Goal: Task Accomplishment & Management: Manage account settings

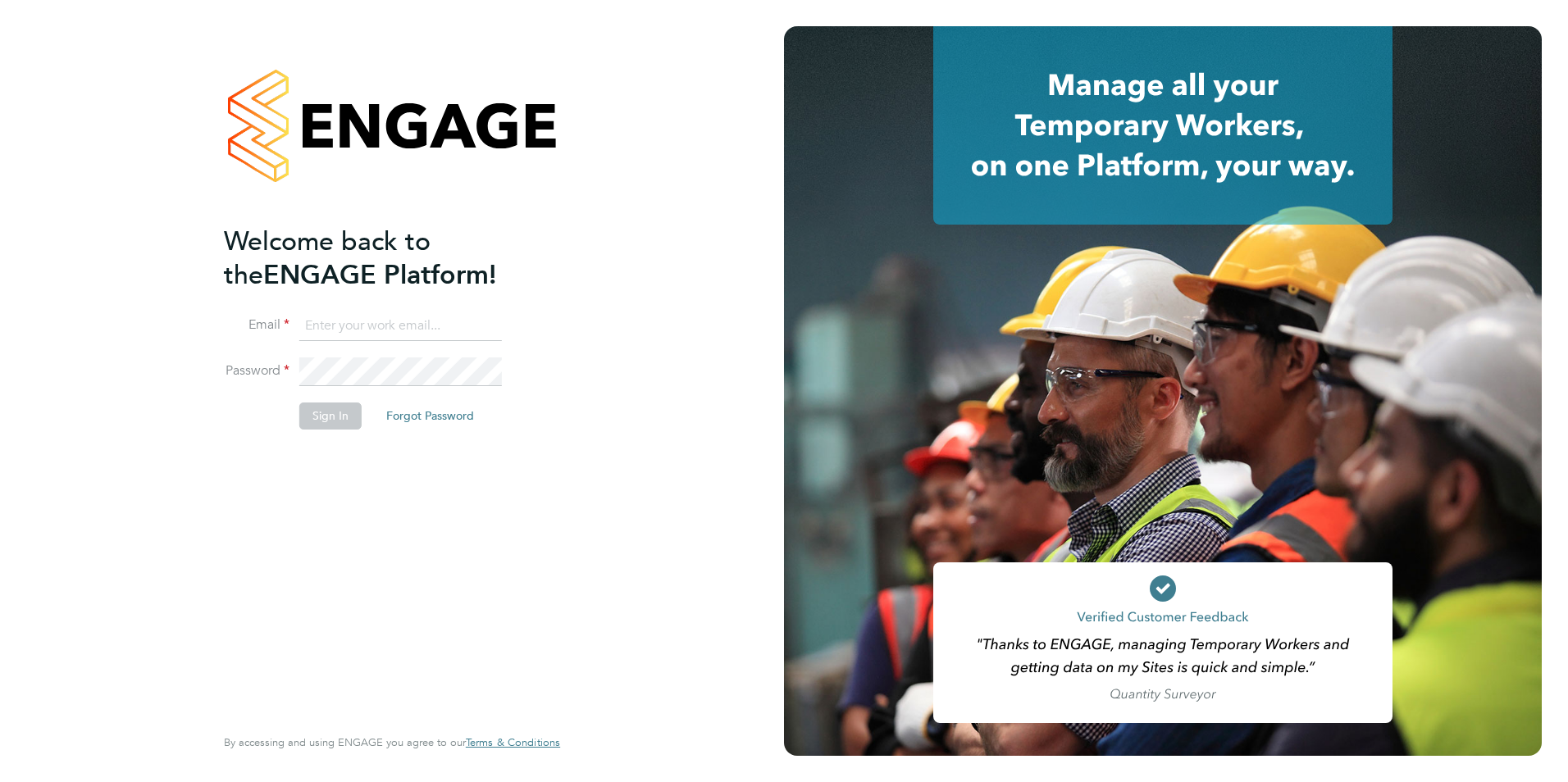
click at [346, 323] on input at bounding box center [400, 326] width 203 height 30
type input "becky@northbuildrecruit.com"
click at [336, 418] on button "Sign In" at bounding box center [330, 415] width 63 height 26
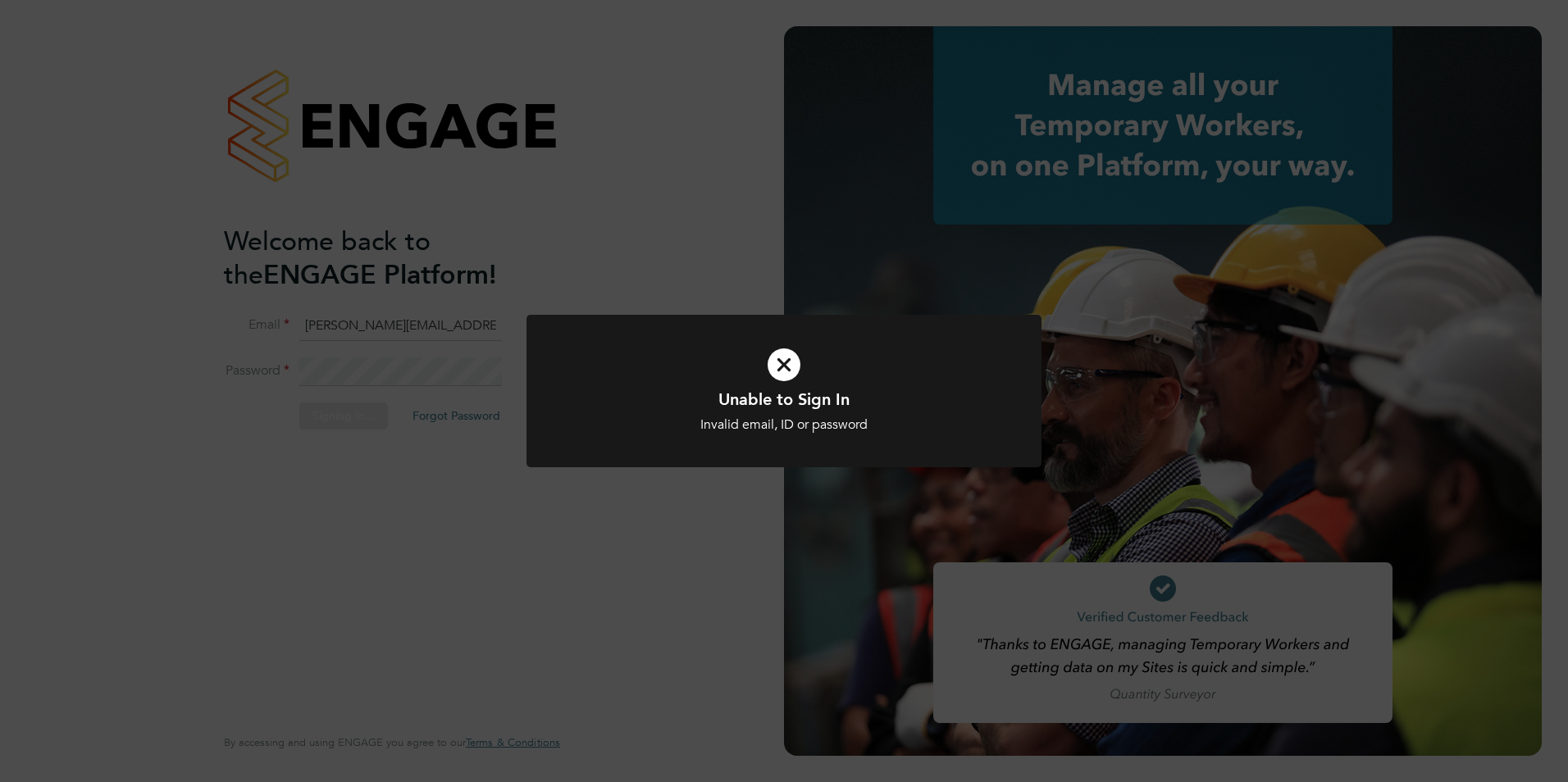
click at [401, 374] on div "Unable to Sign In Invalid email, ID or password Cancel Okay" at bounding box center [784, 391] width 1568 height 782
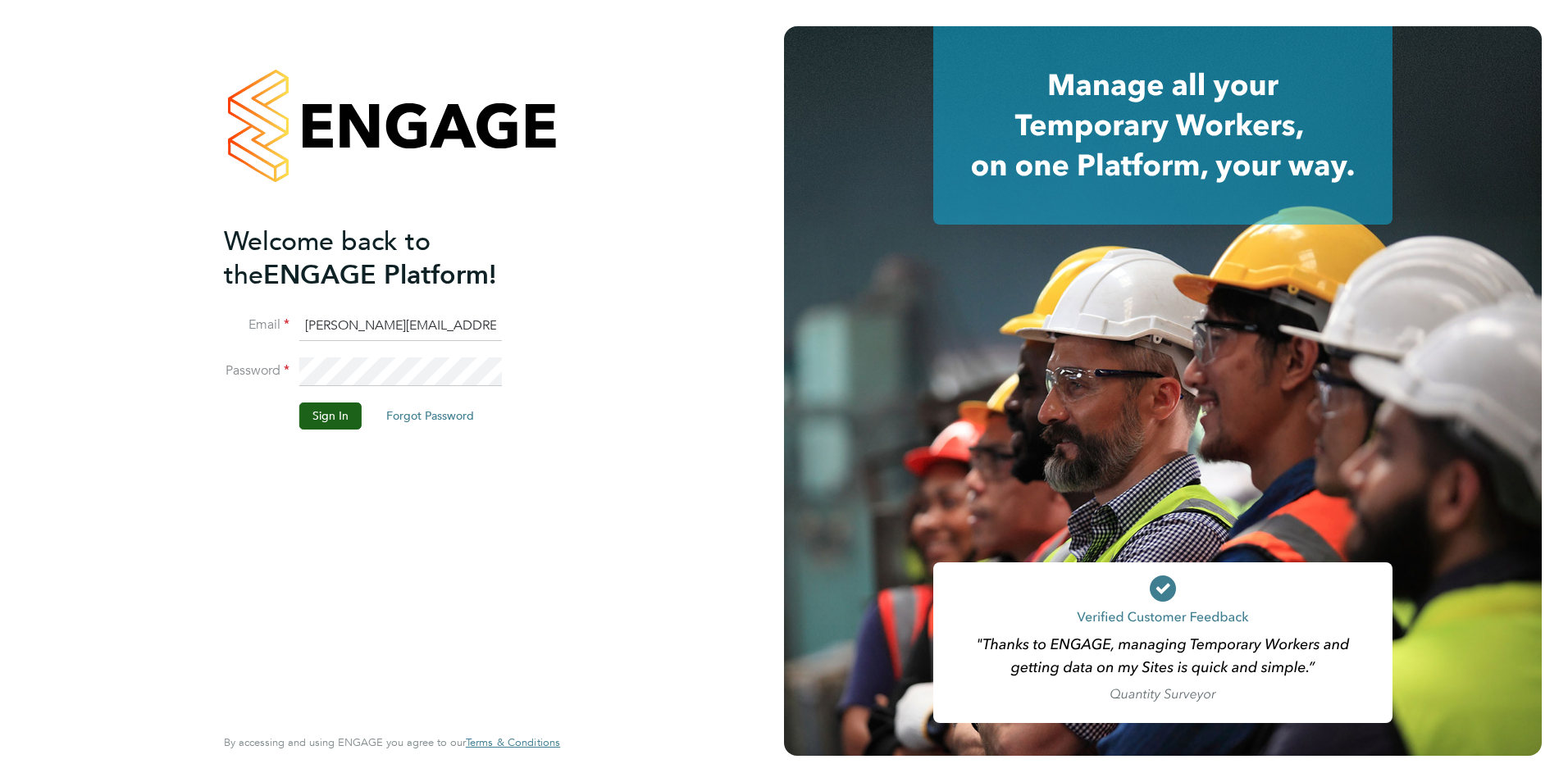
click at [184, 383] on div "Welcome back to the ENGAGE Platform! Email becky@northbuildrecruit.com Password…" at bounding box center [392, 391] width 784 height 782
click at [322, 406] on button "Sign In" at bounding box center [330, 415] width 63 height 26
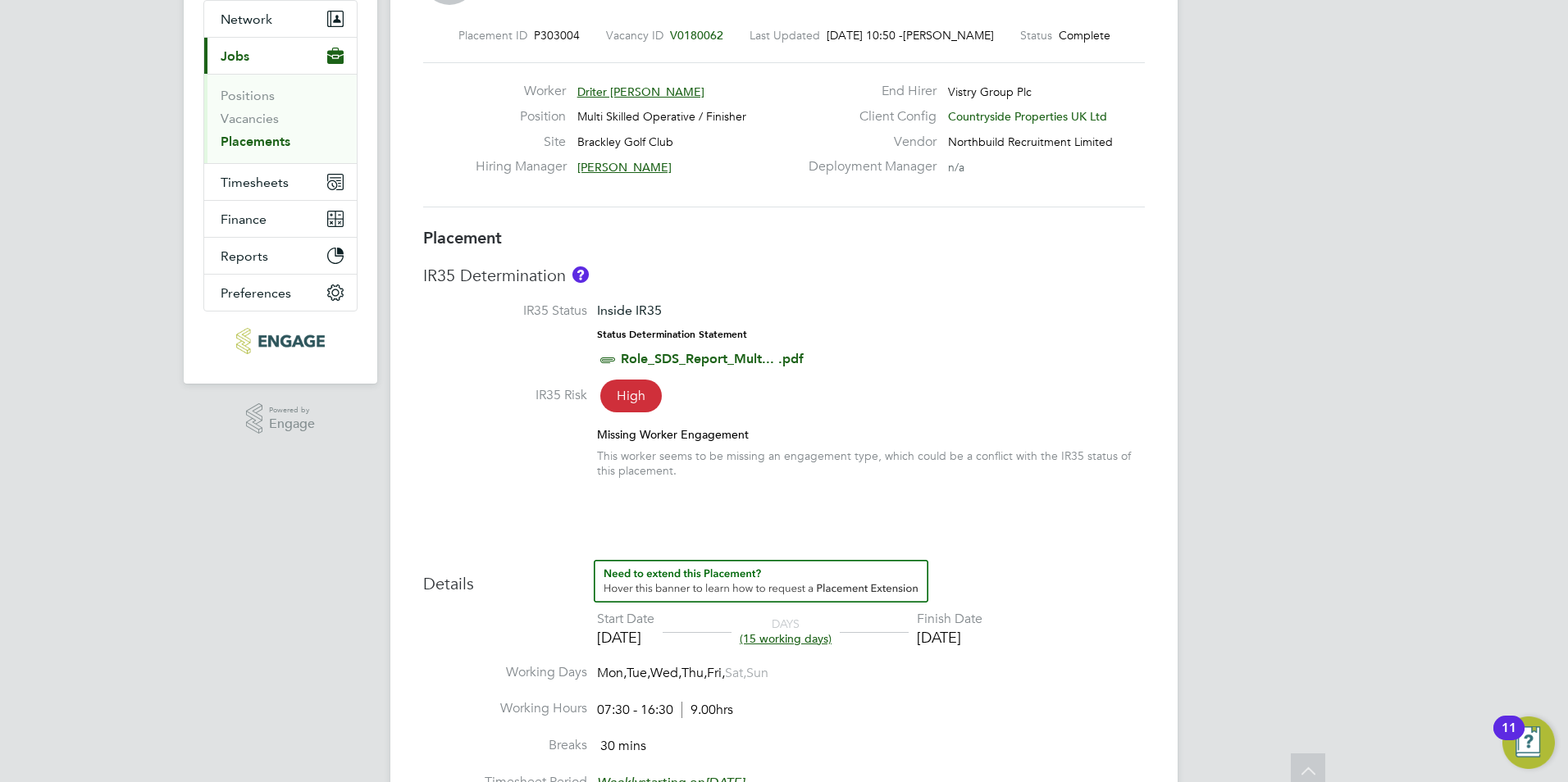
scroll to position [164, 0]
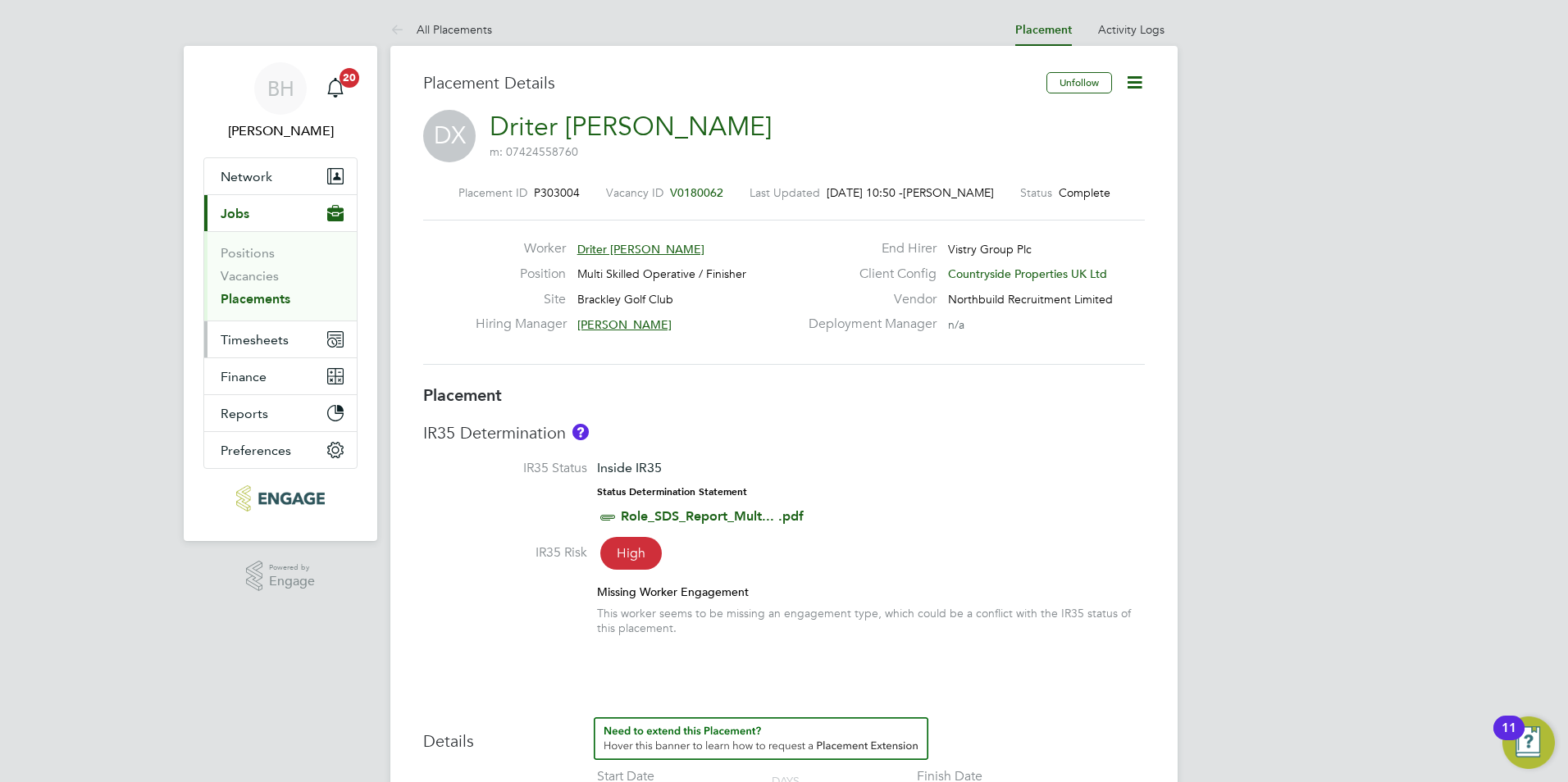
click at [252, 338] on span "Timesheets" at bounding box center [254, 339] width 68 height 15
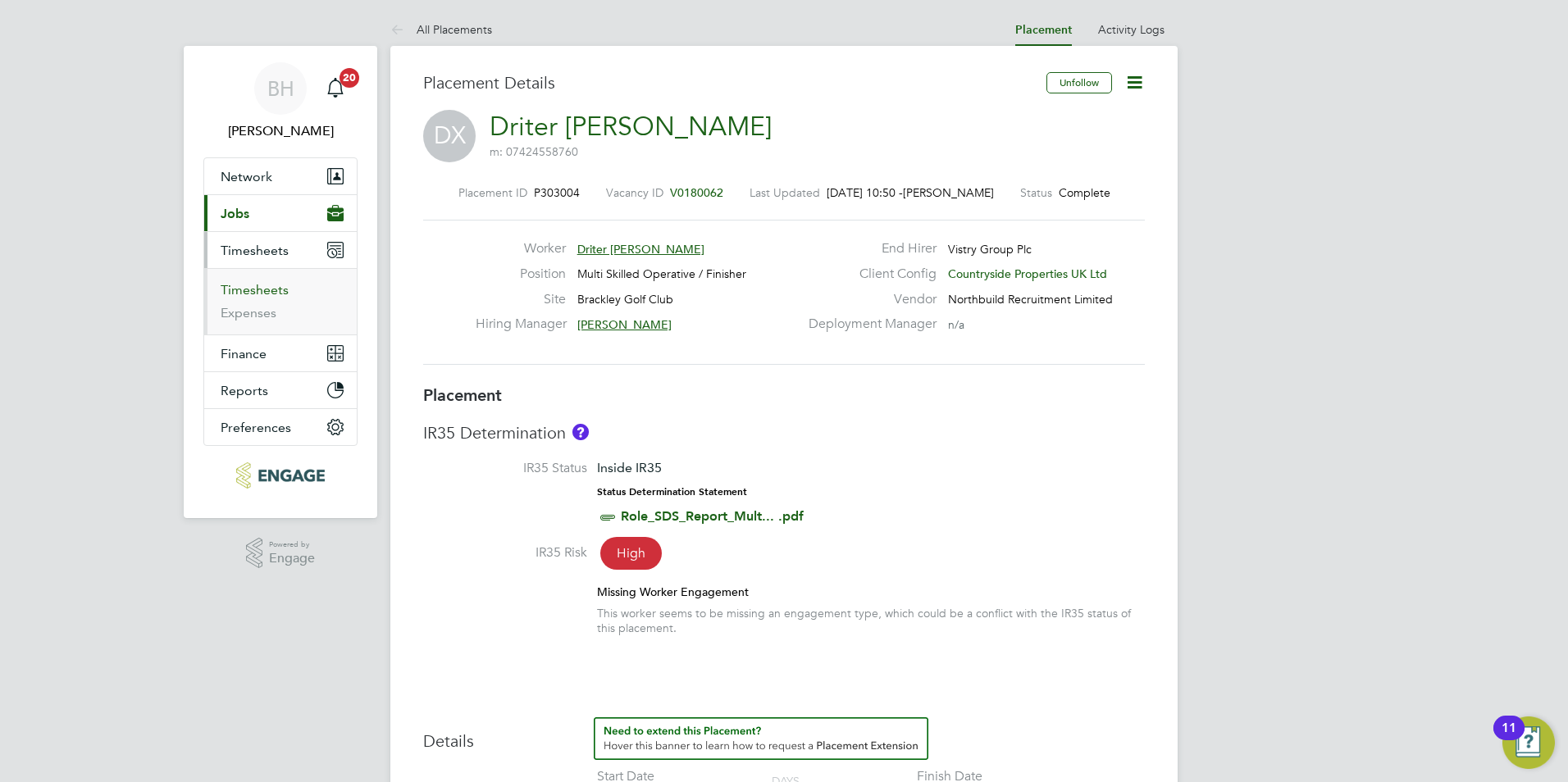
click at [260, 294] on link "Timesheets" at bounding box center [254, 290] width 68 height 15
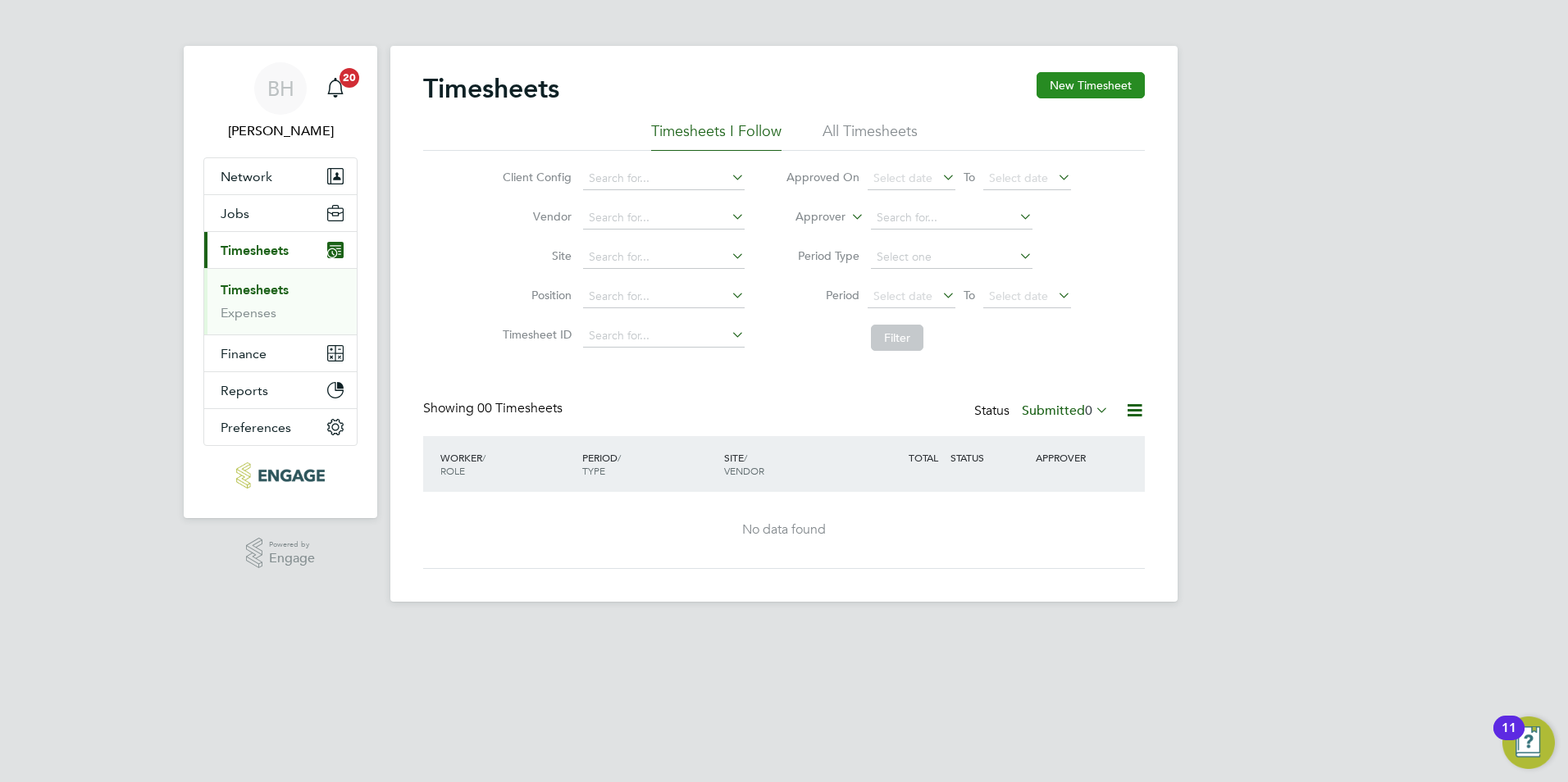
click at [1094, 90] on button "New Timesheet" at bounding box center [1091, 84] width 108 height 26
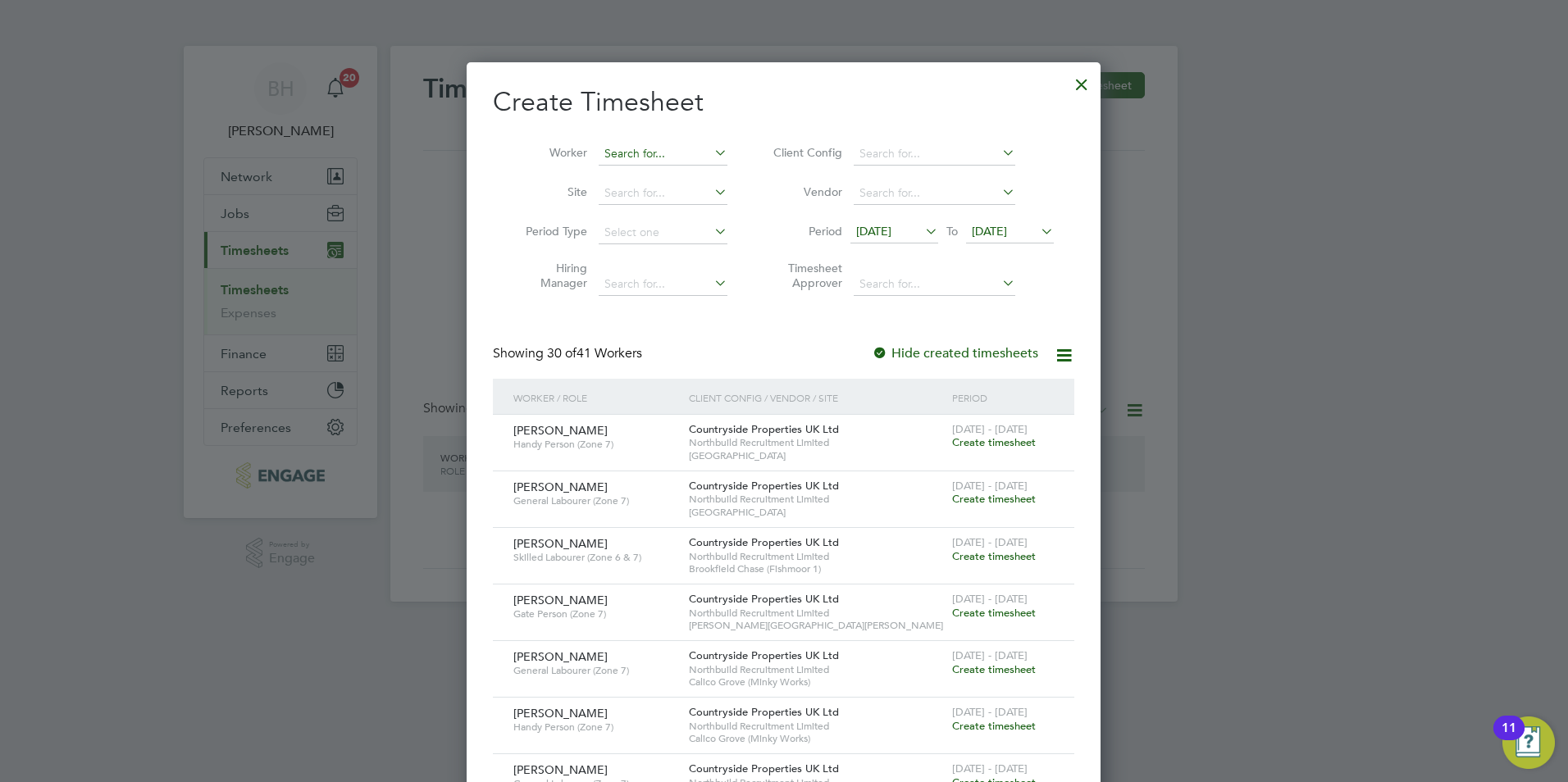
click at [656, 160] on input at bounding box center [663, 154] width 128 height 23
click at [655, 166] on li "Lekan Tolani" at bounding box center [667, 176] width 137 height 22
type input "Lekan Tolani"
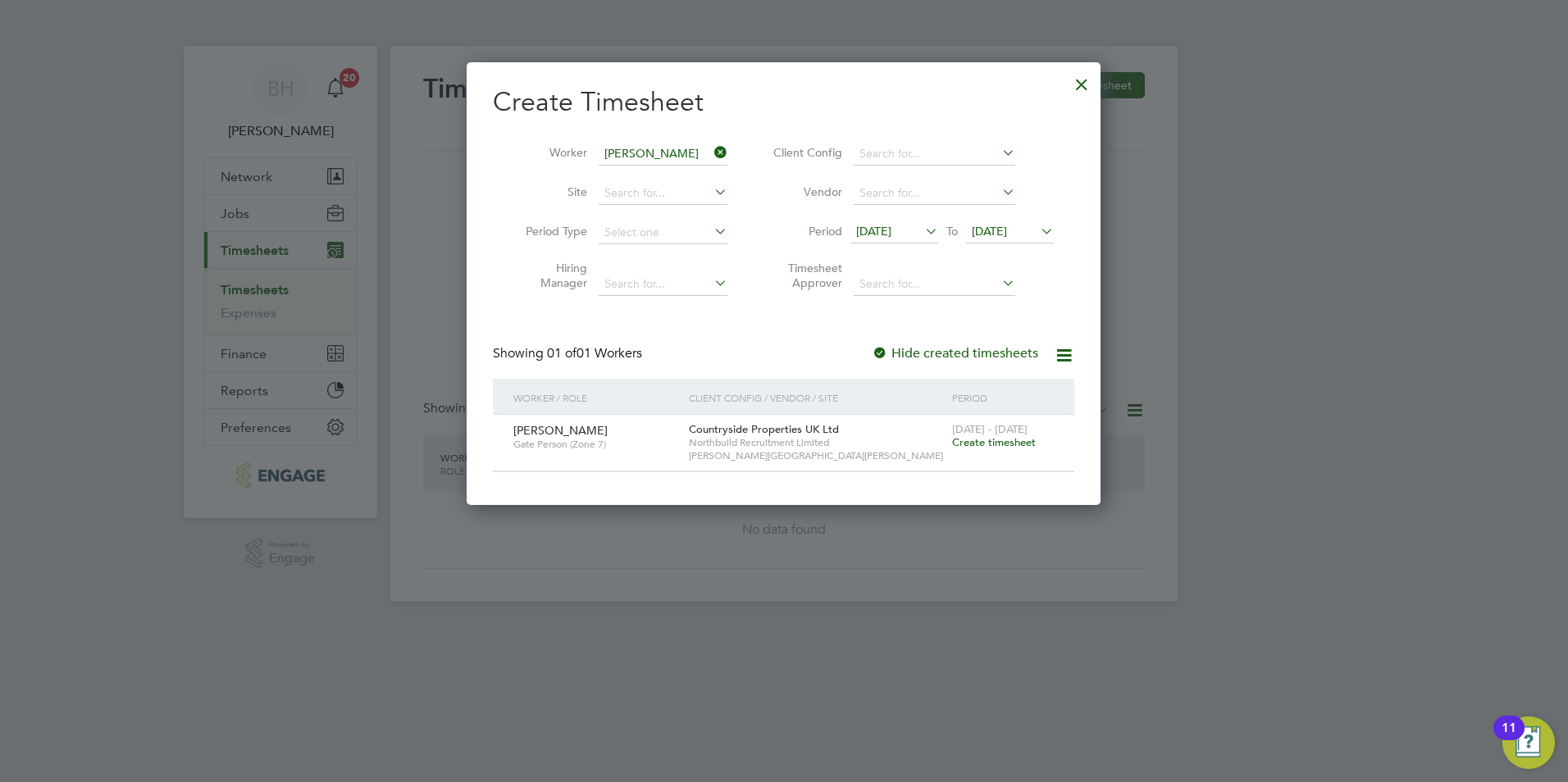
click at [1010, 439] on span "Create timesheet" at bounding box center [994, 442] width 84 height 14
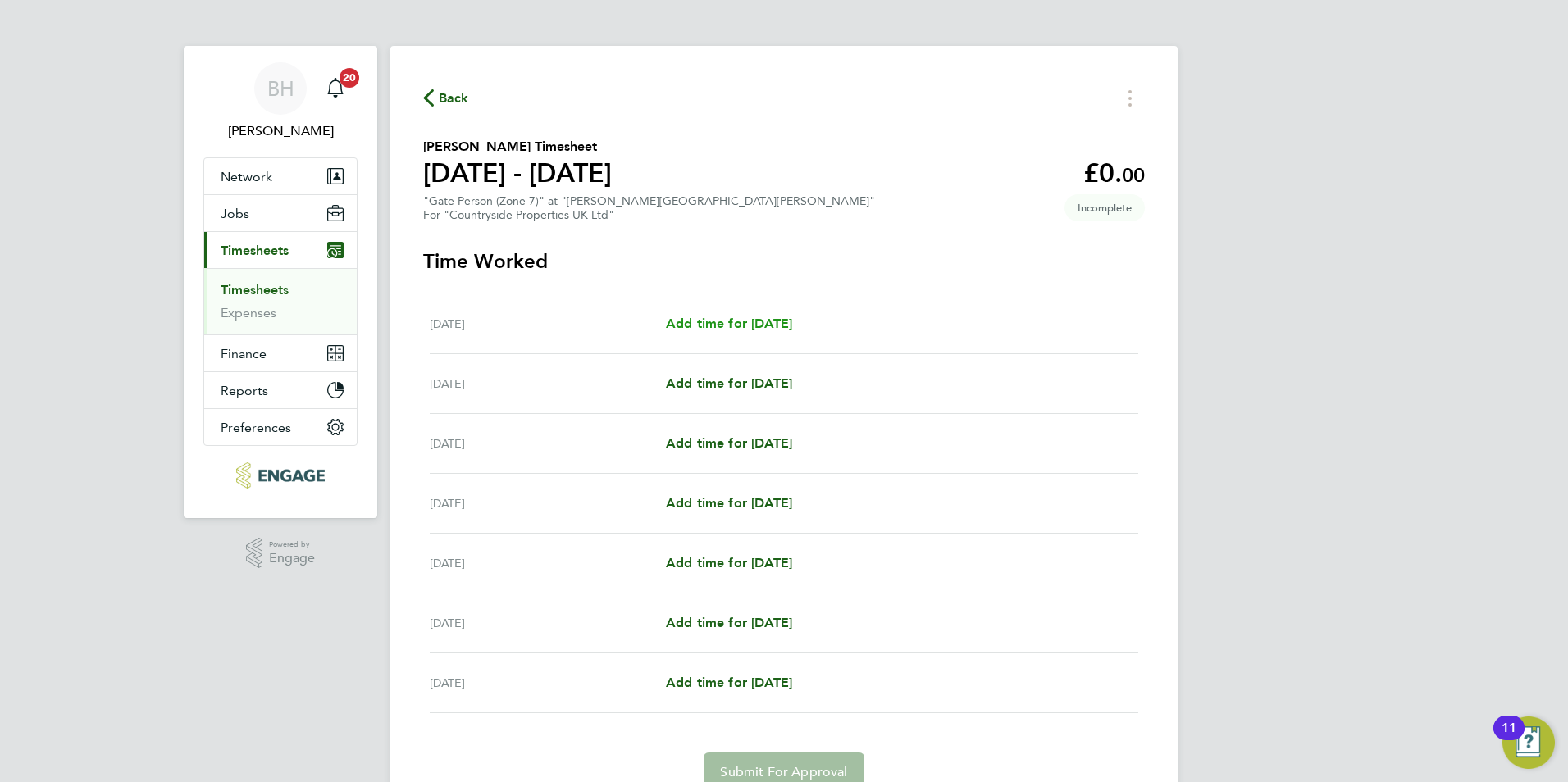
click at [776, 322] on span "Add time for Mon 22 Sep" at bounding box center [728, 323] width 126 height 15
select select "30"
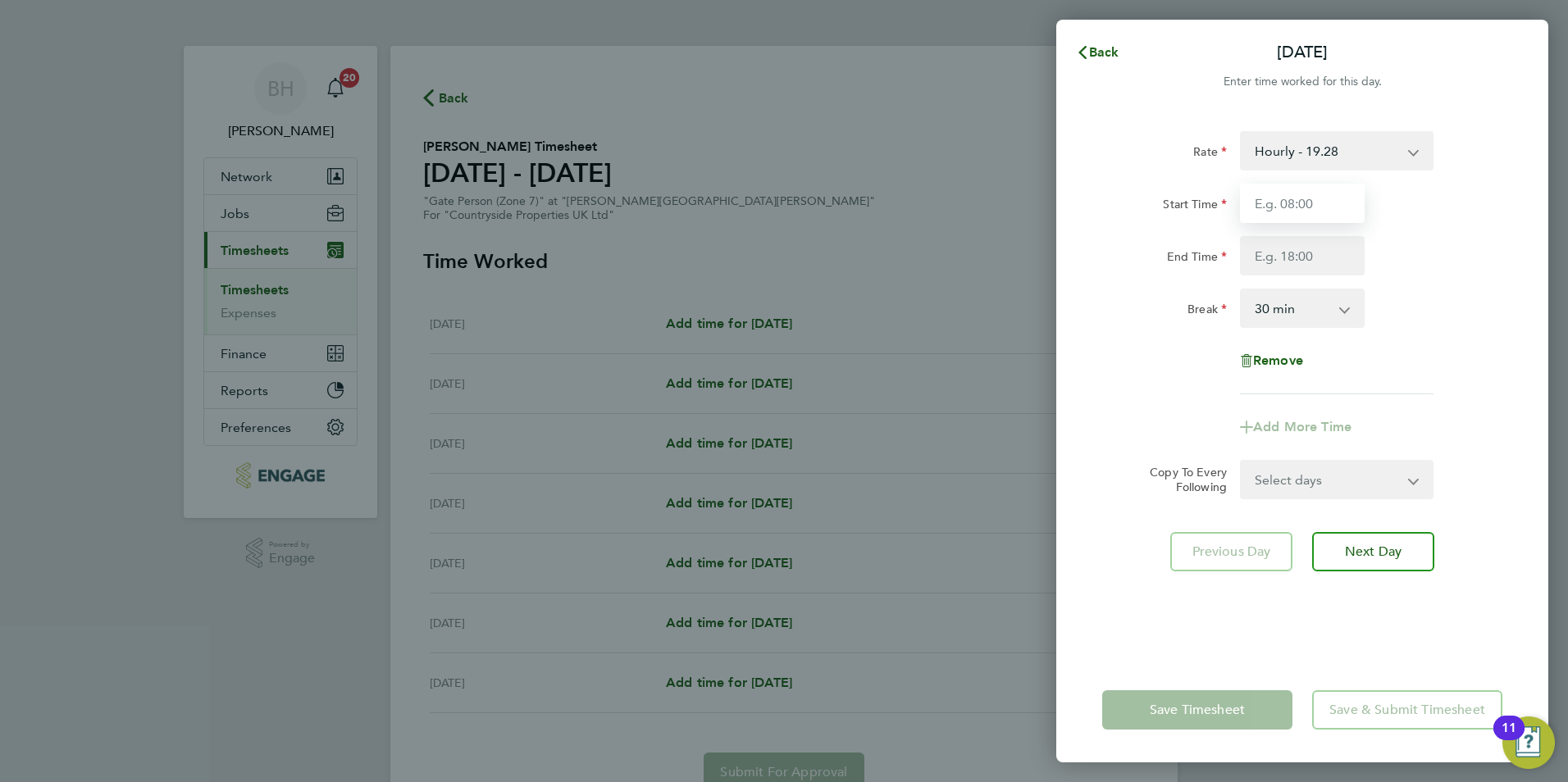
click at [1286, 203] on input "Start Time" at bounding box center [1303, 203] width 125 height 40
type input "07:30"
type input "17:00"
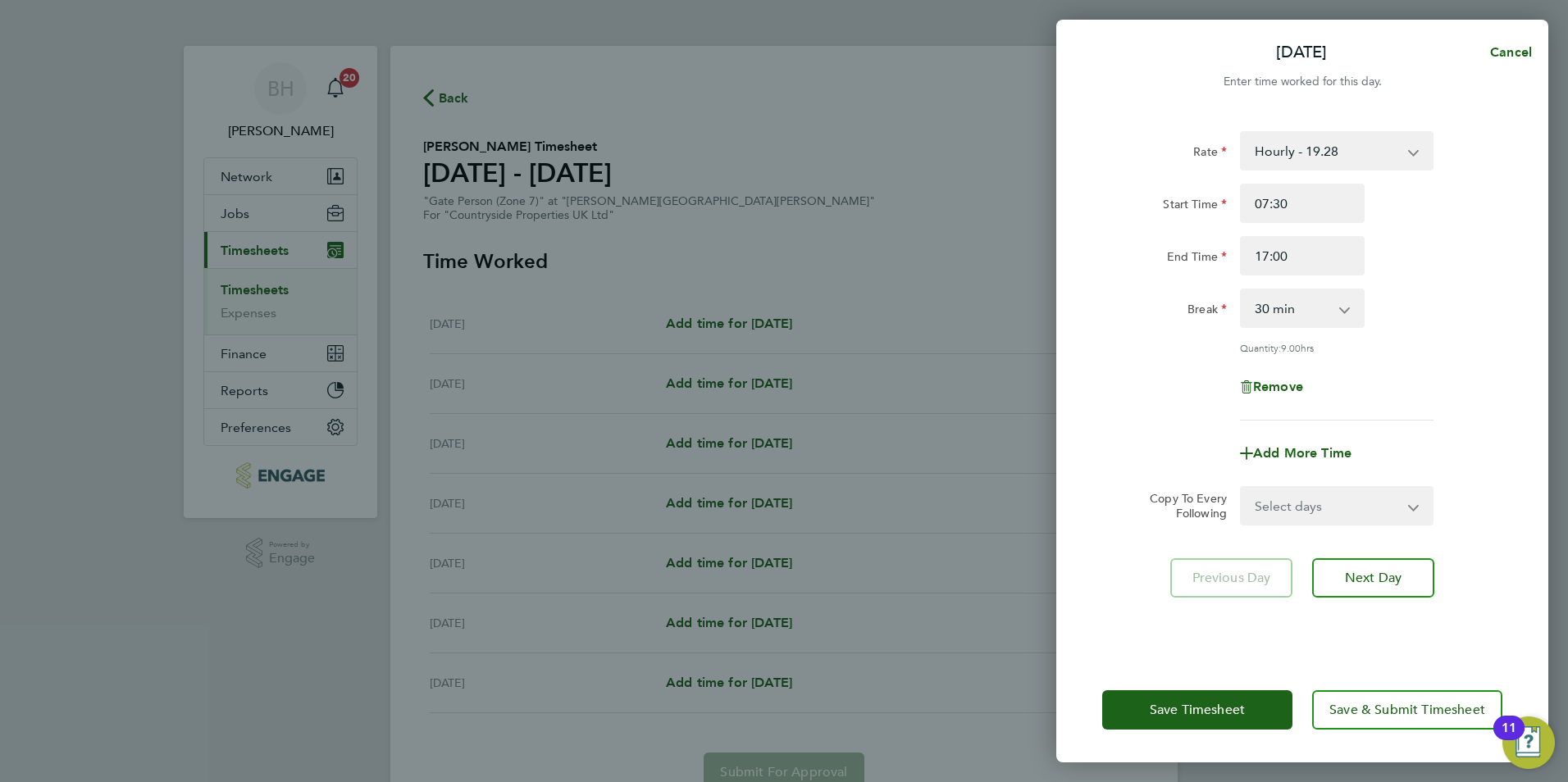
click at [1442, 387] on div "Rate Hourly - 19.28 Start Time 07:30 End Time 17:00 Break 0 min 15 min 30 min 4…" at bounding box center [1303, 275] width 400 height 290
click at [1344, 522] on div "Select days Day Weekday (Mon-Fri) Weekend (Sat-Sun) Tuesday Wednesday Thursday …" at bounding box center [1337, 506] width 193 height 40
drag, startPoint x: 1342, startPoint y: 502, endPoint x: 1352, endPoint y: 476, distance: 27.9
click at [1342, 502] on select "Select days Day Weekday (Mon-Fri) Weekend (Sat-Sun) Tuesday Wednesday Thursday …" at bounding box center [1328, 506] width 172 height 36
select select "WEEKDAY"
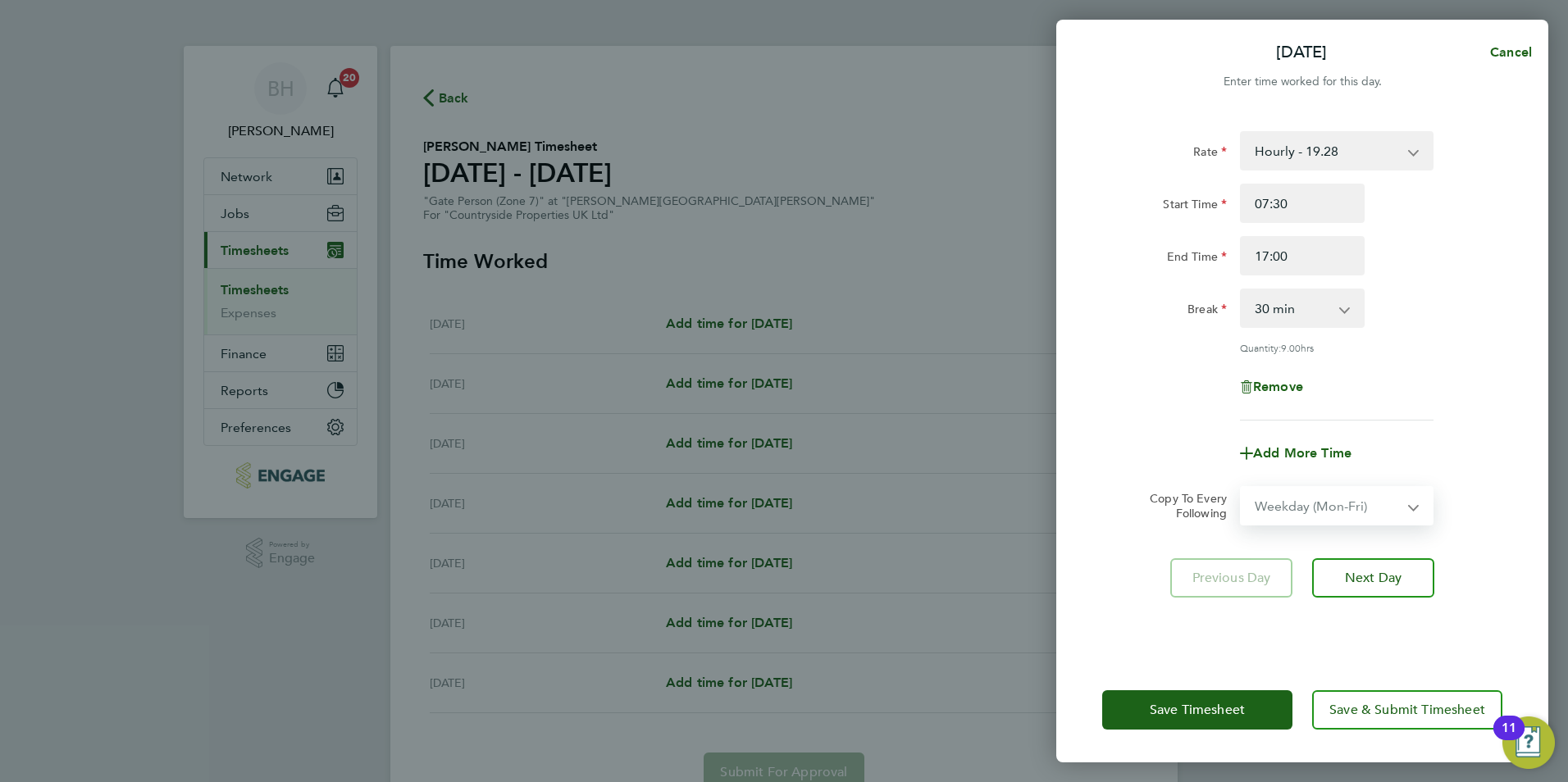
click at [1242, 488] on select "Select days Day Weekday (Mon-Fri) Weekend (Sat-Sun) Tuesday Wednesday Thursday …" at bounding box center [1328, 506] width 172 height 36
select select "2025-09-28"
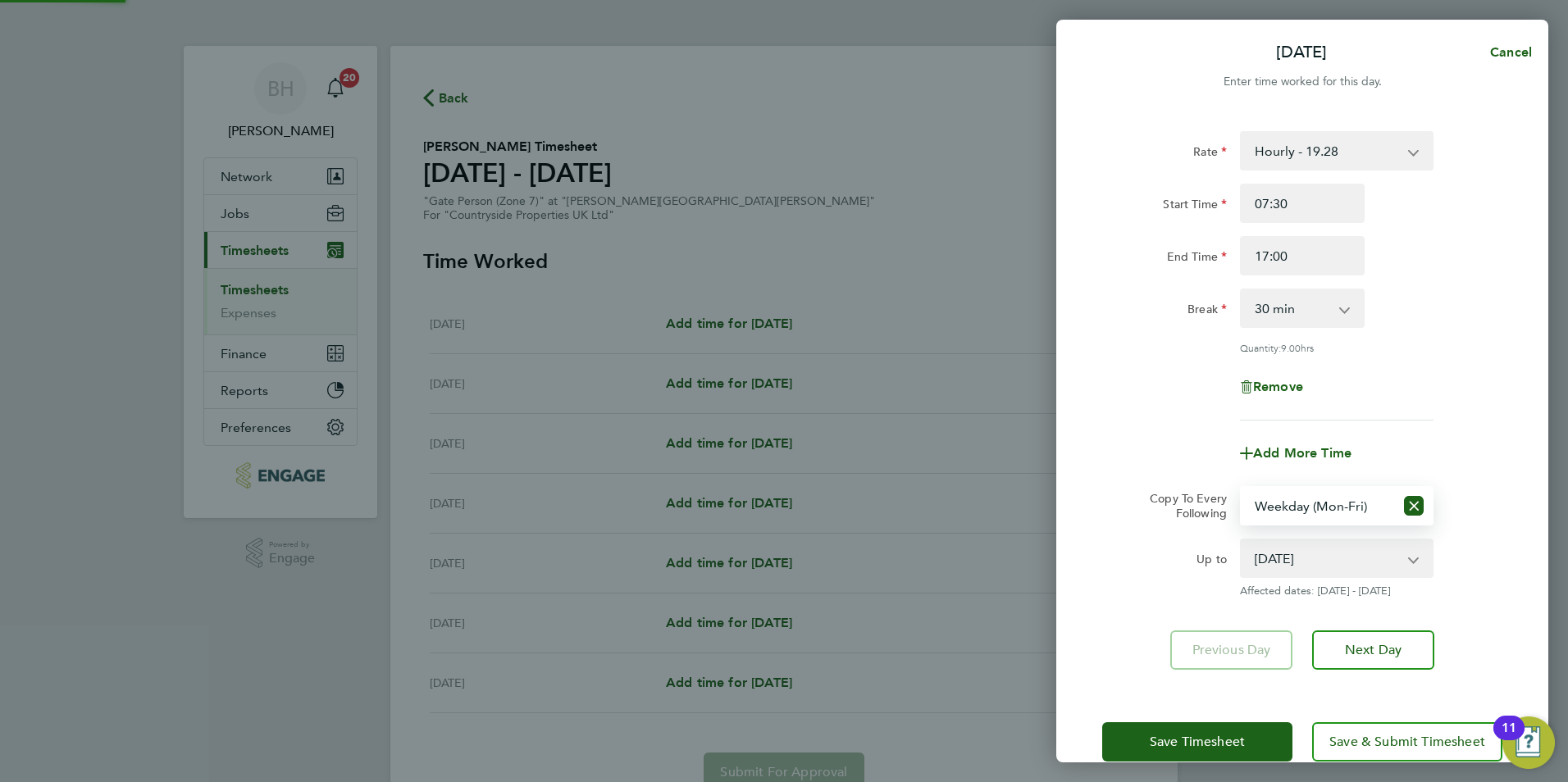
click at [1423, 408] on div "Rate Hourly - 19.28 Start Time 07:30 End Time 17:00 Break 0 min 15 min 30 min 4…" at bounding box center [1303, 275] width 400 height 290
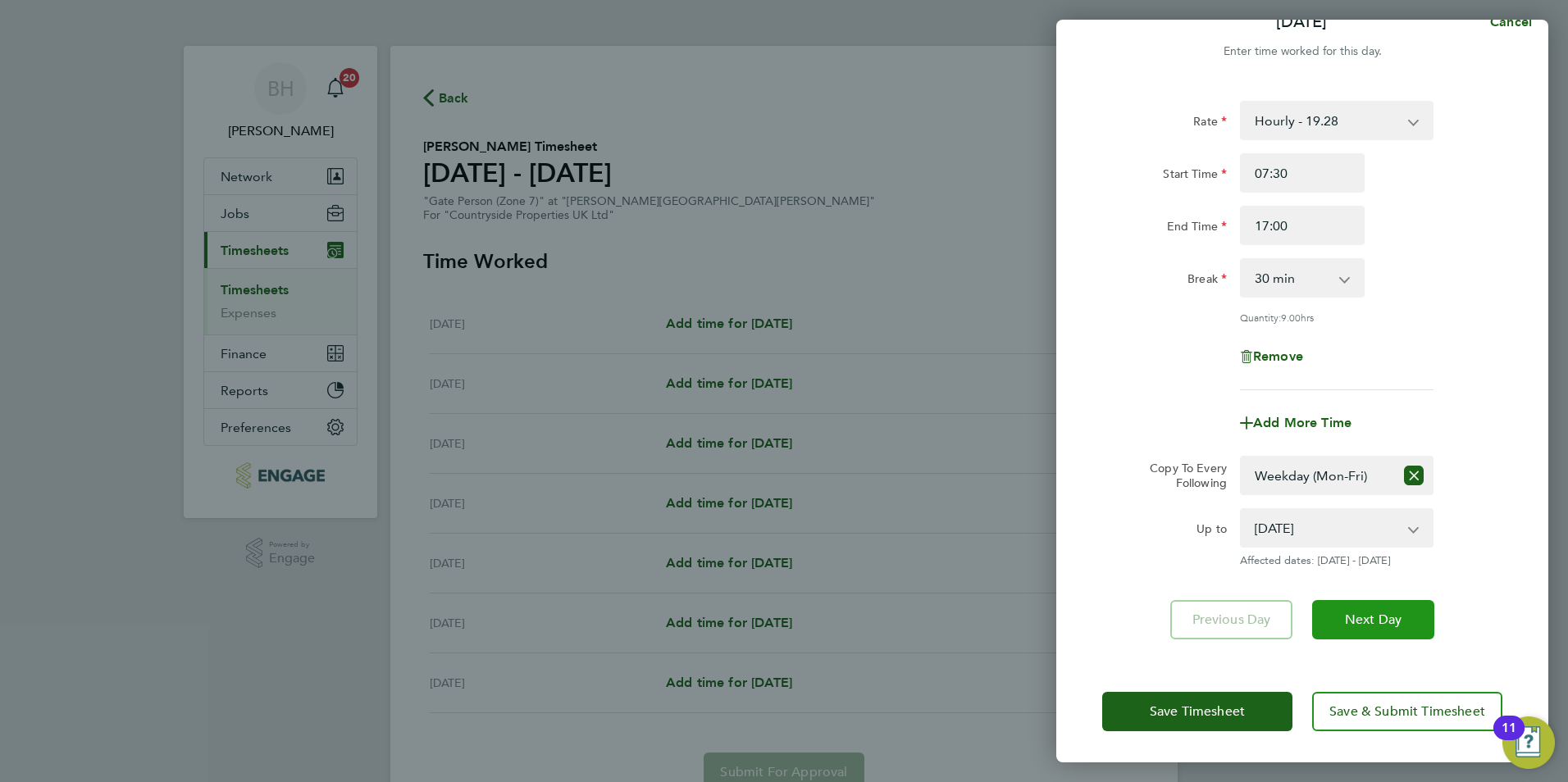
click at [1371, 613] on span "Next Day" at bounding box center [1373, 619] width 57 height 16
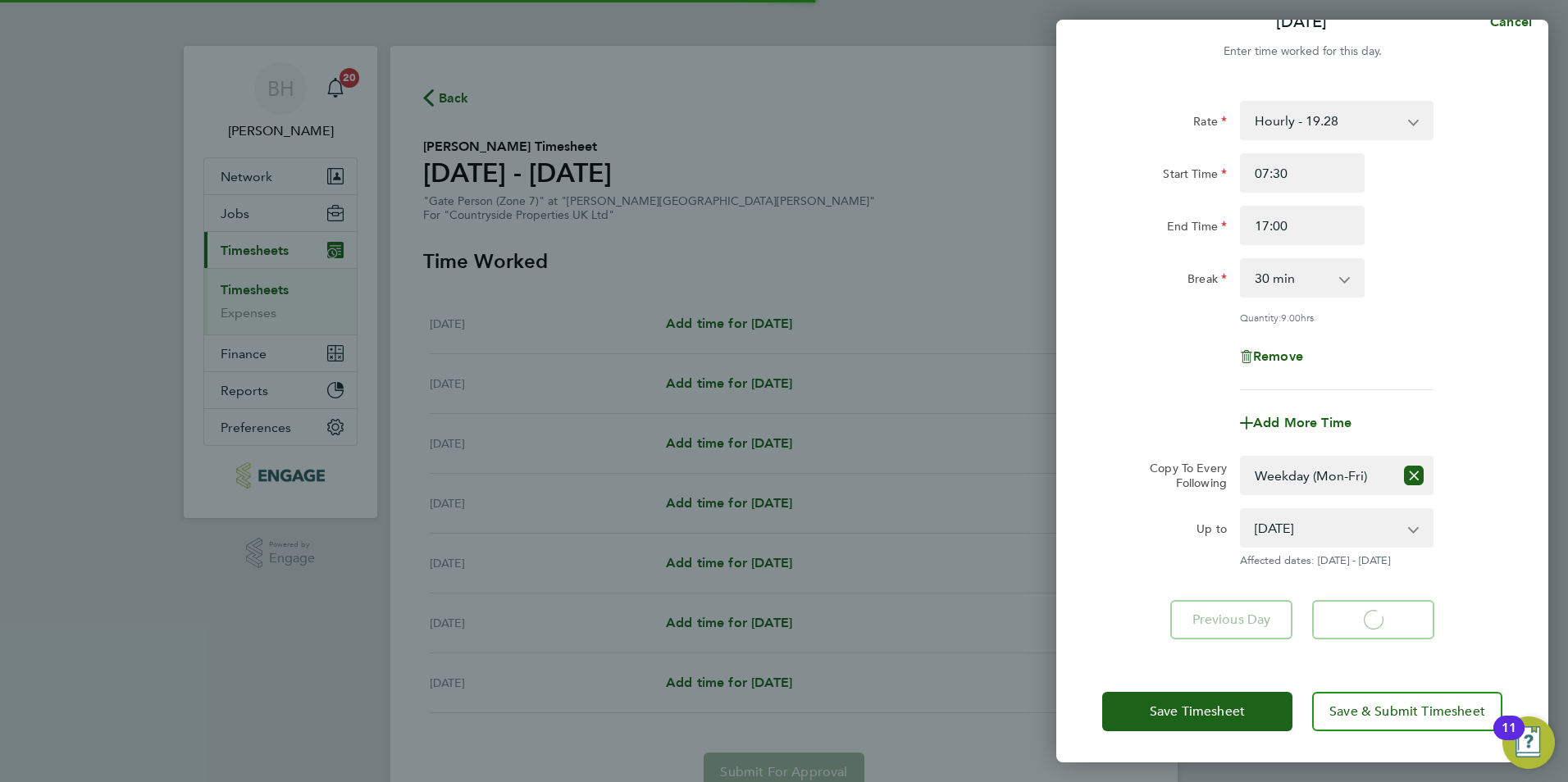
select select "30"
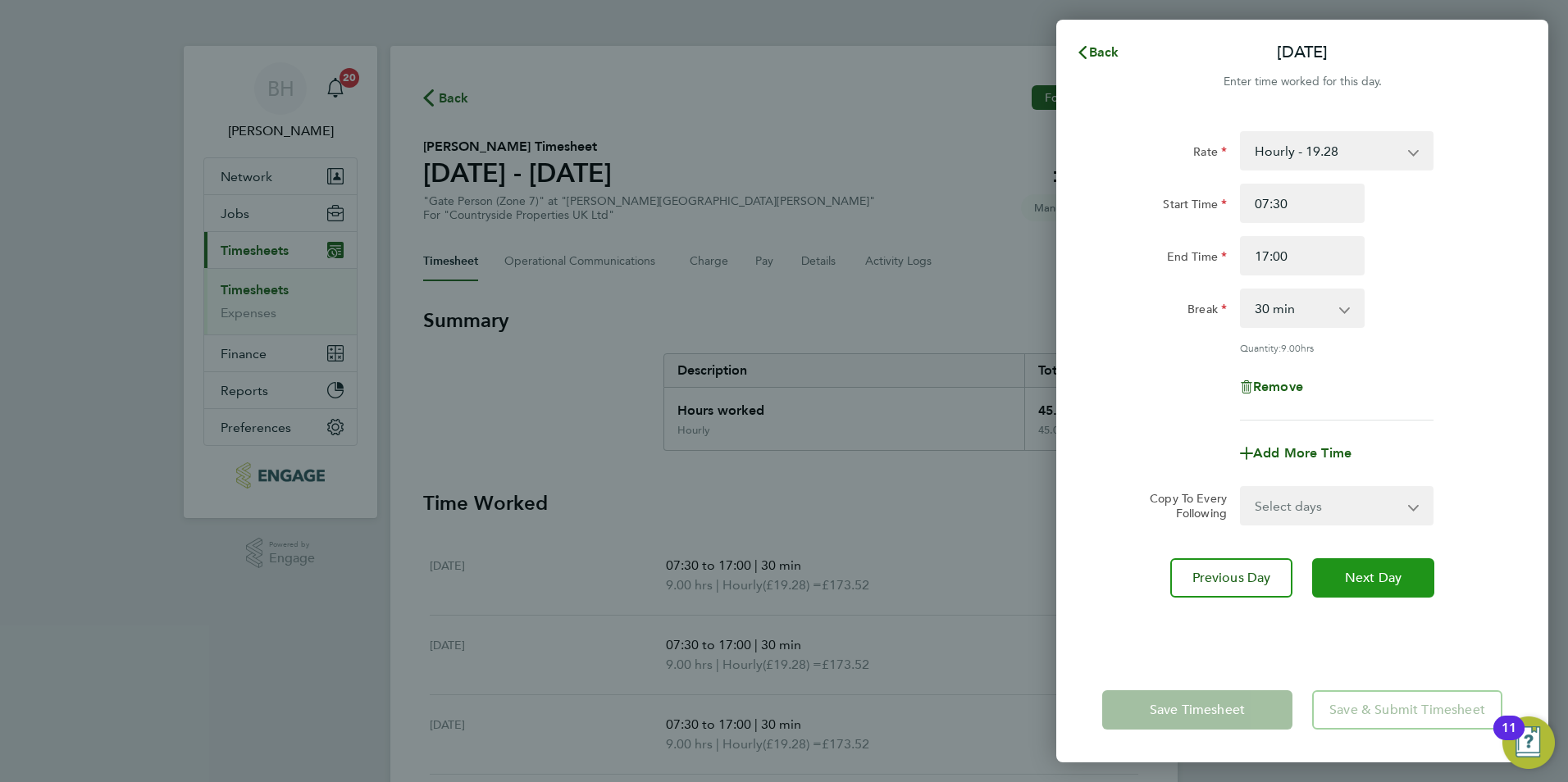
click at [1378, 570] on span "Next Day" at bounding box center [1373, 578] width 57 height 16
select select "30"
click at [1378, 570] on span "Next Day" at bounding box center [1373, 578] width 57 height 16
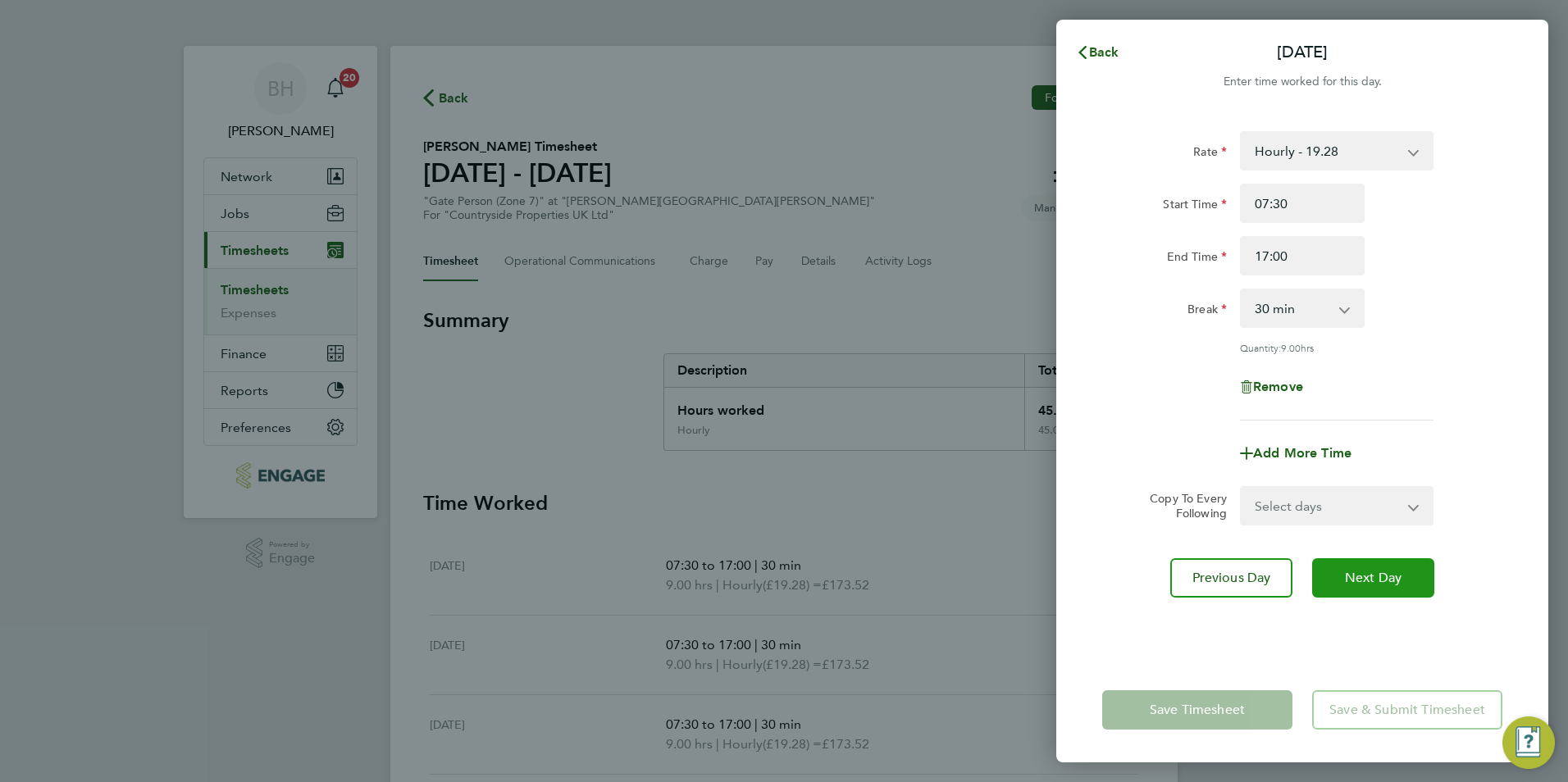
select select "30"
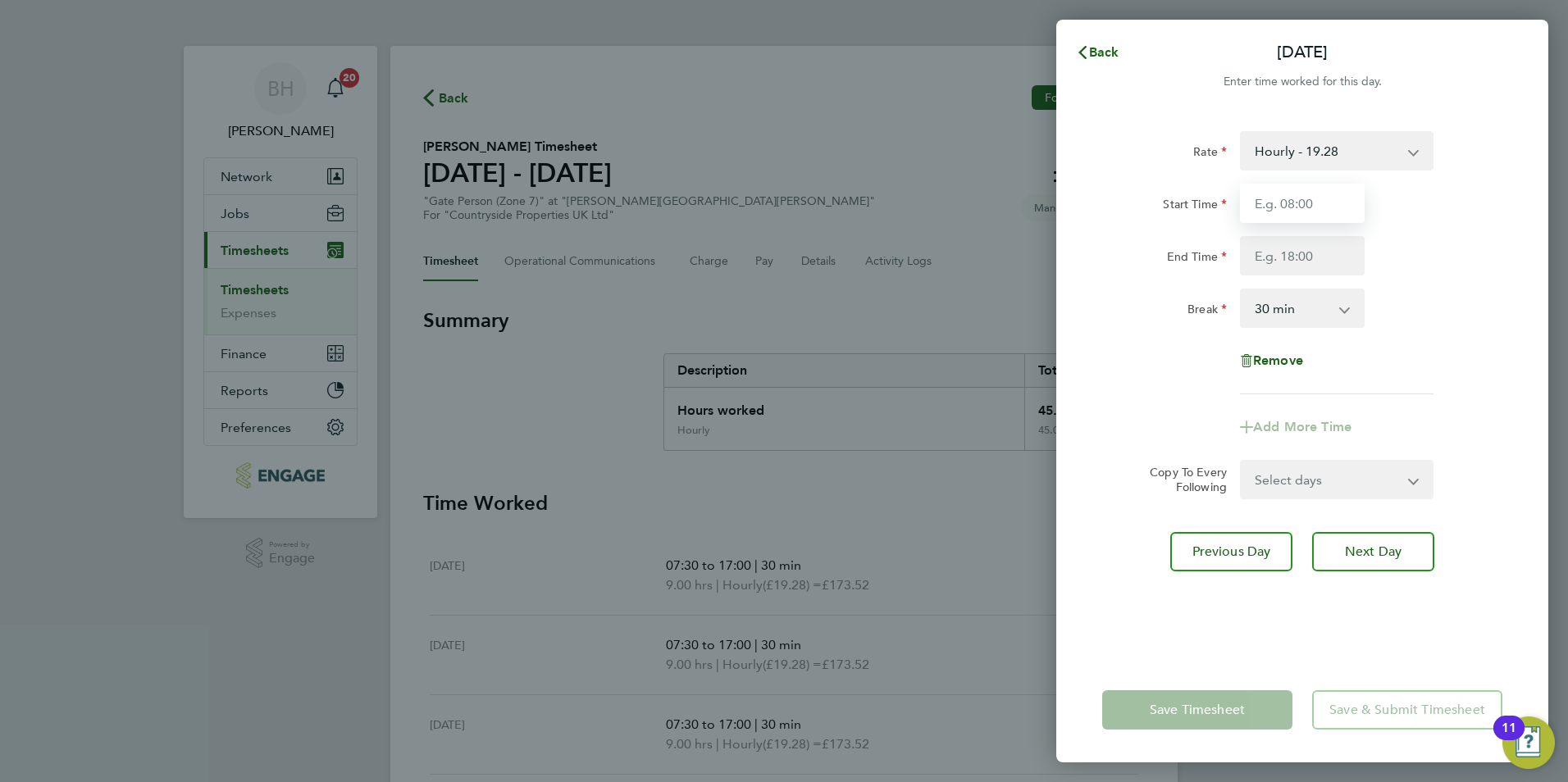
drag, startPoint x: 1335, startPoint y: 202, endPoint x: 1336, endPoint y: 216, distance: 14.0
click at [1335, 202] on input "Start Time" at bounding box center [1303, 203] width 125 height 40
type input "07:30"
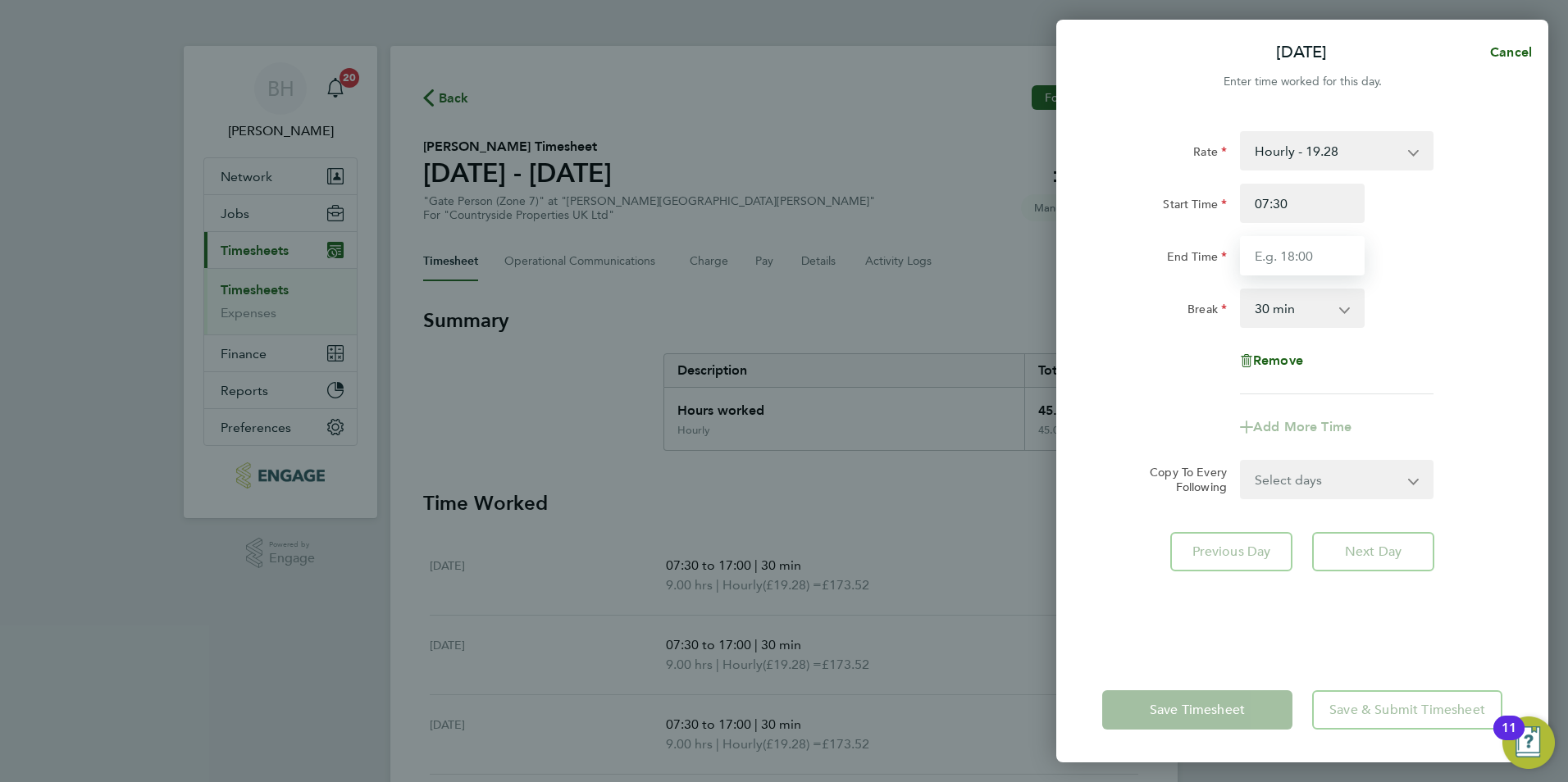
click at [1314, 243] on input "End Time" at bounding box center [1303, 256] width 125 height 40
type input "17:00"
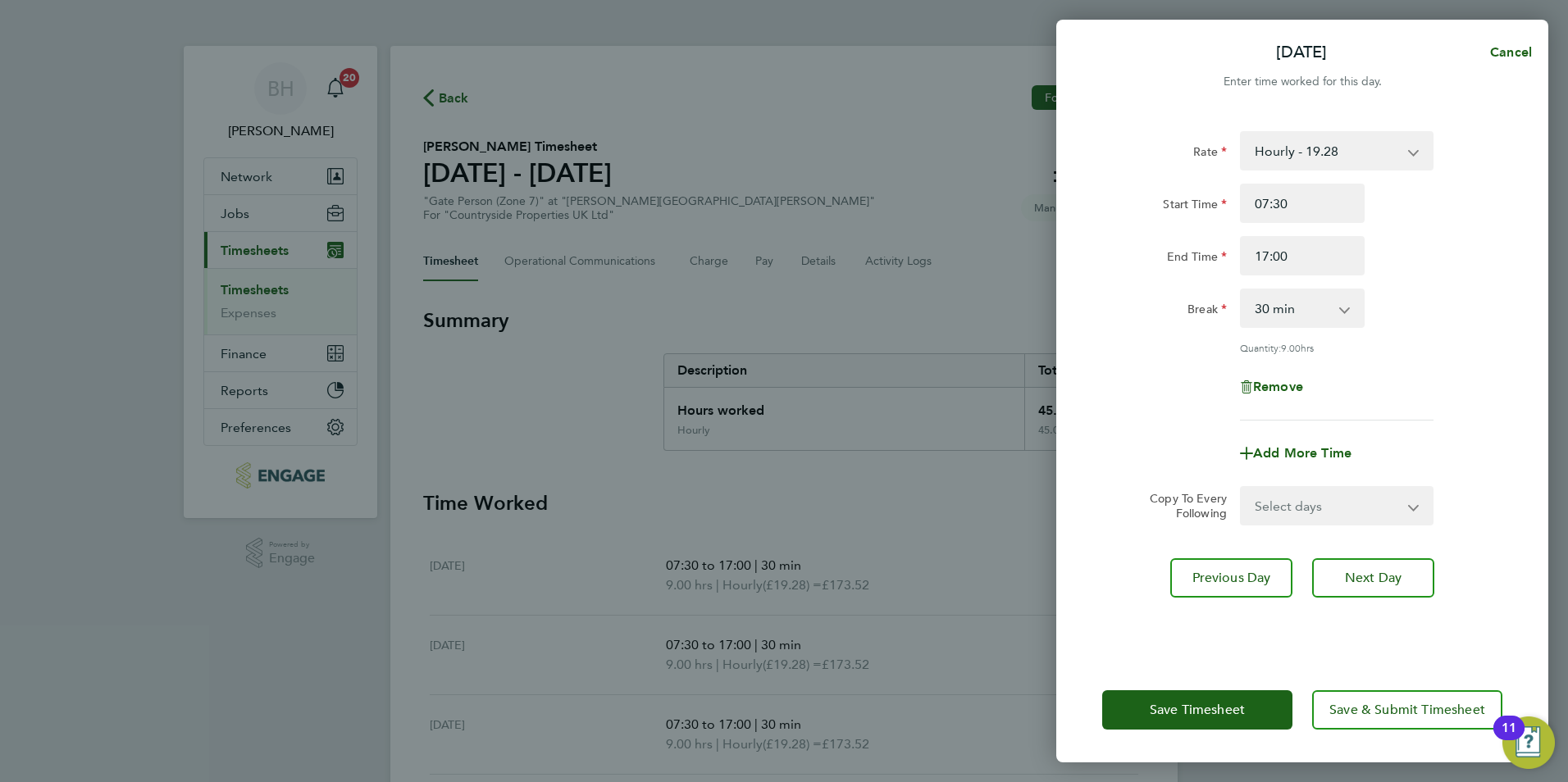
click at [1462, 332] on div "Rate Hourly - 19.28 Start Time 07:30 End Time 17:00 Break 0 min 15 min 30 min 4…" at bounding box center [1303, 275] width 400 height 290
click at [1396, 716] on span "Save & Submit Timesheet" at bounding box center [1407, 709] width 155 height 16
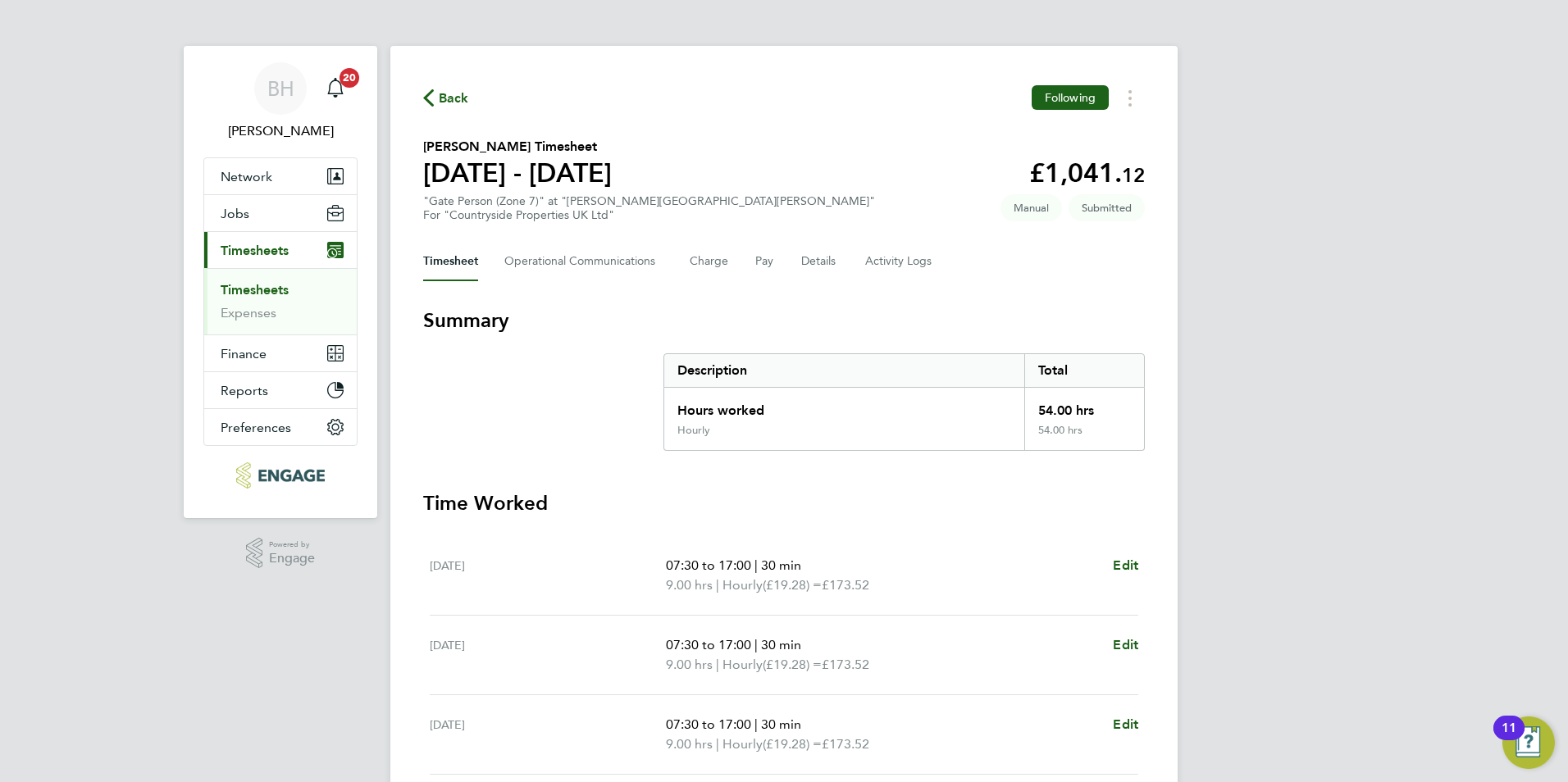
click at [455, 89] on span "Back" at bounding box center [454, 98] width 30 height 19
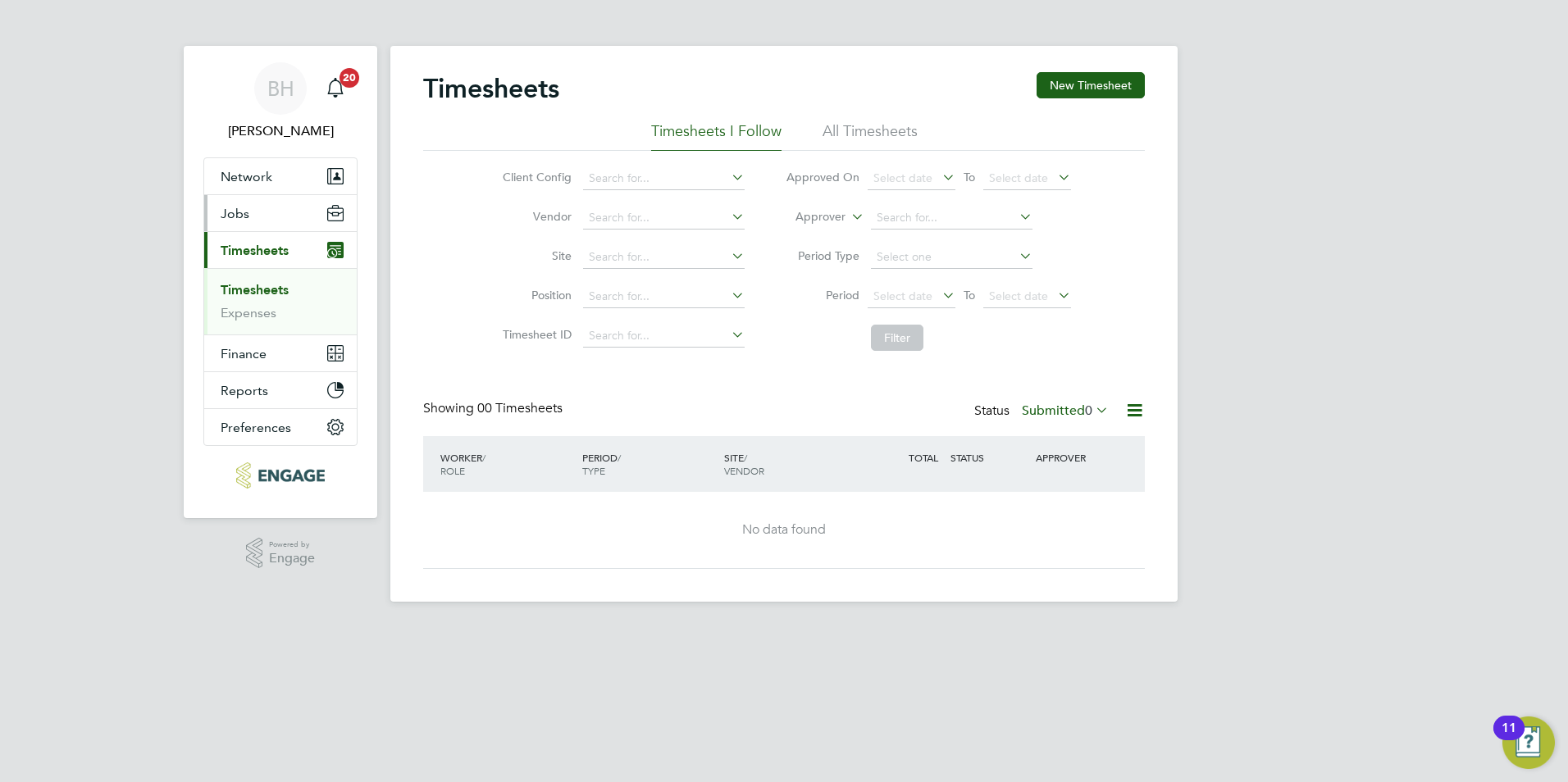
click at [244, 214] on span "Jobs" at bounding box center [235, 214] width 29 height 15
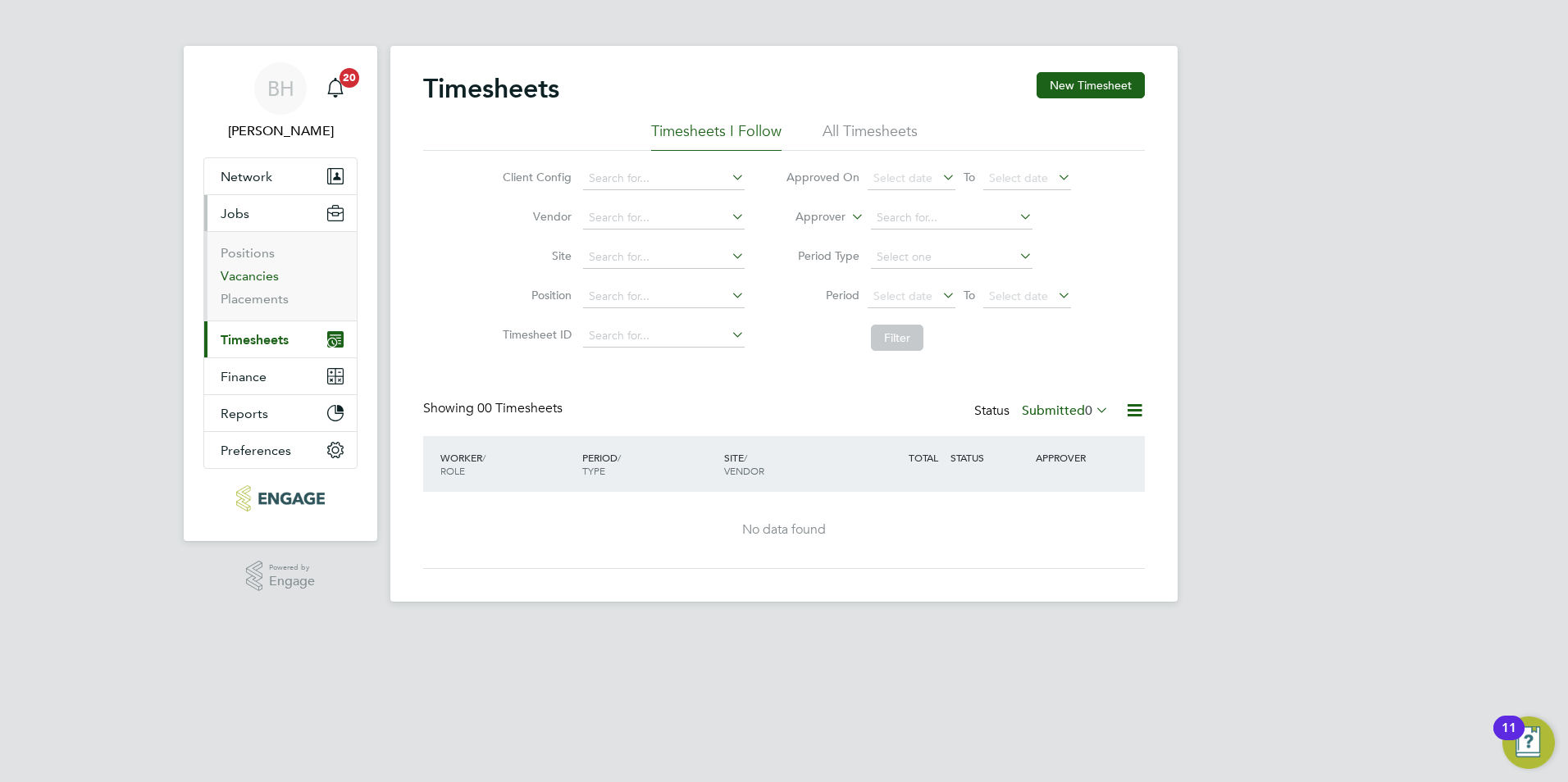
click at [260, 269] on link "Vacancies" at bounding box center [249, 275] width 58 height 15
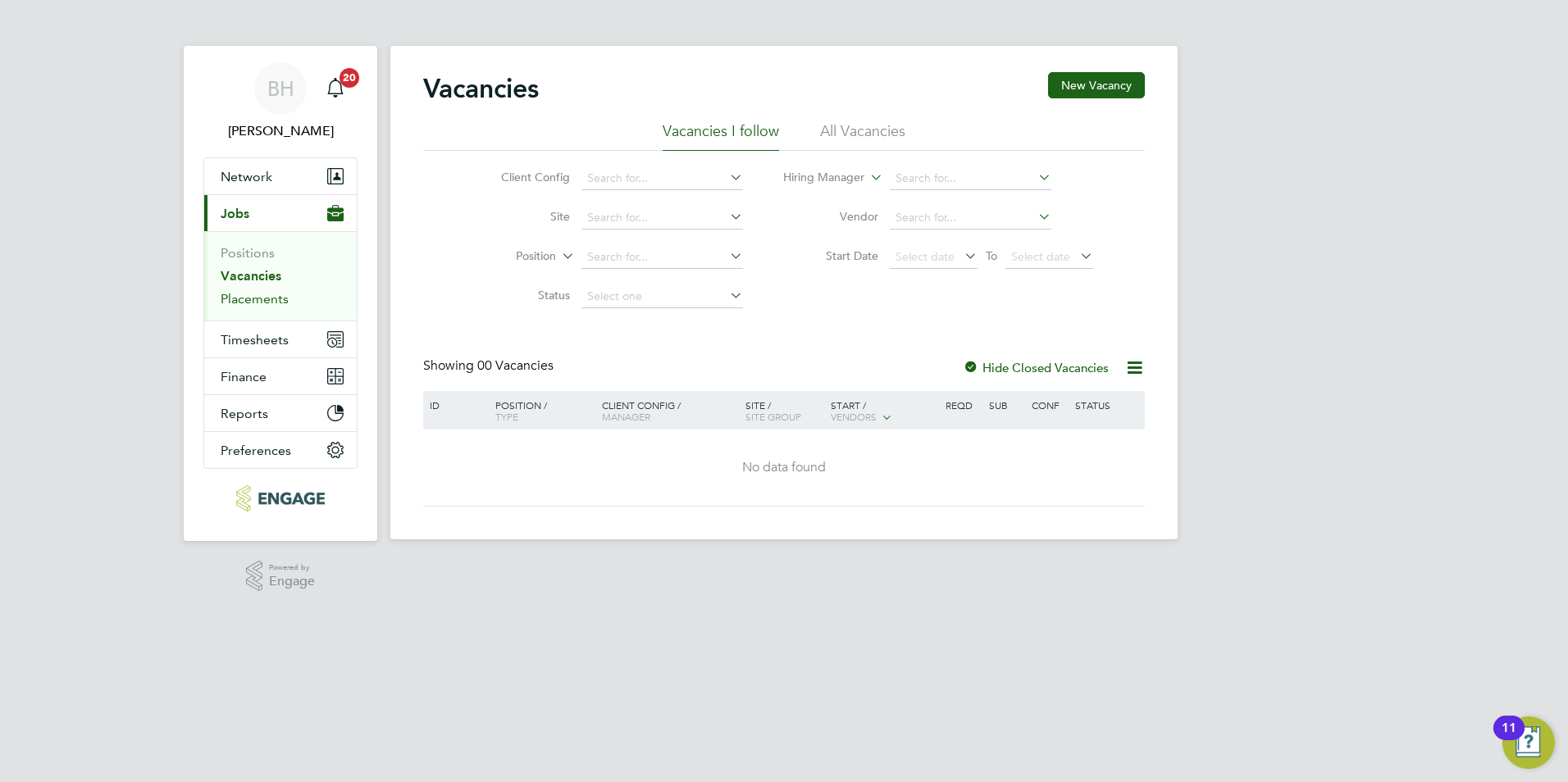
click at [273, 294] on link "Placements" at bounding box center [254, 299] width 68 height 15
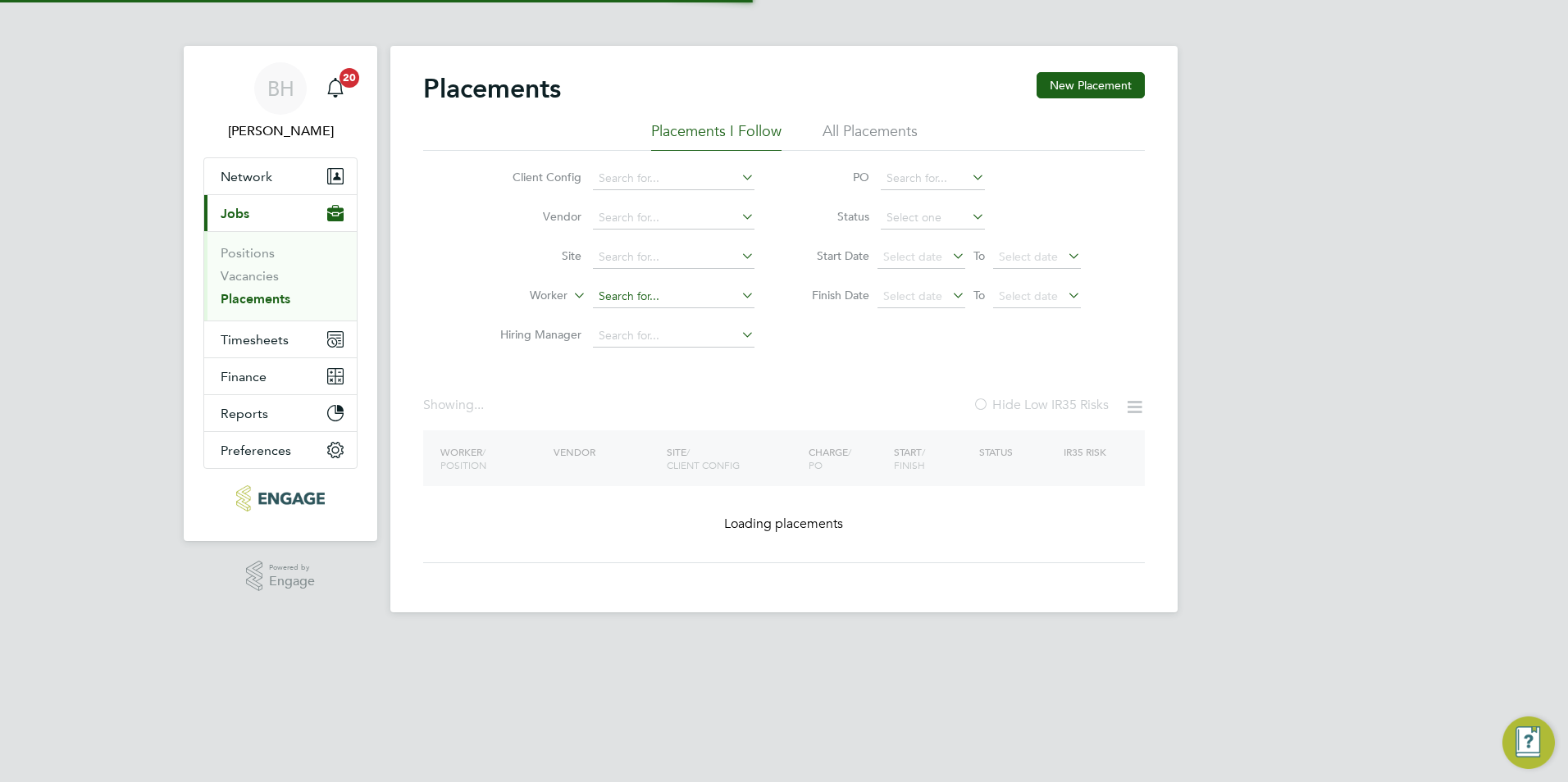
click at [626, 294] on input at bounding box center [673, 296] width 161 height 23
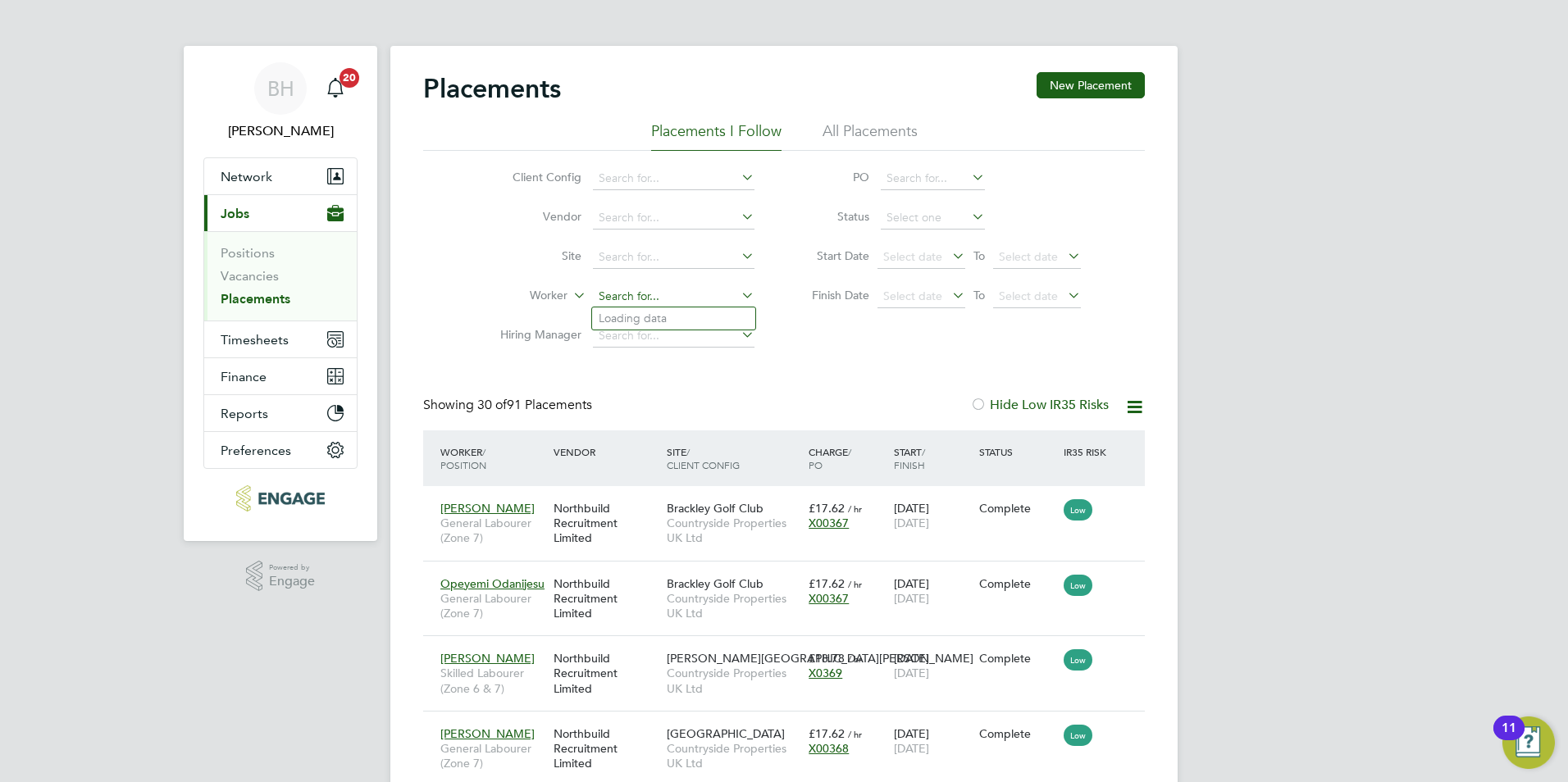
scroll to position [62, 143]
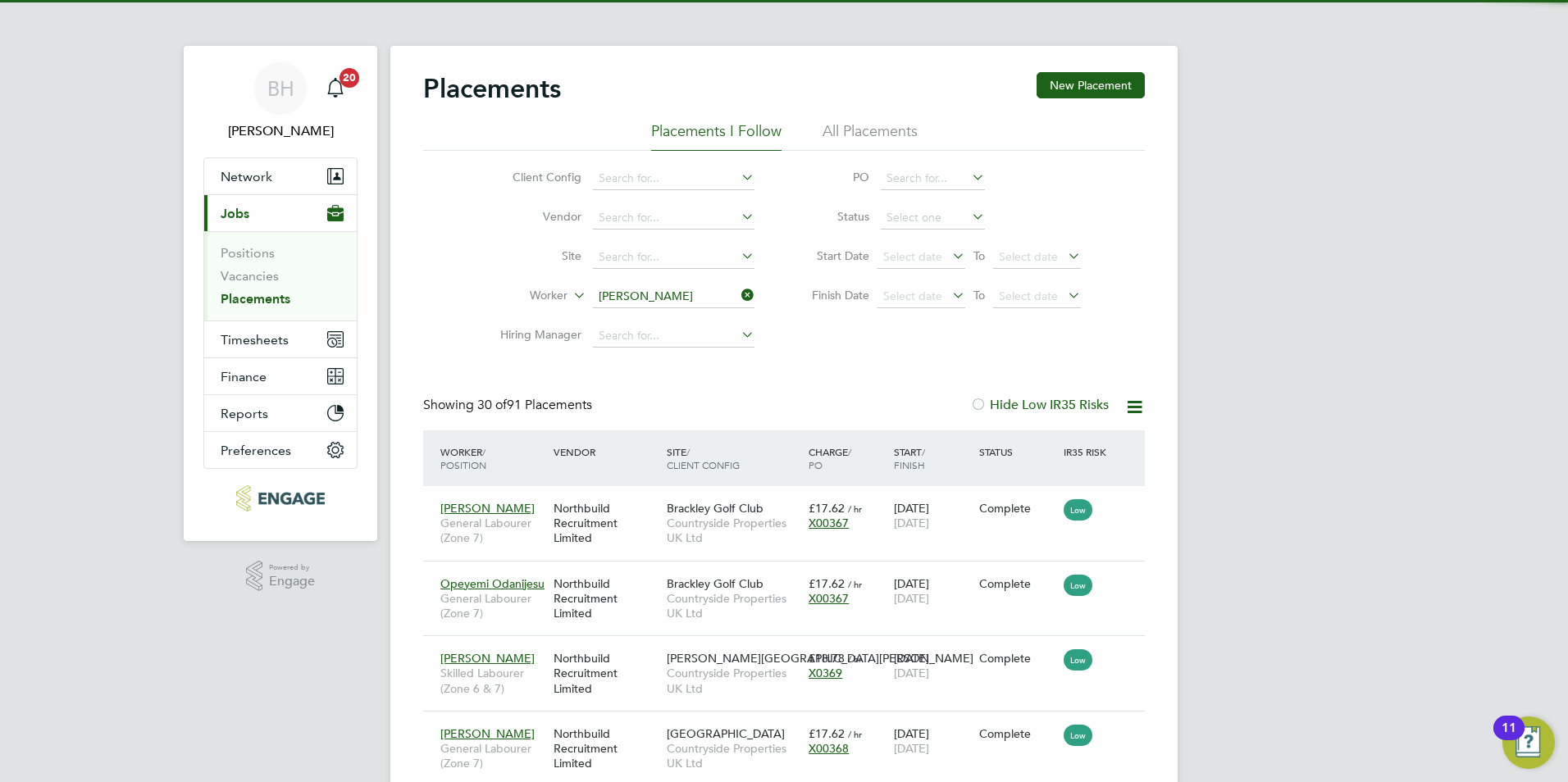
click at [646, 319] on li "Francis Curtis" at bounding box center [694, 318] width 203 height 22
type input "[PERSON_NAME]"
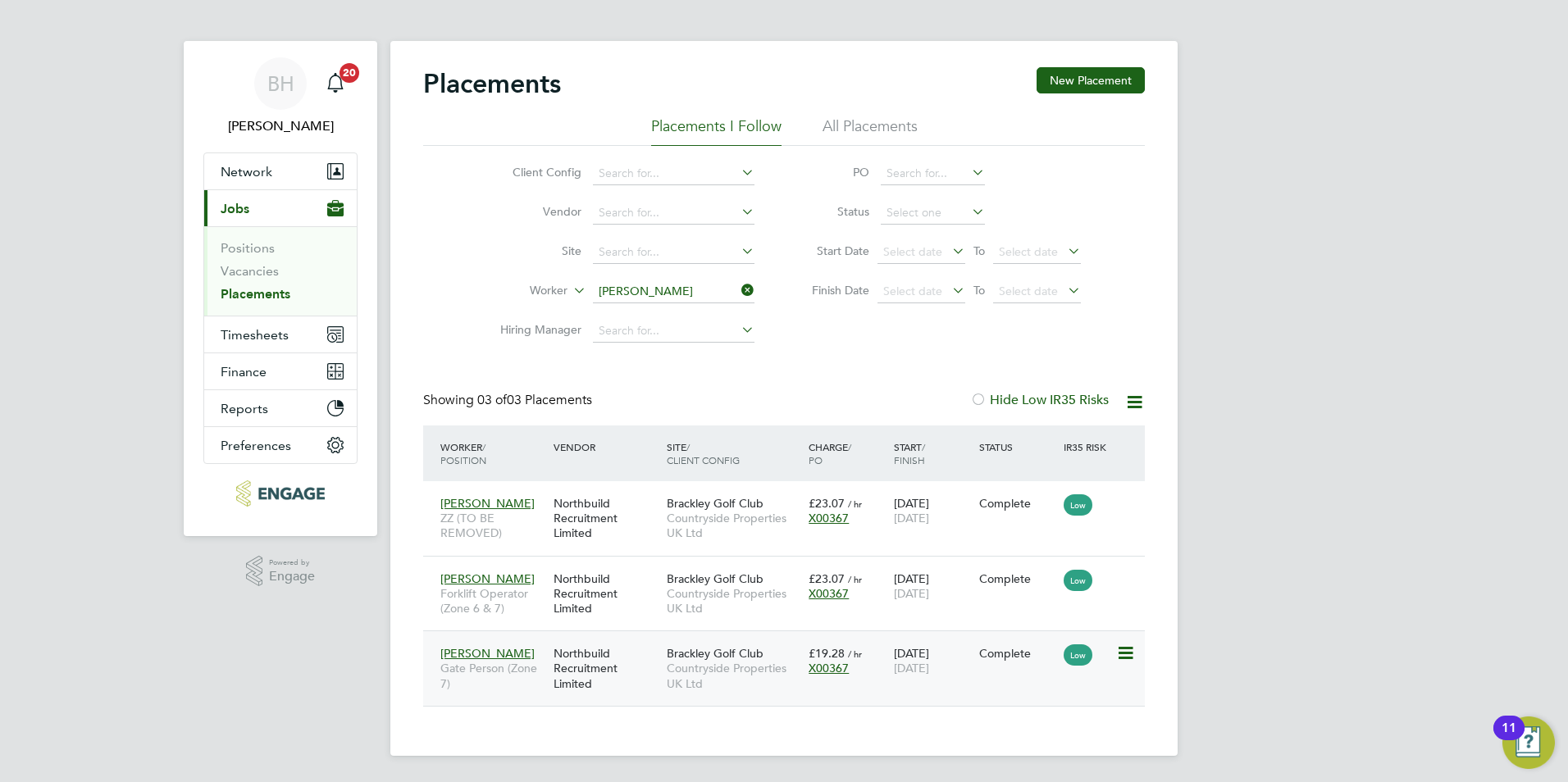
click at [792, 665] on span "Countryside Properties UK Ltd" at bounding box center [733, 675] width 133 height 30
click at [276, 269] on link "Vacancies" at bounding box center [249, 271] width 58 height 15
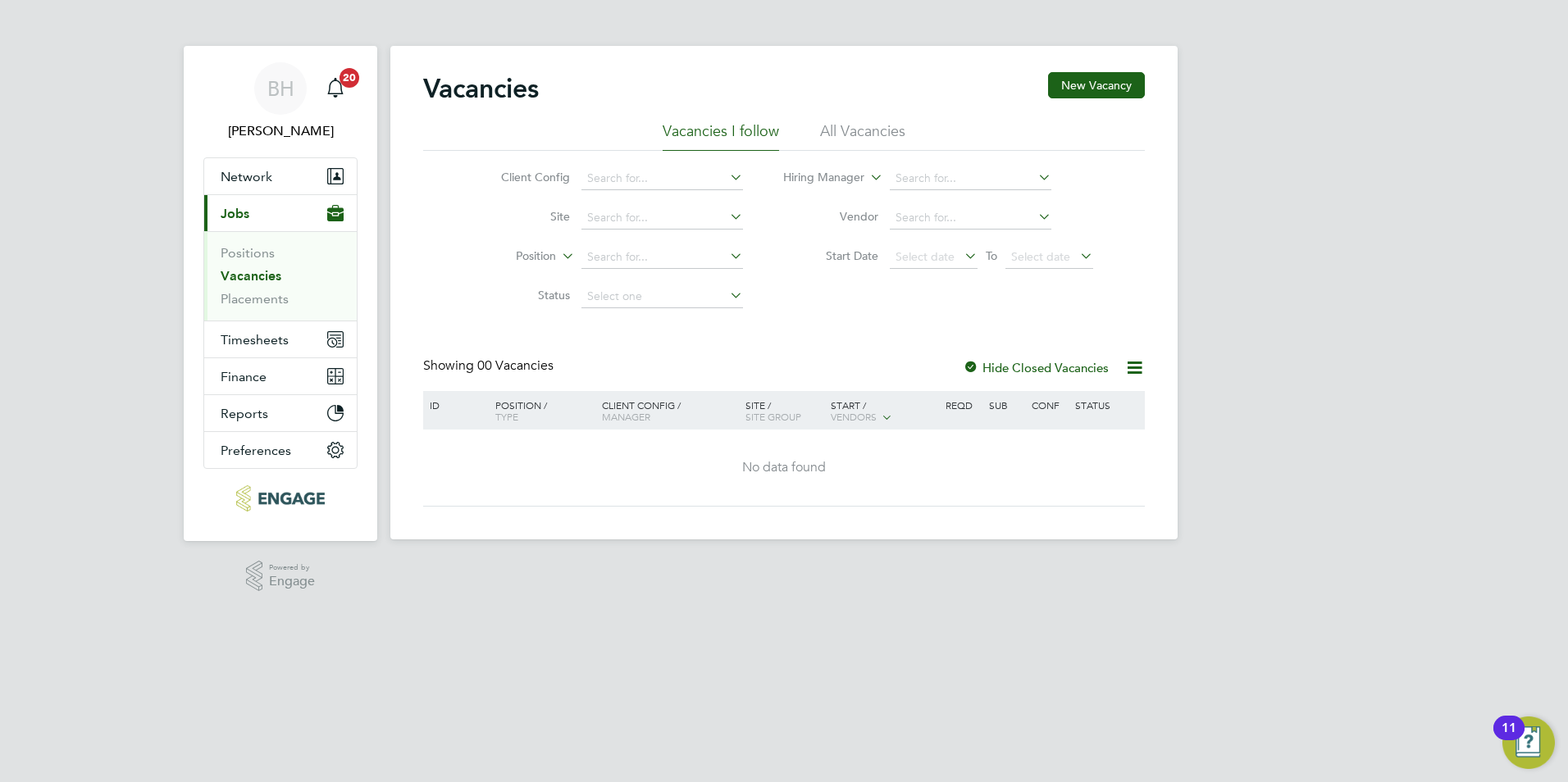
click at [1035, 367] on label "Hide Closed Vacancies" at bounding box center [1036, 367] width 146 height 15
click at [275, 348] on button "Timesheets" at bounding box center [280, 339] width 153 height 36
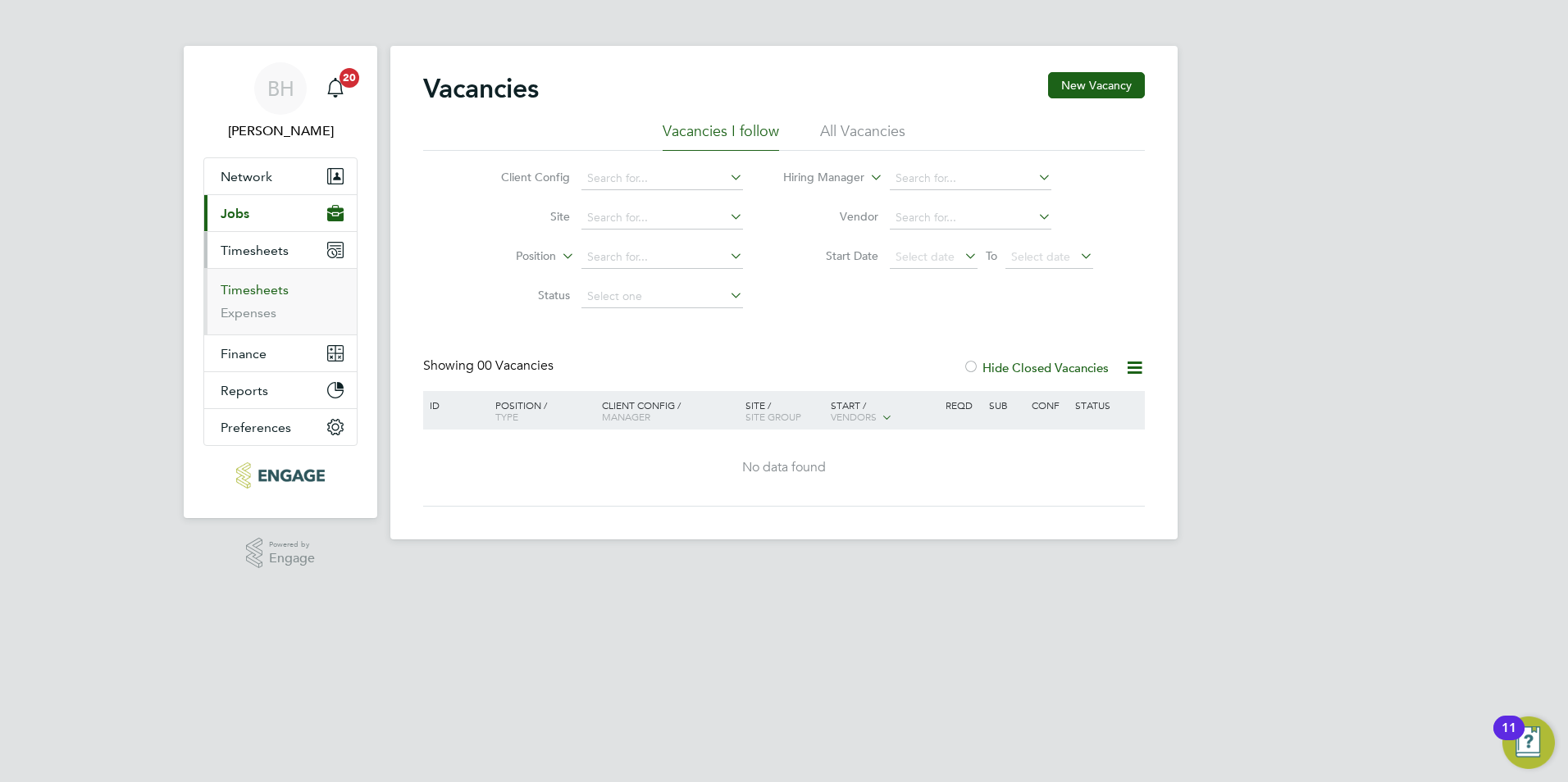
click at [274, 291] on link "Timesheets" at bounding box center [254, 290] width 68 height 15
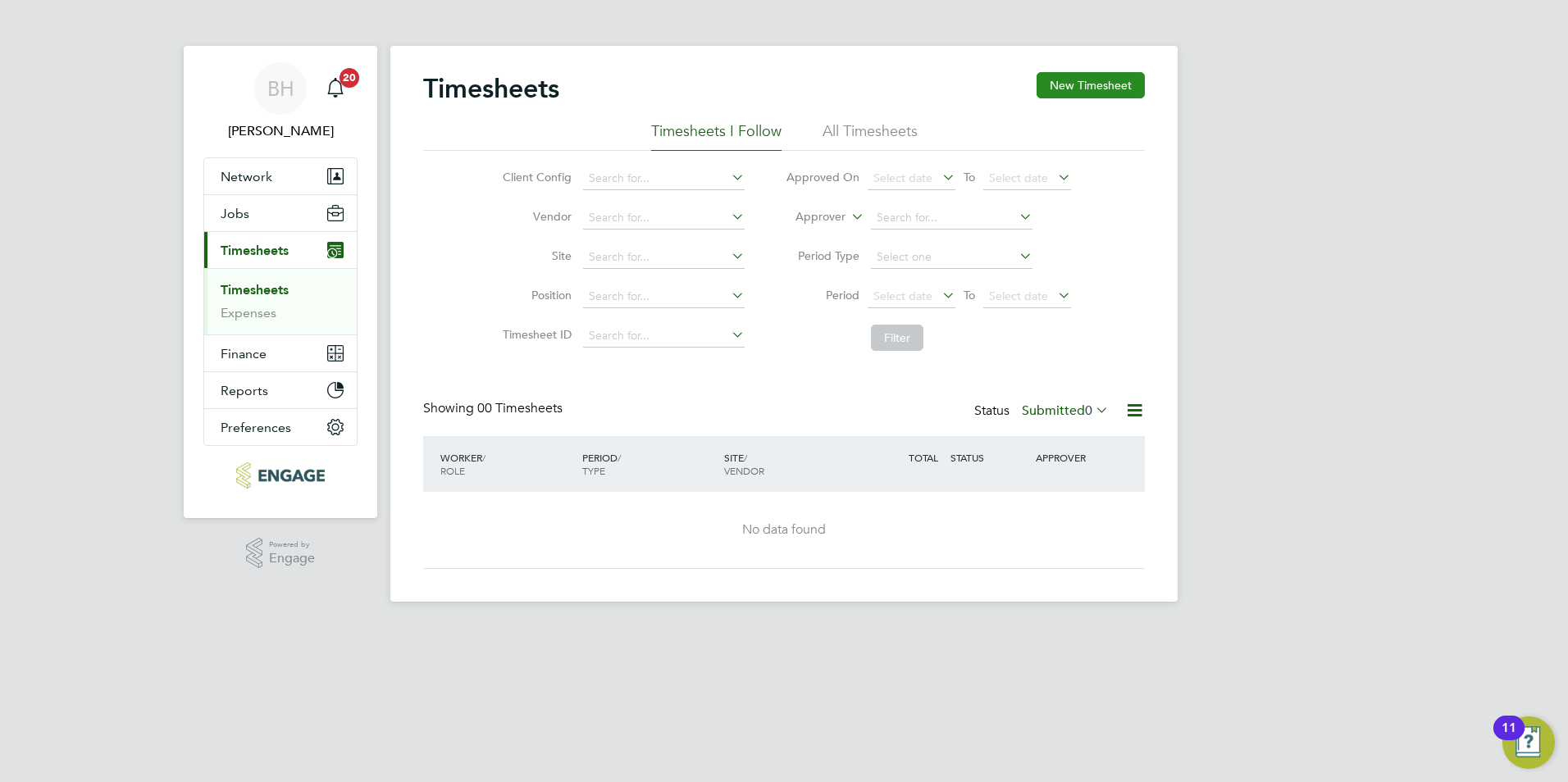
click at [1103, 77] on button "New Timesheet" at bounding box center [1091, 84] width 108 height 26
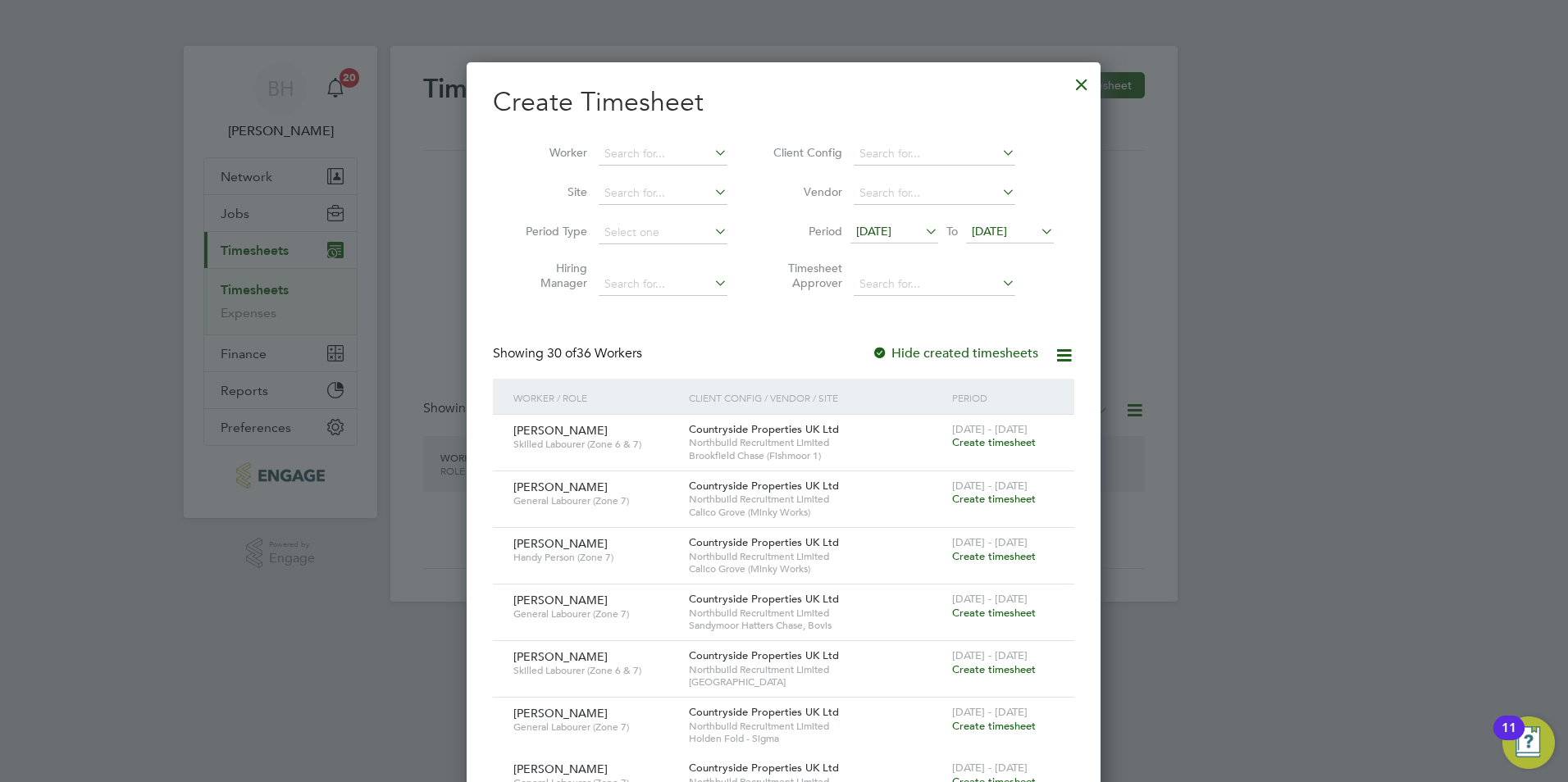
click at [645, 178] on li "Site" at bounding box center [620, 193] width 255 height 40
click at [644, 154] on input at bounding box center [663, 154] width 128 height 23
click at [703, 171] on li "Francis Curtis" at bounding box center [700, 176] width 203 height 22
type input "[PERSON_NAME]"
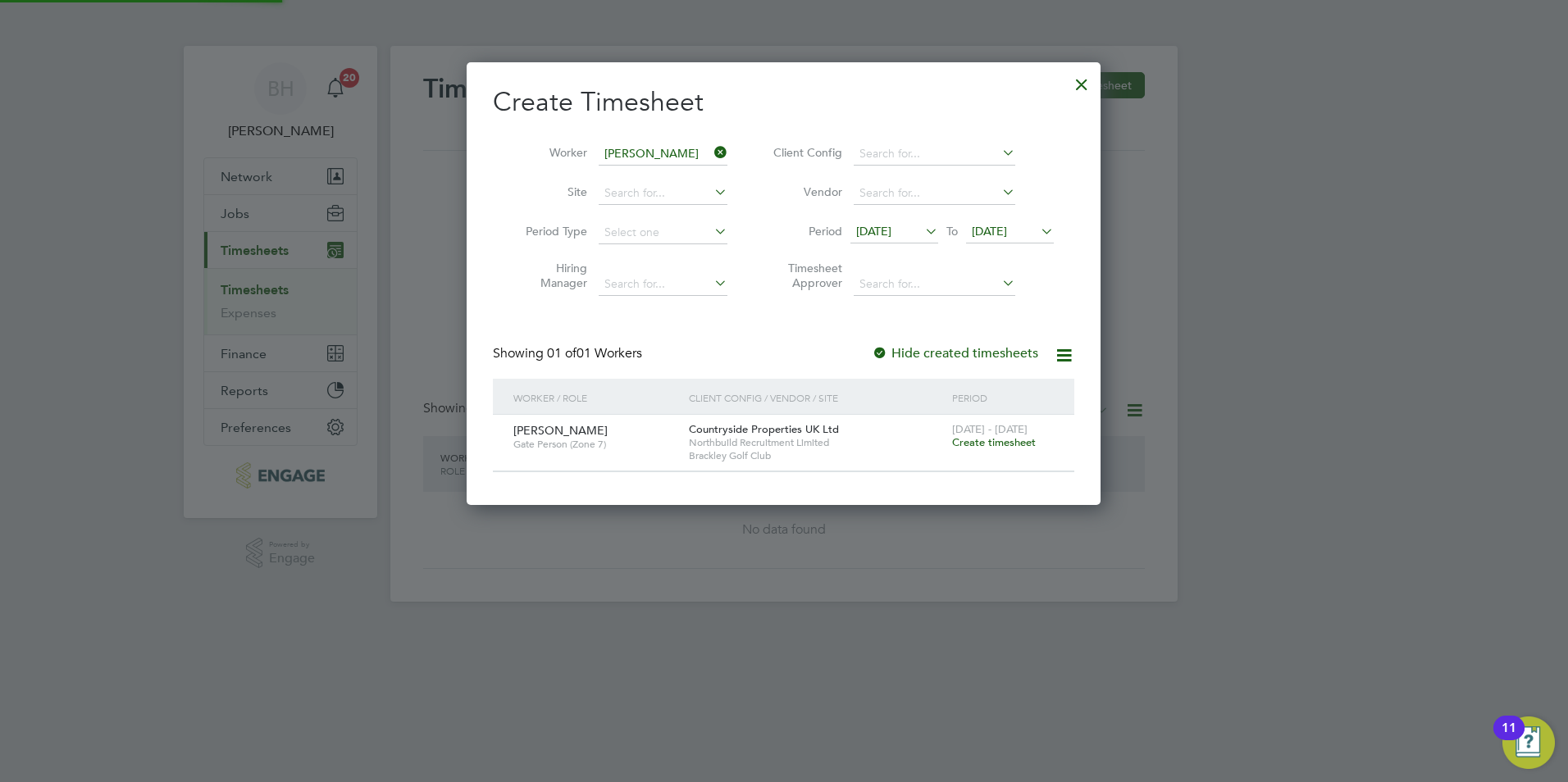
scroll to position [442, 634]
click at [1004, 436] on span "Create timesheet" at bounding box center [994, 442] width 84 height 14
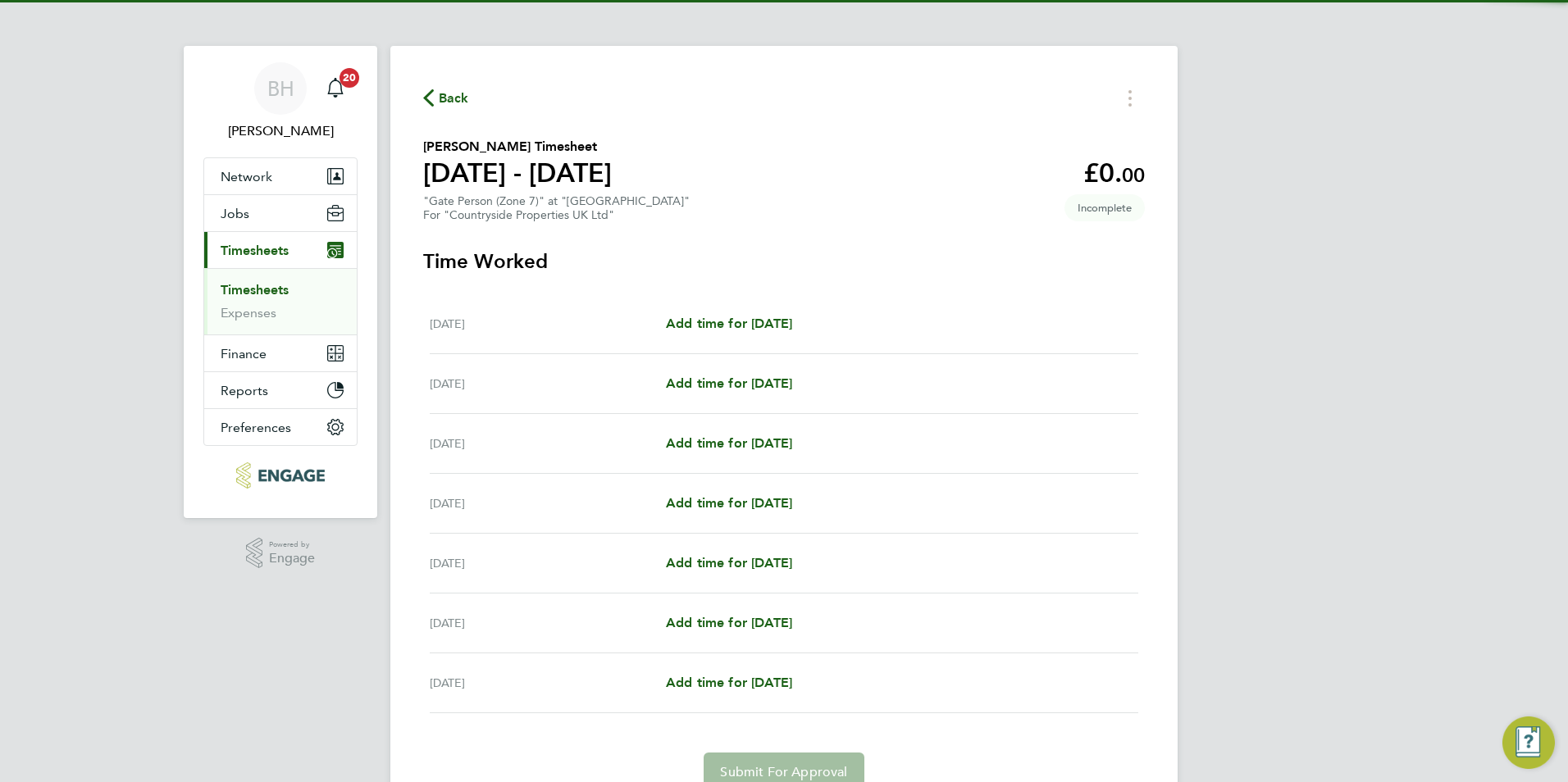
click at [747, 305] on div "Mon 22 Sep Add time for Mon 22 Sep Add time for Mon 22 Sep" at bounding box center [784, 323] width 709 height 60
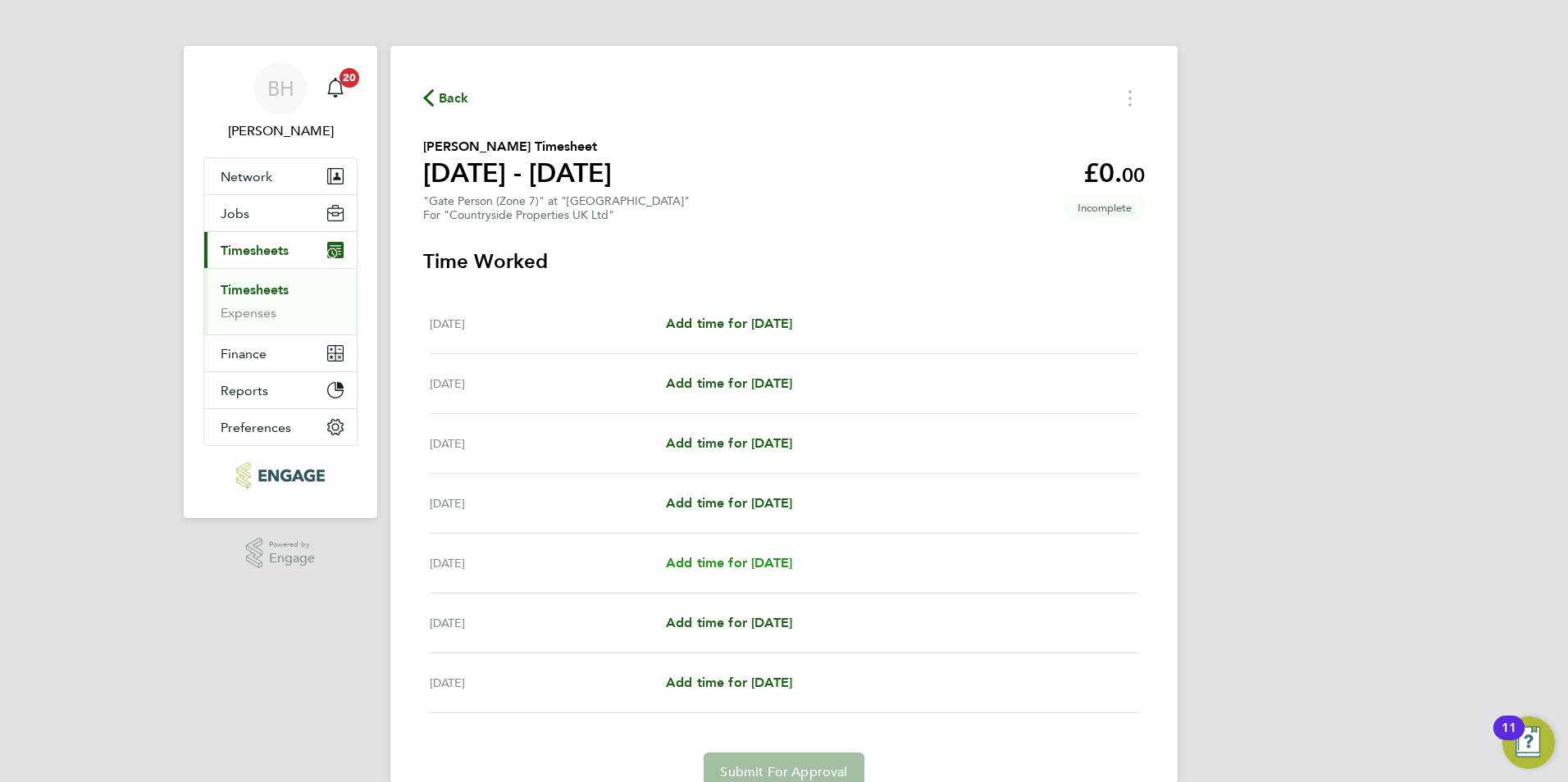
click at [699, 571] on link "Add time for Fri 26 Sep" at bounding box center [728, 562] width 126 height 19
select select "30"
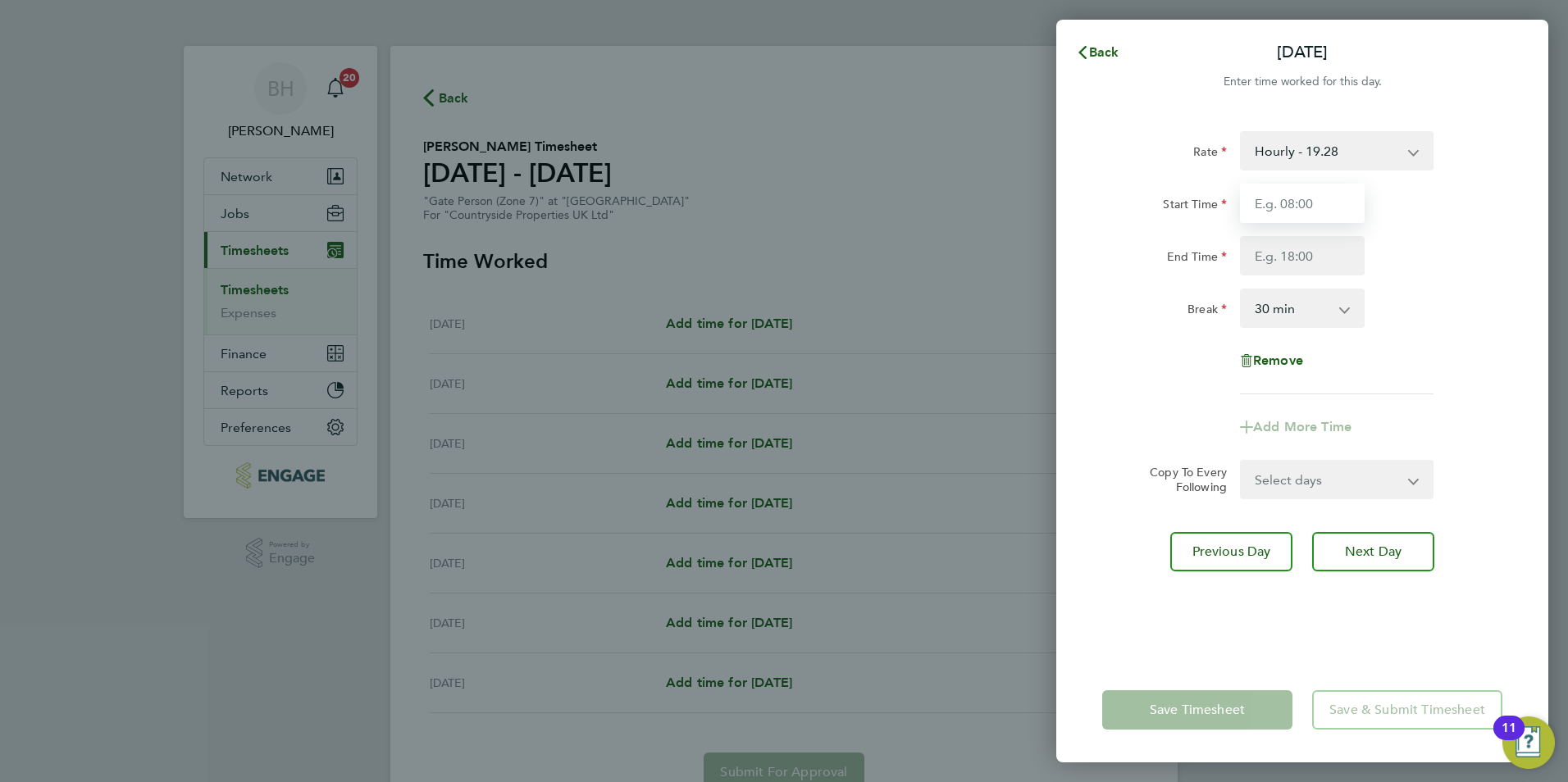
click at [1308, 211] on input "Start Time" at bounding box center [1303, 203] width 125 height 40
type input "07:30"
type input "17:00"
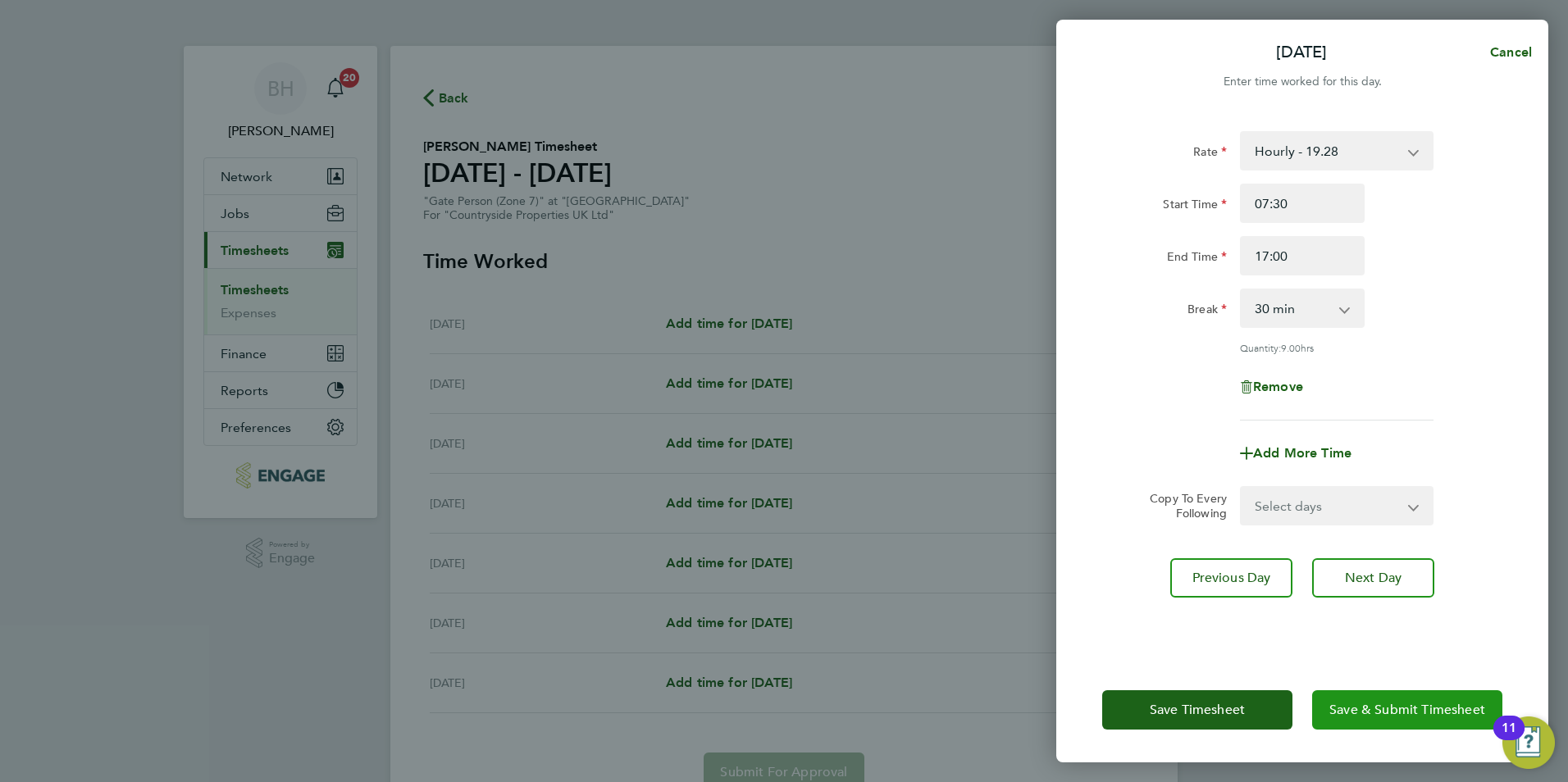
click at [1348, 708] on span "Save & Submit Timesheet" at bounding box center [1407, 709] width 155 height 16
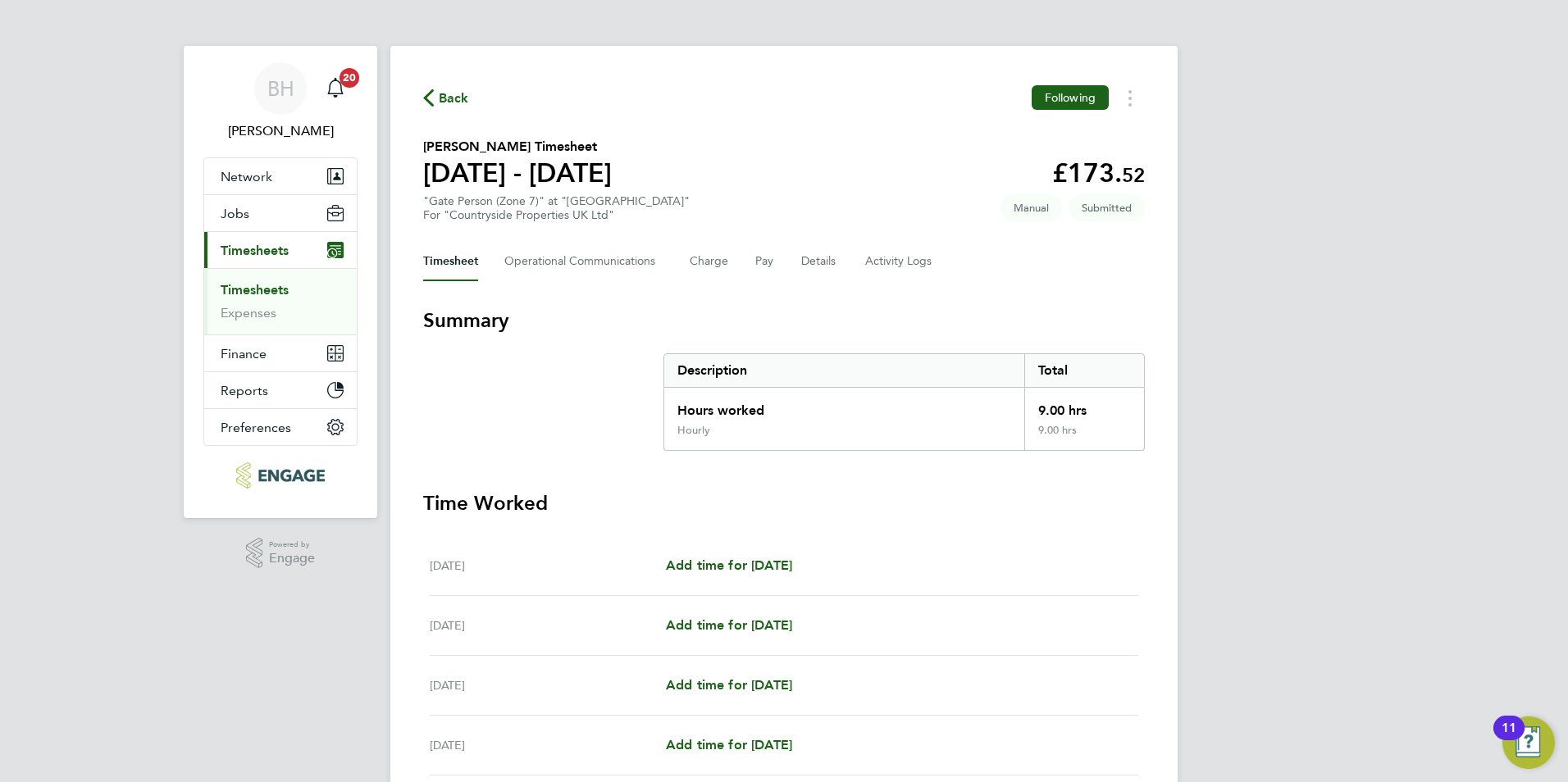
click at [450, 91] on span "Back" at bounding box center [454, 98] width 30 height 19
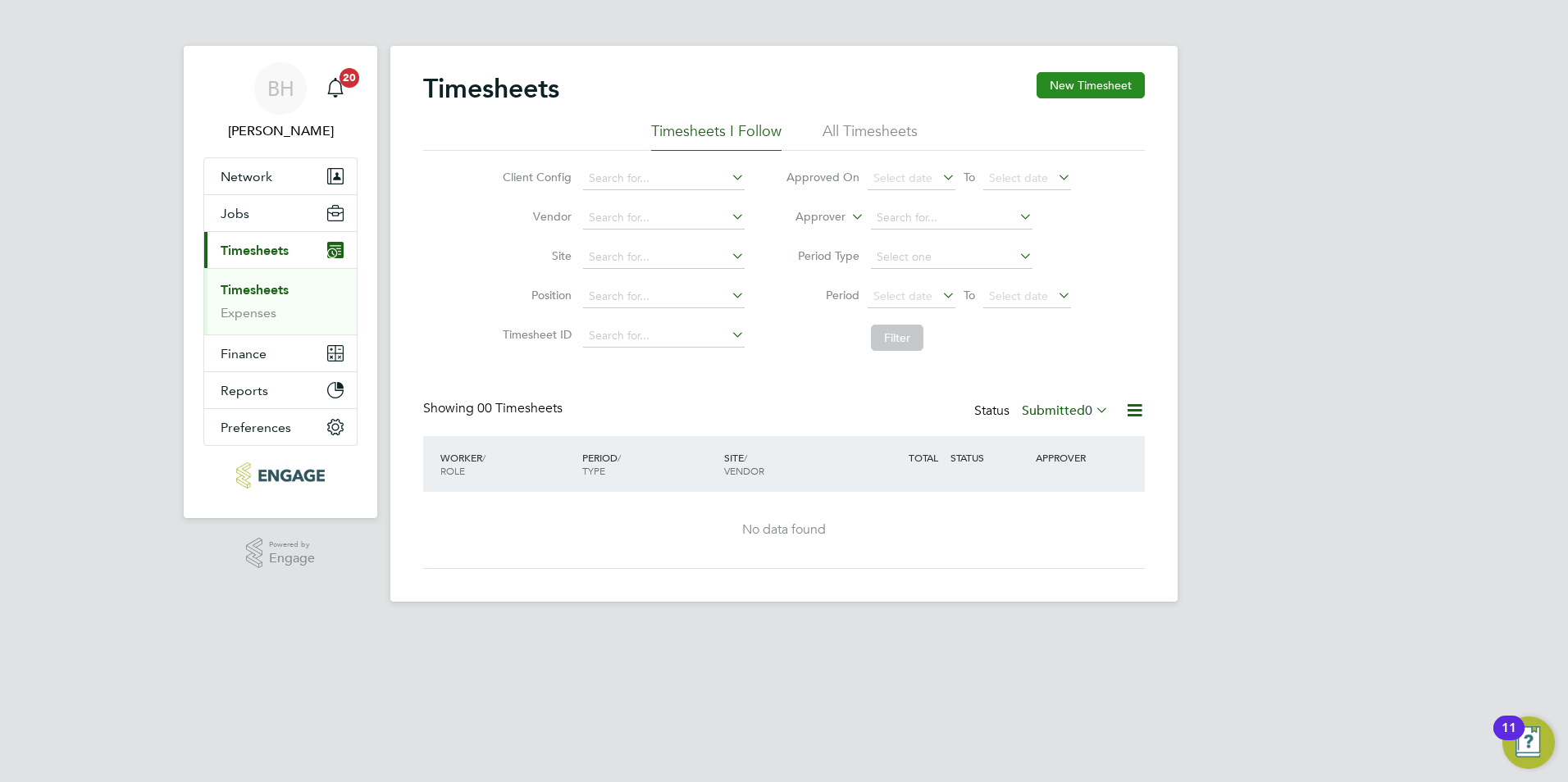
click at [1129, 76] on button "New Timesheet" at bounding box center [1091, 84] width 108 height 26
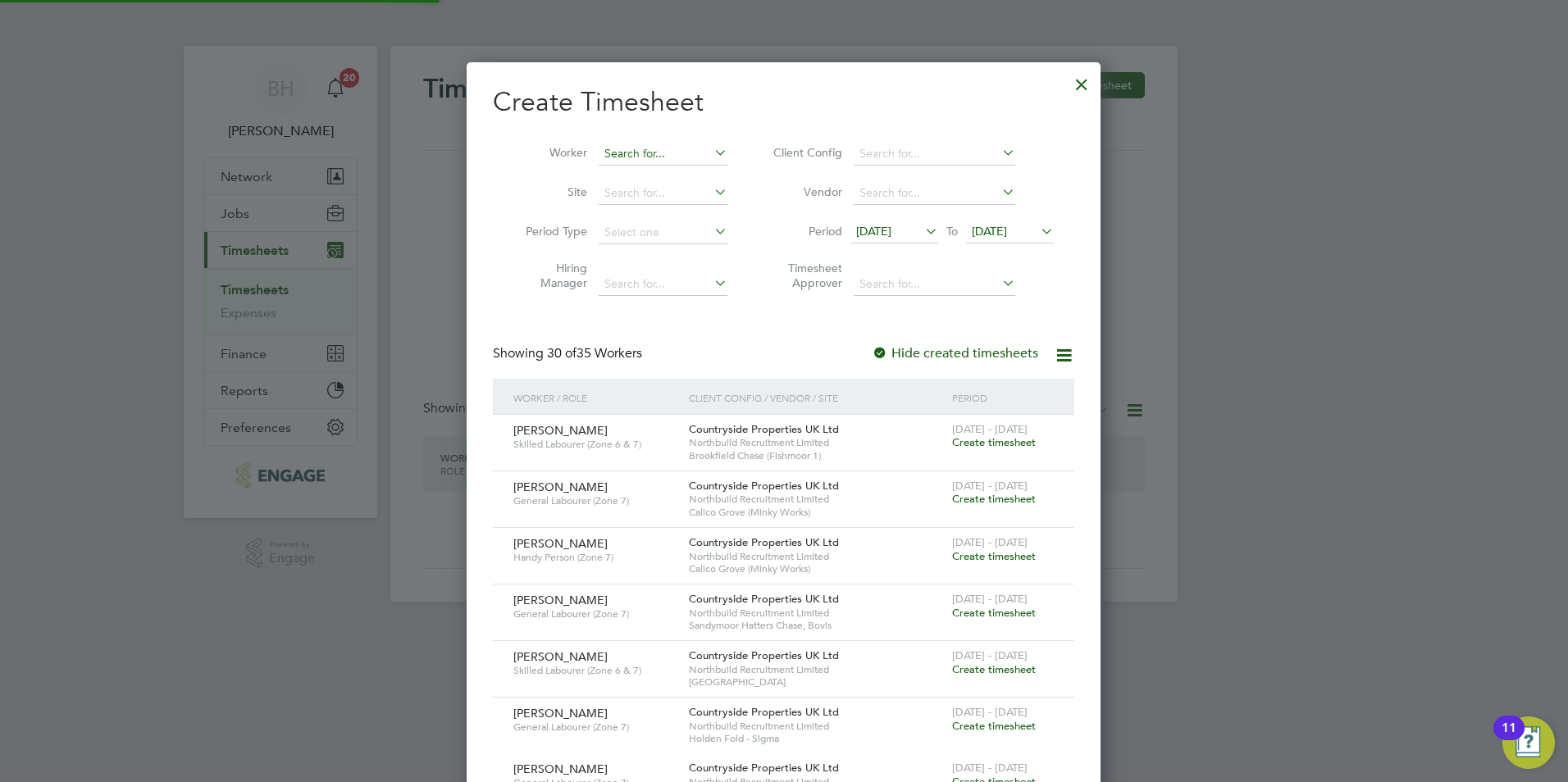
scroll to position [2190, 634]
click at [645, 154] on input at bounding box center [663, 154] width 128 height 23
click at [652, 178] on li "Dr iter Xholi" at bounding box center [663, 176] width 130 height 22
type input "Driter [PERSON_NAME]"
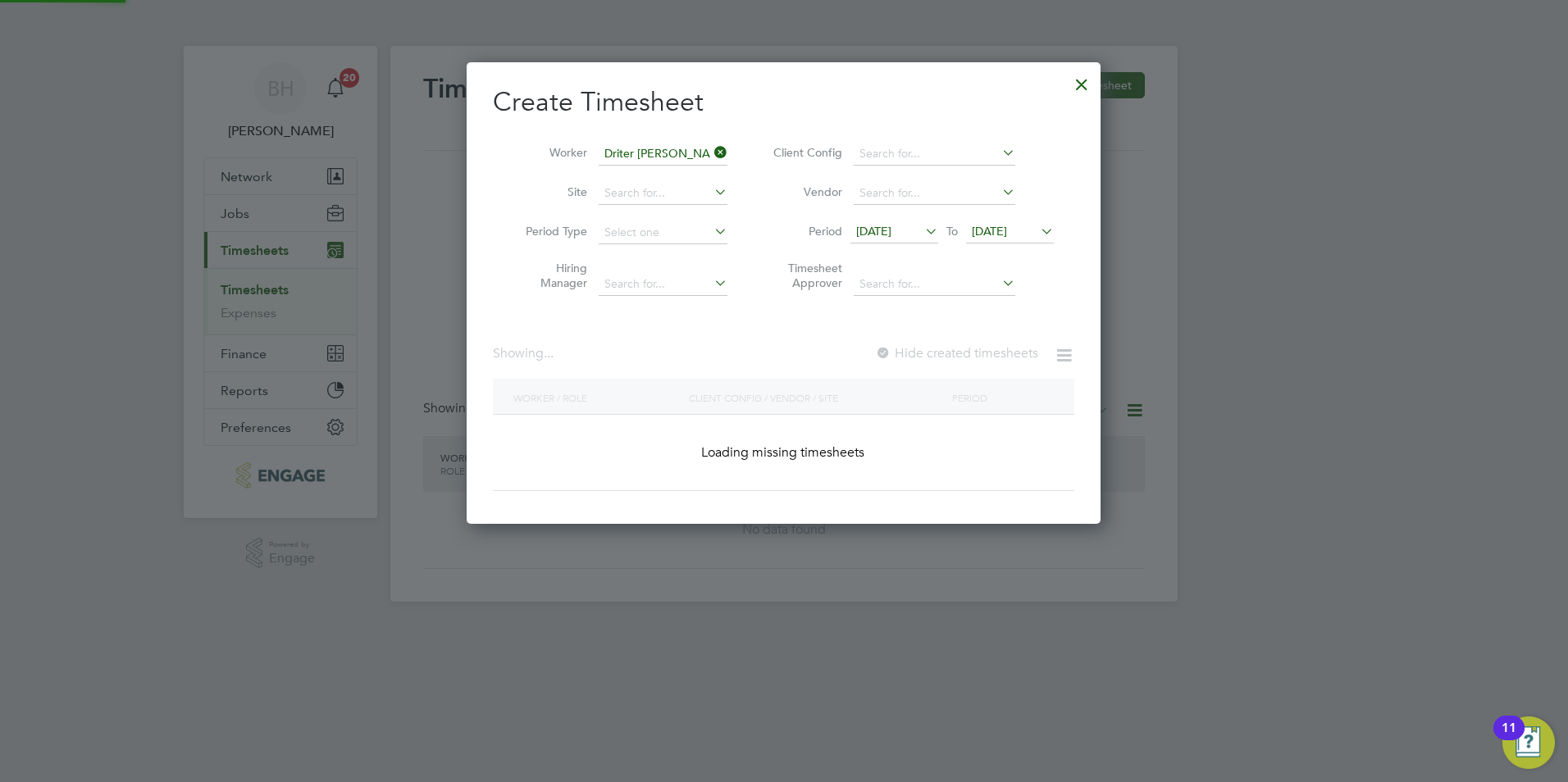
scroll to position [442, 634]
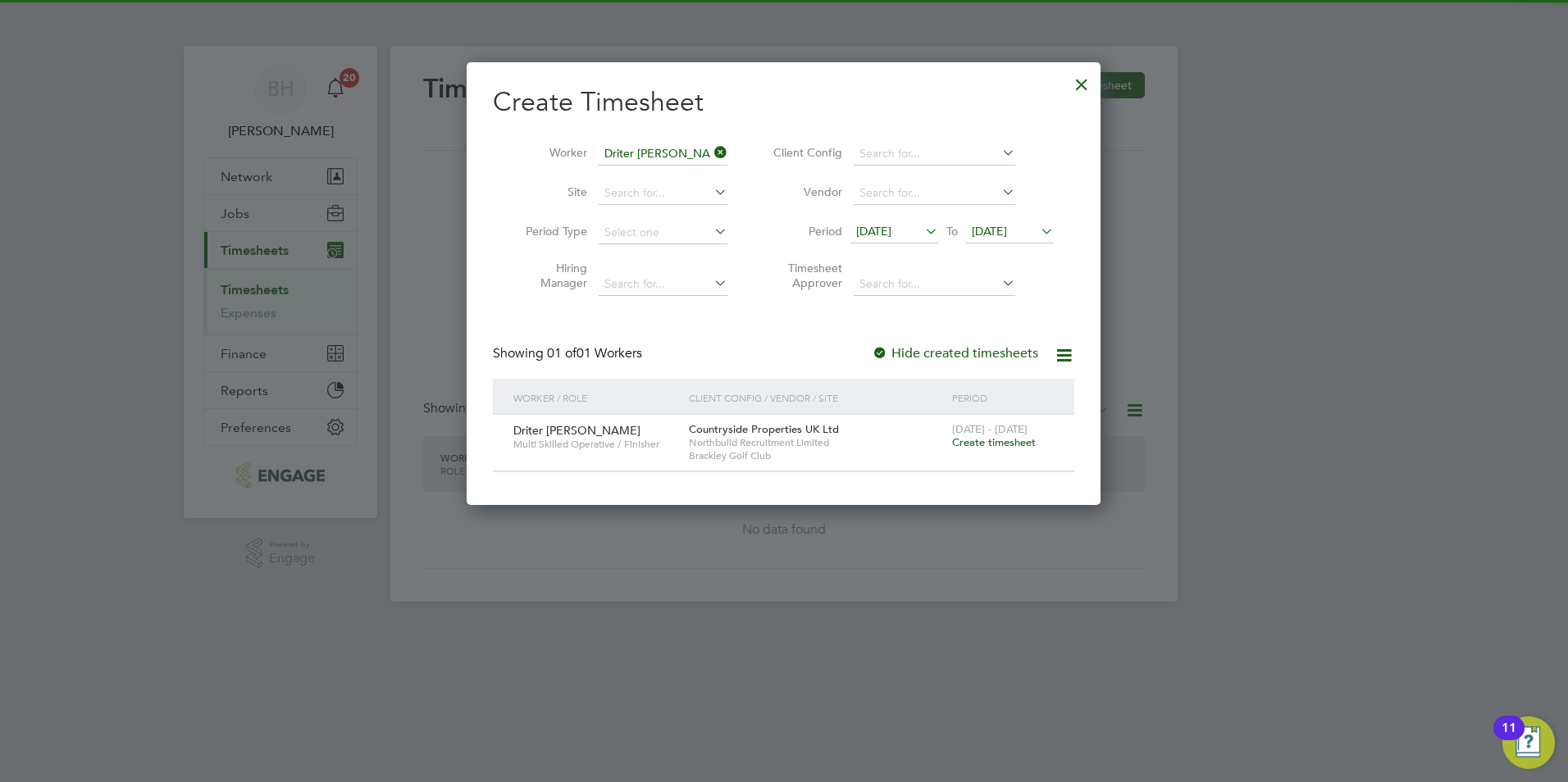
click at [989, 428] on span "22 - 28 Sep 2025" at bounding box center [989, 429] width 75 height 14
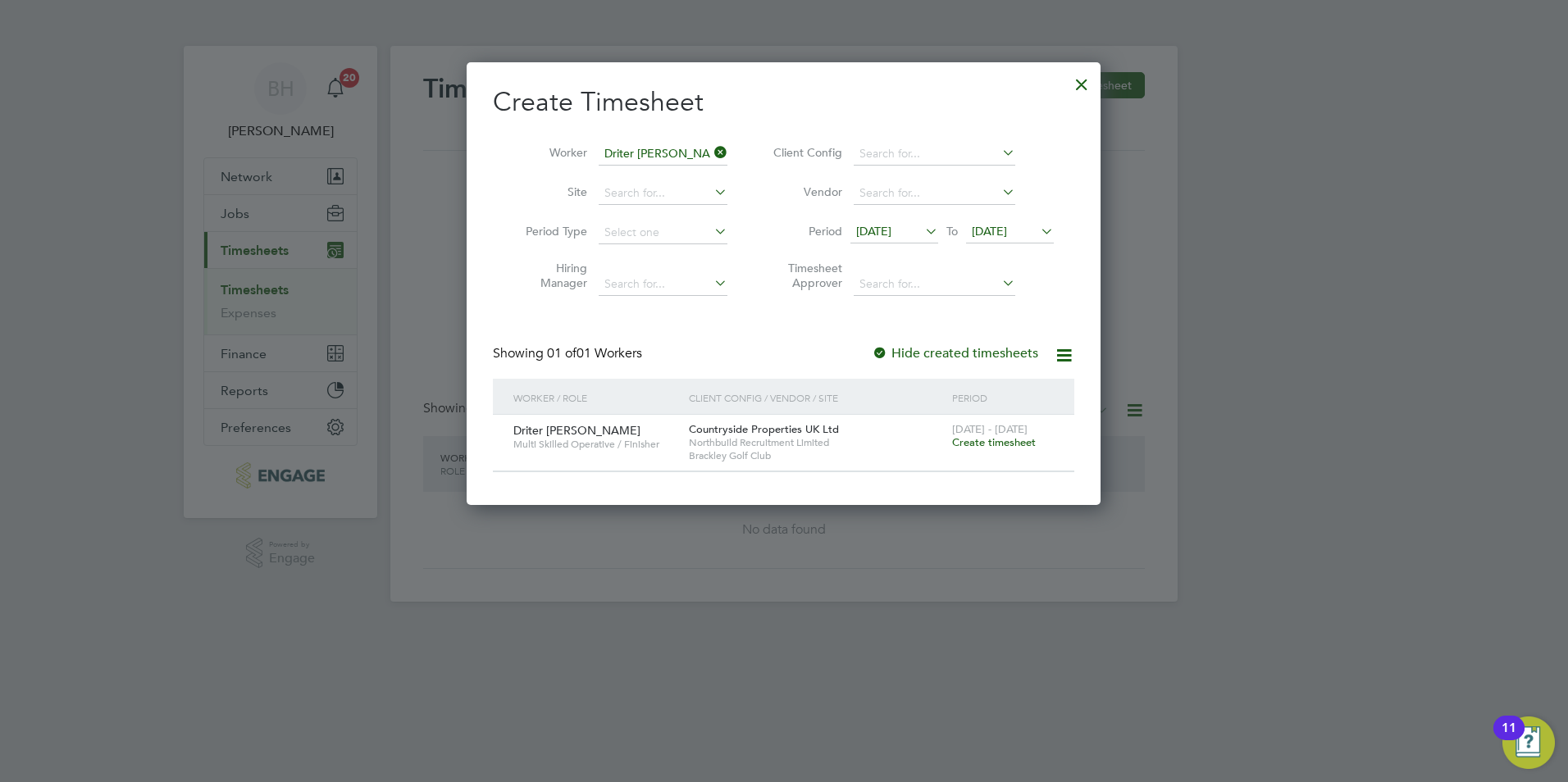
click at [987, 437] on span "Create timesheet" at bounding box center [994, 442] width 84 height 14
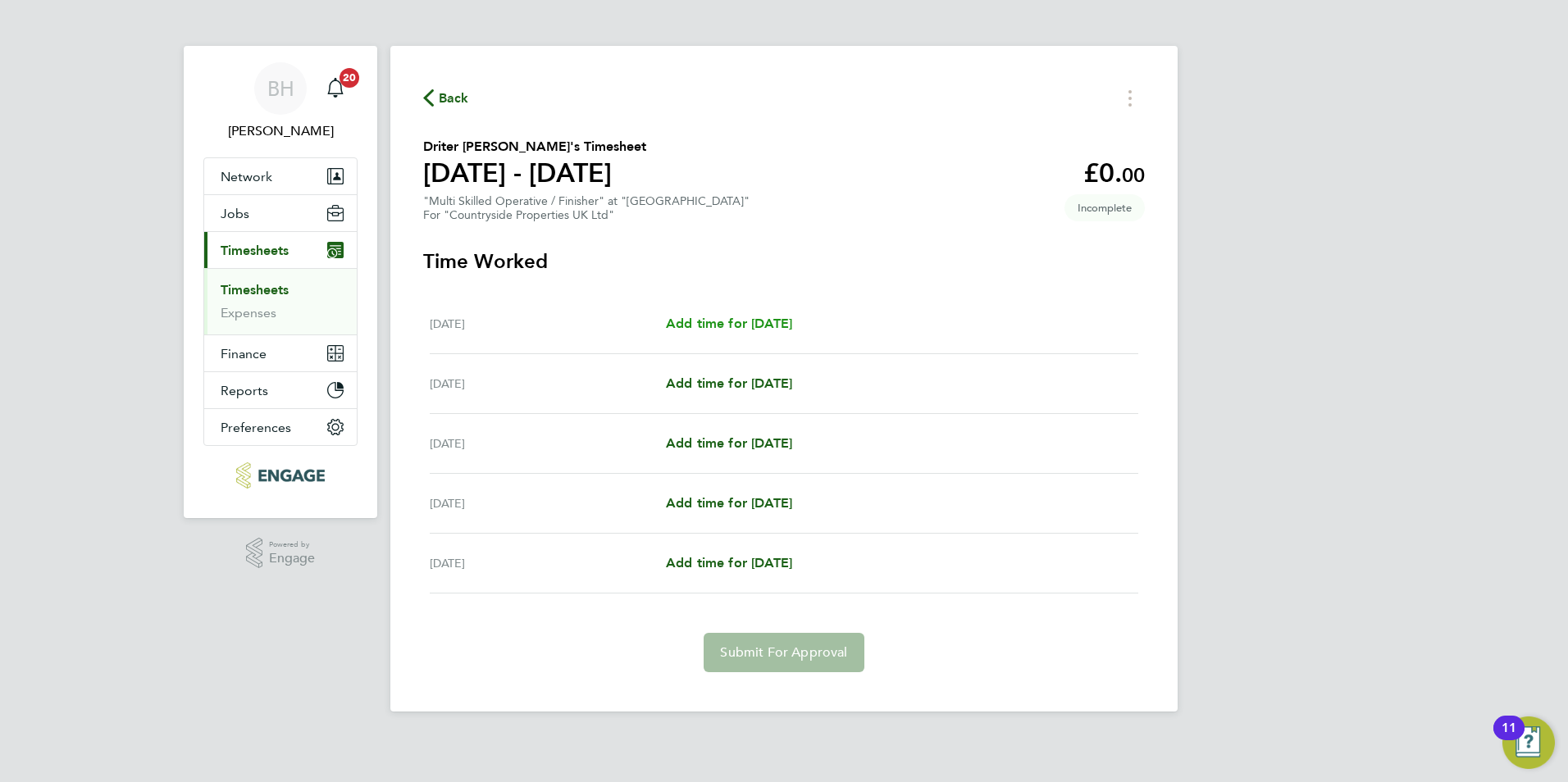
click at [783, 324] on span "Add time for Mon 22 Sep" at bounding box center [728, 323] width 126 height 15
select select "30"
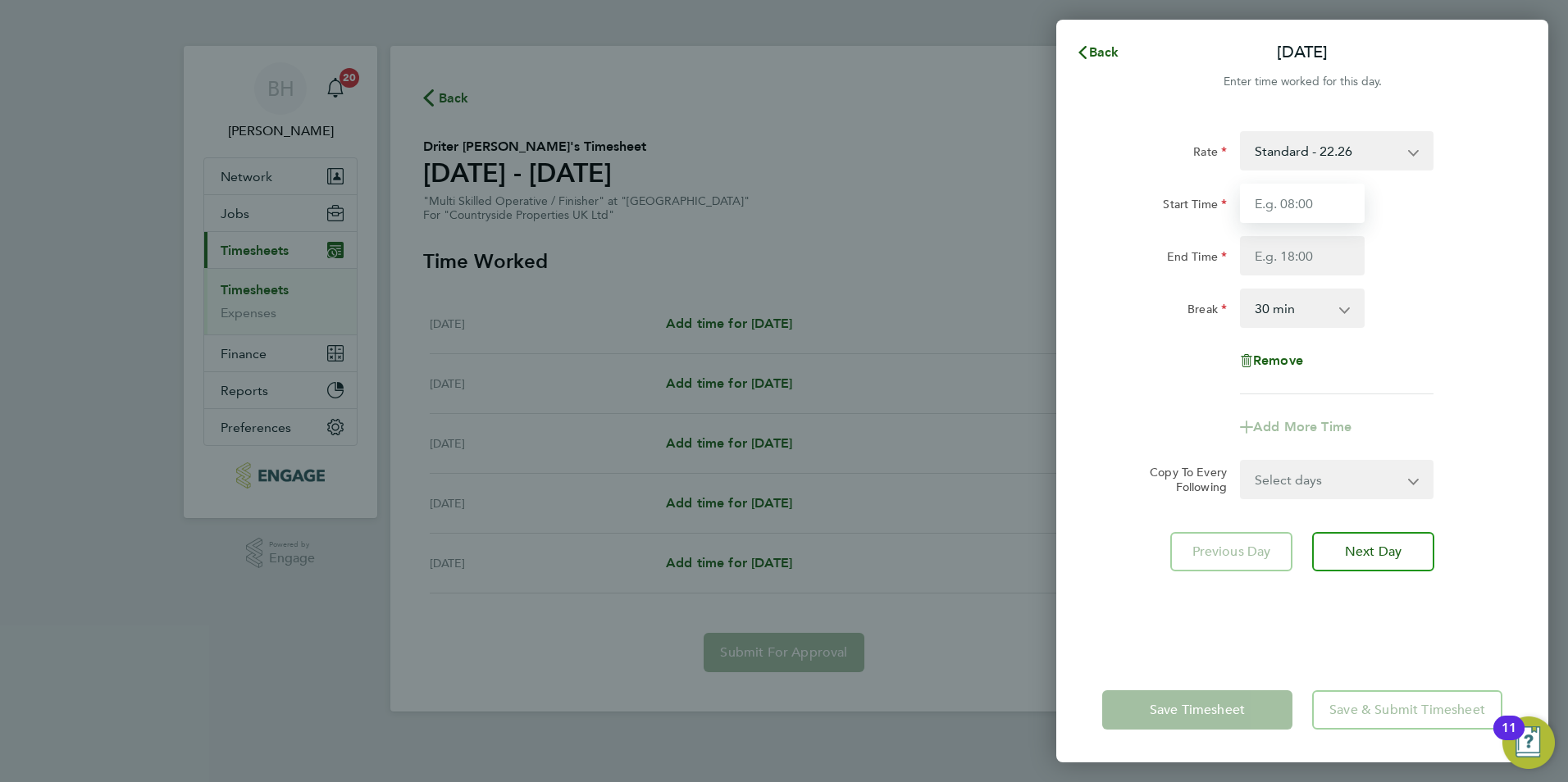
click at [1318, 205] on input "Start Time" at bounding box center [1303, 203] width 125 height 40
type input "07:30"
type input "17:00"
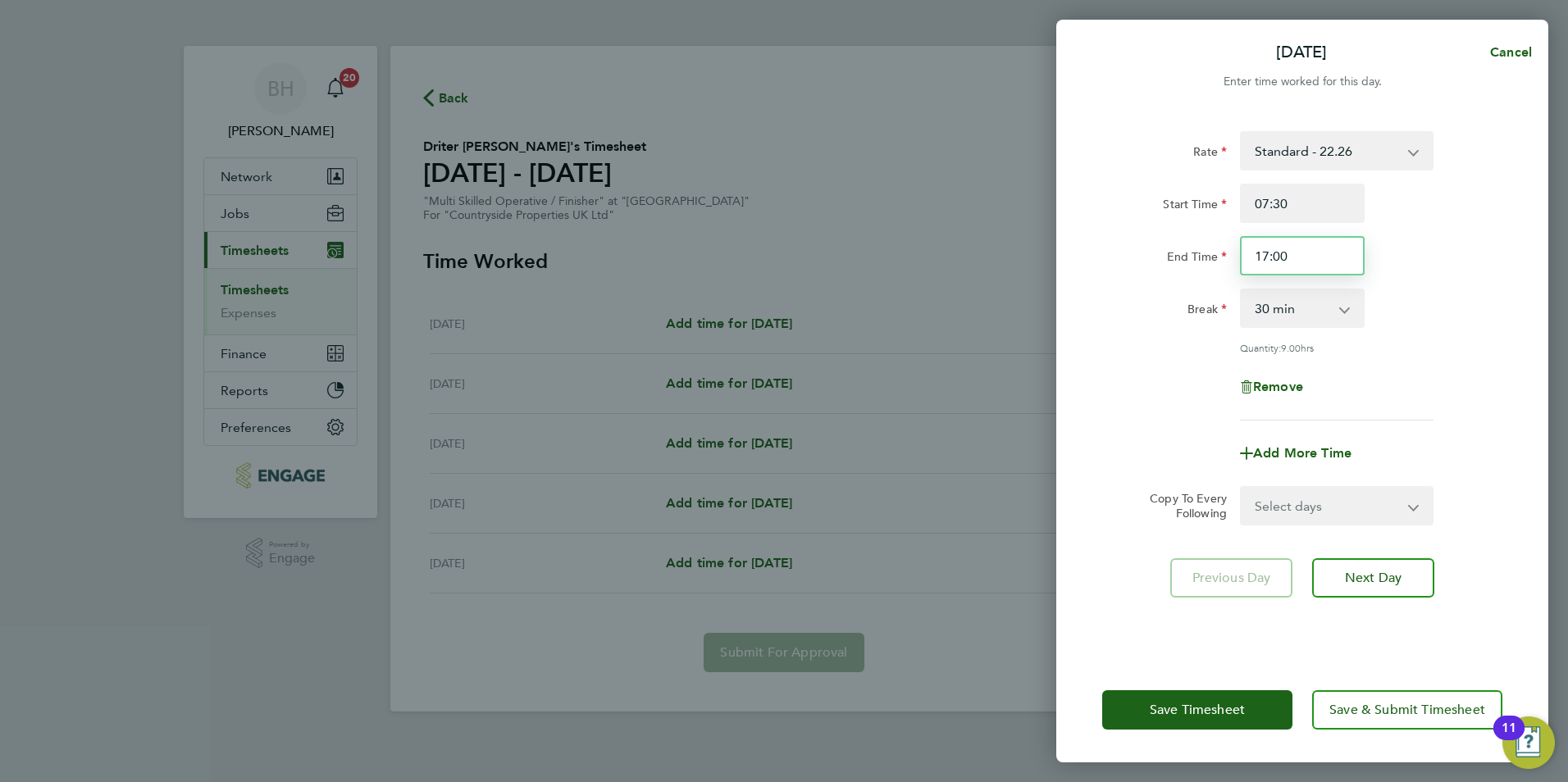
click at [1315, 258] on input "17:00" at bounding box center [1303, 256] width 125 height 40
click at [1454, 380] on div "Remove" at bounding box center [1302, 387] width 413 height 40
click at [1366, 503] on select "Select days Day Tuesday Wednesday Thursday Friday" at bounding box center [1328, 506] width 172 height 36
click at [1408, 377] on div "Remove" at bounding box center [1302, 387] width 413 height 40
click at [1337, 573] on button "Next Day" at bounding box center [1373, 578] width 122 height 40
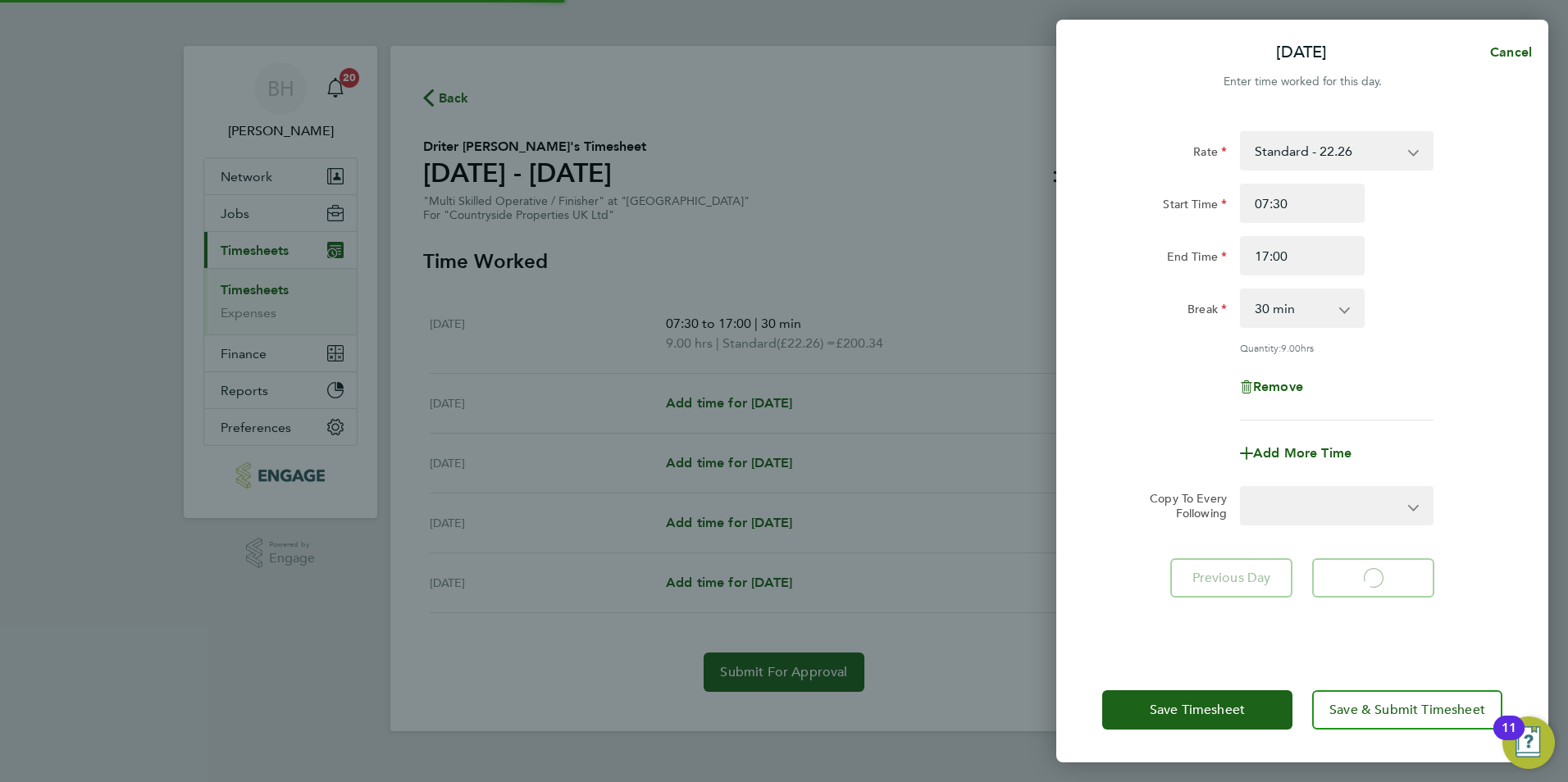
select select "30"
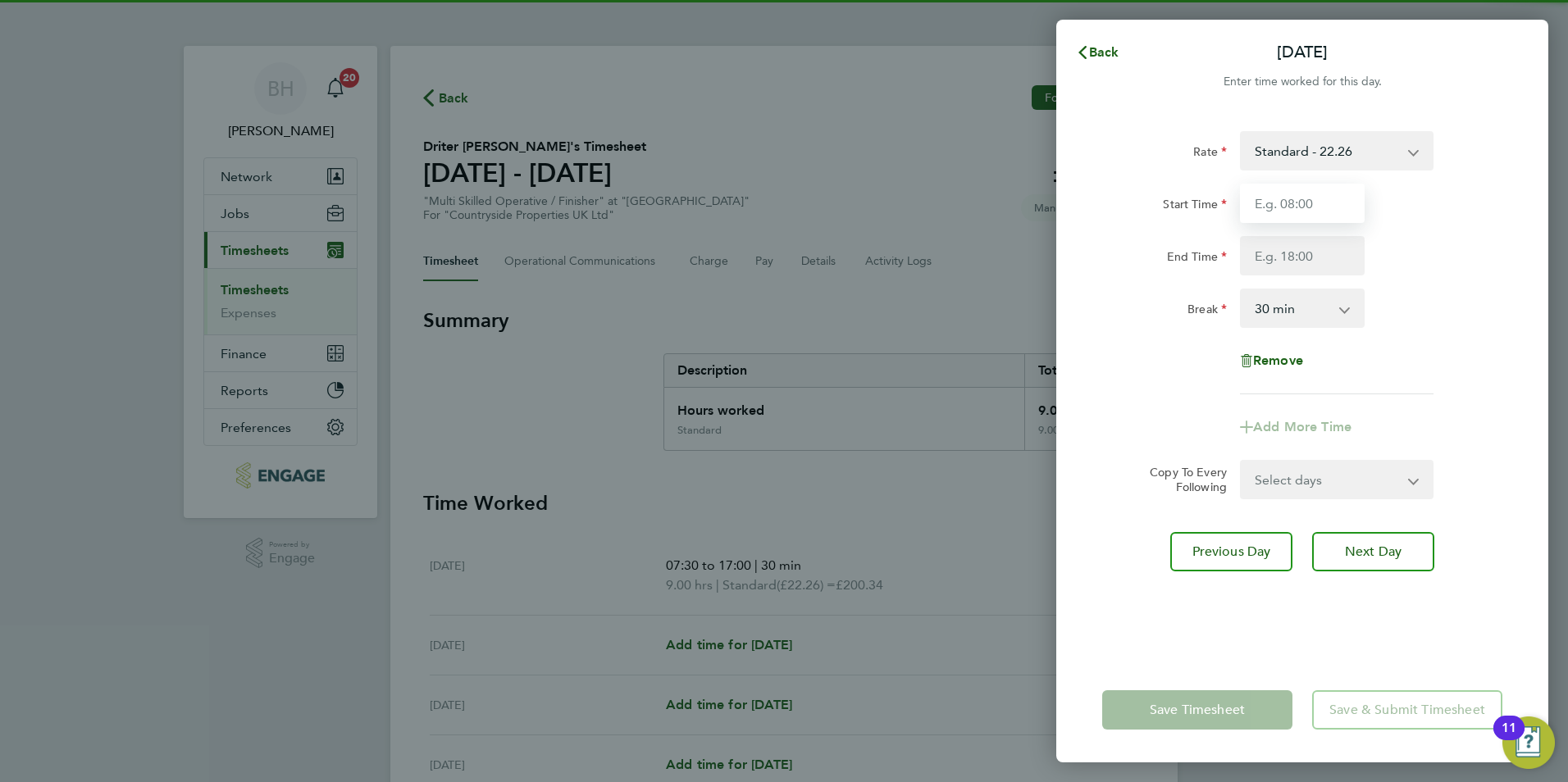
click at [1315, 210] on input "Start Time" at bounding box center [1303, 203] width 125 height 40
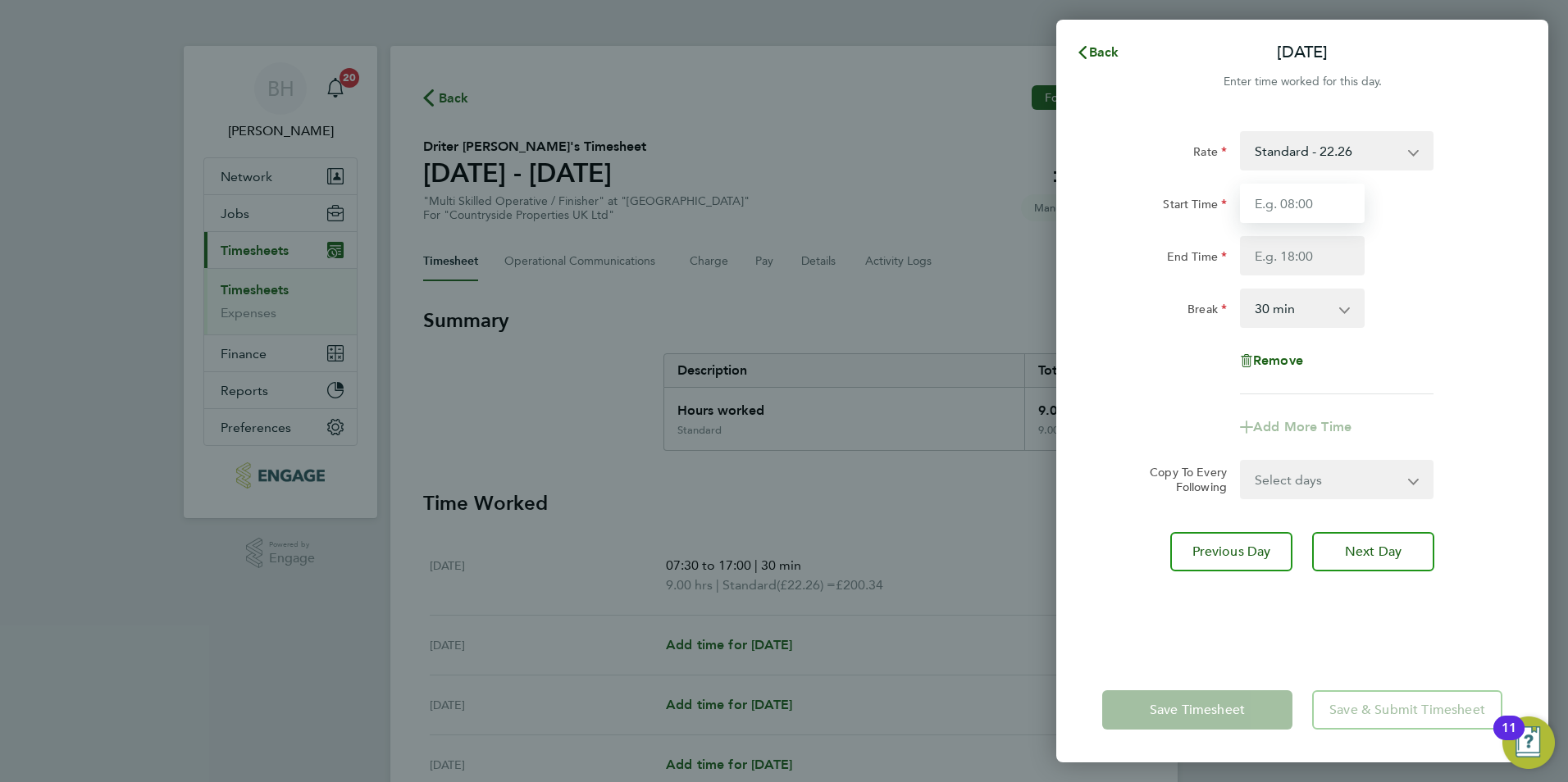
type input "07:30"
type input "17:00"
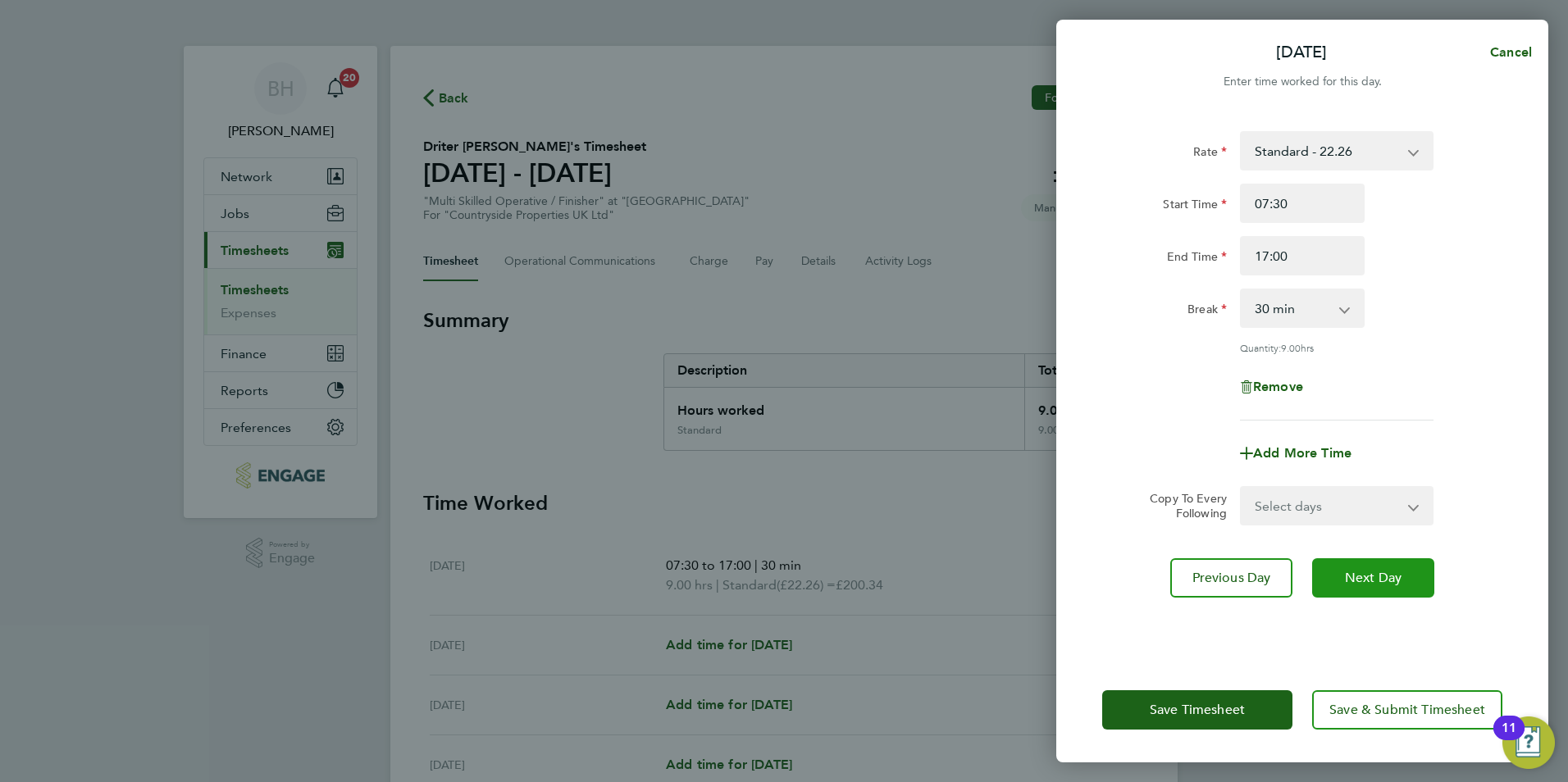
click at [1367, 567] on button "Next Day" at bounding box center [1373, 578] width 122 height 40
select select "30"
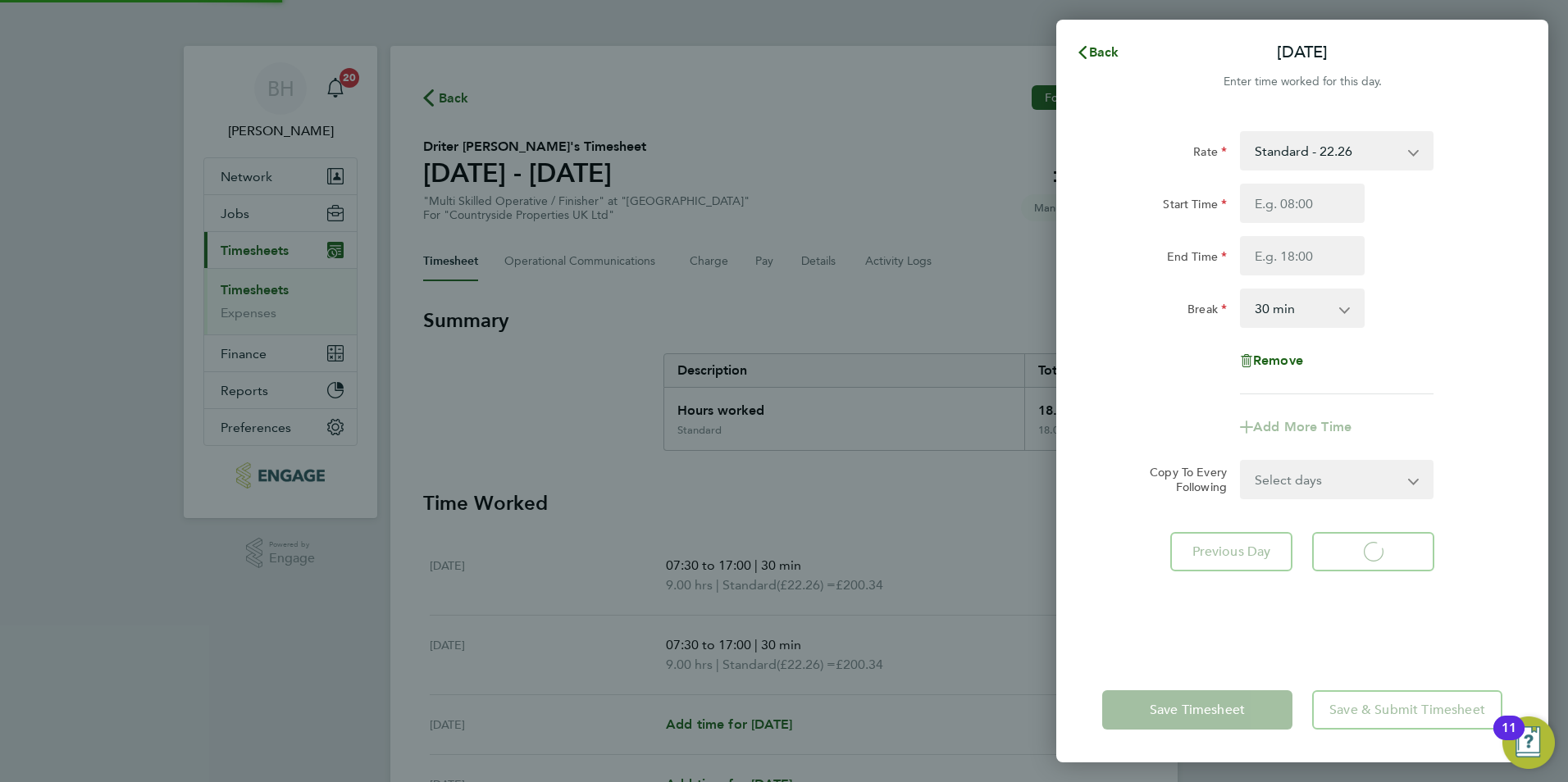
select select "30"
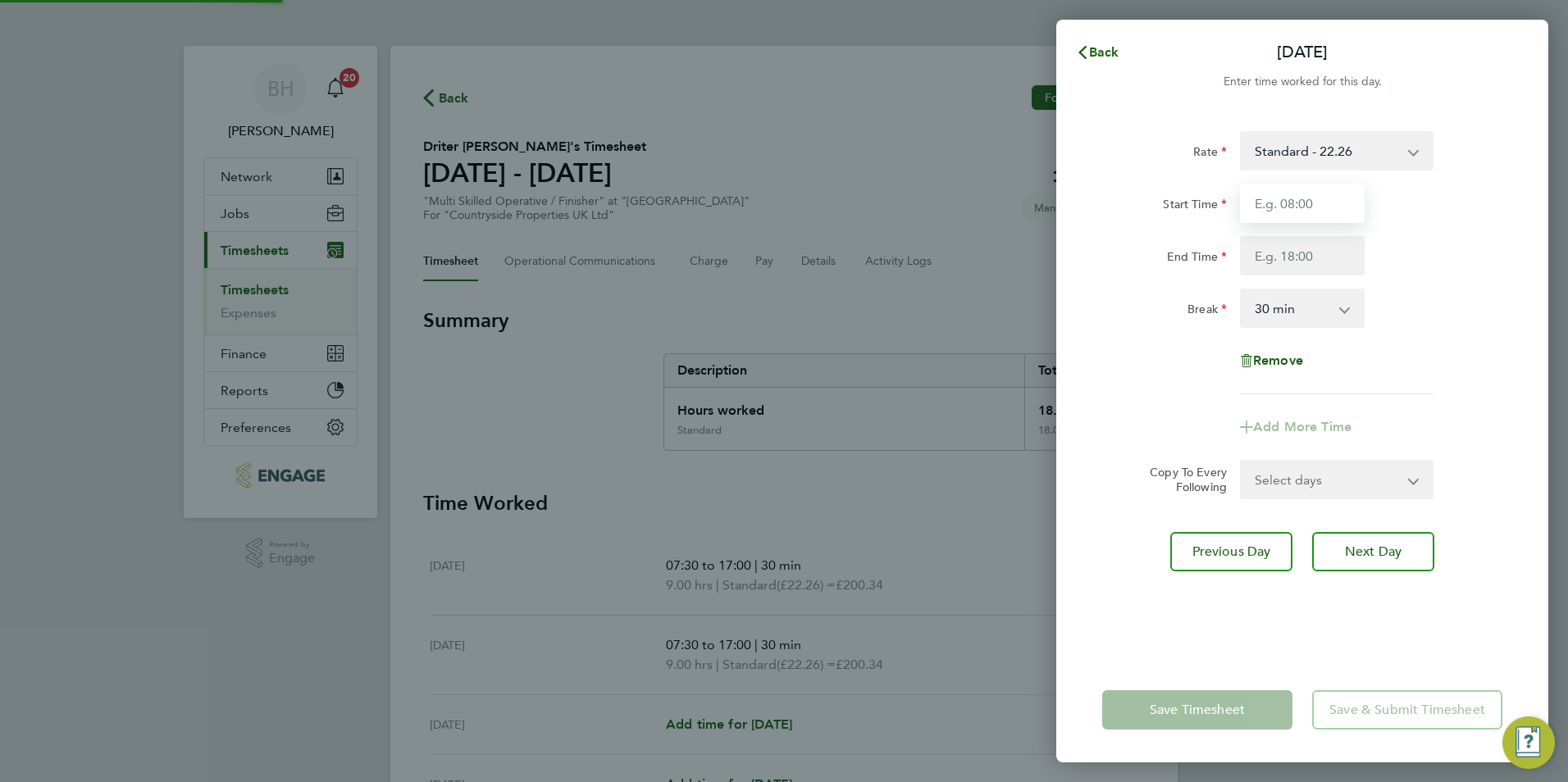
click at [1317, 208] on input "Start Time" at bounding box center [1303, 203] width 125 height 40
type input "07:30"
type input "17:00"
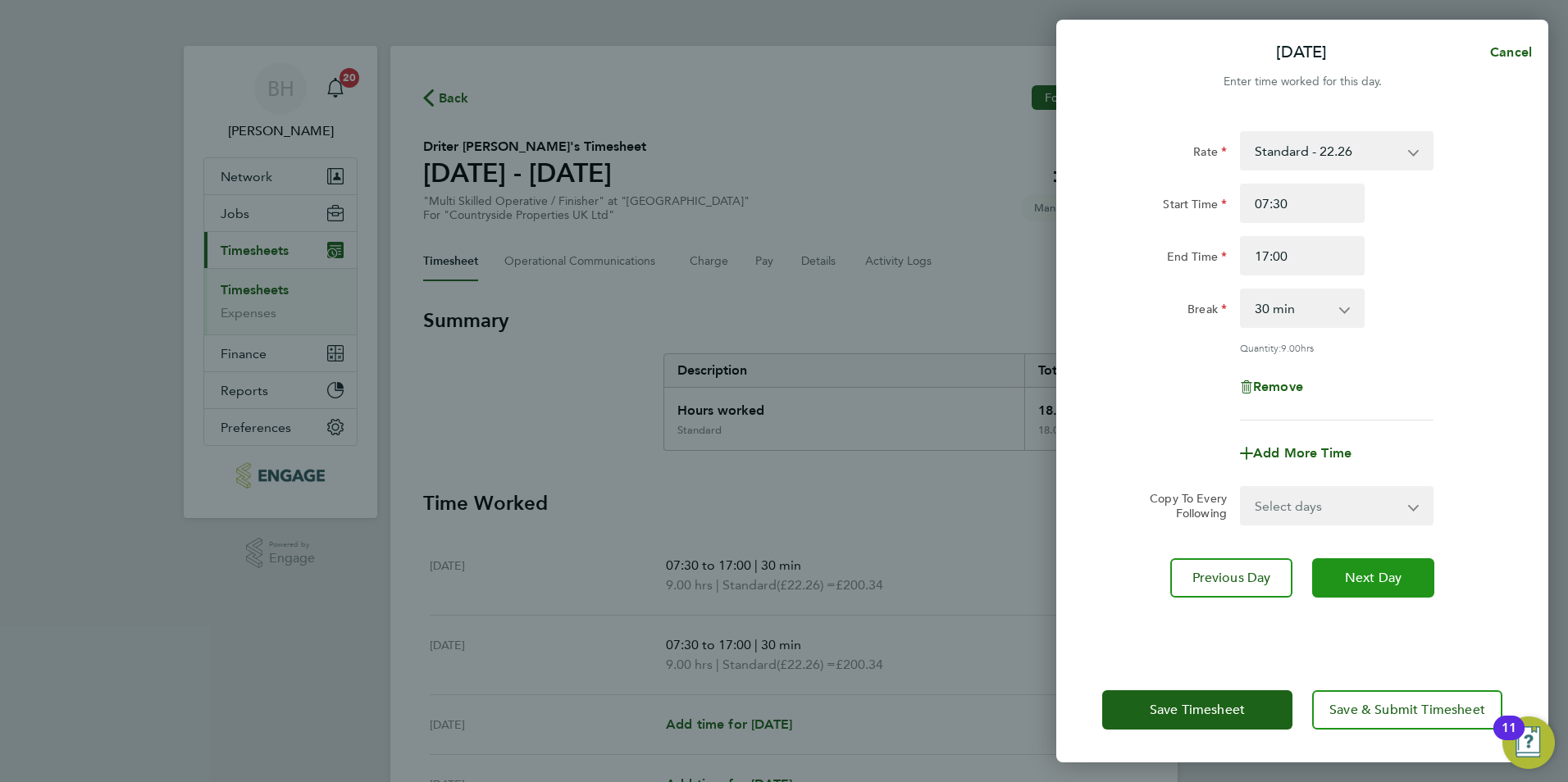
click at [1378, 577] on span "Next Day" at bounding box center [1373, 578] width 57 height 16
select select "30"
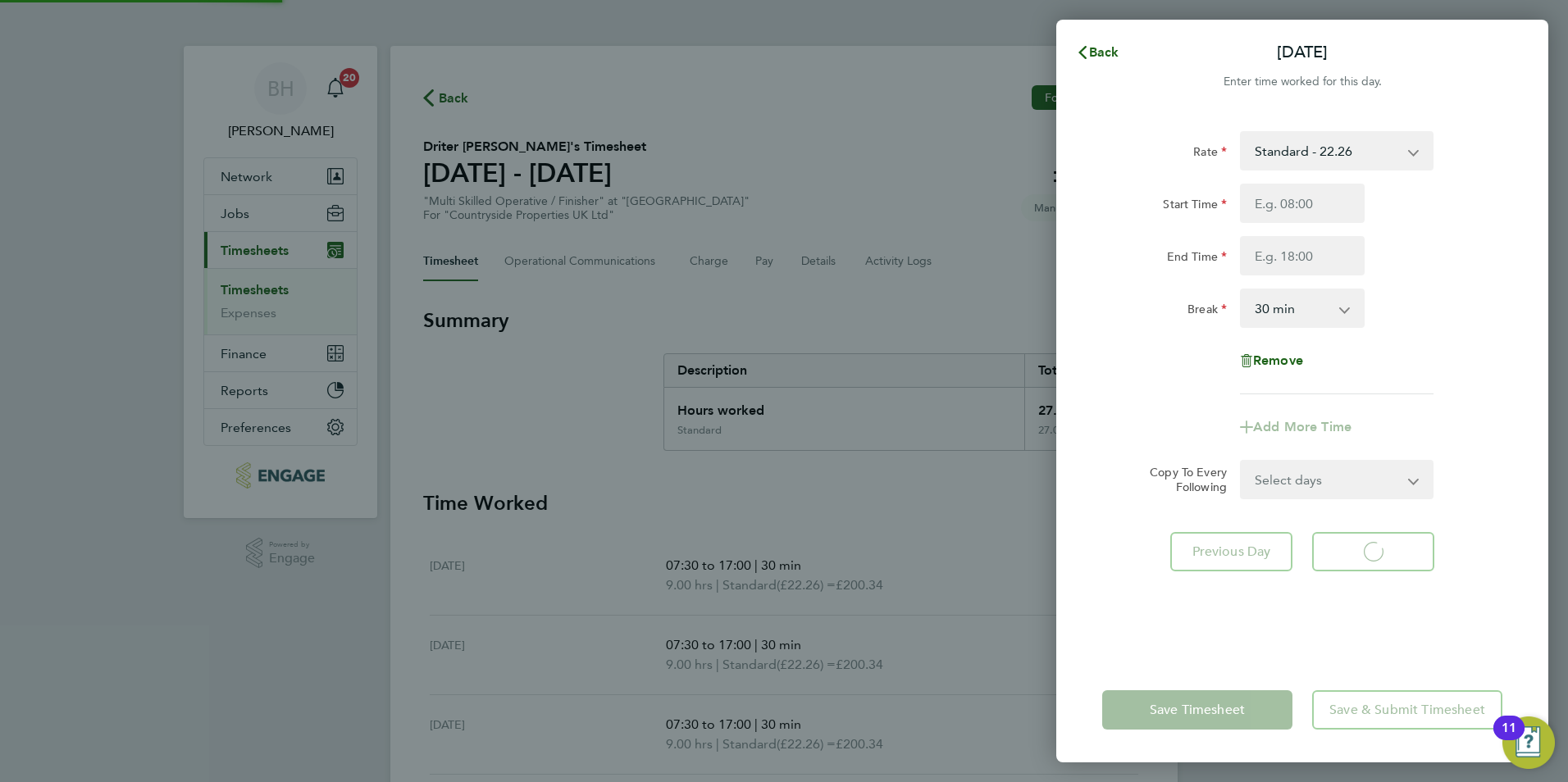
select select "30"
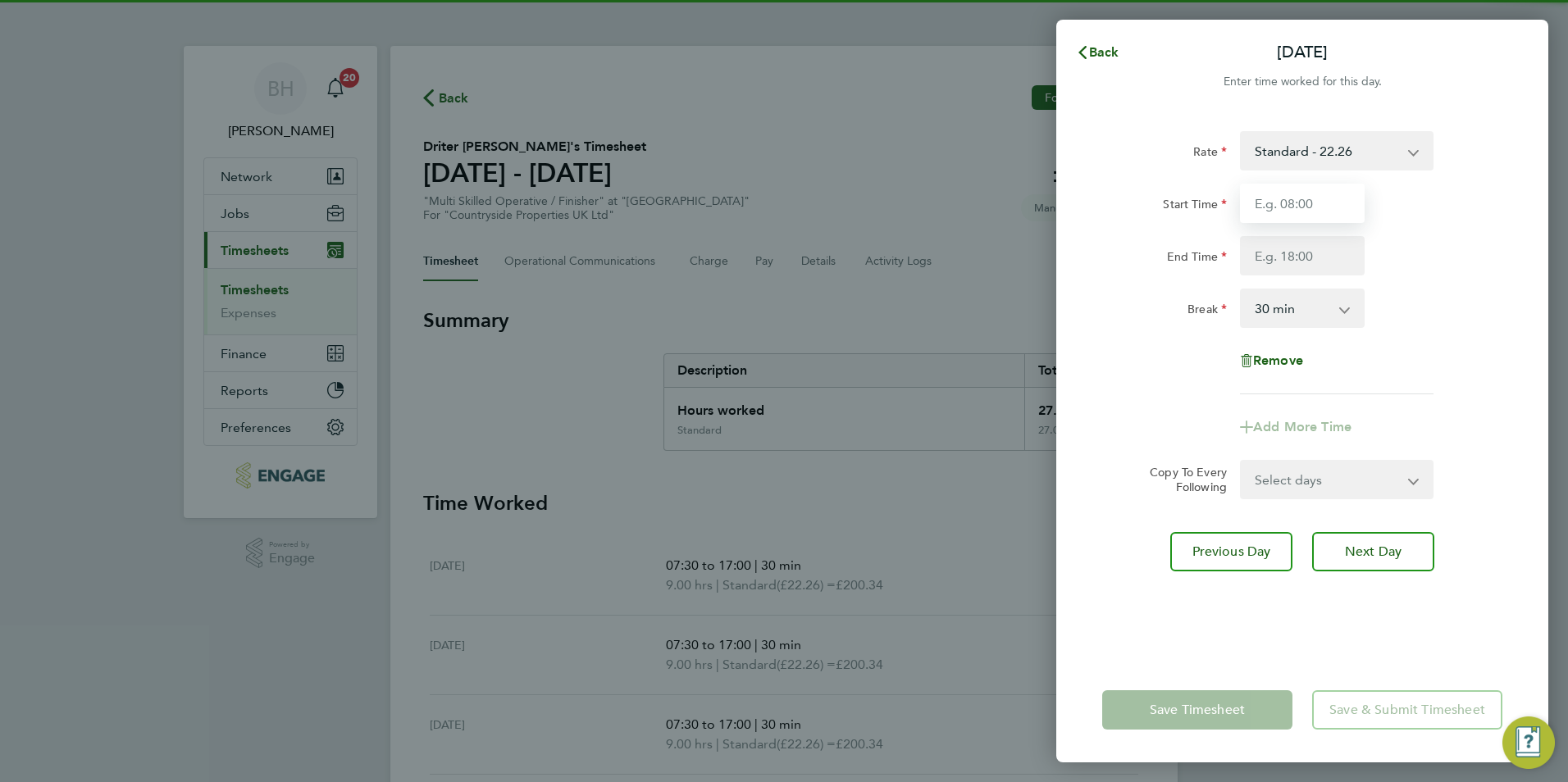
click at [1315, 206] on input "Start Time" at bounding box center [1303, 203] width 125 height 40
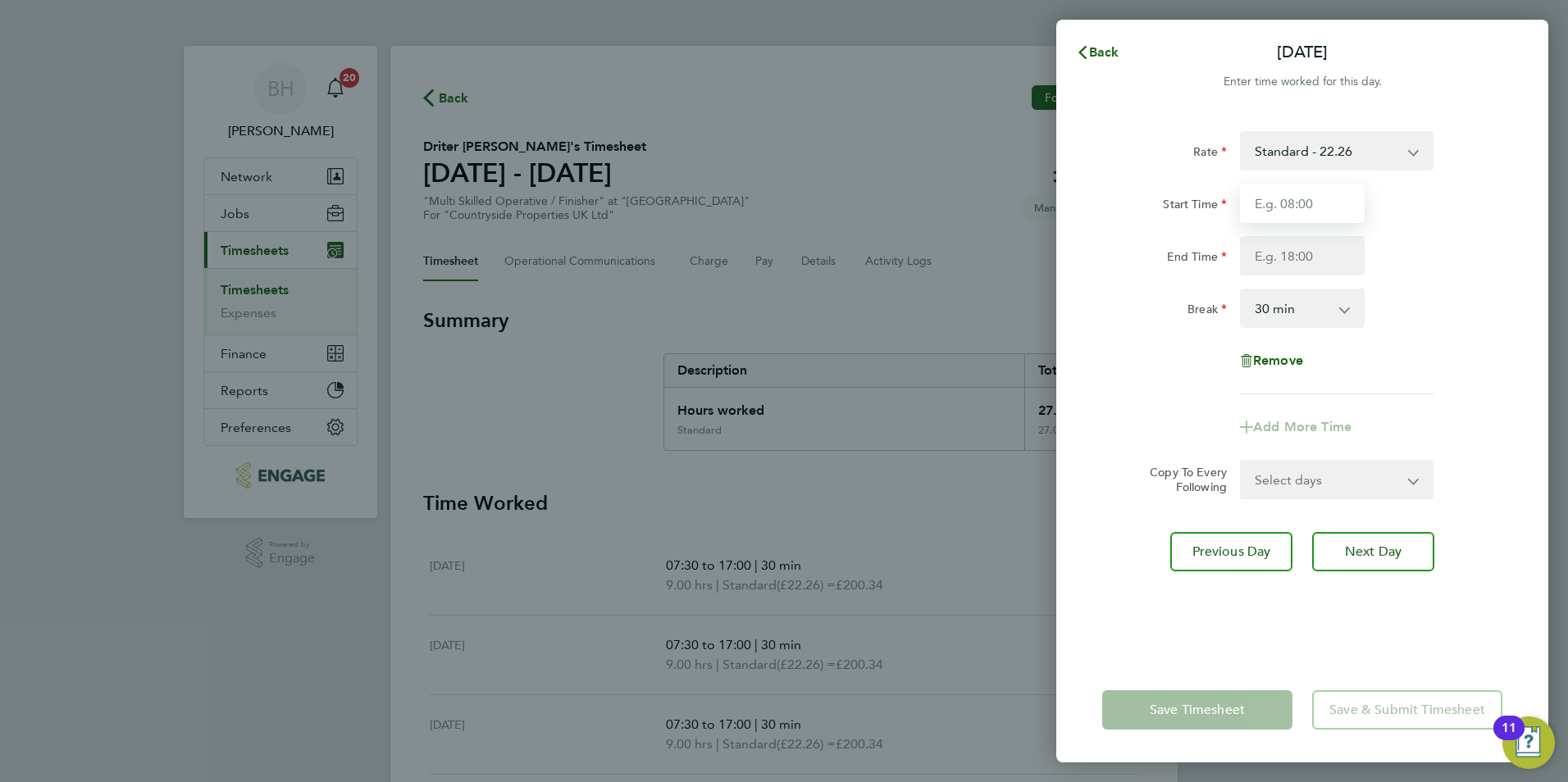
type input "07:30"
type input "17:00"
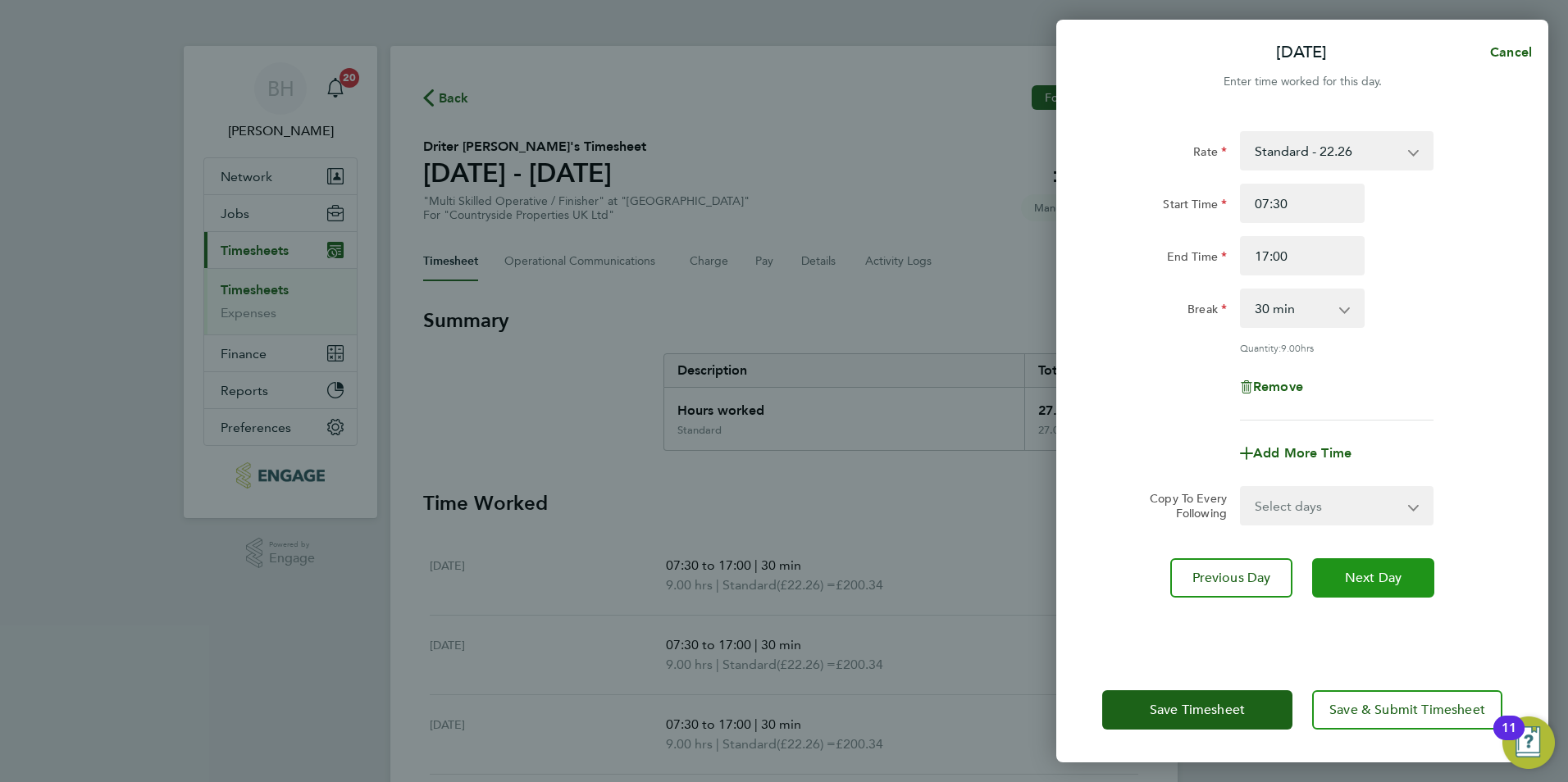
click at [1360, 576] on span "Next Day" at bounding box center [1373, 578] width 57 height 16
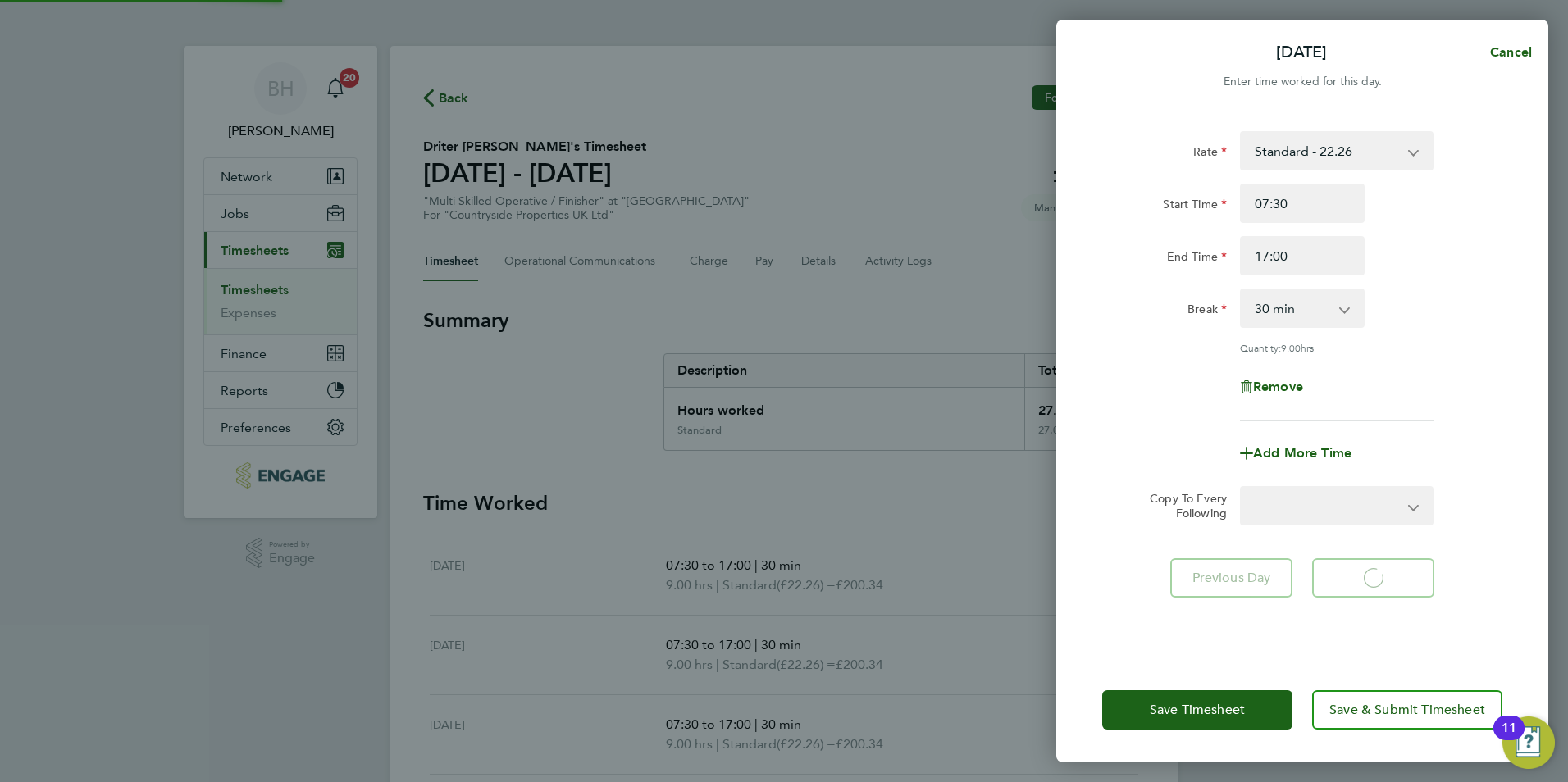
select select "30"
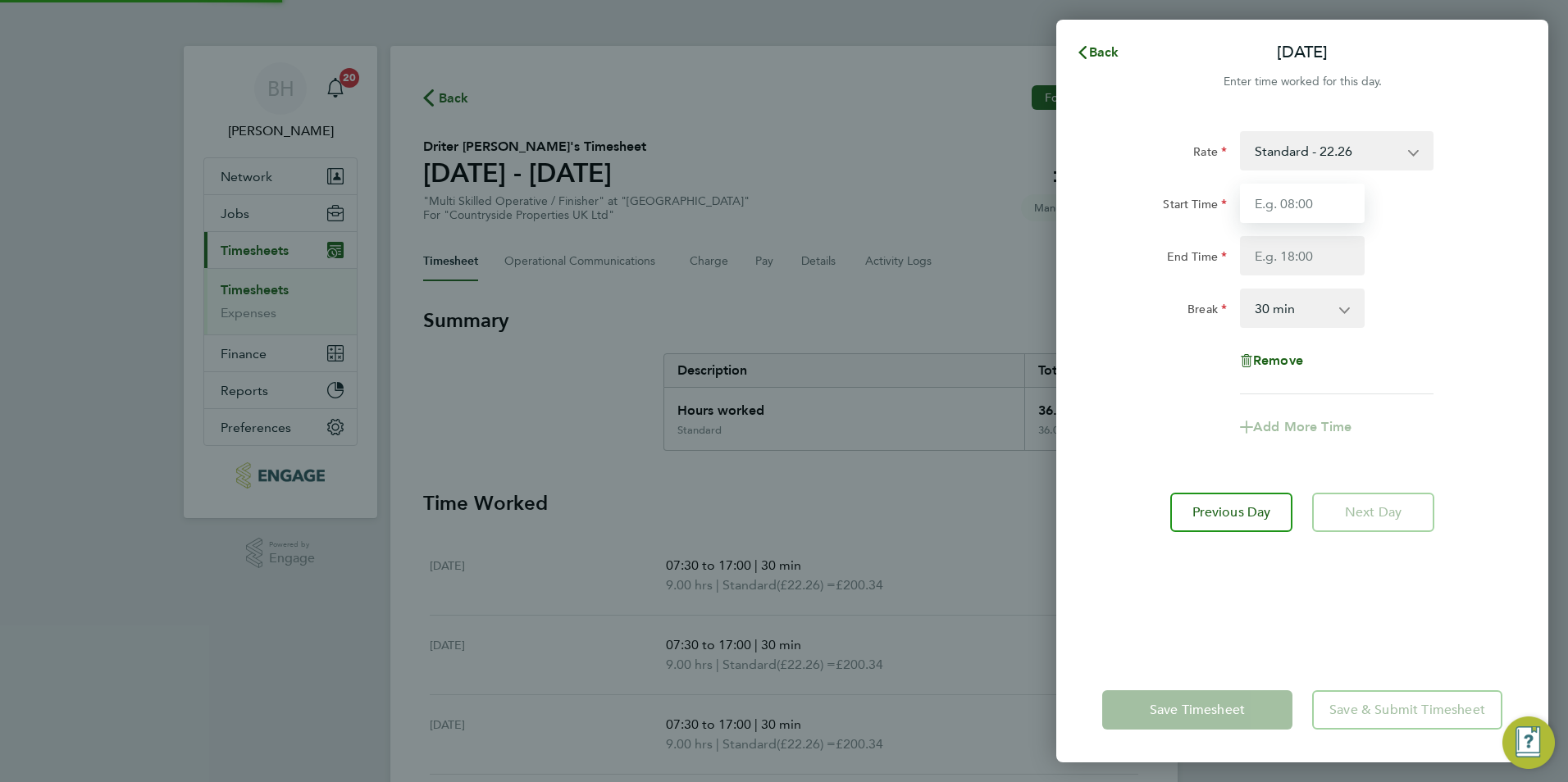
drag, startPoint x: 1317, startPoint y: 205, endPoint x: 1316, endPoint y: 215, distance: 10.0
click at [1317, 205] on input "Start Time" at bounding box center [1303, 203] width 125 height 40
type input "07:30"
click at [1331, 263] on input "End Time" at bounding box center [1303, 256] width 125 height 40
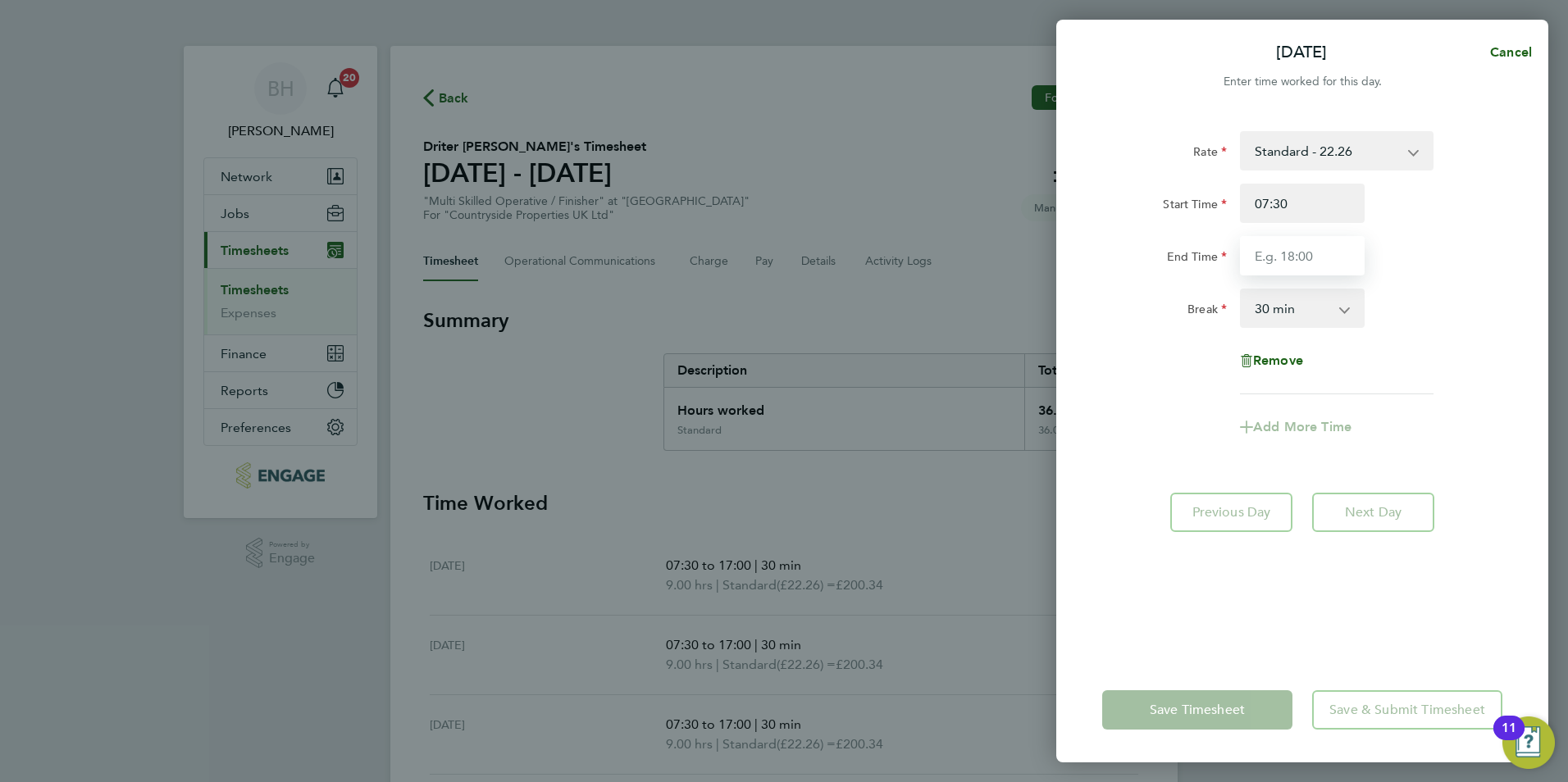
type input "17:00"
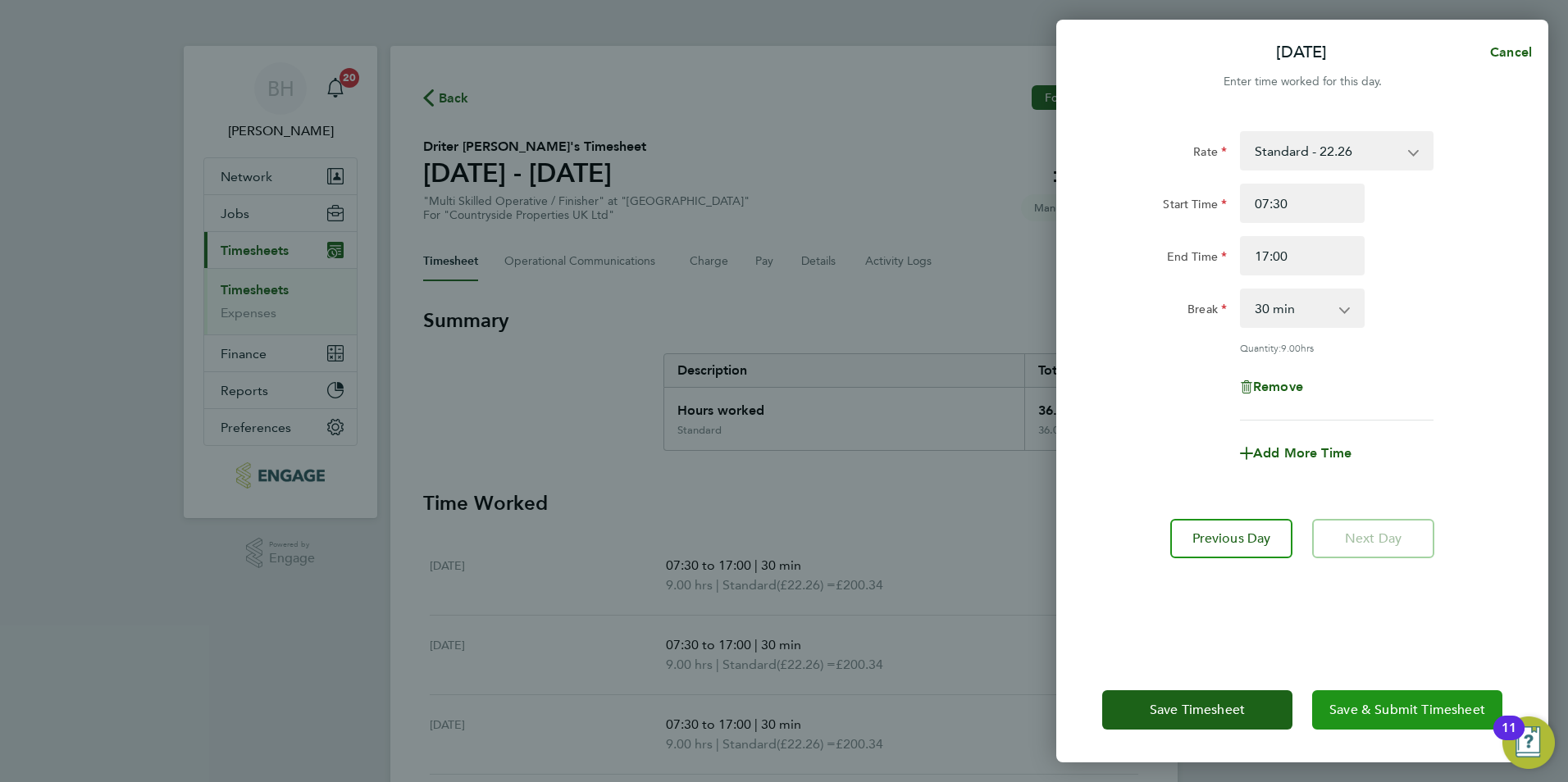
click at [1411, 718] on button "Save & Submit Timesheet" at bounding box center [1407, 709] width 190 height 40
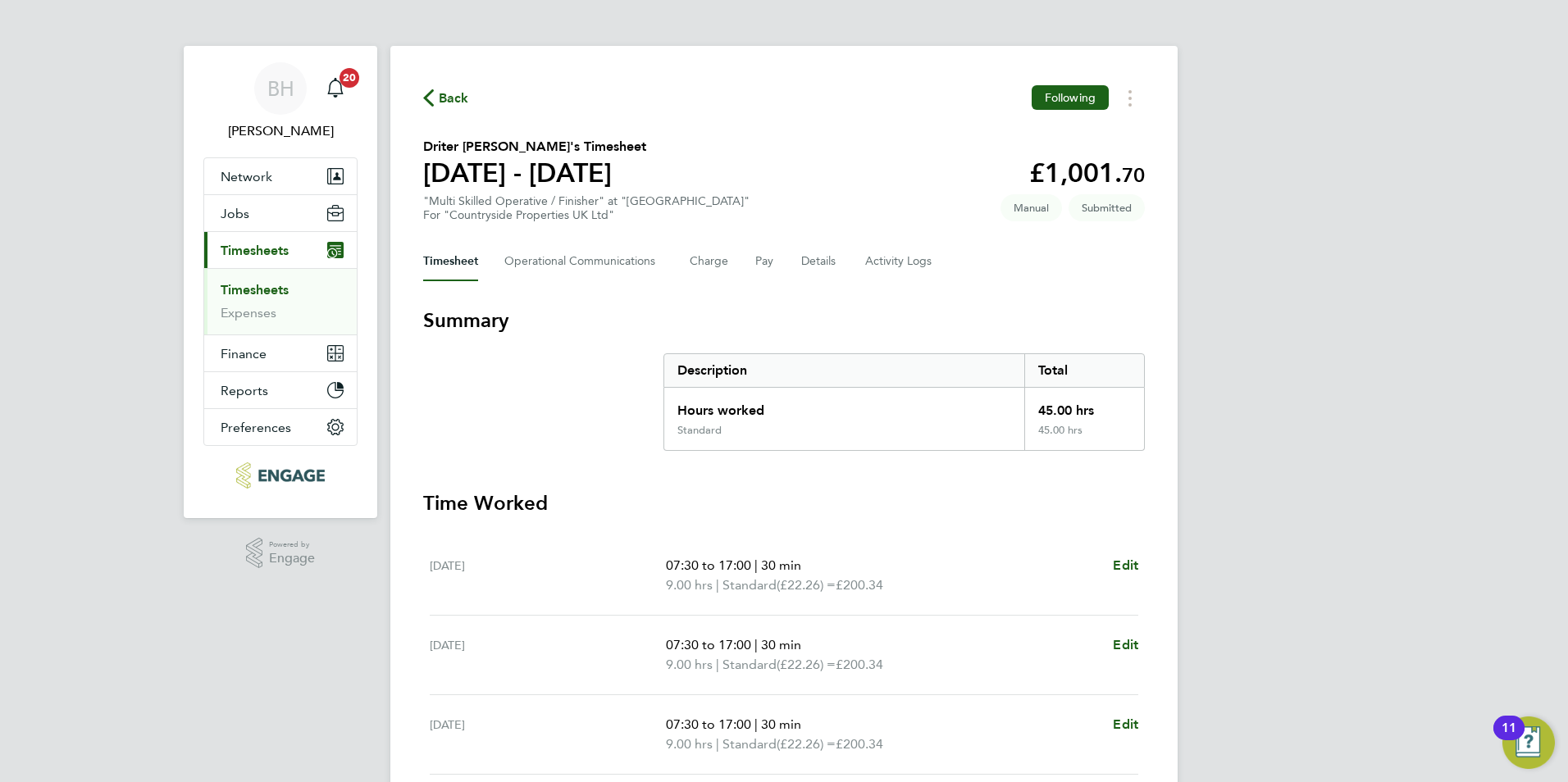
click at [451, 90] on span "Back" at bounding box center [454, 98] width 30 height 19
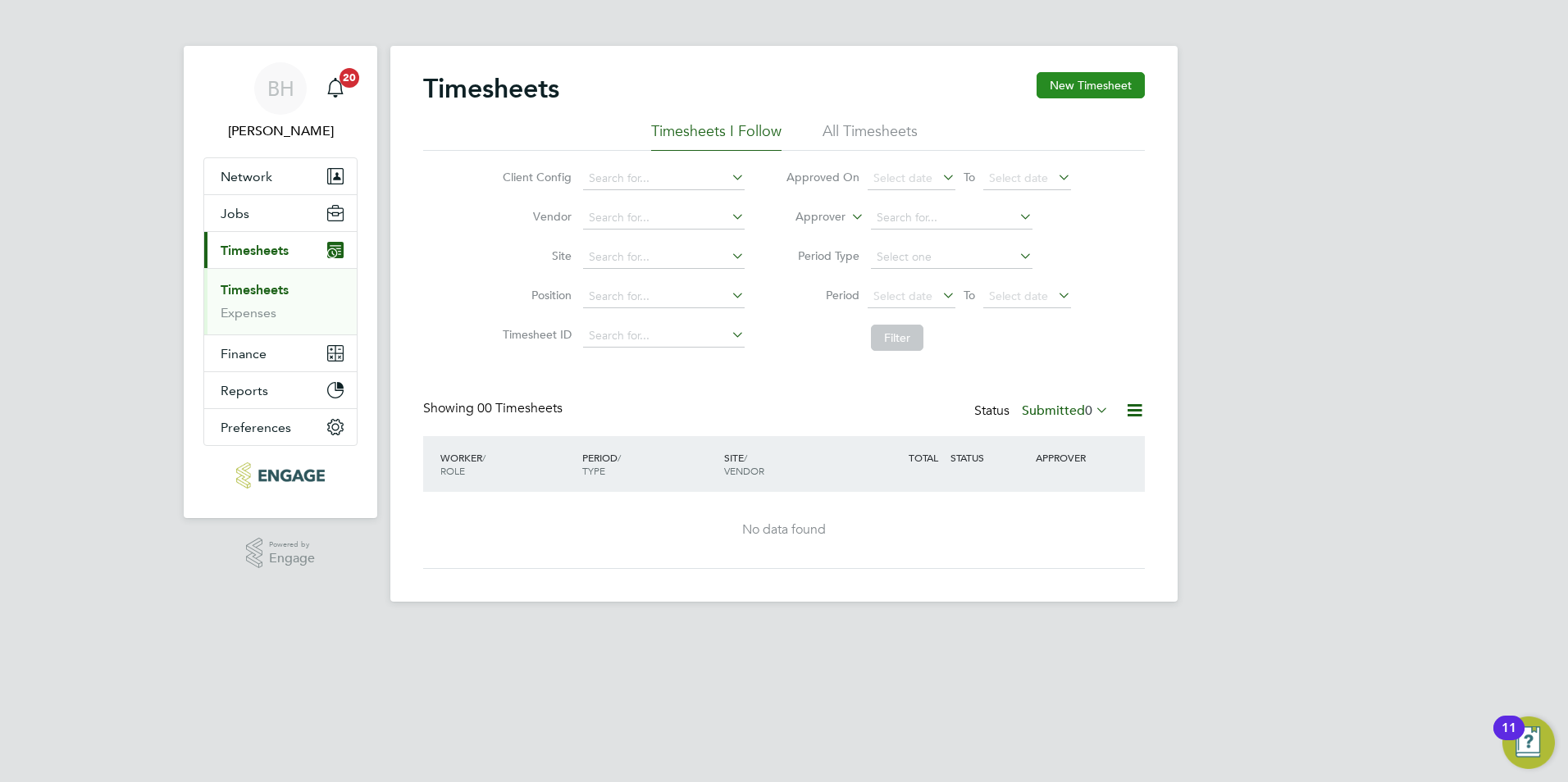
click at [1065, 87] on button "New Timesheet" at bounding box center [1091, 84] width 108 height 26
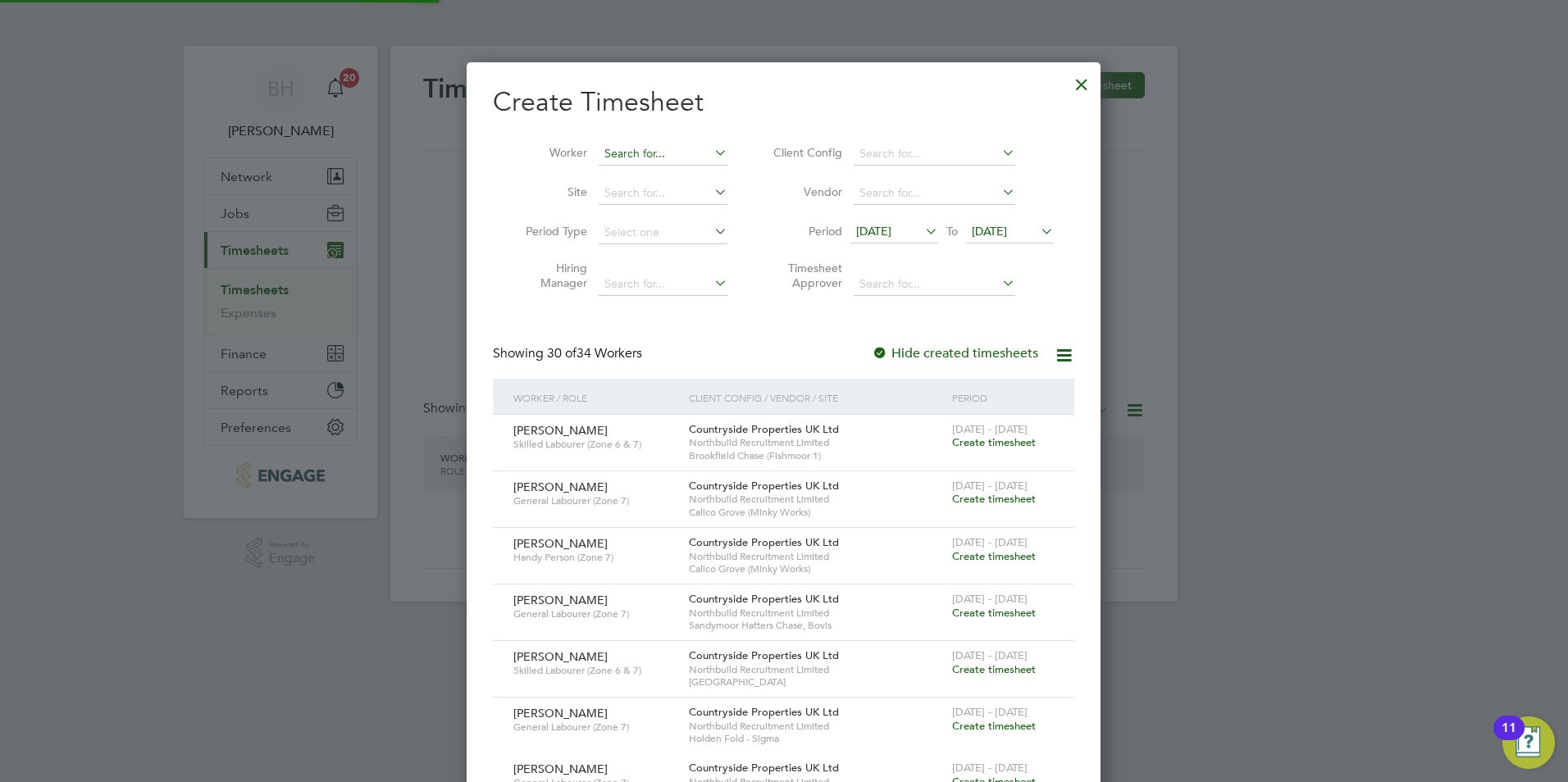
scroll to position [2190, 634]
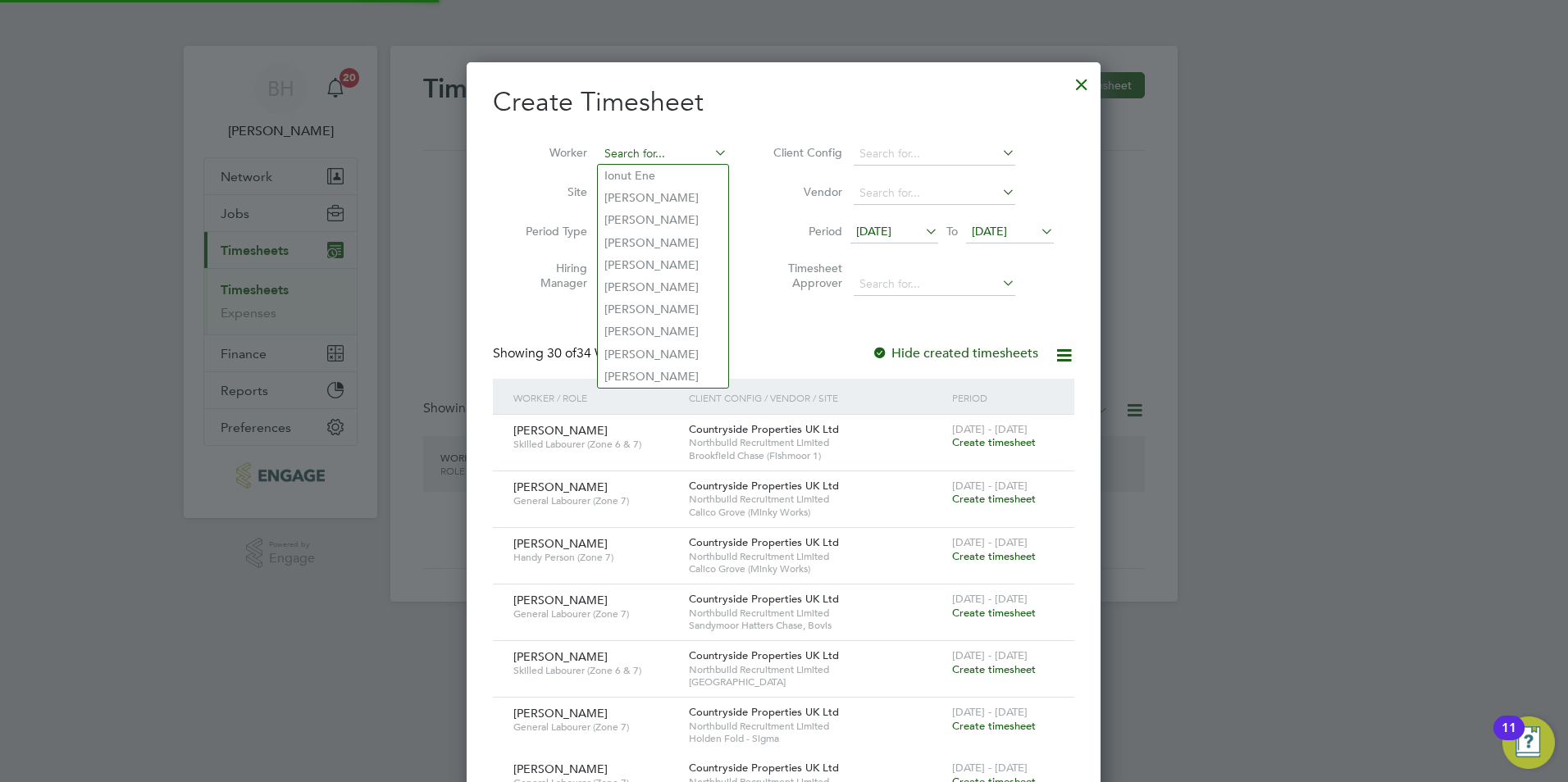
click at [636, 150] on input at bounding box center [663, 154] width 128 height 23
type input "g"
click at [1318, 409] on div at bounding box center [784, 391] width 1568 height 782
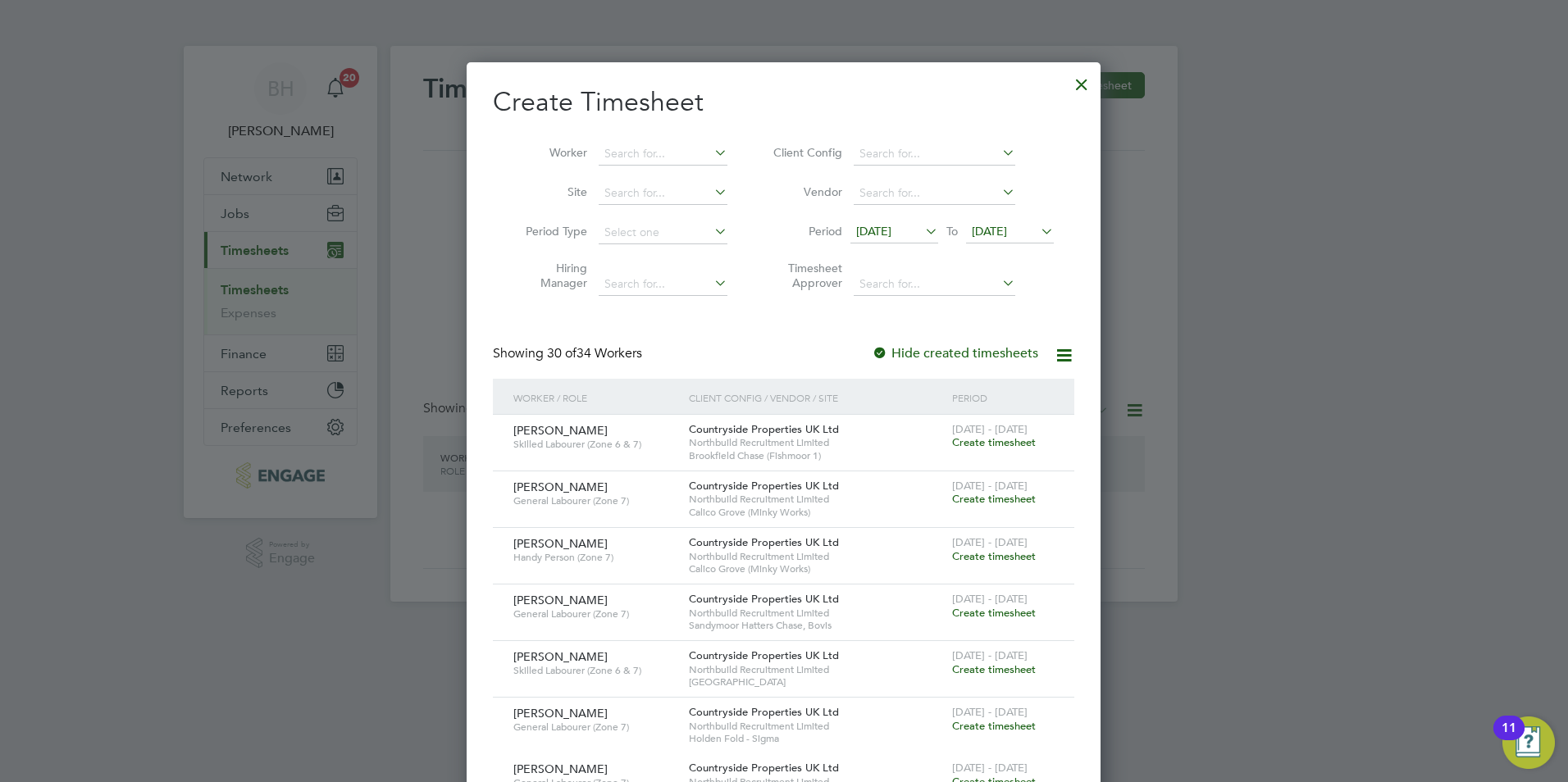
click at [237, 210] on div at bounding box center [784, 391] width 1568 height 782
click at [1083, 91] on div at bounding box center [1081, 80] width 30 height 30
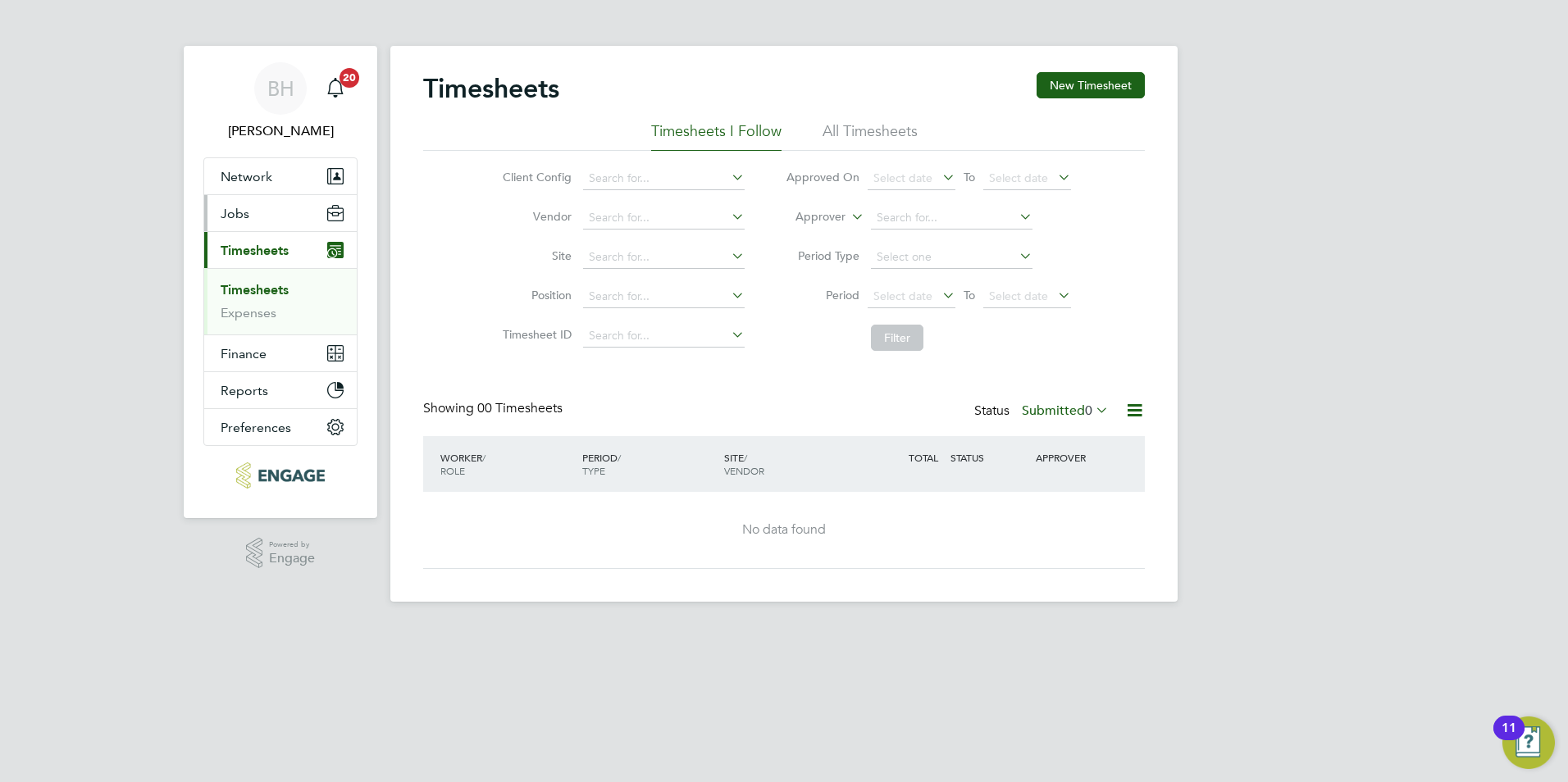
click at [253, 206] on button "Jobs" at bounding box center [280, 213] width 153 height 36
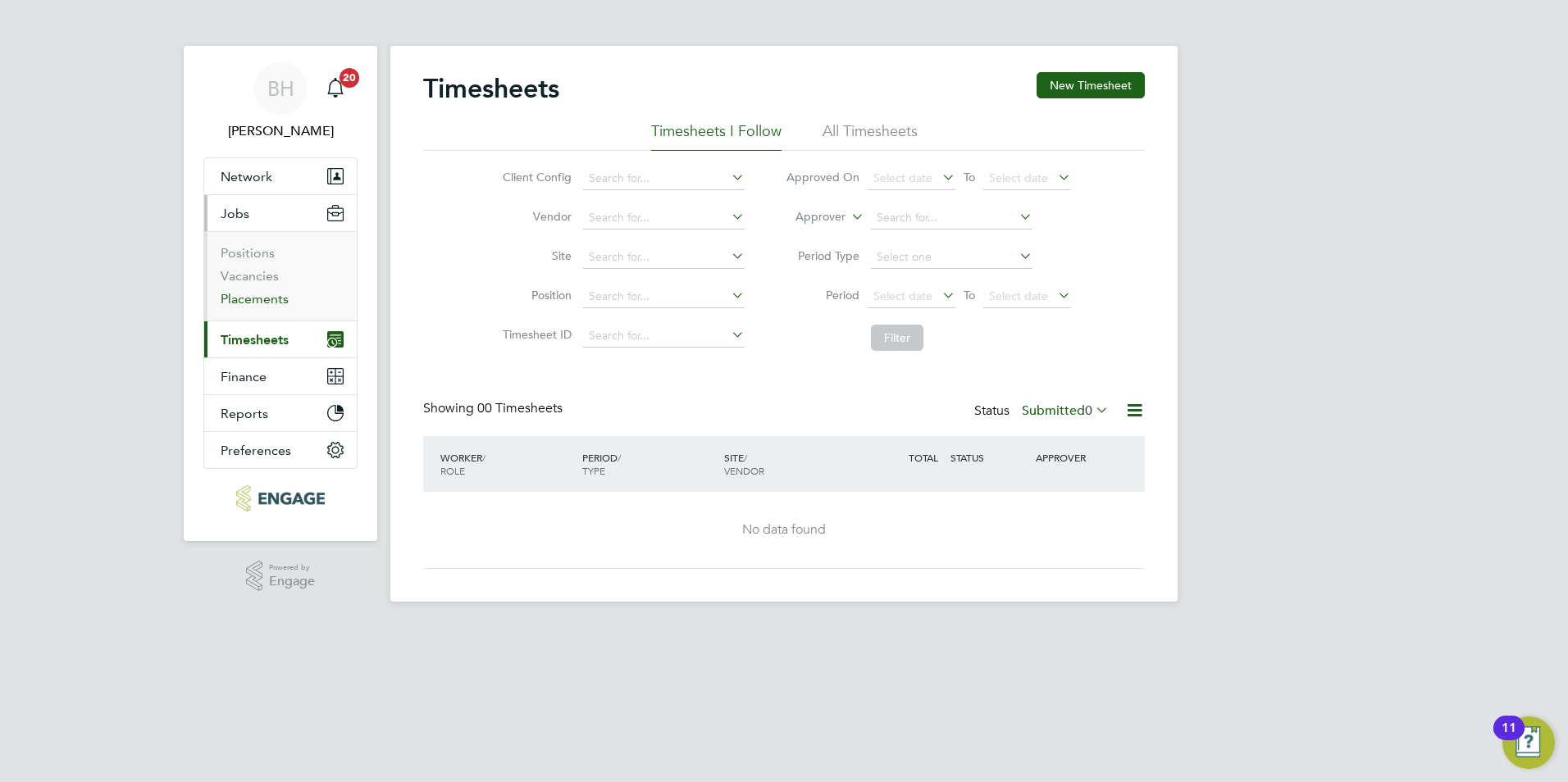
click at [264, 295] on link "Placements" at bounding box center [254, 299] width 68 height 15
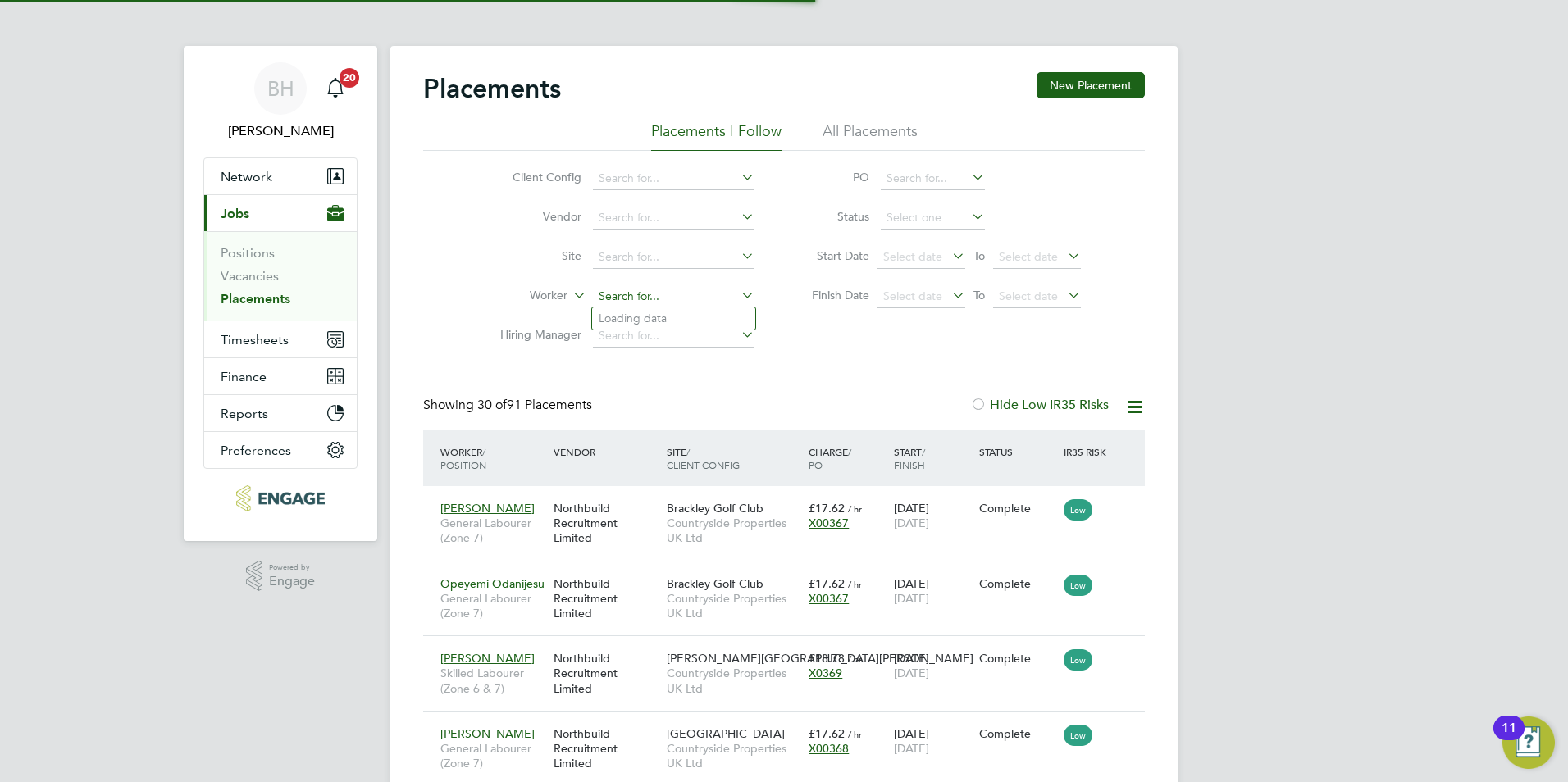
scroll to position [62, 143]
click at [686, 298] on input at bounding box center [673, 296] width 161 height 23
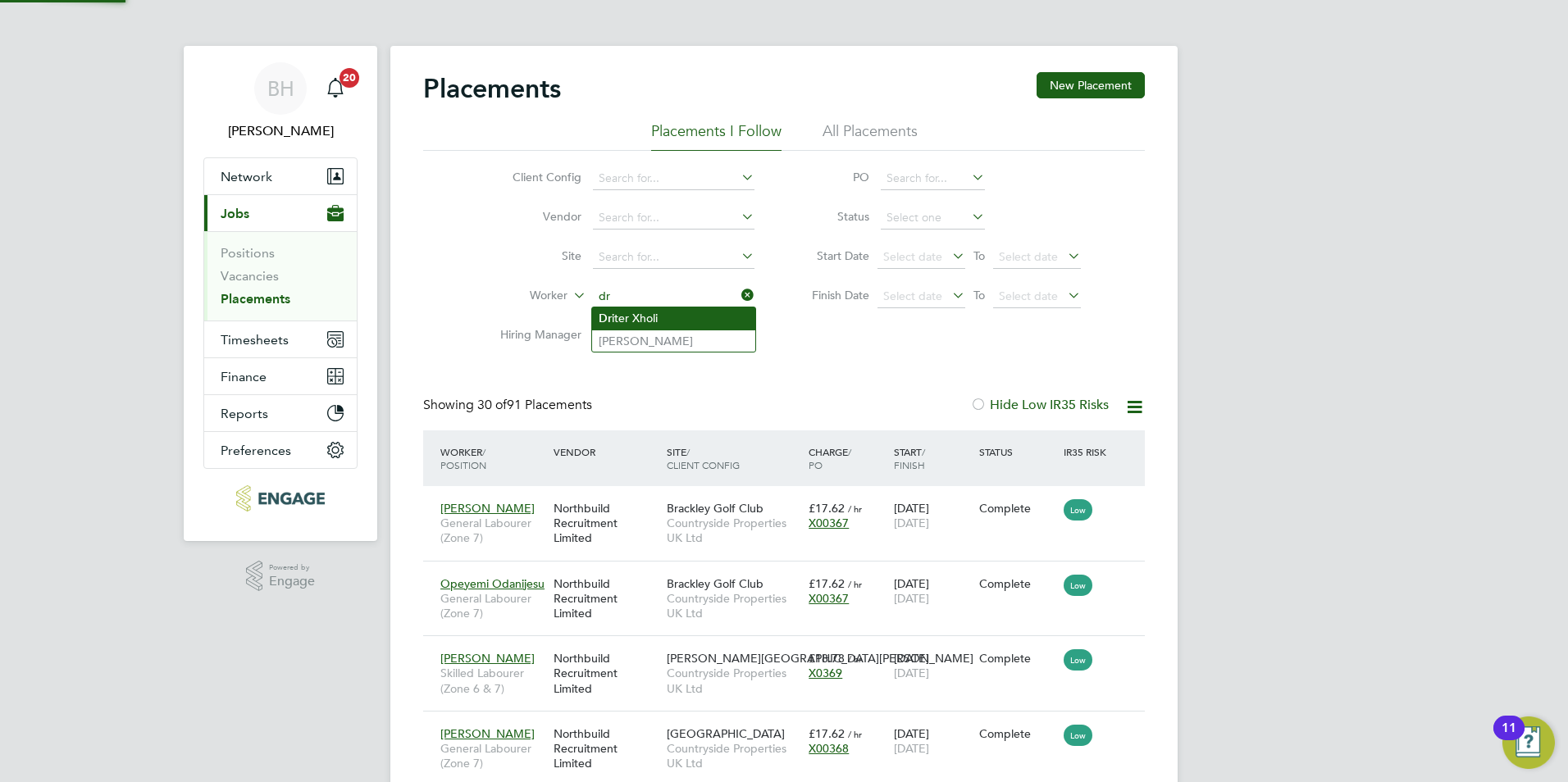
click at [658, 318] on li "Dr iter Xholi" at bounding box center [673, 318] width 163 height 22
type input "Driter [PERSON_NAME]"
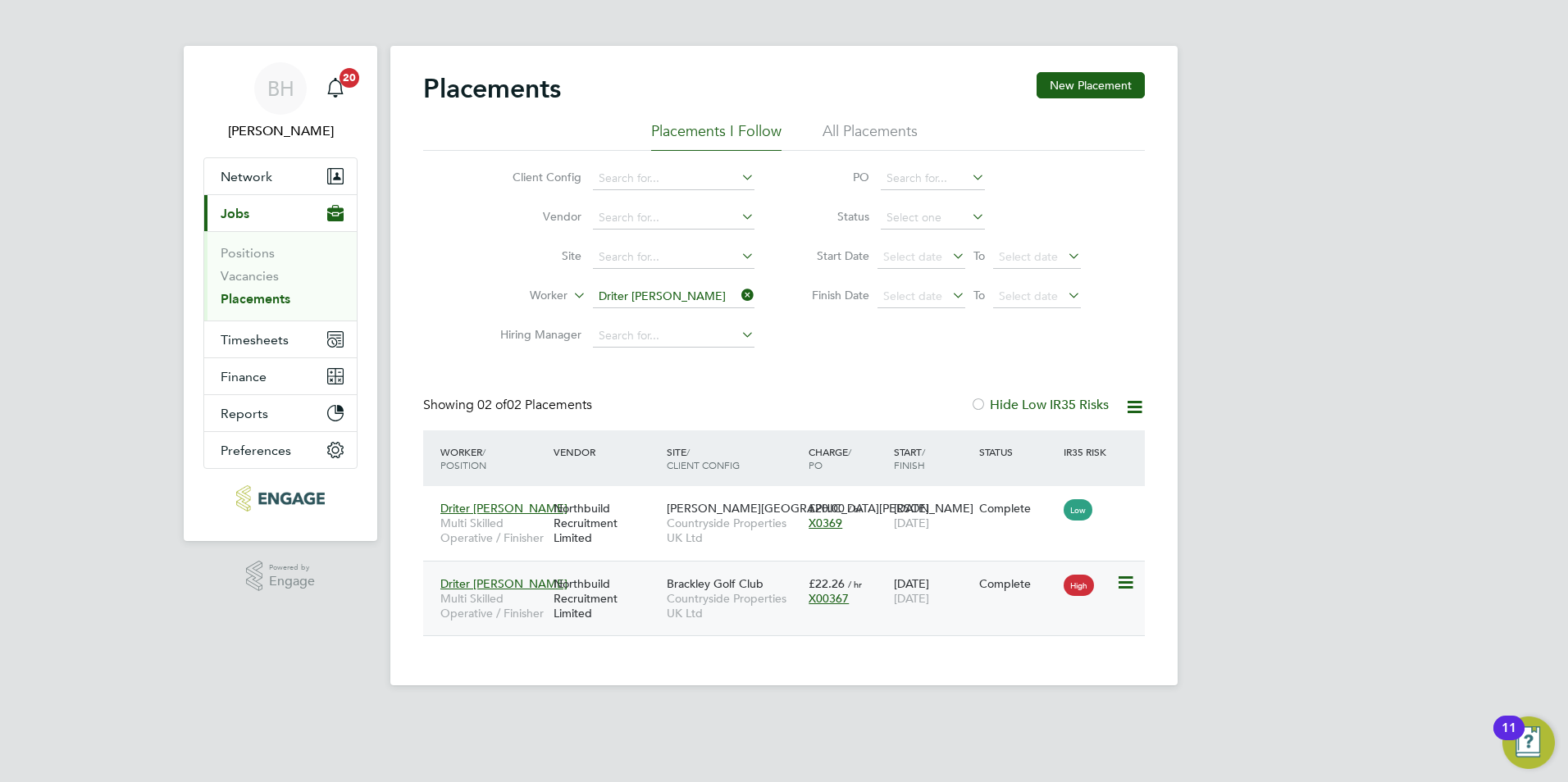
click at [874, 600] on div "X00367" at bounding box center [847, 598] width 77 height 14
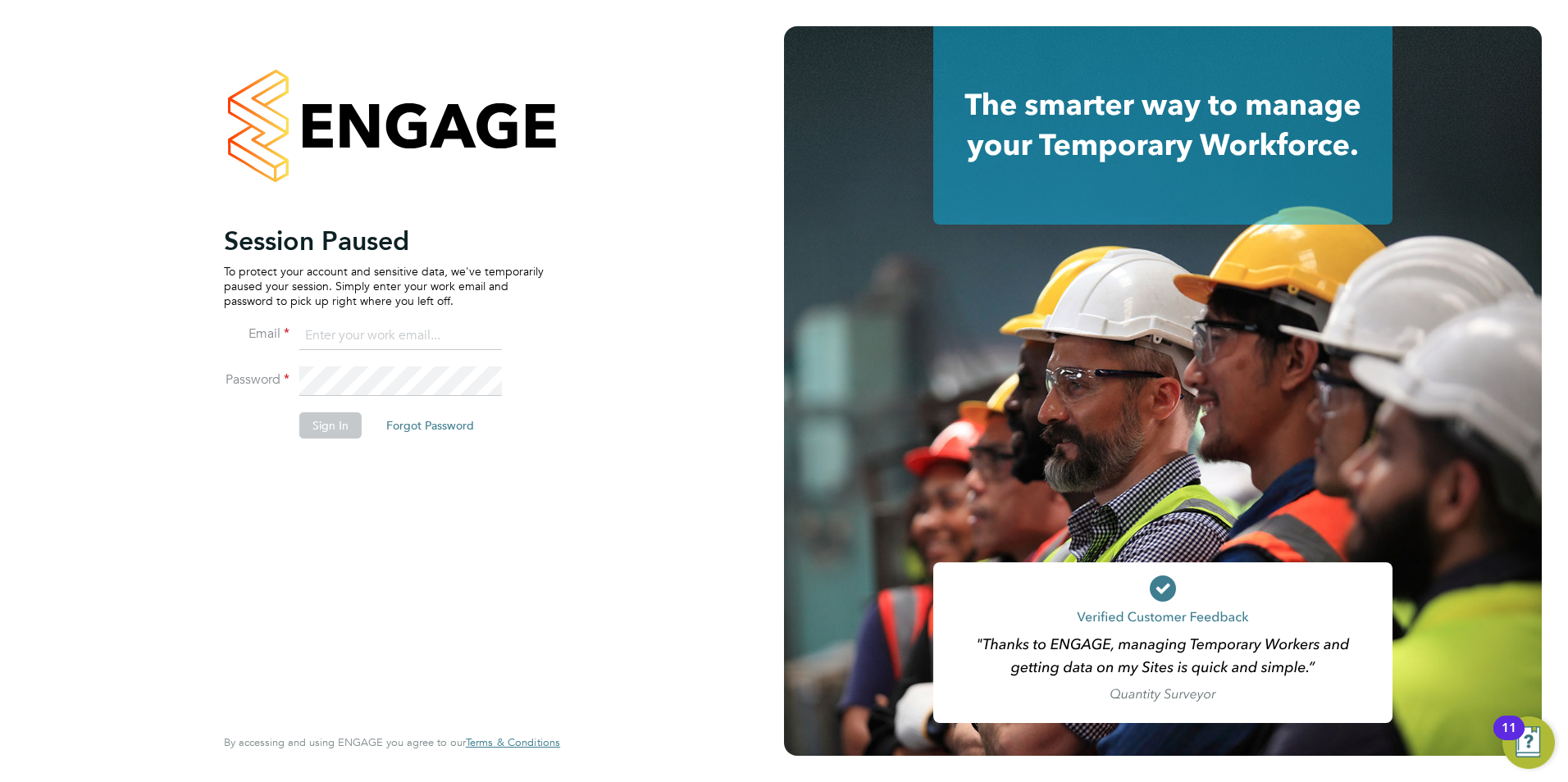
click at [342, 342] on input at bounding box center [400, 336] width 203 height 30
type input "becky@northbuildrecruit.com"
click at [313, 414] on button "Sign In" at bounding box center [330, 425] width 63 height 26
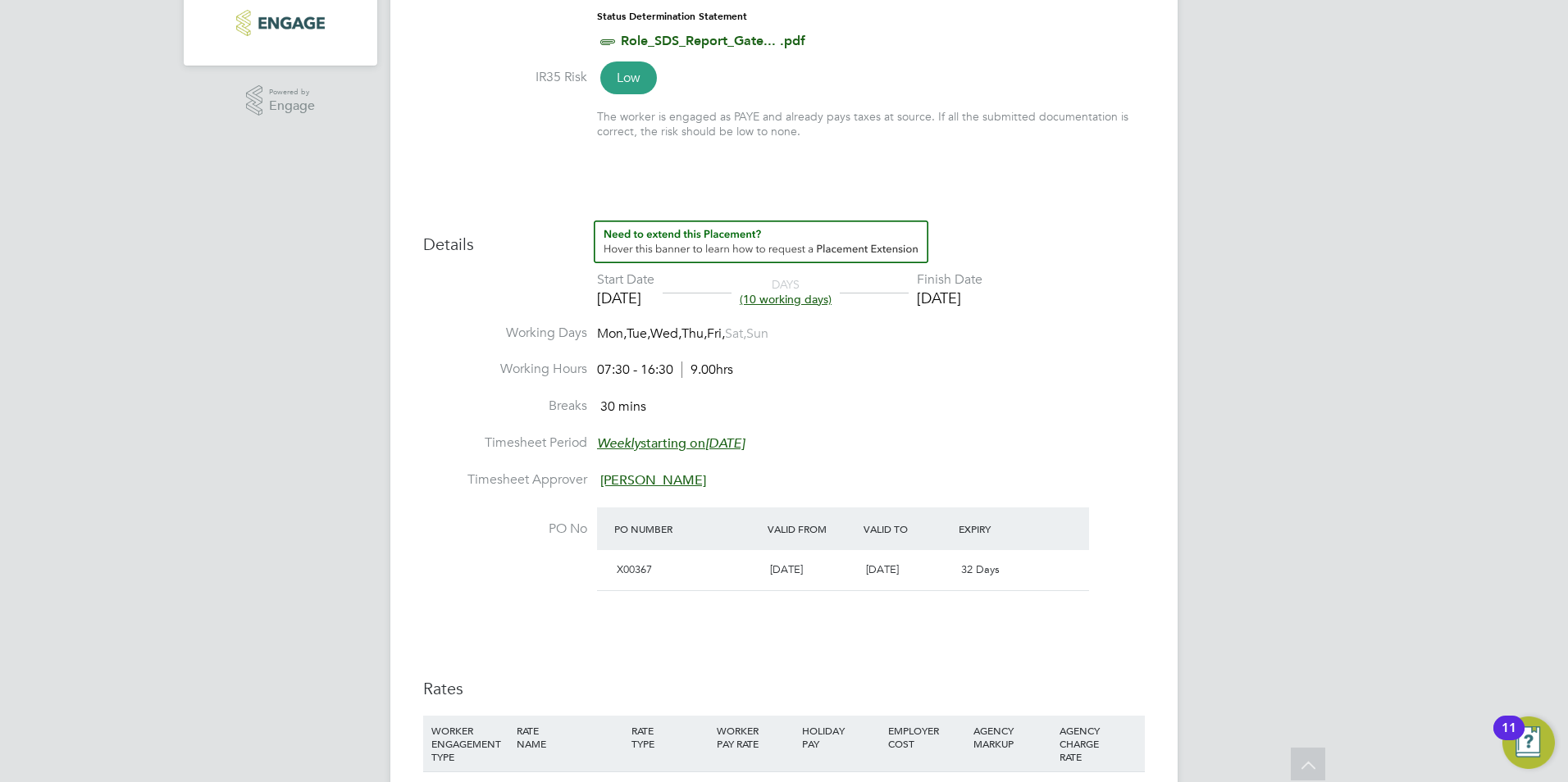
scroll to position [253, 0]
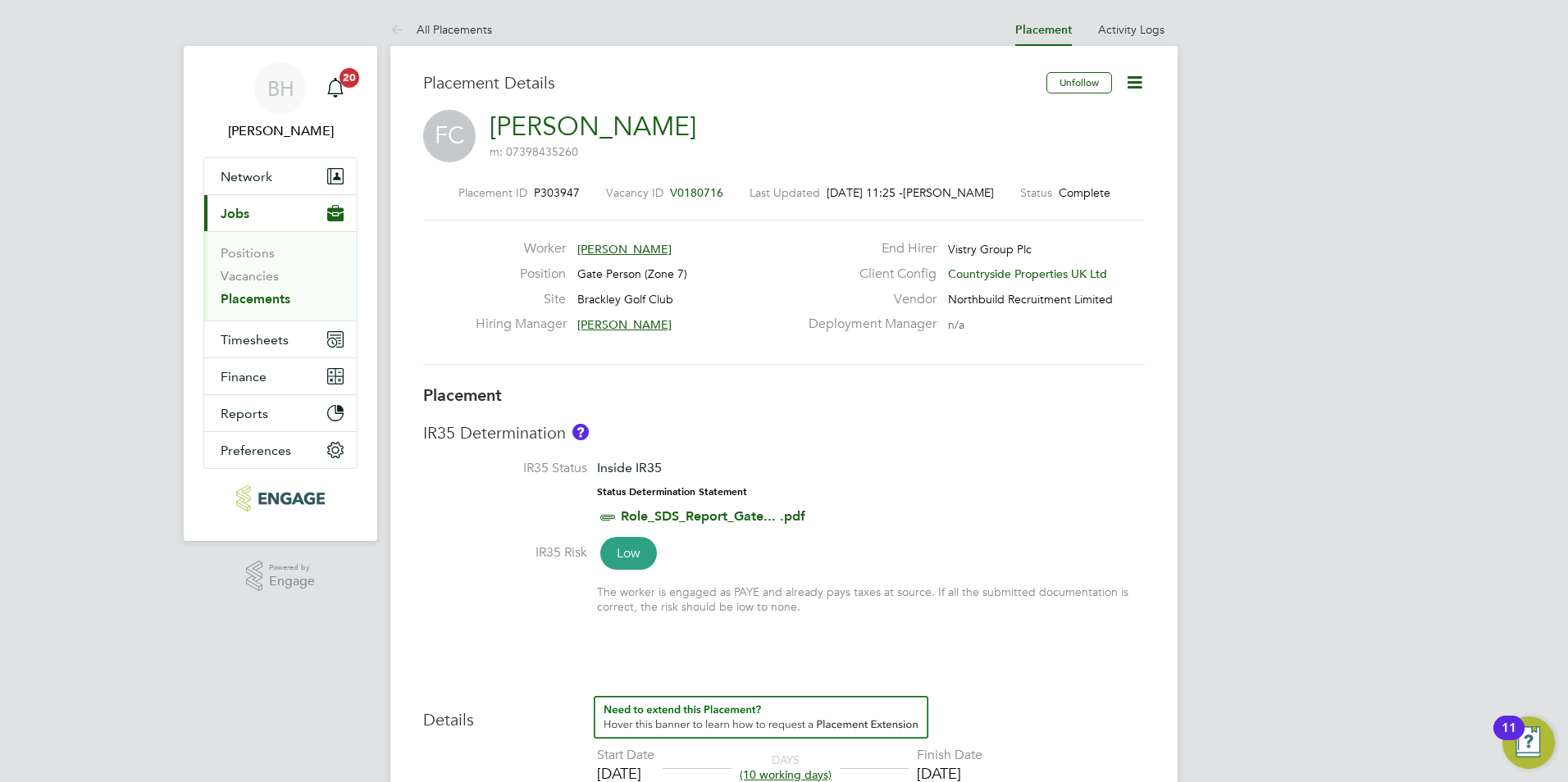
click at [1131, 83] on icon at bounding box center [1135, 82] width 20 height 20
click at [1073, 119] on li "Edit Placement e" at bounding box center [1081, 121] width 121 height 23
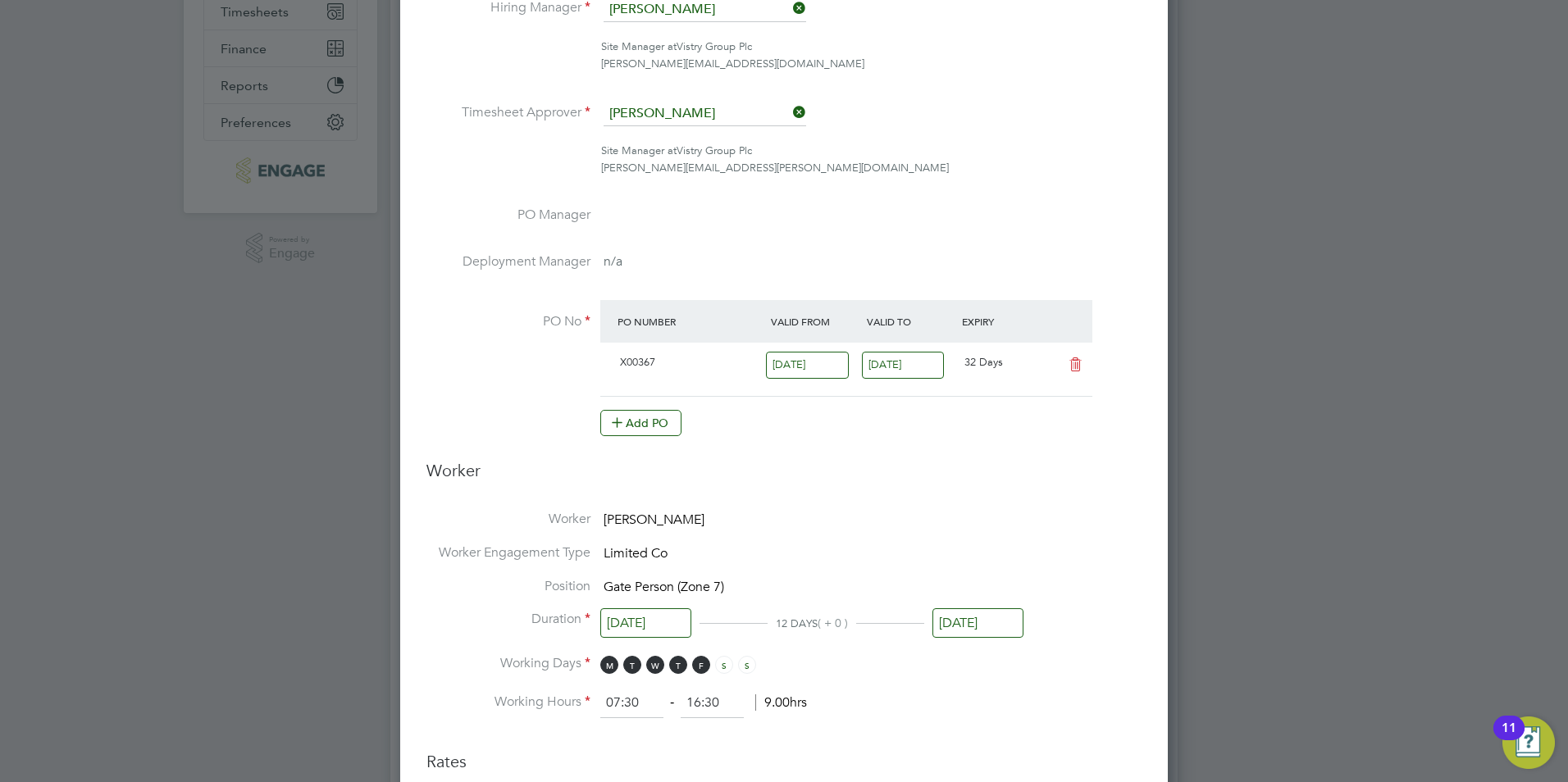
click at [983, 630] on input "[DATE]" at bounding box center [978, 623] width 91 height 30
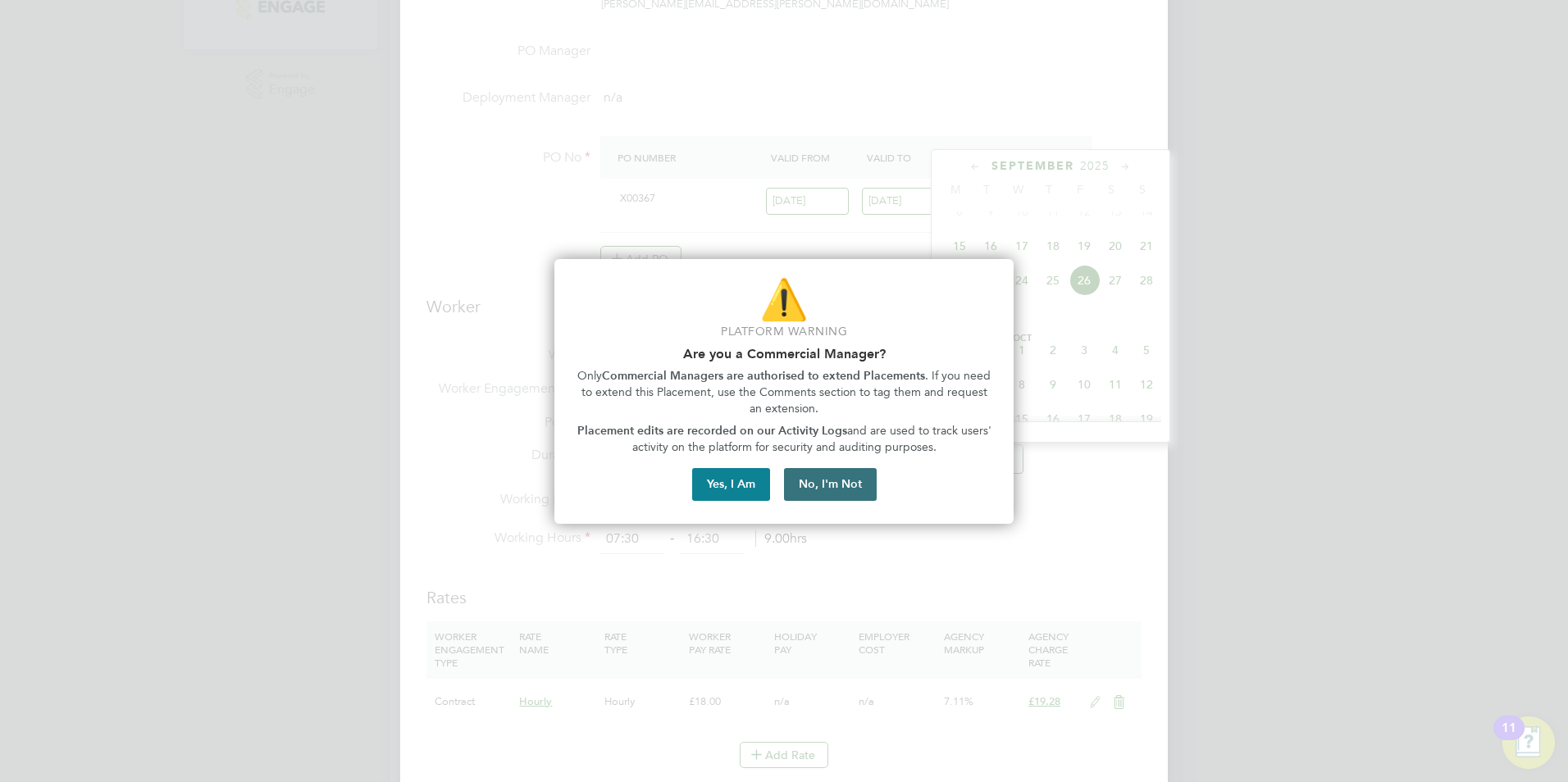
click at [819, 469] on button "No, I'm Not" at bounding box center [830, 484] width 93 height 33
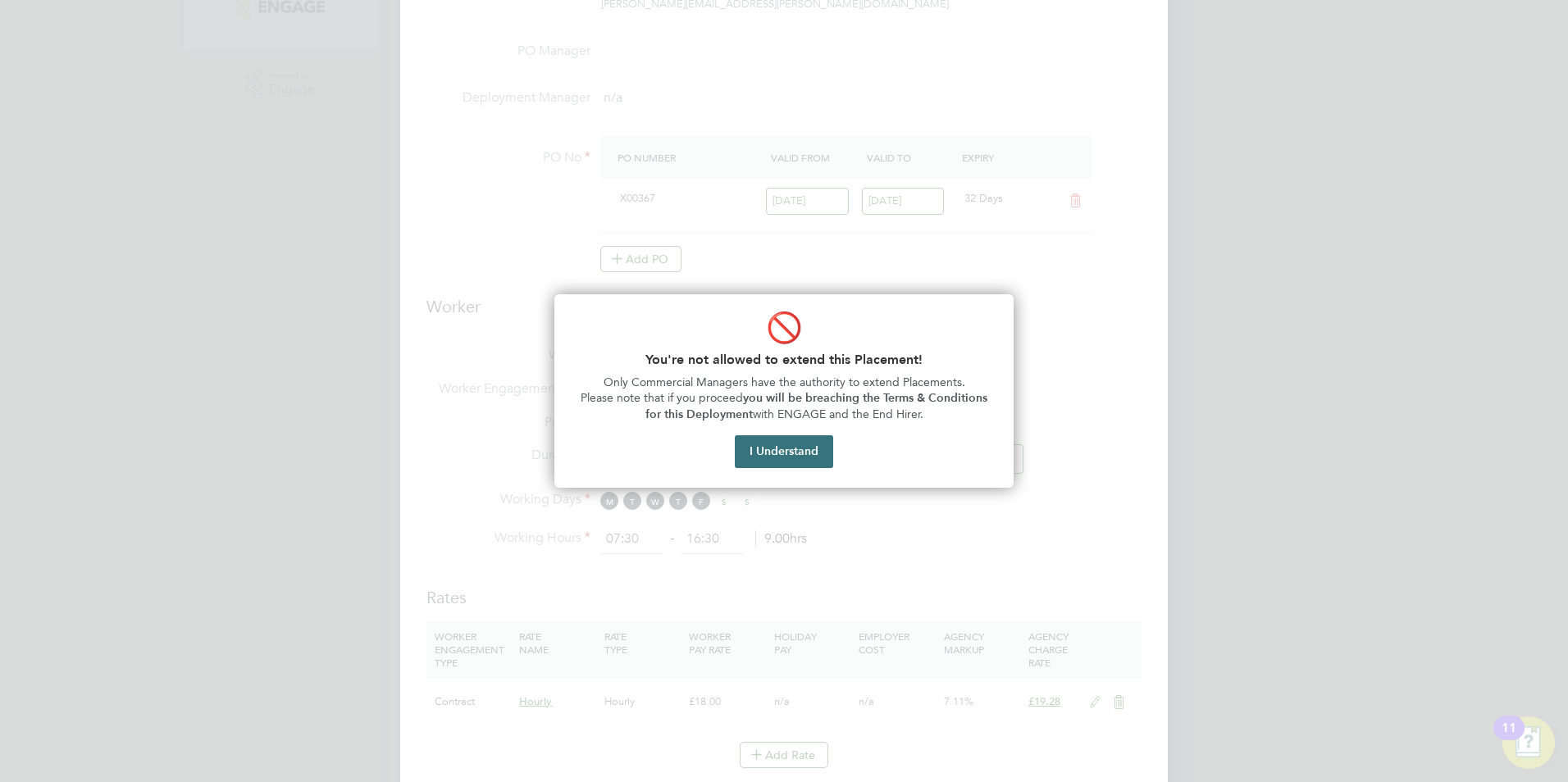
click at [793, 452] on button "I Understand" at bounding box center [784, 451] width 98 height 33
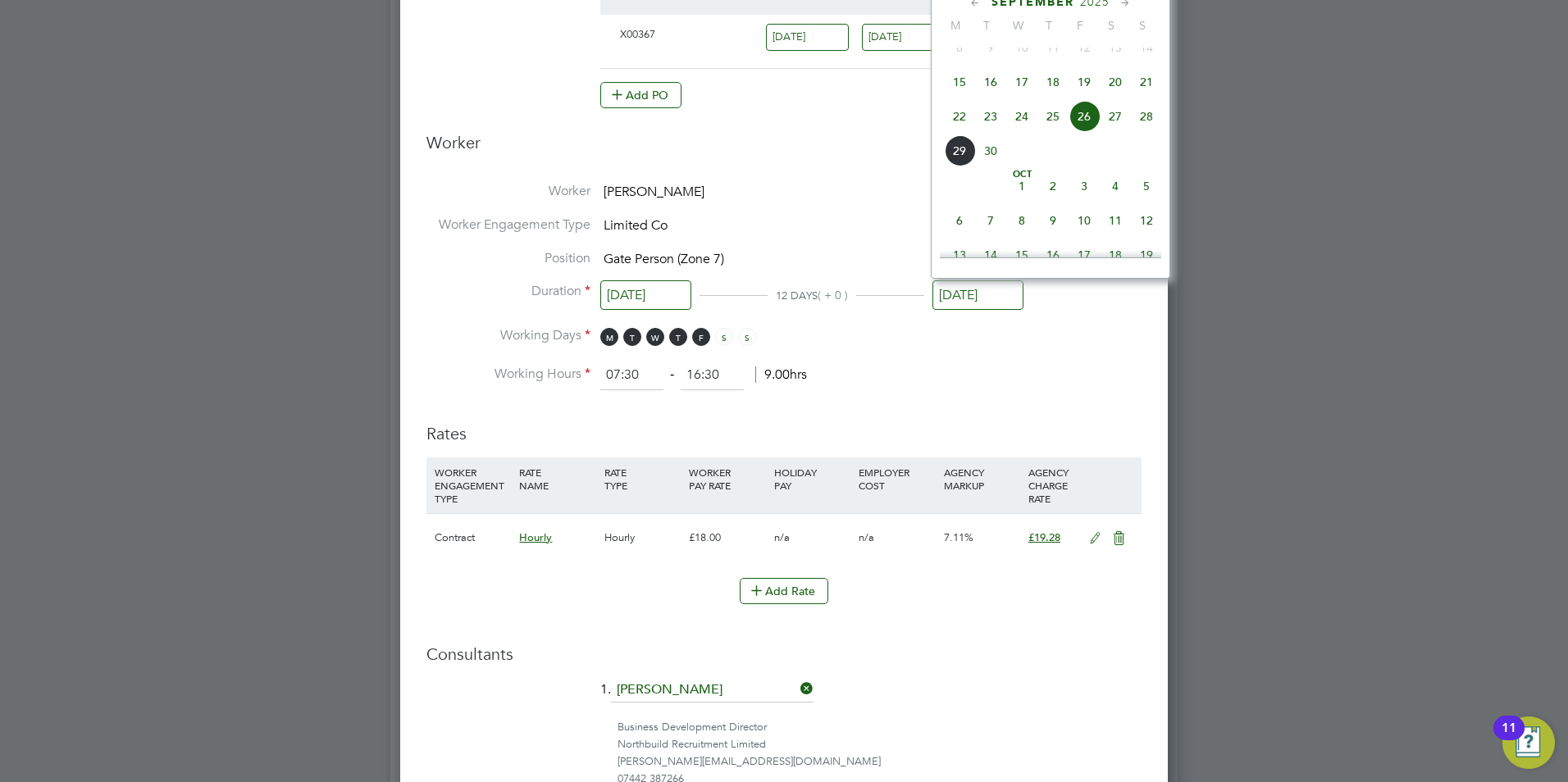
click at [994, 233] on span "7" at bounding box center [990, 220] width 31 height 31
type input "[DATE]"
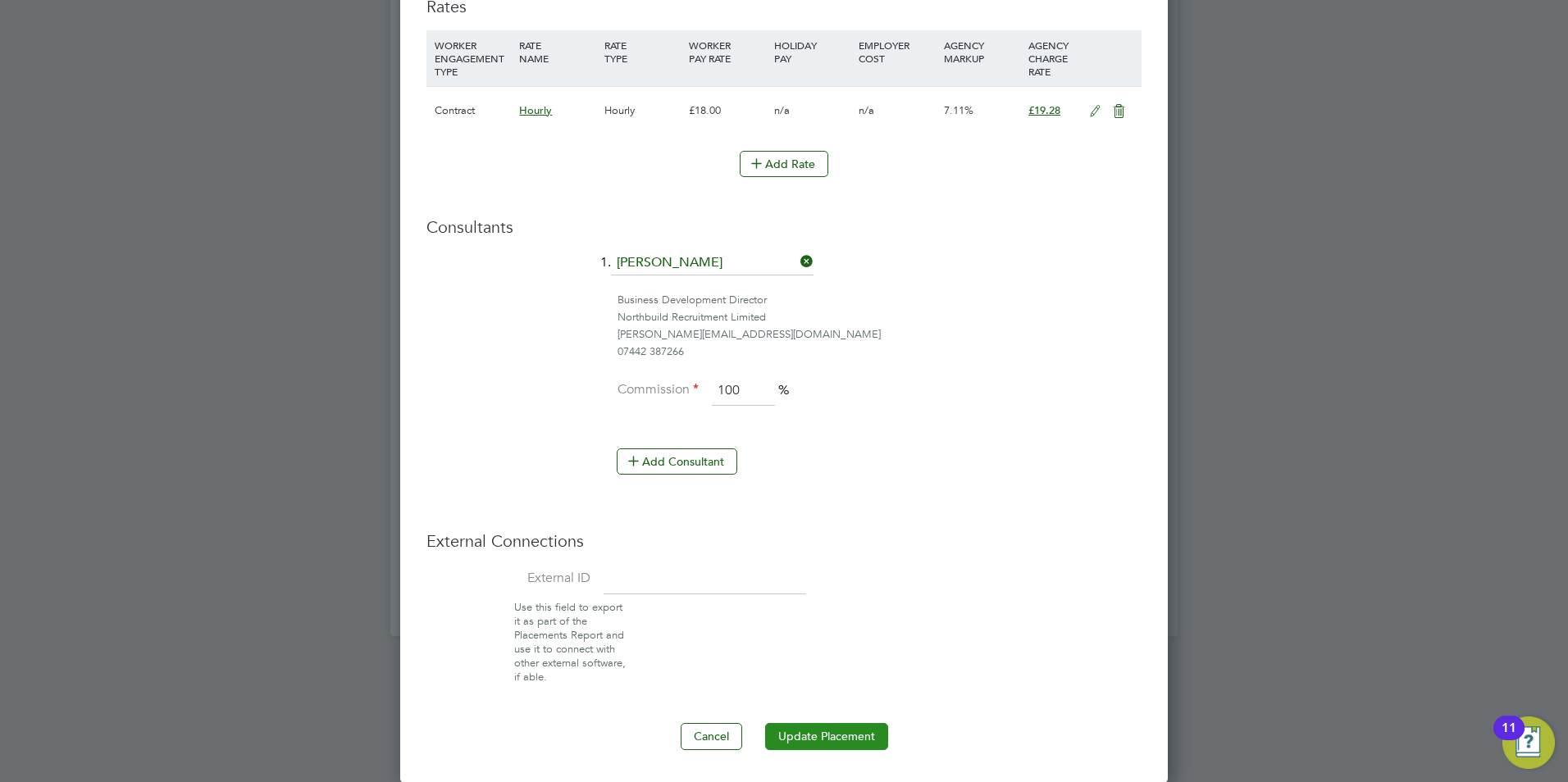
click at [837, 736] on button "Update Placement" at bounding box center [827, 736] width 123 height 26
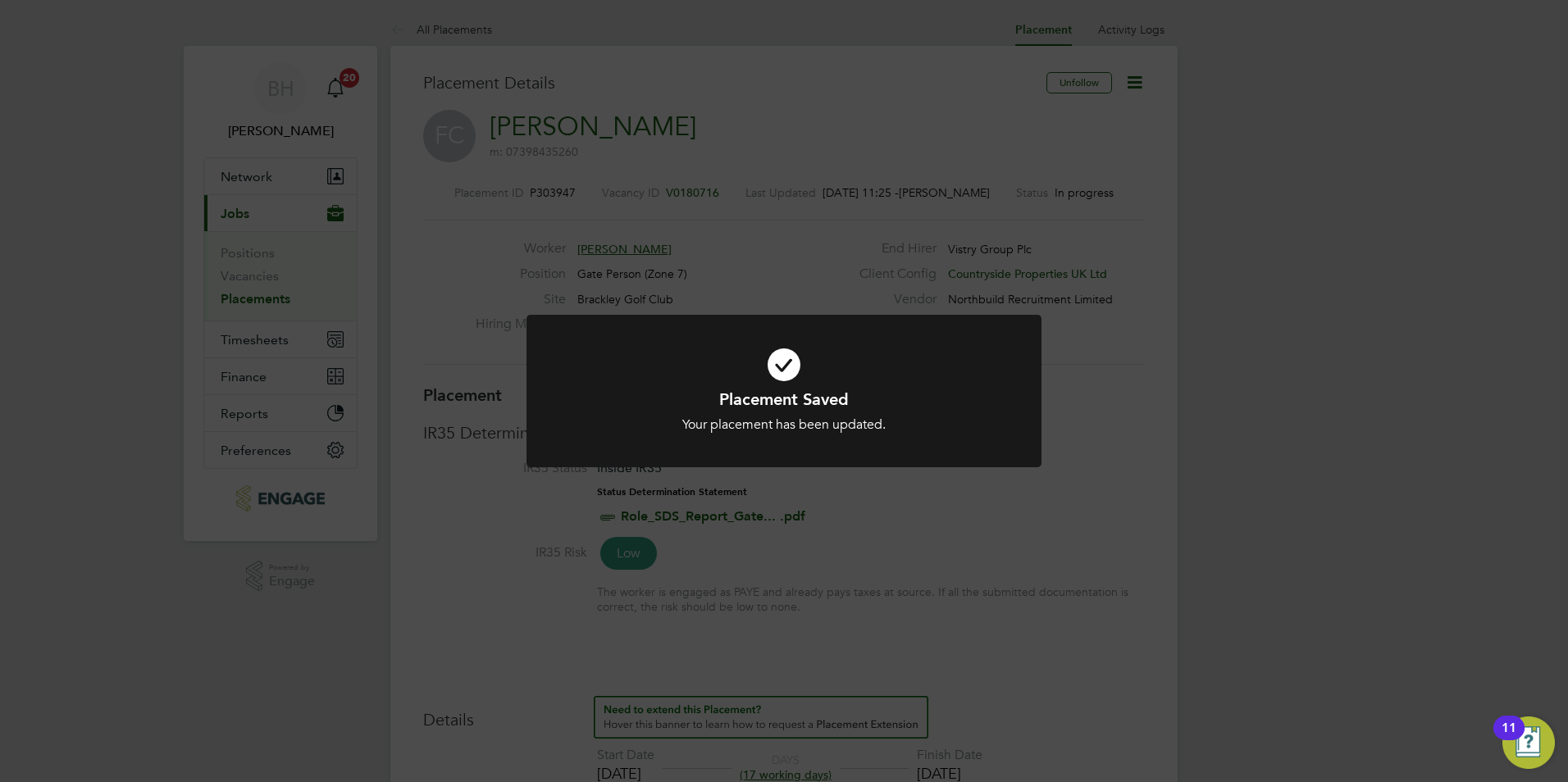
click at [901, 524] on div "Placement Saved Your placement has been updated. Cancel Okay" at bounding box center [784, 391] width 1568 height 782
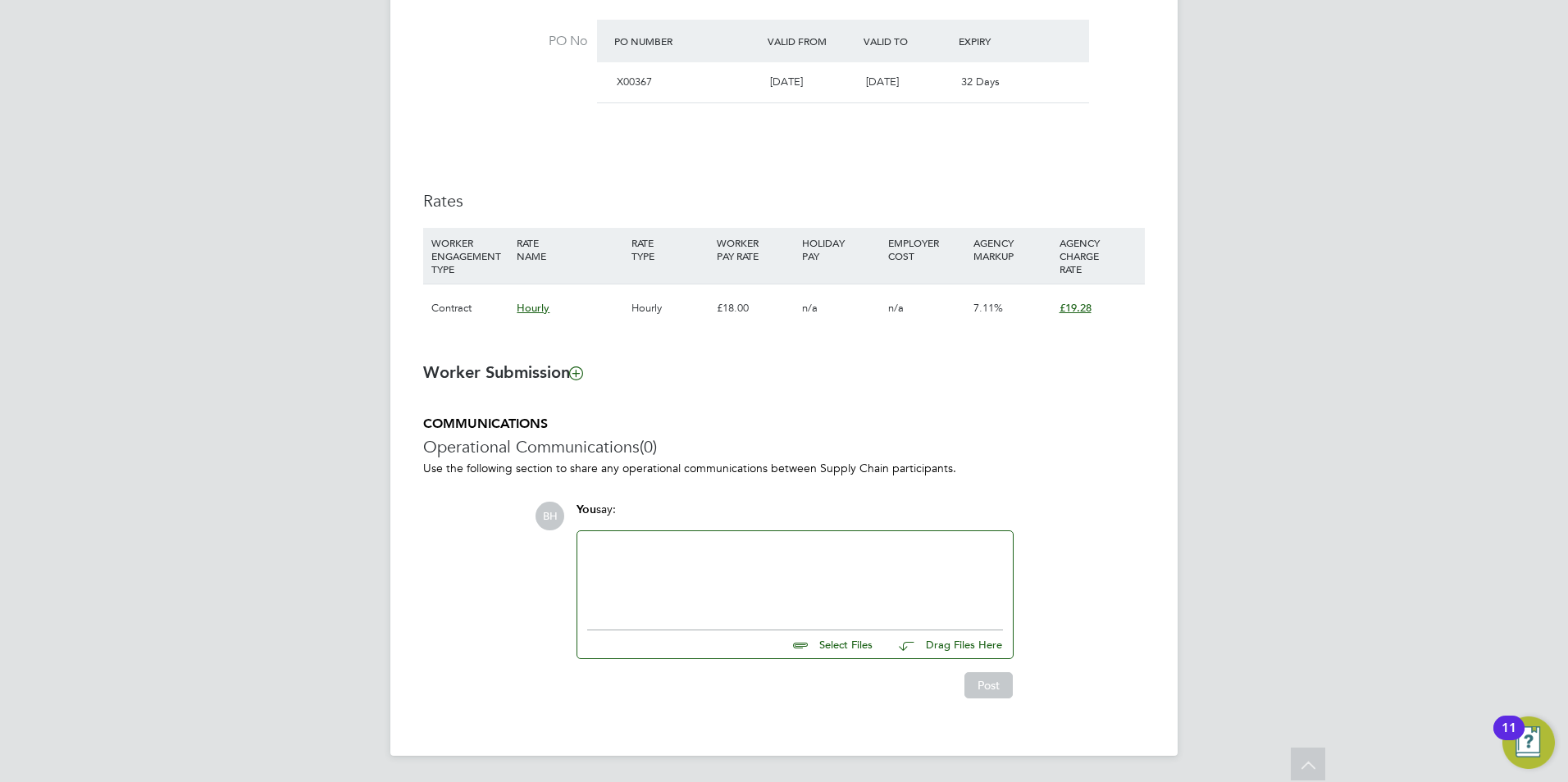
click at [675, 567] on div at bounding box center [795, 576] width 416 height 70
click at [663, 559] on div at bounding box center [795, 576] width 416 height 70
paste div
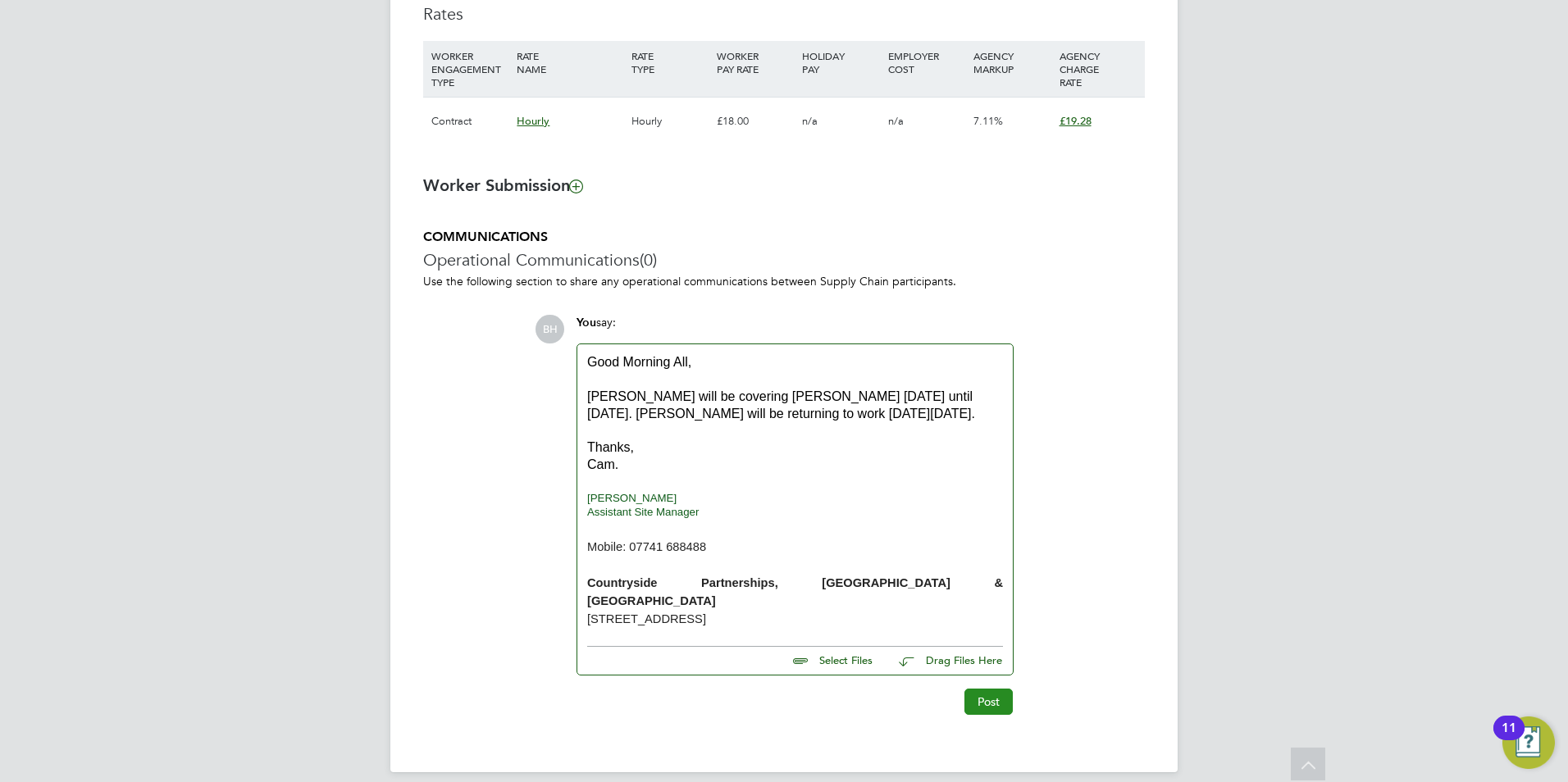
click at [984, 688] on button "Post" at bounding box center [988, 701] width 48 height 26
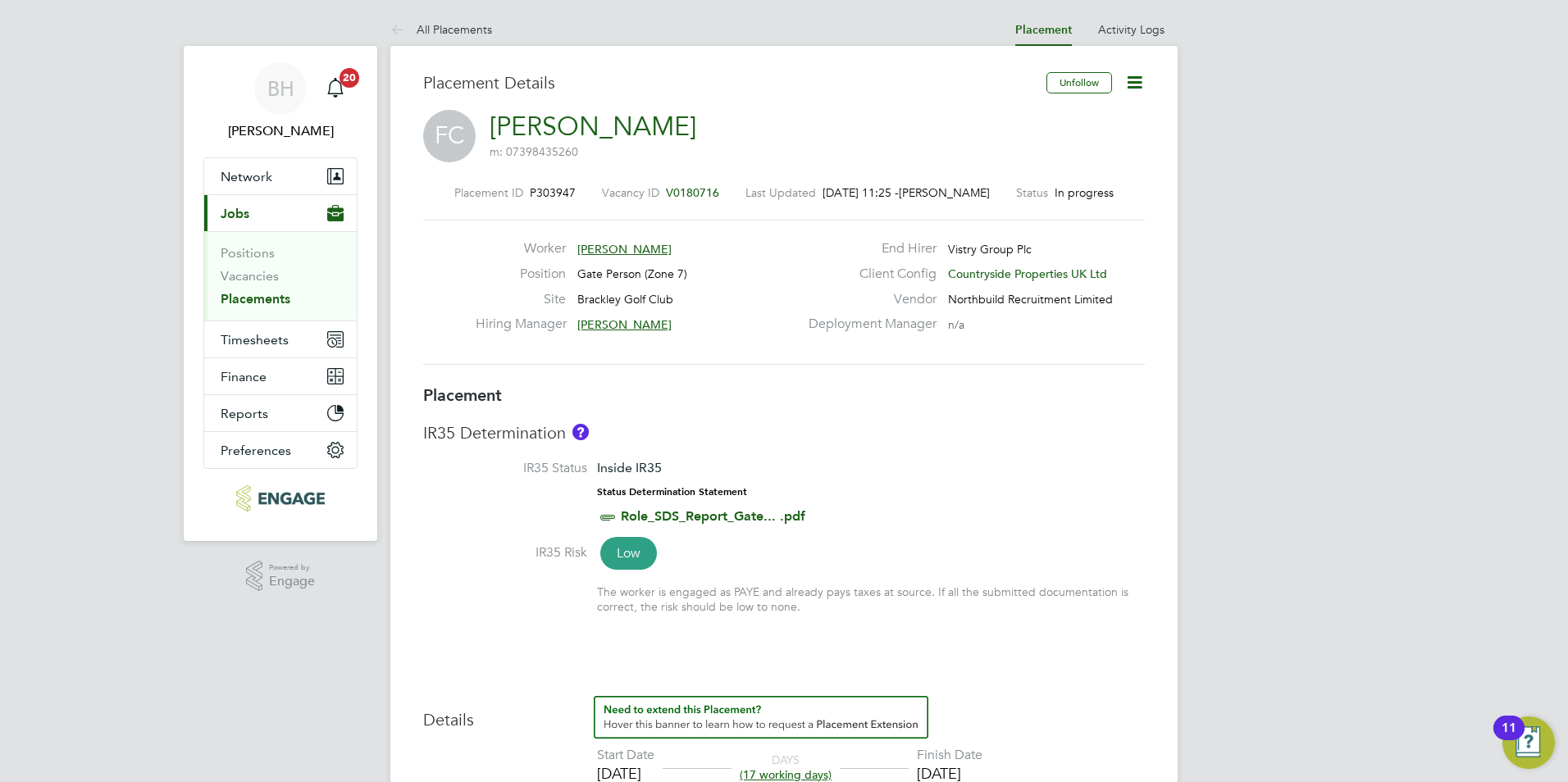
click at [456, 18] on li "All Placements" at bounding box center [441, 30] width 101 height 33
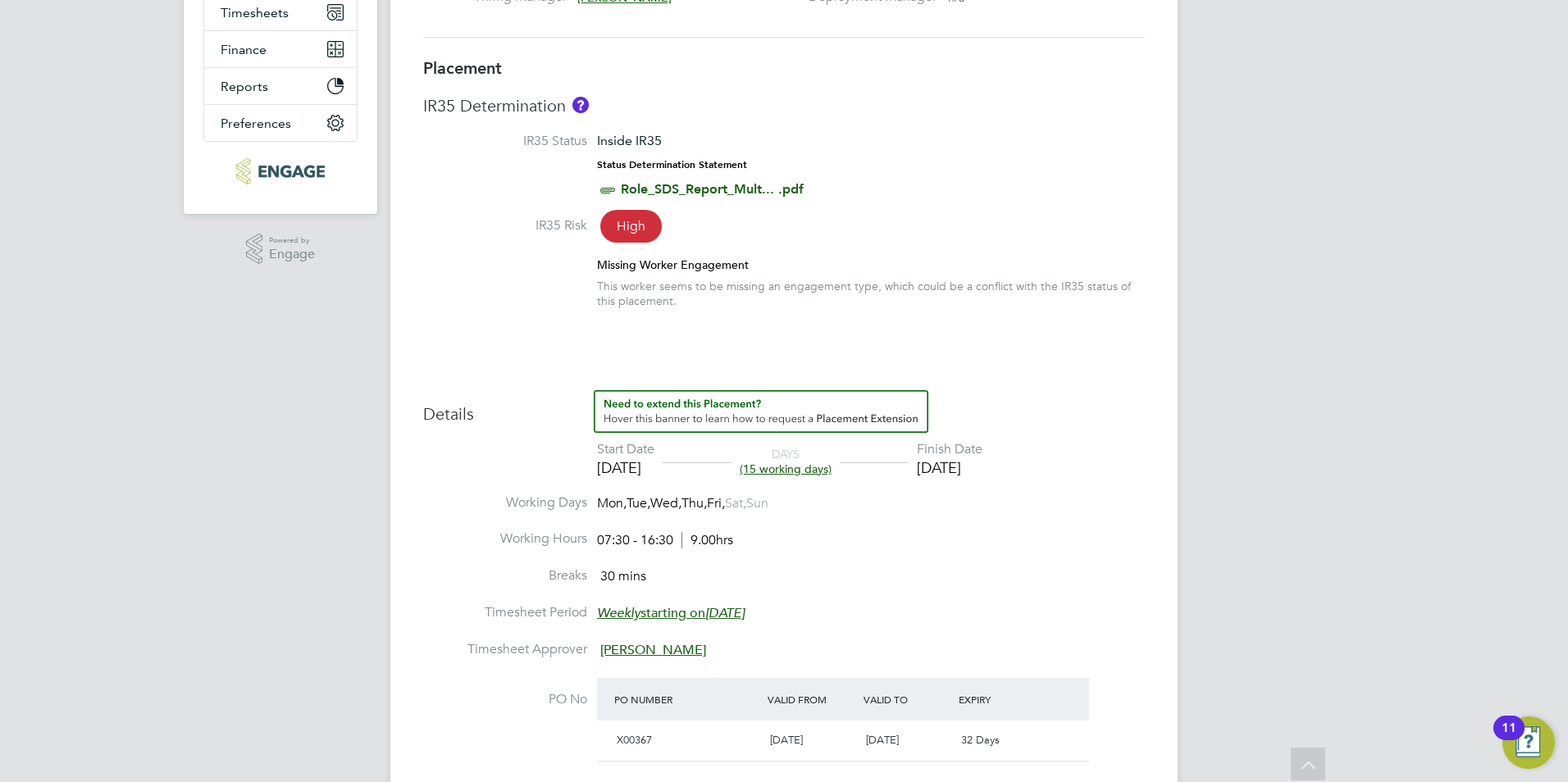
scroll to position [110, 0]
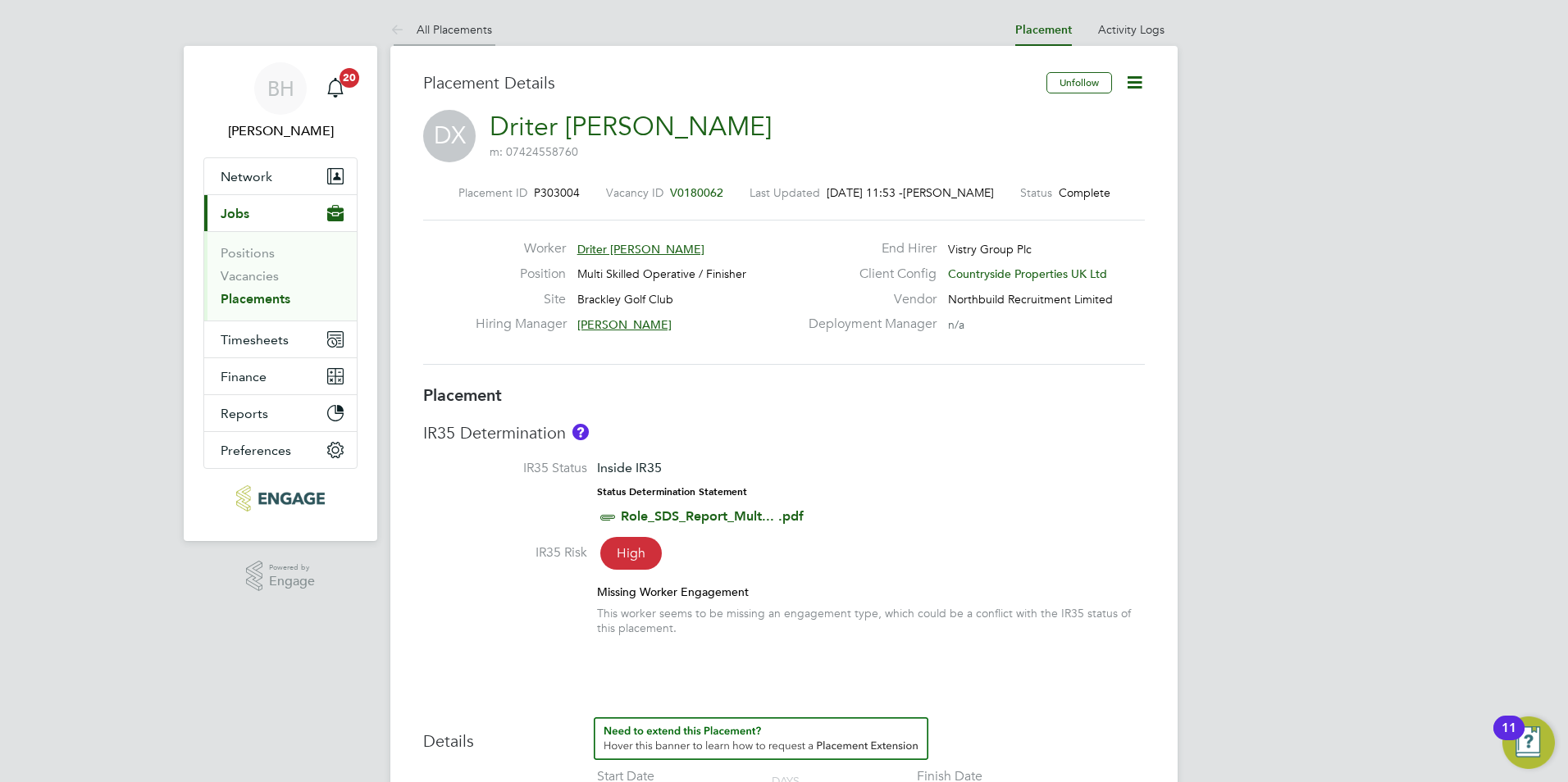
click at [453, 23] on link "All Placements" at bounding box center [441, 29] width 101 height 14
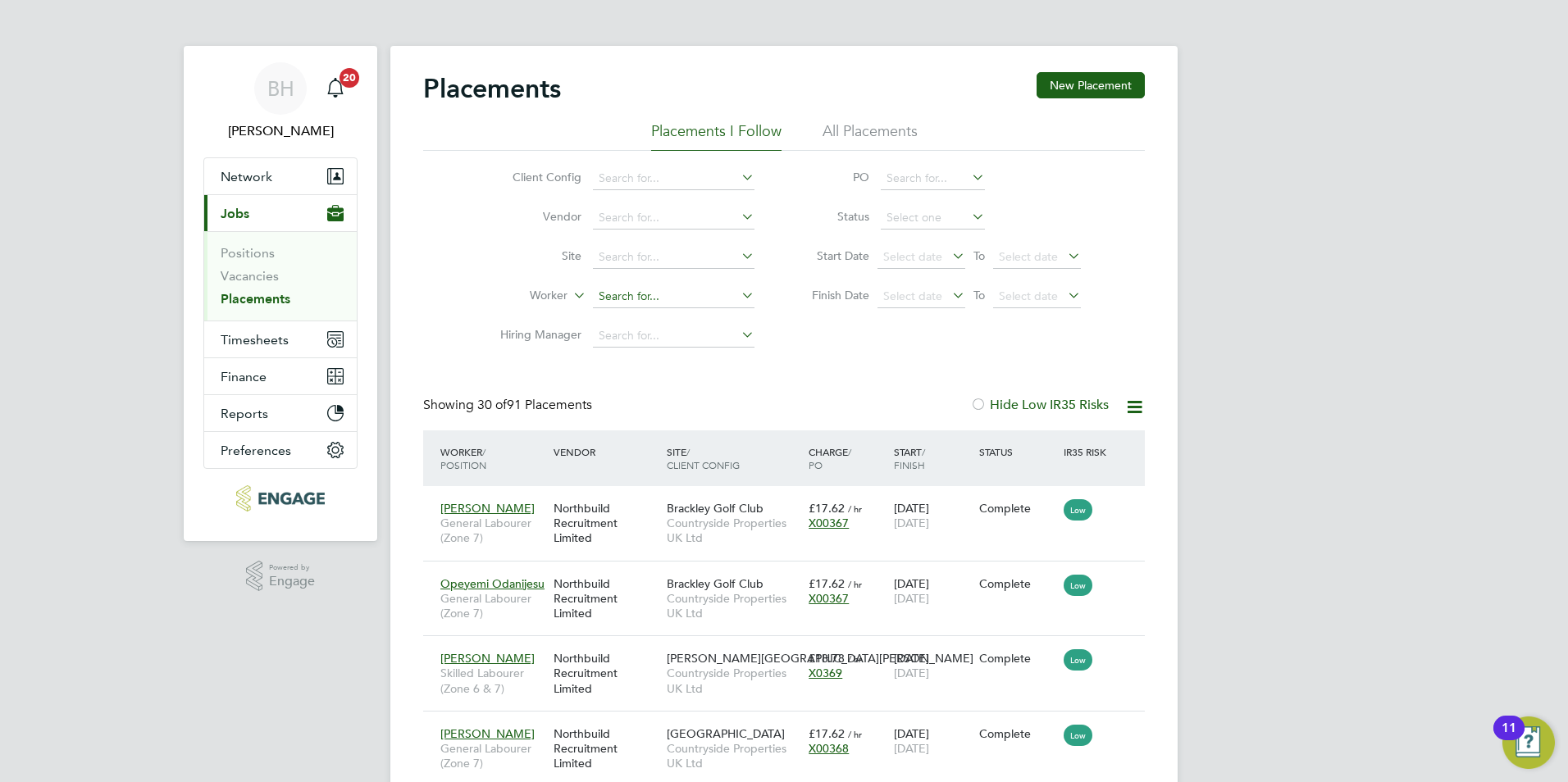
click at [619, 295] on input at bounding box center [673, 296] width 161 height 23
type input "c"
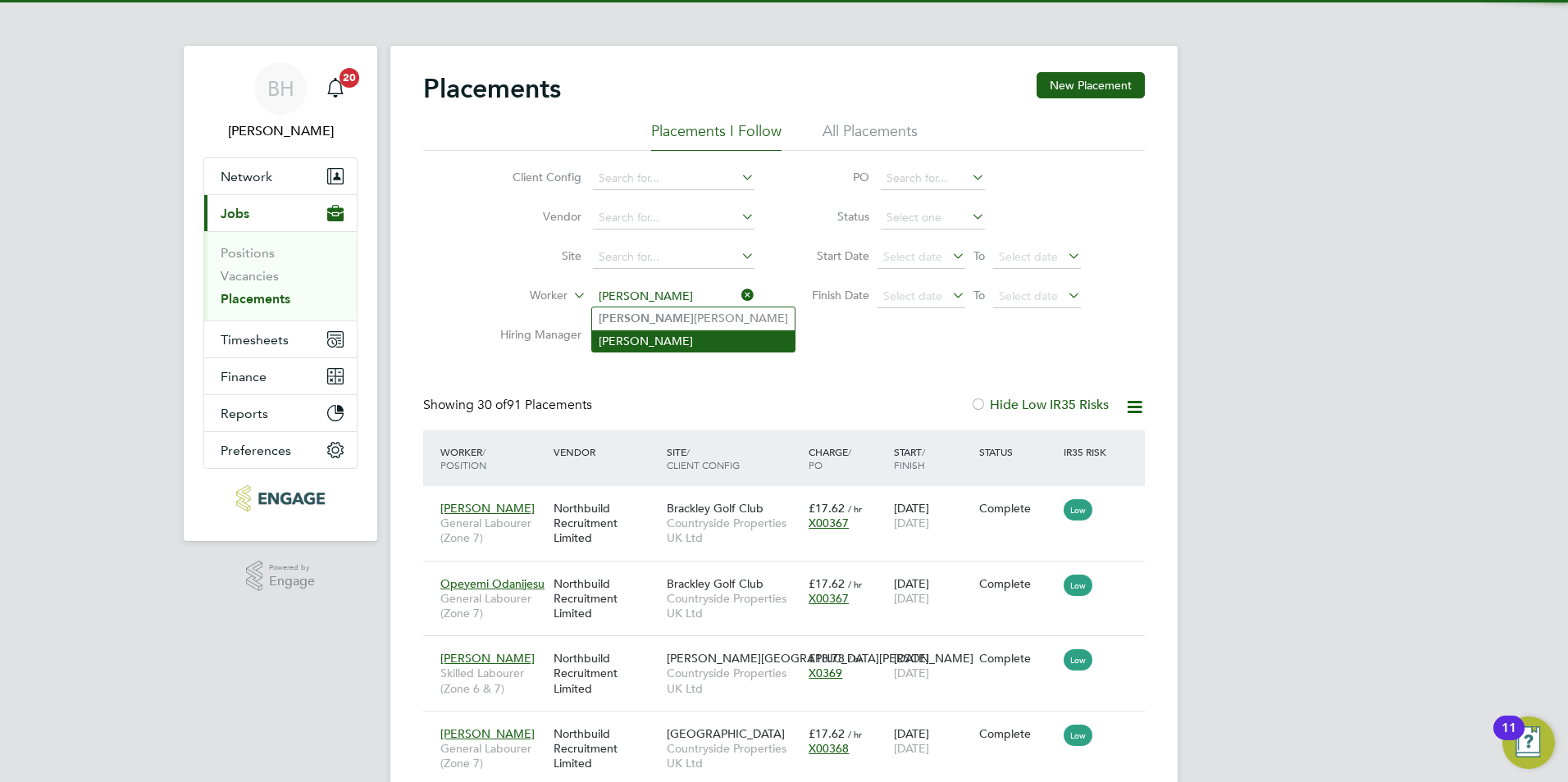
click at [689, 330] on li "Chuka Anunwa" at bounding box center [694, 340] width 203 height 21
type input "Chuka Anunwa"
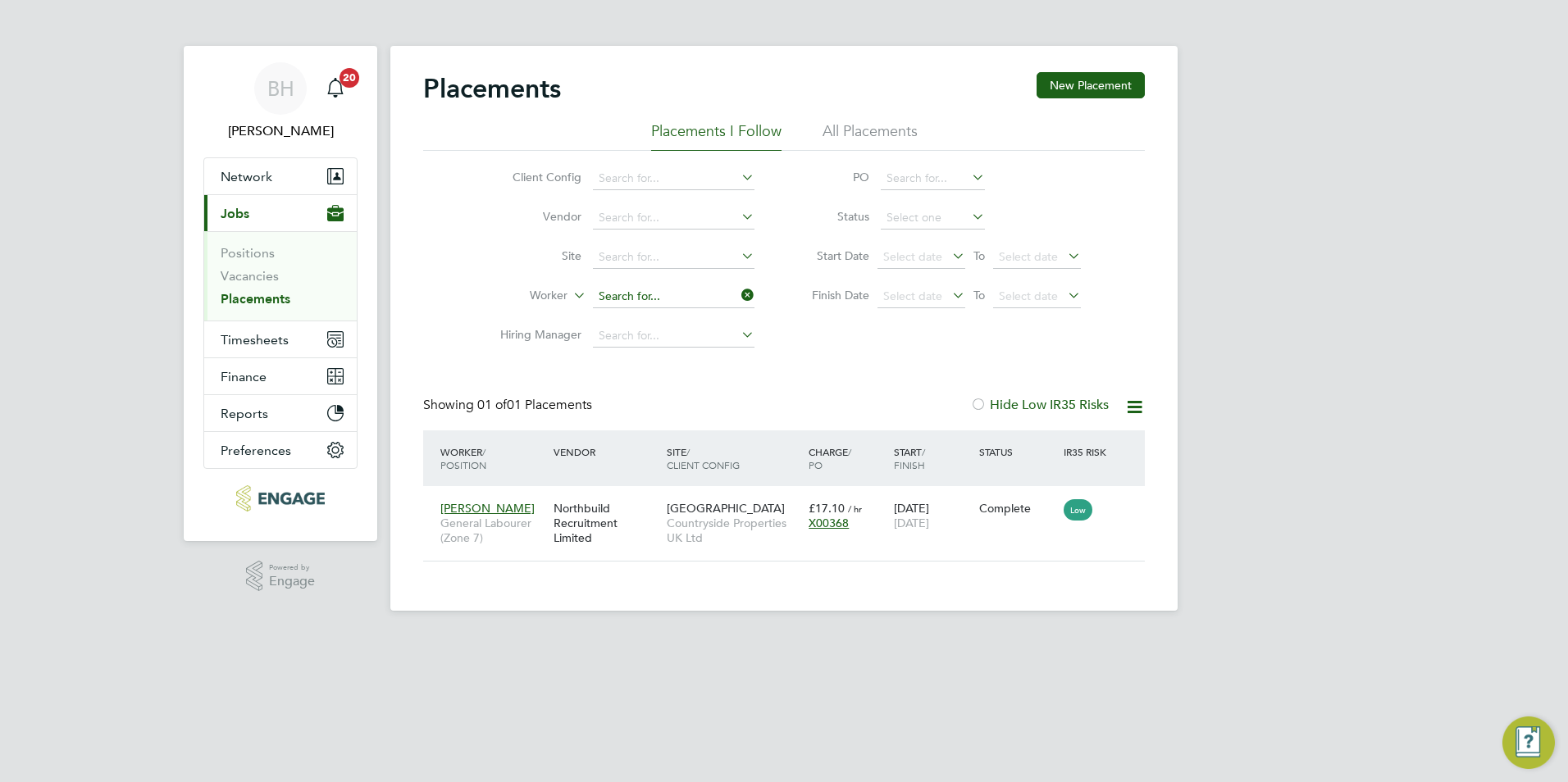
click at [686, 301] on input at bounding box center [673, 296] width 161 height 23
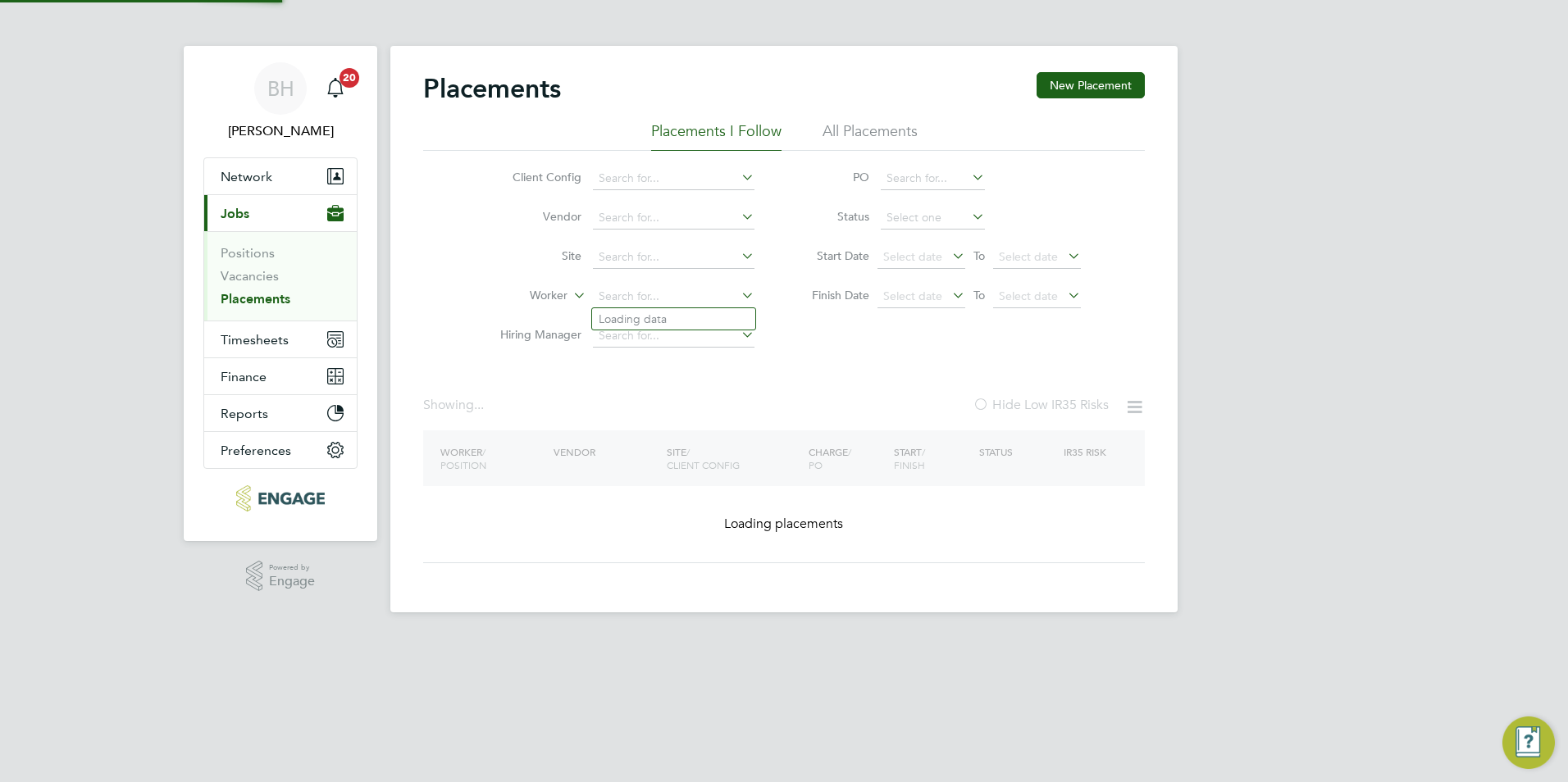
click at [738, 294] on icon at bounding box center [738, 295] width 0 height 23
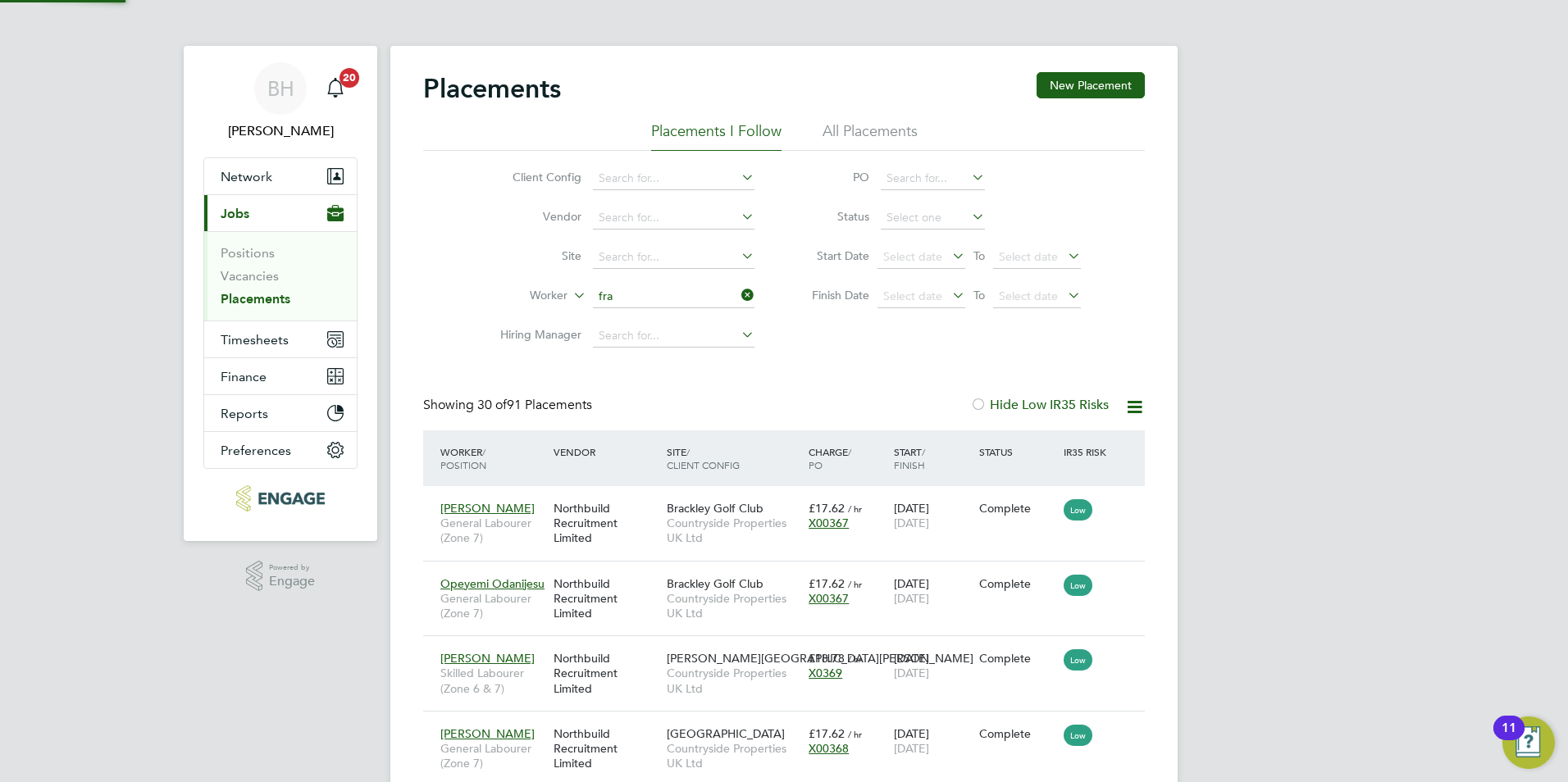
click at [647, 316] on li "Fra ncis Curtis" at bounding box center [673, 319] width 163 height 22
type input "[PERSON_NAME]"
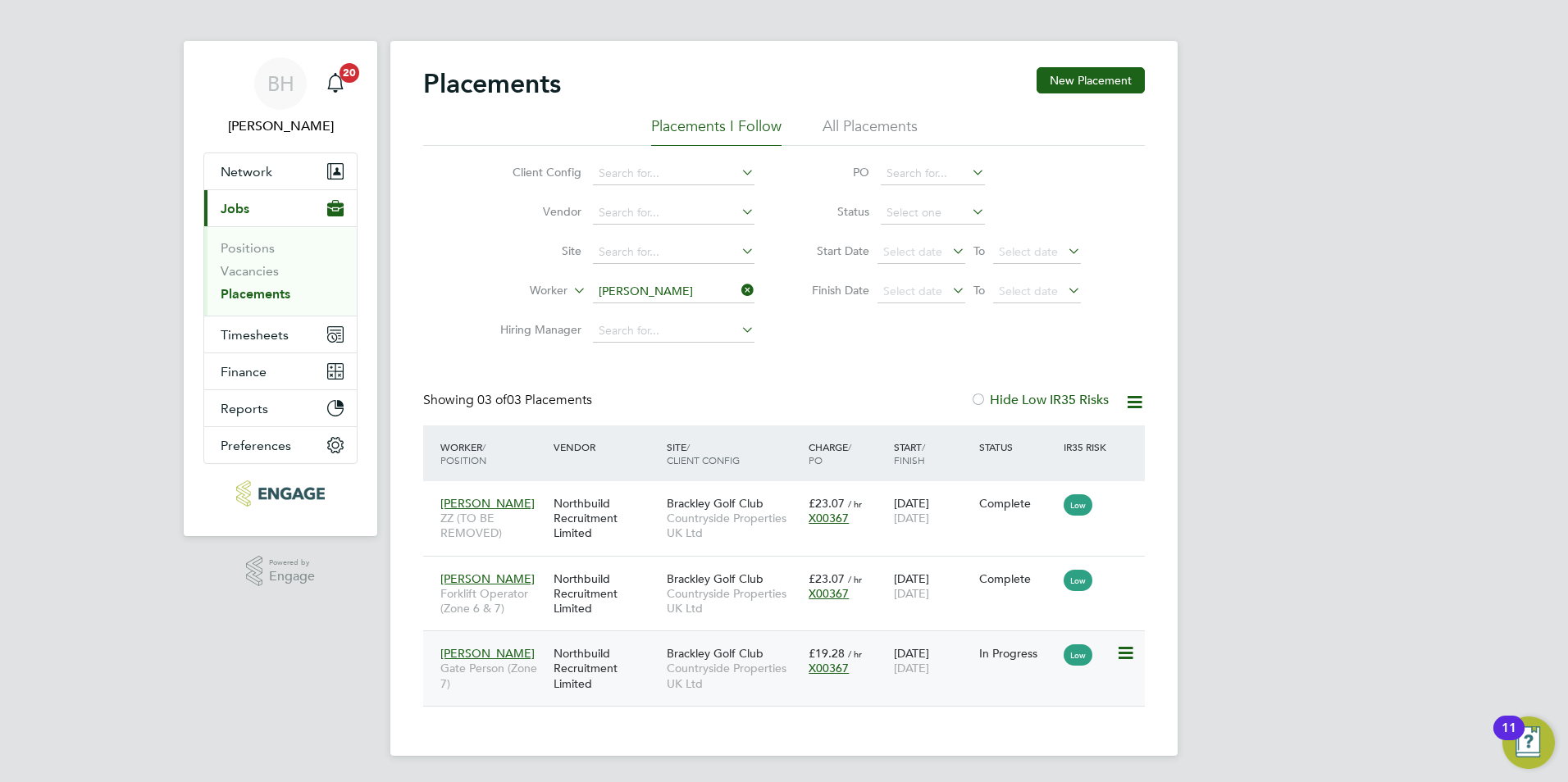
click at [928, 658] on div "15 Sep 2025 07 Oct 2025" at bounding box center [932, 660] width 85 height 46
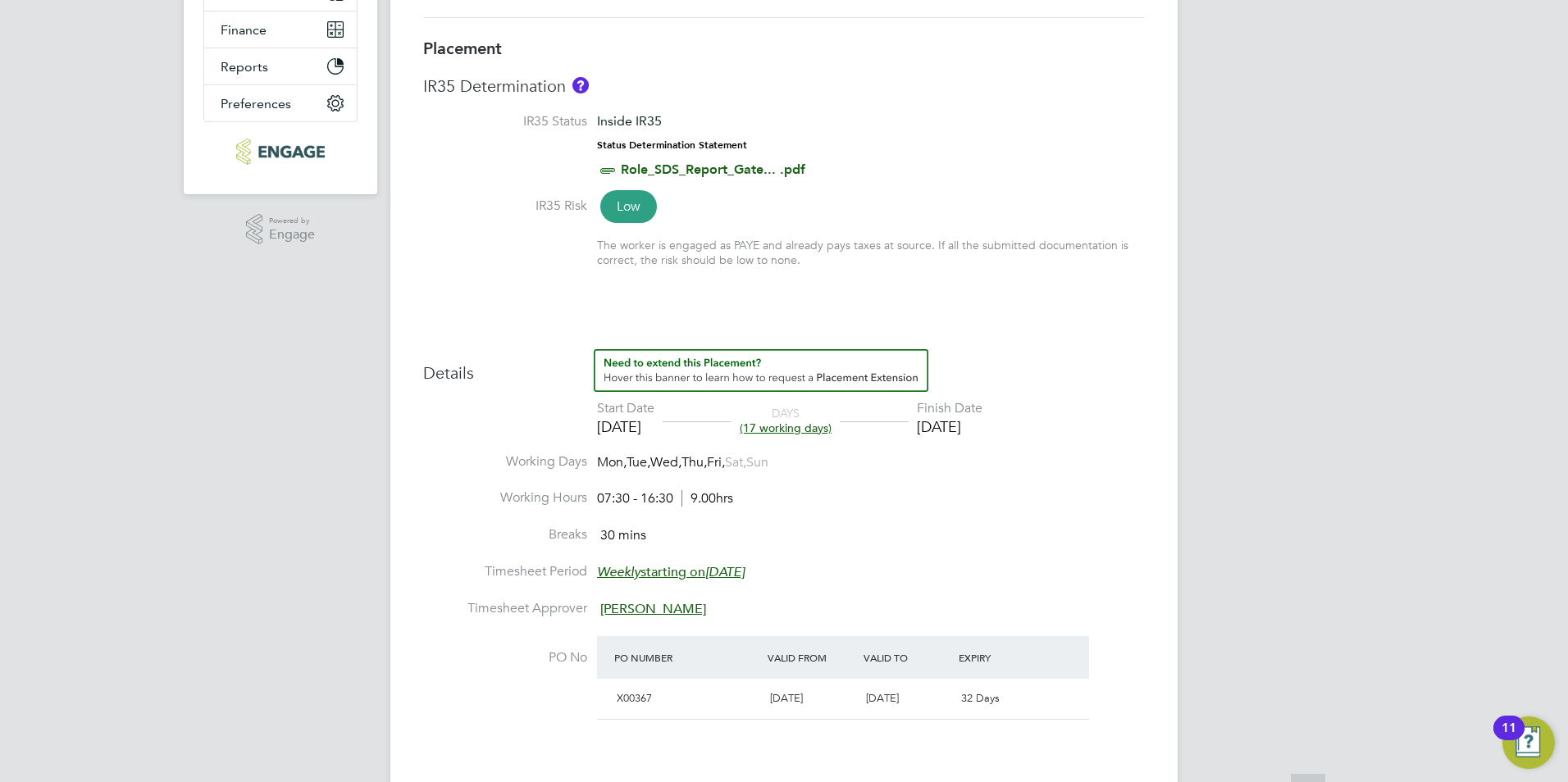
scroll to position [574, 0]
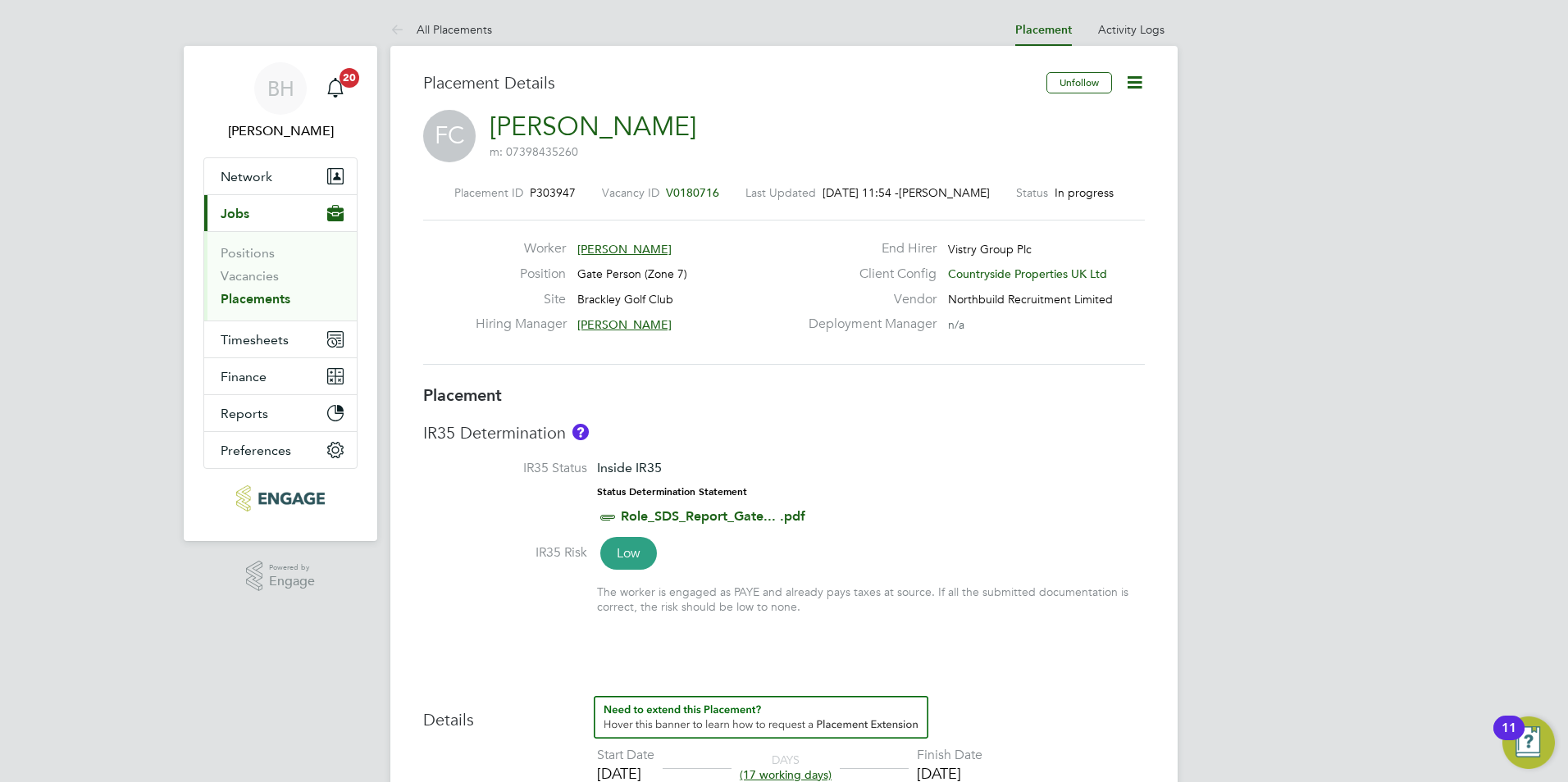
click at [478, 27] on link "All Placements" at bounding box center [441, 29] width 101 height 14
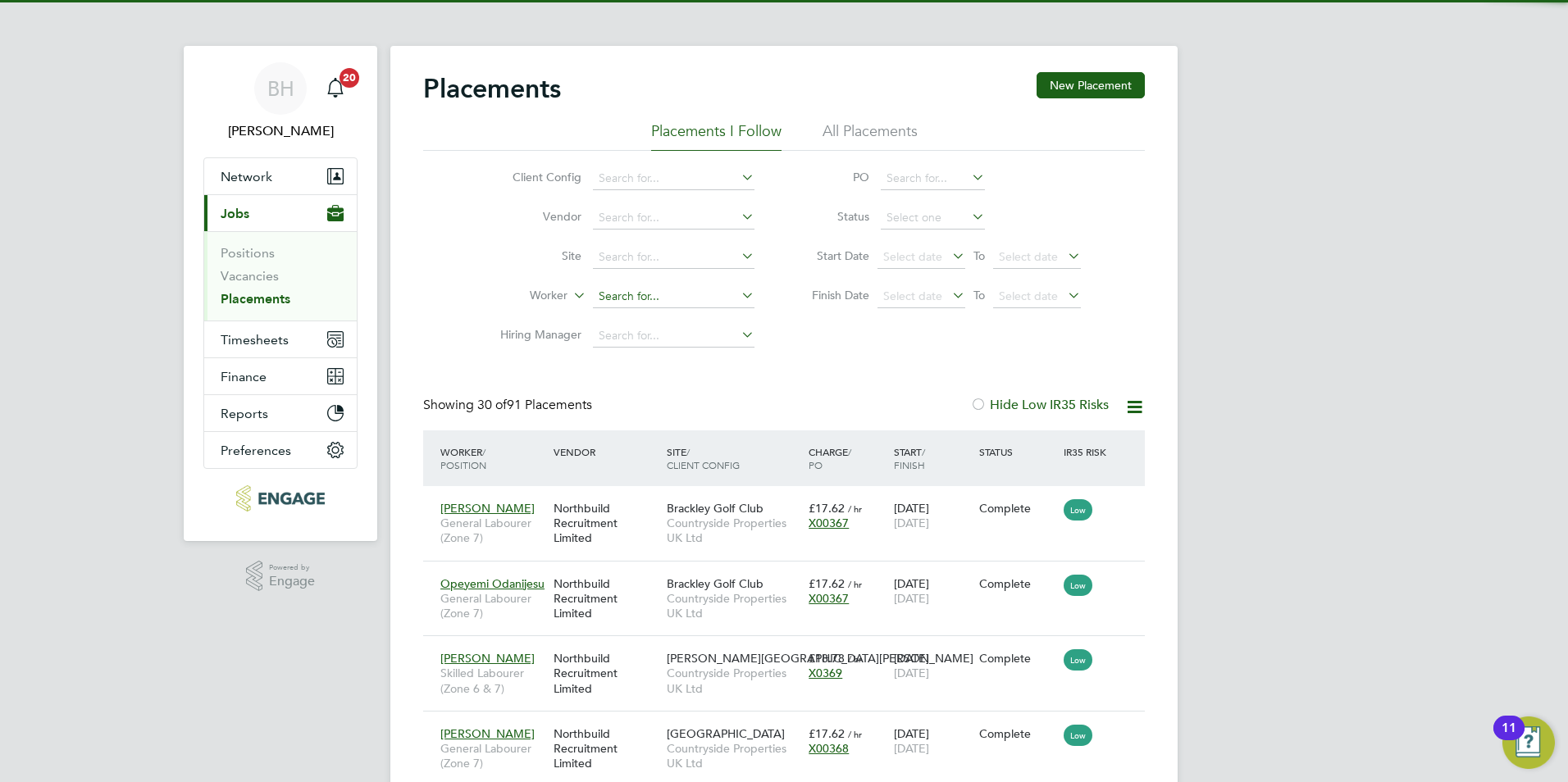
click at [664, 294] on input at bounding box center [673, 296] width 161 height 23
click at [658, 320] on li "Grz egorz Przeszlo" at bounding box center [673, 318] width 163 height 22
type input "[PERSON_NAME]"
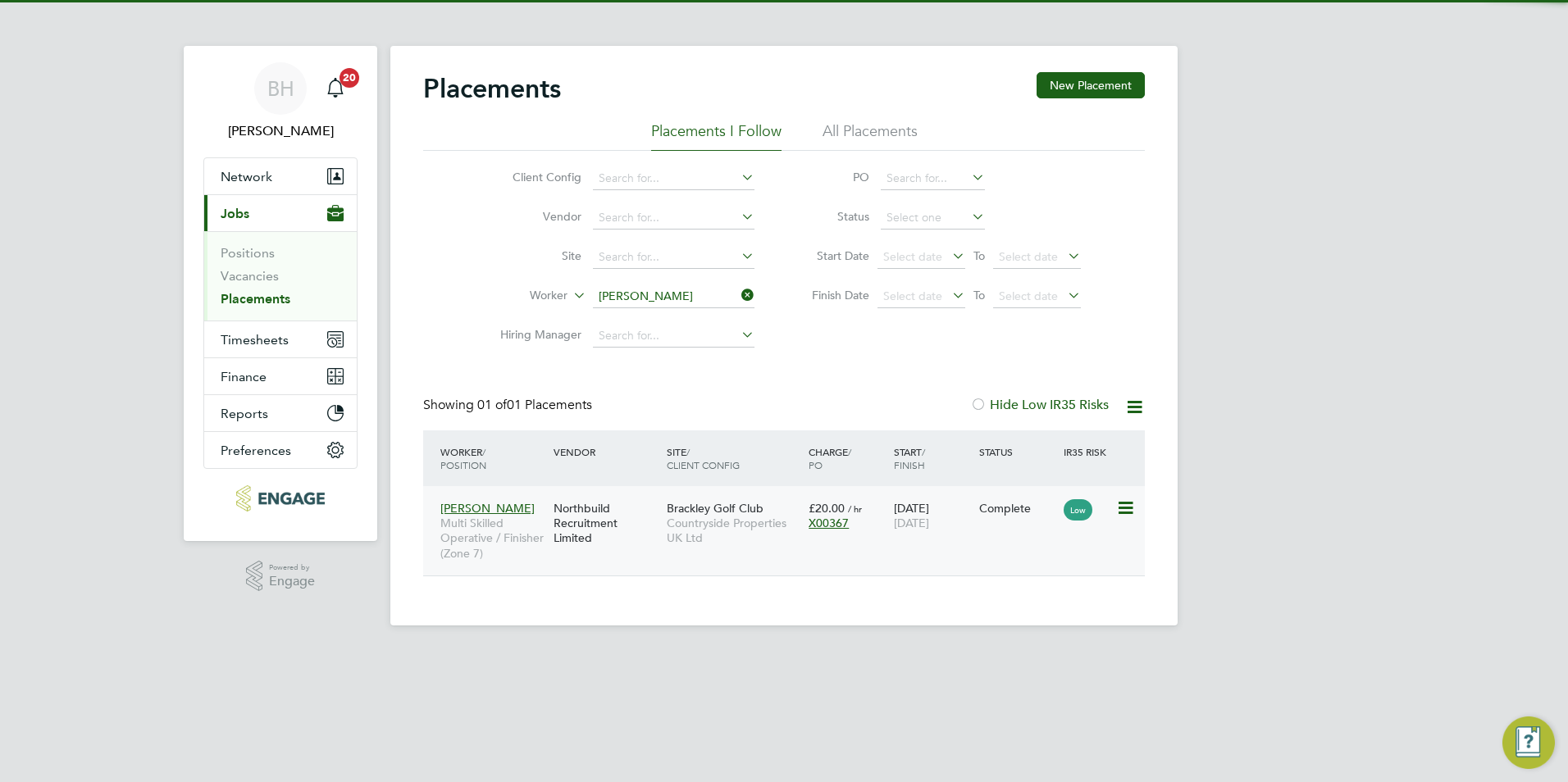
click at [984, 521] on div "Complete" at bounding box center [1017, 508] width 85 height 31
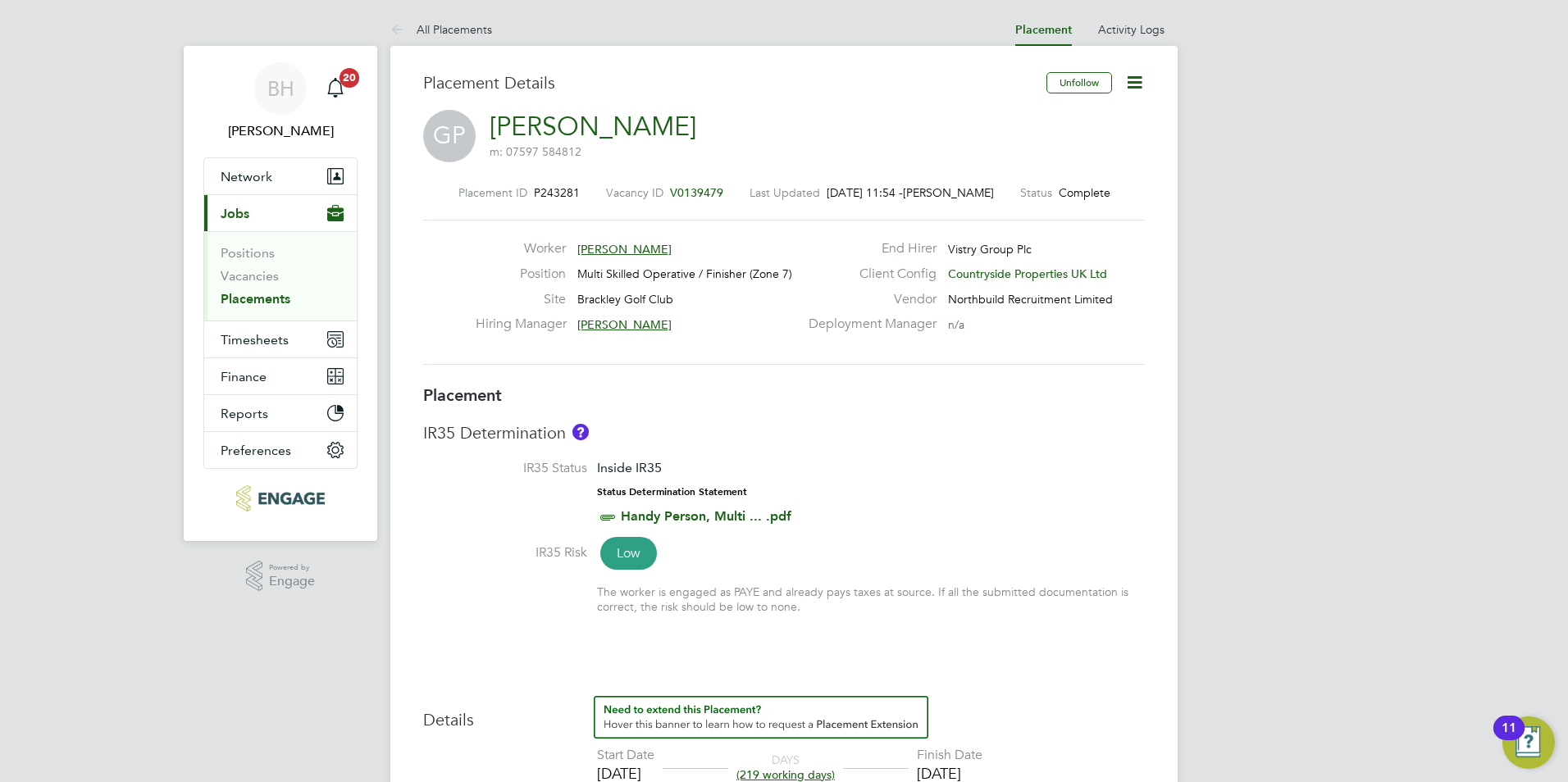
click at [442, 23] on link "All Placements" at bounding box center [441, 29] width 101 height 14
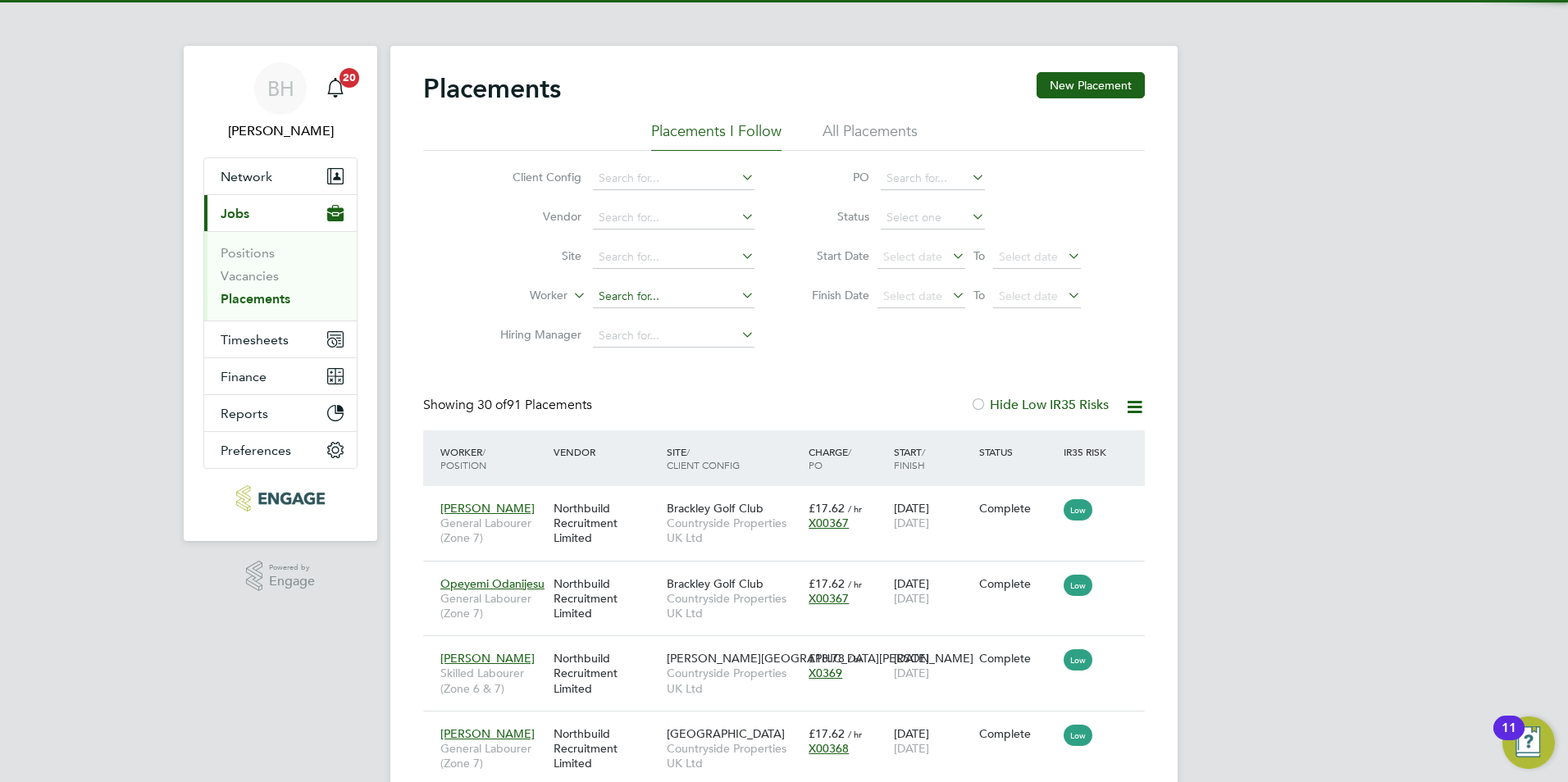
click at [678, 296] on input at bounding box center [673, 296] width 161 height 23
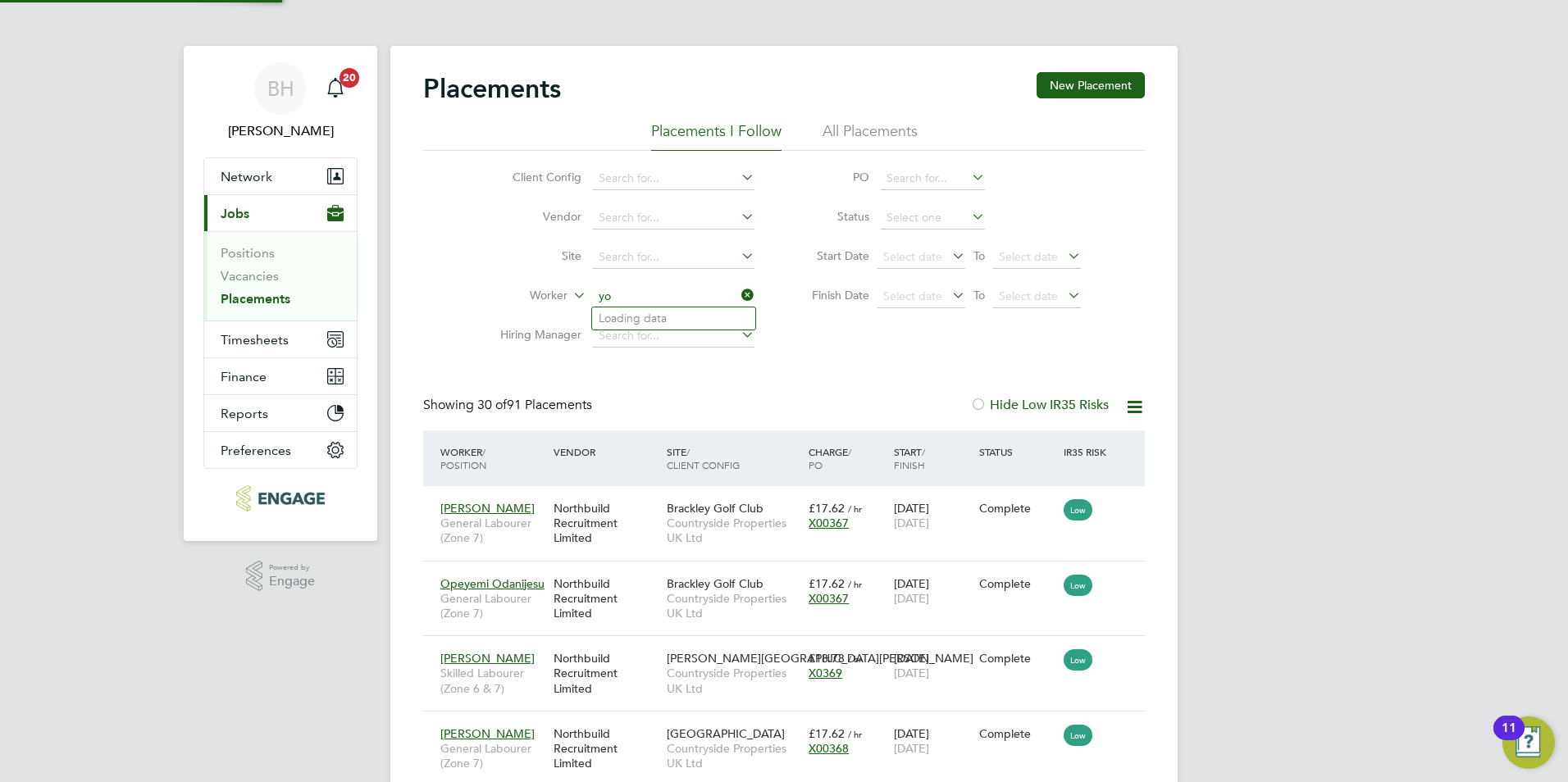
type input "y"
click at [677, 331] on li "Ade [PERSON_NAME]" at bounding box center [673, 341] width 163 height 22
type input "[PERSON_NAME]"
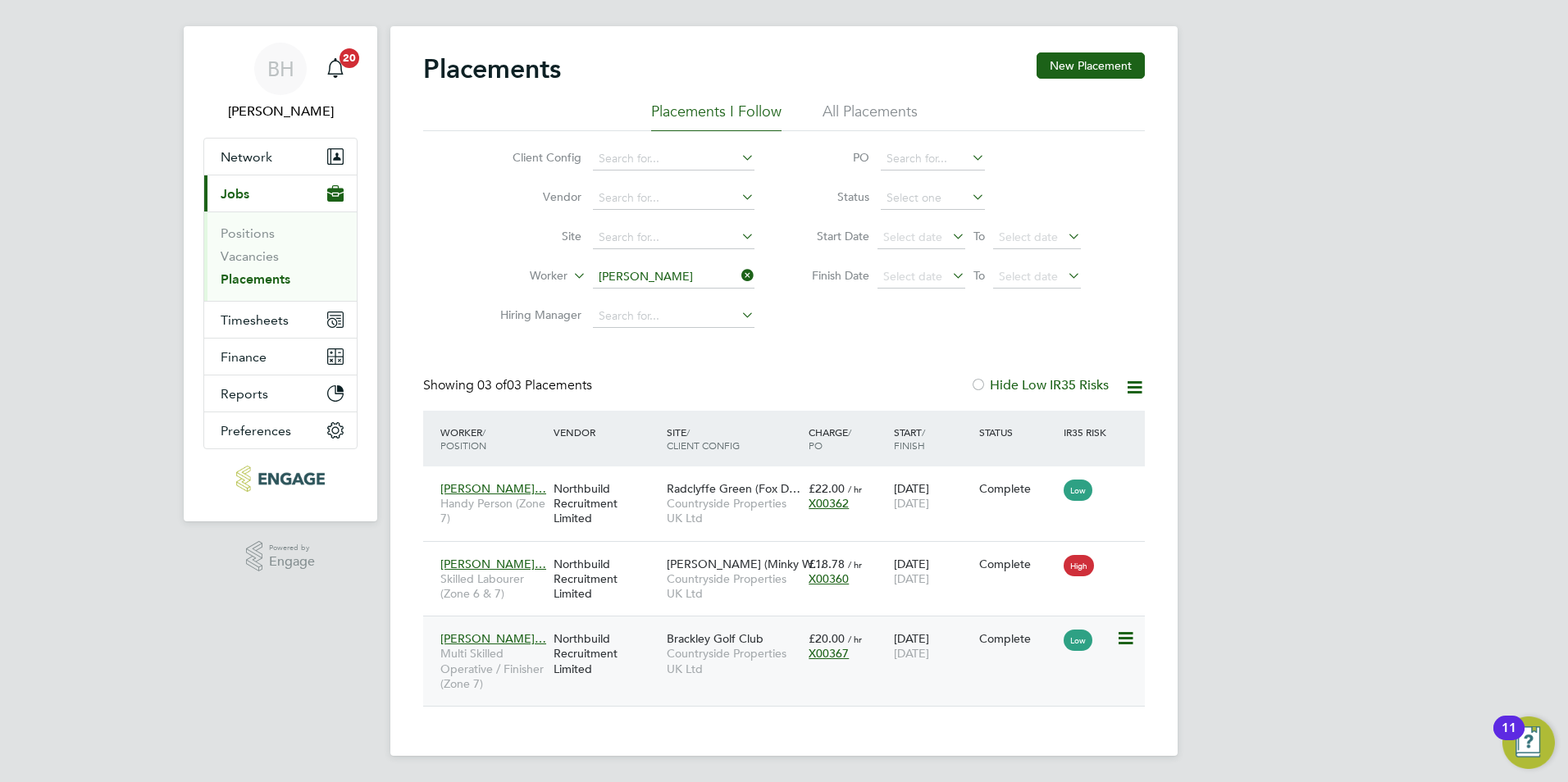
click at [953, 635] on div "17 Sep 2025 19 Sep 2025" at bounding box center [932, 646] width 85 height 46
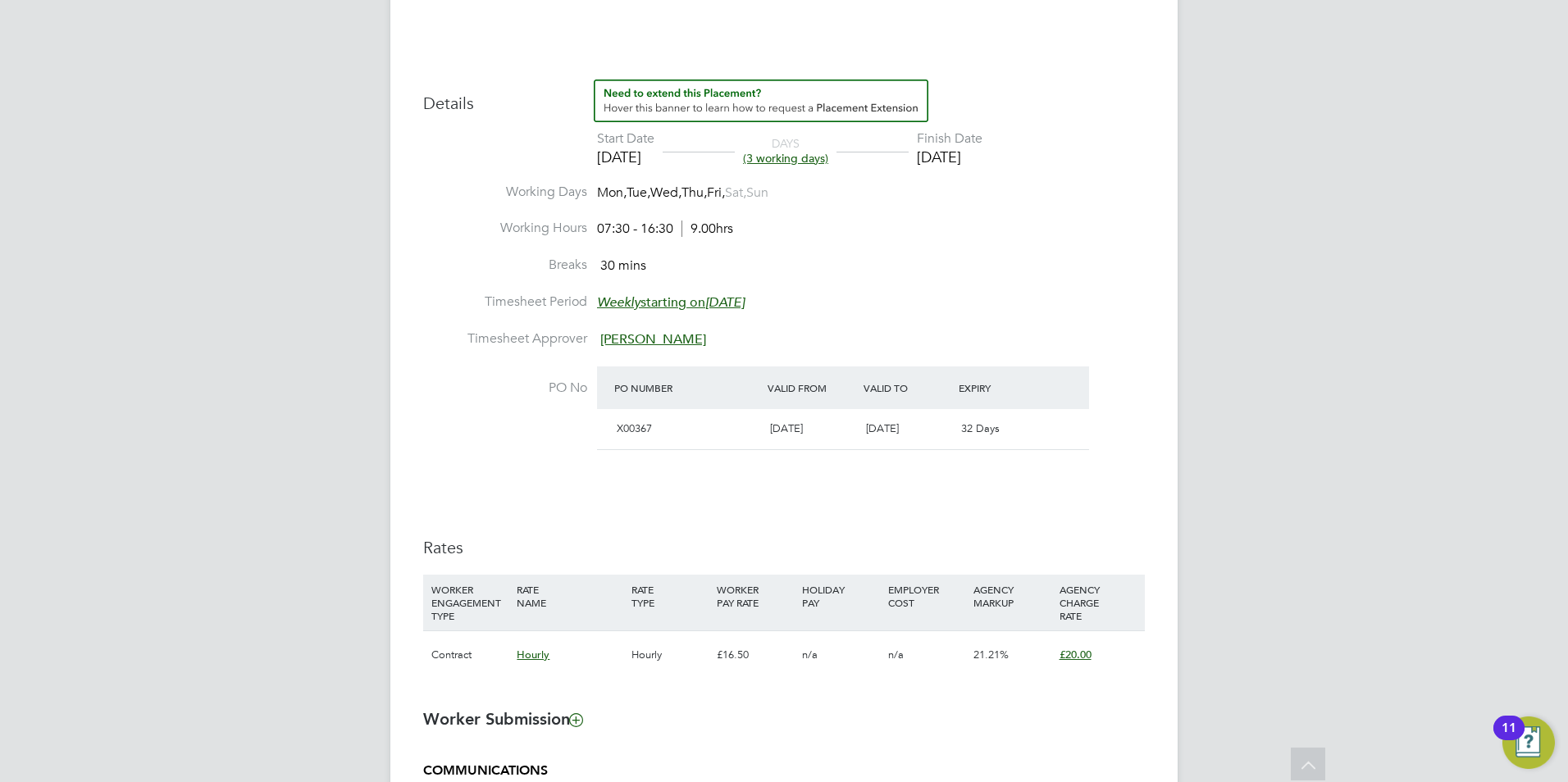
scroll to position [858, 0]
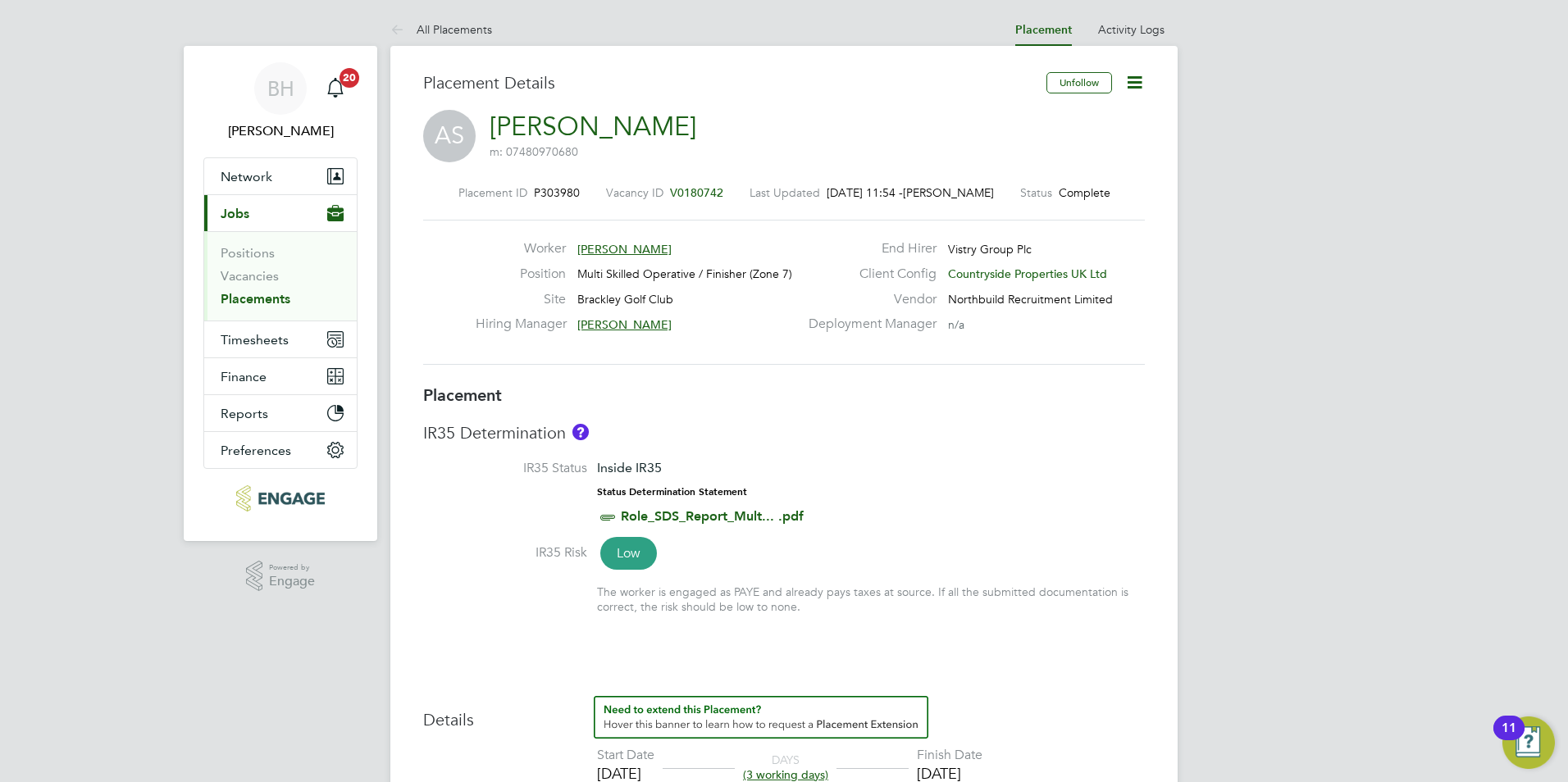
click at [1124, 79] on icon at bounding box center [1135, 82] width 20 height 20
click at [1094, 115] on li "Edit Placement e" at bounding box center [1081, 121] width 121 height 23
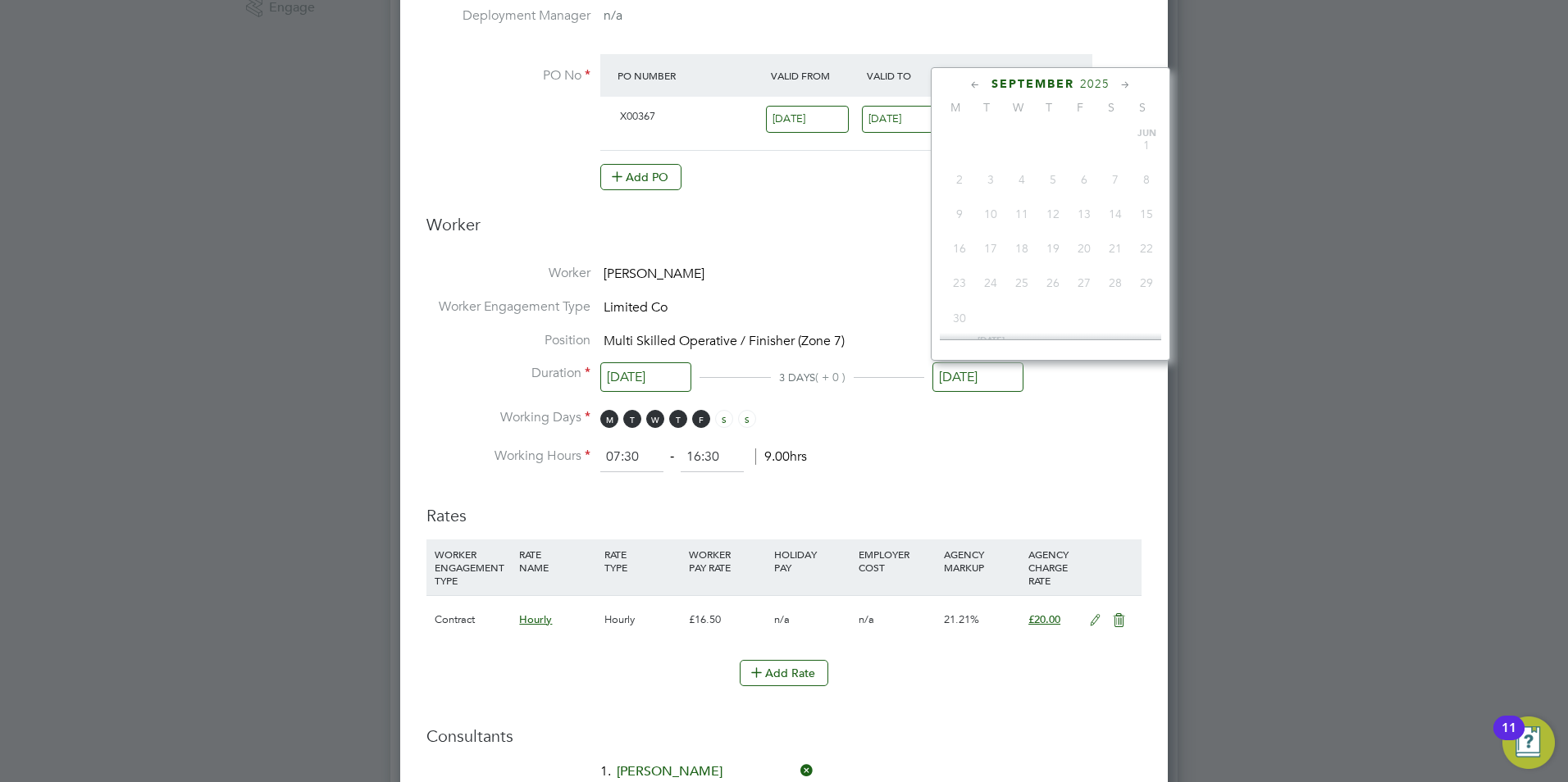
click at [994, 367] on input "19 Sep 2025" at bounding box center [978, 377] width 91 height 30
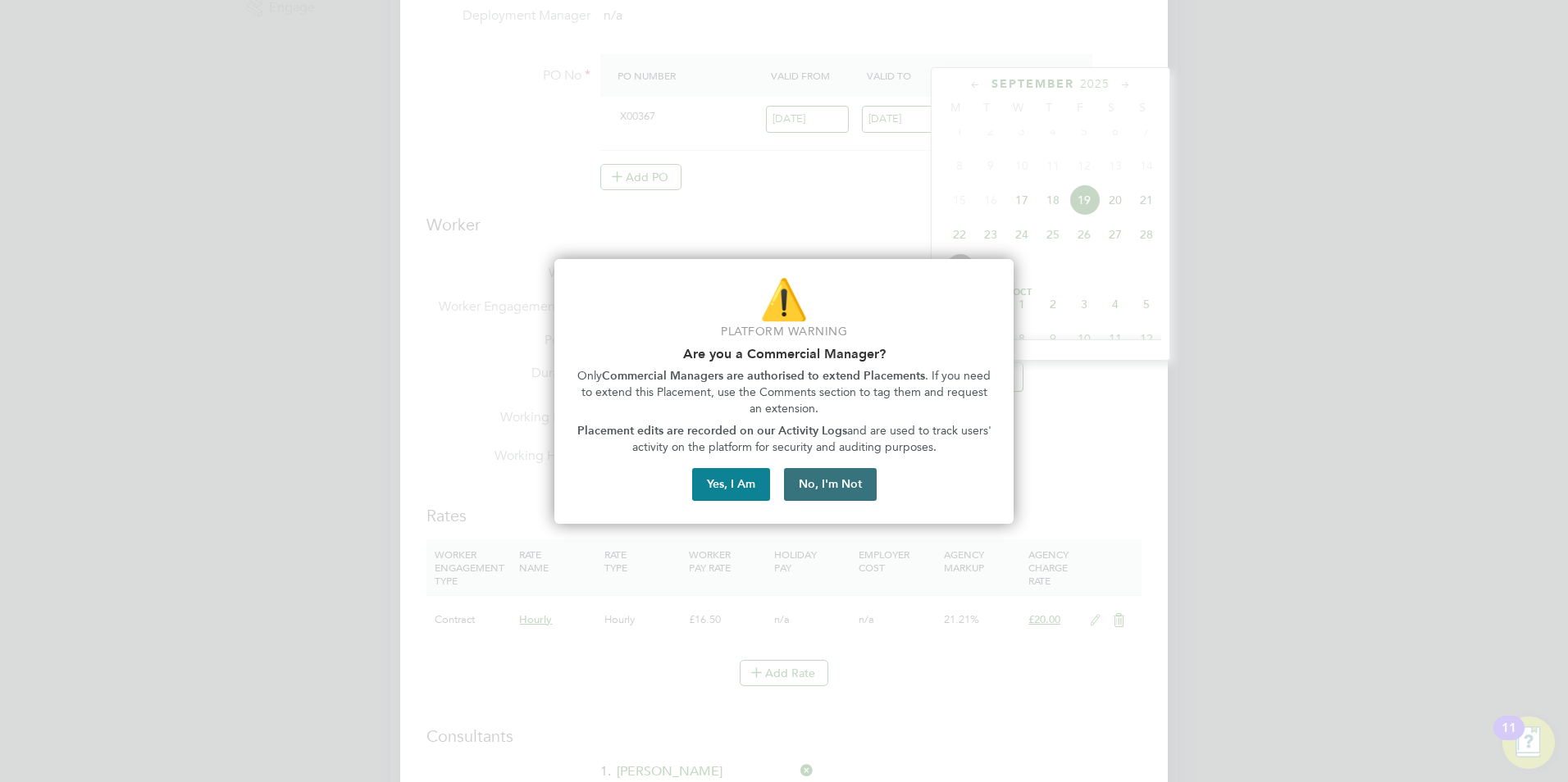
click at [832, 490] on button "No, I'm Not" at bounding box center [830, 484] width 93 height 33
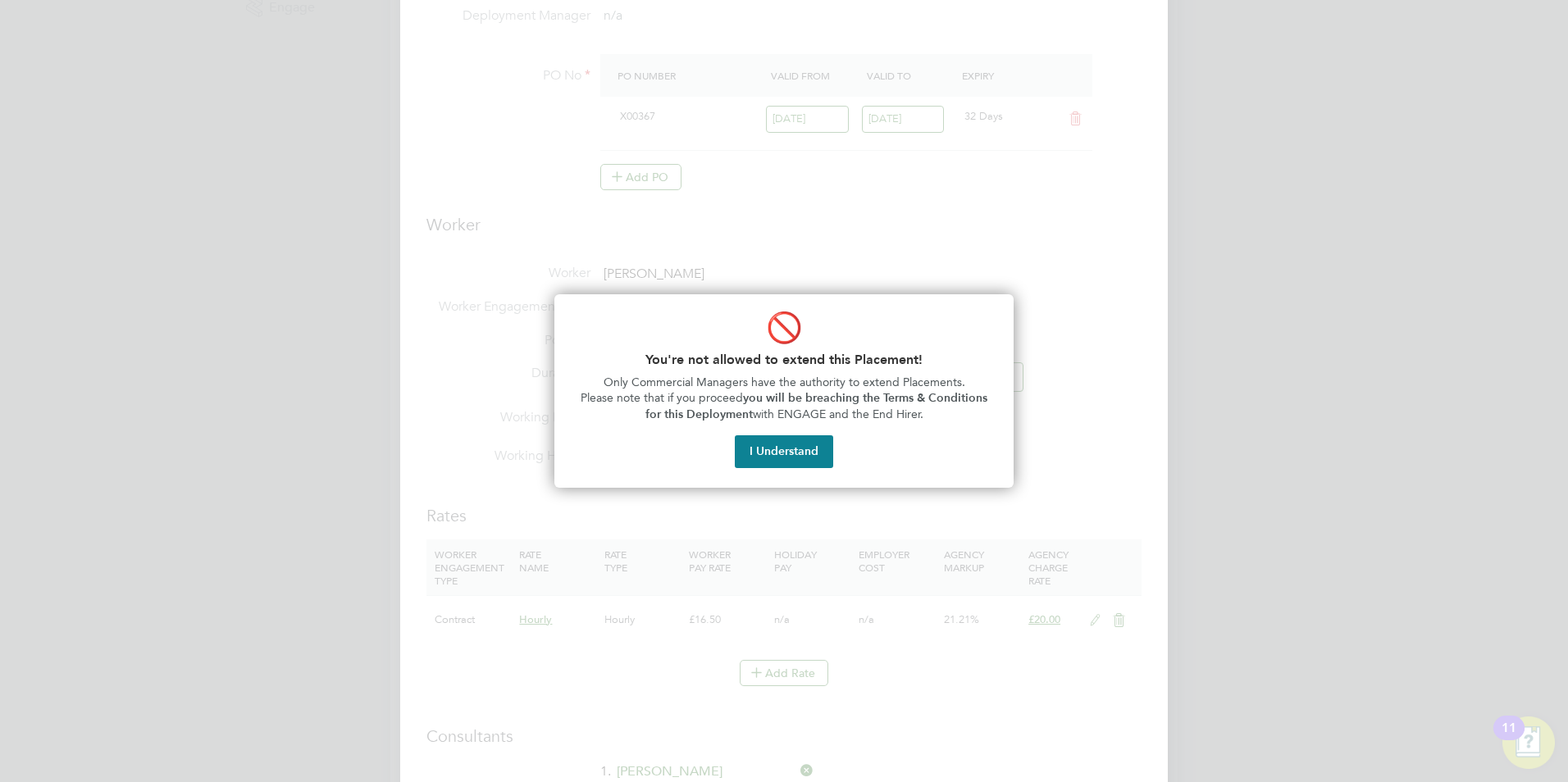
click at [731, 444] on div "I Understand" at bounding box center [784, 451] width 420 height 33
click at [757, 449] on button "I Understand" at bounding box center [784, 451] width 98 height 33
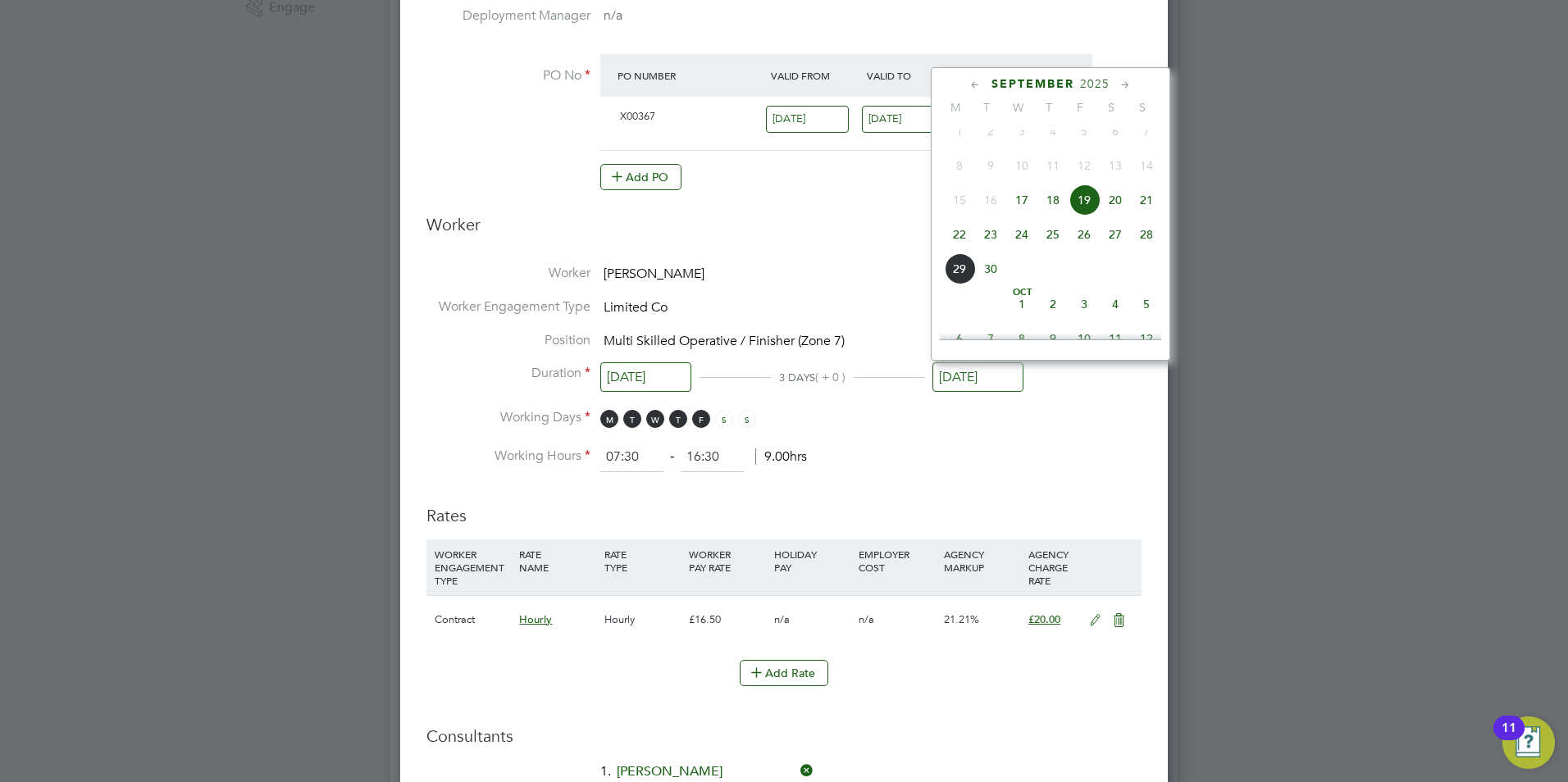
click at [1092, 244] on span "26" at bounding box center [1084, 234] width 31 height 31
type input "[DATE]"
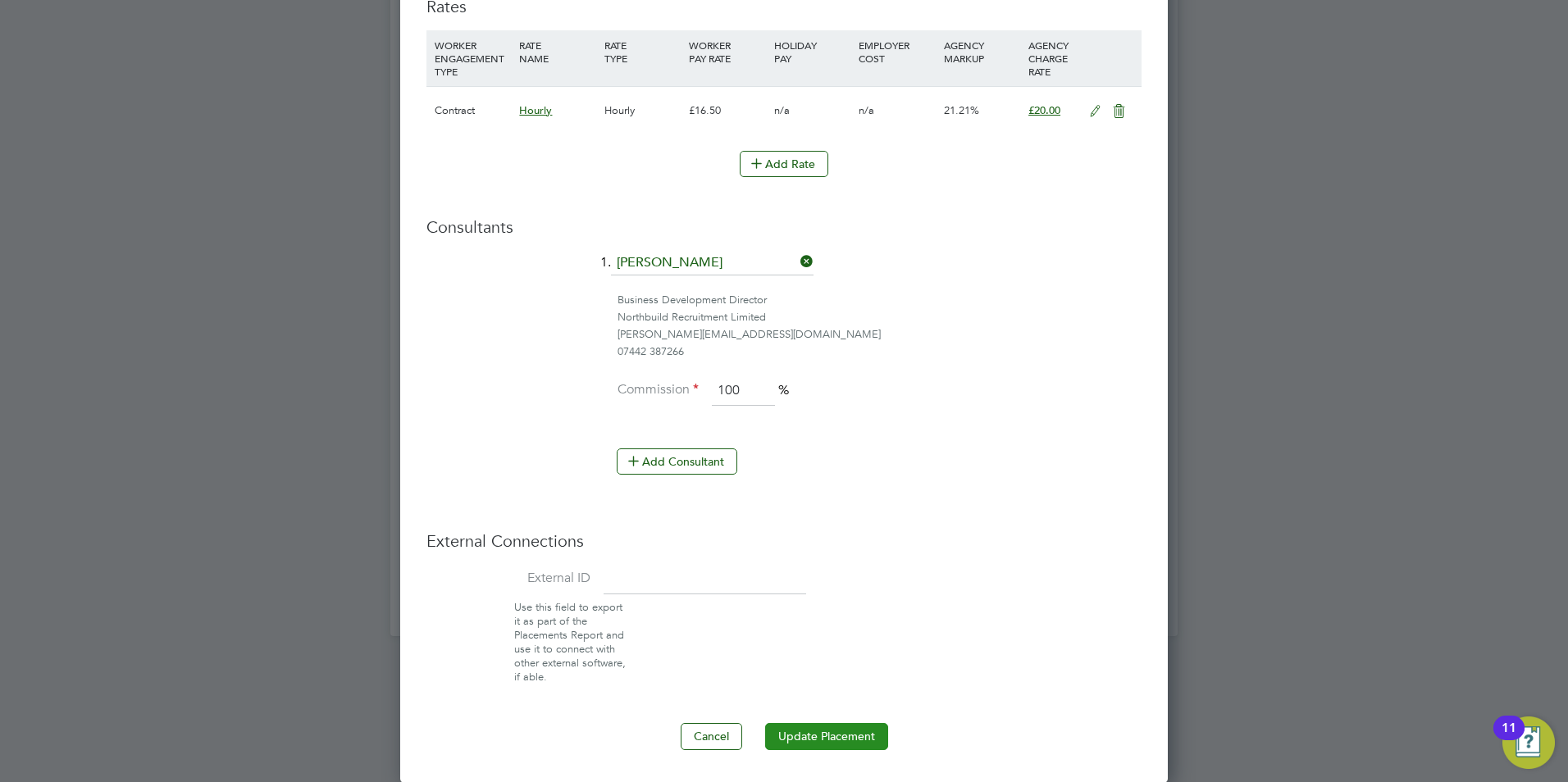
click at [850, 744] on button "Update Placement" at bounding box center [827, 736] width 123 height 26
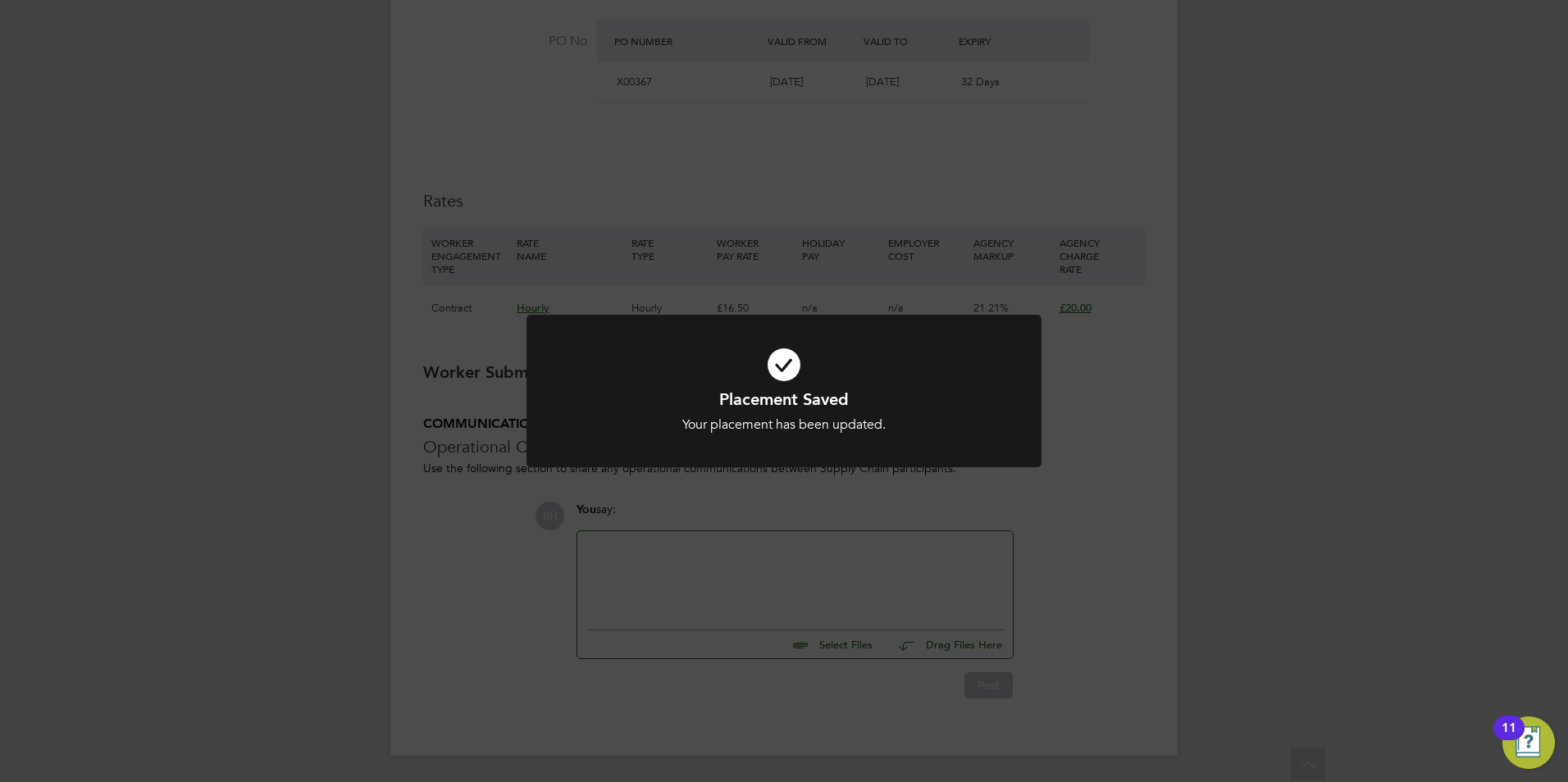
click at [1068, 466] on div "Placement Saved Your placement has been updated. Cancel Okay" at bounding box center [784, 391] width 1568 height 782
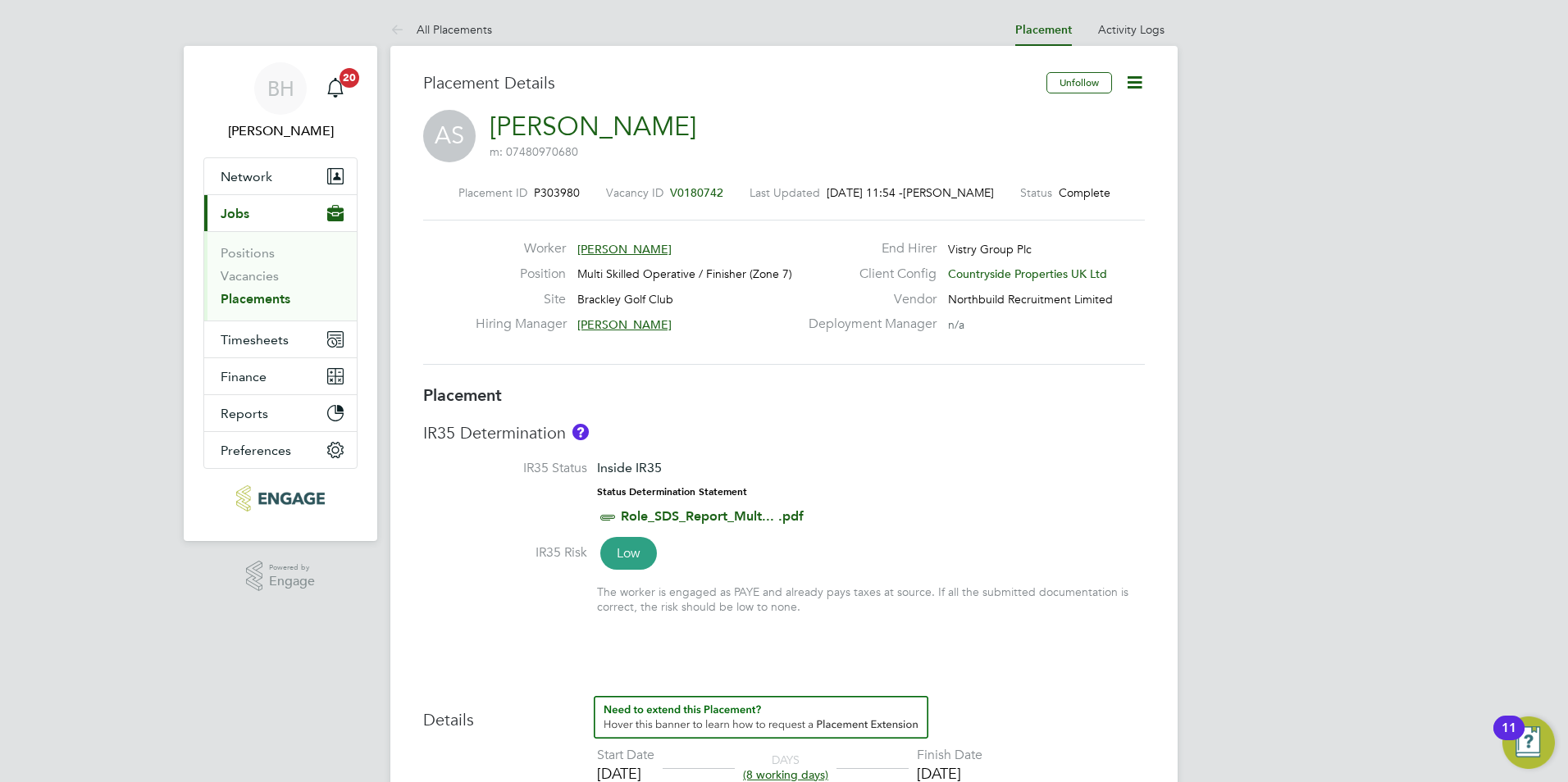
click at [433, 19] on li "All Placements" at bounding box center [441, 30] width 101 height 33
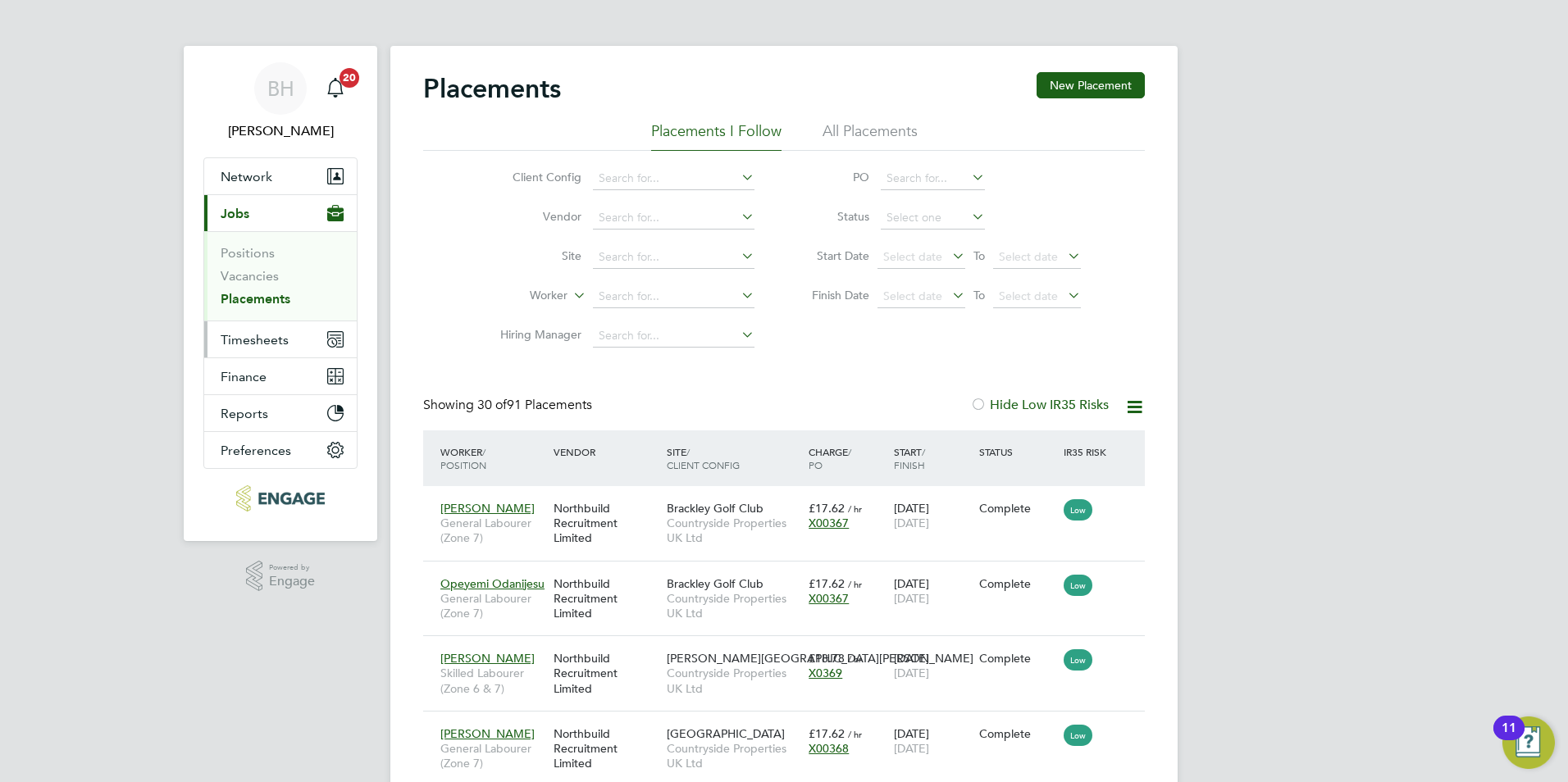
click at [252, 332] on span "Timesheets" at bounding box center [254, 339] width 68 height 15
click at [280, 339] on span "Timesheets" at bounding box center [254, 339] width 68 height 15
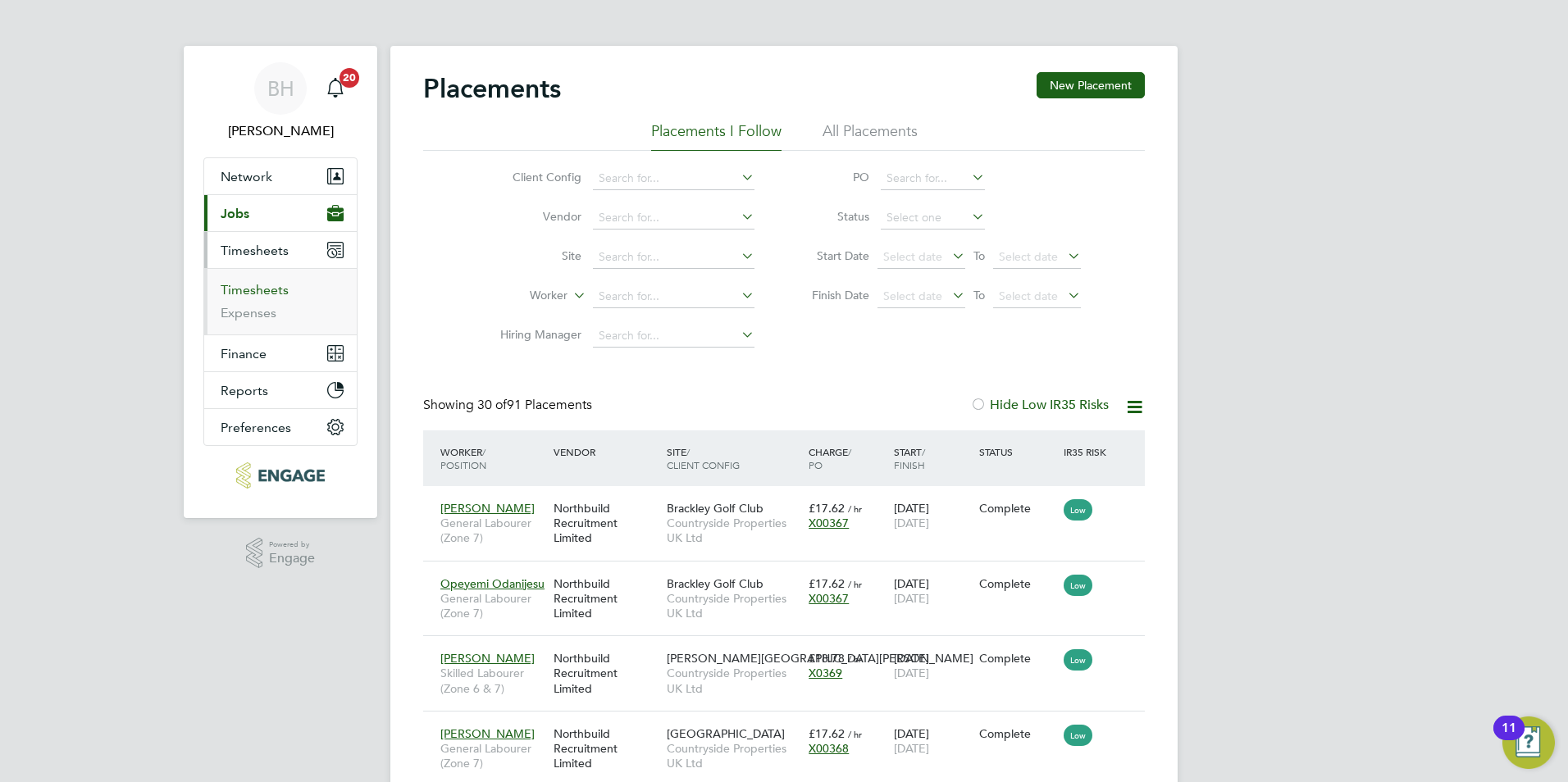
click at [260, 296] on link "Timesheets" at bounding box center [254, 290] width 68 height 15
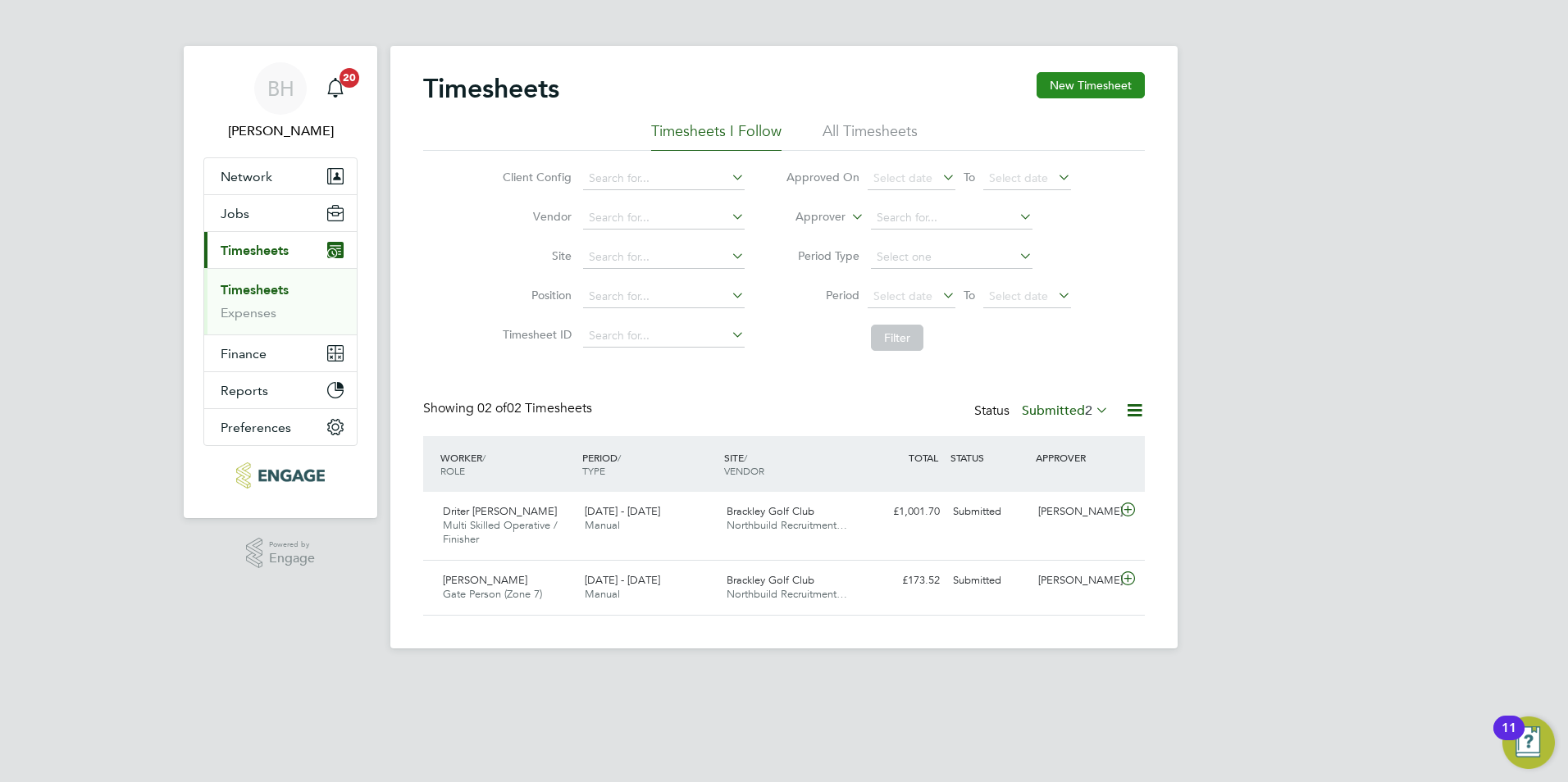
click at [1089, 79] on button "New Timesheet" at bounding box center [1091, 84] width 108 height 26
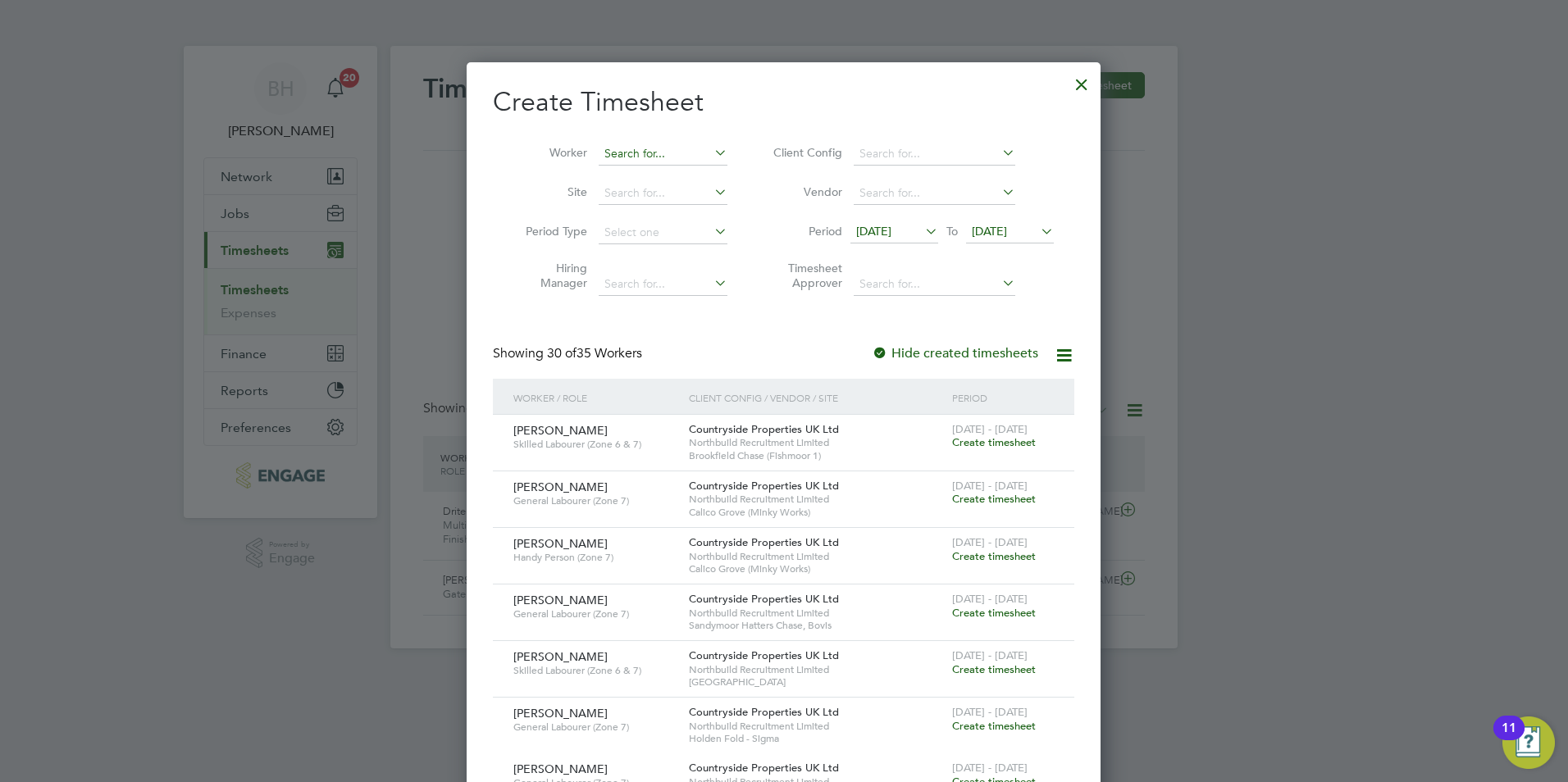
click at [629, 151] on input at bounding box center [663, 154] width 128 height 23
type input "y"
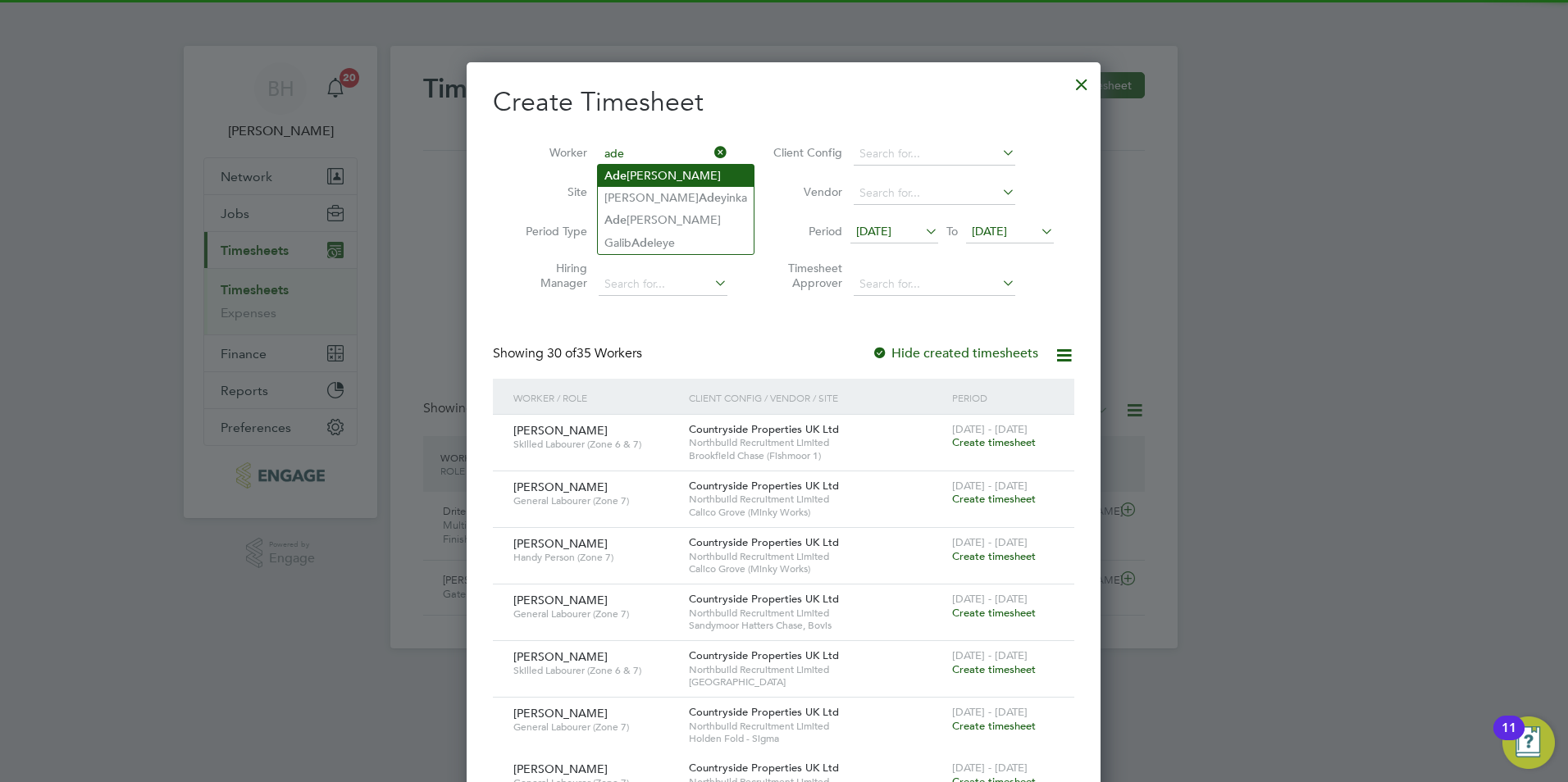
click at [675, 178] on li "Ade dayo Solomon Soyombo" at bounding box center [676, 176] width 155 height 22
type input "Adedayo Solomon Soyombo"
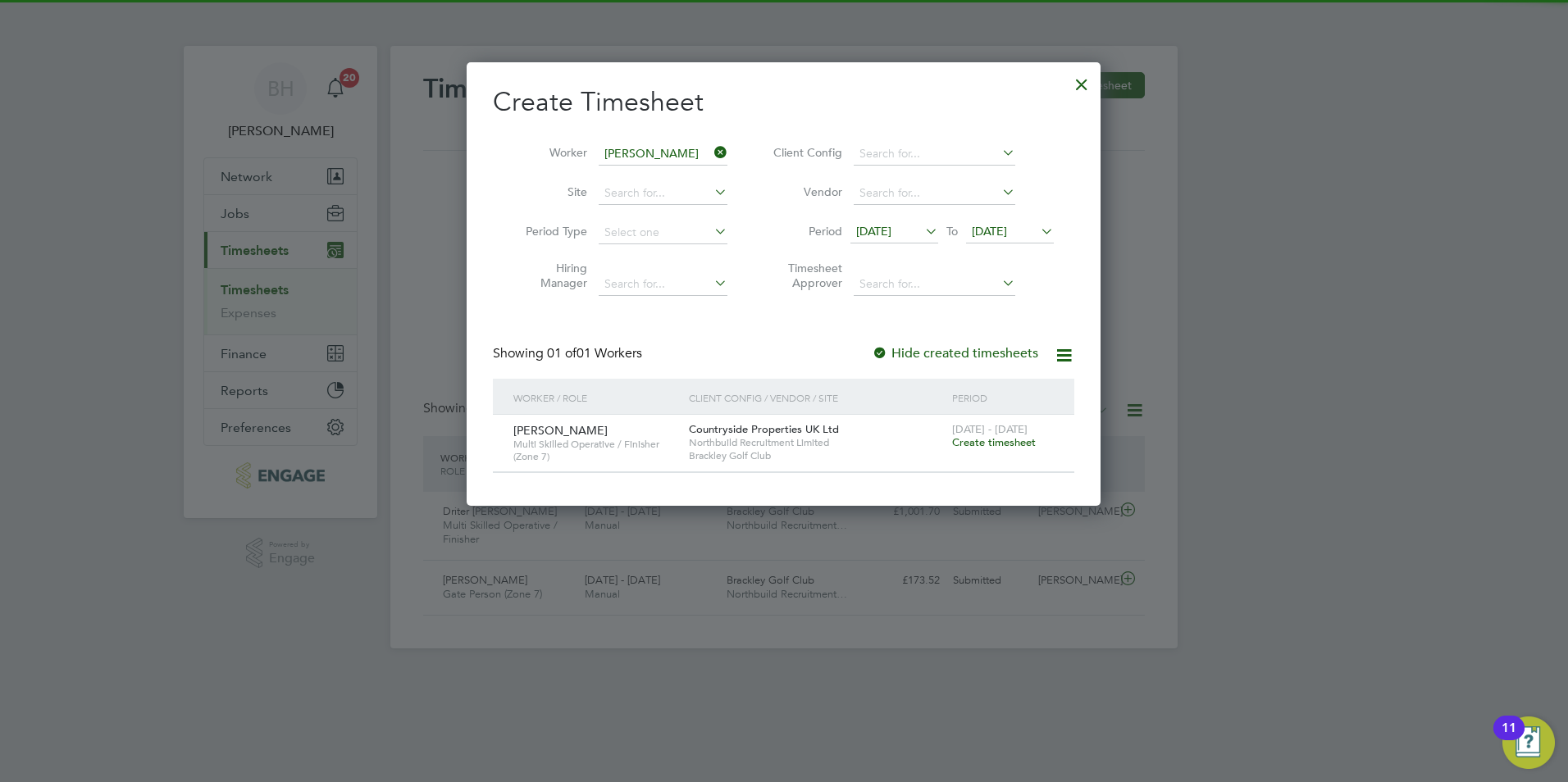
click at [1019, 440] on span "Create timesheet" at bounding box center [994, 442] width 84 height 14
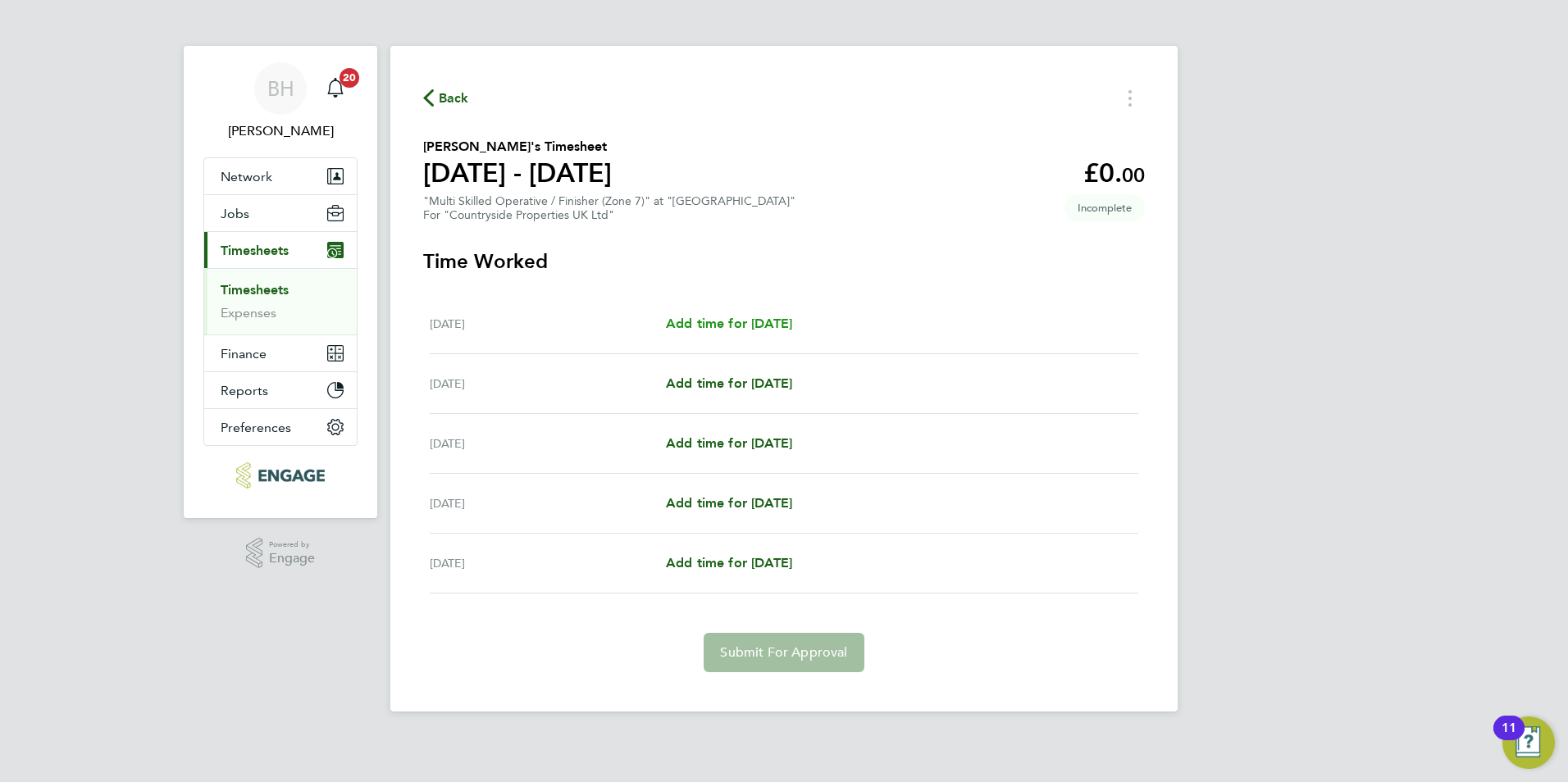
click at [738, 322] on span "Add time for Mon 22 Sep" at bounding box center [728, 323] width 126 height 15
select select "30"
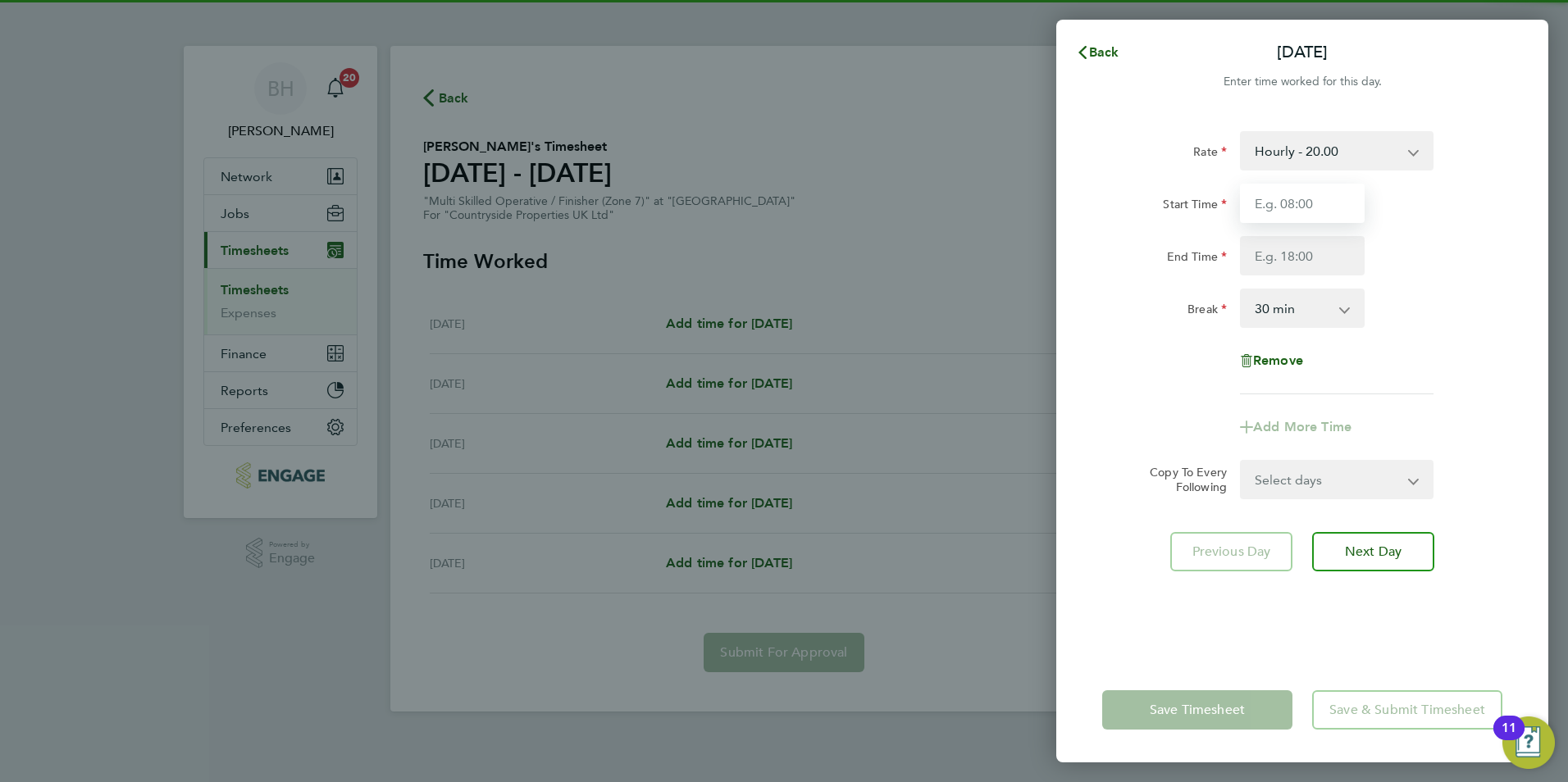
click at [1271, 203] on input "Start Time" at bounding box center [1303, 203] width 125 height 40
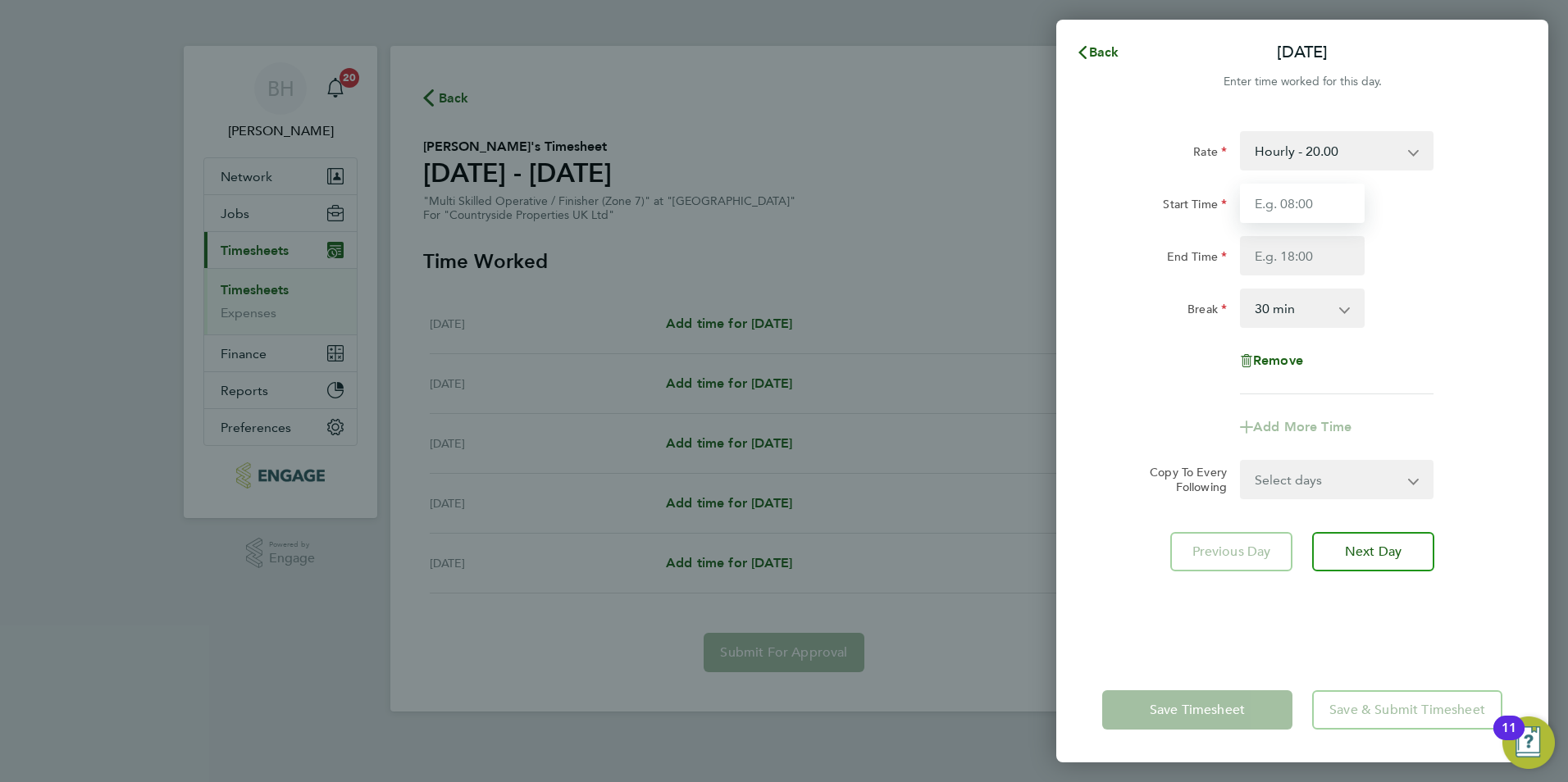
type input "07:30"
type input "17:00"
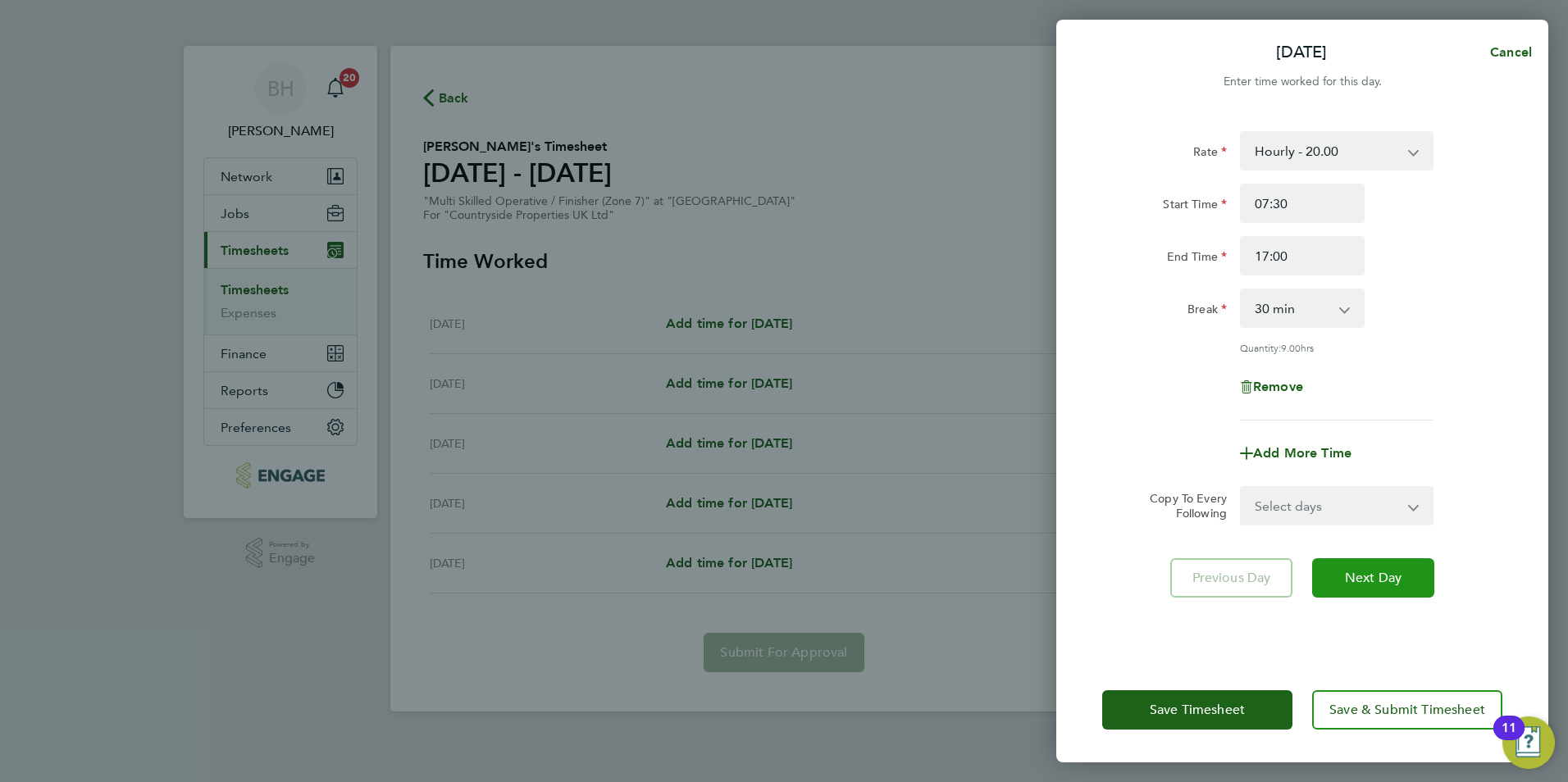
click at [1352, 573] on span "Next Day" at bounding box center [1373, 578] width 57 height 16
select select "30"
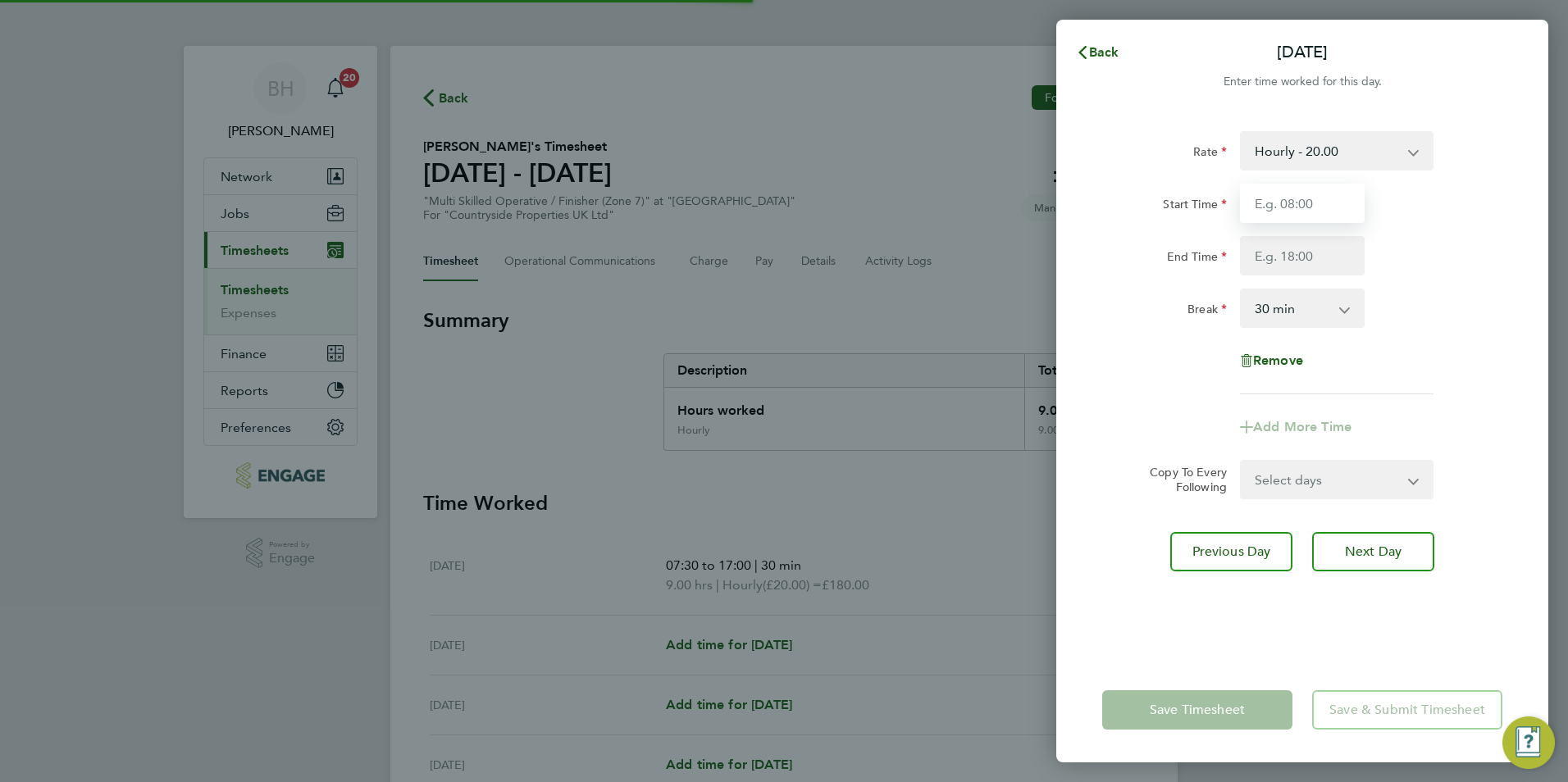
click at [1300, 198] on input "Start Time" at bounding box center [1303, 203] width 125 height 40
type input "07:30"
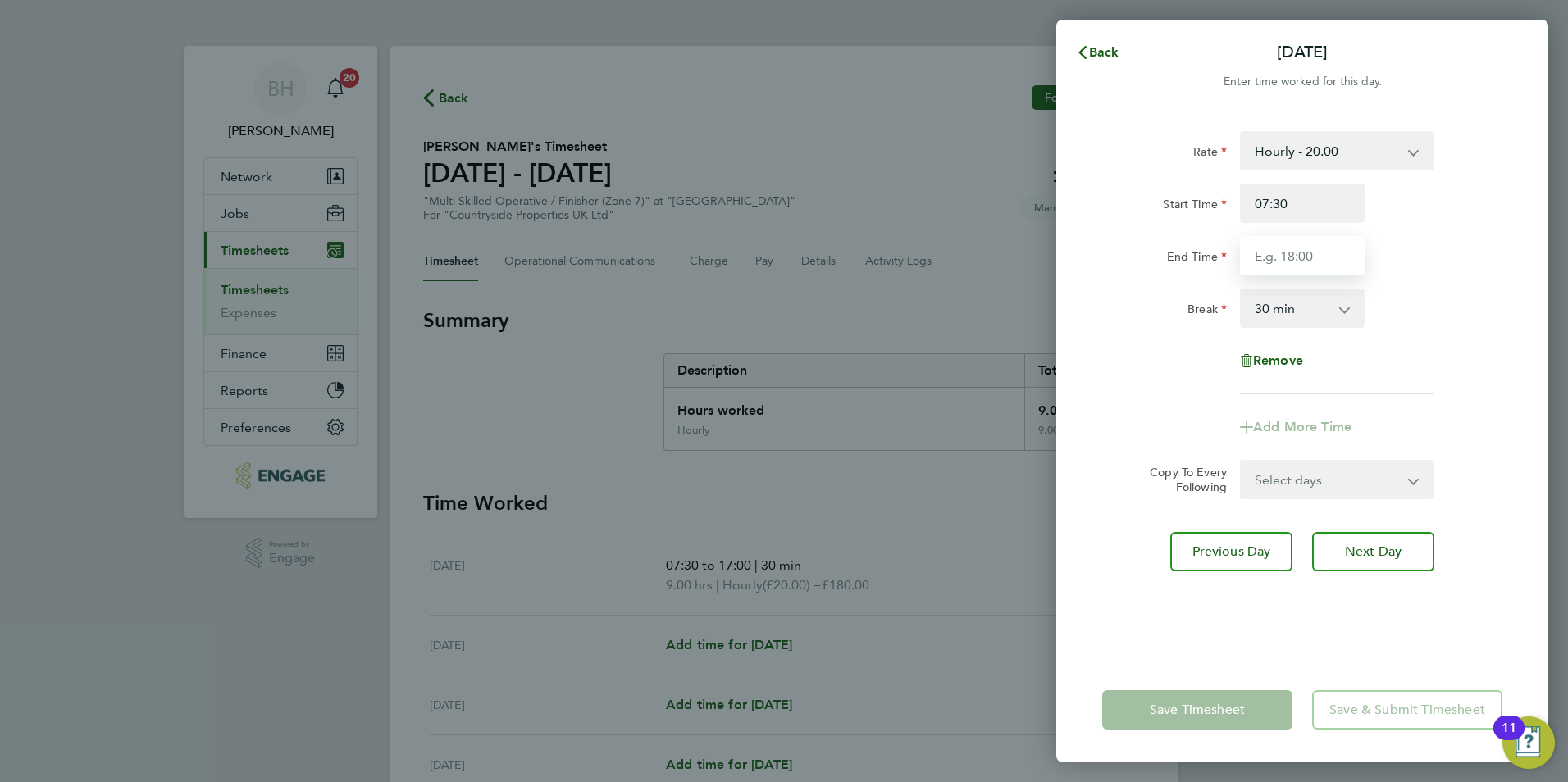
type input "17:00"
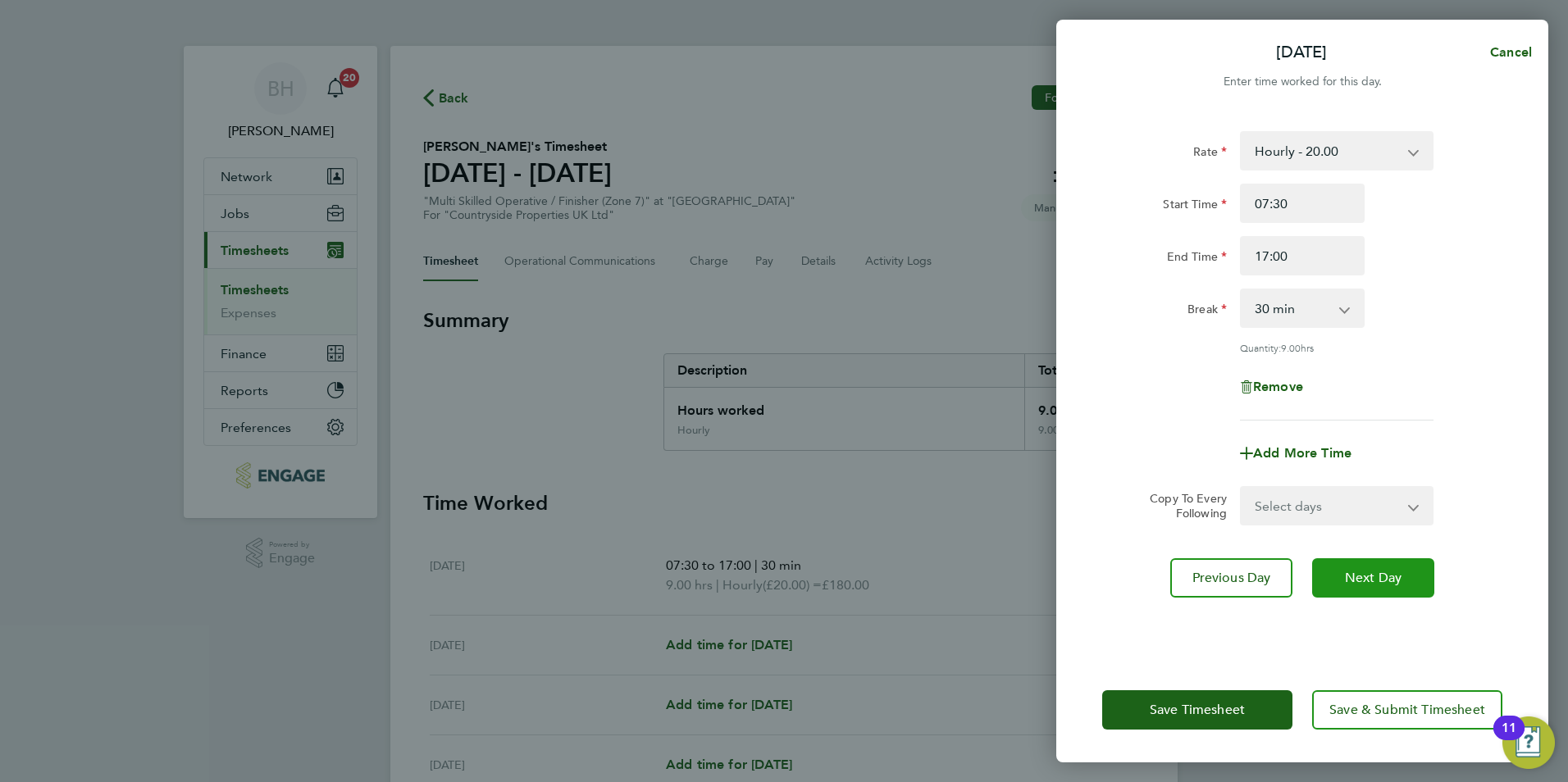
click at [1371, 571] on span "Next Day" at bounding box center [1373, 578] width 57 height 16
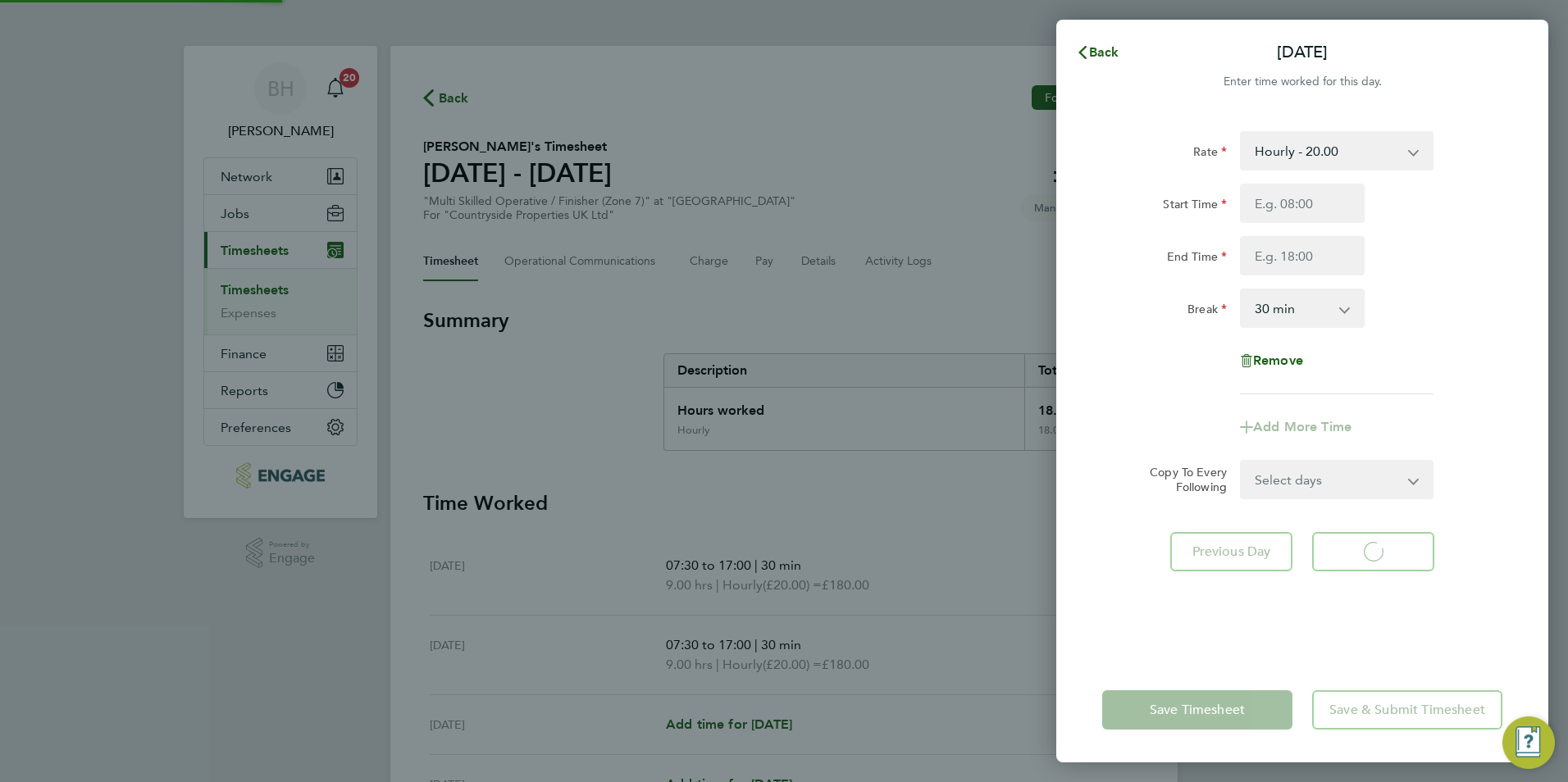
select select "30"
drag, startPoint x: 1284, startPoint y: 187, endPoint x: 1293, endPoint y: 197, distance: 13.5
click at [1284, 187] on input "Start Time" at bounding box center [1303, 203] width 125 height 40
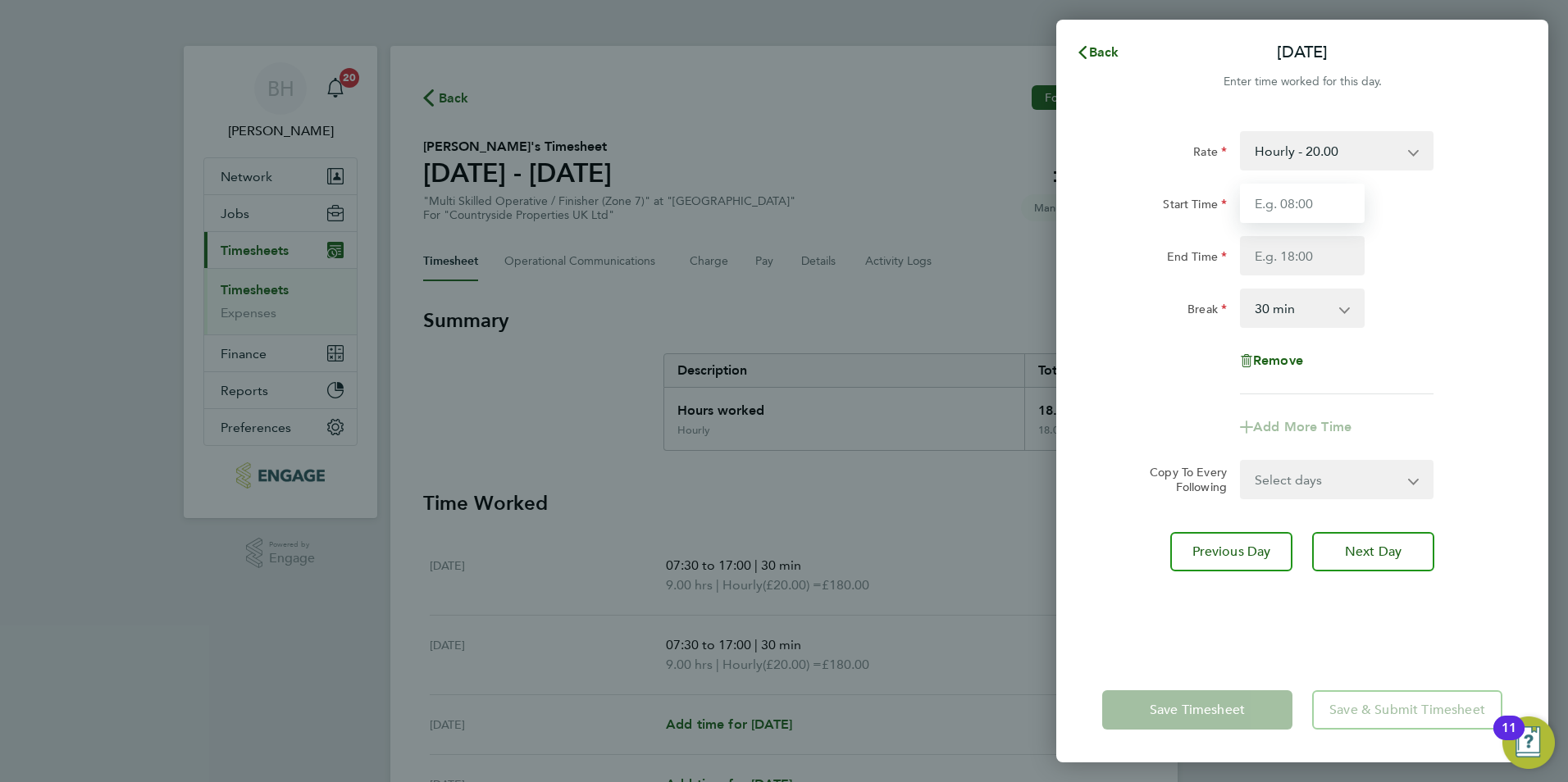
type input "07:30"
type input "17:00"
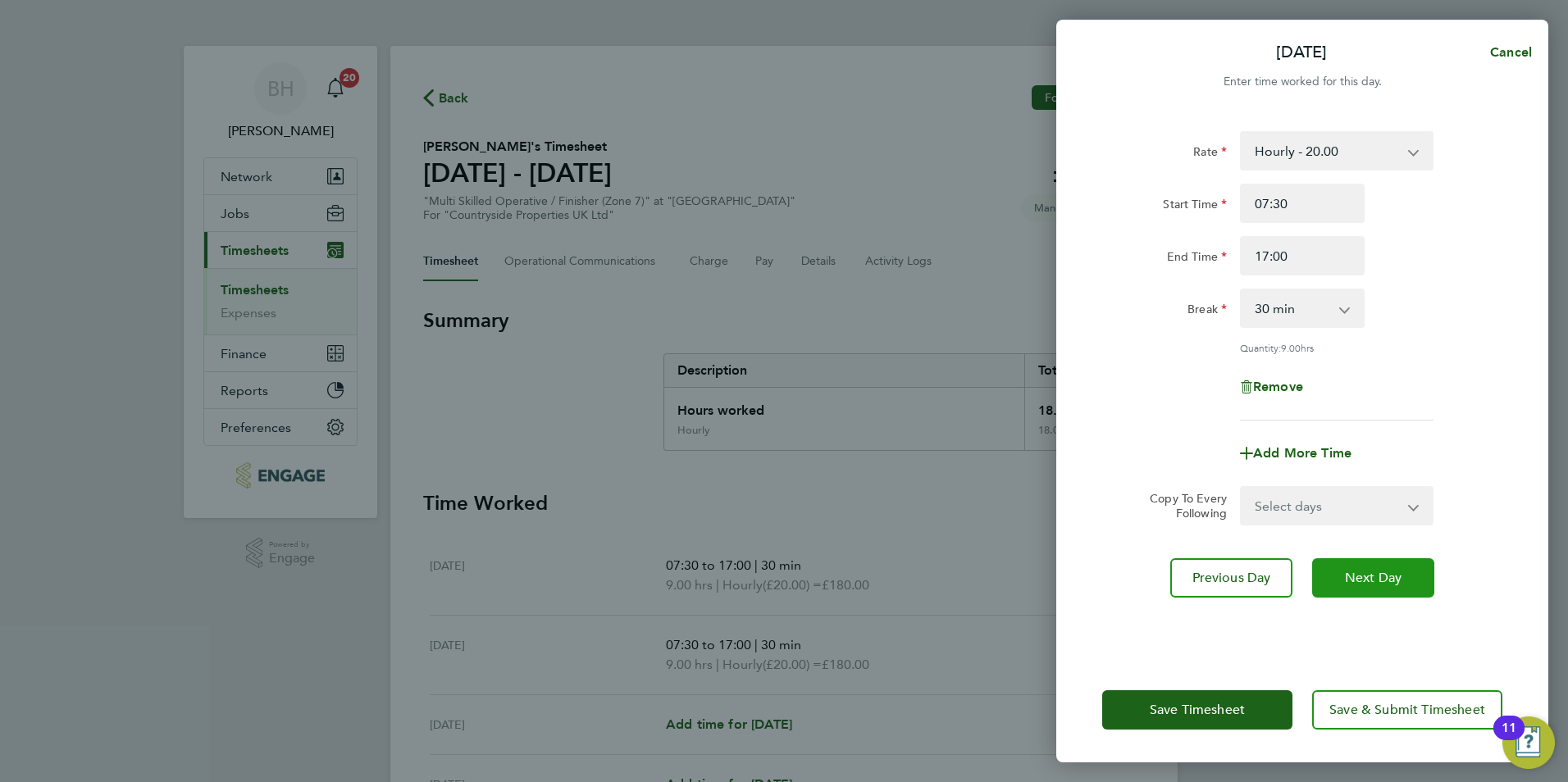
click at [1391, 572] on span "Next Day" at bounding box center [1373, 578] width 57 height 16
select select "30"
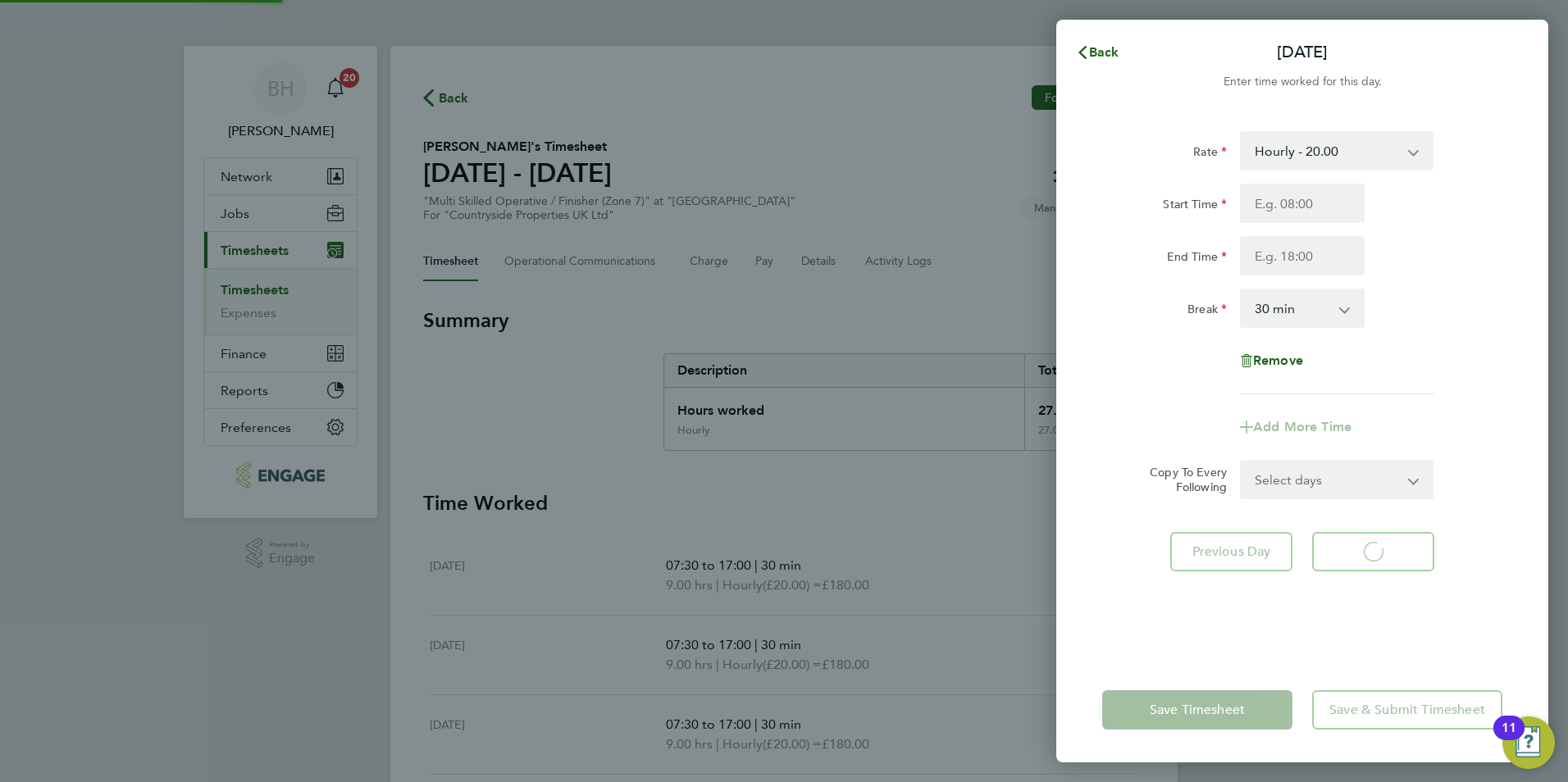
select select "30"
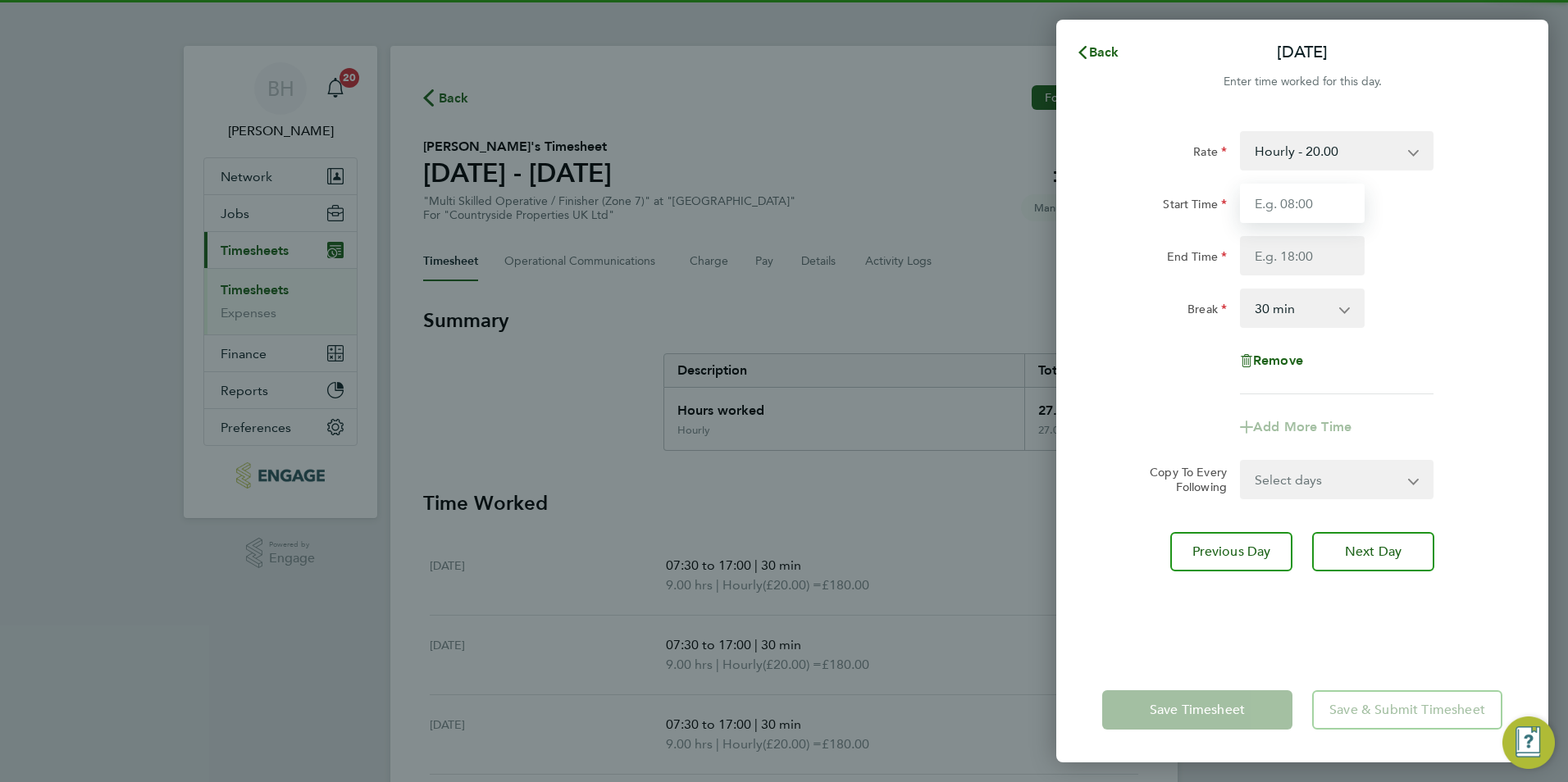
drag, startPoint x: 1299, startPoint y: 223, endPoint x: 1298, endPoint y: 214, distance: 9.1
click at [1298, 206] on input "Start Time" at bounding box center [1303, 203] width 125 height 40
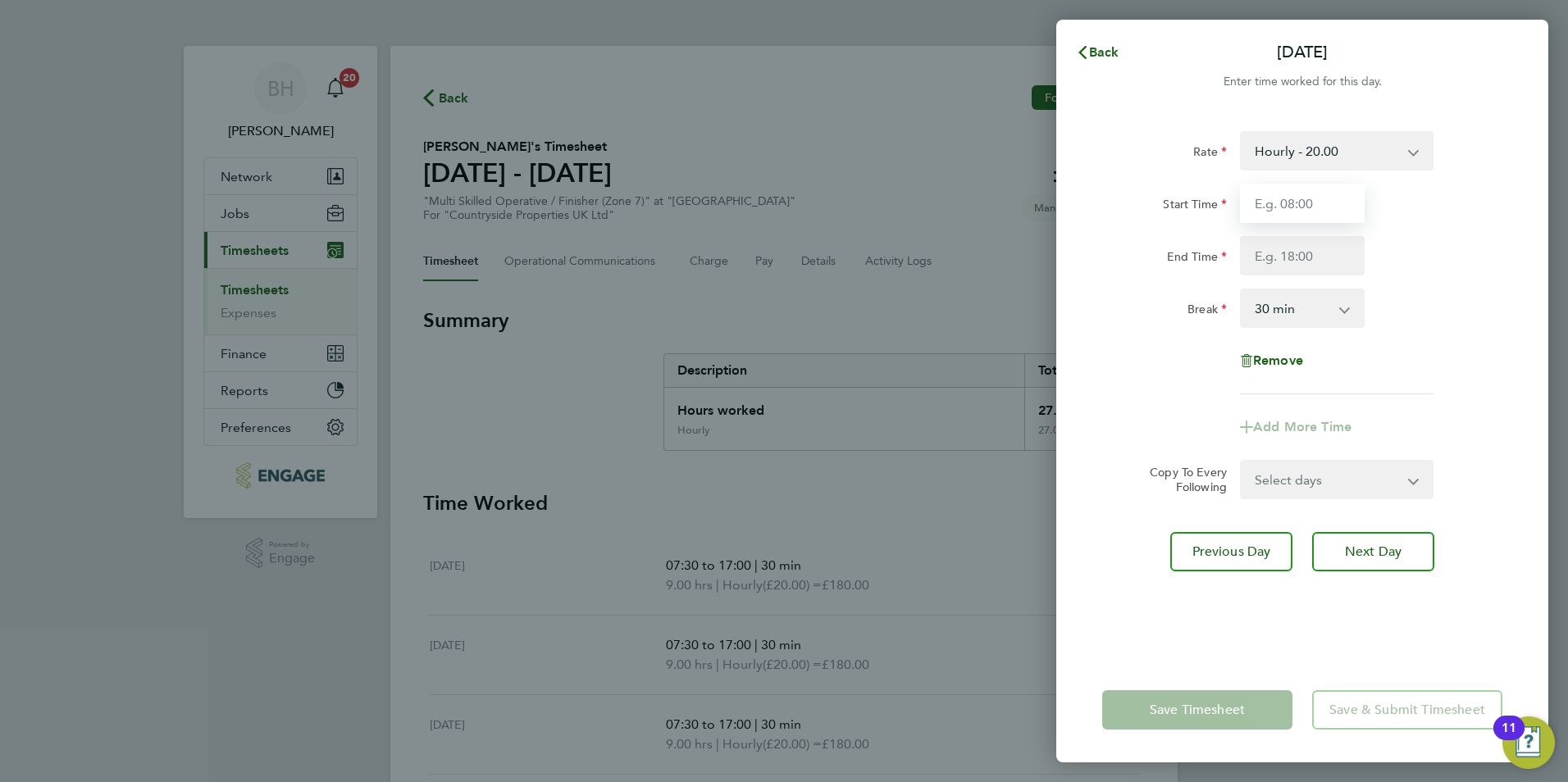
type input "07:30"
type input "17:00"
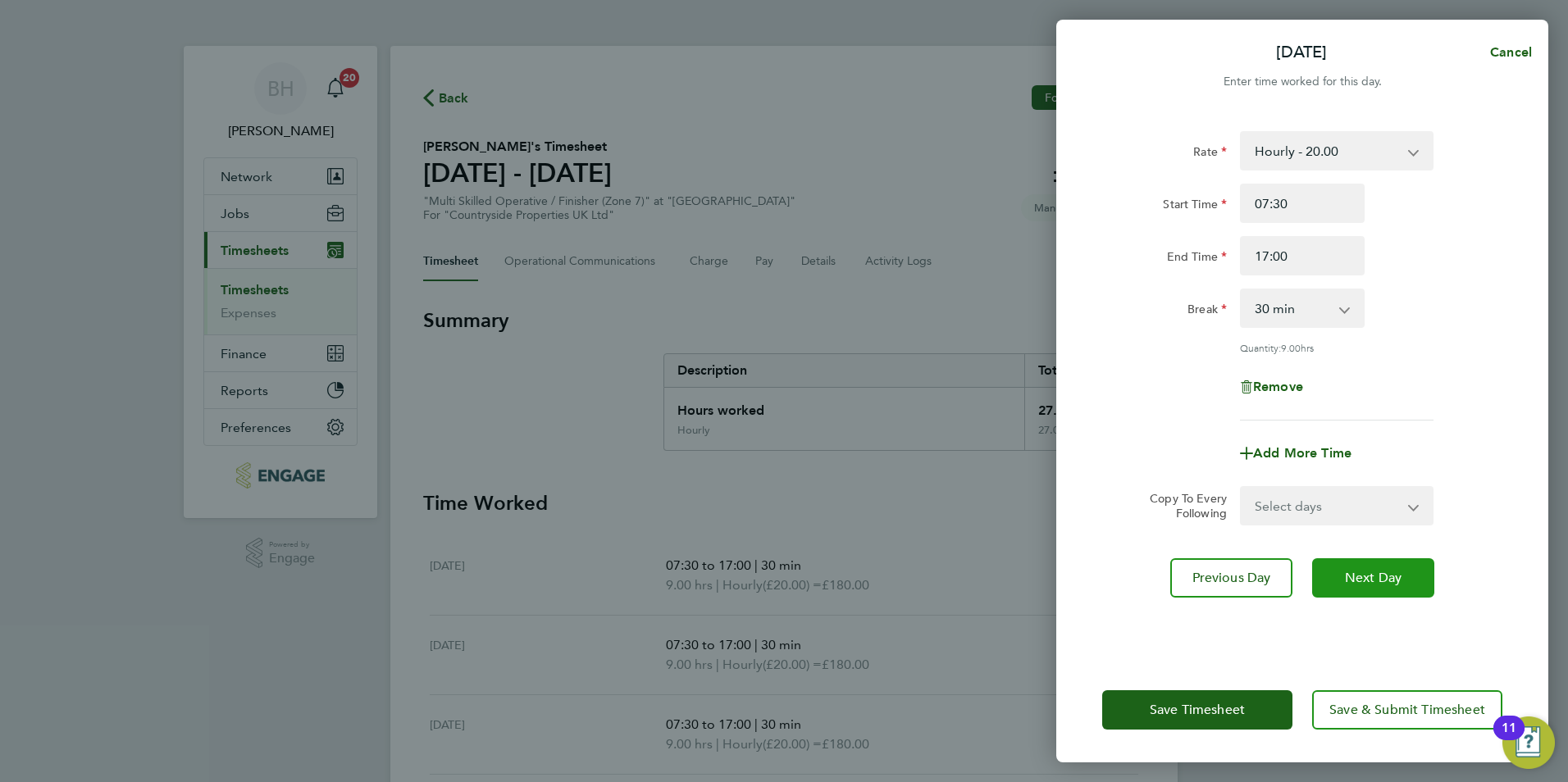
click at [1374, 575] on span "Next Day" at bounding box center [1373, 578] width 57 height 16
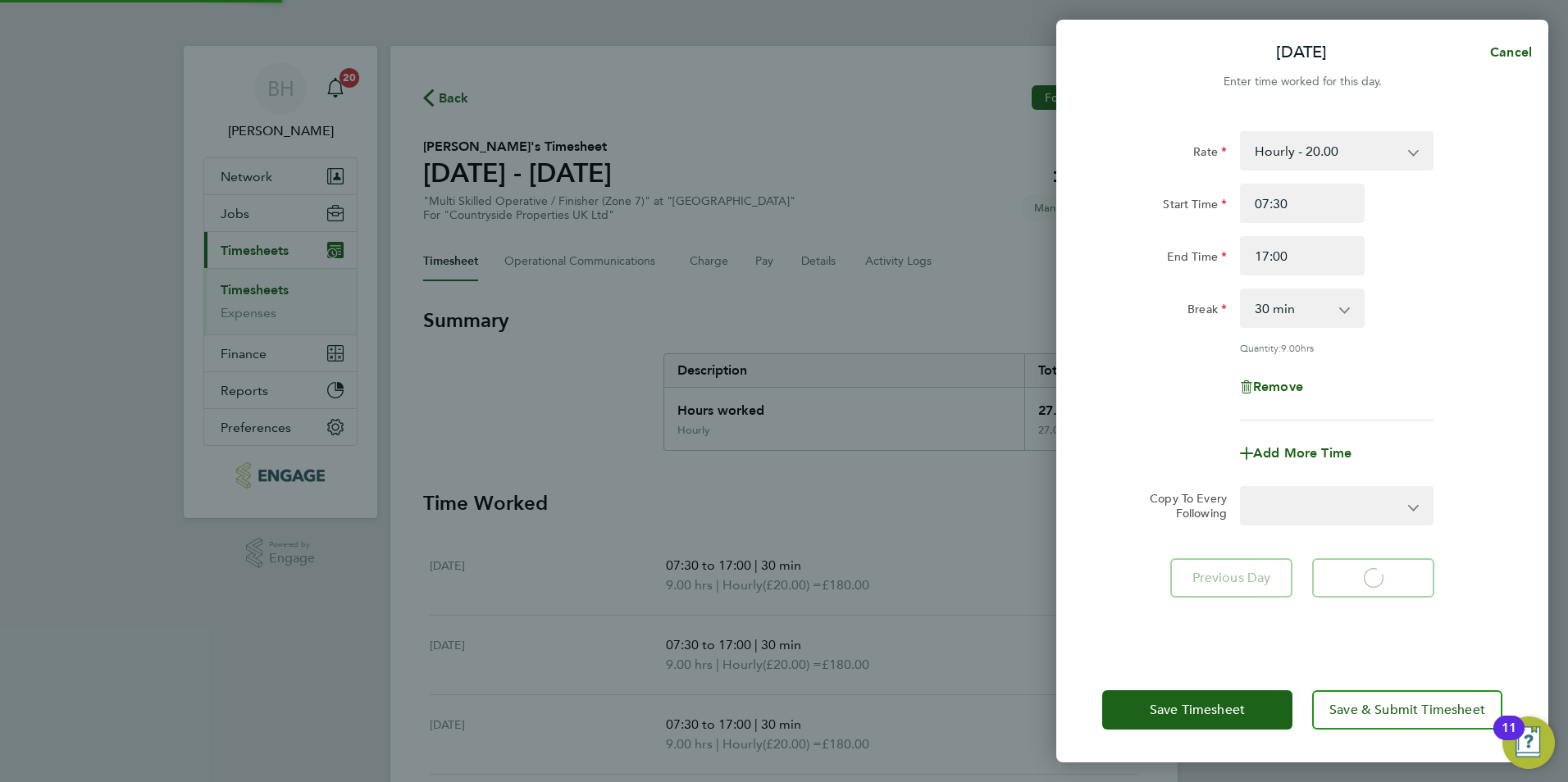
select select "30"
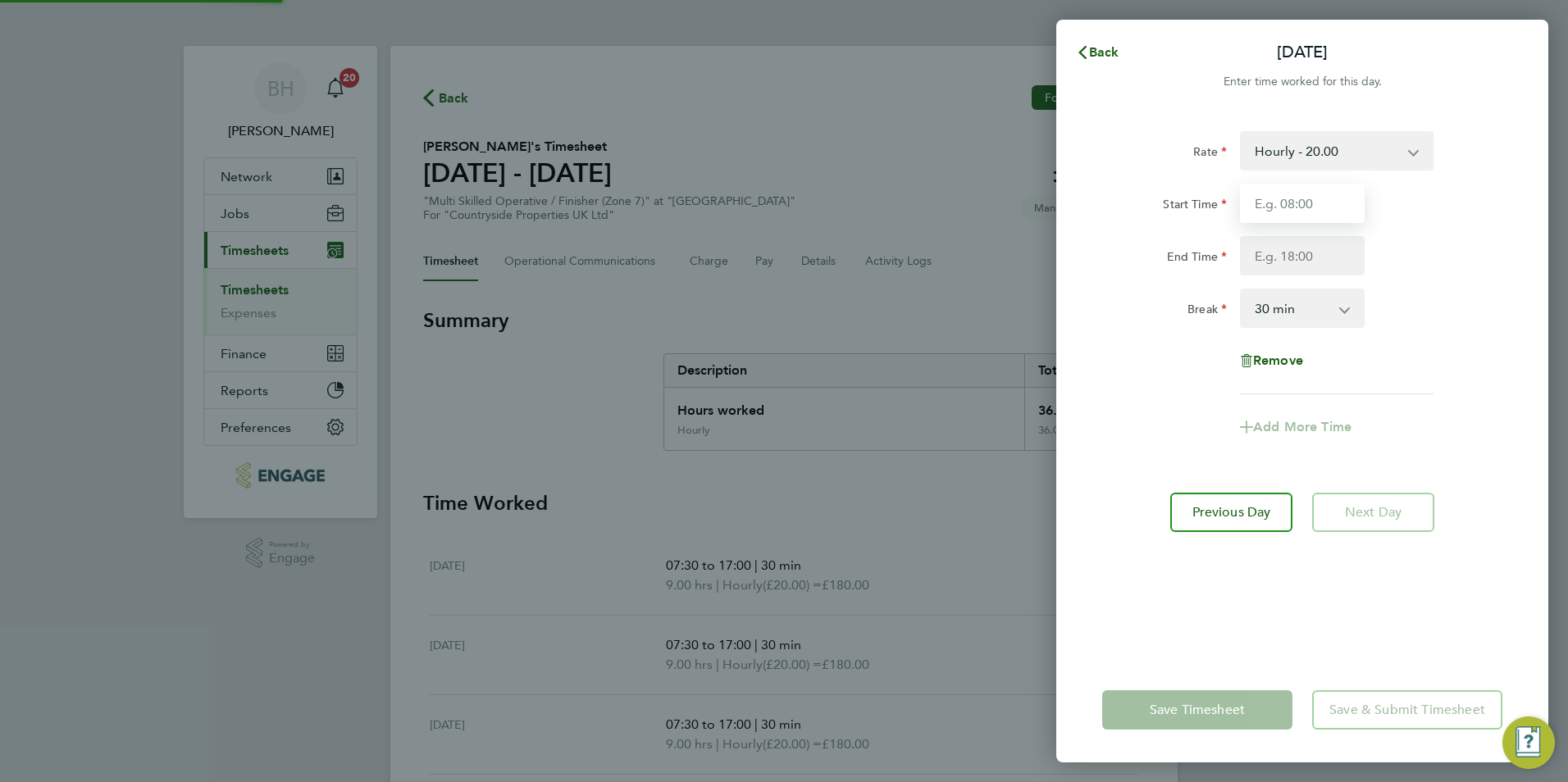
click at [1295, 207] on input "Start Time" at bounding box center [1303, 203] width 125 height 40
type input "07:30"
type input "17:00"
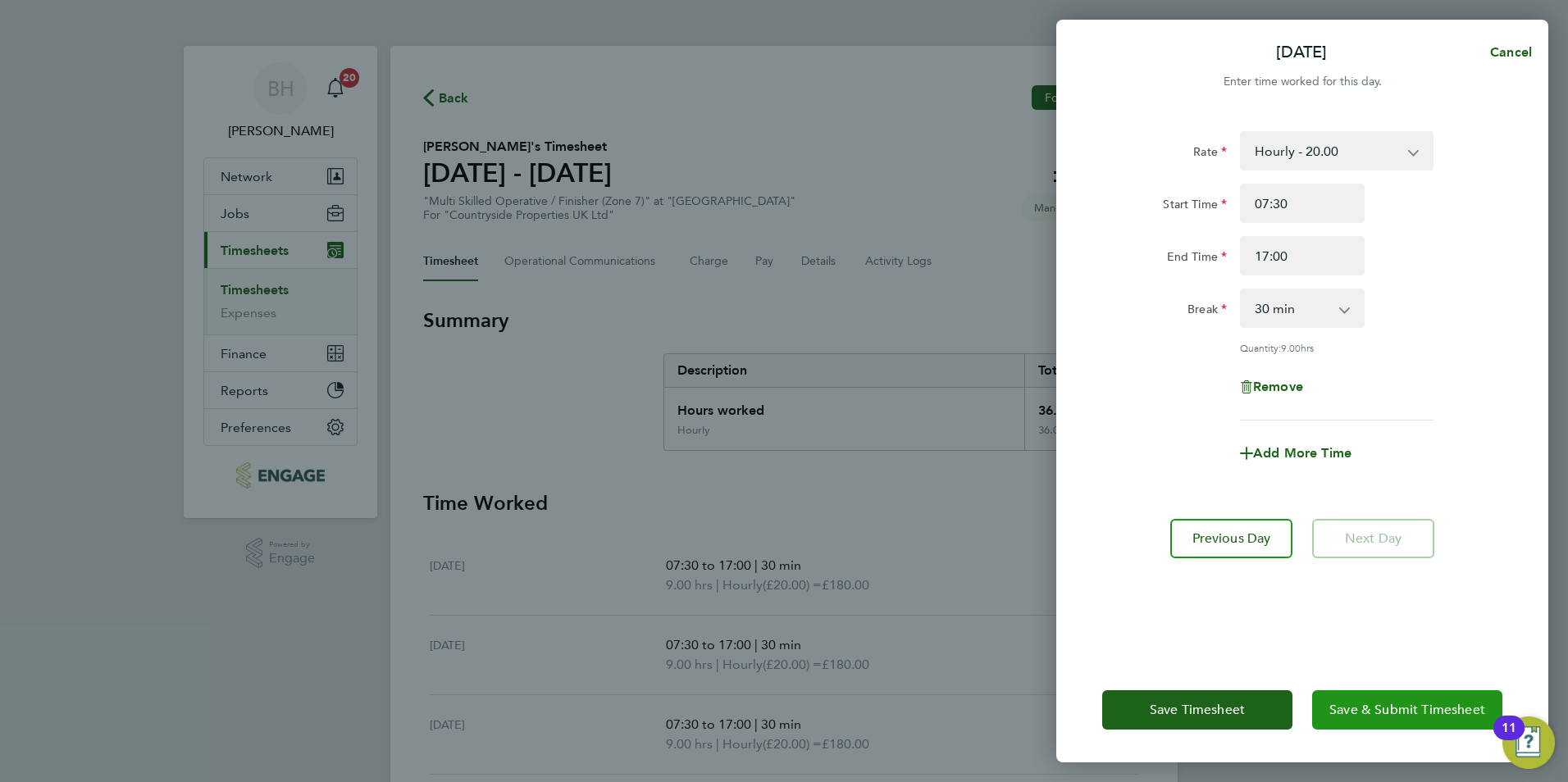
click at [1372, 707] on span "Save & Submit Timesheet" at bounding box center [1407, 709] width 155 height 16
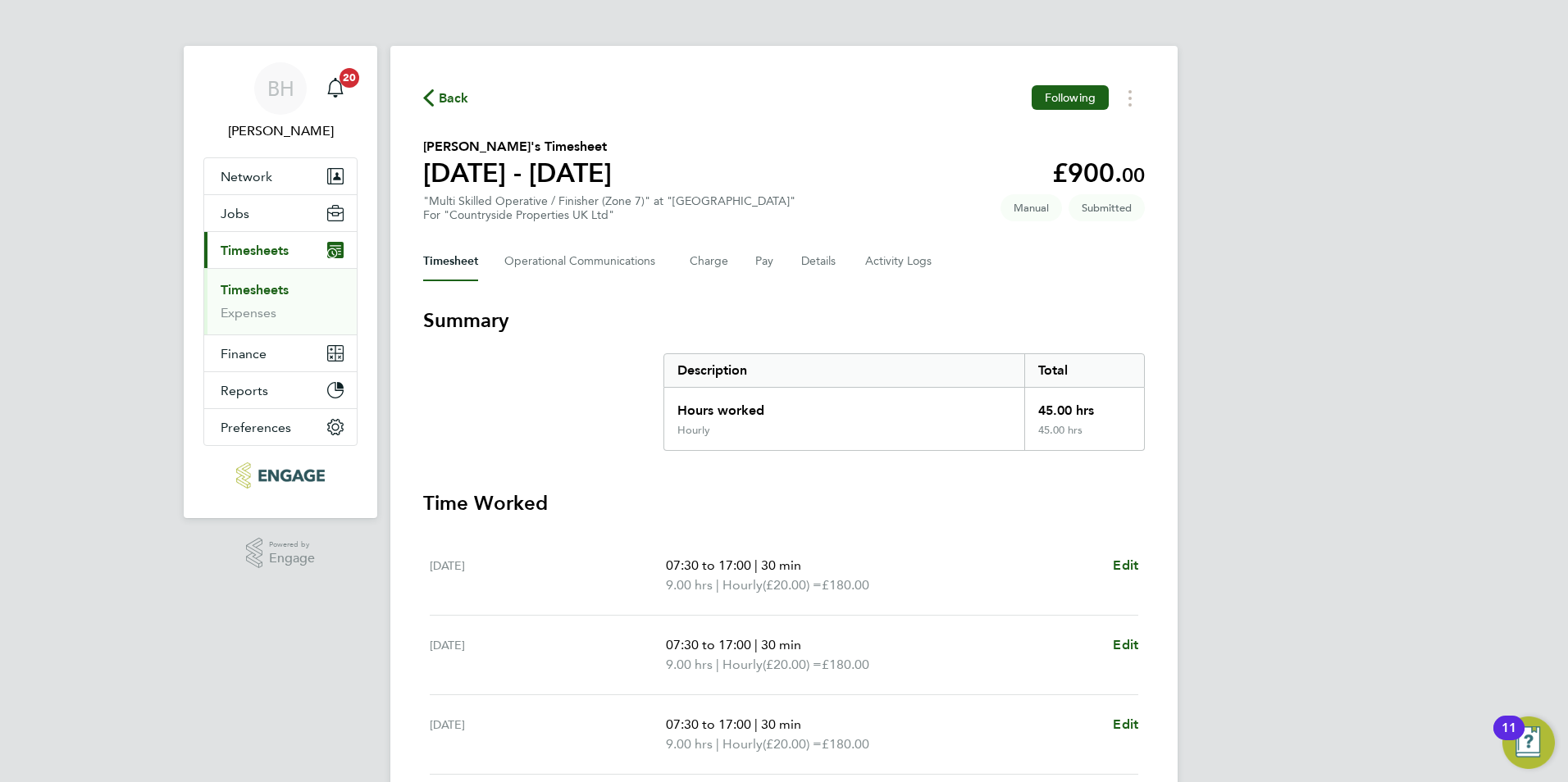
click at [461, 92] on span "Back" at bounding box center [454, 98] width 30 height 19
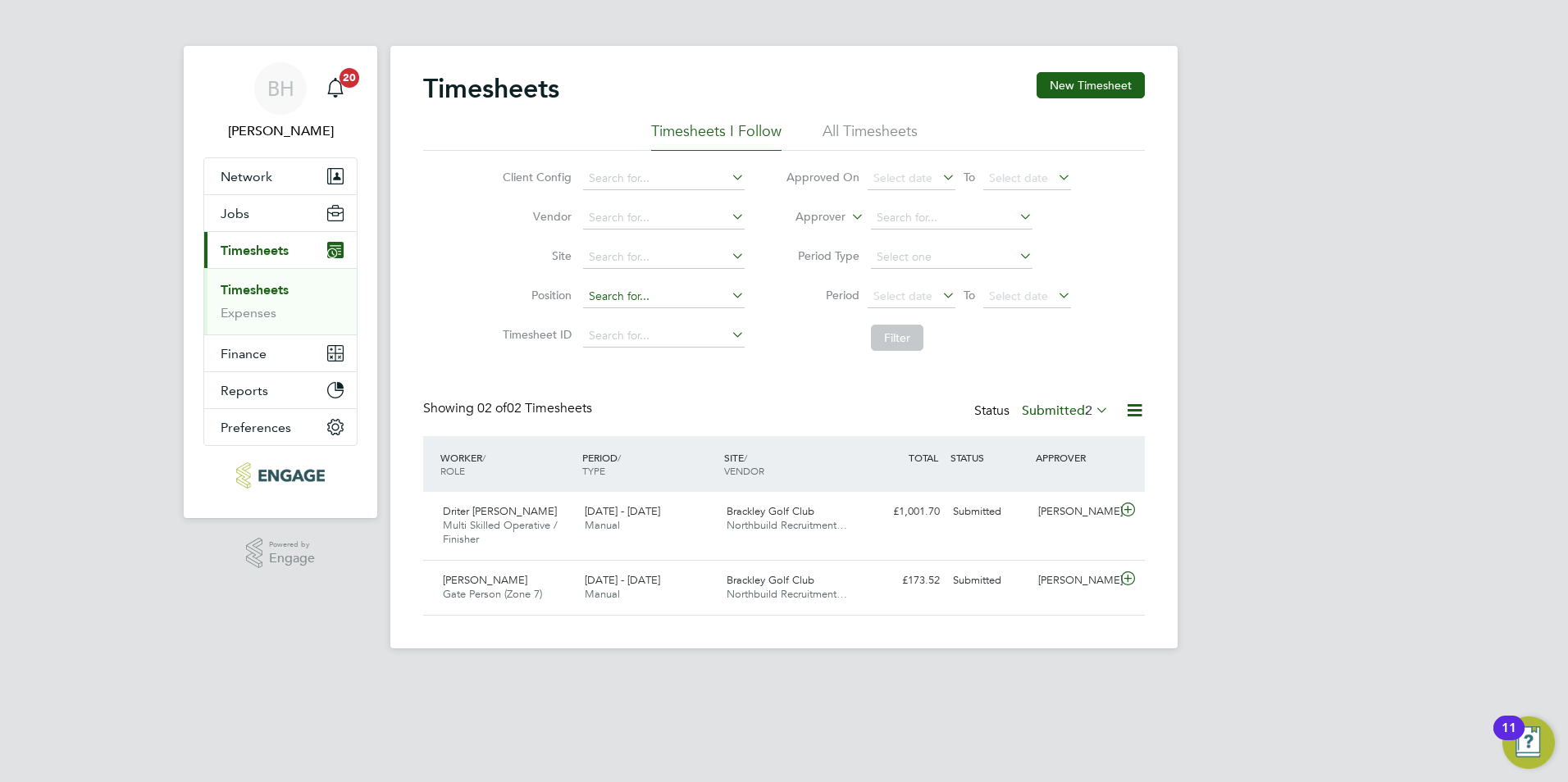
click at [626, 297] on input at bounding box center [663, 296] width 161 height 23
click at [1078, 78] on button "New Timesheet" at bounding box center [1091, 84] width 108 height 26
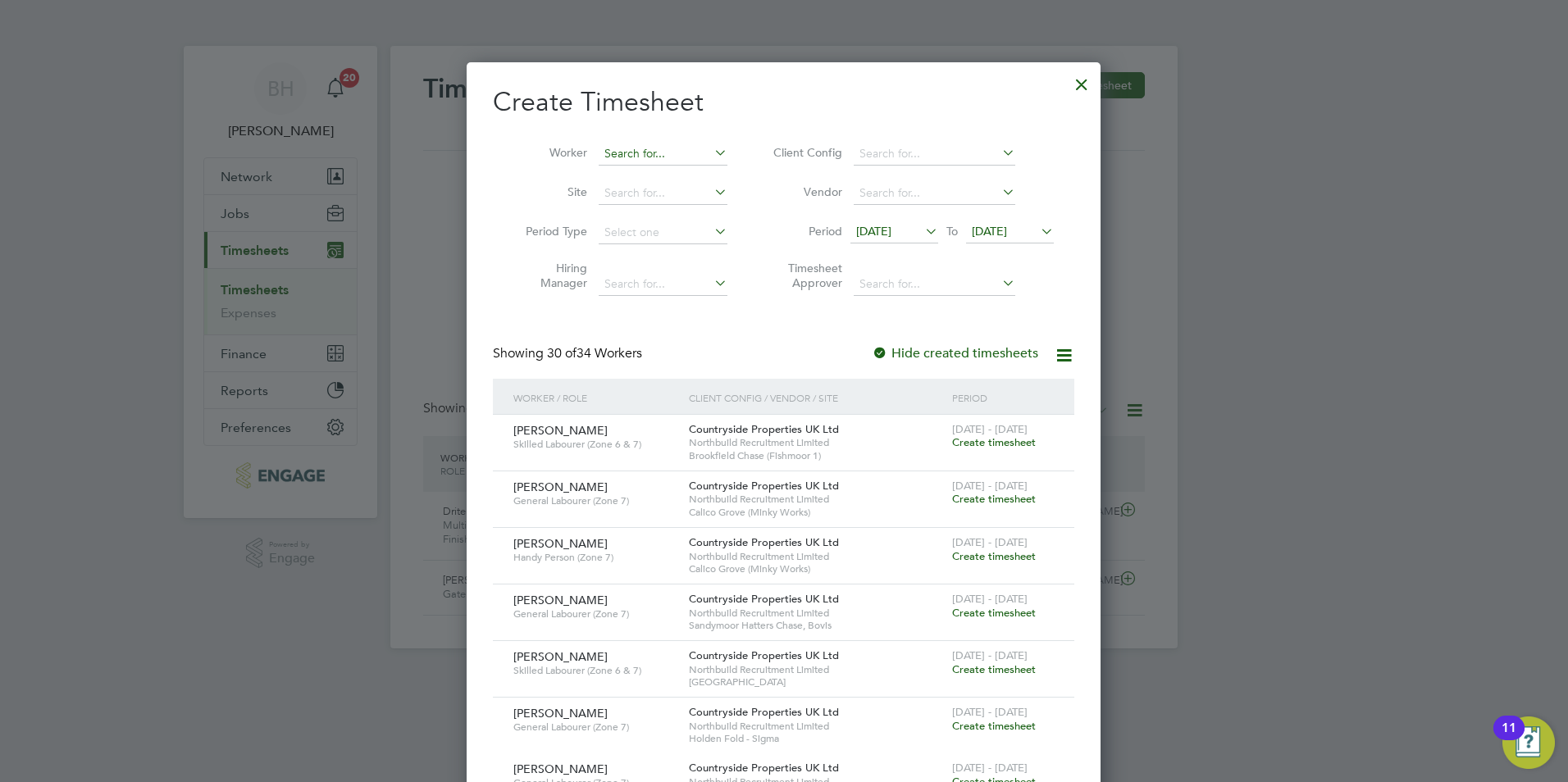
click at [634, 149] on input at bounding box center [663, 154] width 128 height 23
click at [660, 192] on li "Gr zegorz Przeszlo" at bounding box center [678, 198] width 159 height 22
type input "Grzegorz Przeszlo"
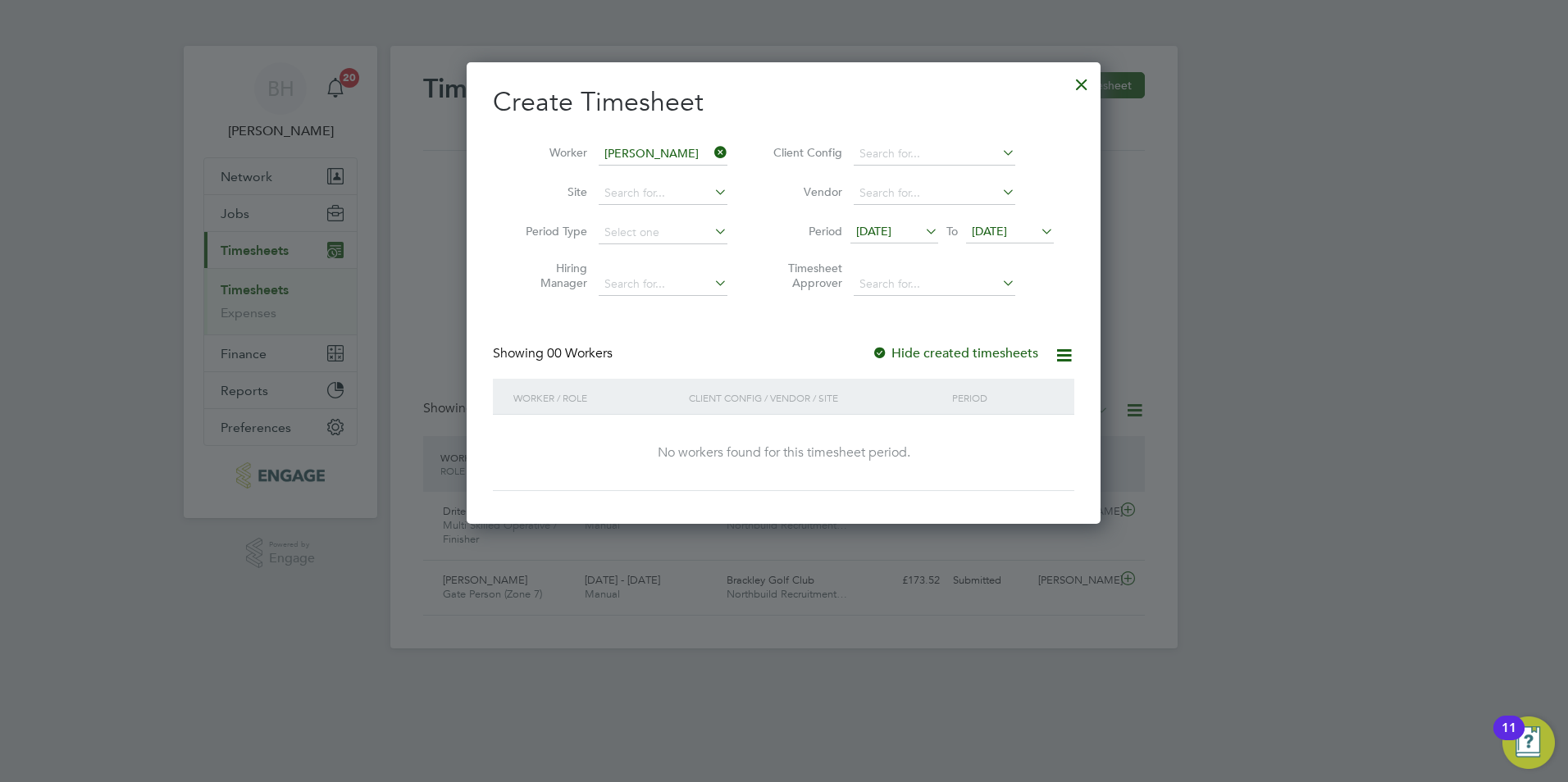
click at [963, 350] on label "Hide created timesheets" at bounding box center [955, 353] width 166 height 16
click at [891, 225] on span "[DATE]" at bounding box center [874, 231] width 35 height 14
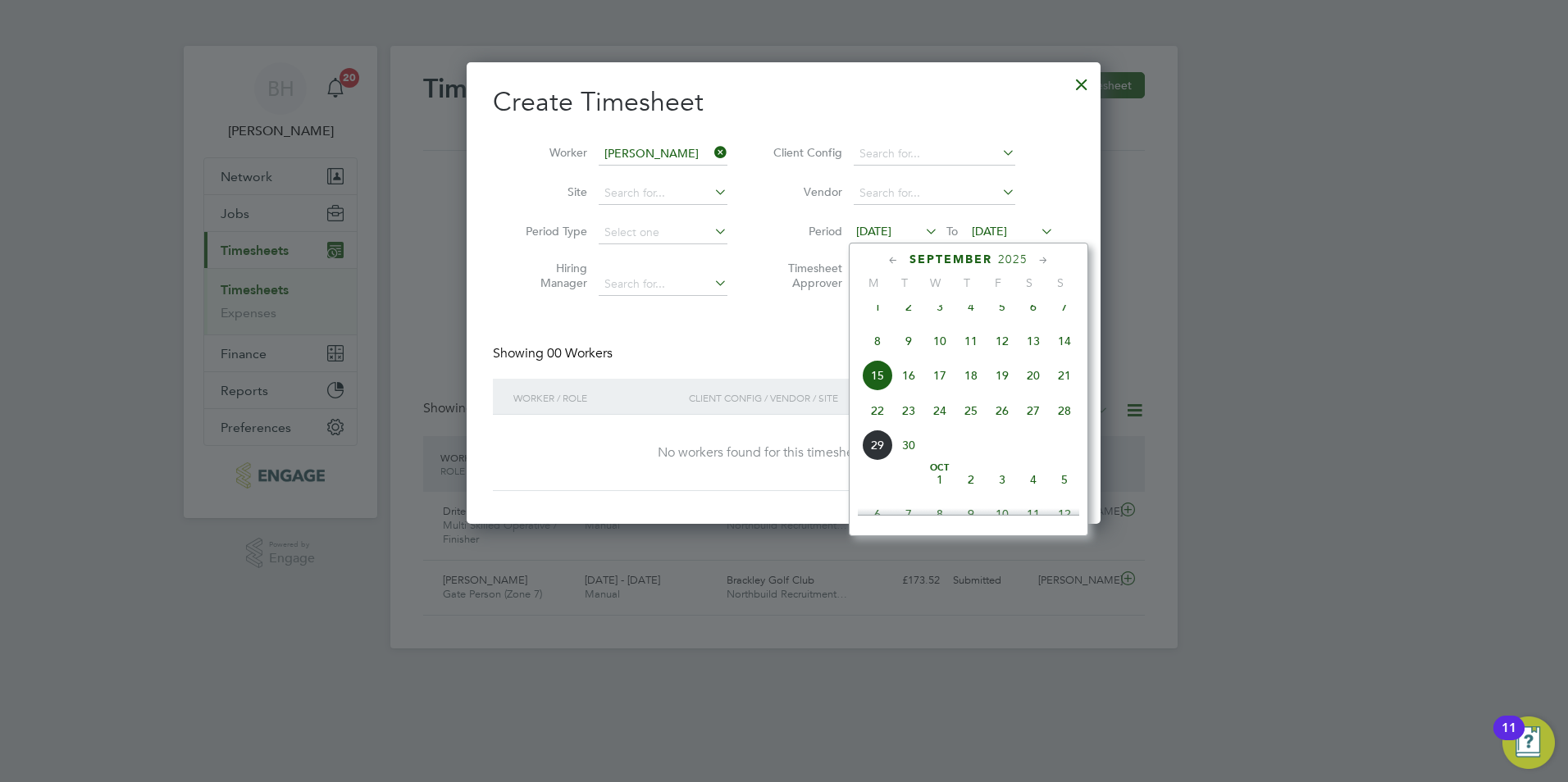
click at [888, 419] on span "22" at bounding box center [877, 410] width 31 height 31
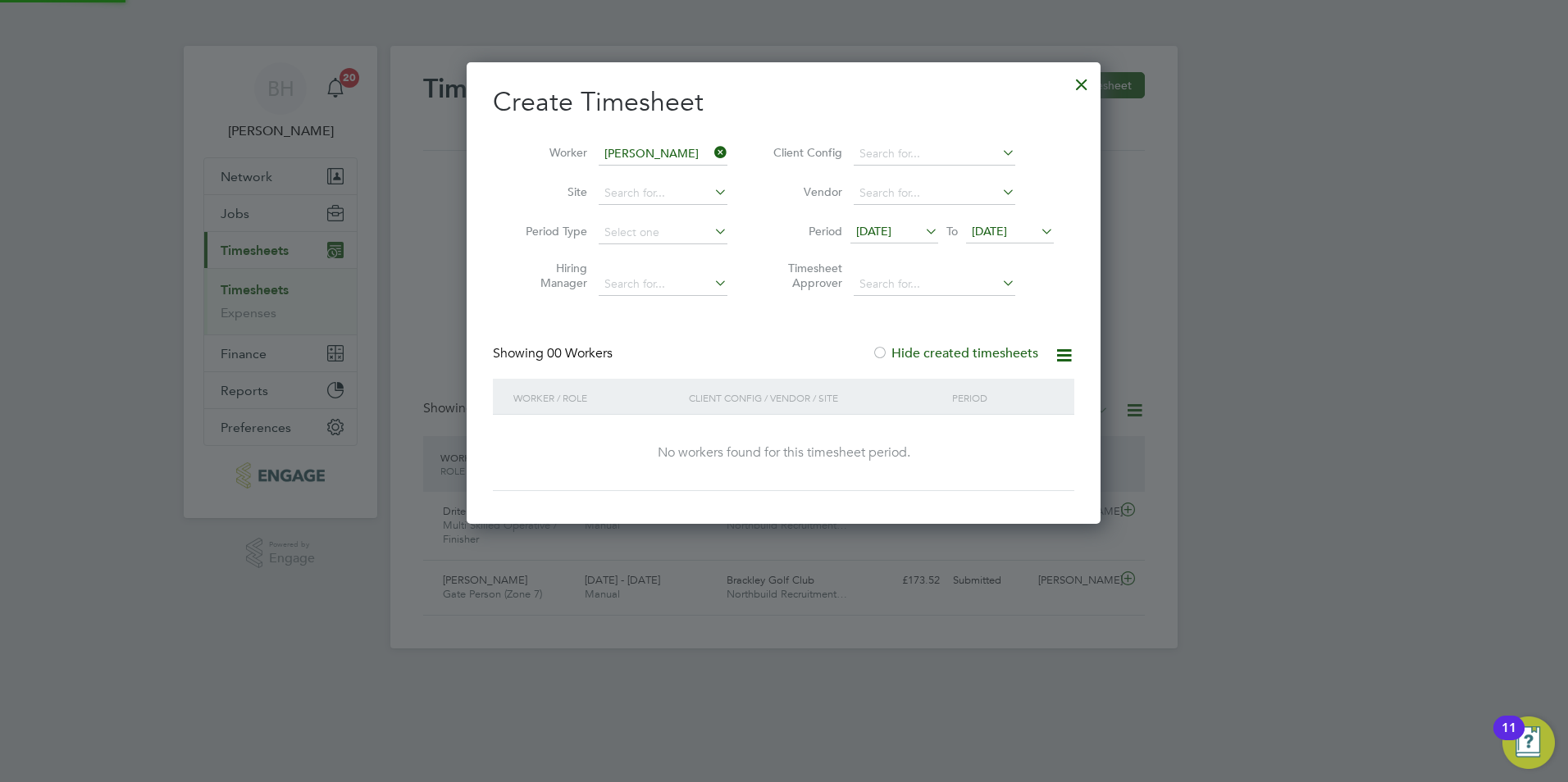
click at [989, 209] on li "Vendor" at bounding box center [911, 193] width 326 height 40
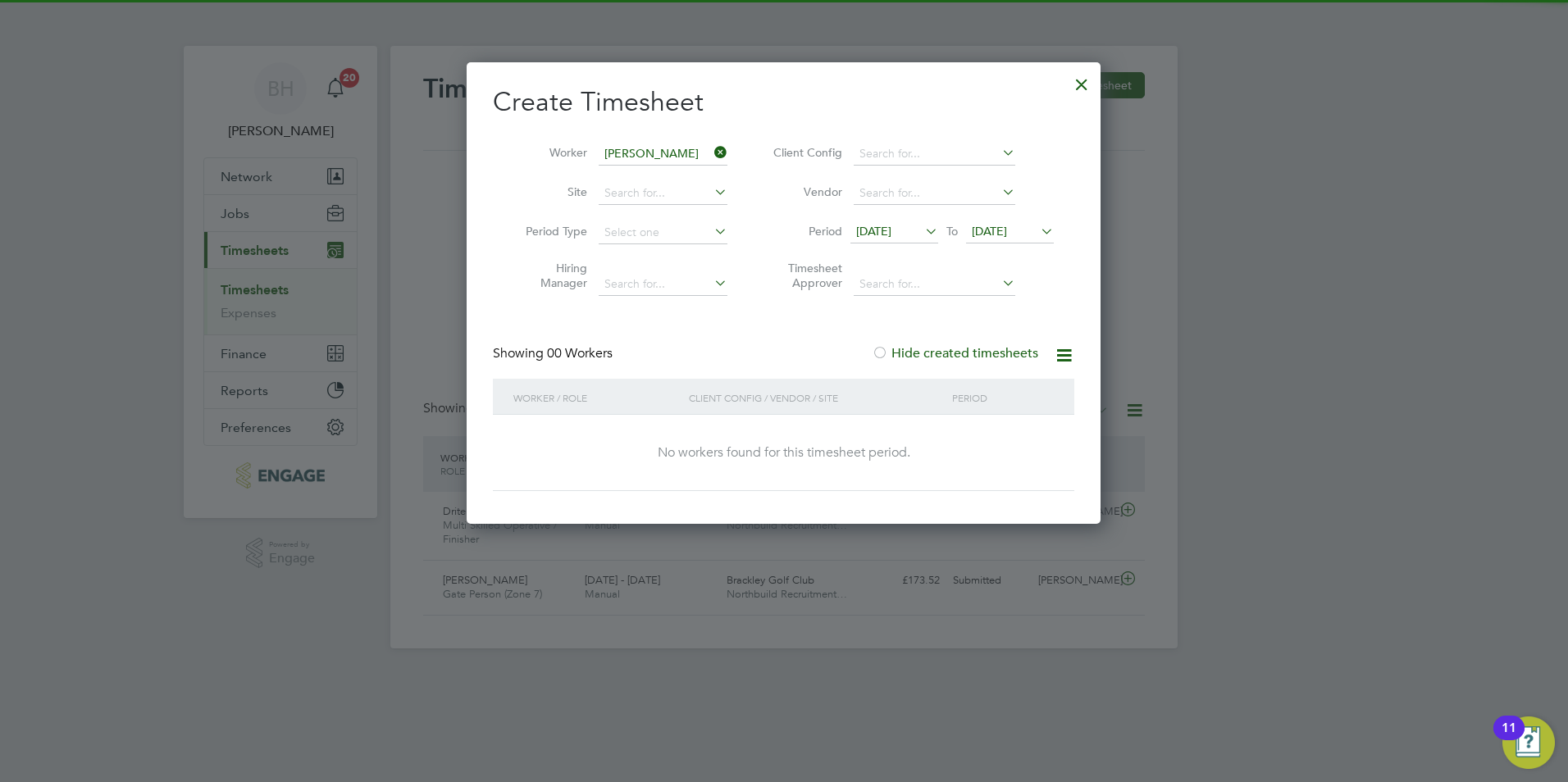
click at [988, 237] on span "22 Sep 2025" at bounding box center [989, 231] width 35 height 14
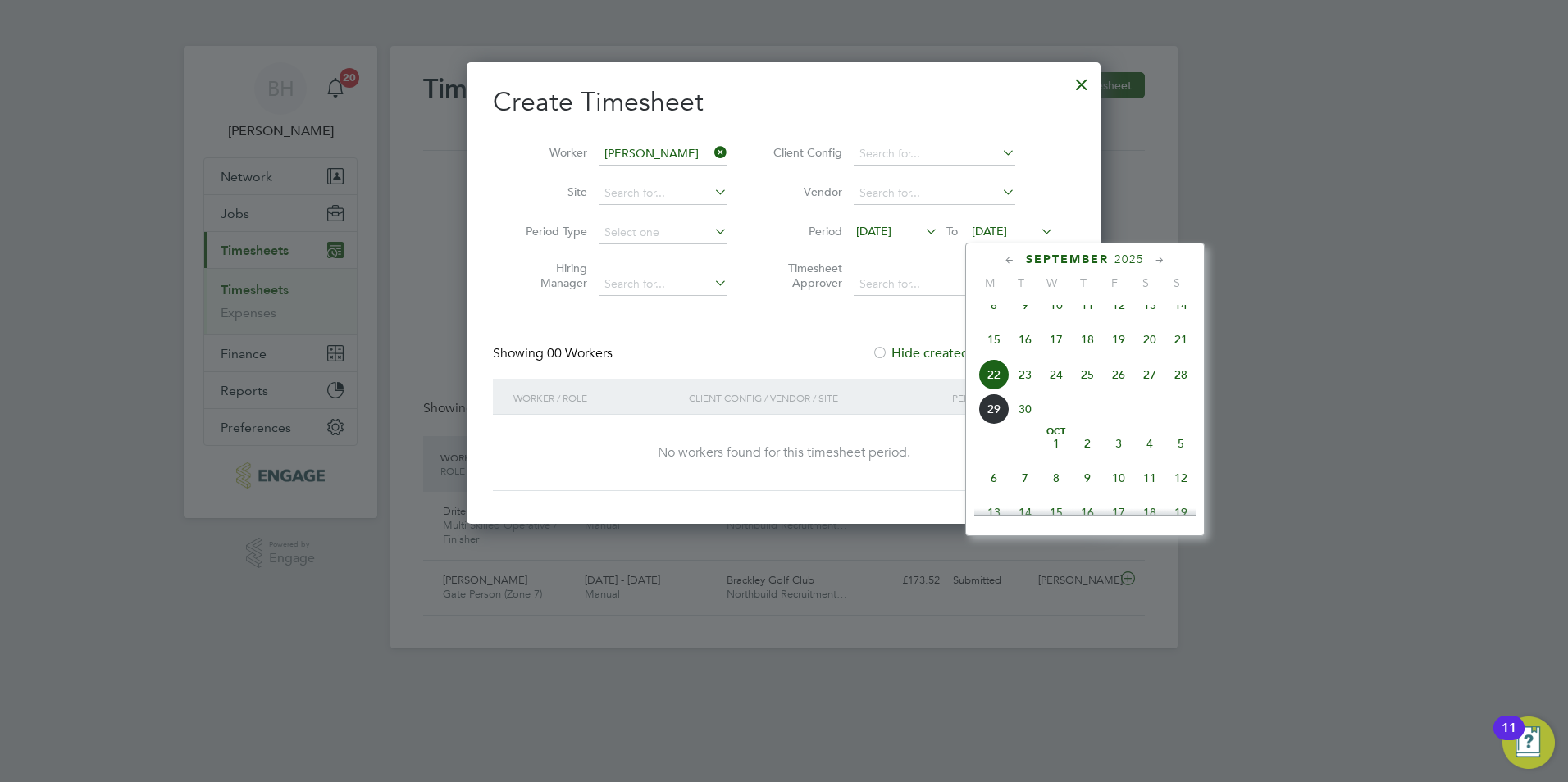
click at [1173, 377] on span "28" at bounding box center [1180, 374] width 31 height 31
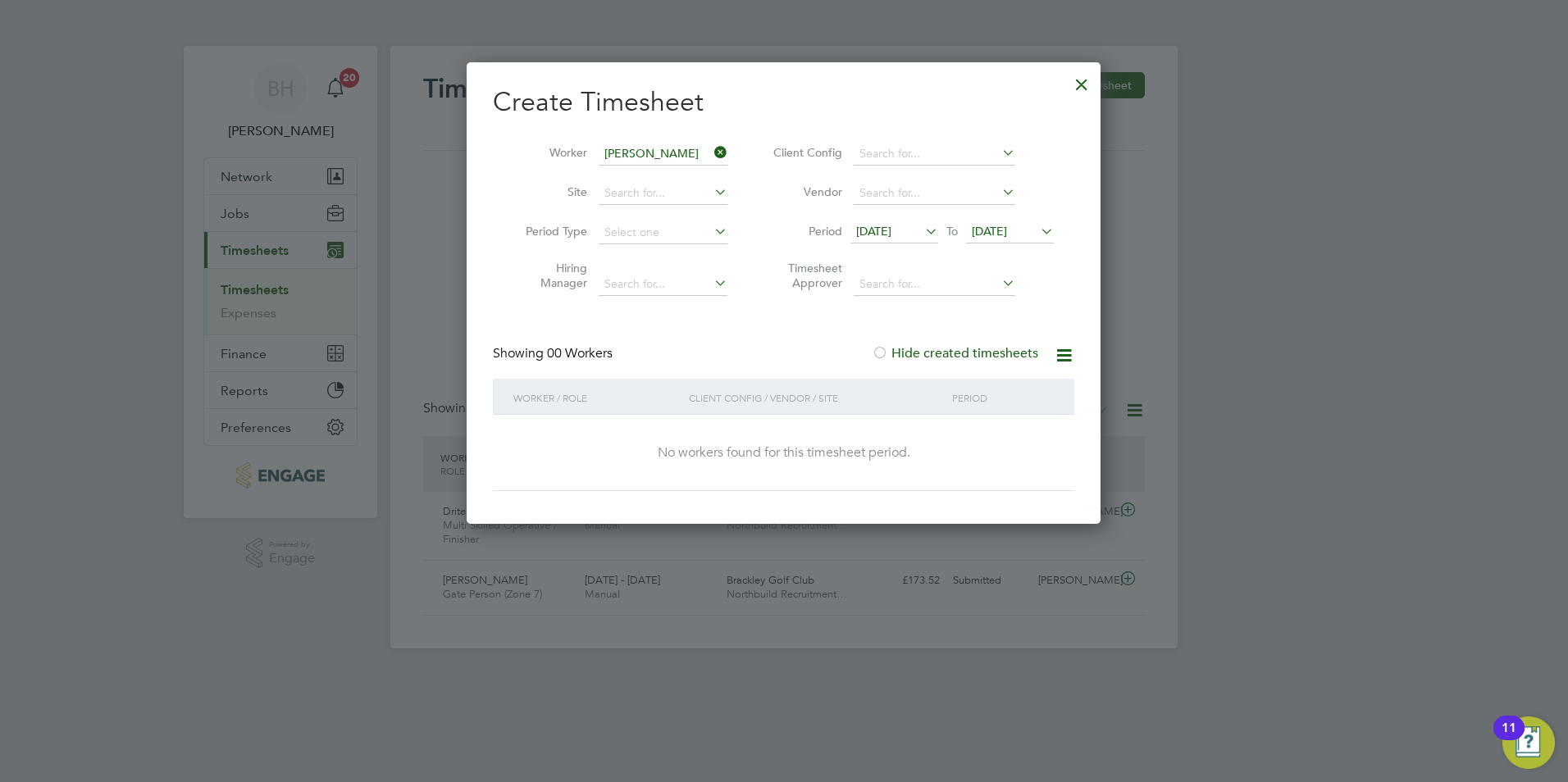
click at [1089, 58] on div at bounding box center [784, 391] width 1568 height 782
drag, startPoint x: 1080, startPoint y: 74, endPoint x: 948, endPoint y: 162, distance: 158.6
click at [1079, 74] on div at bounding box center [1081, 80] width 30 height 30
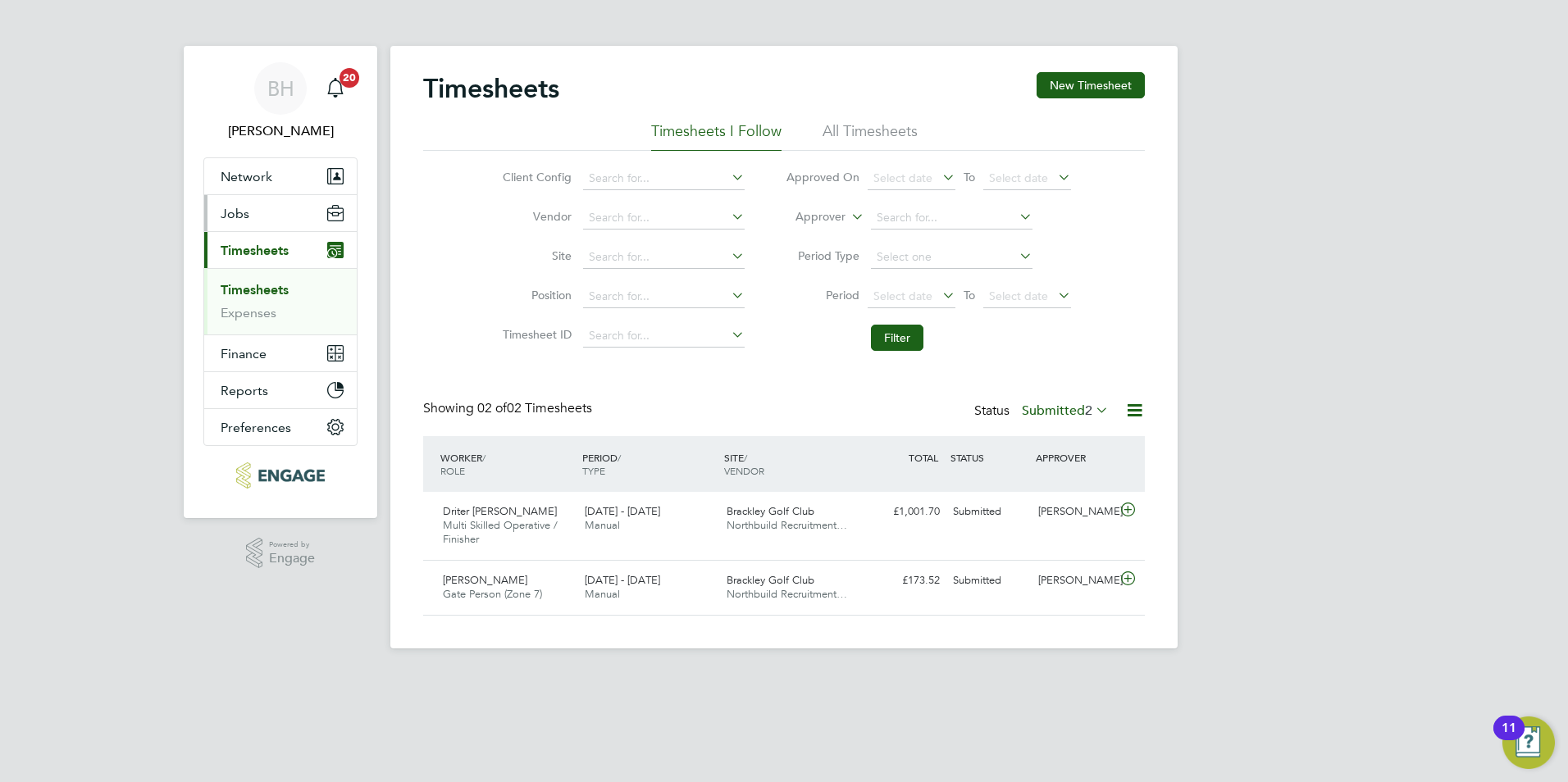
click at [266, 215] on button "Jobs" at bounding box center [280, 213] width 153 height 36
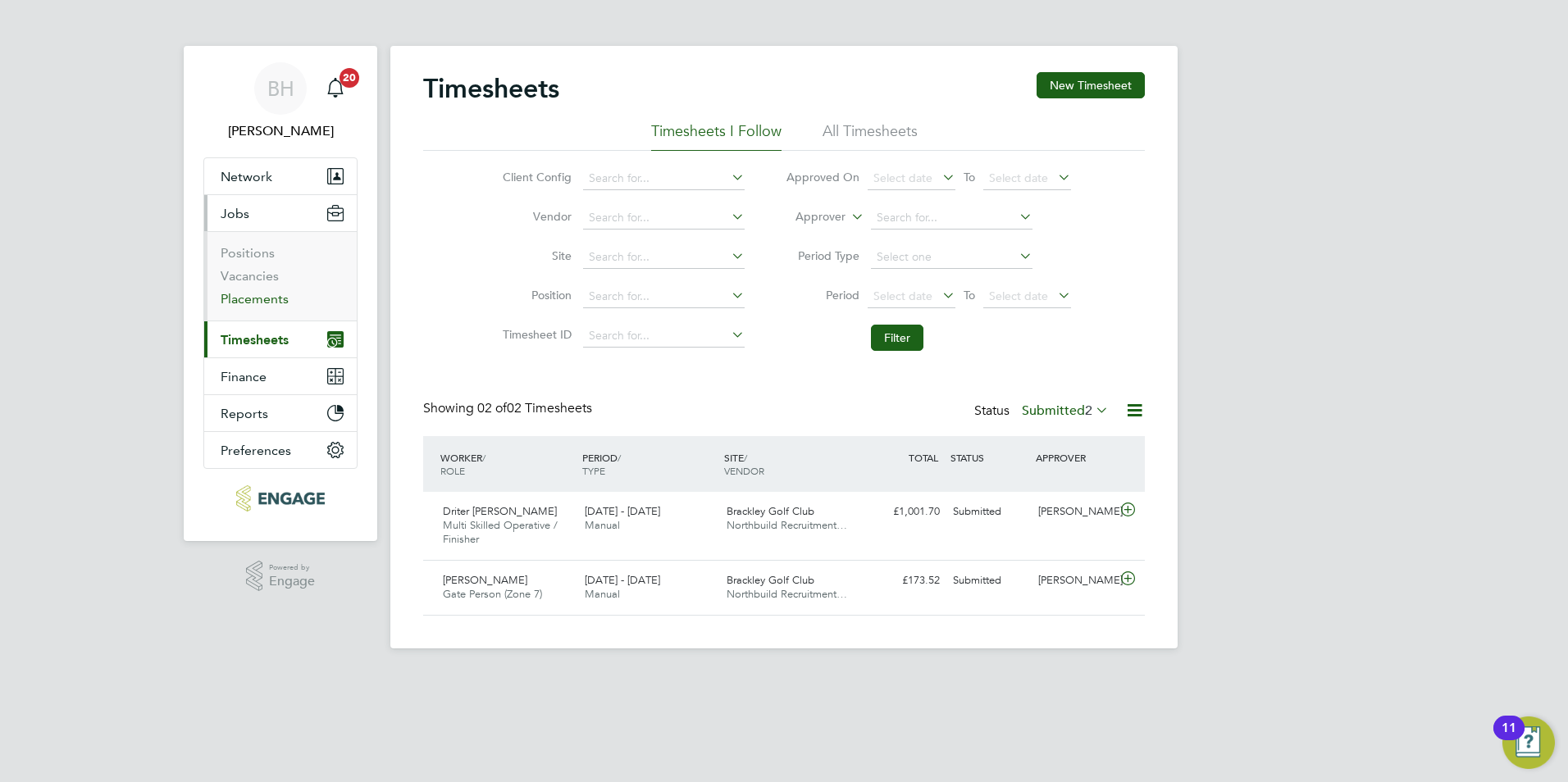
click at [261, 292] on link "Placements" at bounding box center [254, 299] width 68 height 15
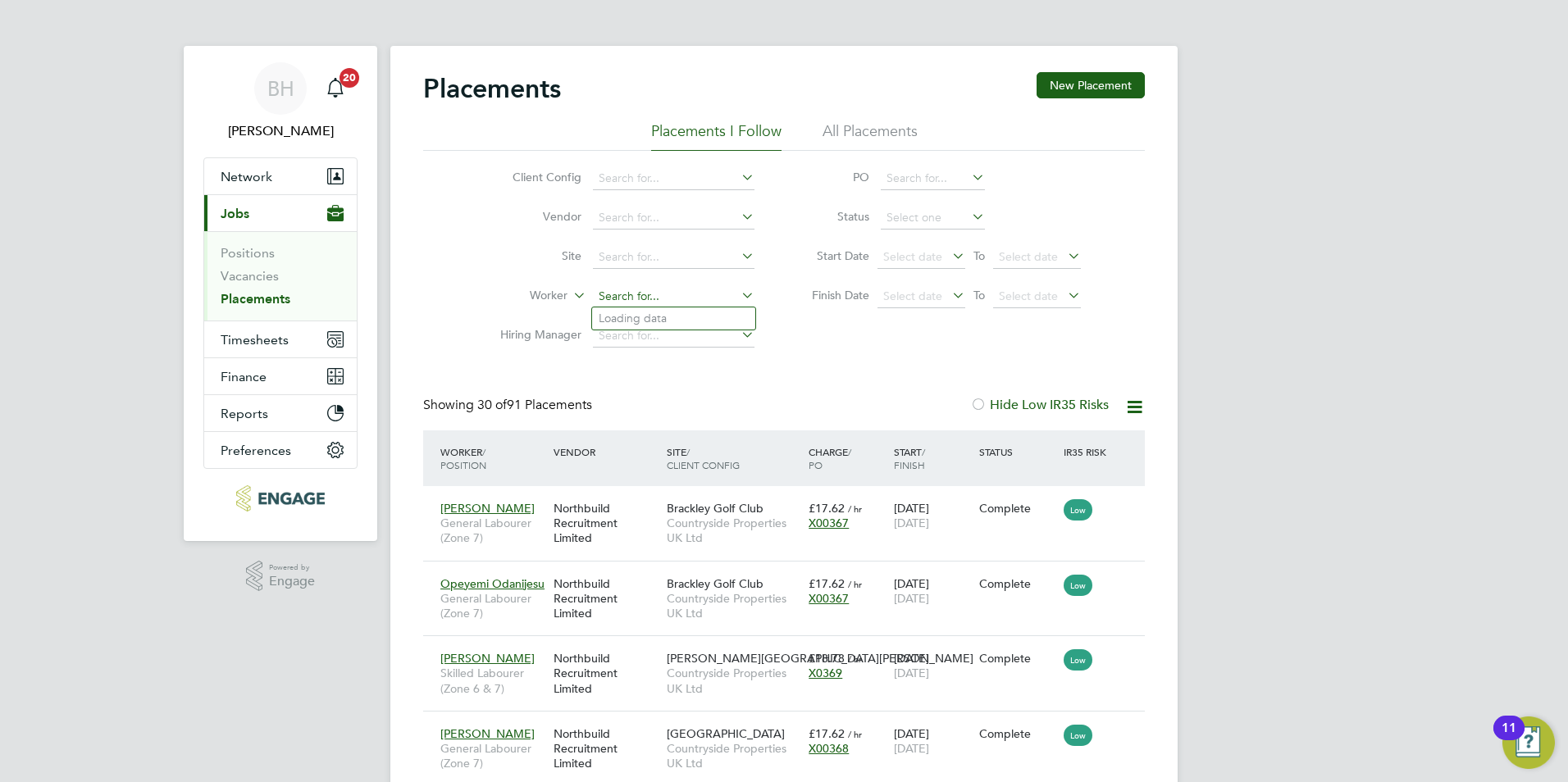
click at [632, 290] on input at bounding box center [673, 296] width 161 height 23
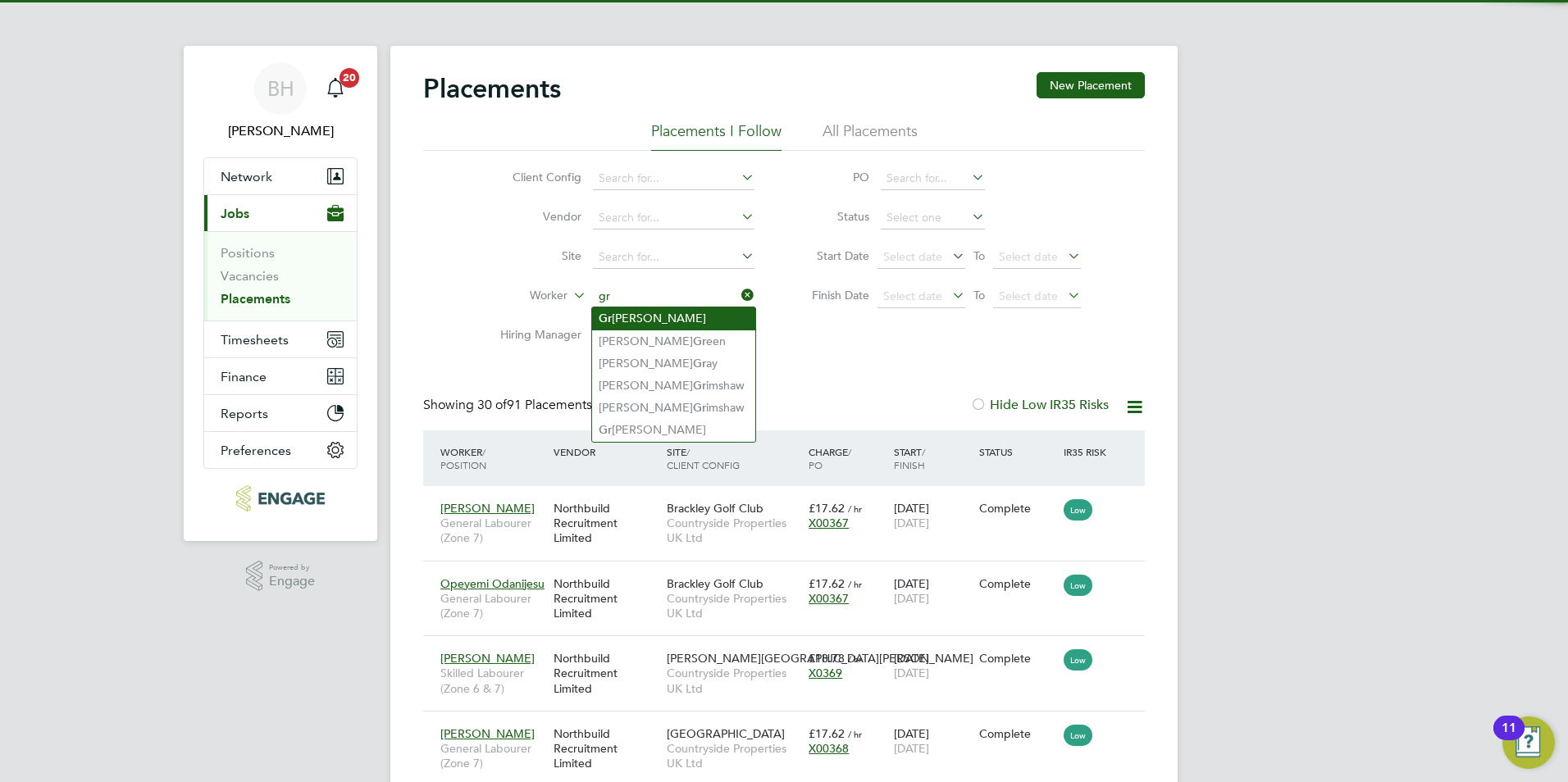
click at [669, 310] on li "Gr zegorz Przeszlo" at bounding box center [673, 318] width 163 height 22
type input "Grzegorz Przeszlo"
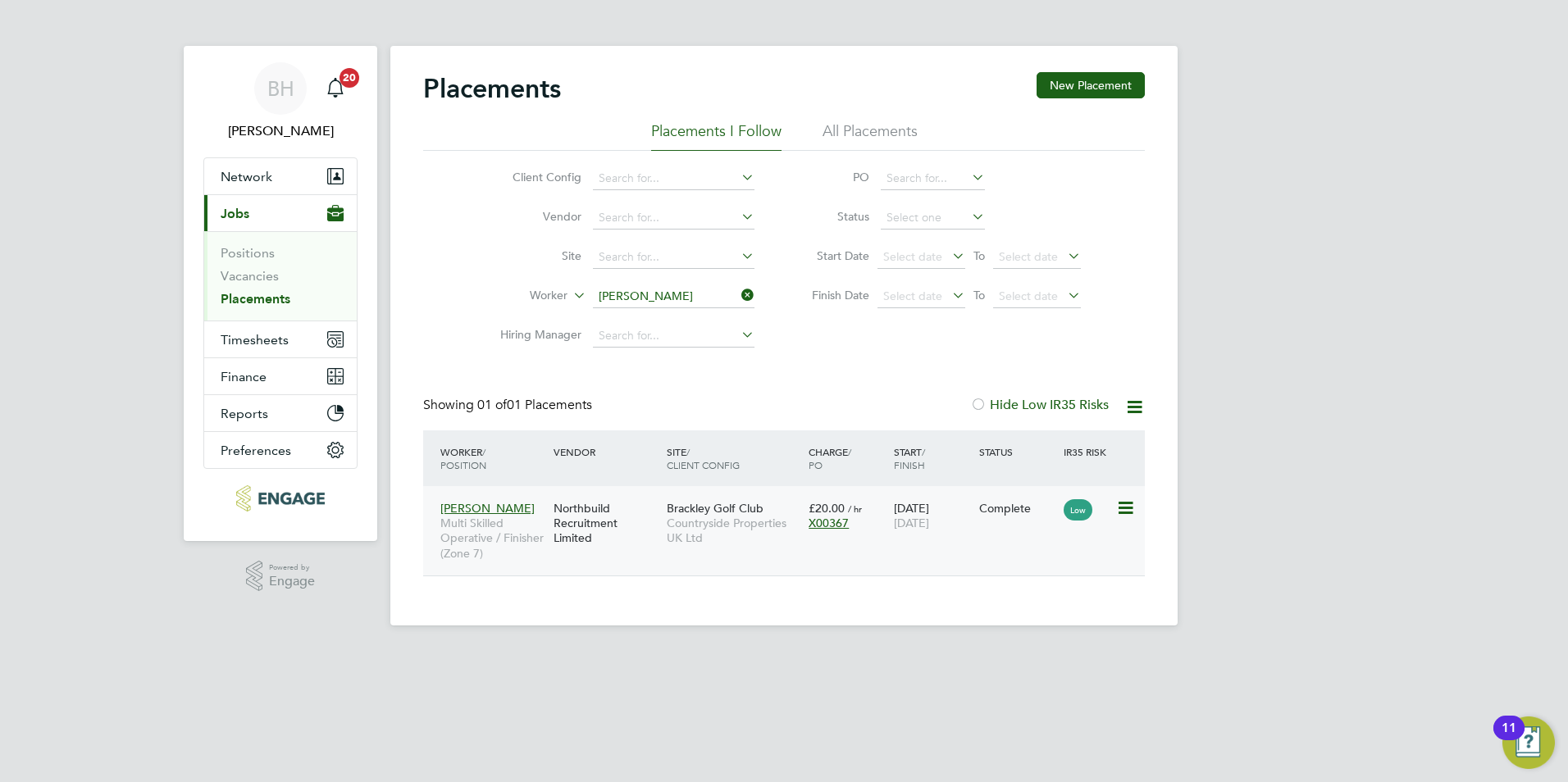
click at [977, 521] on div "Complete" at bounding box center [1017, 508] width 85 height 31
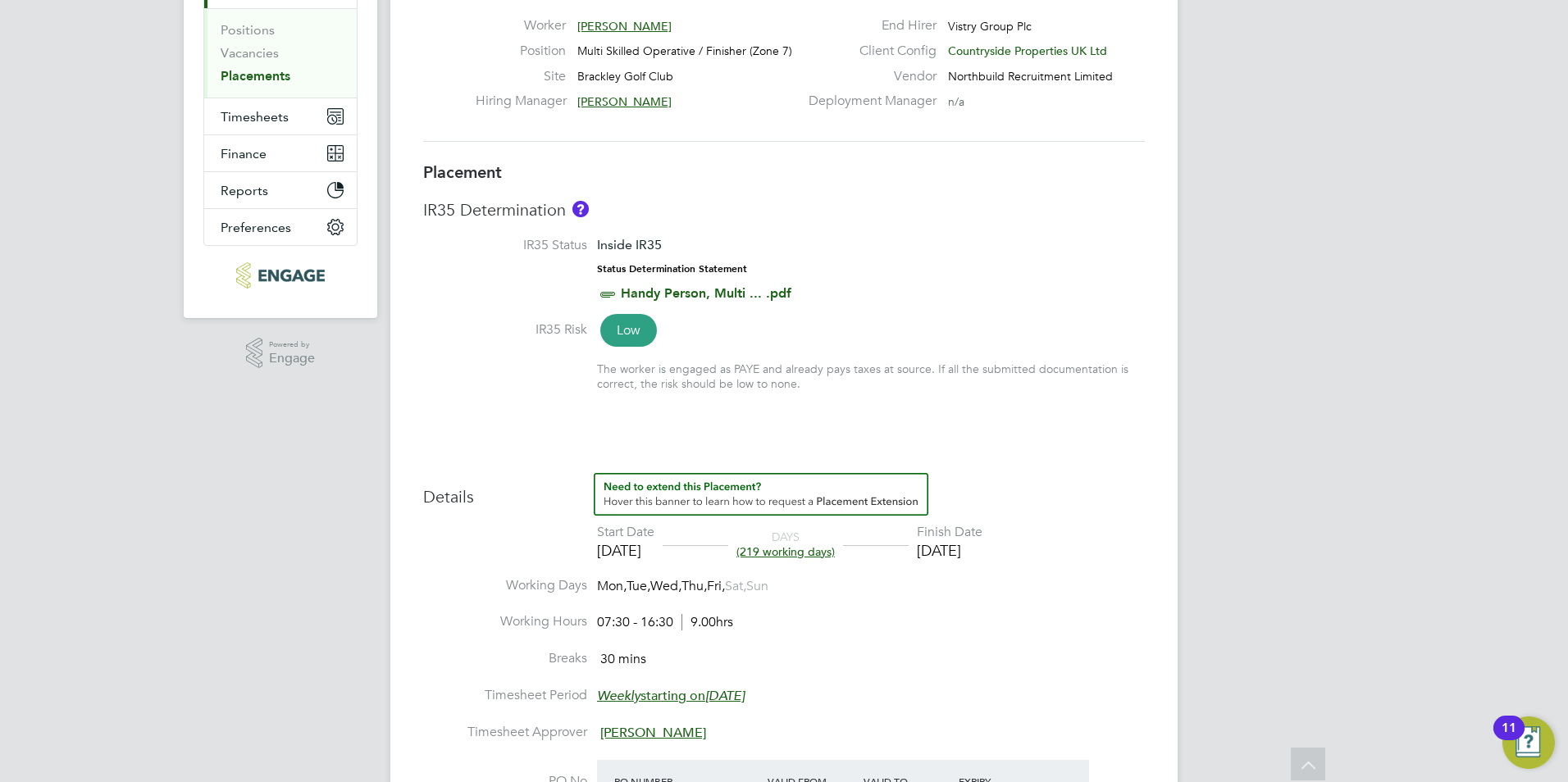
scroll to position [125, 0]
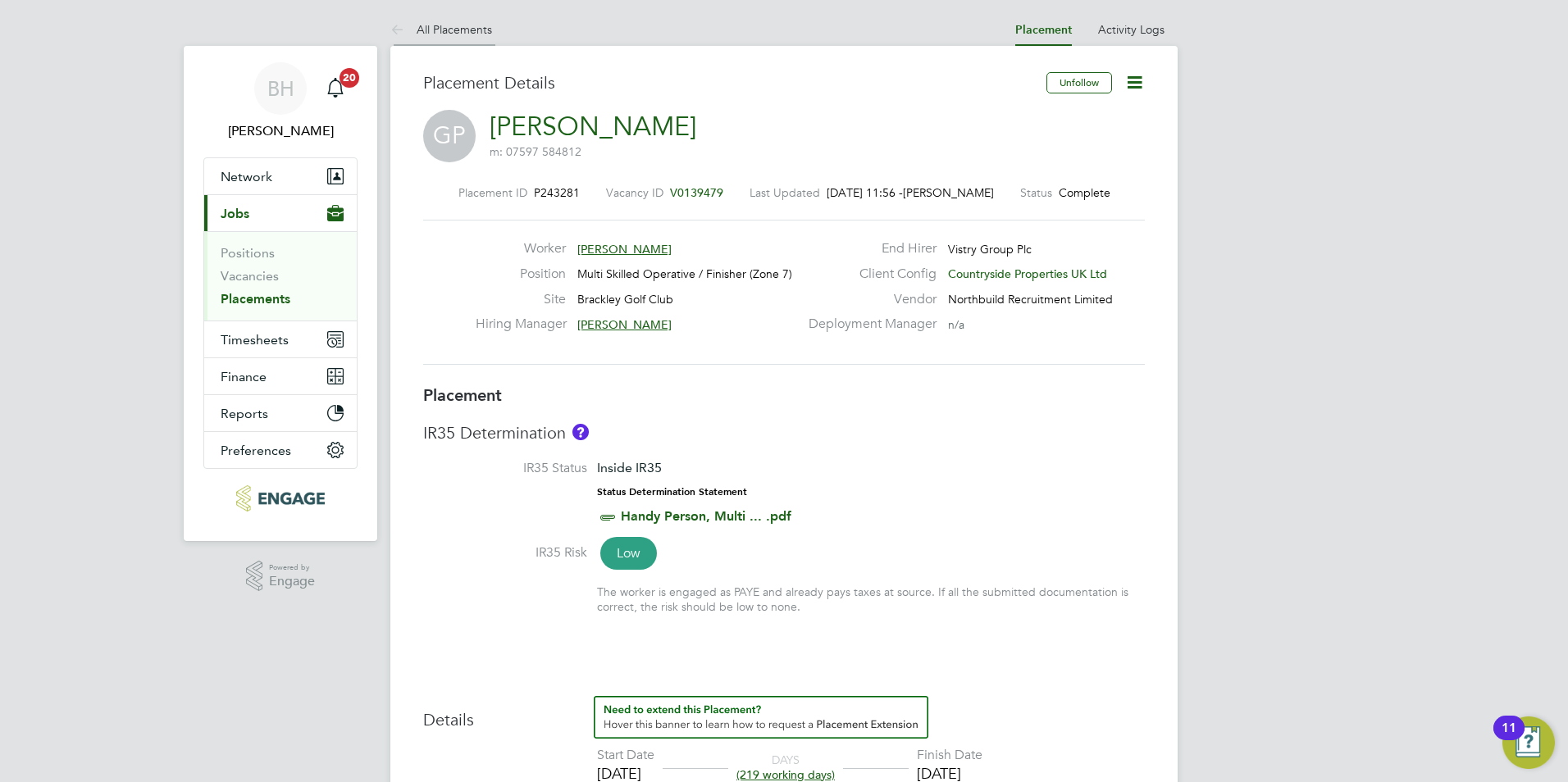
click at [465, 35] on link "All Placements" at bounding box center [441, 29] width 101 height 14
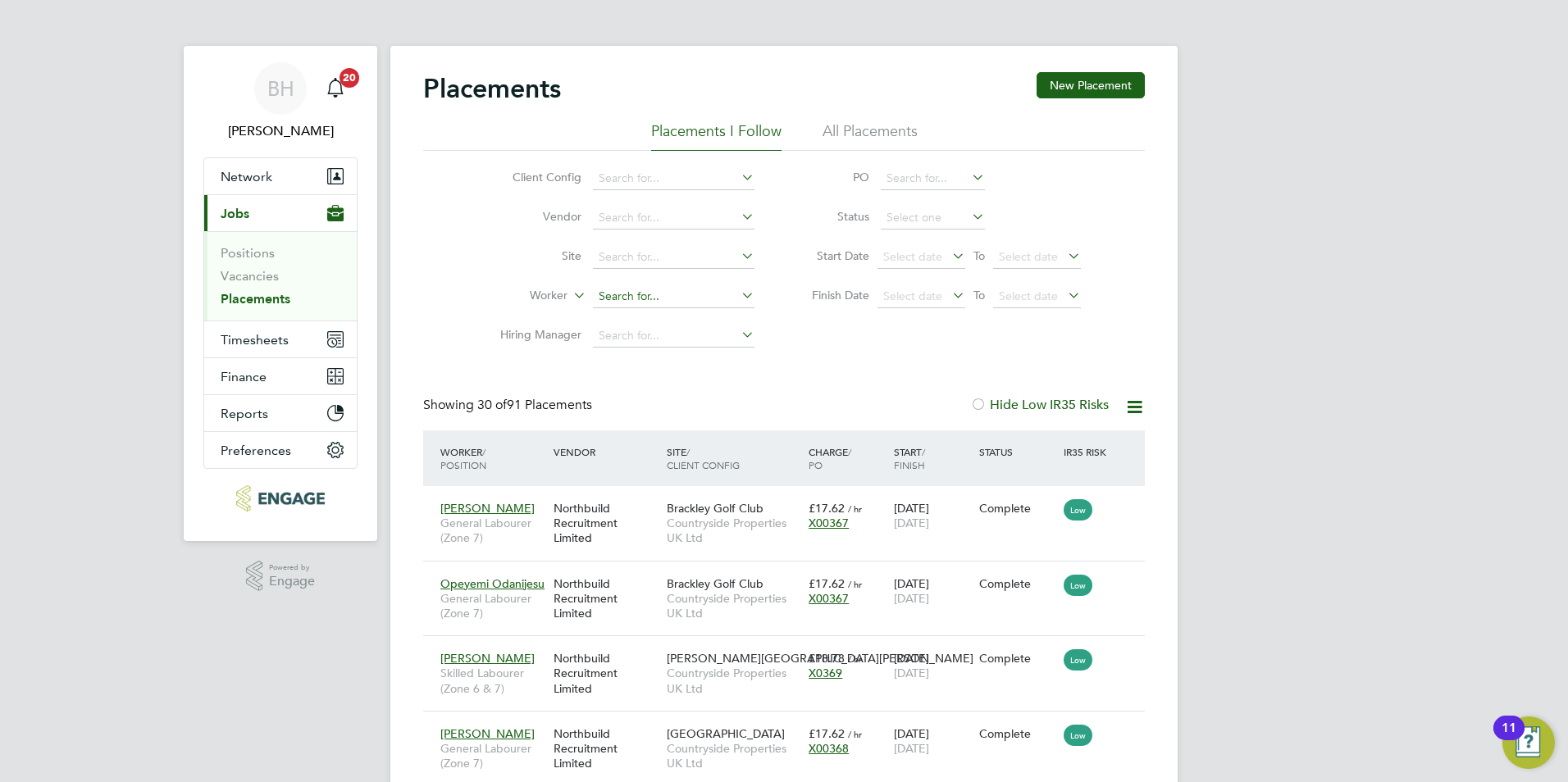
click at [625, 299] on input at bounding box center [673, 296] width 161 height 23
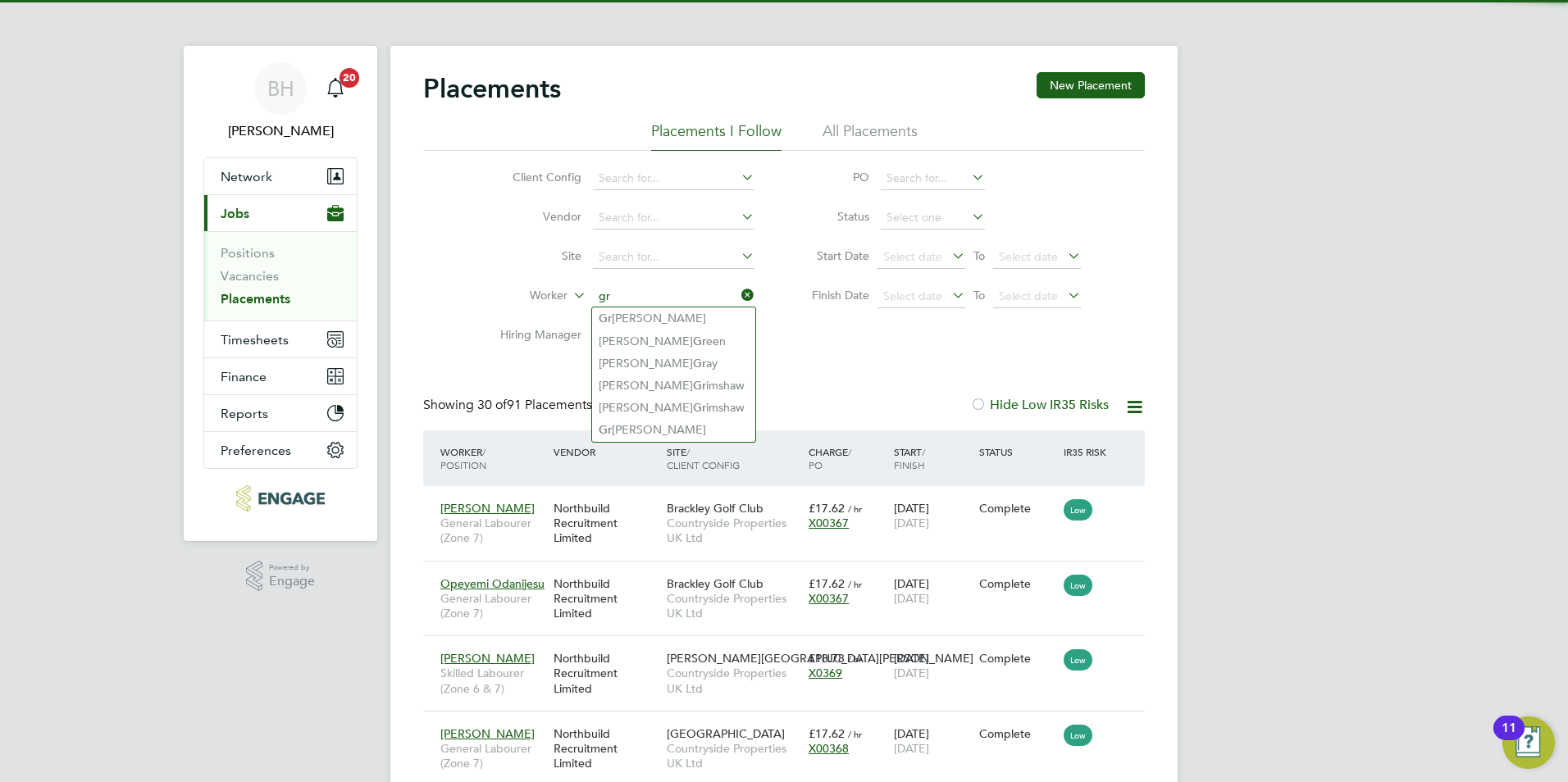
click at [626, 306] on input "gr" at bounding box center [673, 296] width 161 height 23
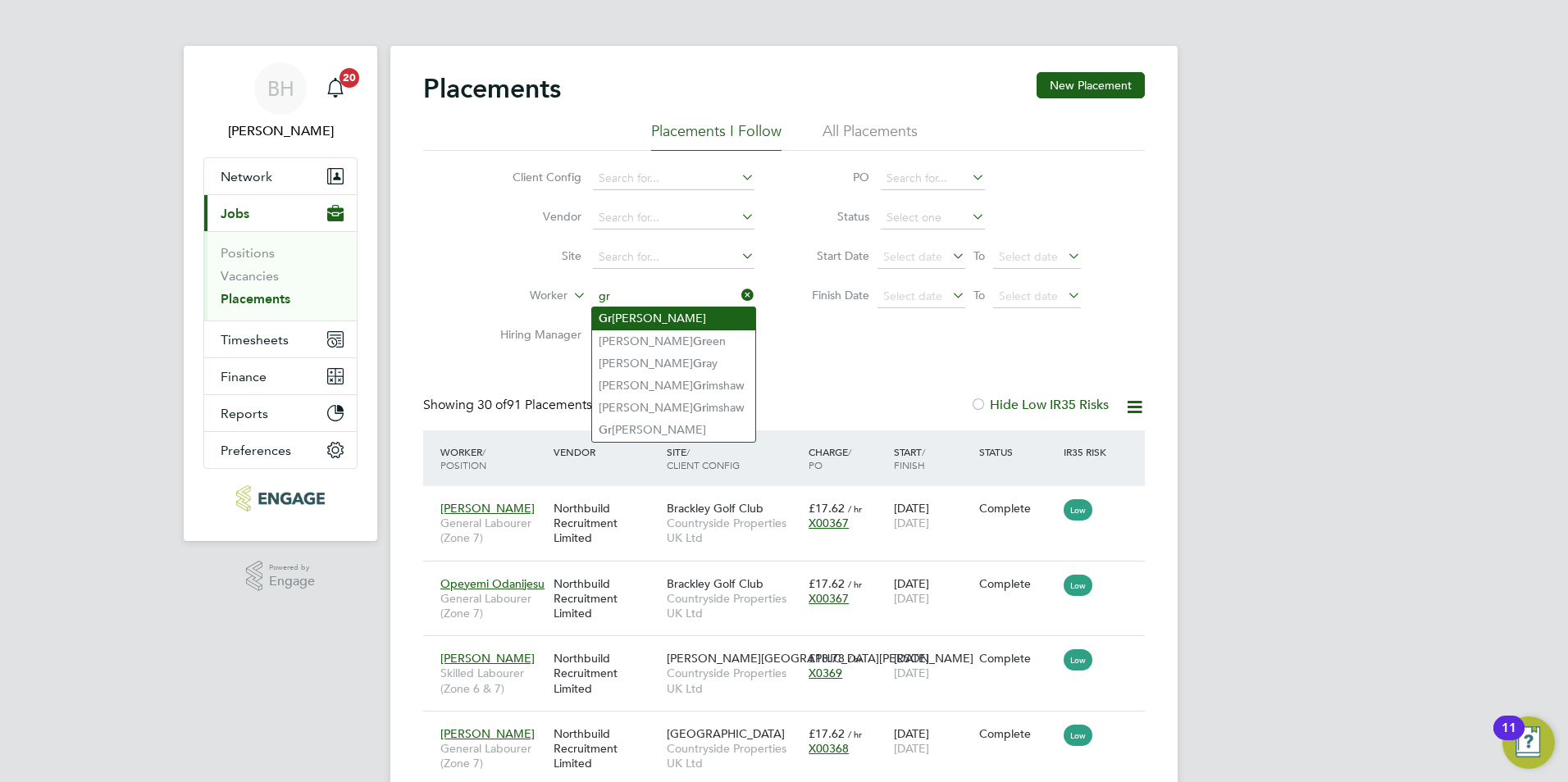
click at [628, 314] on li "Gr zegorz Przeszlo" at bounding box center [673, 318] width 163 height 22
type input "[PERSON_NAME]"
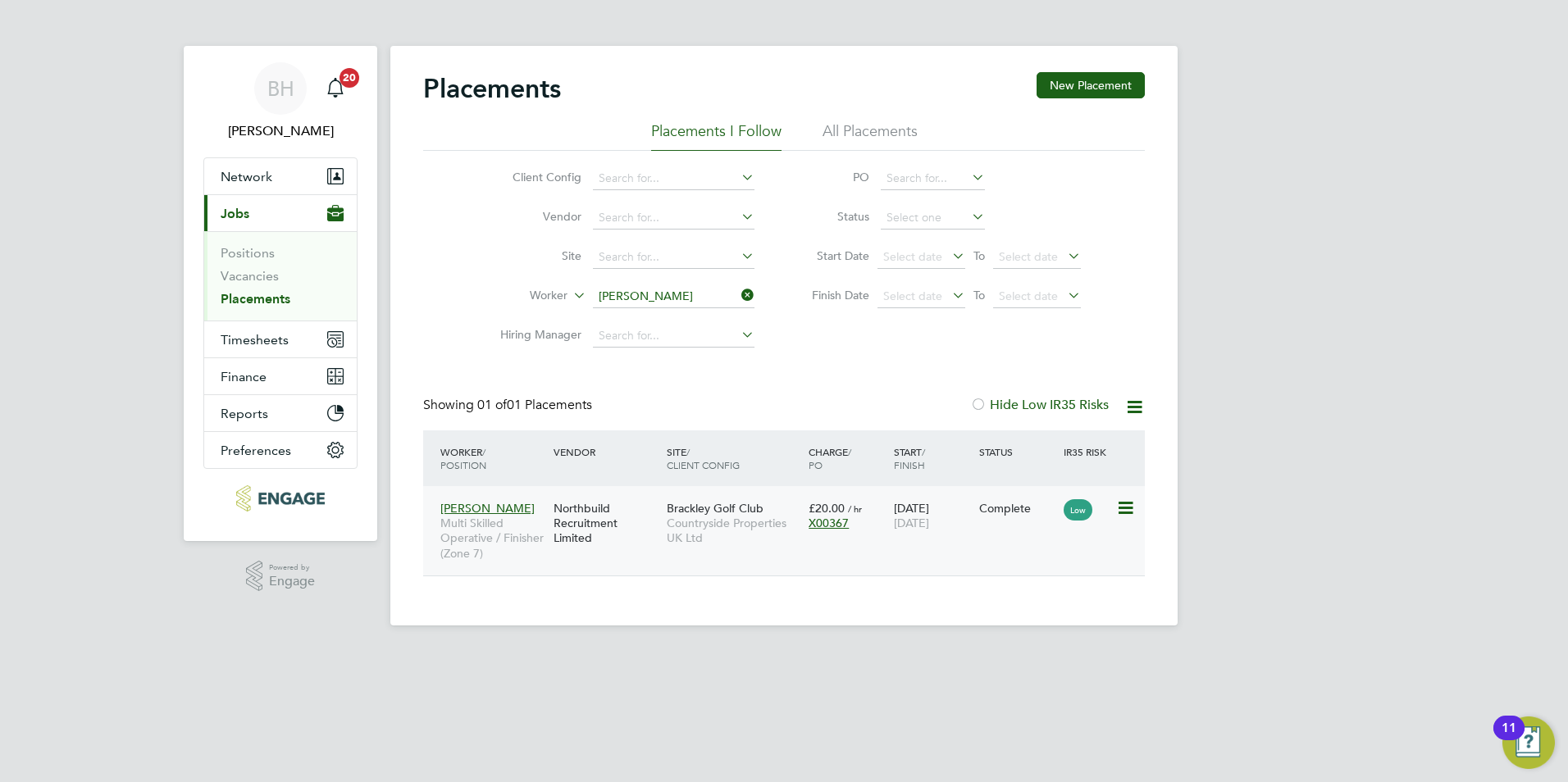
click at [861, 519] on div "X00367" at bounding box center [847, 523] width 77 height 14
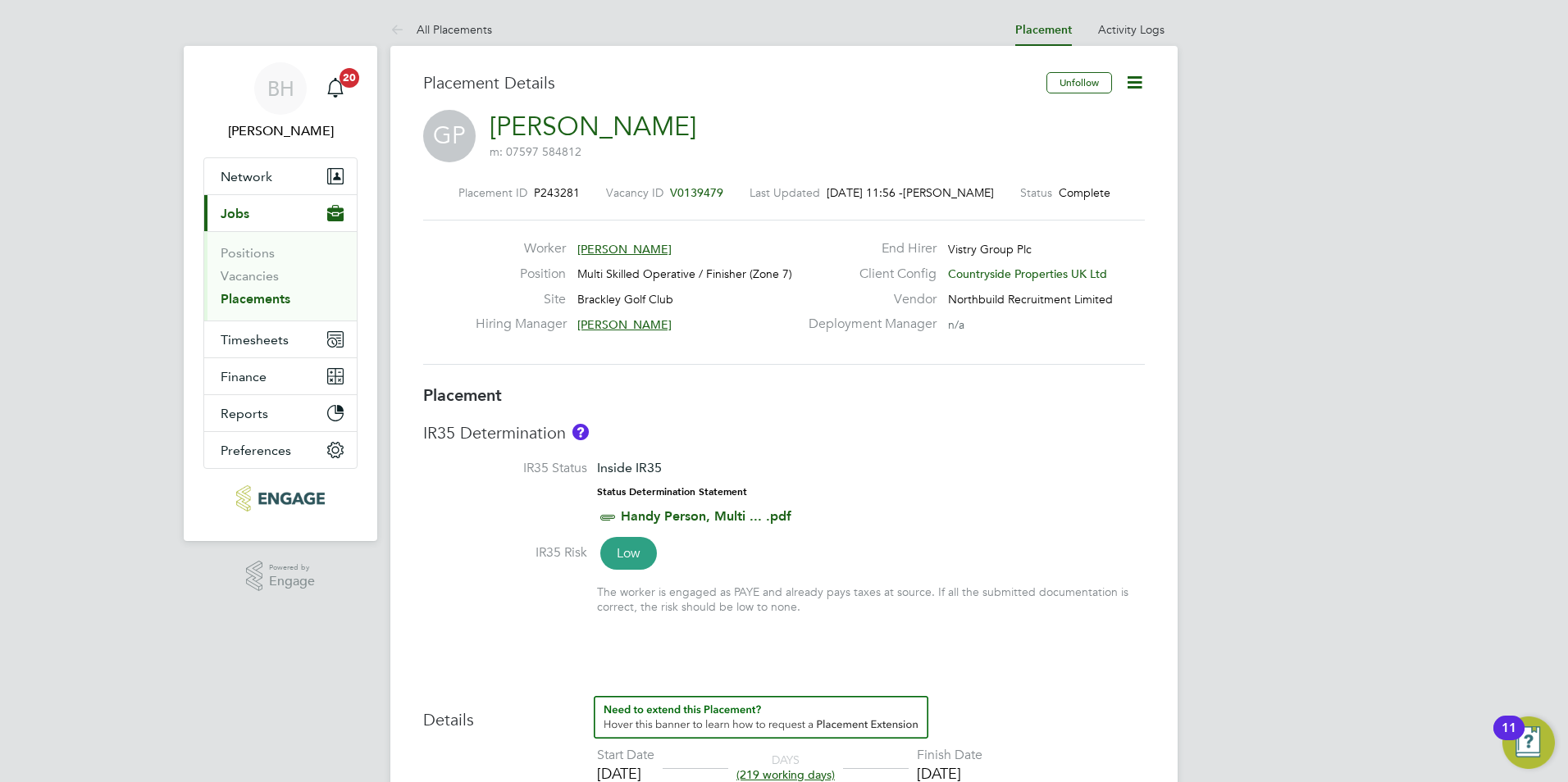
click at [1134, 92] on icon at bounding box center [1135, 82] width 20 height 20
click at [1075, 120] on li "Edit Placement e" at bounding box center [1081, 121] width 121 height 23
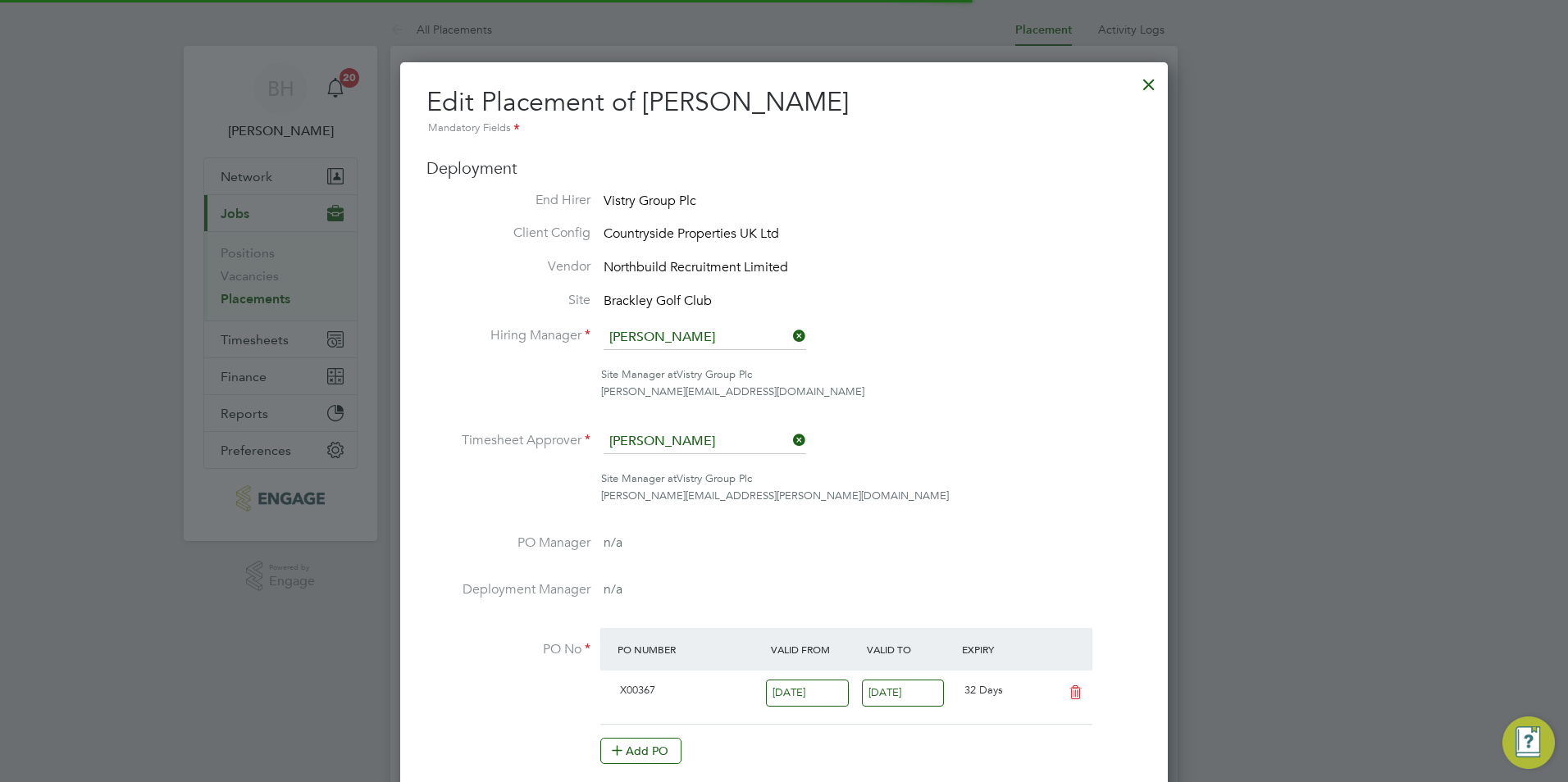
scroll to position [8, 8]
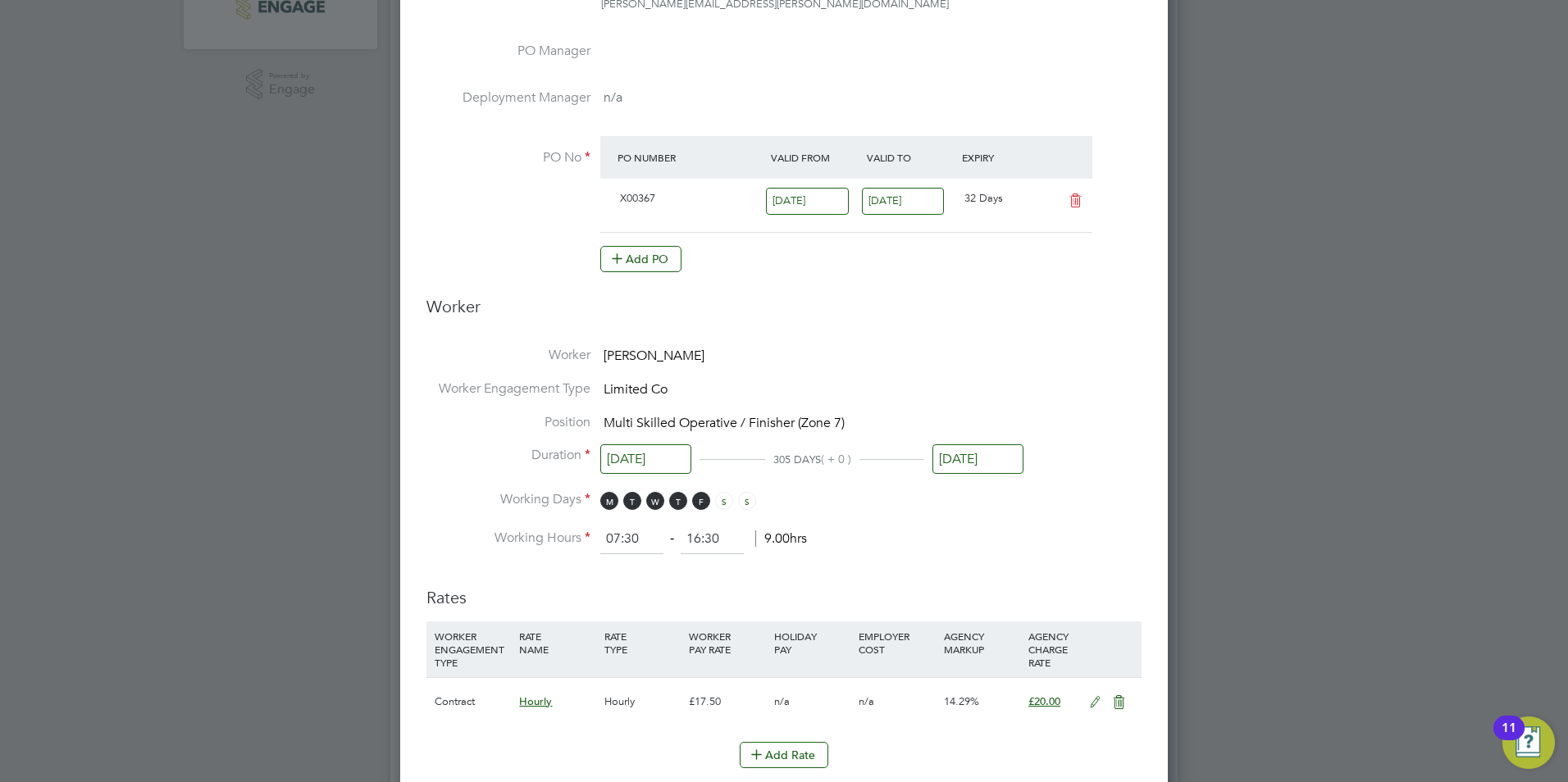
click at [982, 454] on input "[DATE]" at bounding box center [978, 459] width 91 height 30
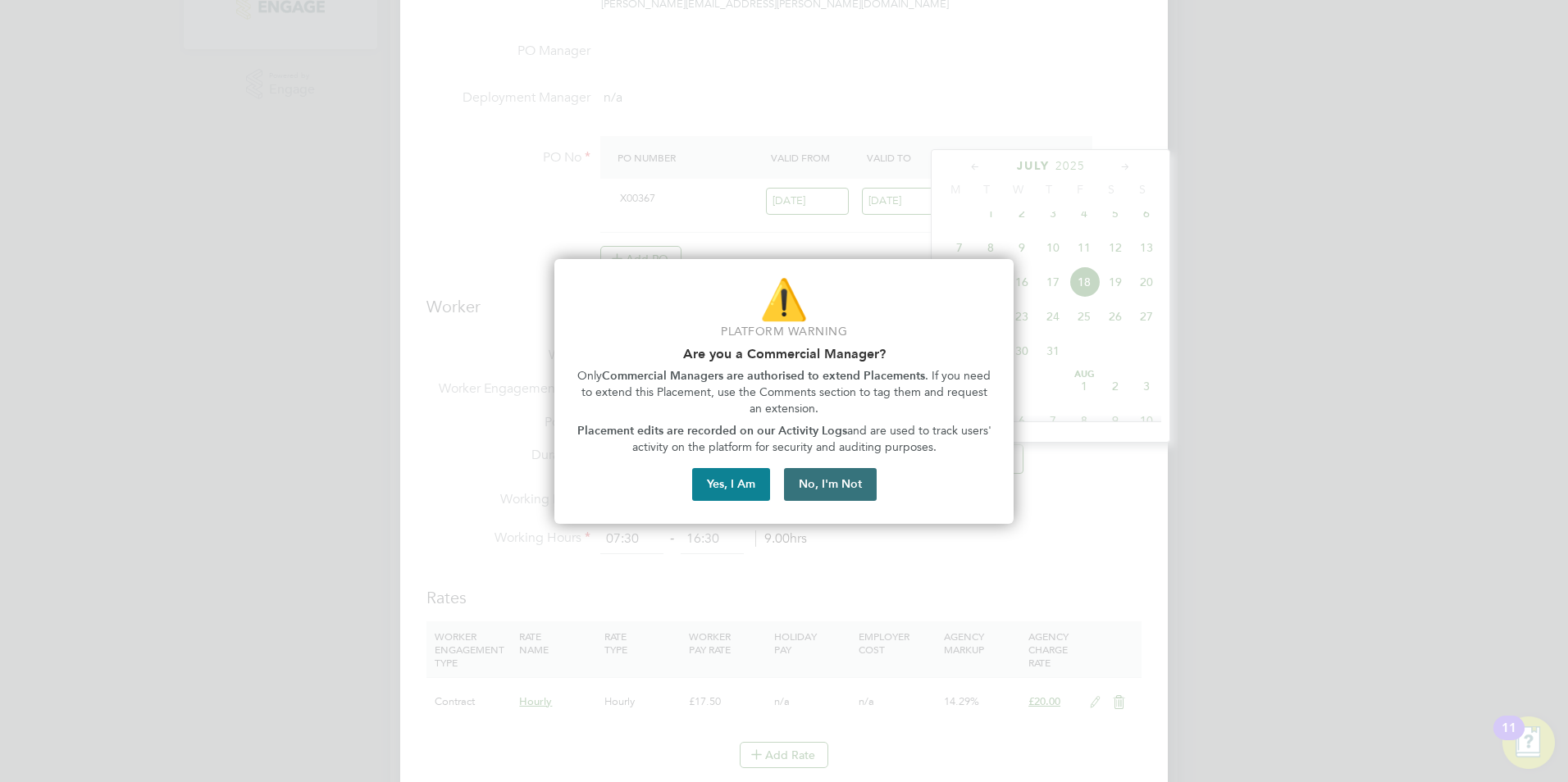
click at [824, 477] on button "No, I'm Not" at bounding box center [830, 484] width 93 height 33
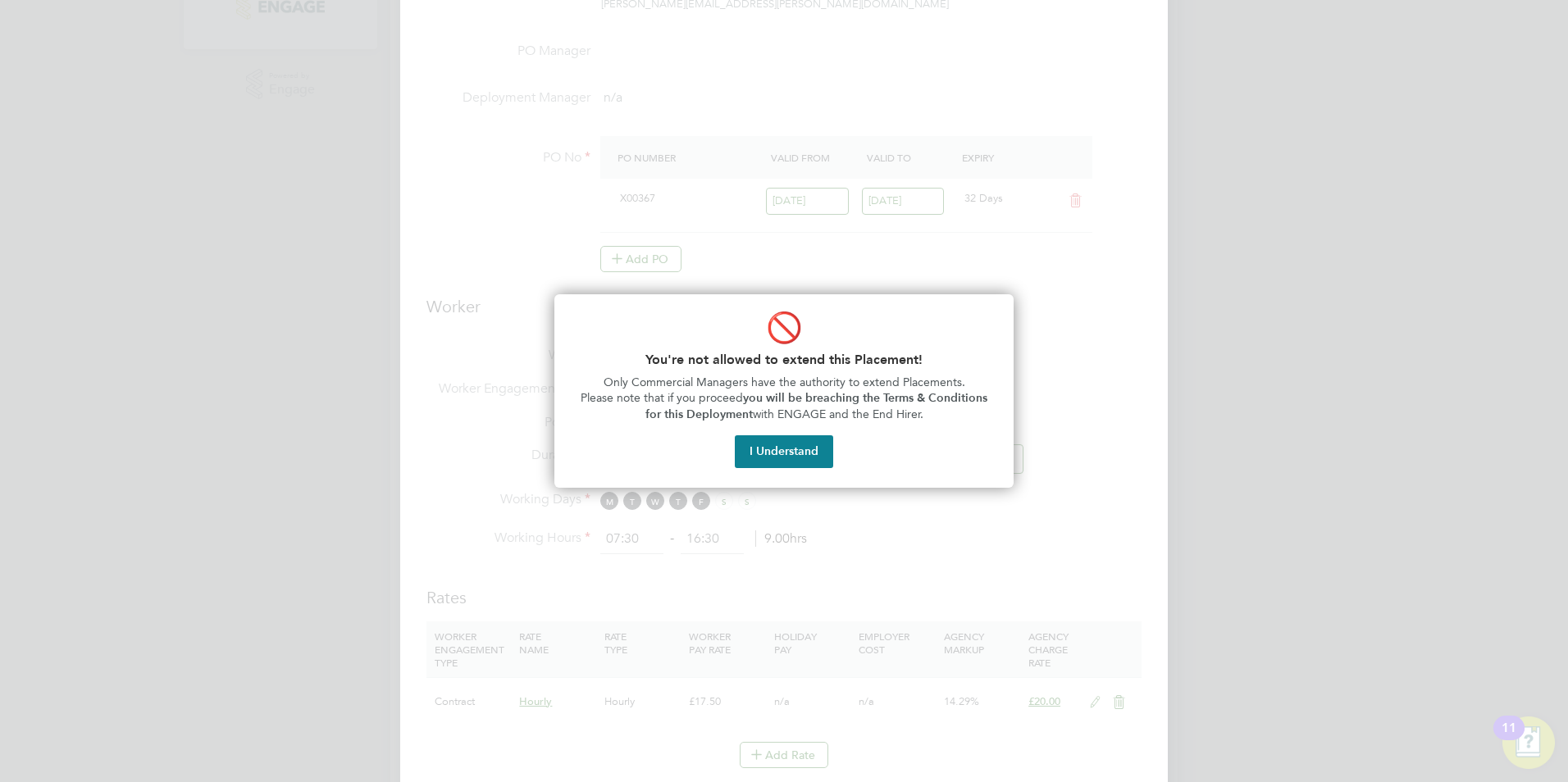
click at [807, 431] on div "🚫 You're not allowed to extend this Placement! Only Commercial Managers have th…" at bounding box center [784, 390] width 460 height 193
click at [804, 447] on button "I Understand" at bounding box center [784, 451] width 98 height 33
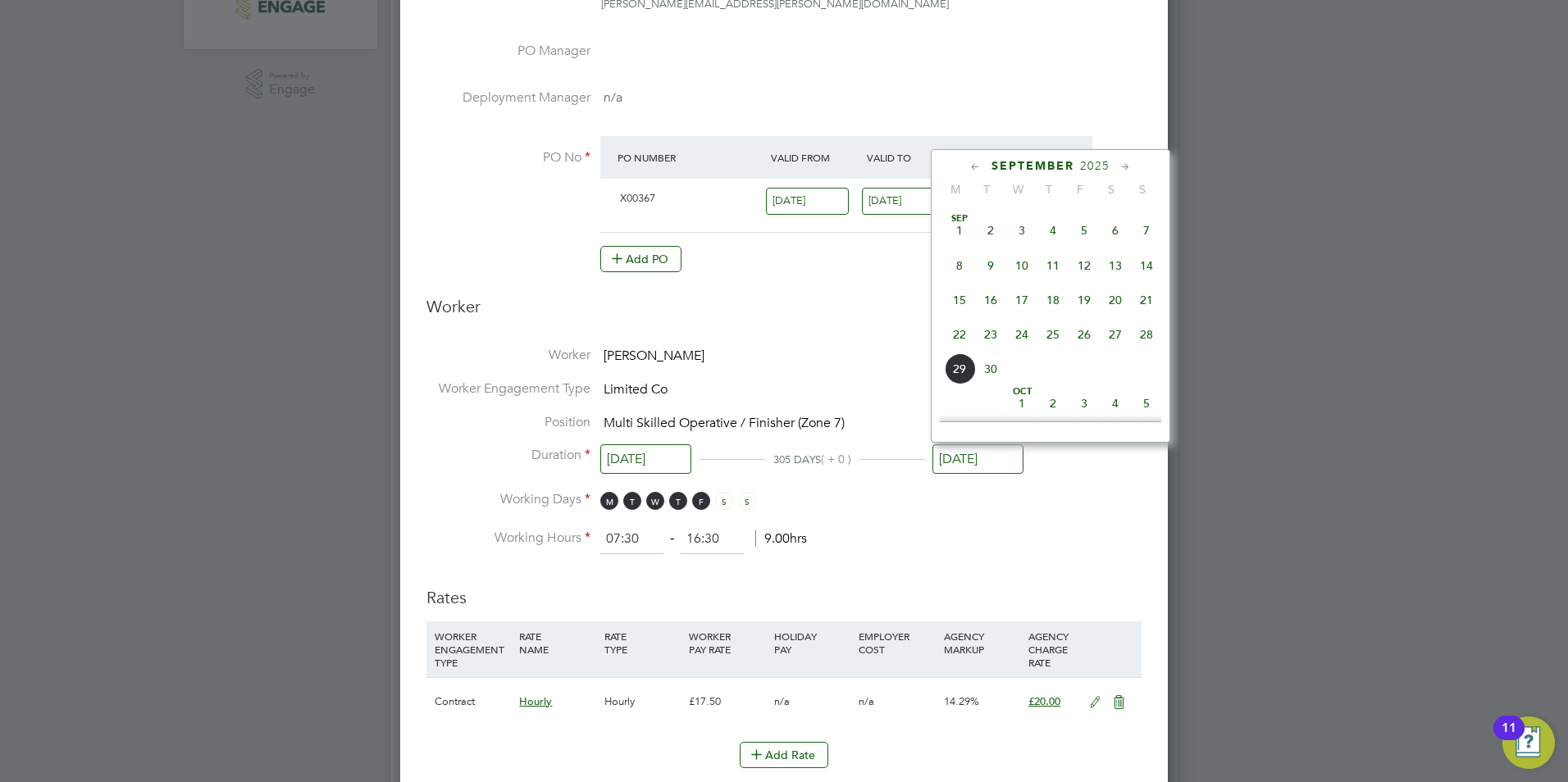
click at [1081, 350] on span "26" at bounding box center [1084, 334] width 31 height 31
type input "[DATE]"
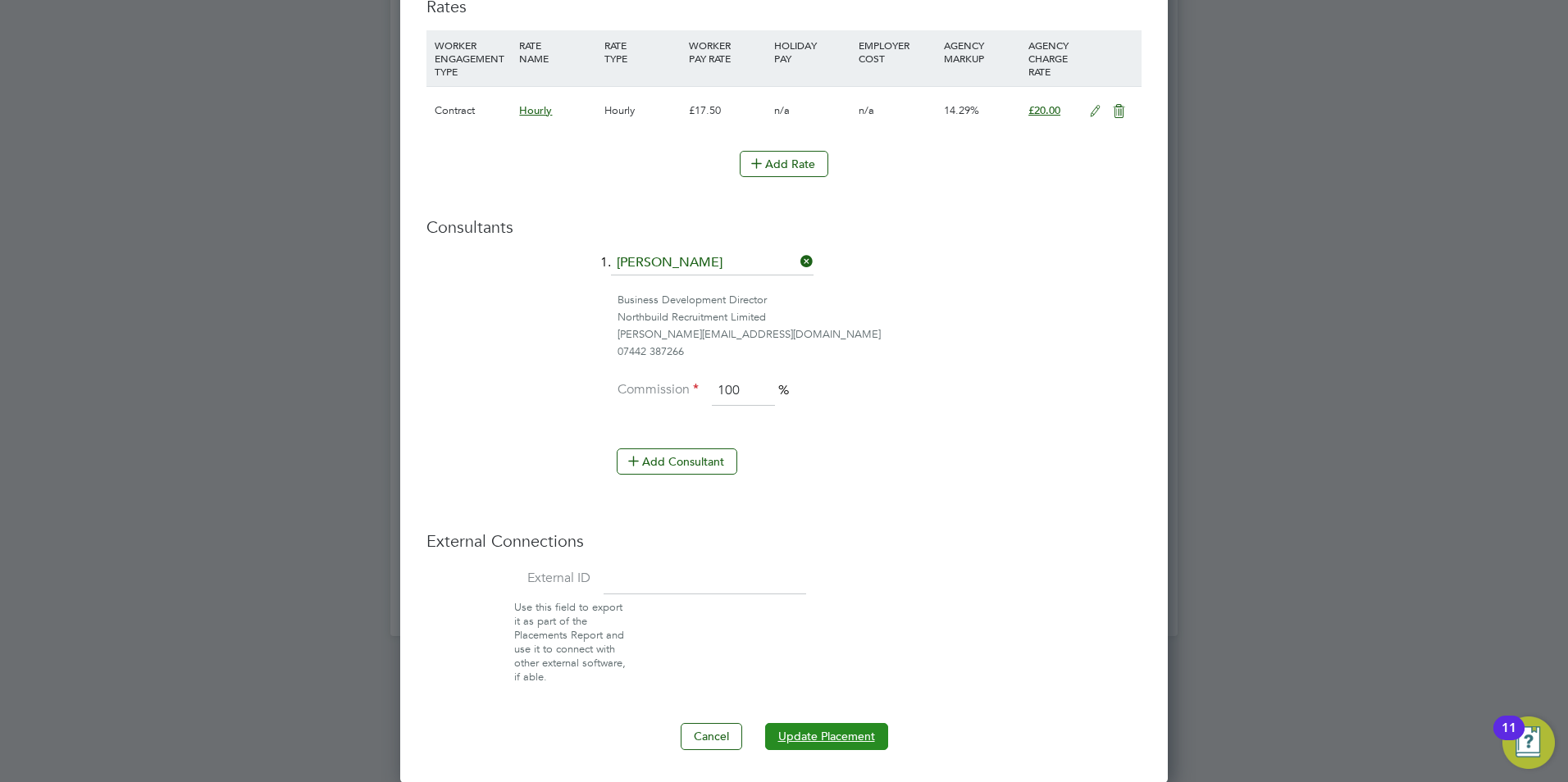
click at [830, 730] on button "Update Placement" at bounding box center [827, 736] width 123 height 26
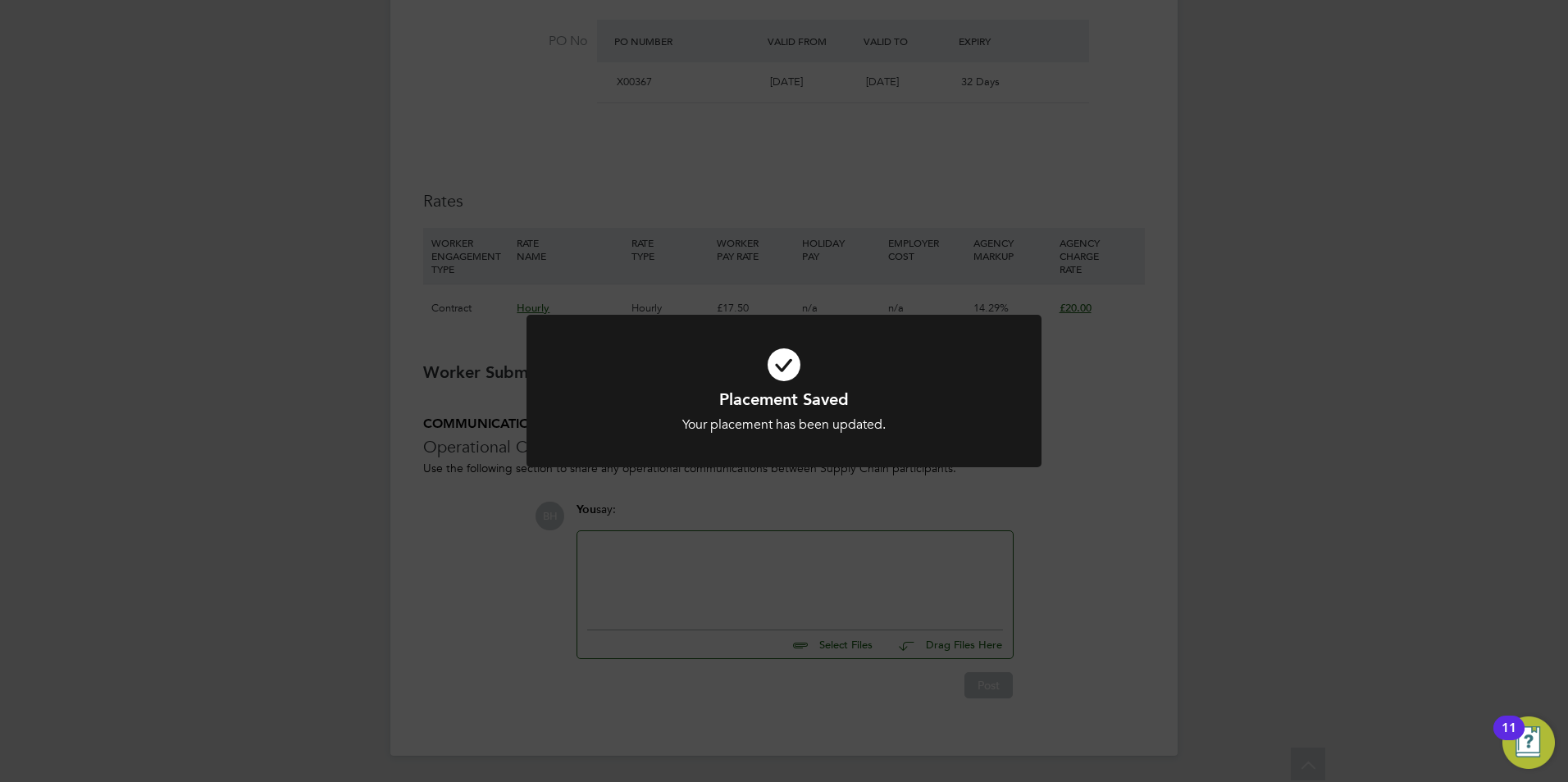
click at [794, 567] on div "Placement Saved Your placement has been updated. Cancel Okay" at bounding box center [784, 391] width 1568 height 782
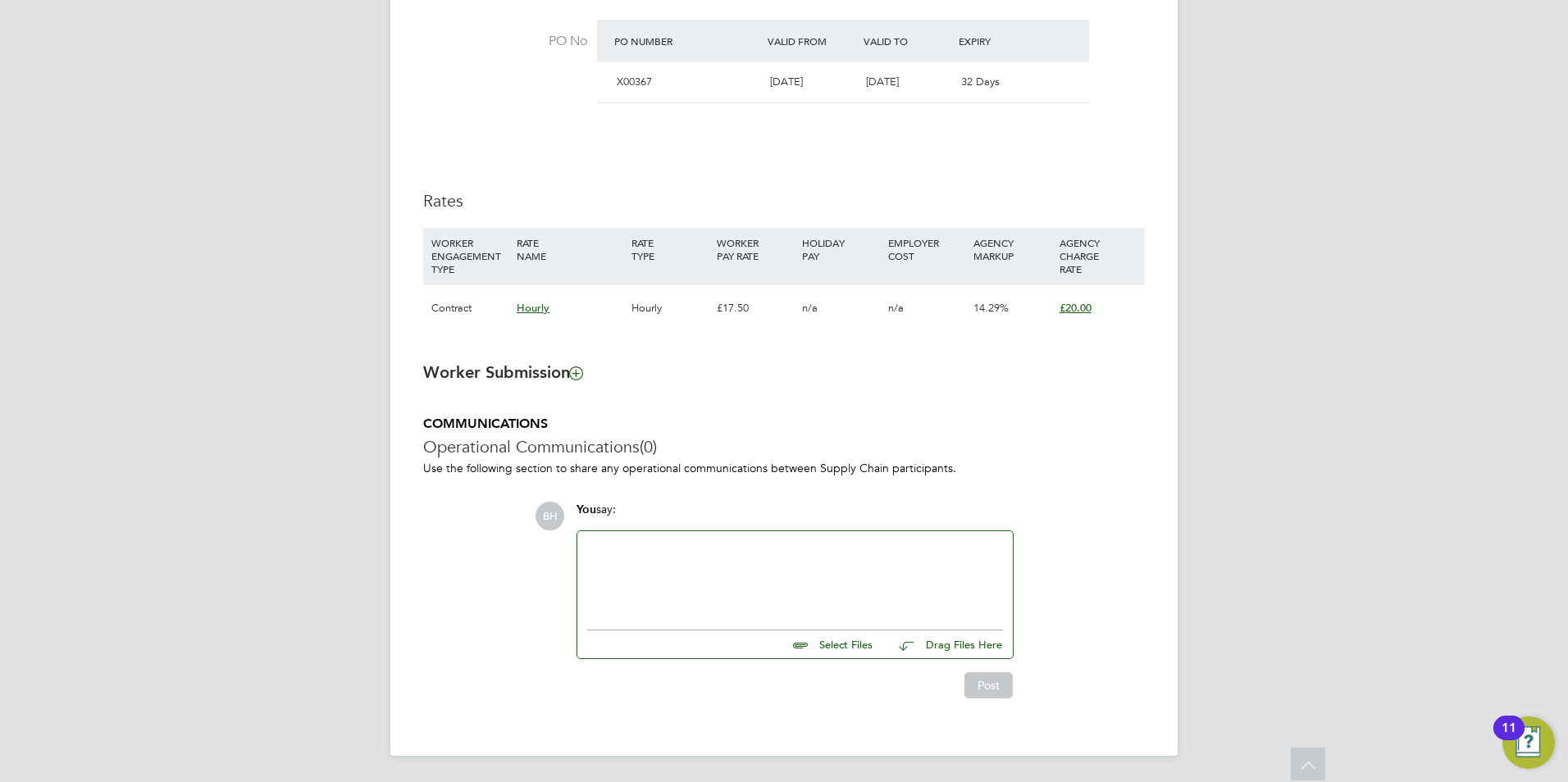
click at [789, 568] on div at bounding box center [795, 576] width 416 height 70
click at [999, 688] on button "Post" at bounding box center [988, 685] width 48 height 26
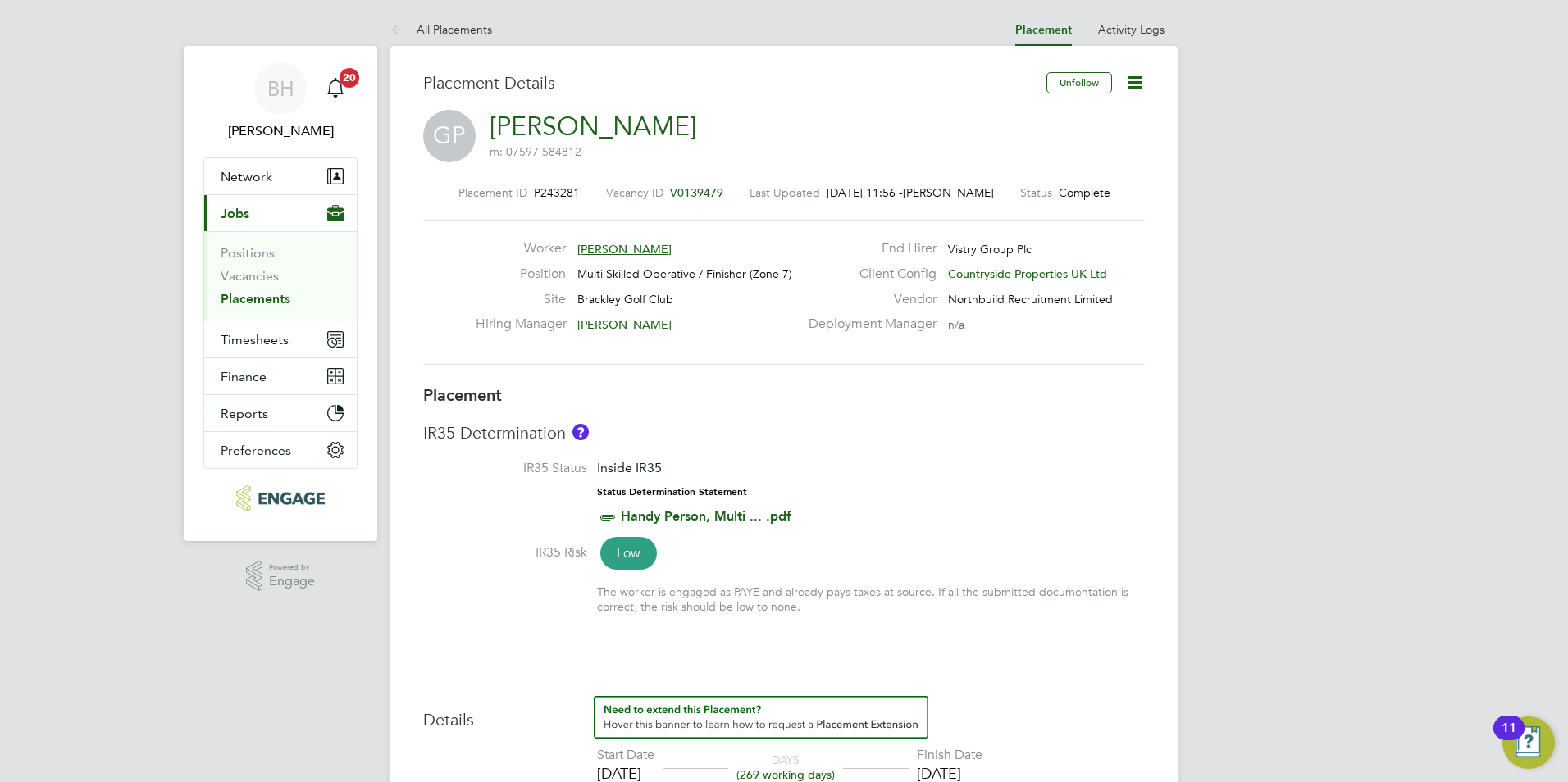
click at [1137, 77] on icon at bounding box center [1135, 82] width 20 height 20
click at [233, 318] on ul "Positions Vacancies Placements" at bounding box center [280, 276] width 153 height 90
click at [231, 335] on span "Timesheets" at bounding box center [254, 339] width 68 height 15
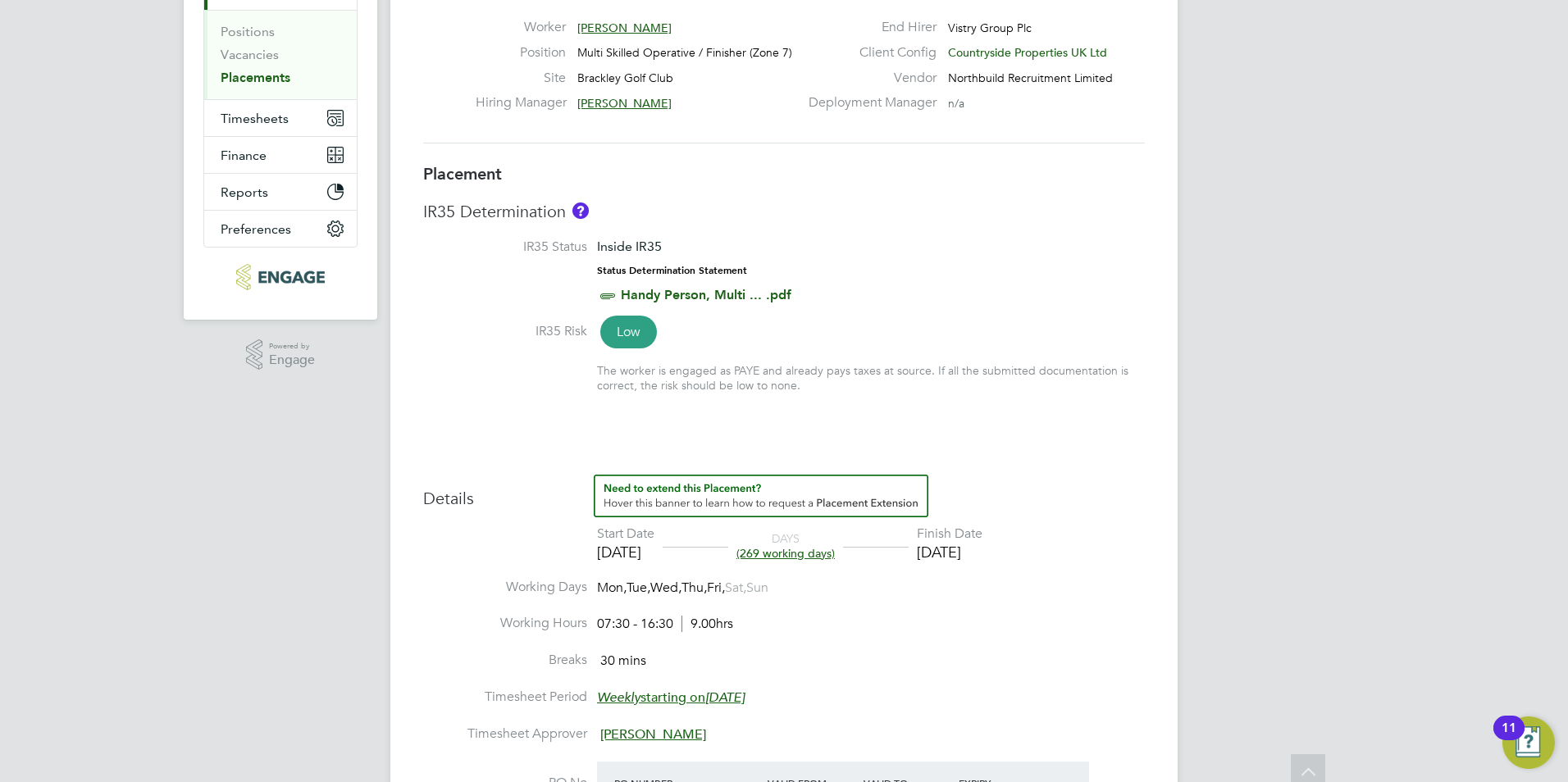
scroll to position [0, 0]
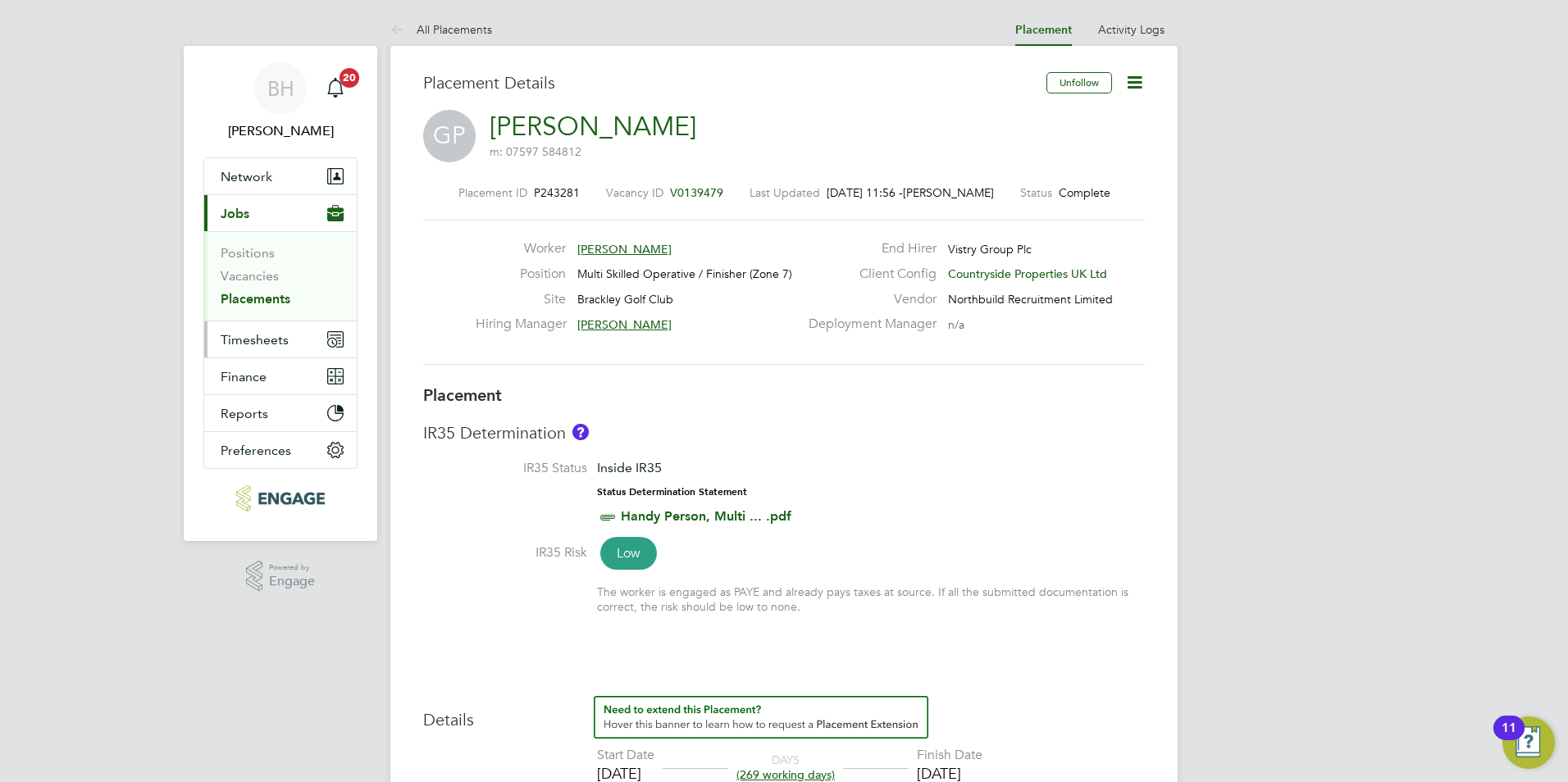
click at [276, 327] on button "Timesheets" at bounding box center [280, 339] width 153 height 36
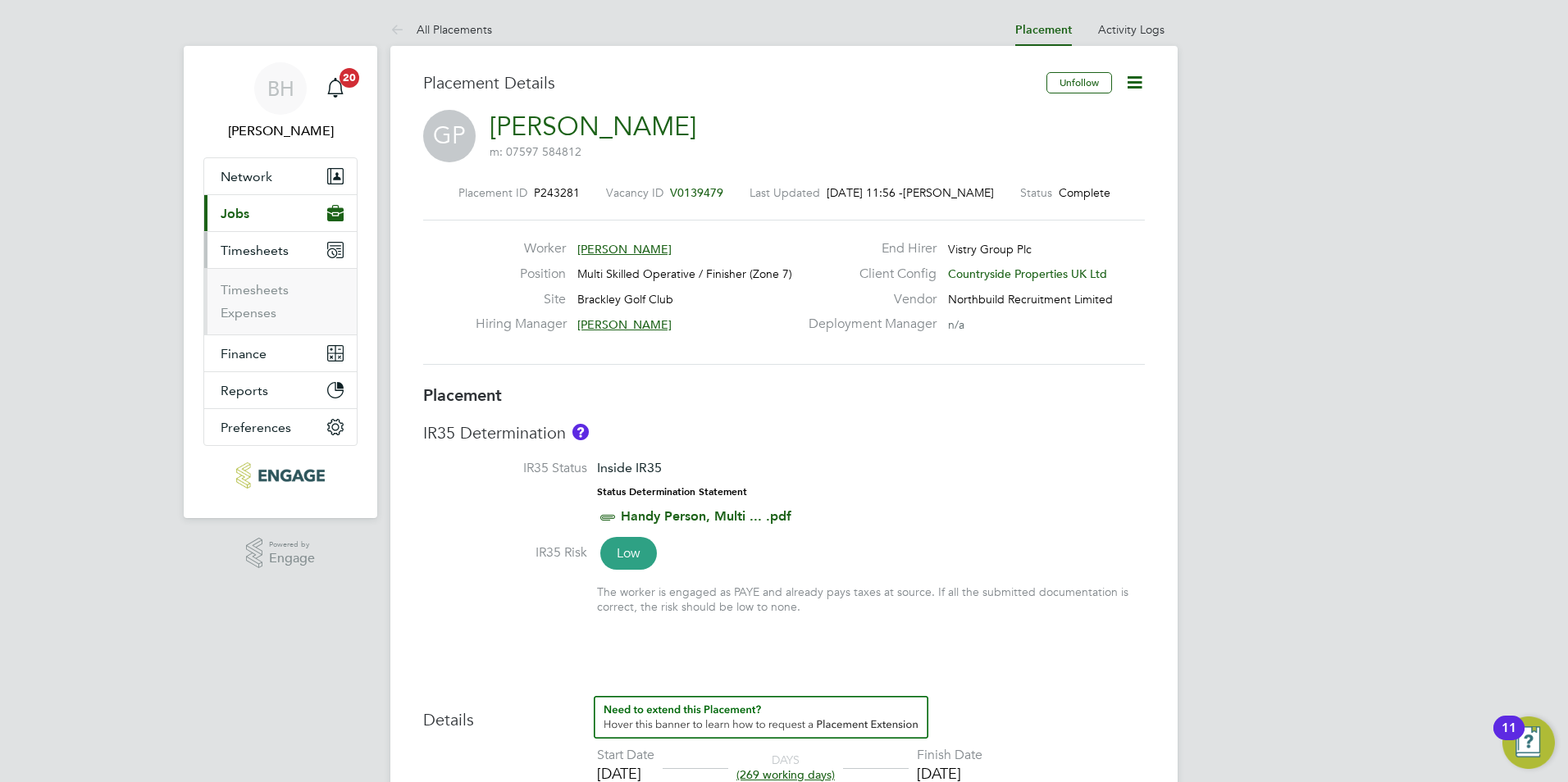
click at [271, 298] on li "Timesheets" at bounding box center [282, 293] width 123 height 23
click at [275, 293] on link "Timesheets" at bounding box center [254, 290] width 68 height 15
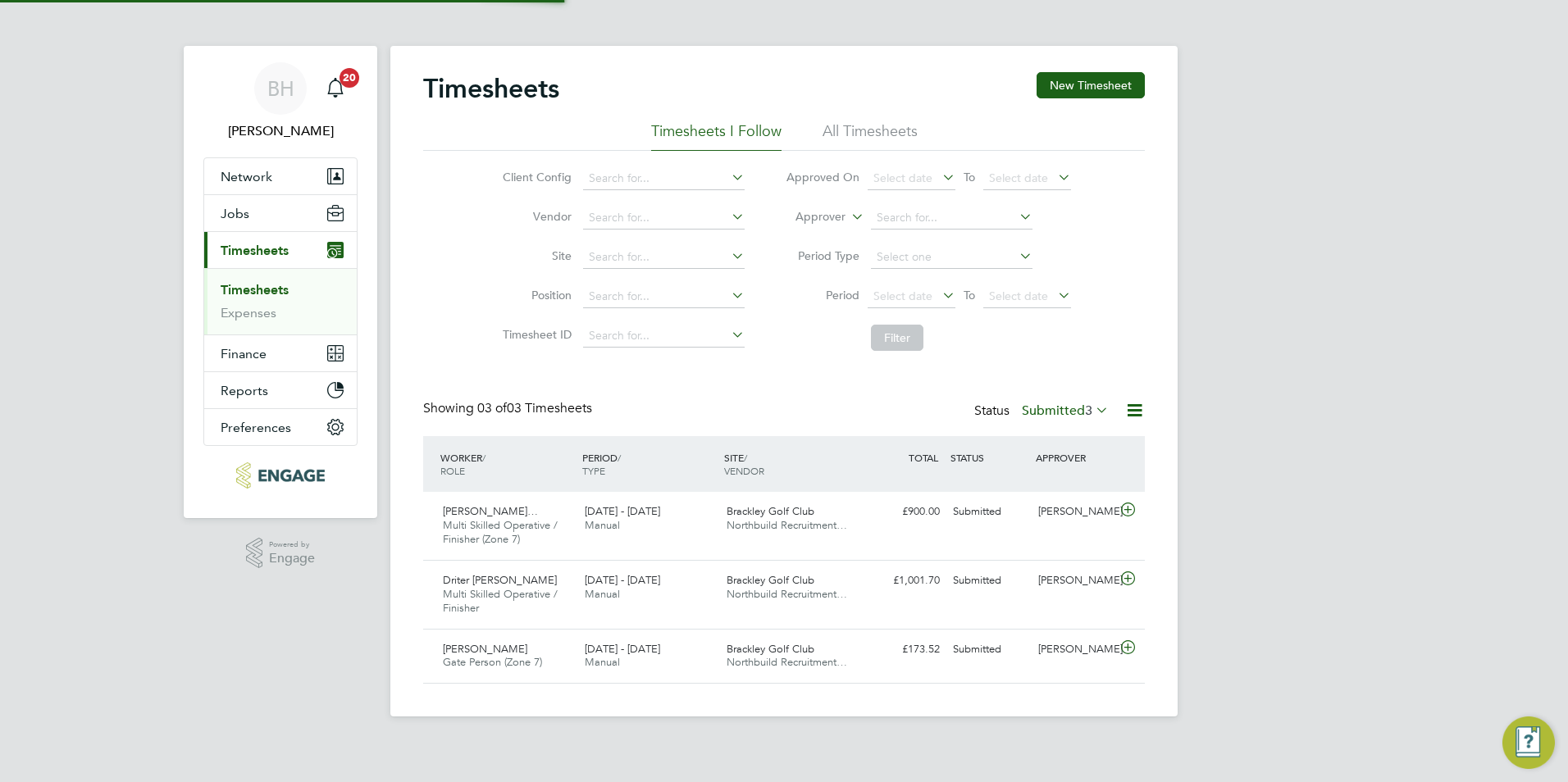
scroll to position [42, 143]
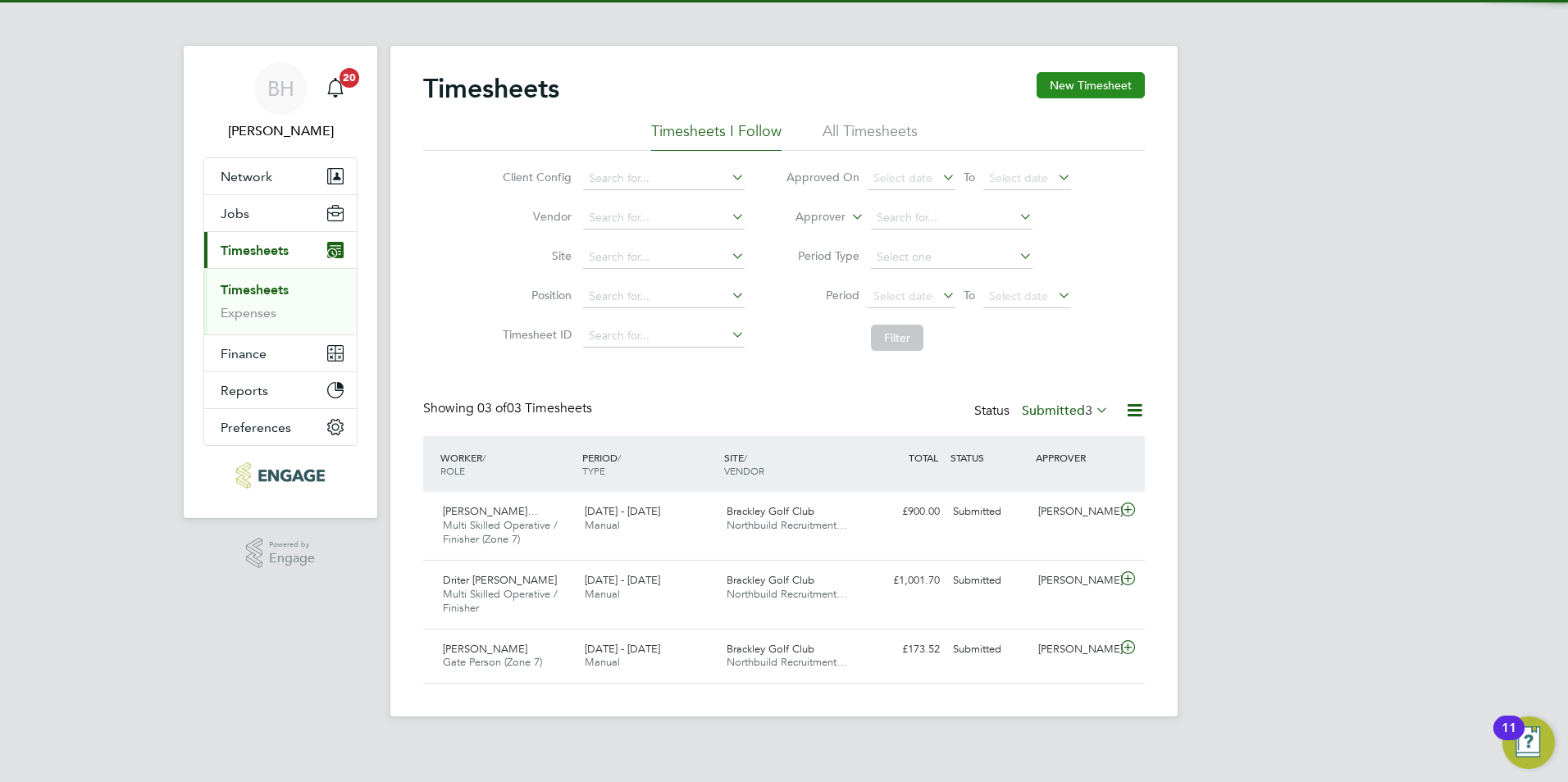
click at [1130, 86] on button "New Timesheet" at bounding box center [1091, 84] width 108 height 26
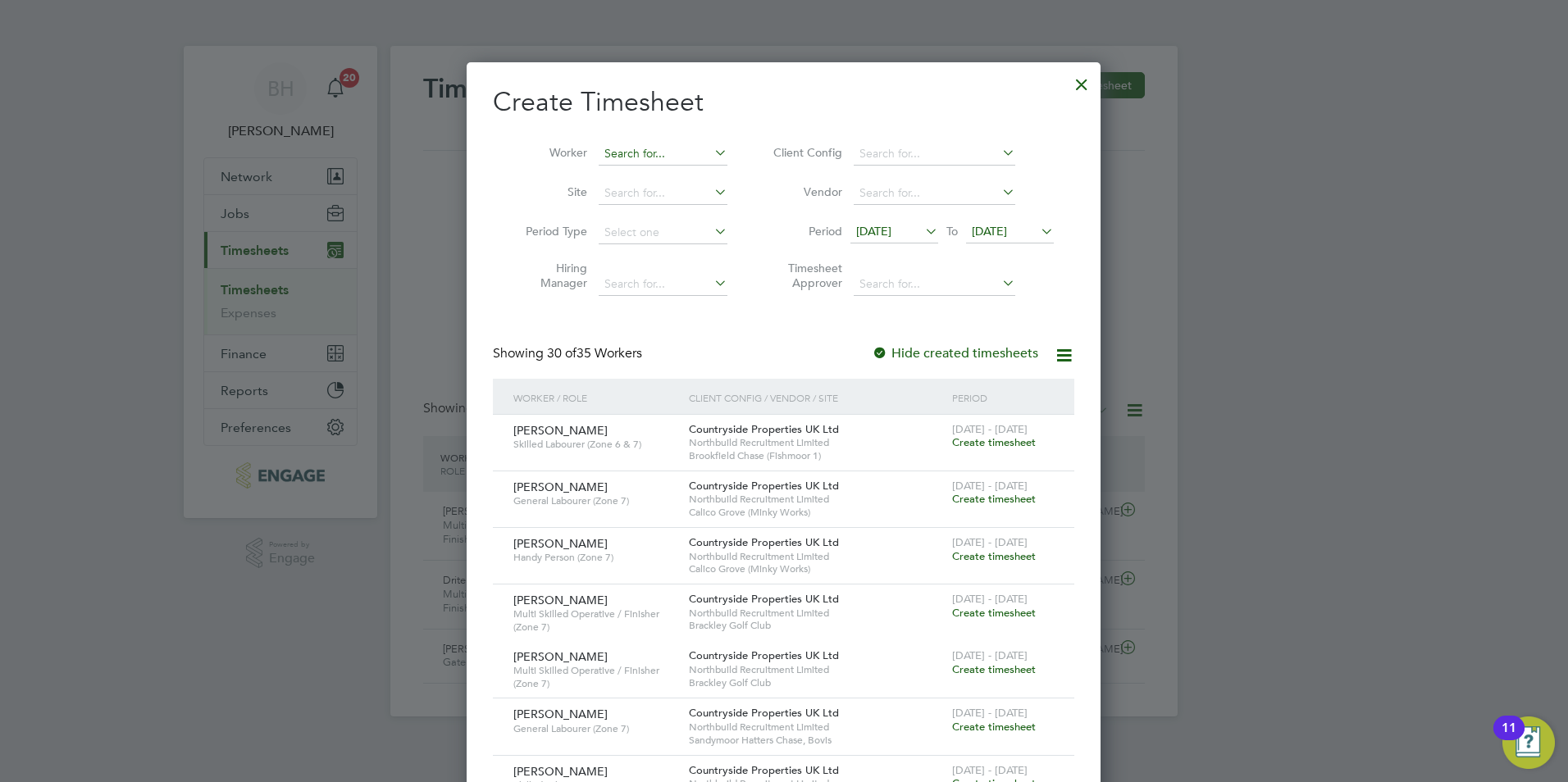
scroll to position [2247, 634]
click at [630, 148] on input at bounding box center [663, 154] width 128 height 23
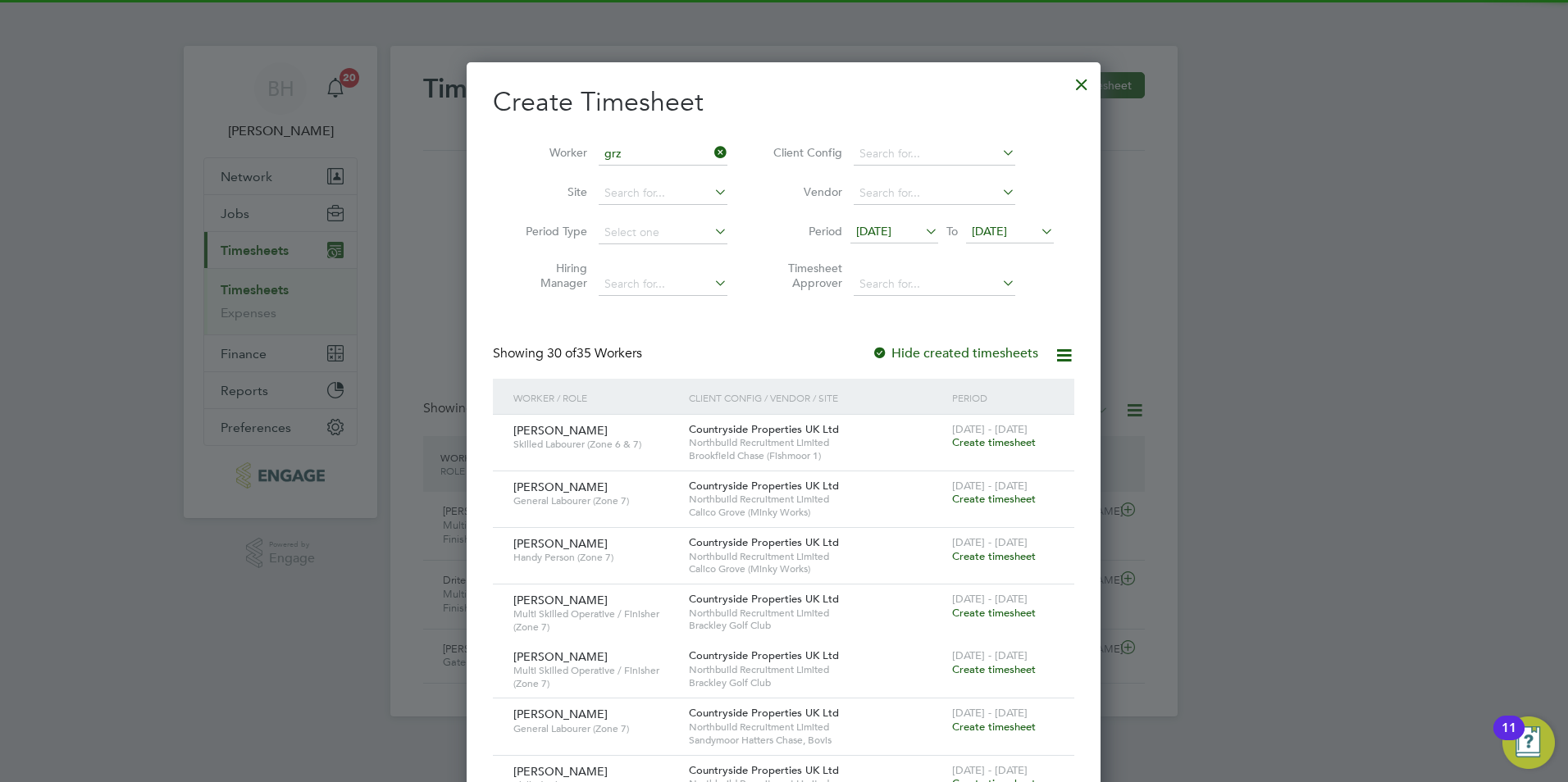
click at [635, 166] on li "Grz egorz Przeszlo" at bounding box center [663, 176] width 130 height 22
type input "Grzegorz Przeszlo"
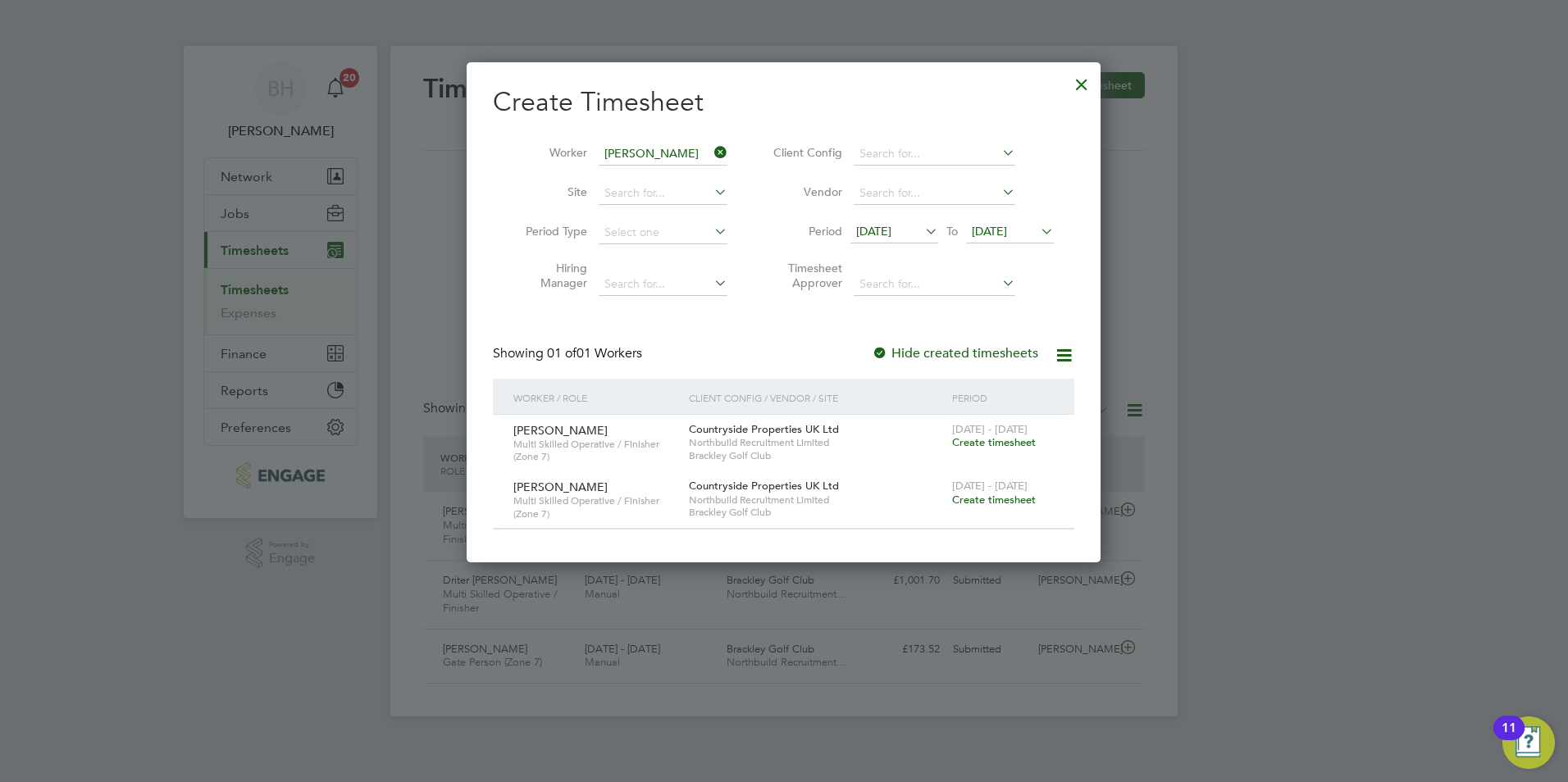
scroll to position [501, 634]
click at [983, 492] on span "Create timesheet" at bounding box center [994, 499] width 84 height 14
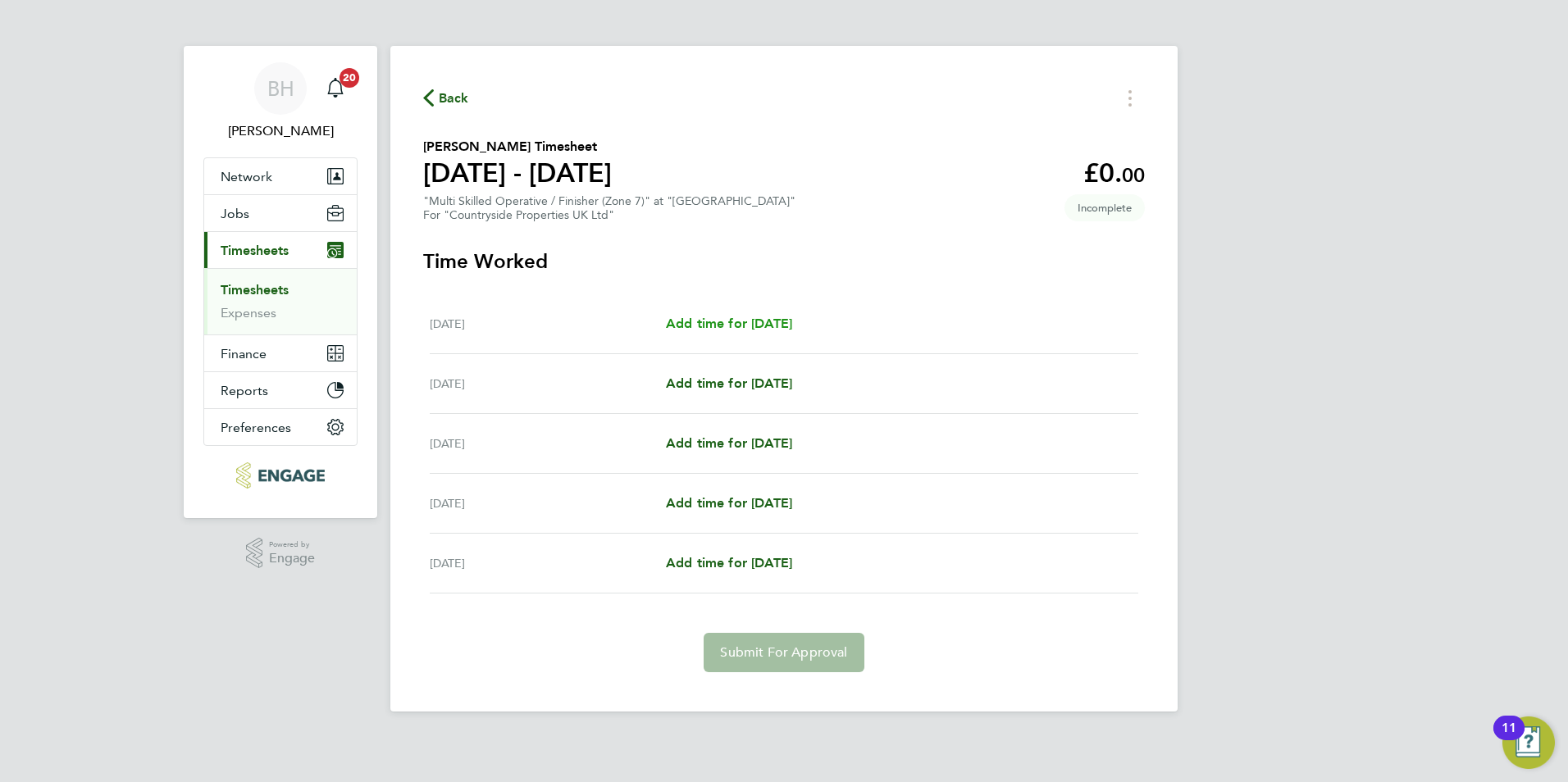
click at [792, 324] on span "Add time for Mon 22 Sep" at bounding box center [728, 323] width 126 height 15
select select "30"
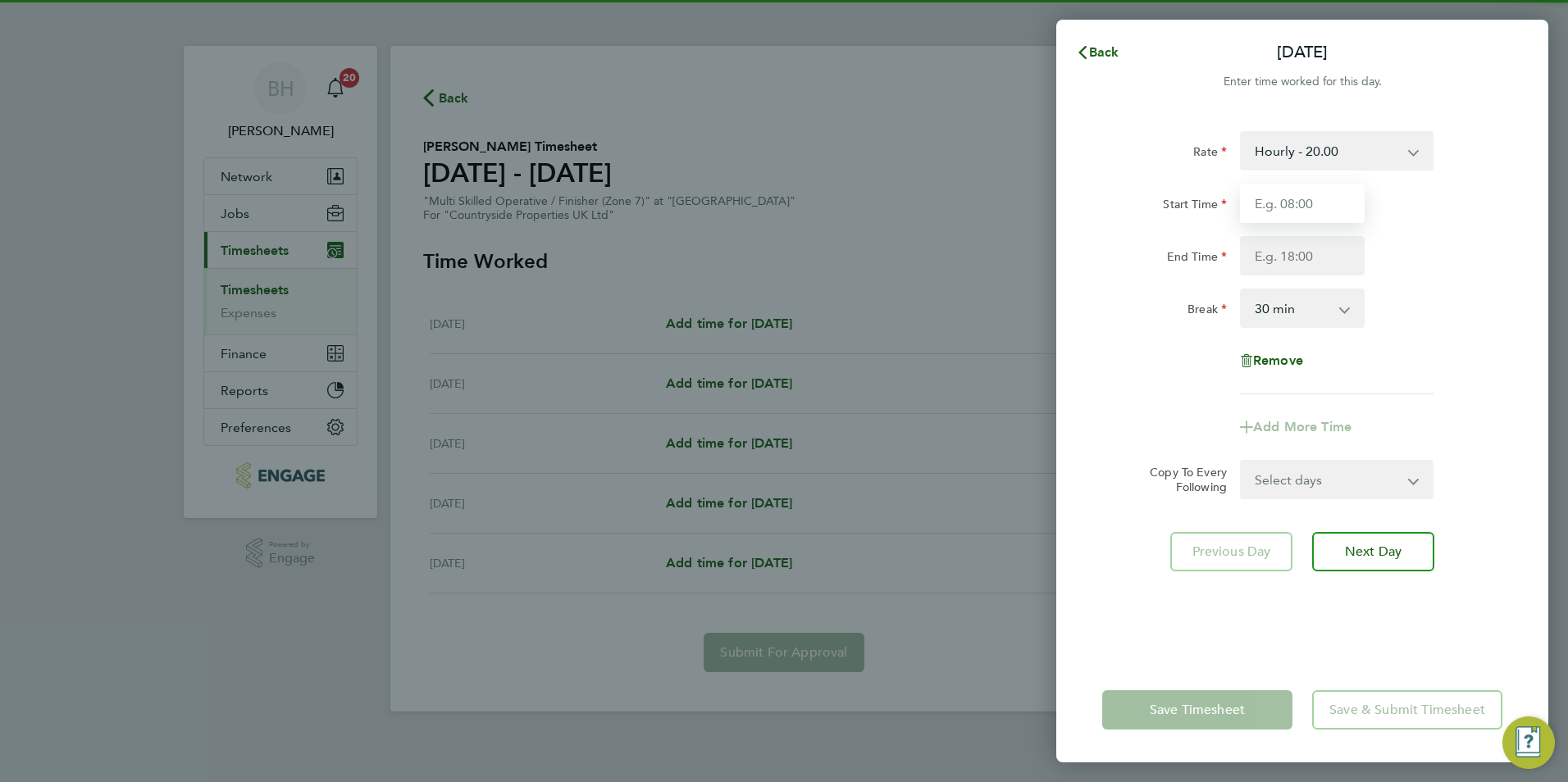
click at [1289, 198] on input "Start Time" at bounding box center [1303, 203] width 125 height 40
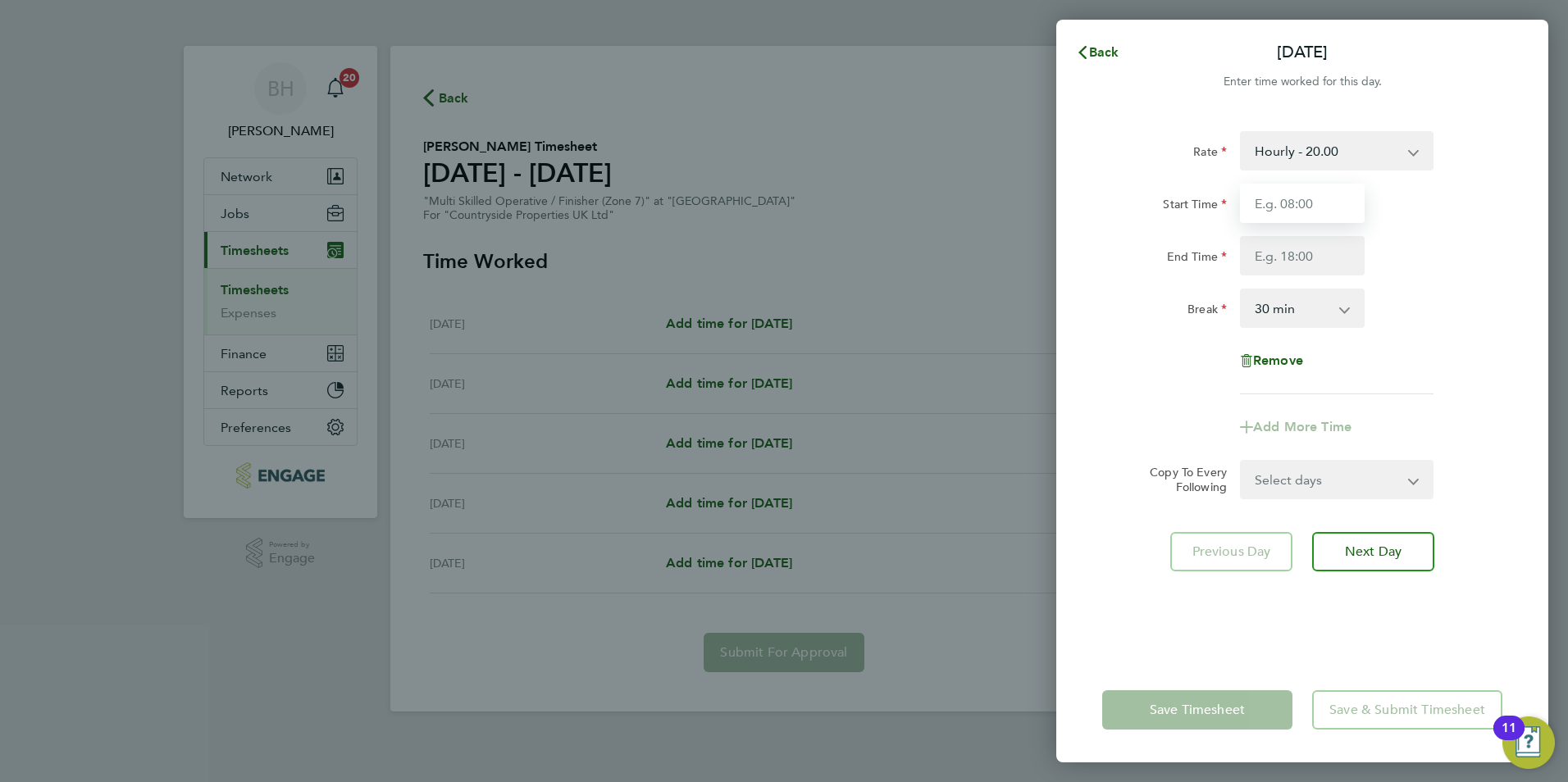
type input "07:30"
type input "17:00"
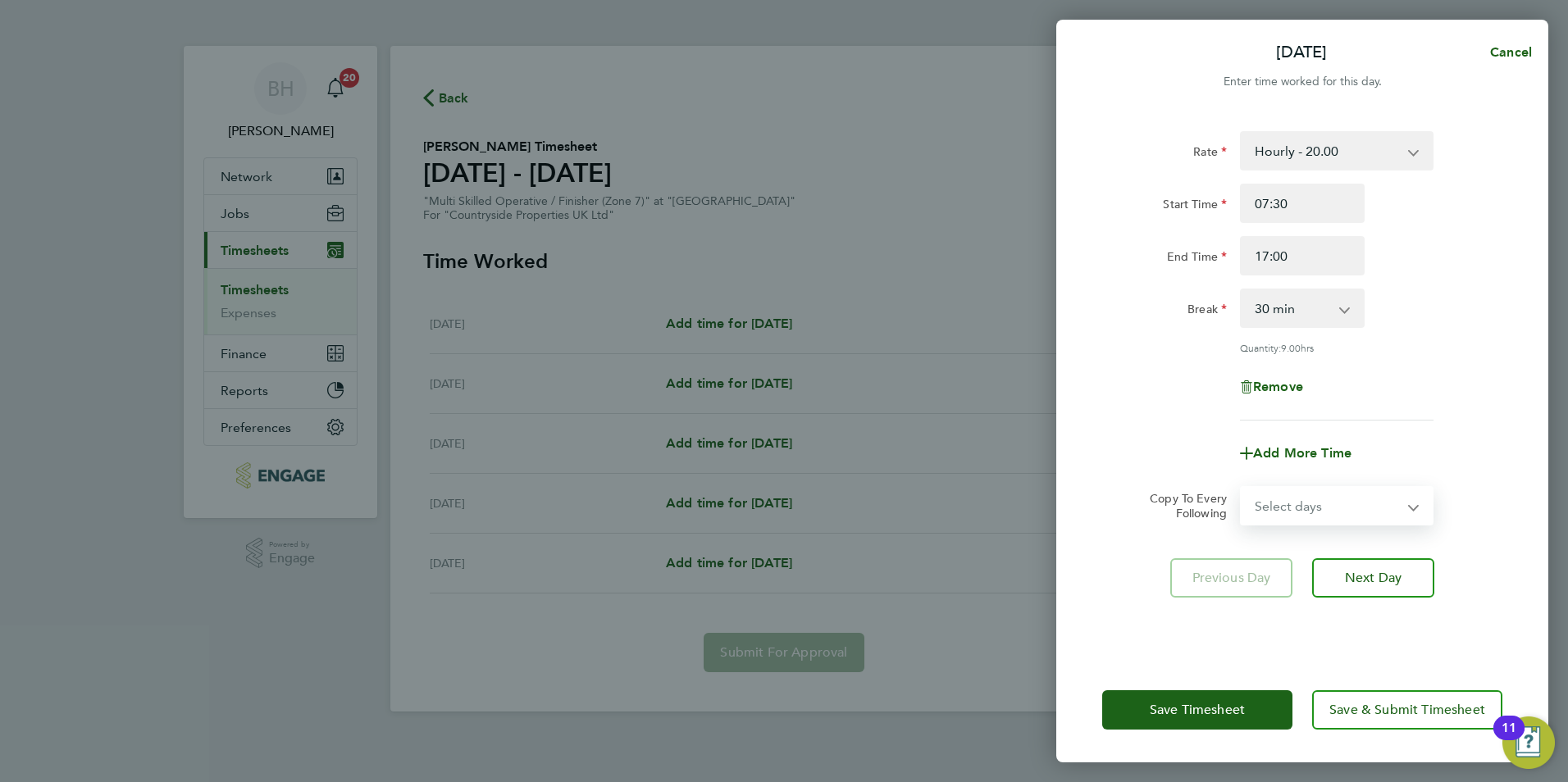
click at [1353, 518] on select "Select days Day Tuesday Wednesday Thursday Friday" at bounding box center [1328, 506] width 172 height 36
click at [1457, 389] on div "Remove" at bounding box center [1302, 387] width 413 height 40
click at [1377, 580] on span "Next Day" at bounding box center [1373, 578] width 57 height 16
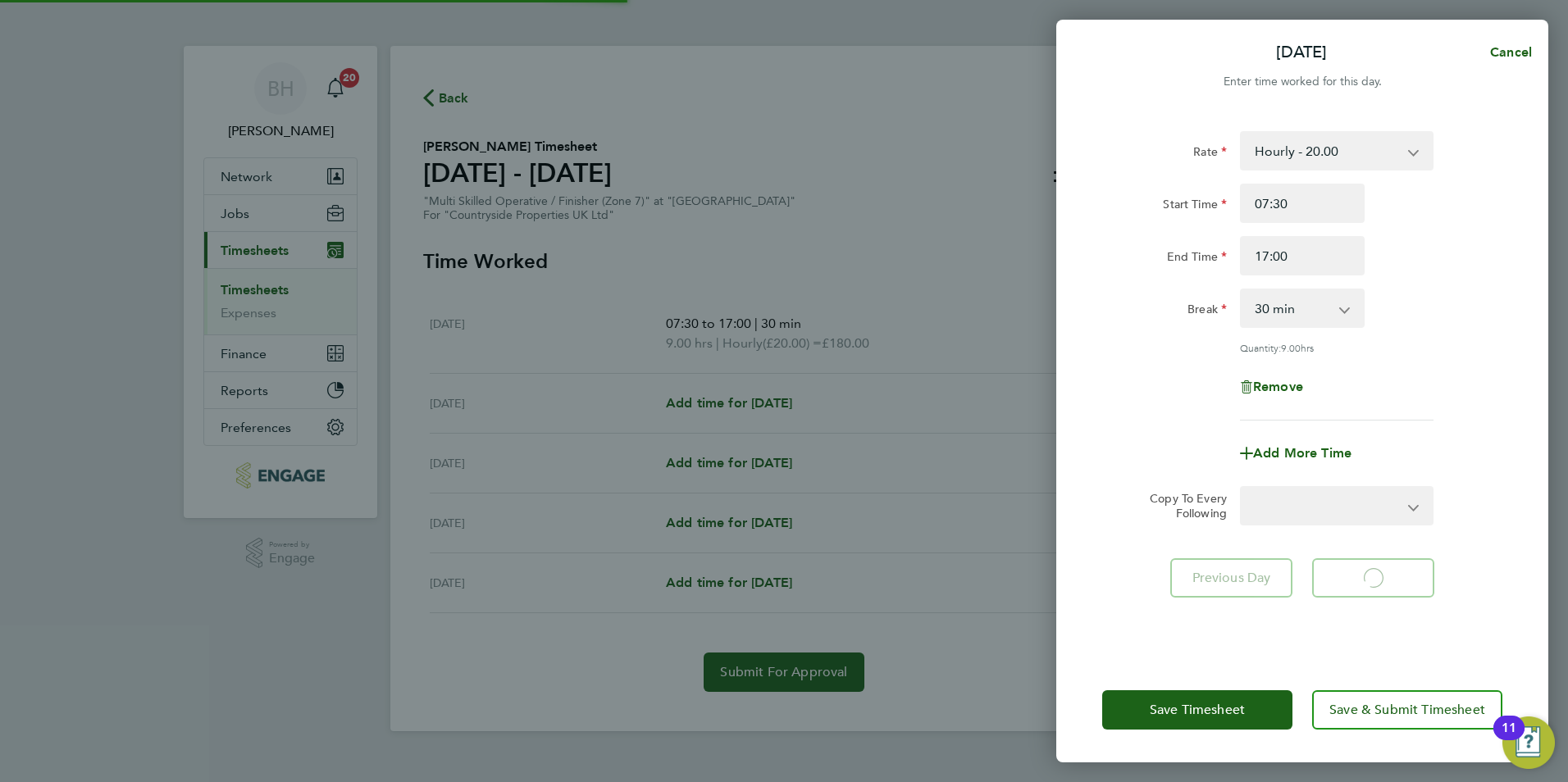
select select "30"
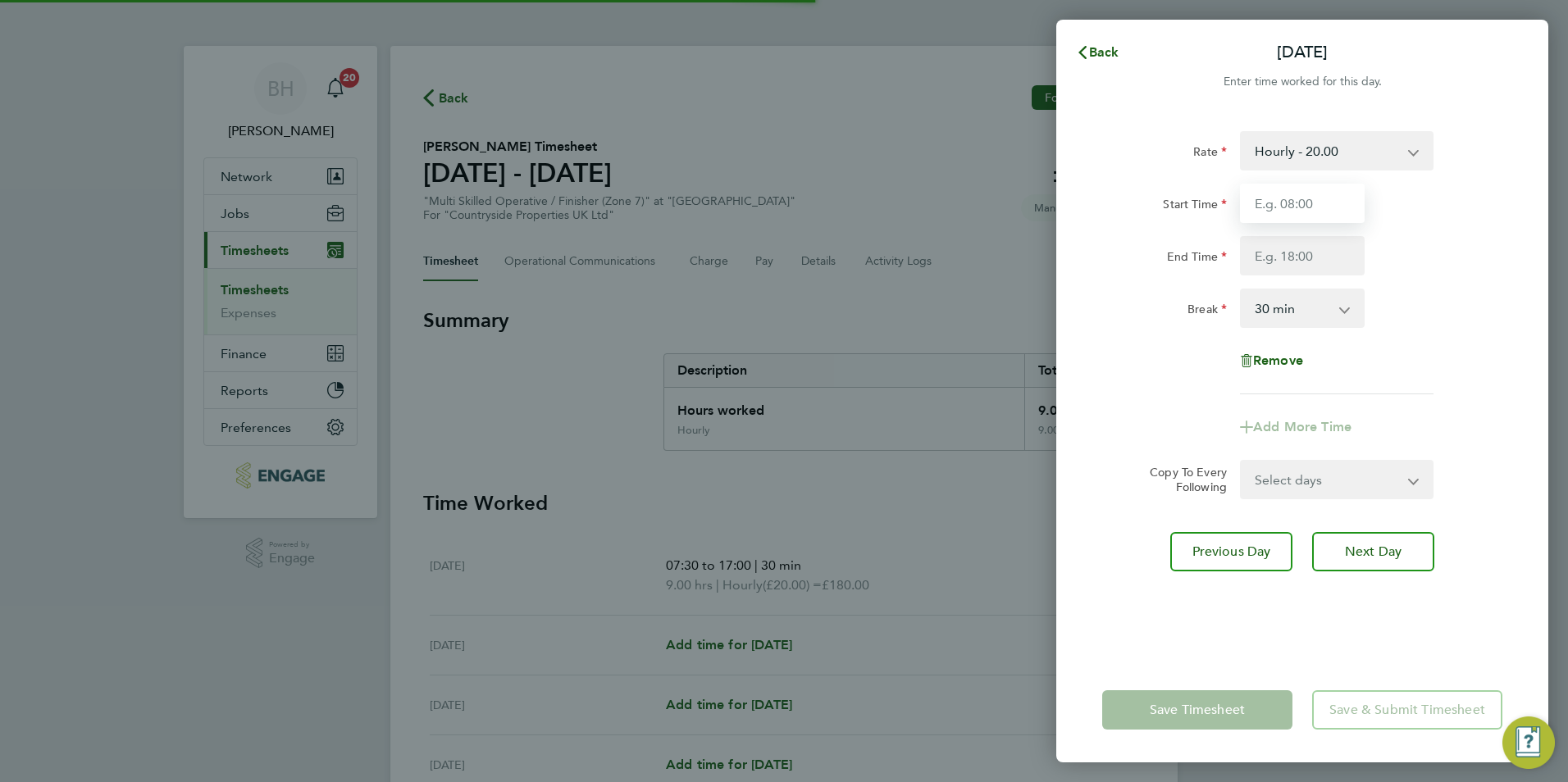
click at [1300, 204] on input "Start Time" at bounding box center [1303, 203] width 125 height 40
type input "07:30"
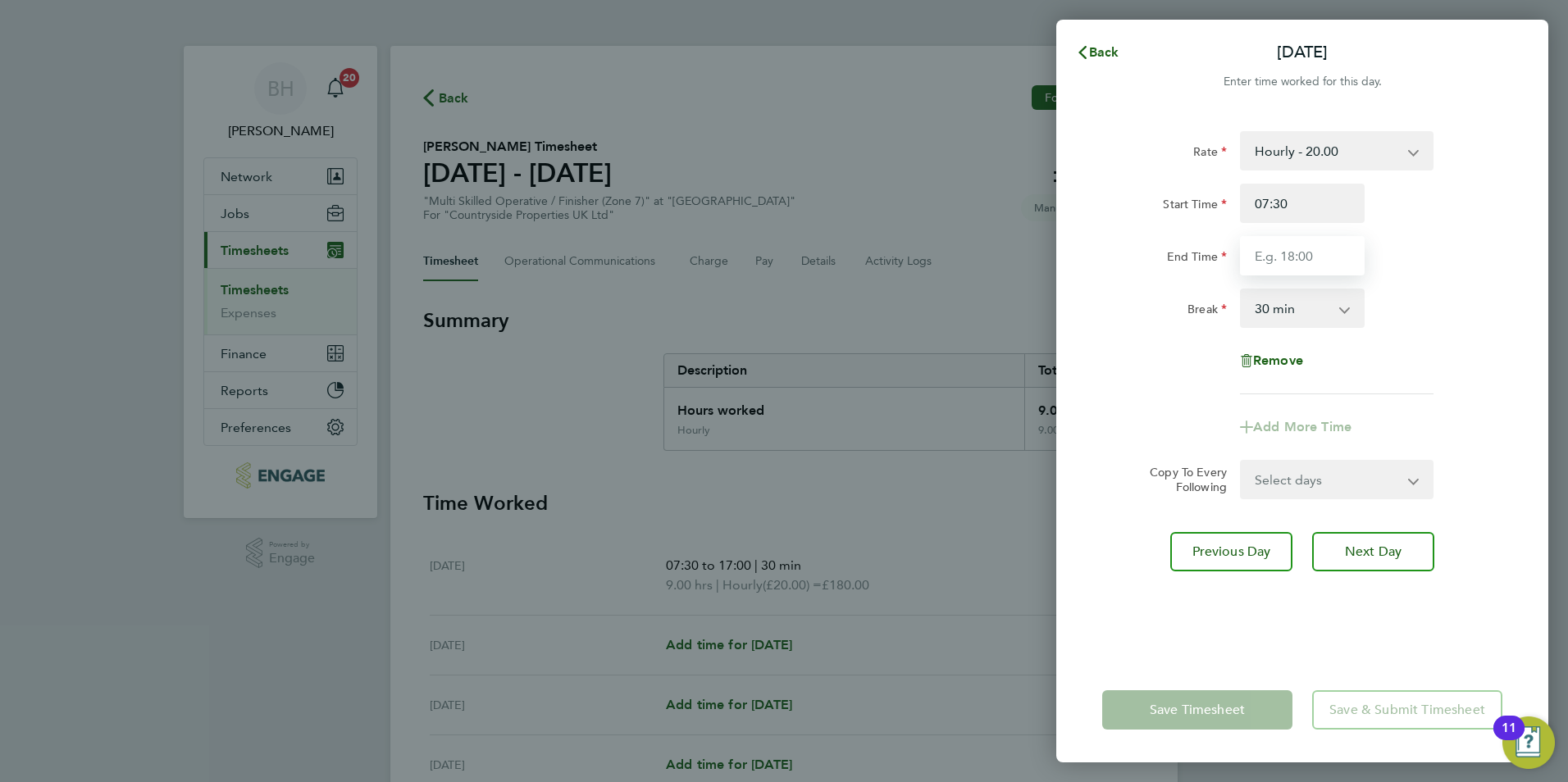
type input "17:00"
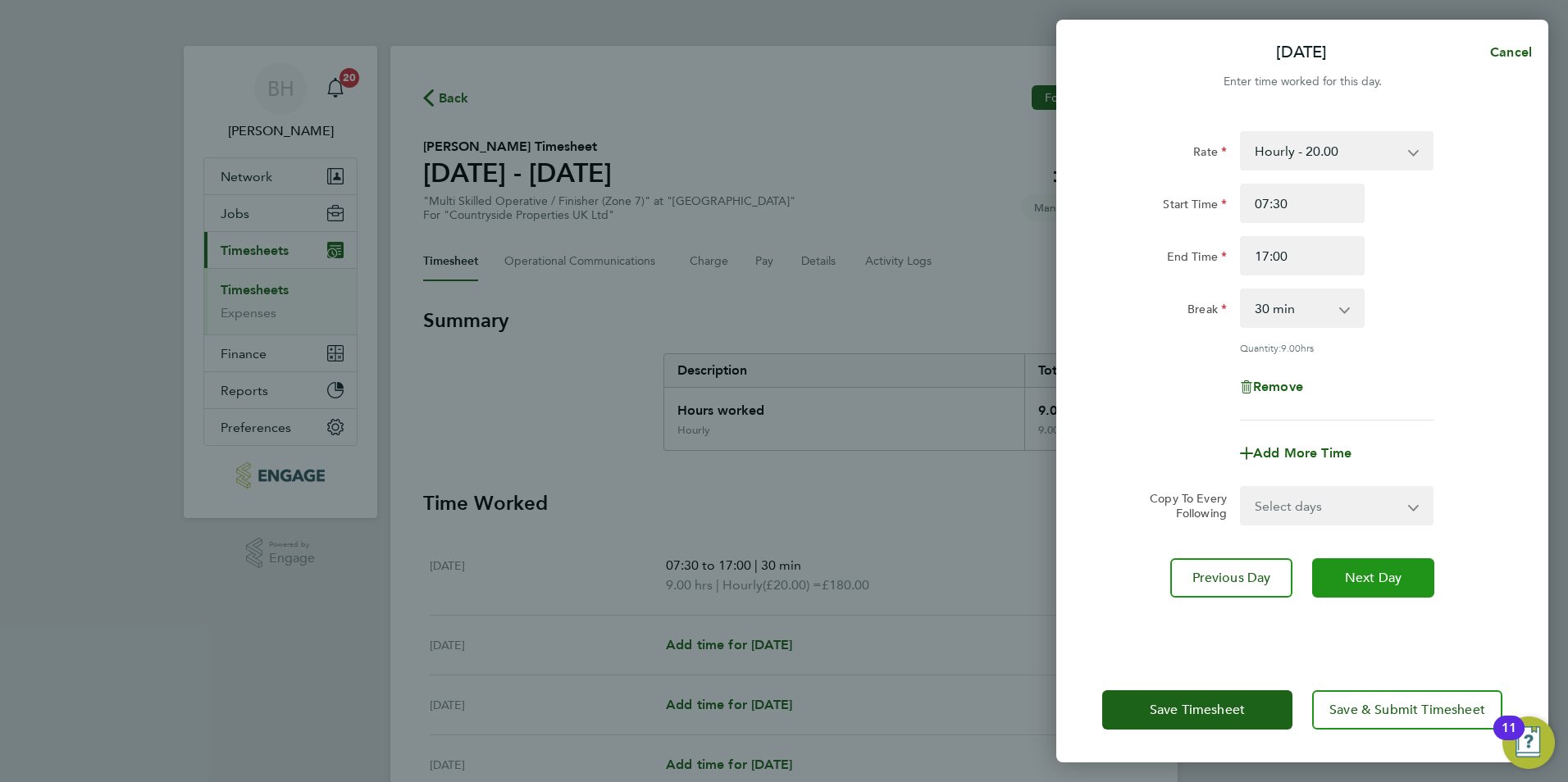
click at [1359, 587] on button "Next Day" at bounding box center [1373, 578] width 122 height 40
select select "30"
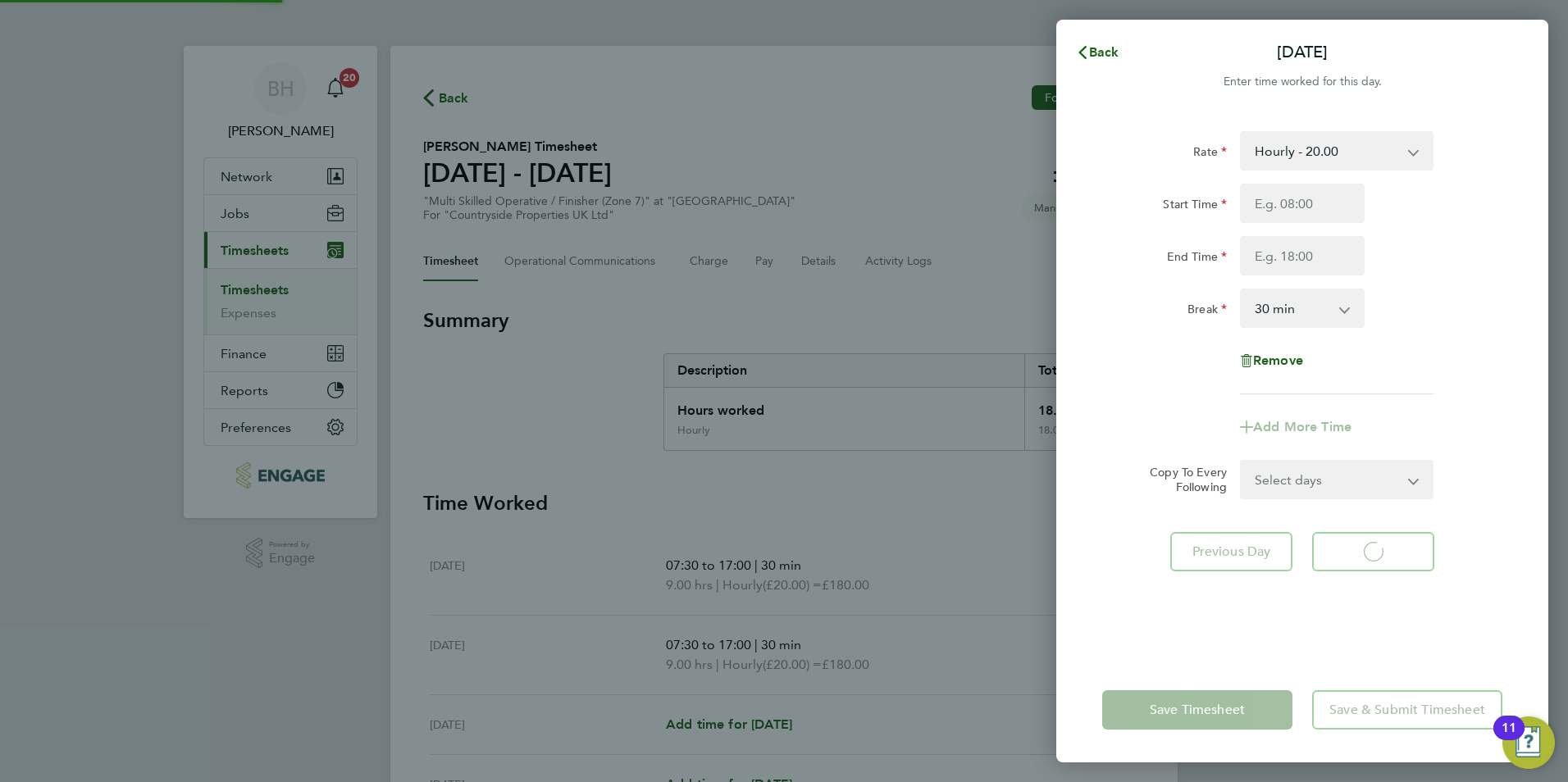
select select "30"
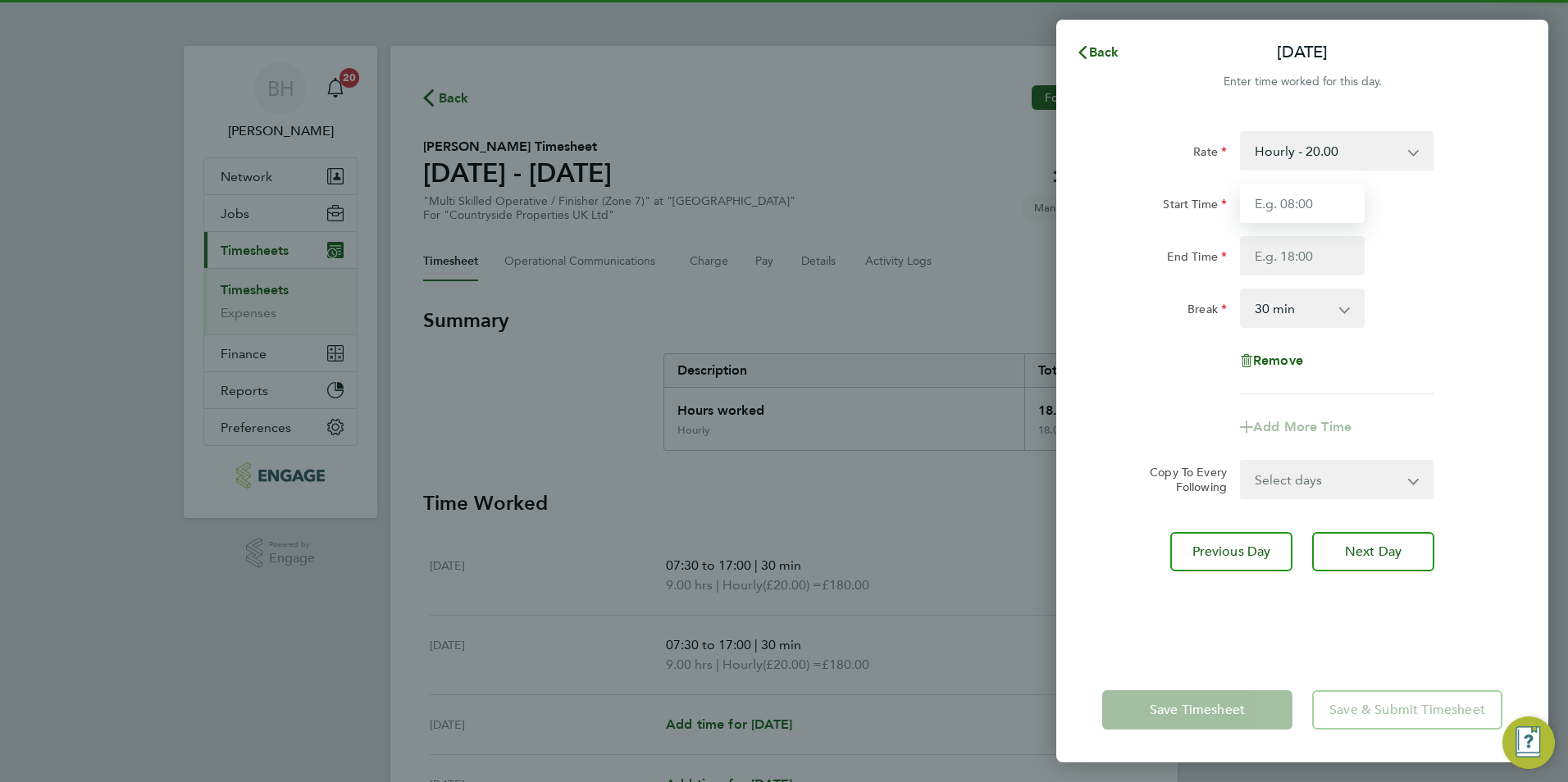
click at [1298, 189] on input "Start Time" at bounding box center [1303, 203] width 125 height 40
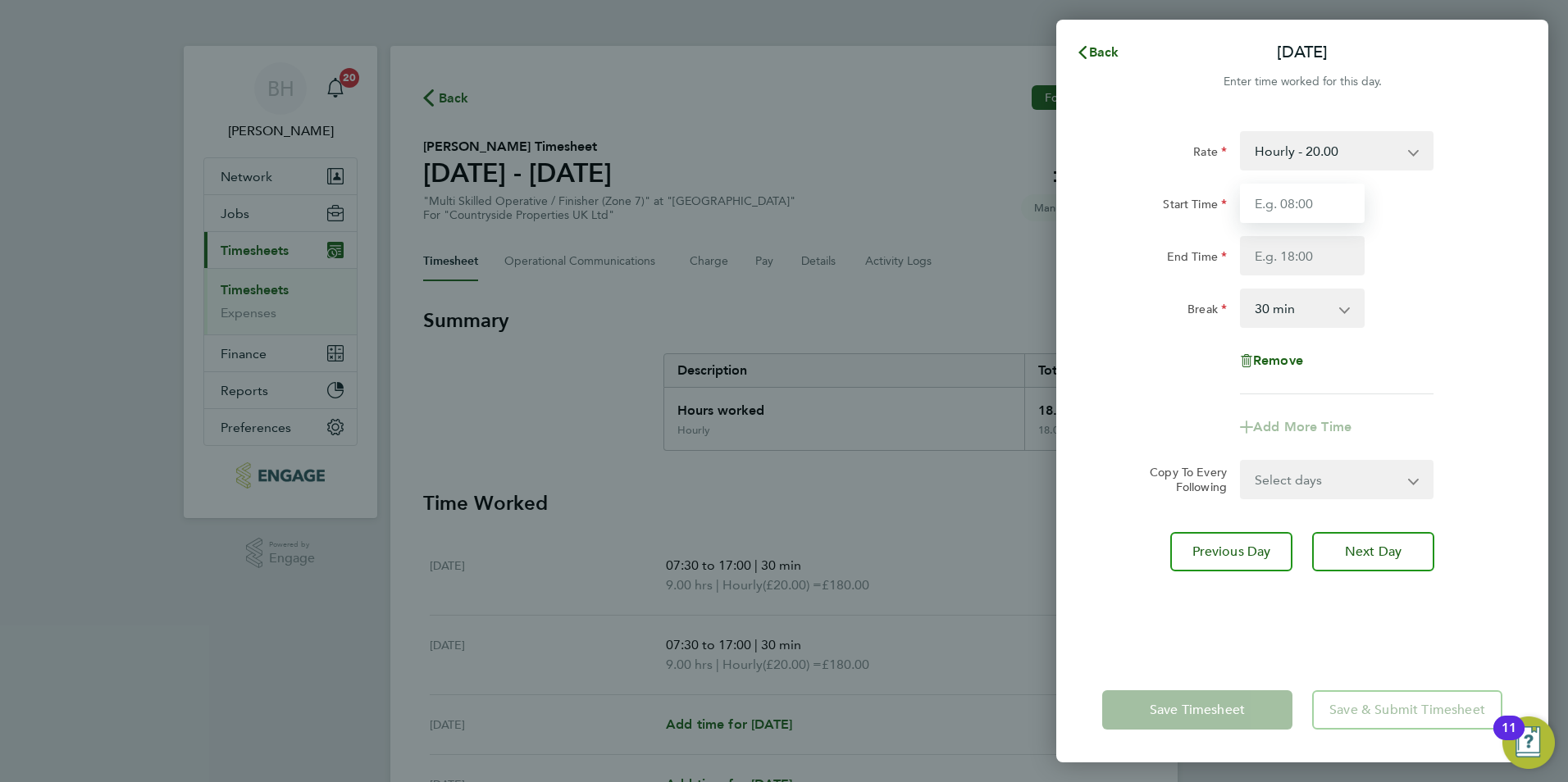
type input "07:30"
type input "17:00"
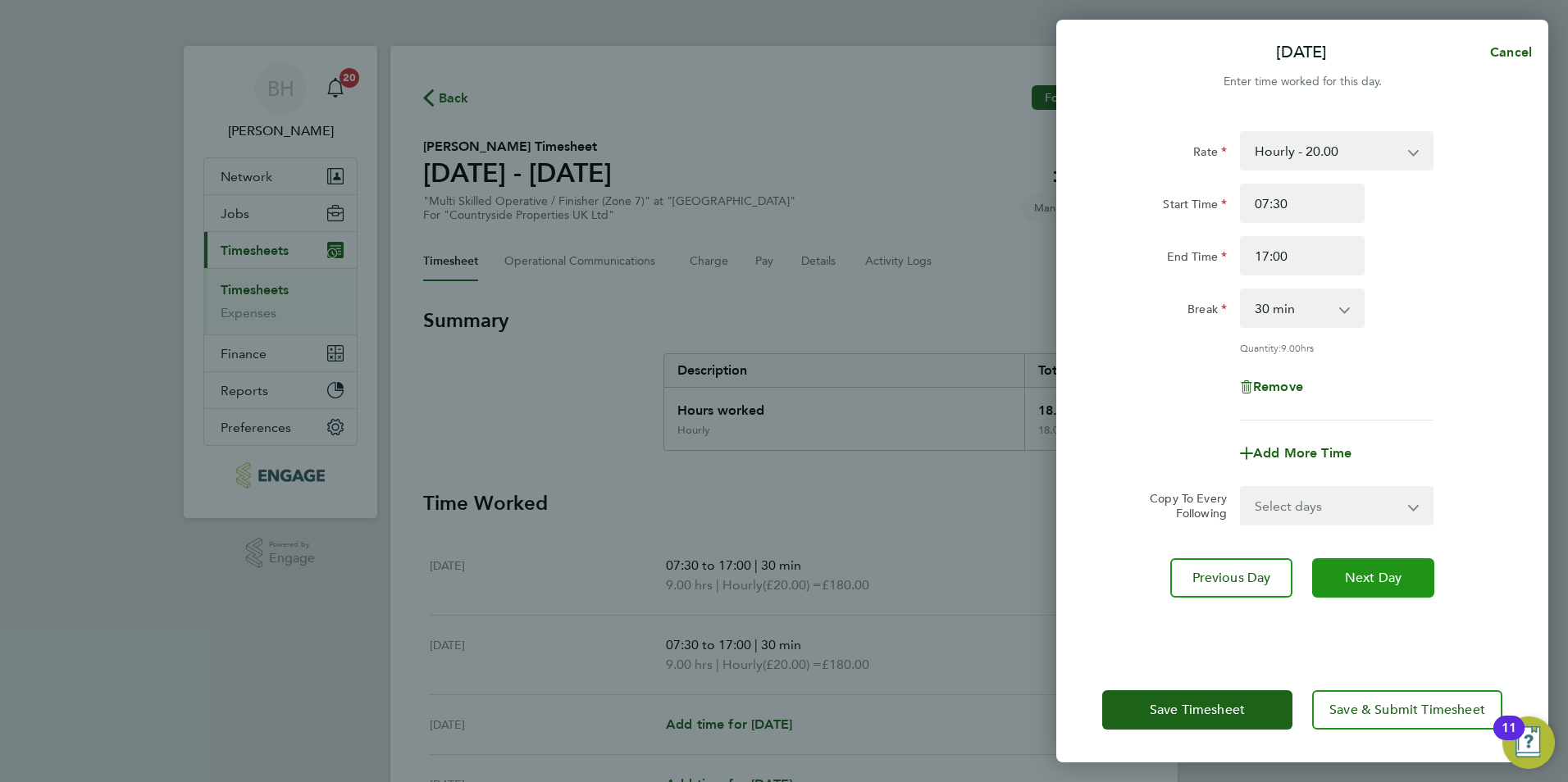
click at [1385, 570] on span "Next Day" at bounding box center [1373, 578] width 57 height 16
select select "30"
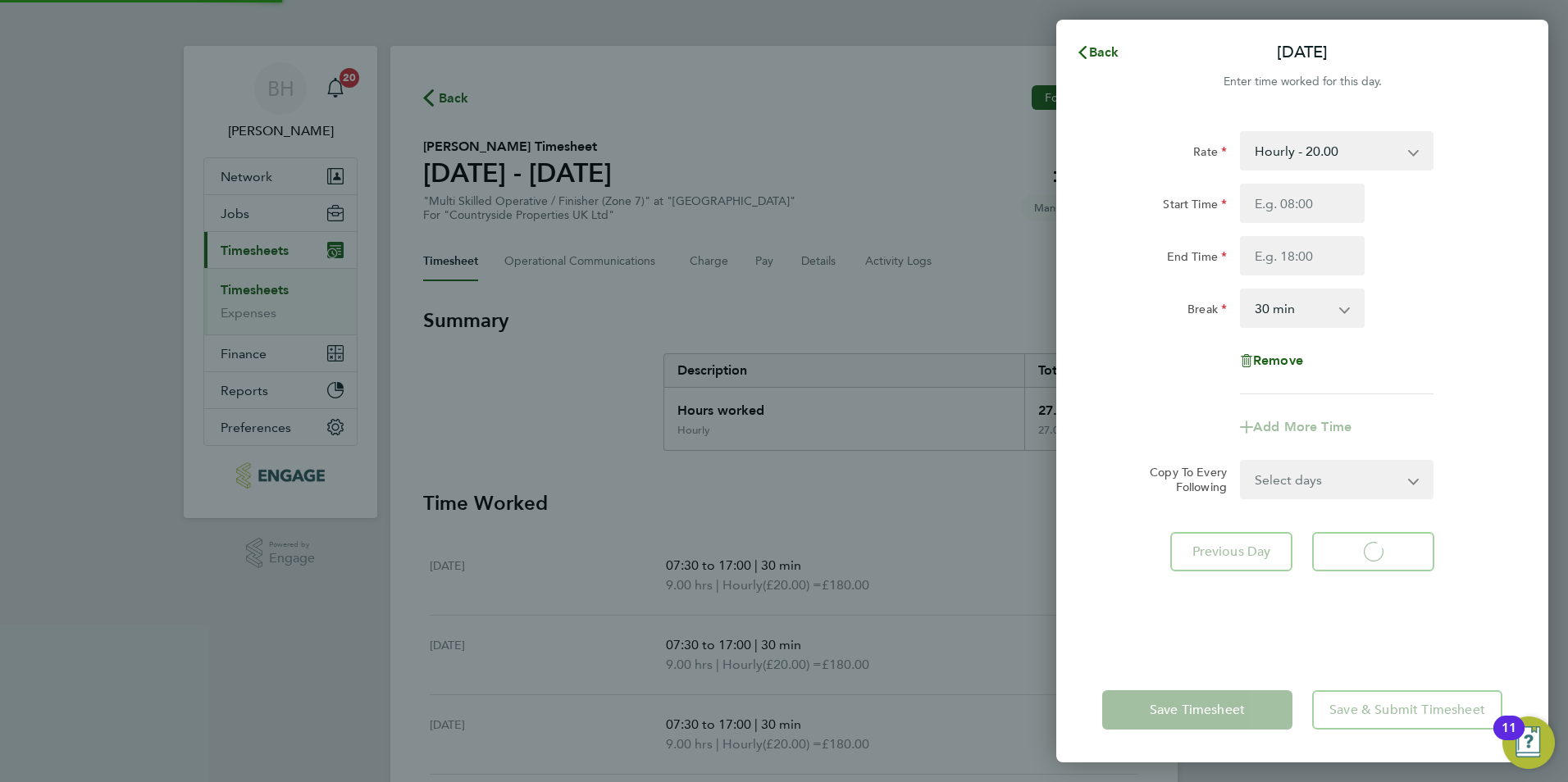
select select "30"
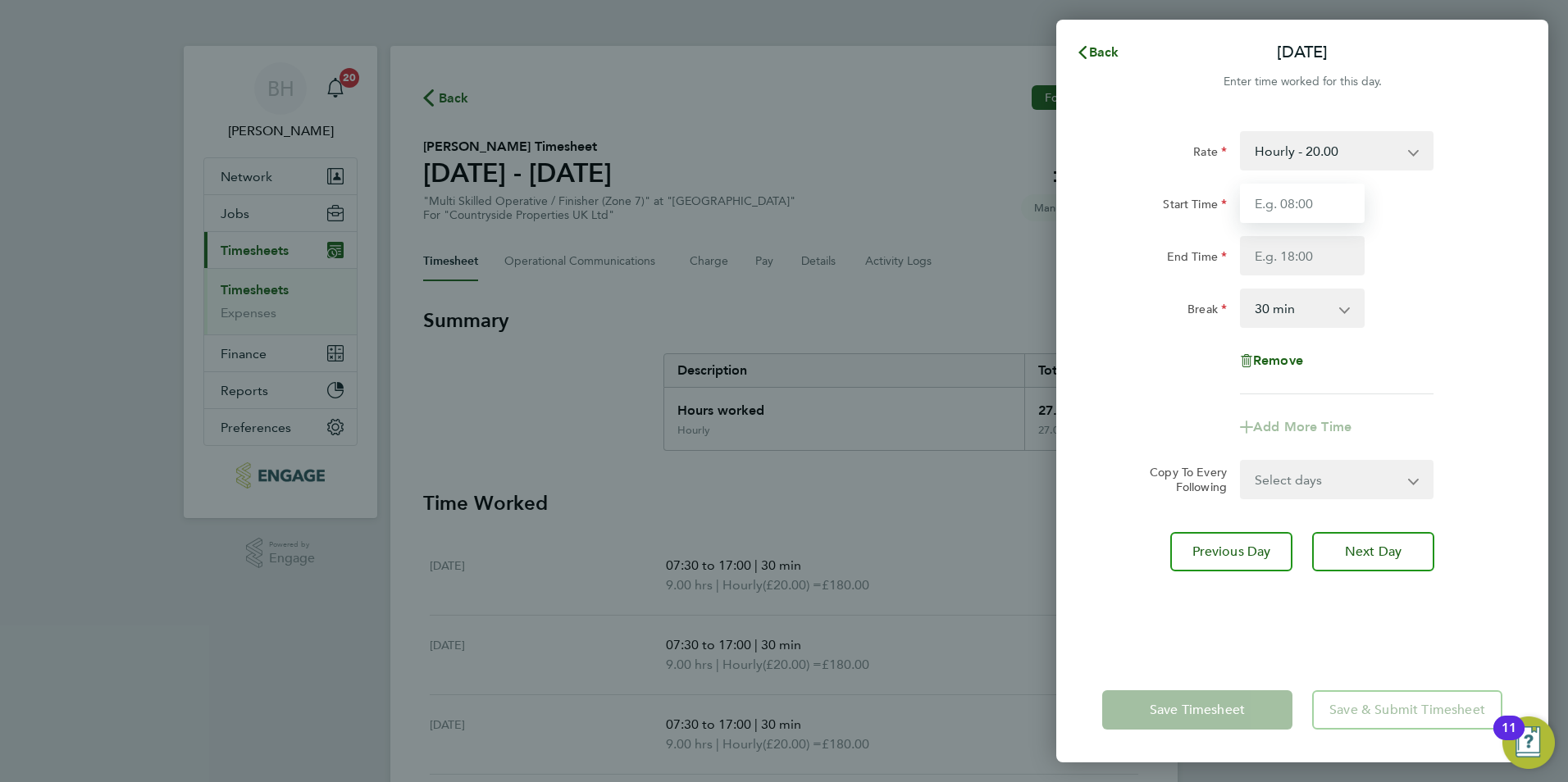
click at [1289, 207] on input "Start Time" at bounding box center [1303, 203] width 125 height 40
type input "07:30"
type input "17:00"
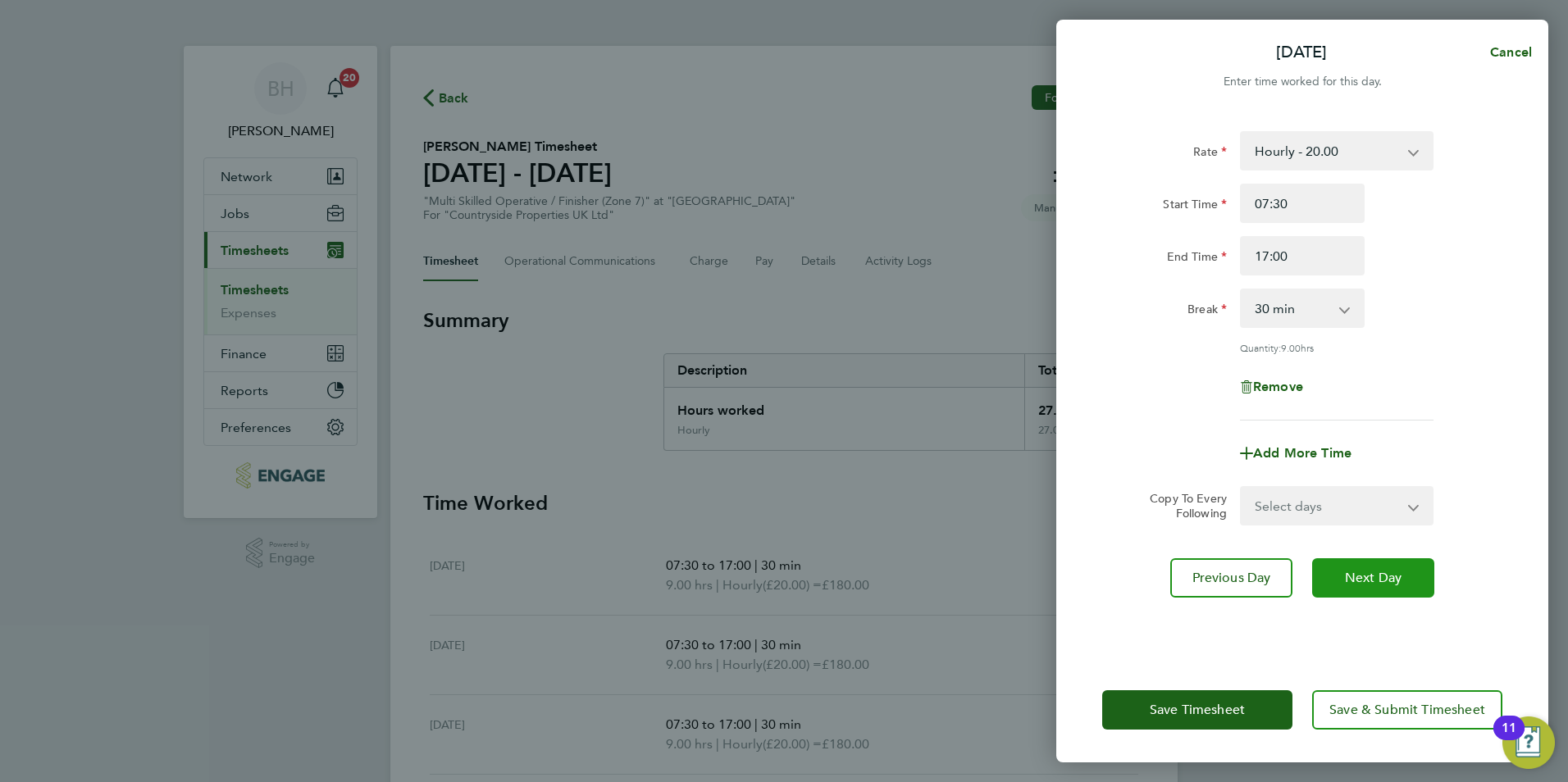
click at [1345, 563] on button "Next Day" at bounding box center [1373, 578] width 122 height 40
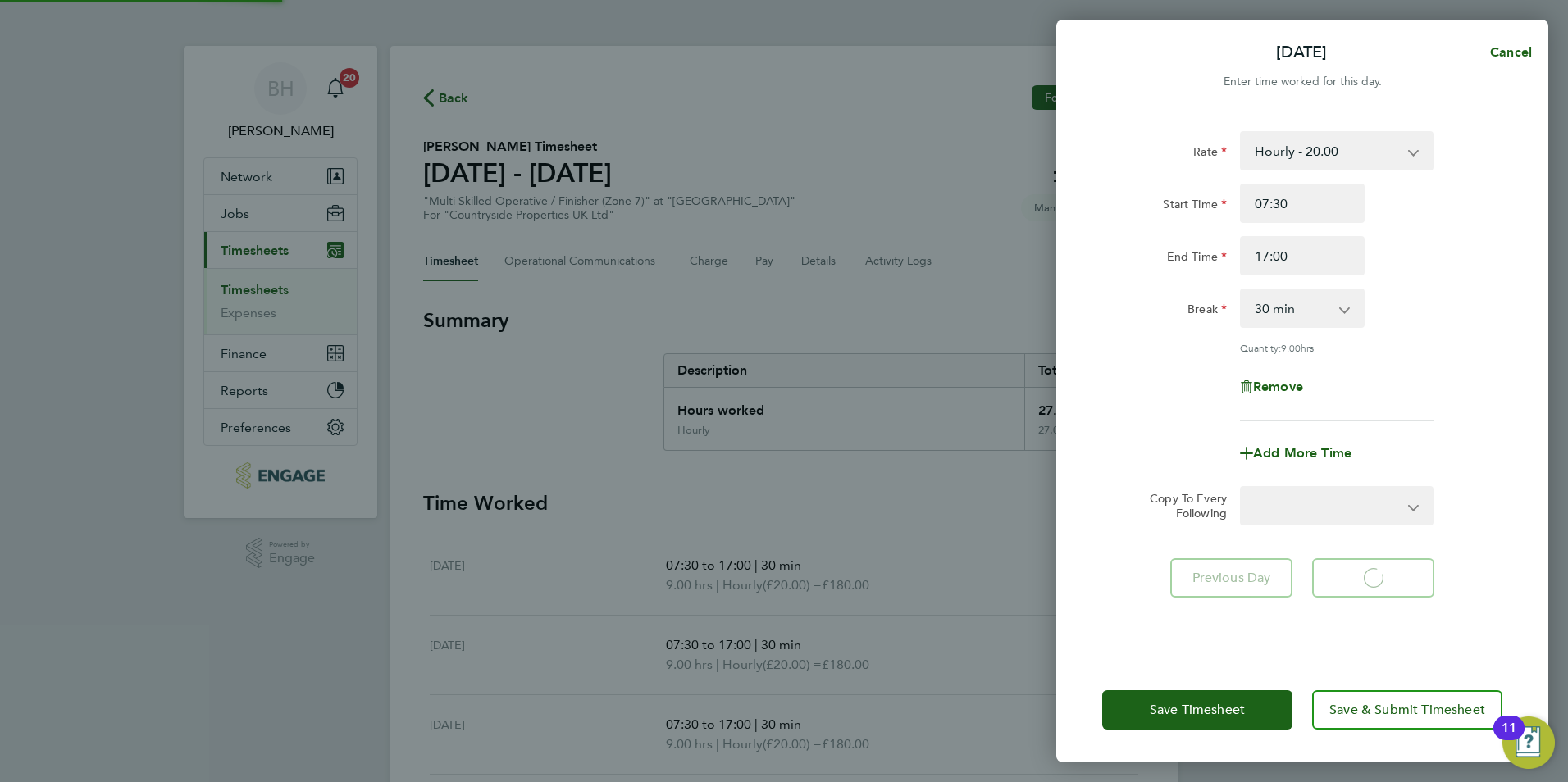
select select "30"
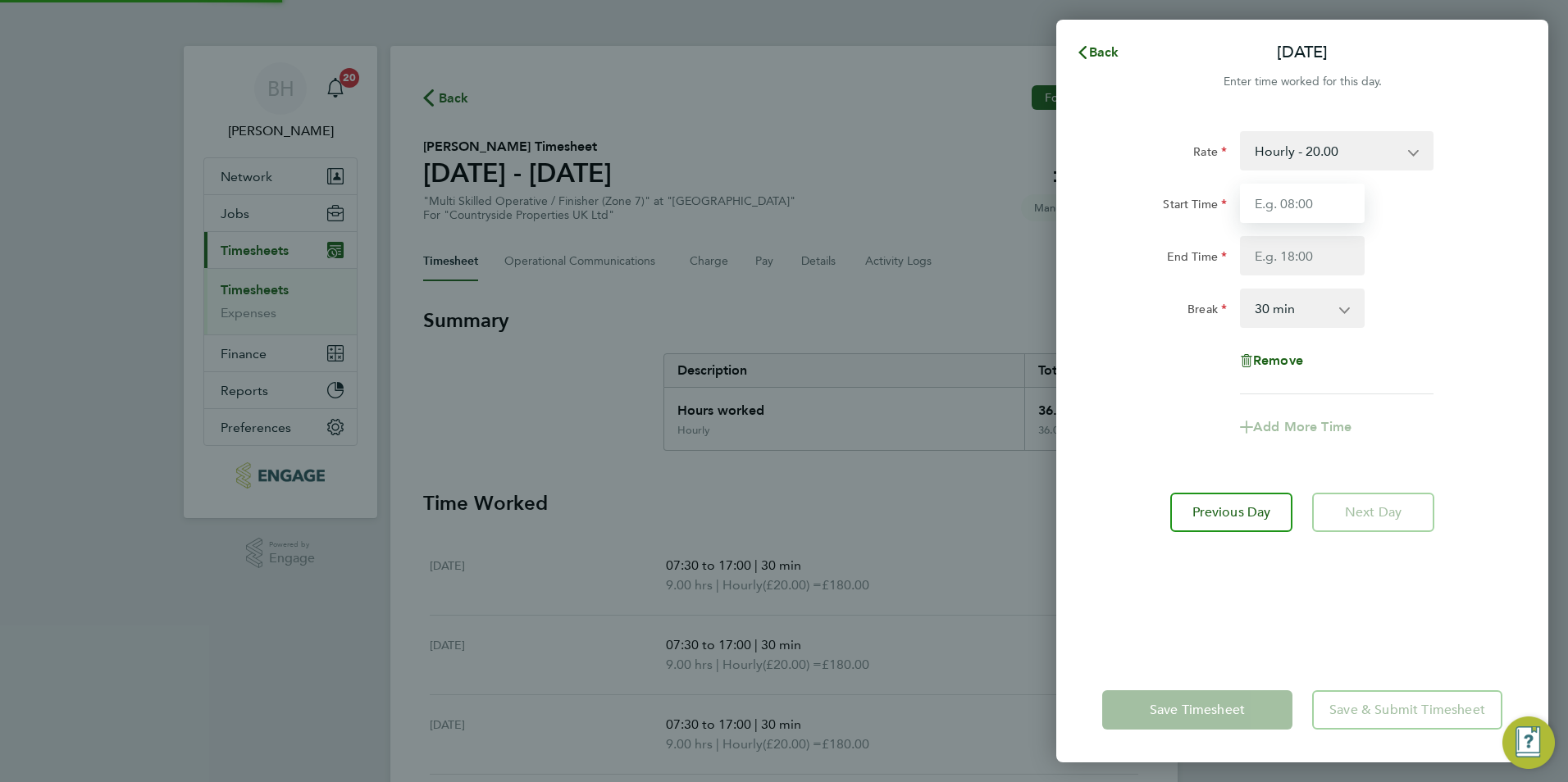
click at [1295, 210] on input "Start Time" at bounding box center [1303, 203] width 125 height 40
type input "07:30"
type input "17:00"
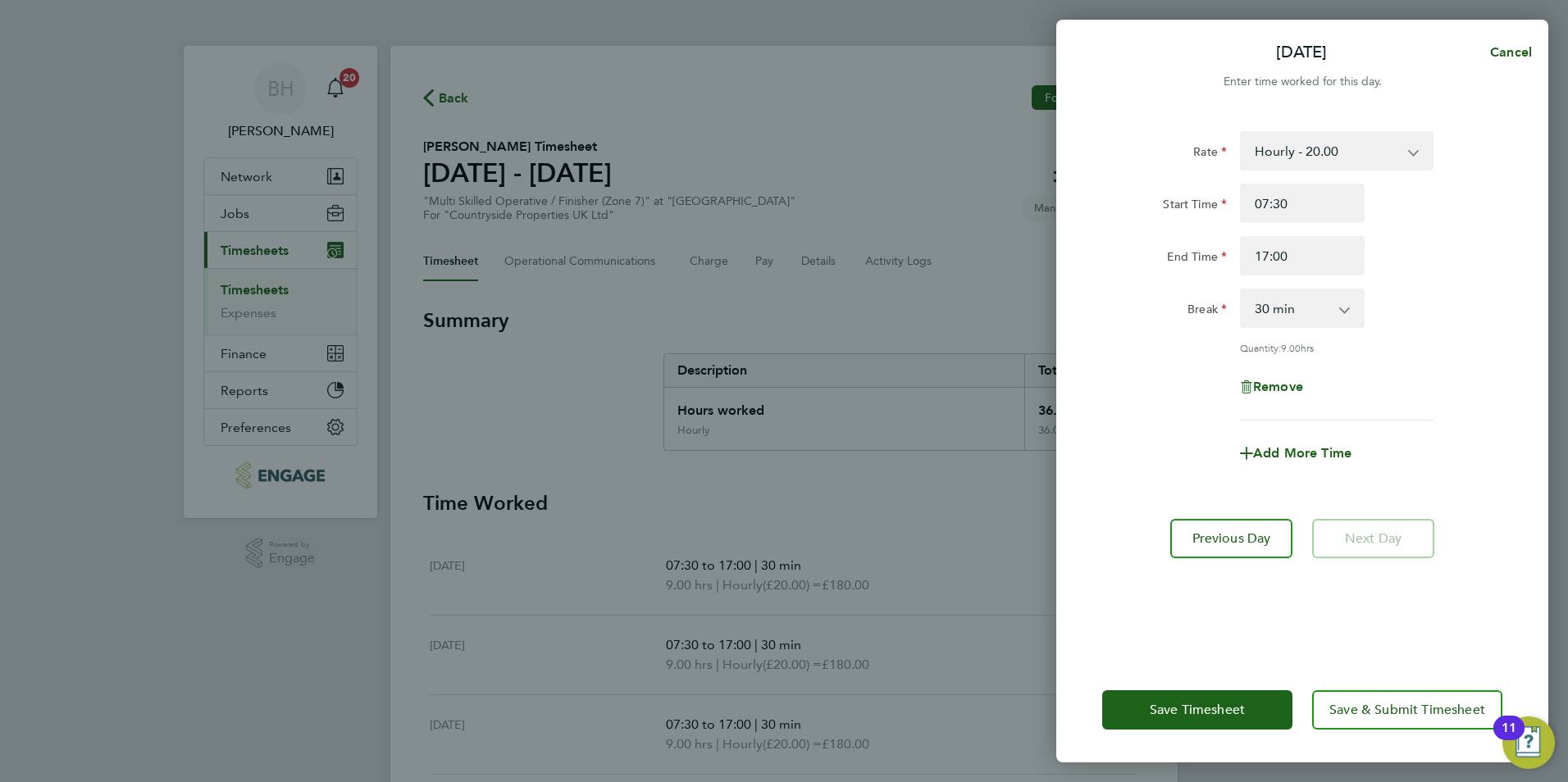
click at [1429, 441] on div "Add More Time" at bounding box center [1302, 453] width 413 height 40
click at [1396, 713] on span "Save & Submit Timesheet" at bounding box center [1407, 709] width 155 height 16
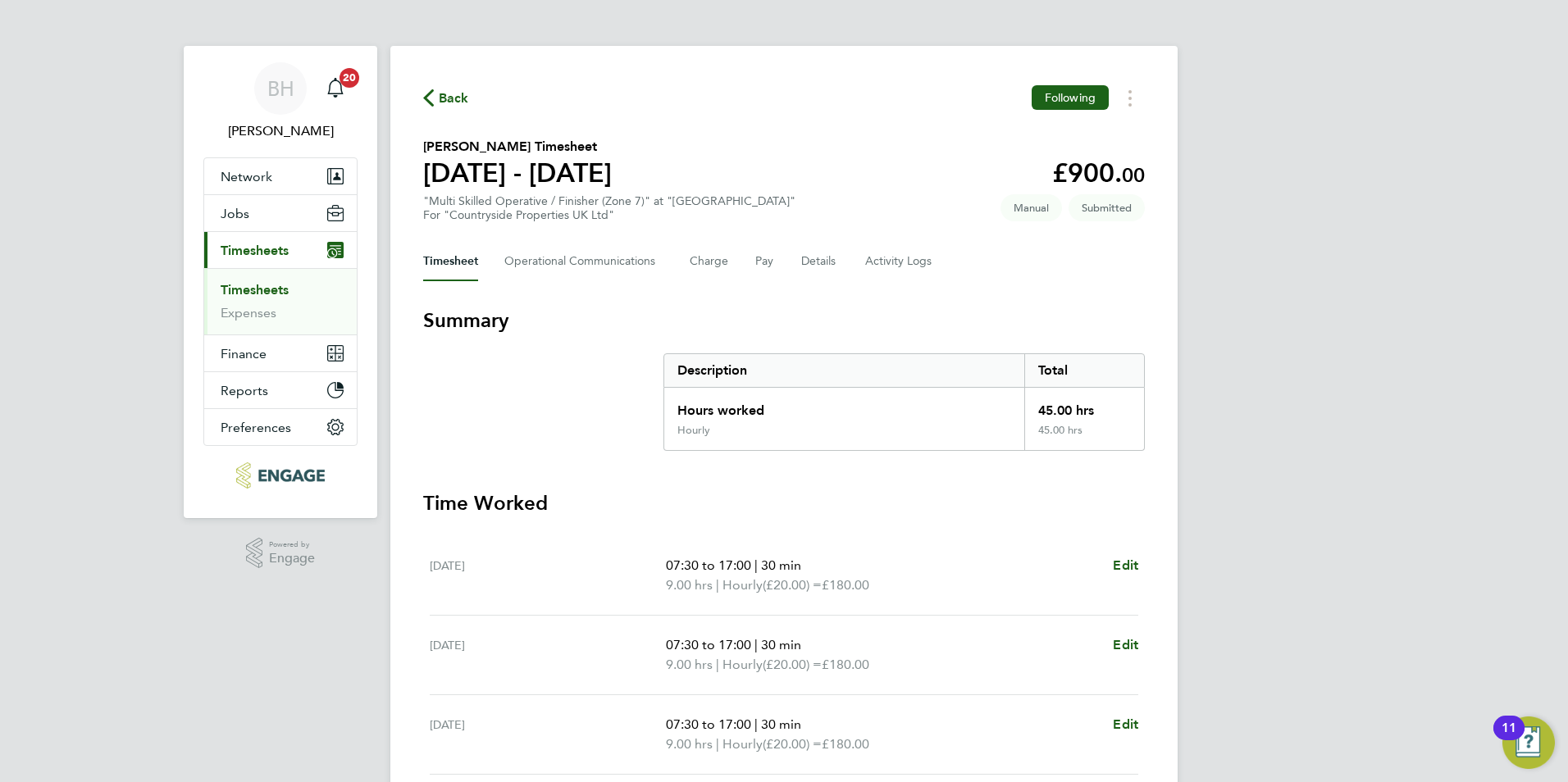
click at [444, 101] on span "Back" at bounding box center [454, 98] width 30 height 19
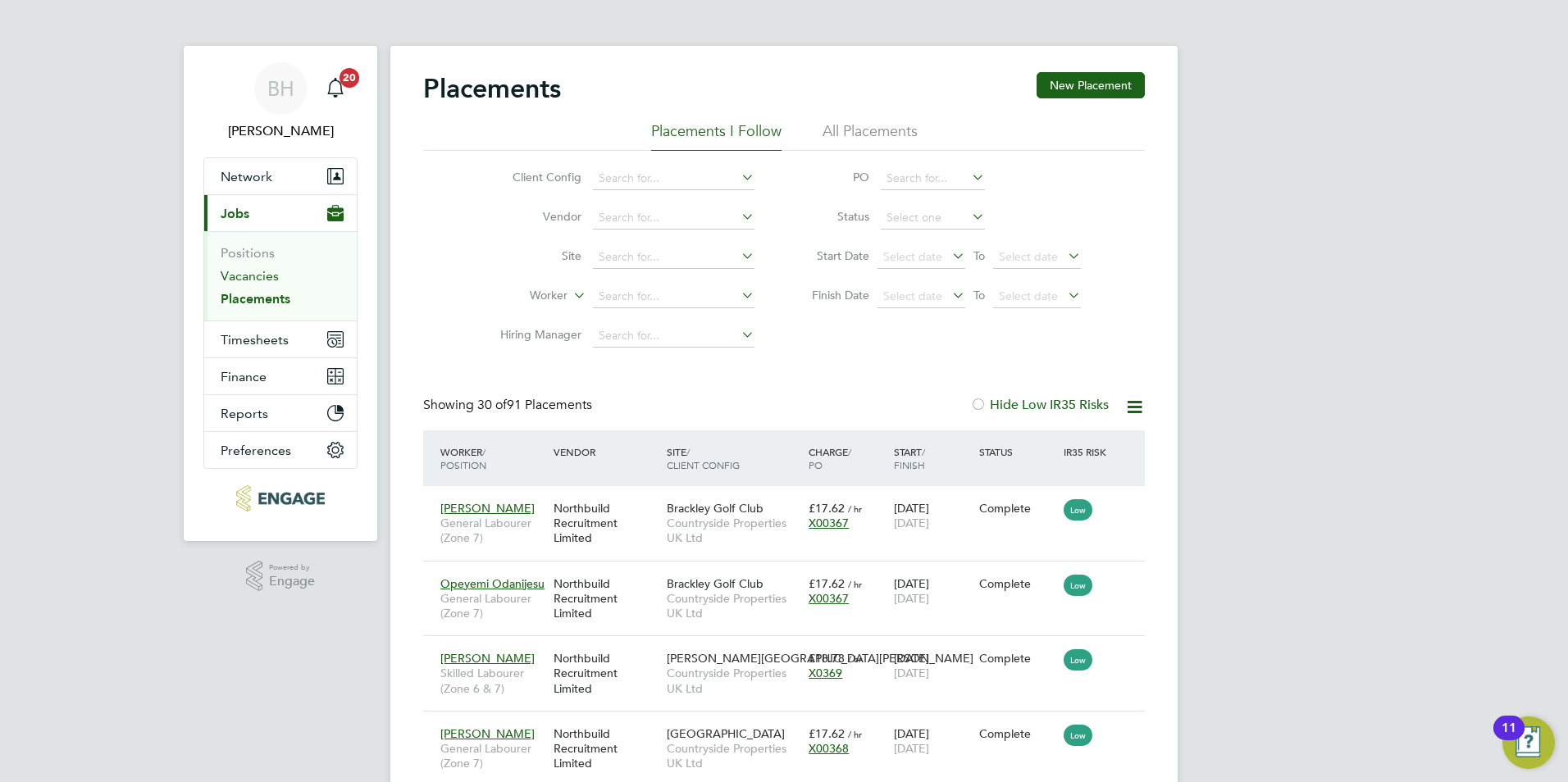
click at [266, 275] on link "Vacancies" at bounding box center [249, 275] width 58 height 15
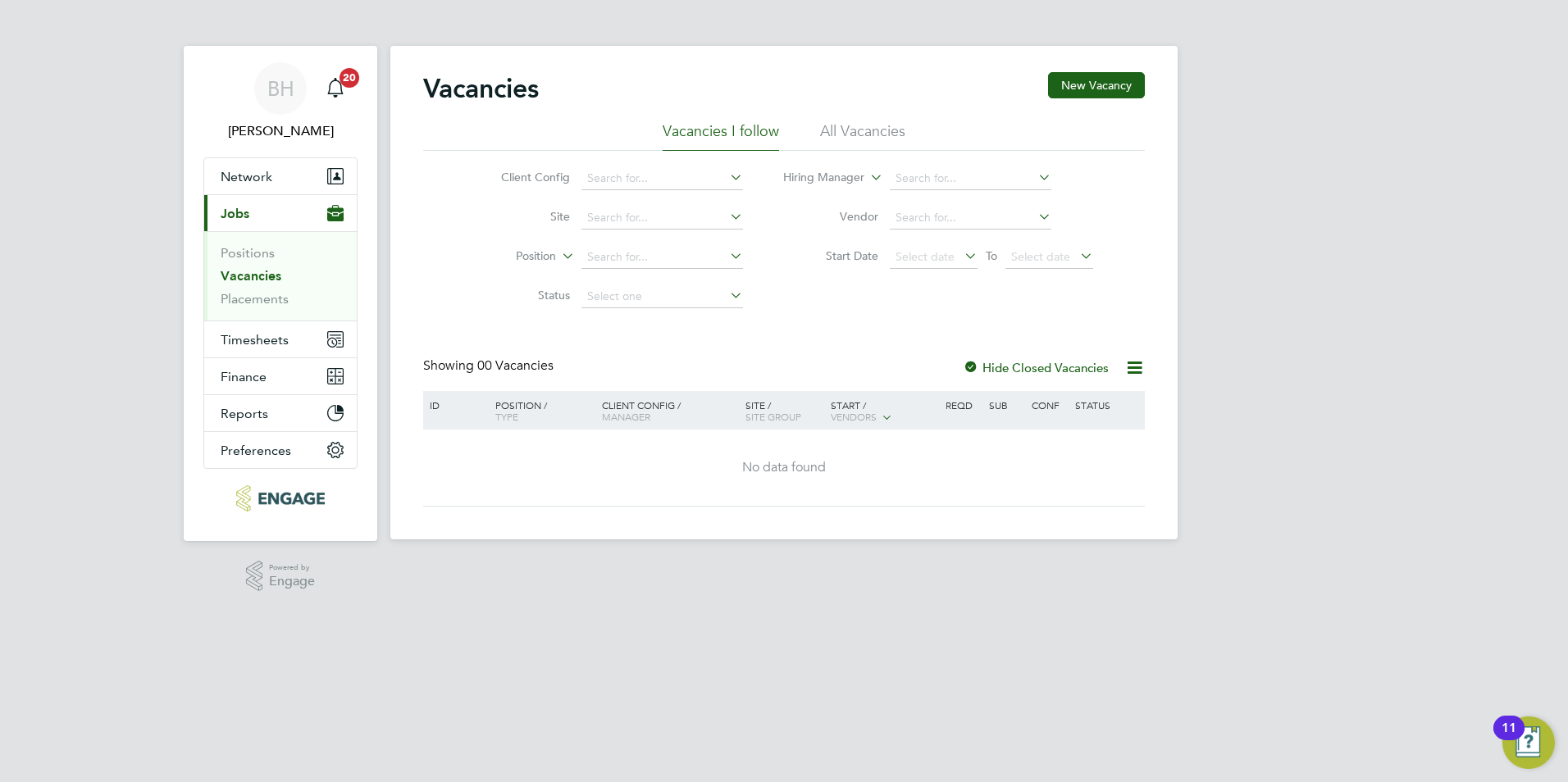
click at [1050, 369] on label "Hide Closed Vacancies" at bounding box center [1036, 367] width 146 height 15
click at [876, 122] on li "All Vacancies" at bounding box center [863, 136] width 85 height 30
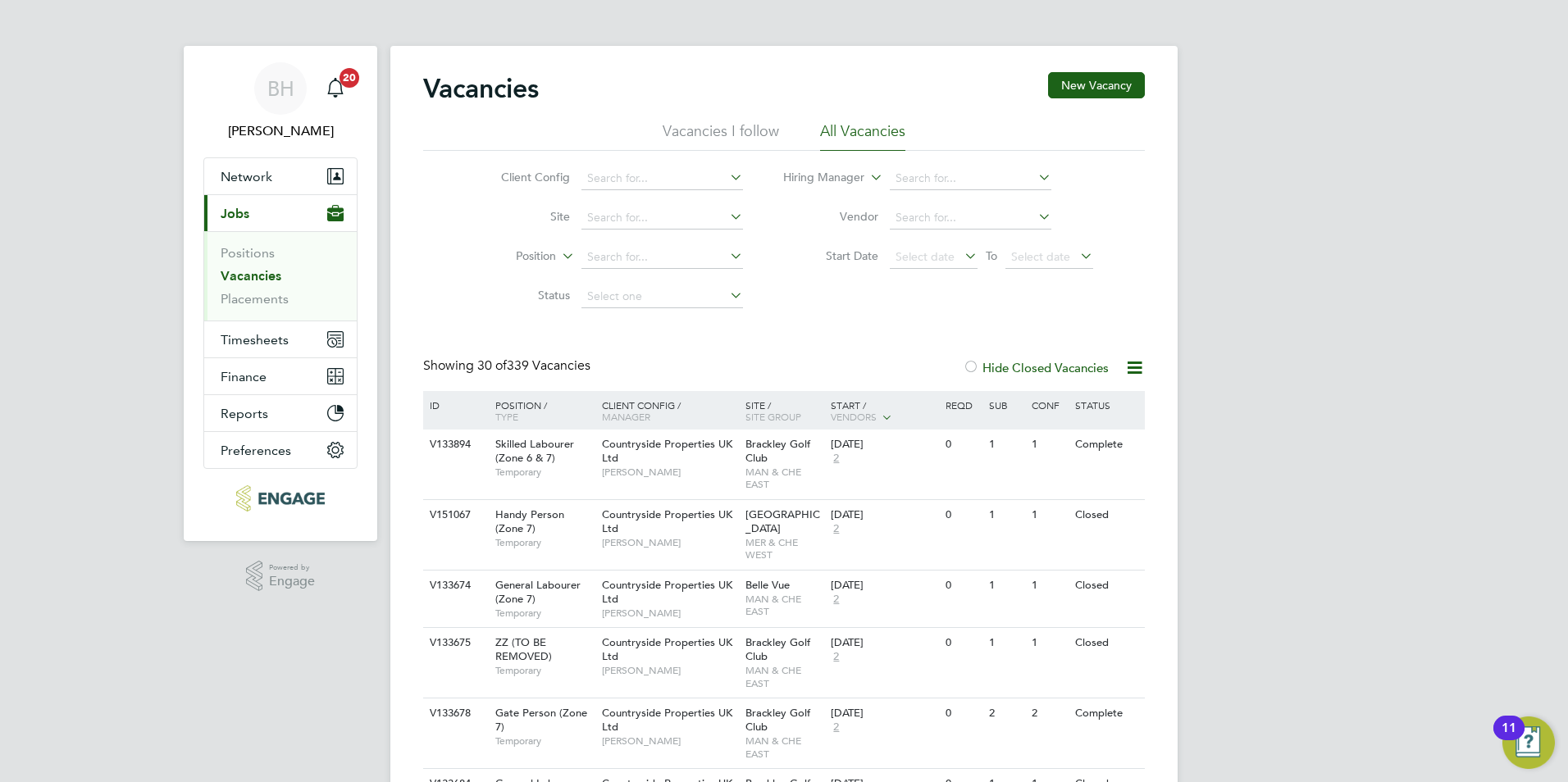
click at [976, 363] on div at bounding box center [971, 368] width 16 height 16
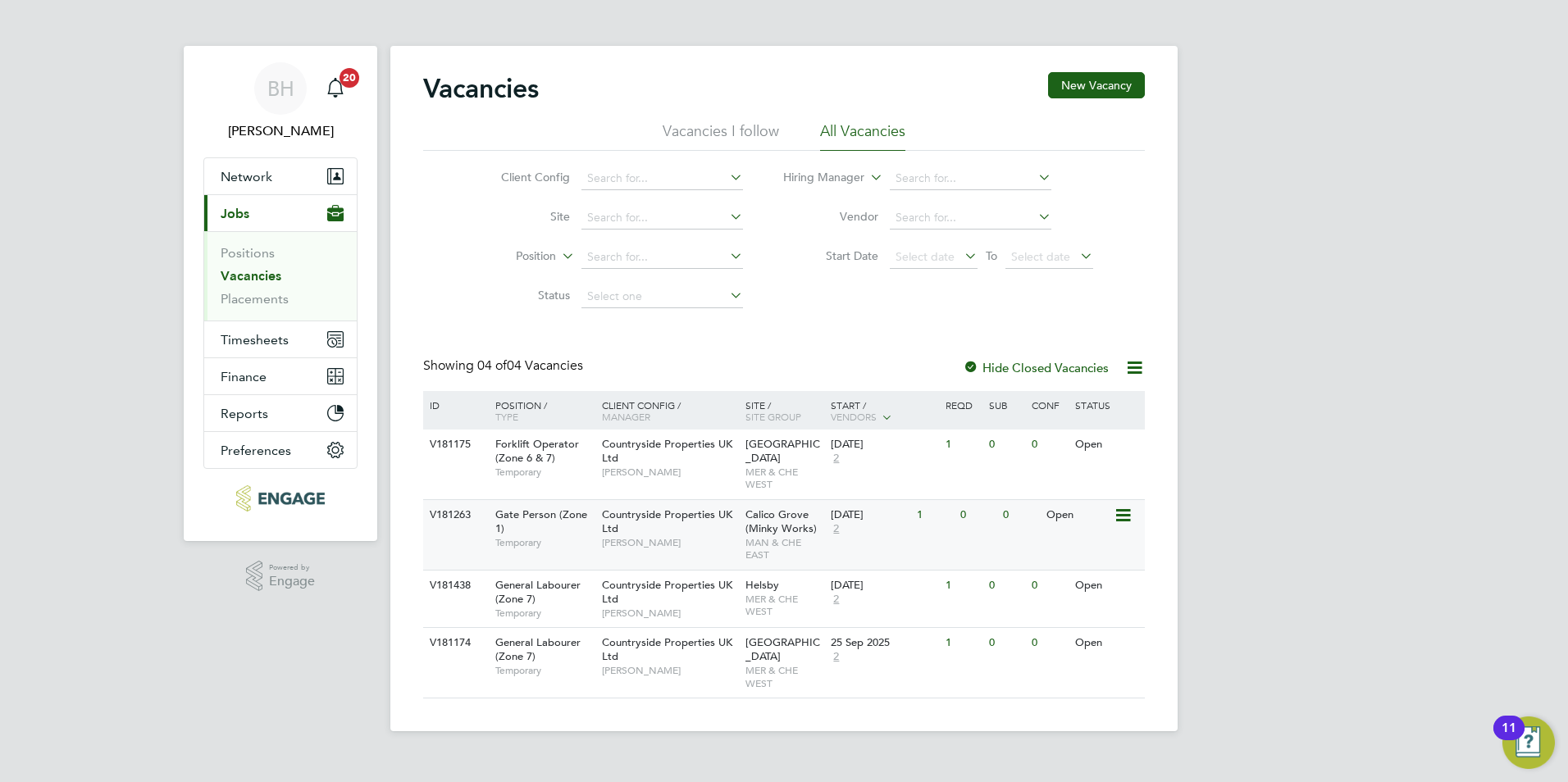
click at [667, 531] on div "Countryside Properties UK Ltd [PERSON_NAME]" at bounding box center [670, 528] width 144 height 57
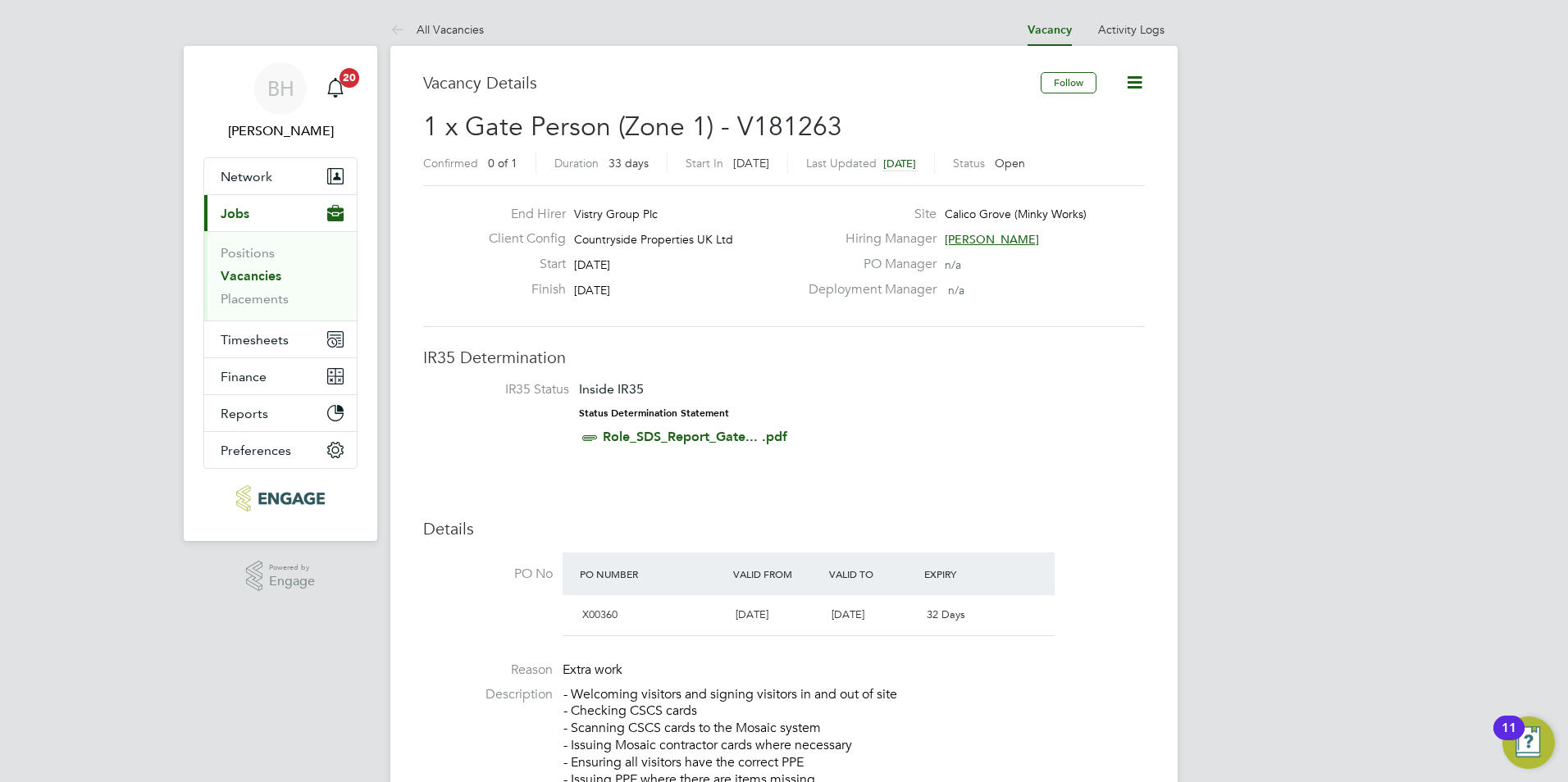
click at [1134, 79] on icon at bounding box center [1135, 82] width 20 height 20
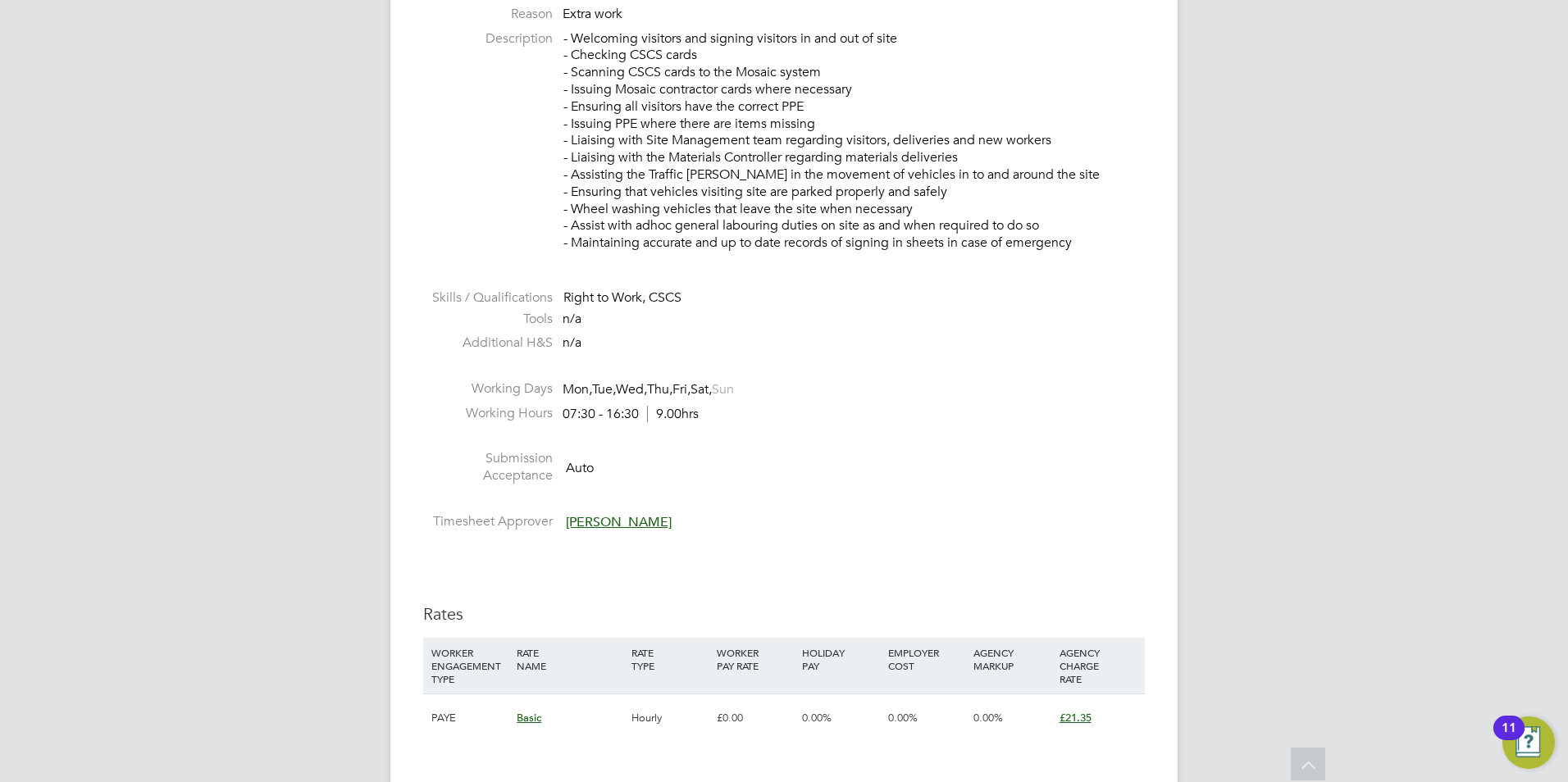
scroll to position [1148, 0]
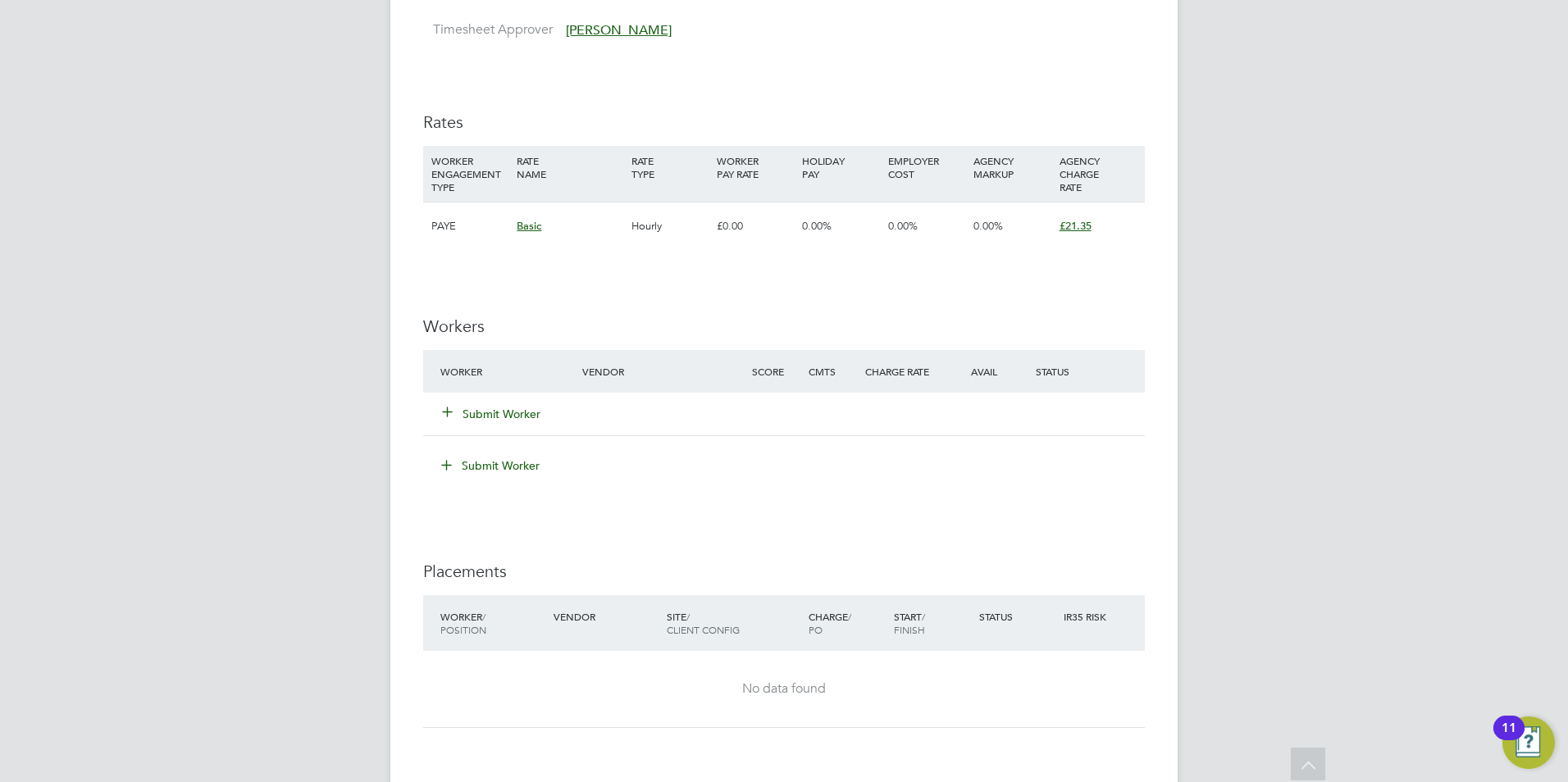
click at [518, 415] on button "Submit Worker" at bounding box center [492, 414] width 98 height 16
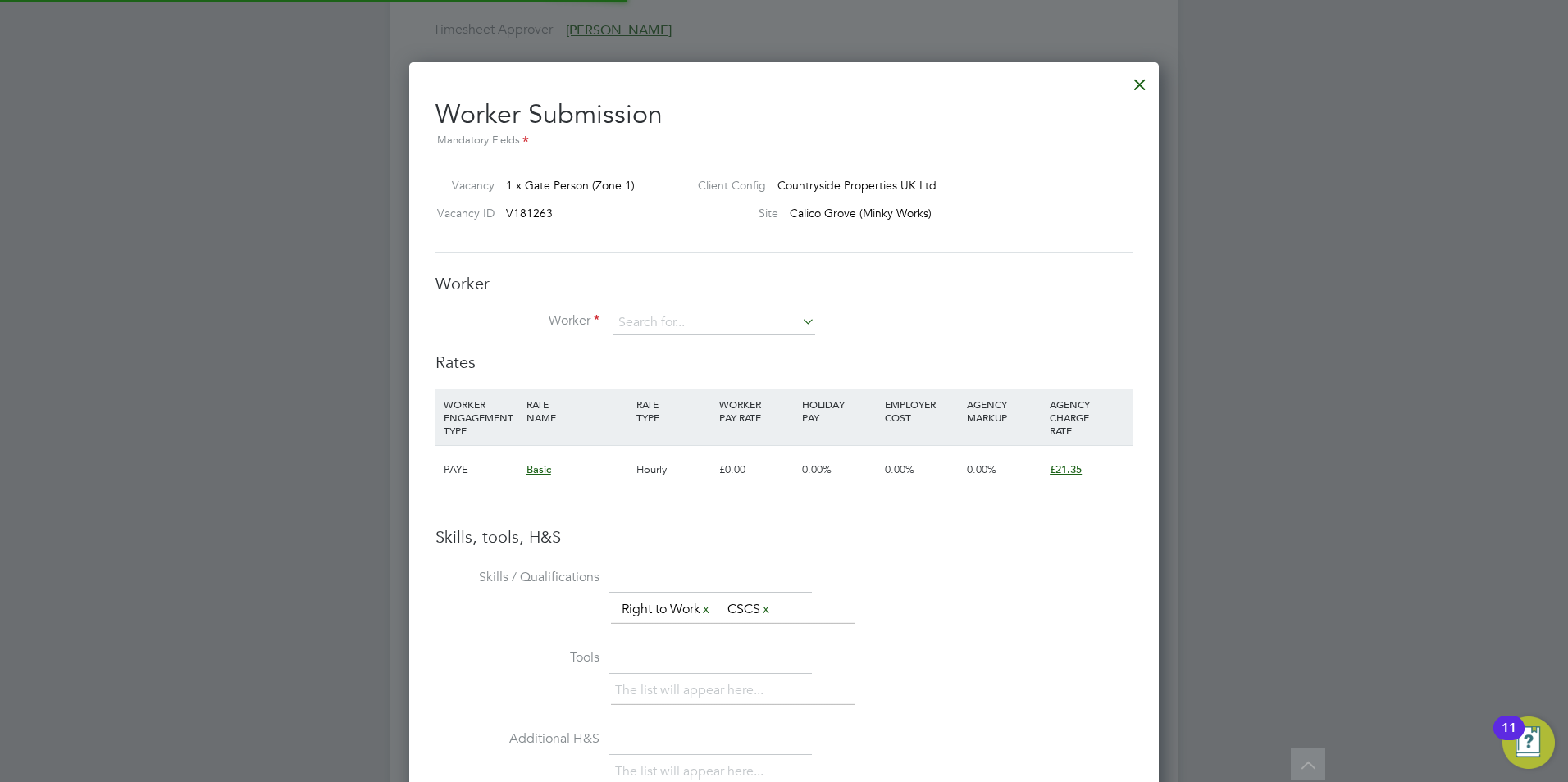
scroll to position [1055, 750]
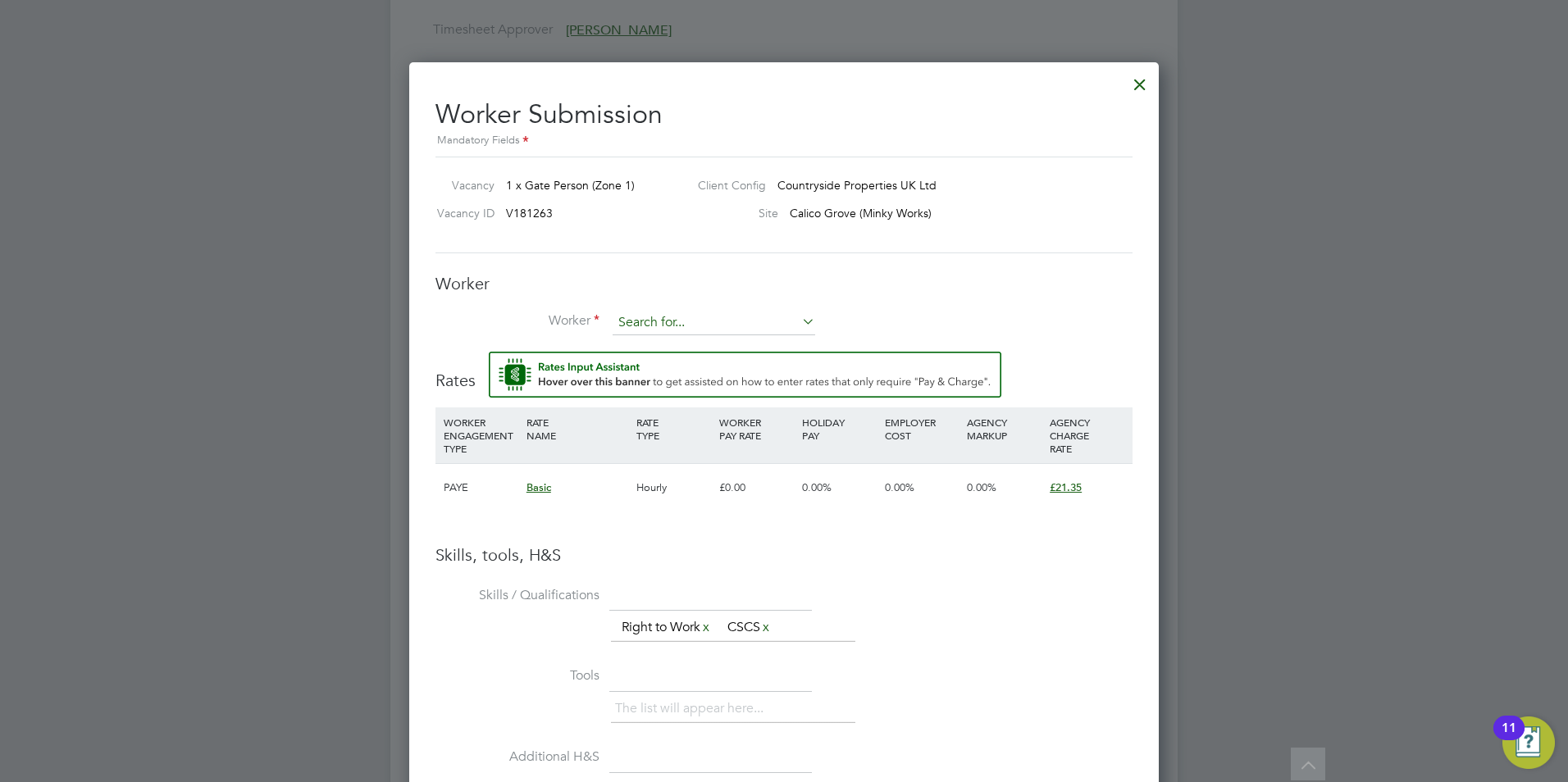
click at [716, 320] on input at bounding box center [714, 323] width 203 height 24
type input "f"
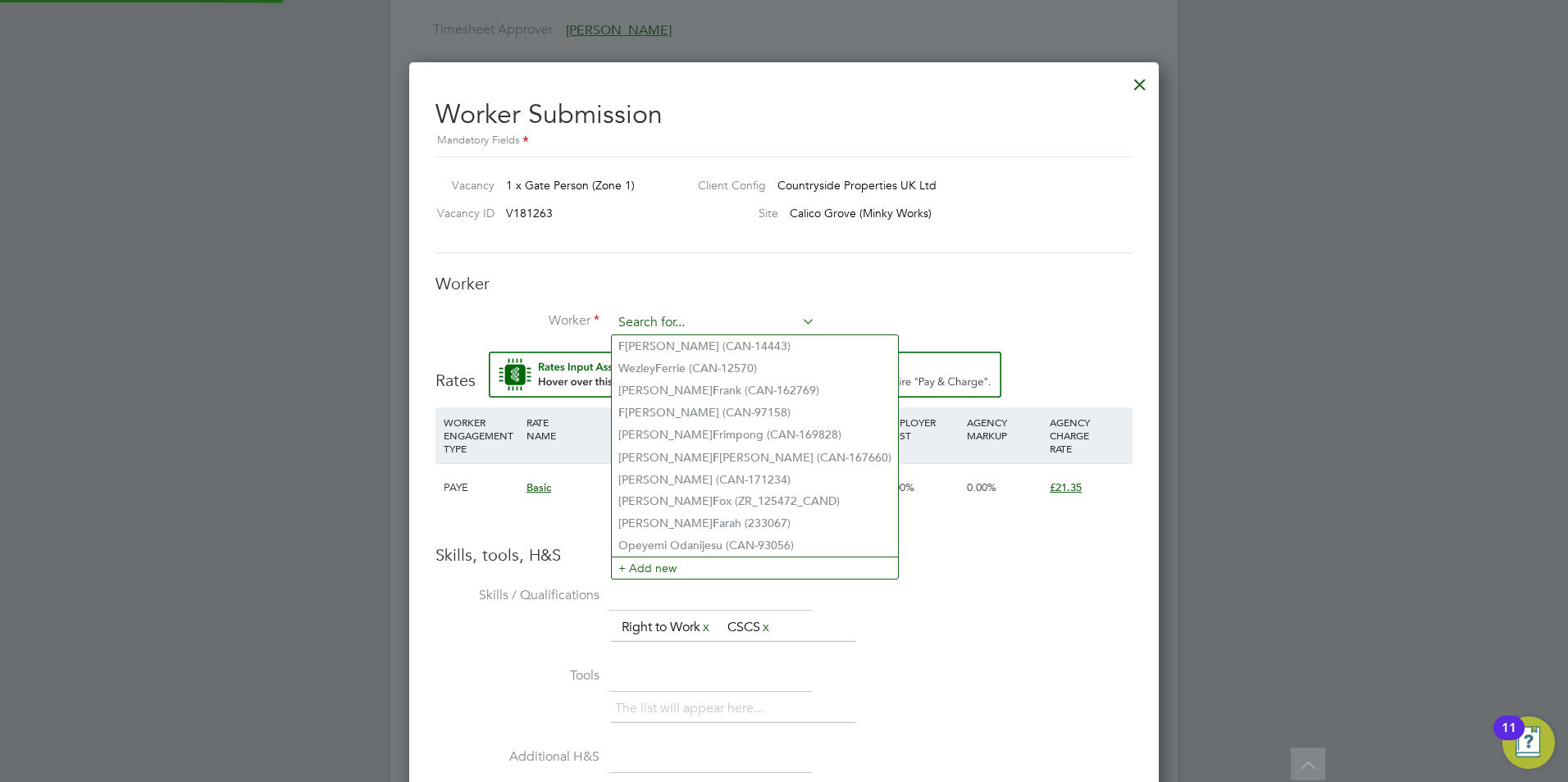
type input "a"
type input "f"
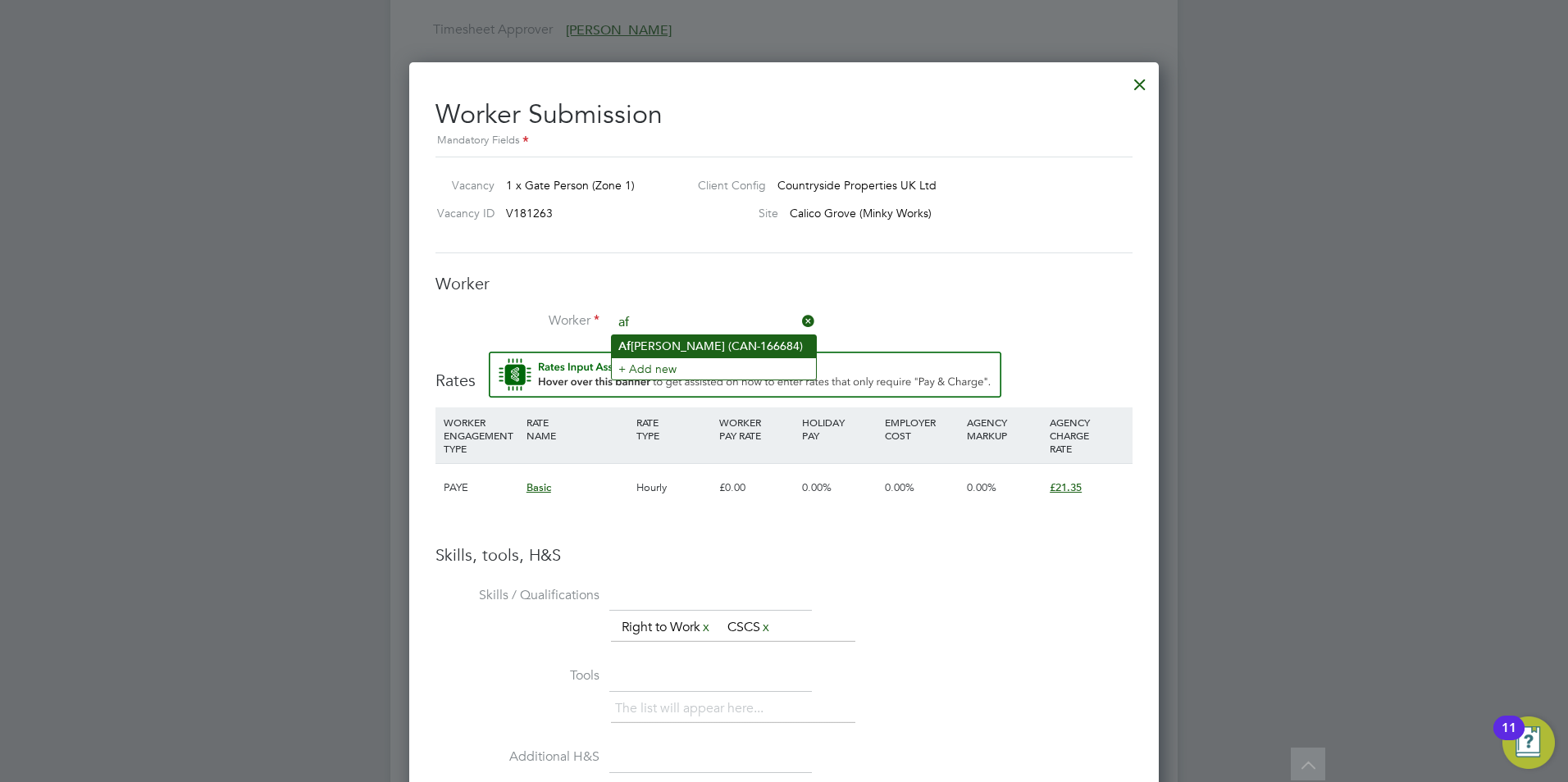
click at [707, 347] on li "[PERSON_NAME] (CAN-166684)" at bounding box center [714, 346] width 204 height 22
type input "[PERSON_NAME] (CAN-166684)"
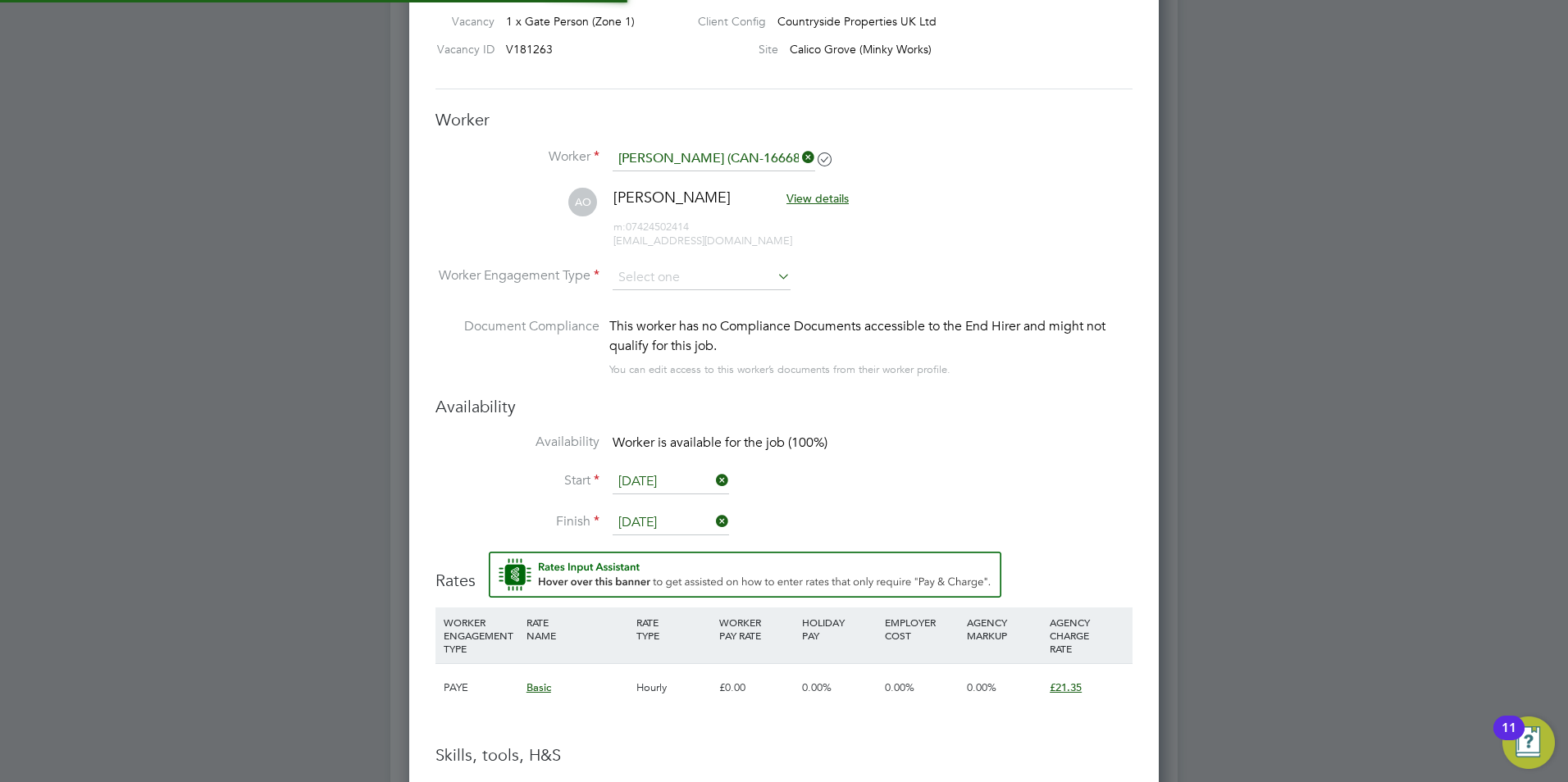
scroll to position [1419, 750]
click at [679, 260] on li "[PERSON_NAME] Onafuye View details m: 07424502414 [EMAIL_ADDRESS][DOMAIN_NAME]" at bounding box center [783, 226] width 697 height 78
click at [676, 267] on input at bounding box center [701, 278] width 178 height 24
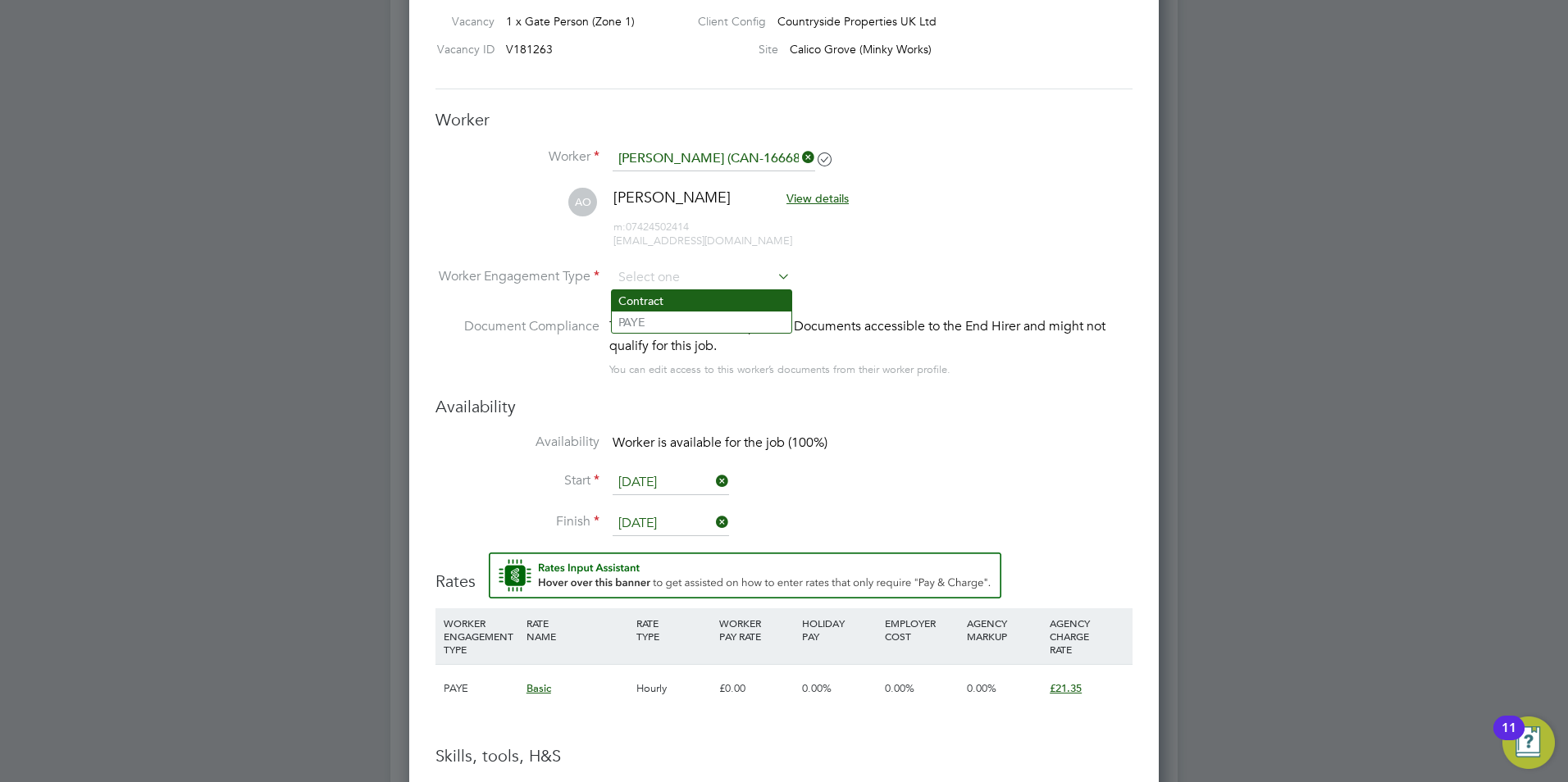
click at [671, 291] on li "Contract" at bounding box center [701, 301] width 180 height 21
type input "Contract"
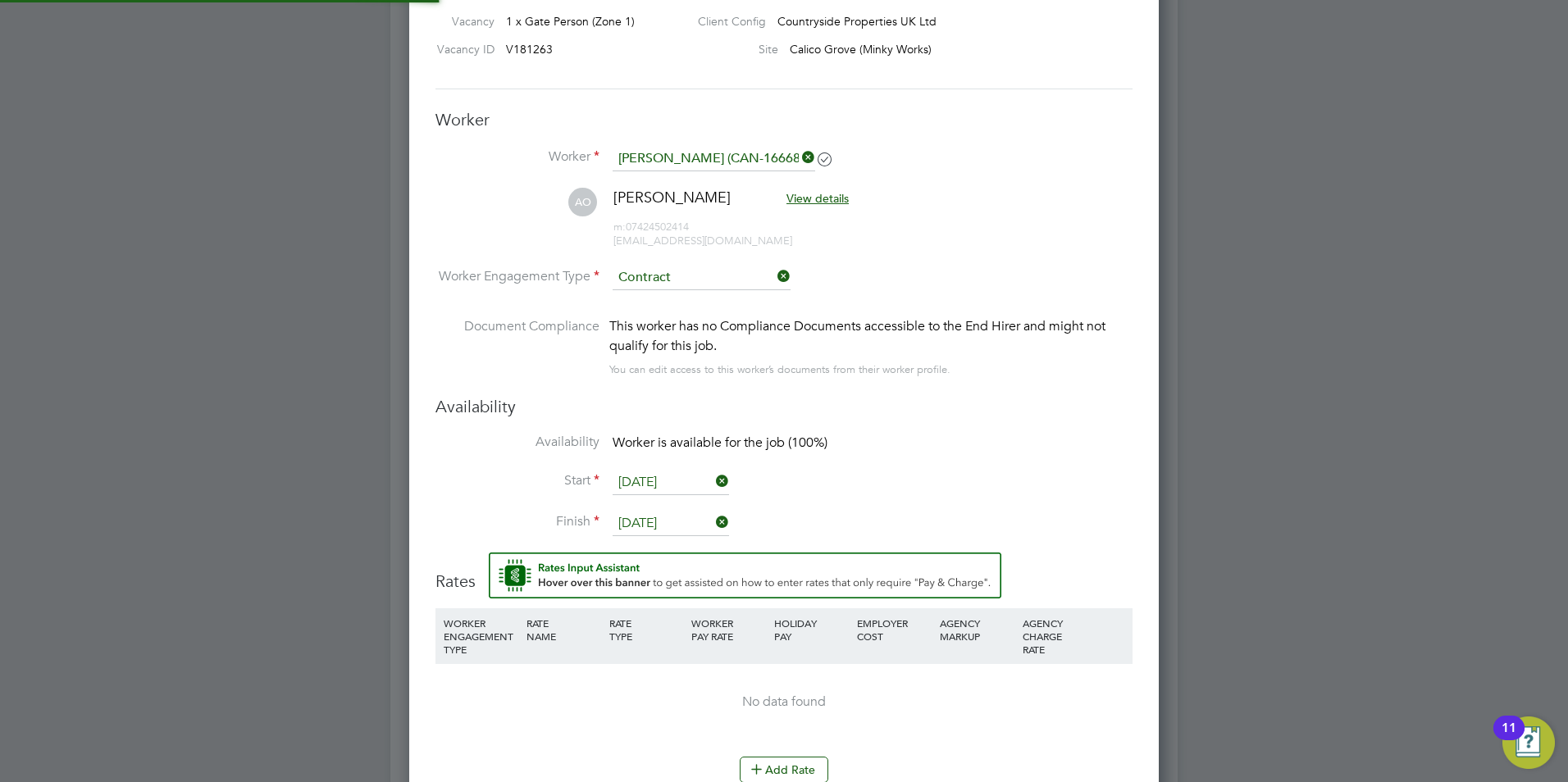
click at [914, 388] on li "Document Compliance This worker has no Compliance Documents accessible to the E…" at bounding box center [783, 356] width 697 height 79
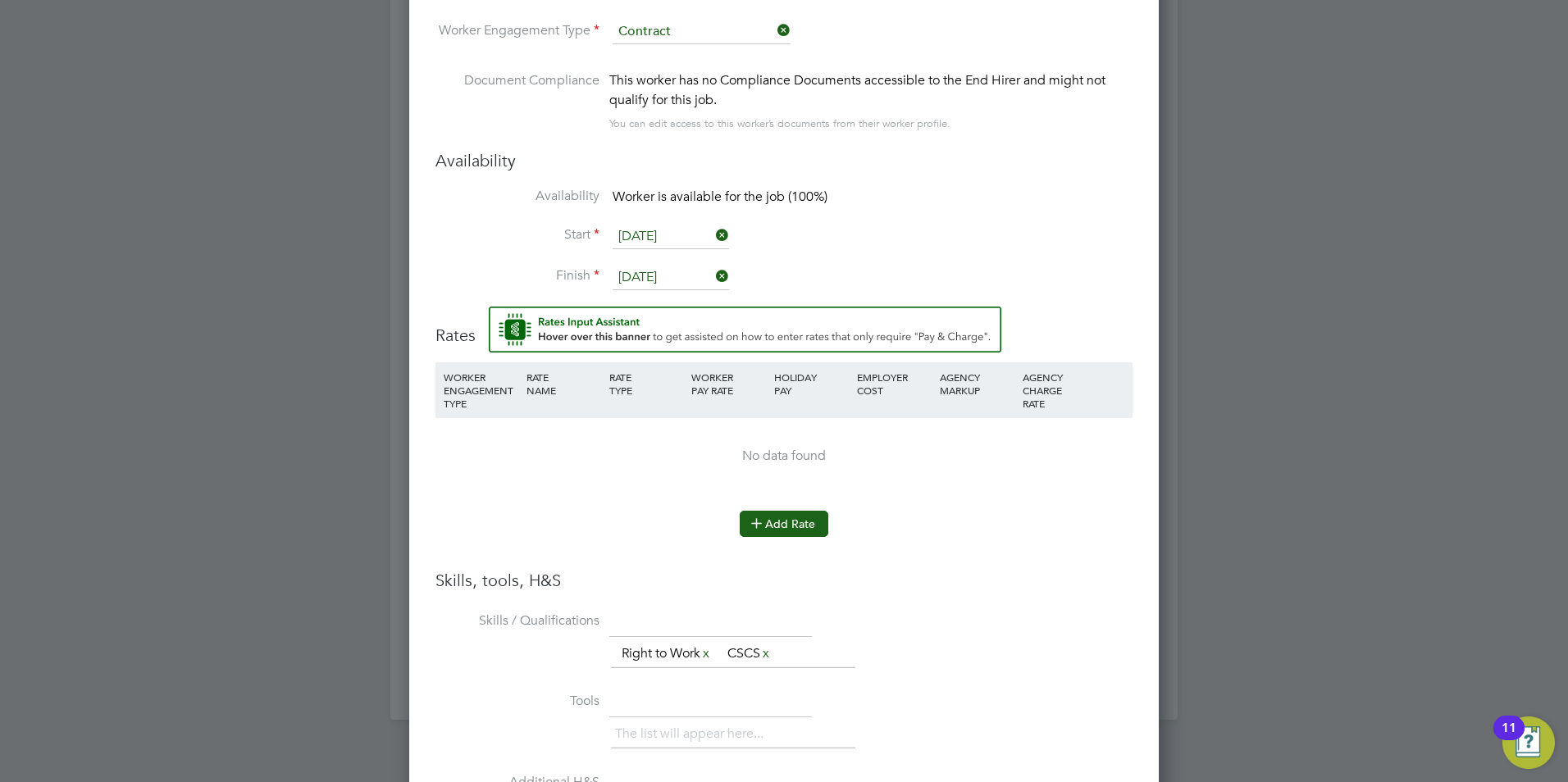
click at [801, 528] on button "Add Rate" at bounding box center [784, 524] width 89 height 26
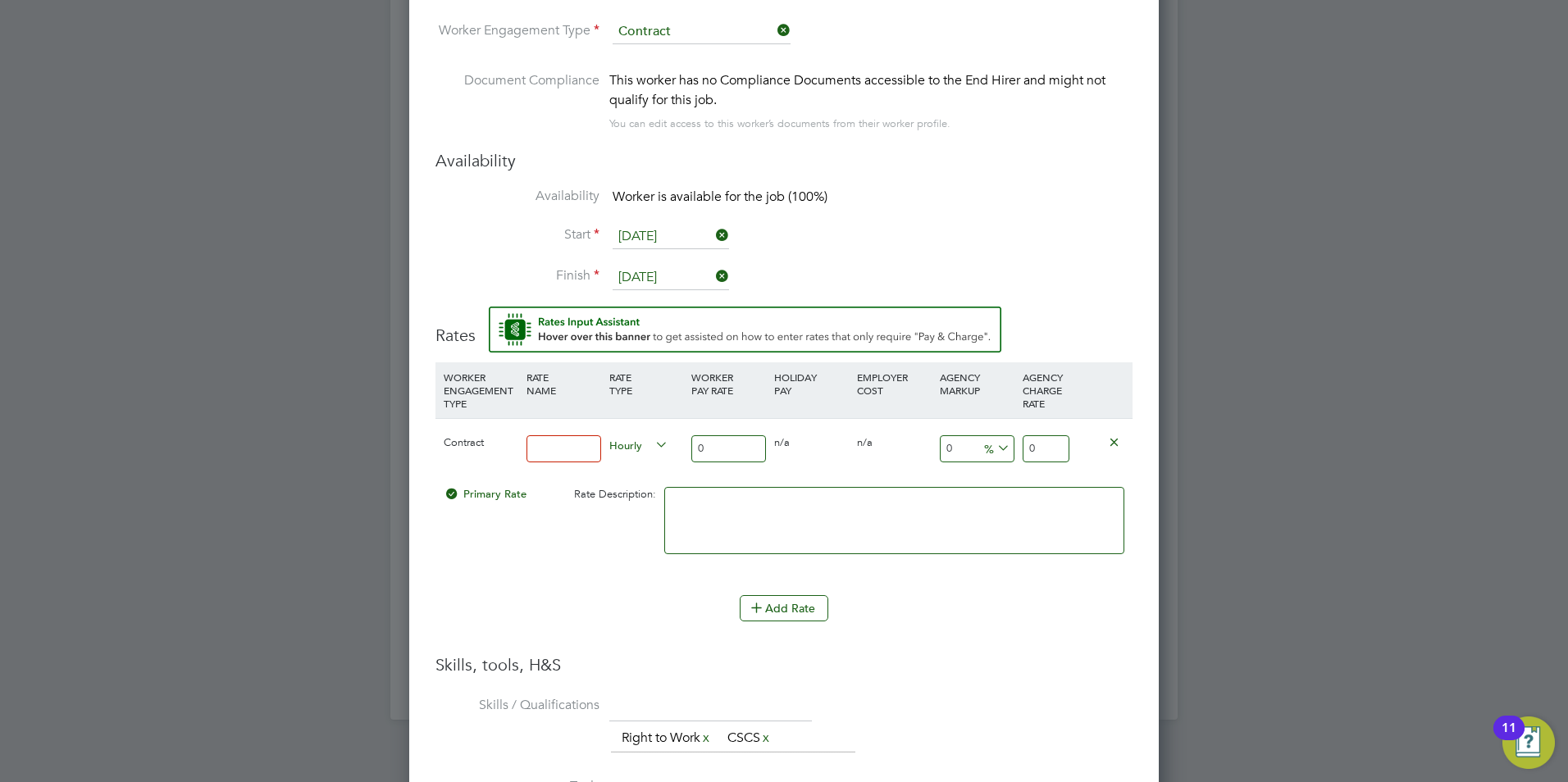
click at [586, 453] on input at bounding box center [564, 448] width 74 height 27
type input "Hourly"
drag, startPoint x: 738, startPoint y: 462, endPoint x: 457, endPoint y: 425, distance: 283.4
click at [457, 425] on div "Contract Hourly Hourly 0 0 n/a 0 n/a 0 0 % 0" at bounding box center [783, 448] width 697 height 61
type input "1"
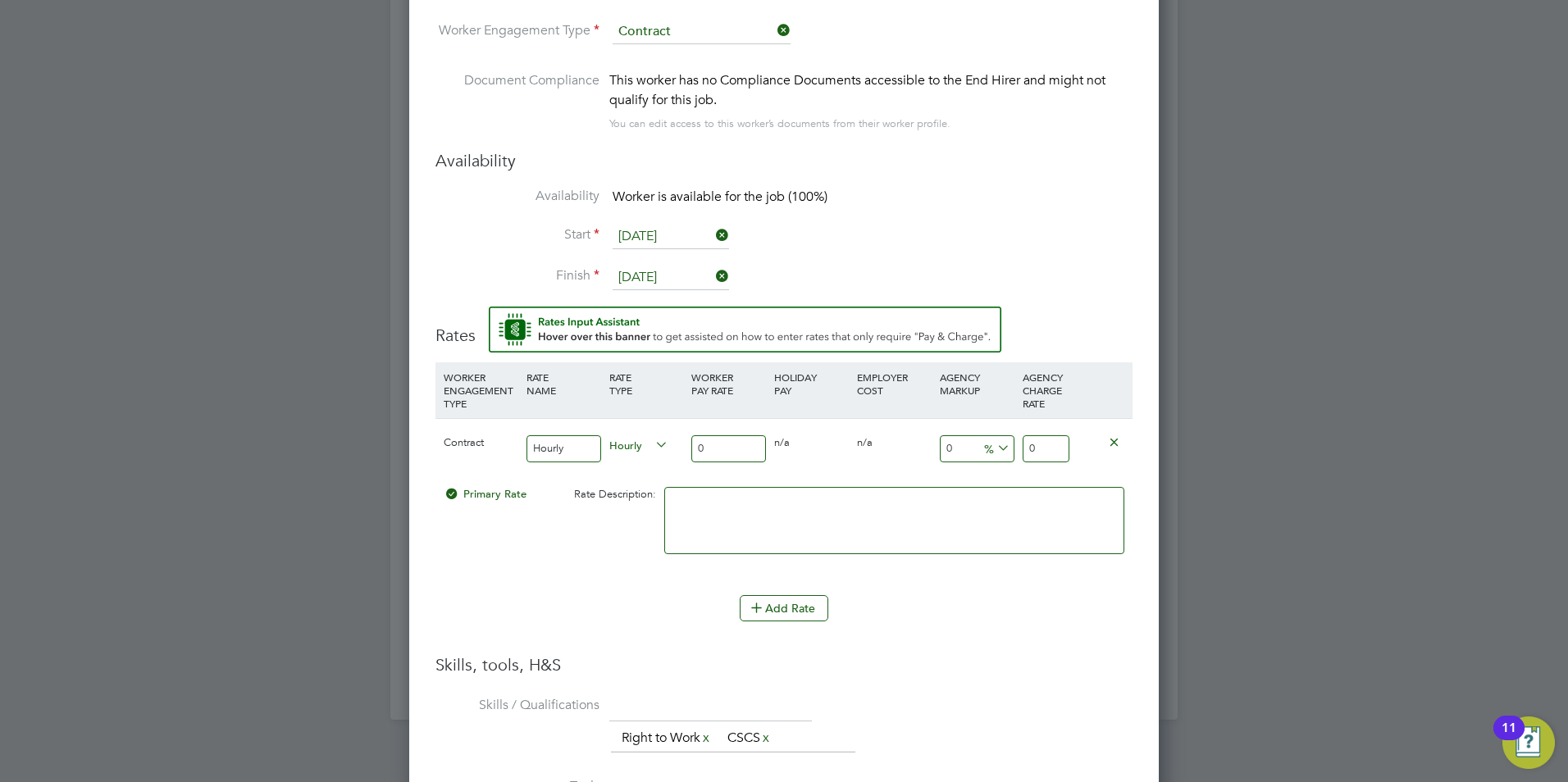
type input "1"
type input "17"
type input "17.00"
click at [1076, 454] on div at bounding box center [1101, 441] width 55 height 45
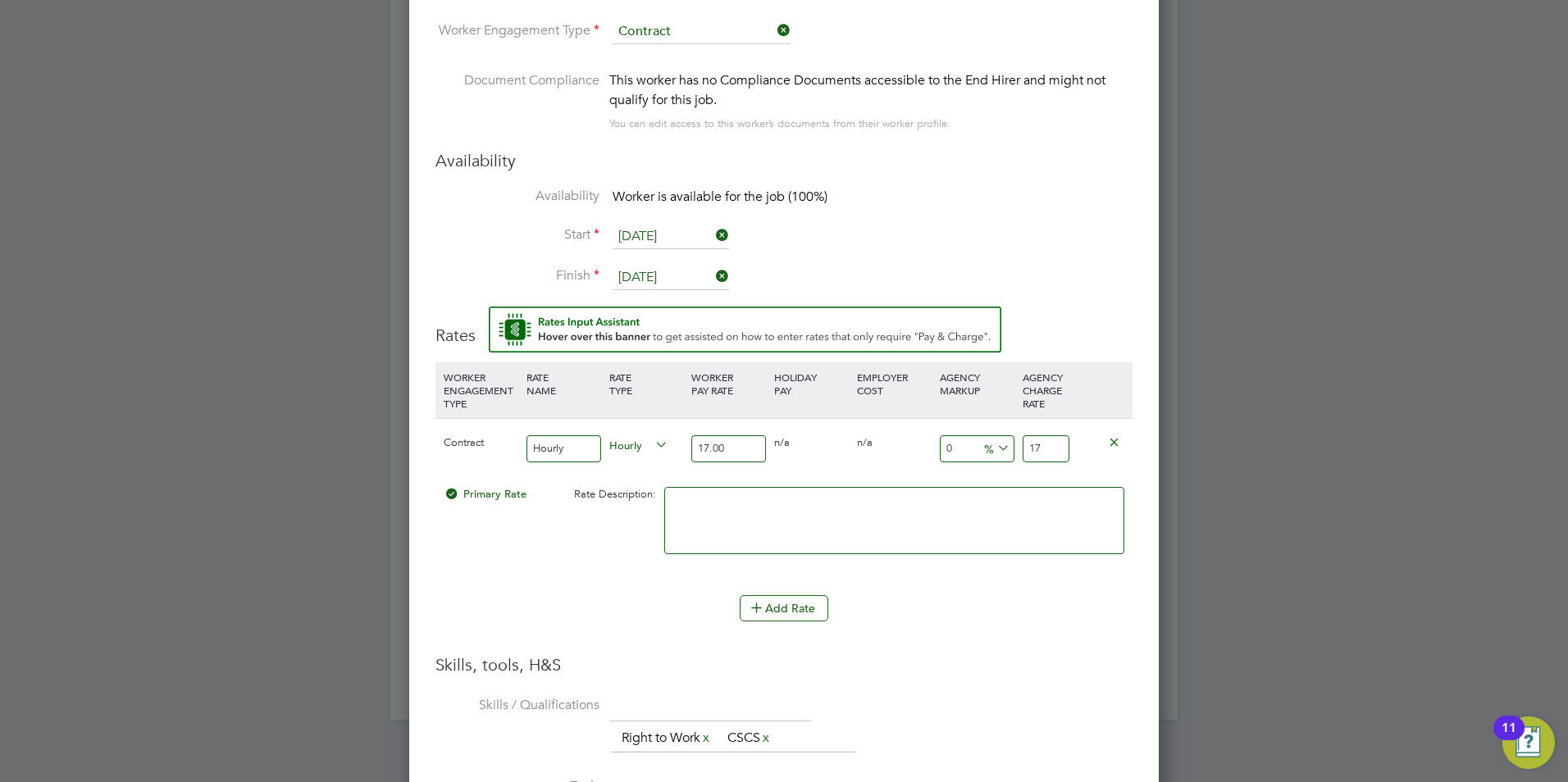
click at [1059, 440] on input "17" at bounding box center [1045, 448] width 46 height 27
type input "-94.11764705882354"
type input "1"
type input "11.764705882352942"
type input "19"
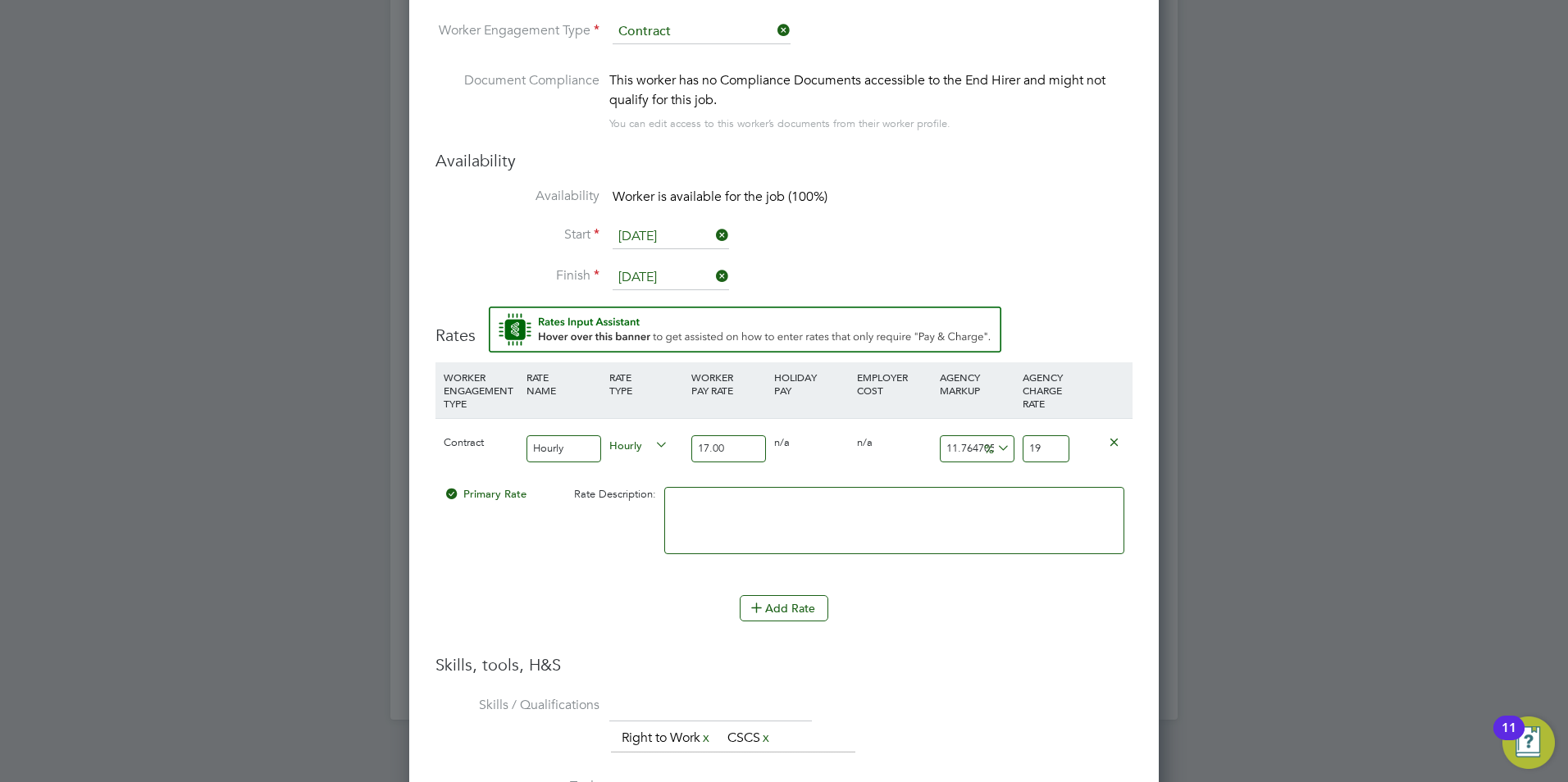
type input "12.941176470588236"
type input "19.2"
type input "13.411764705882353"
type input "19.28"
click at [971, 650] on li "WORKER ENGAGEMENT TYPE RATE NAME RATE TYPE WORKER PAY RATE HOLIDAY PAY EMPLOYER…" at bounding box center [783, 508] width 697 height 292
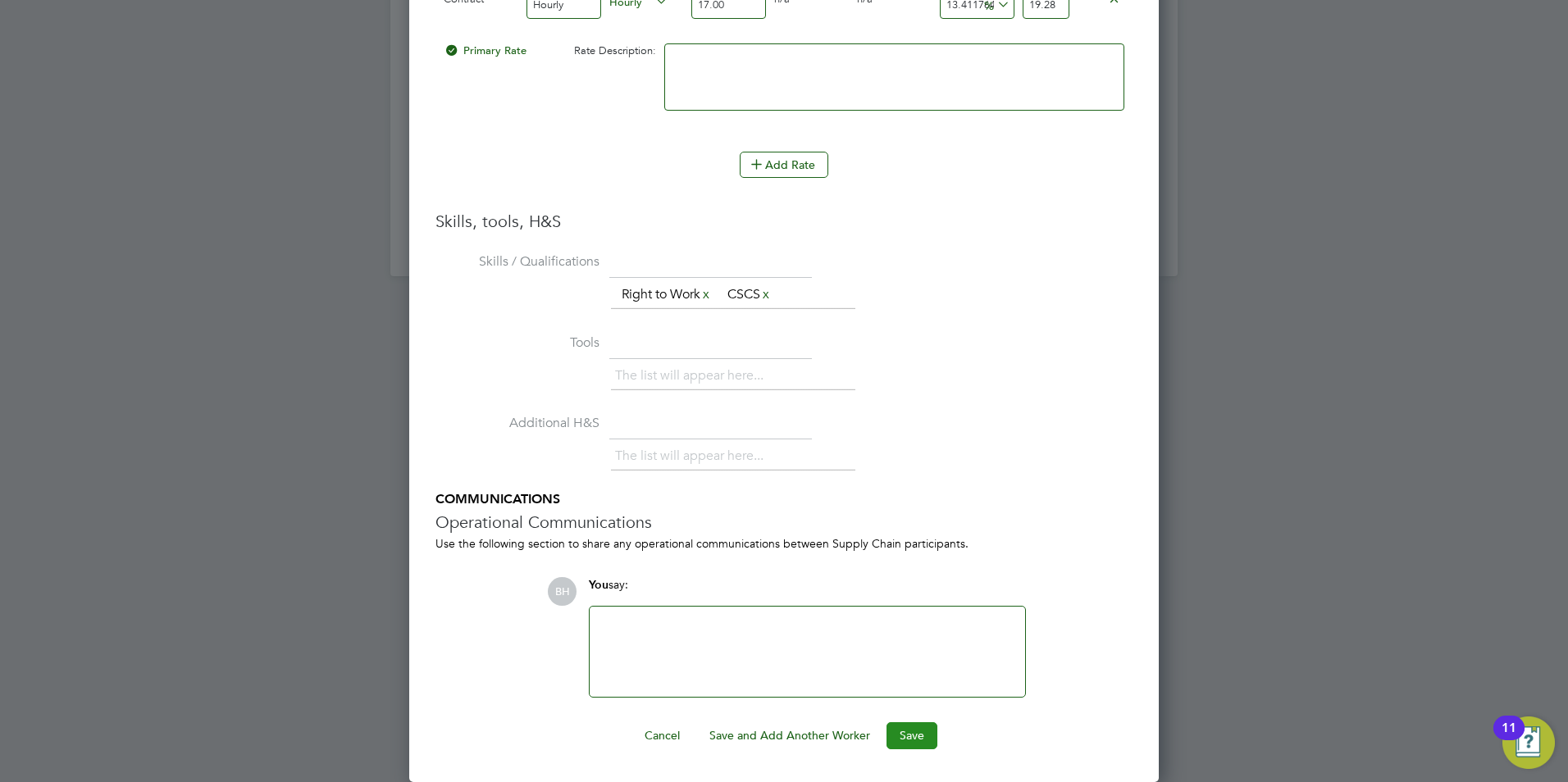
click at [921, 729] on button "Save" at bounding box center [912, 735] width 51 height 26
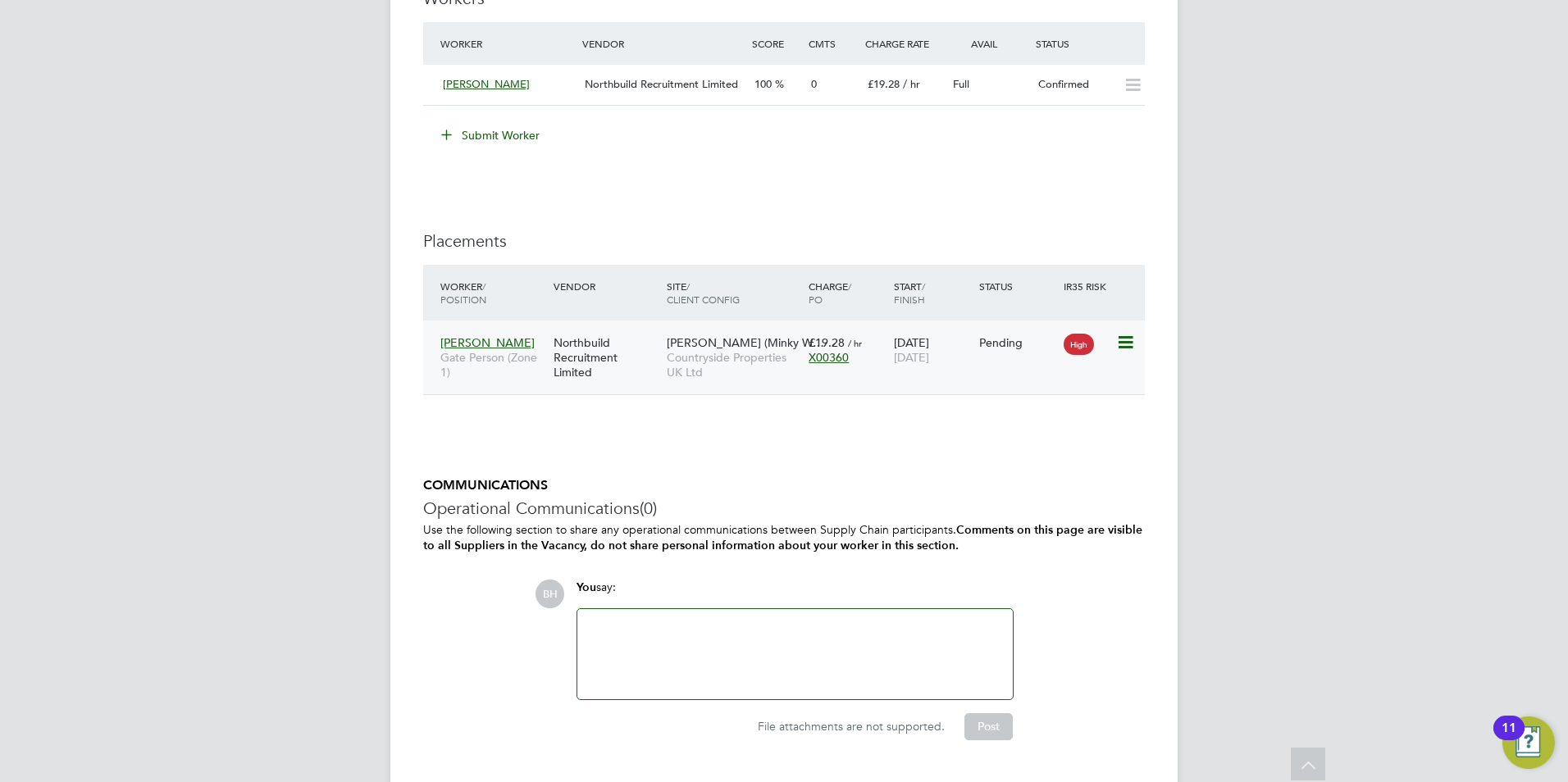
click at [1128, 339] on icon at bounding box center [1124, 342] width 16 height 19
click at [1013, 427] on li at bounding box center [1050, 426] width 152 height 5
click at [1002, 437] on li "Start" at bounding box center [1050, 443] width 168 height 23
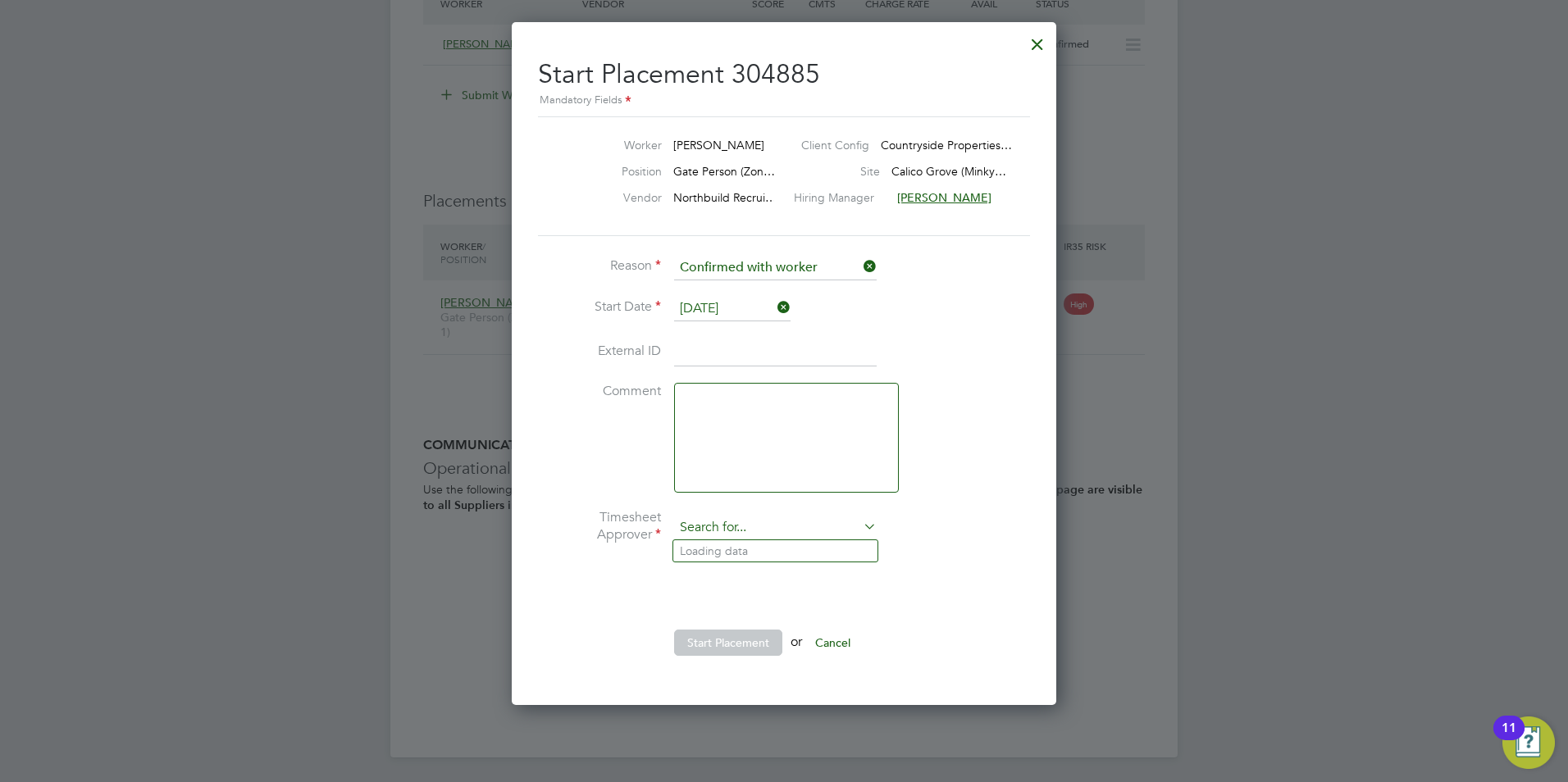
click at [776, 532] on input at bounding box center [776, 528] width 203 height 24
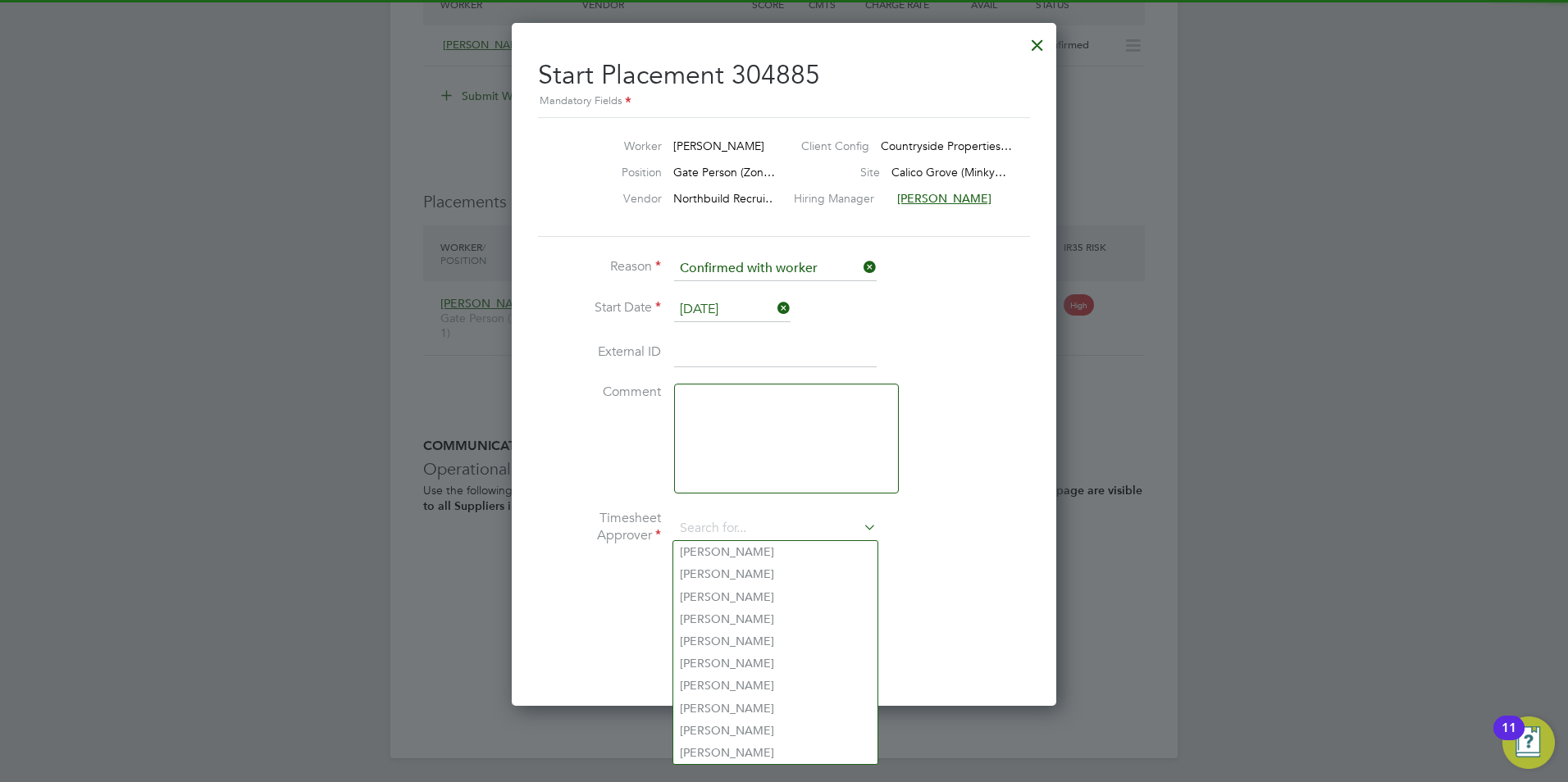
click at [887, 577] on li at bounding box center [784, 572] width 492 height 16
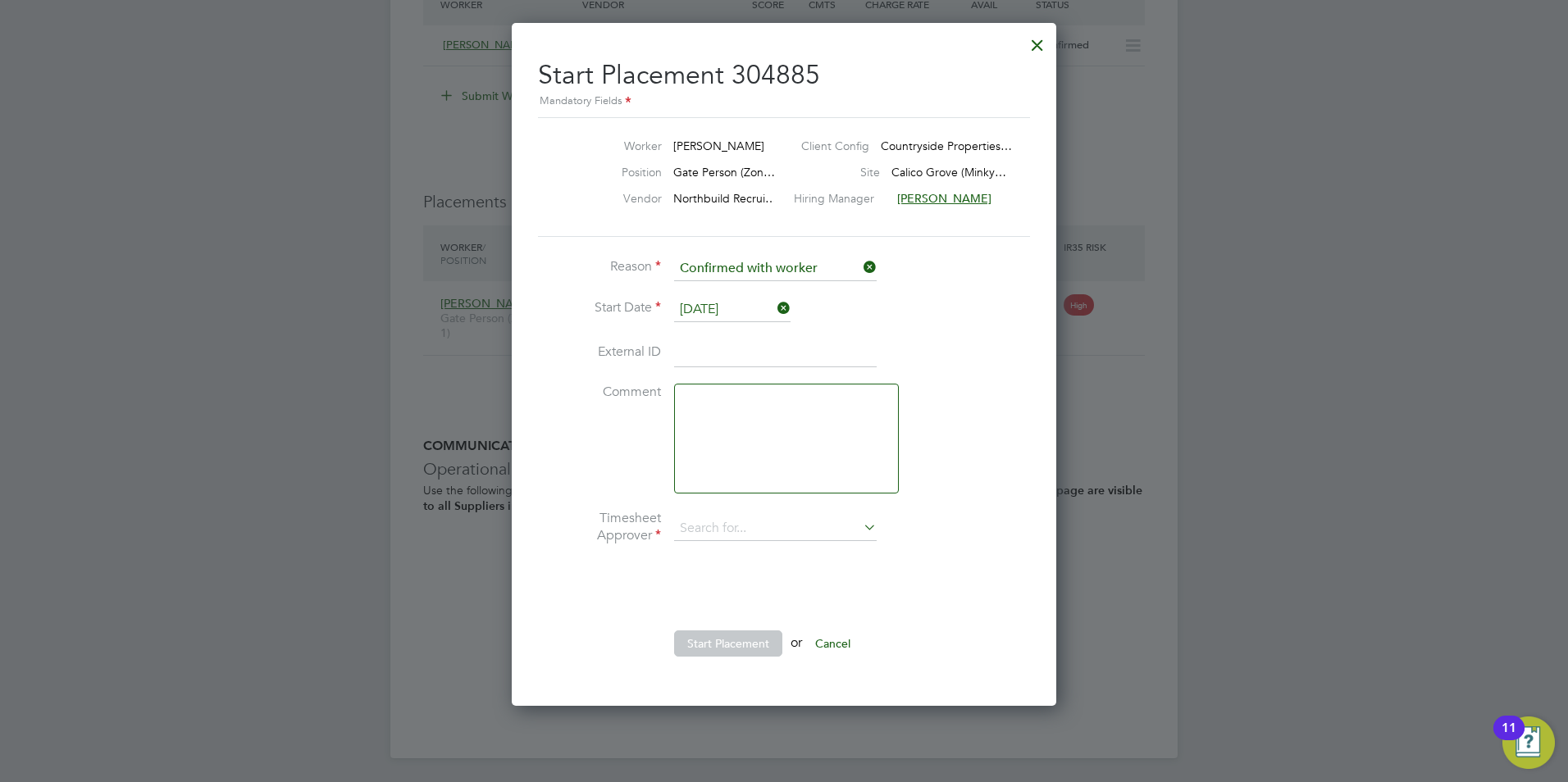
click at [779, 619] on ul "Reason Confirmed with worker Start Date 29 Sep 2025 External ID Comment Timeshe…" at bounding box center [784, 465] width 492 height 417
click at [762, 530] on input at bounding box center [776, 529] width 203 height 24
click at [751, 576] on li "Mark Bu cknall" at bounding box center [776, 574] width 204 height 22
type input "[PERSON_NAME]"
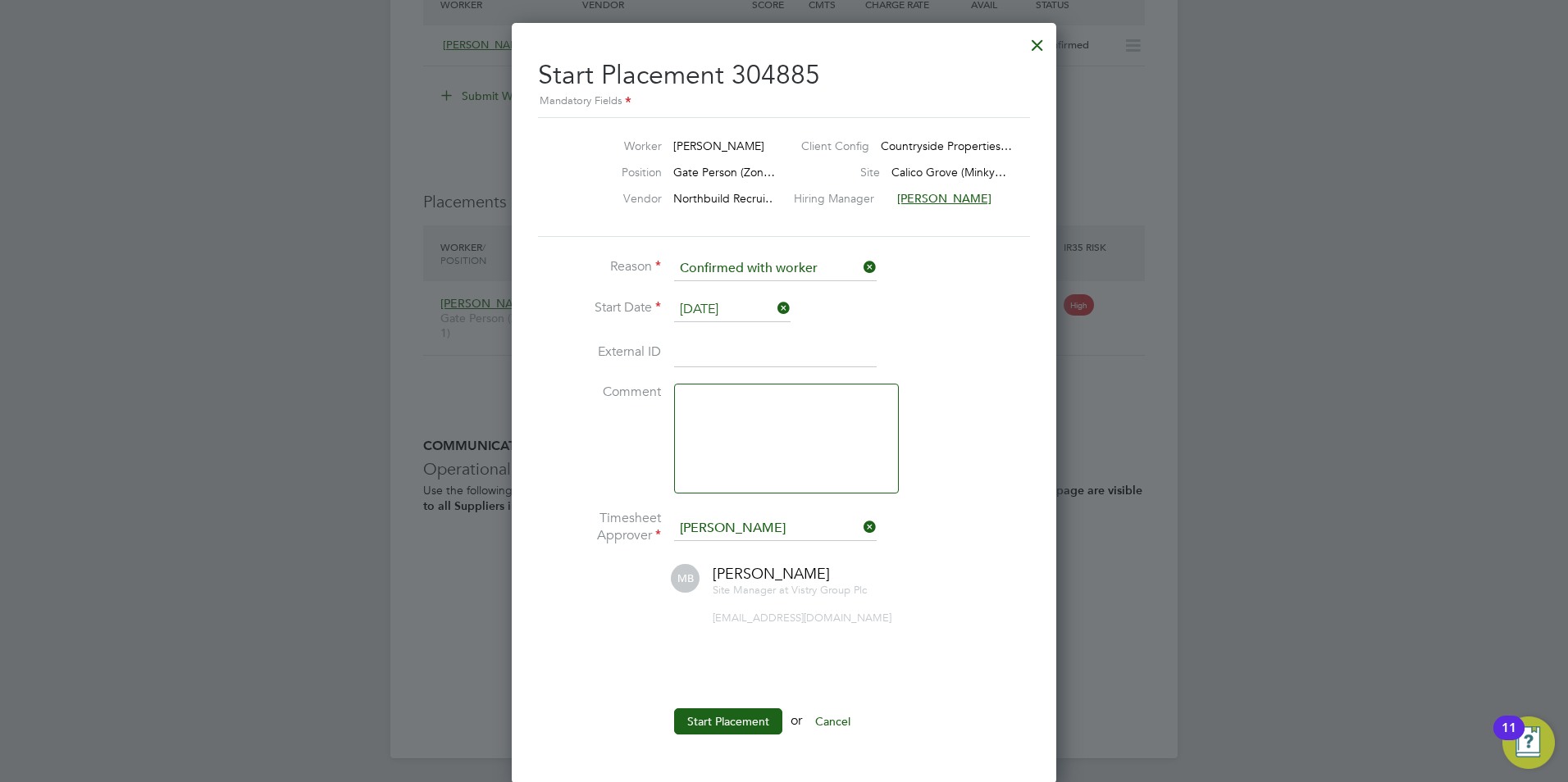
click at [735, 736] on li "Start Placement or Cancel" at bounding box center [784, 730] width 492 height 42
click at [731, 725] on button "Start Placement" at bounding box center [728, 721] width 108 height 26
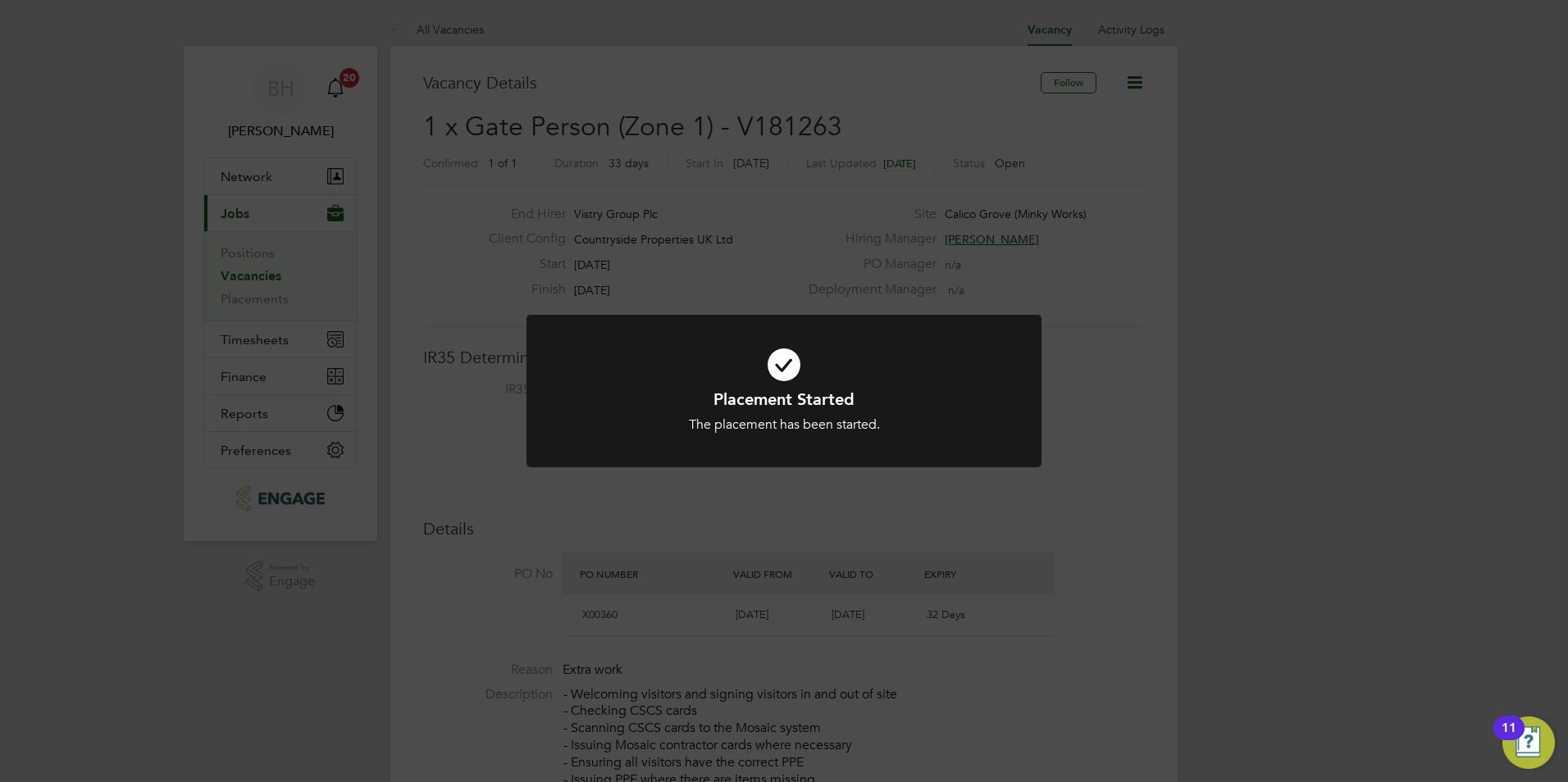
click at [260, 271] on div "Placement Started The placement has been started. Cancel Okay" at bounding box center [784, 391] width 1568 height 782
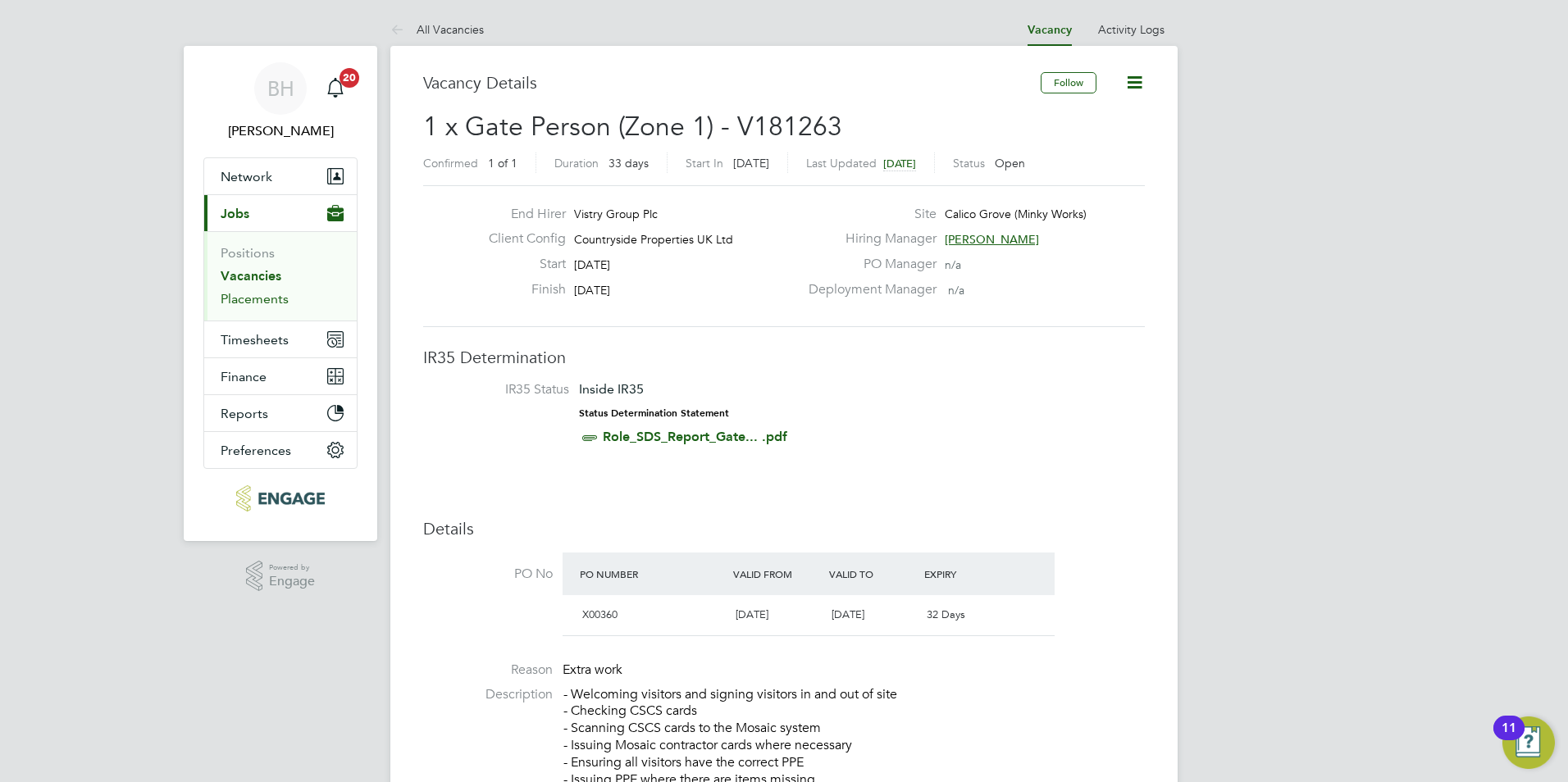
click at [260, 297] on link "Placements" at bounding box center [254, 299] width 68 height 15
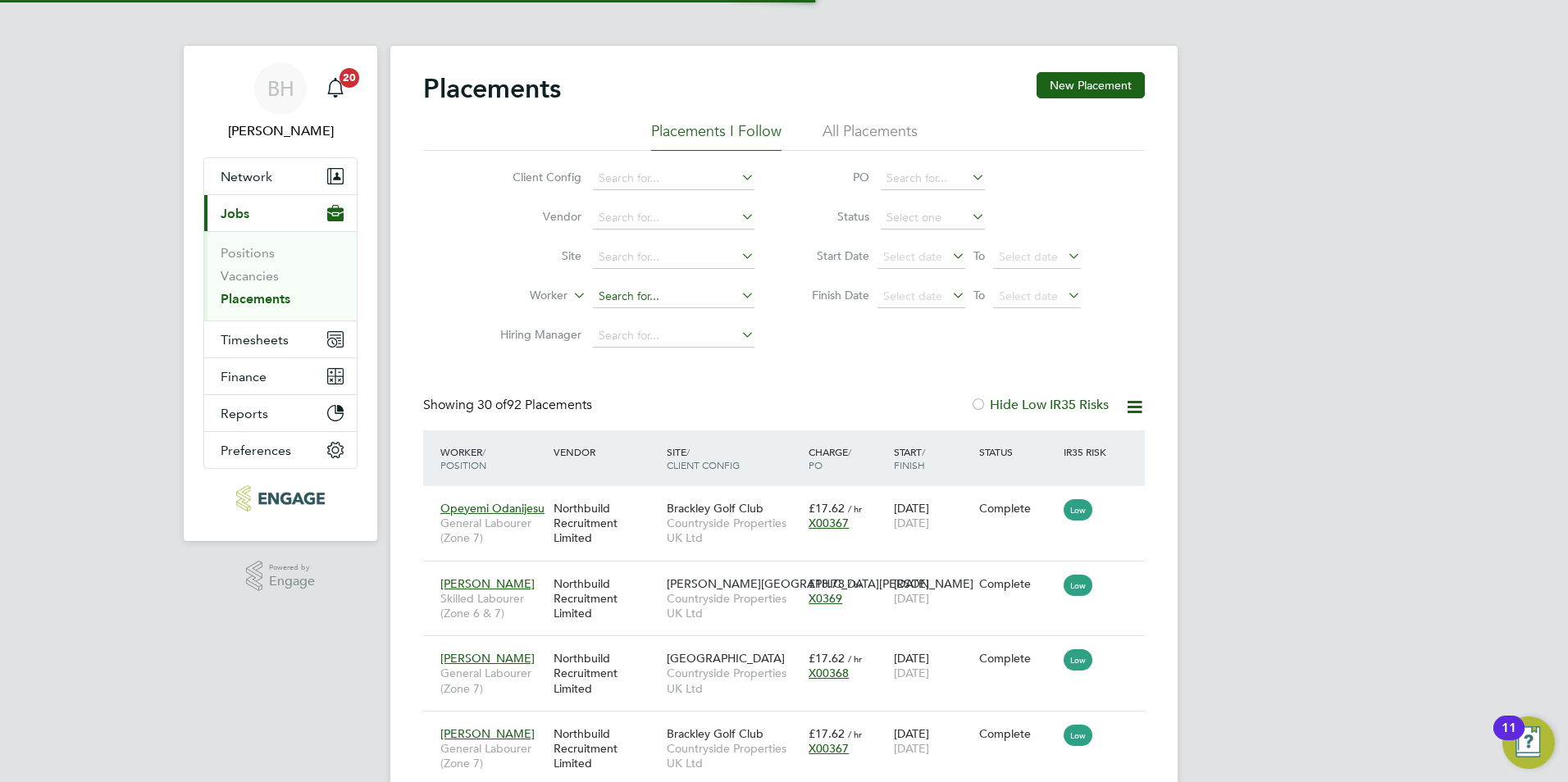
click at [640, 298] on input at bounding box center [673, 296] width 161 height 23
click at [697, 312] on b "Will" at bounding box center [707, 318] width 21 height 14
type input "Michael Williams"
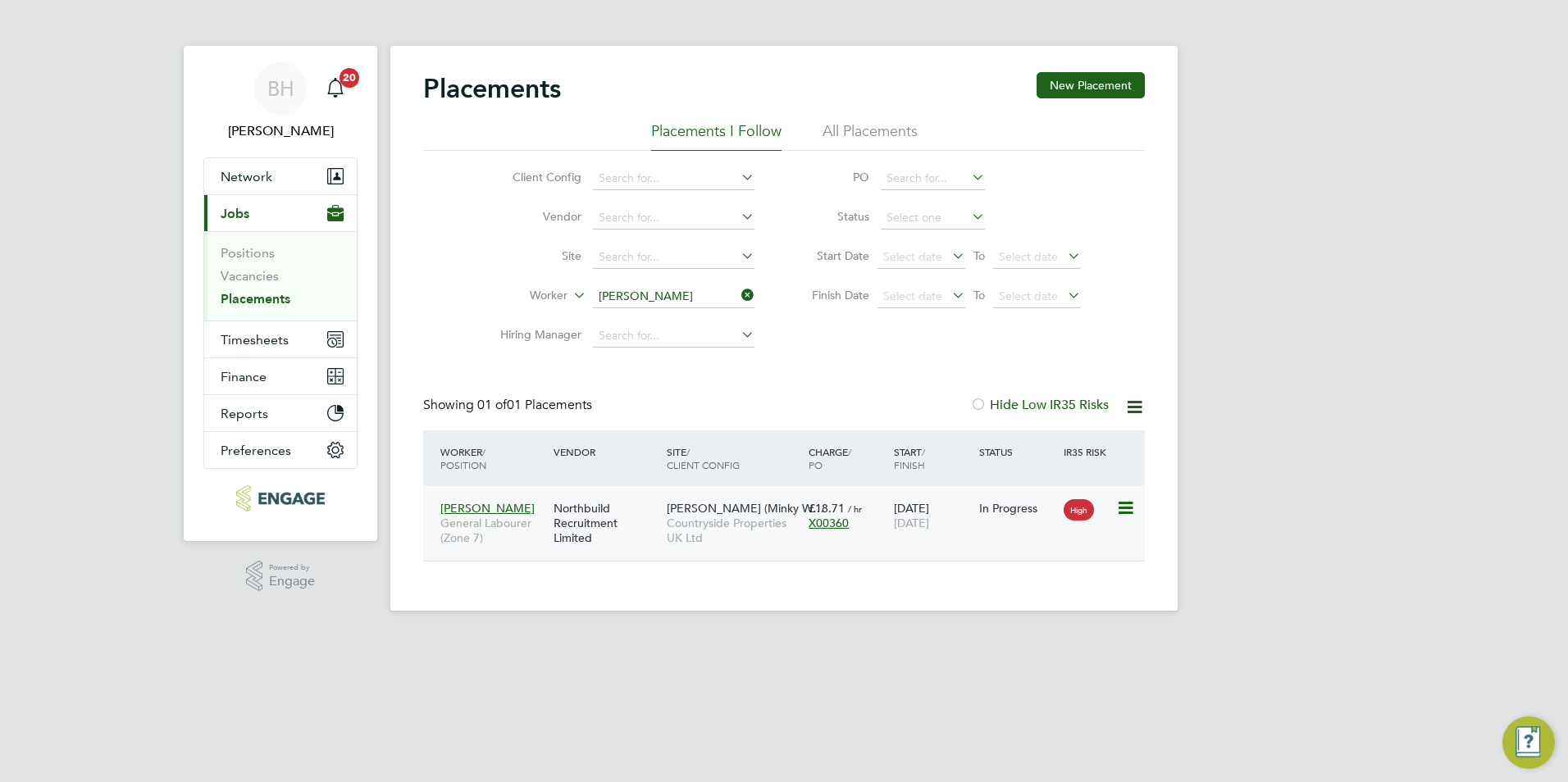
click at [968, 512] on div "22 Jul 2024 30 Sep 2025" at bounding box center [932, 515] width 85 height 46
click at [792, 515] on div "Calico Grove (Minky W… Countryside Properties UK Ltd" at bounding box center [733, 523] width 142 height 62
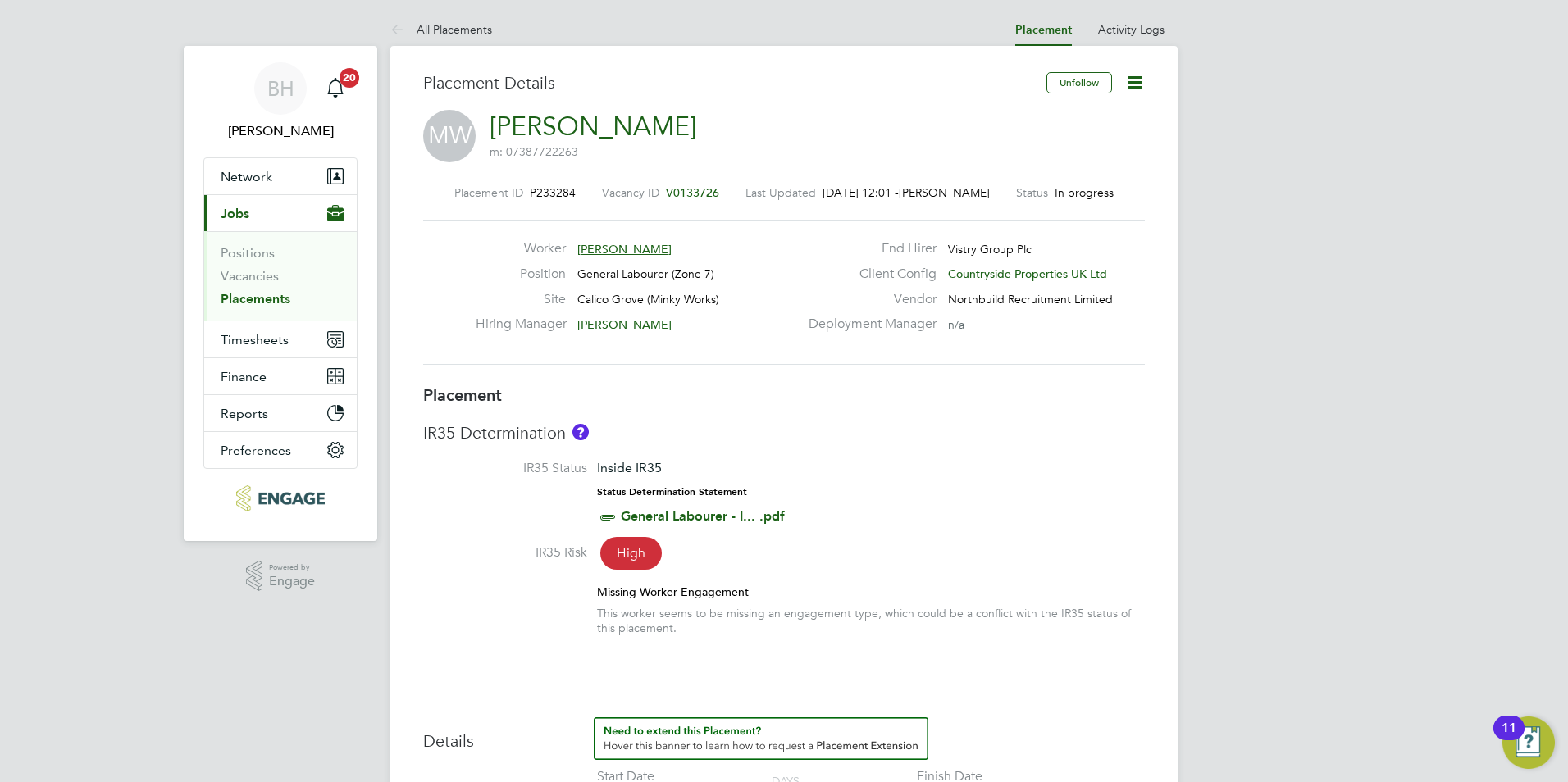
click at [466, 31] on link "All Placements" at bounding box center [441, 29] width 101 height 14
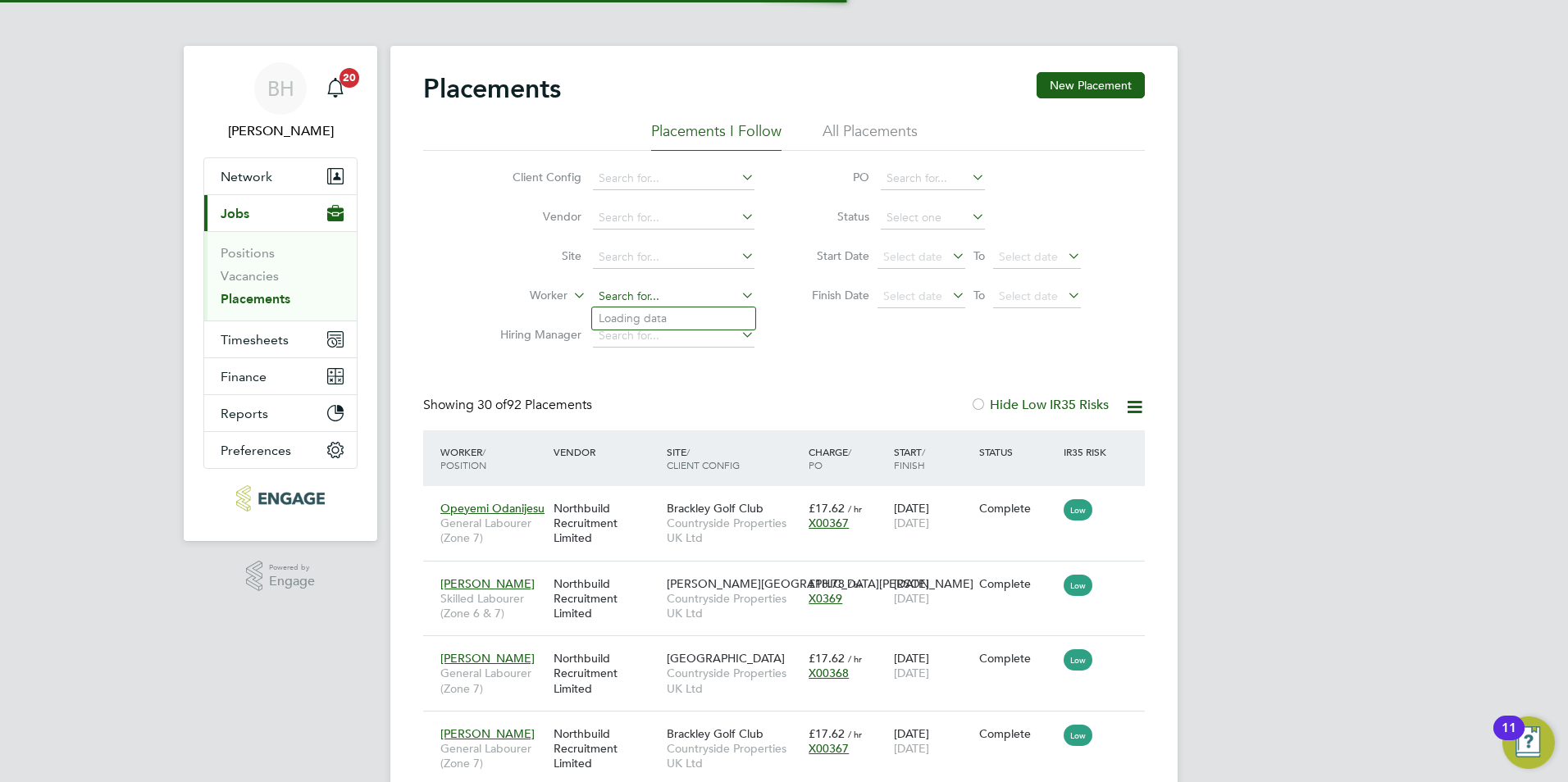
click at [658, 306] on input at bounding box center [673, 296] width 161 height 23
click at [613, 320] on b "Paul" at bounding box center [646, 318] width 95 height 14
type input "[PERSON_NAME]"
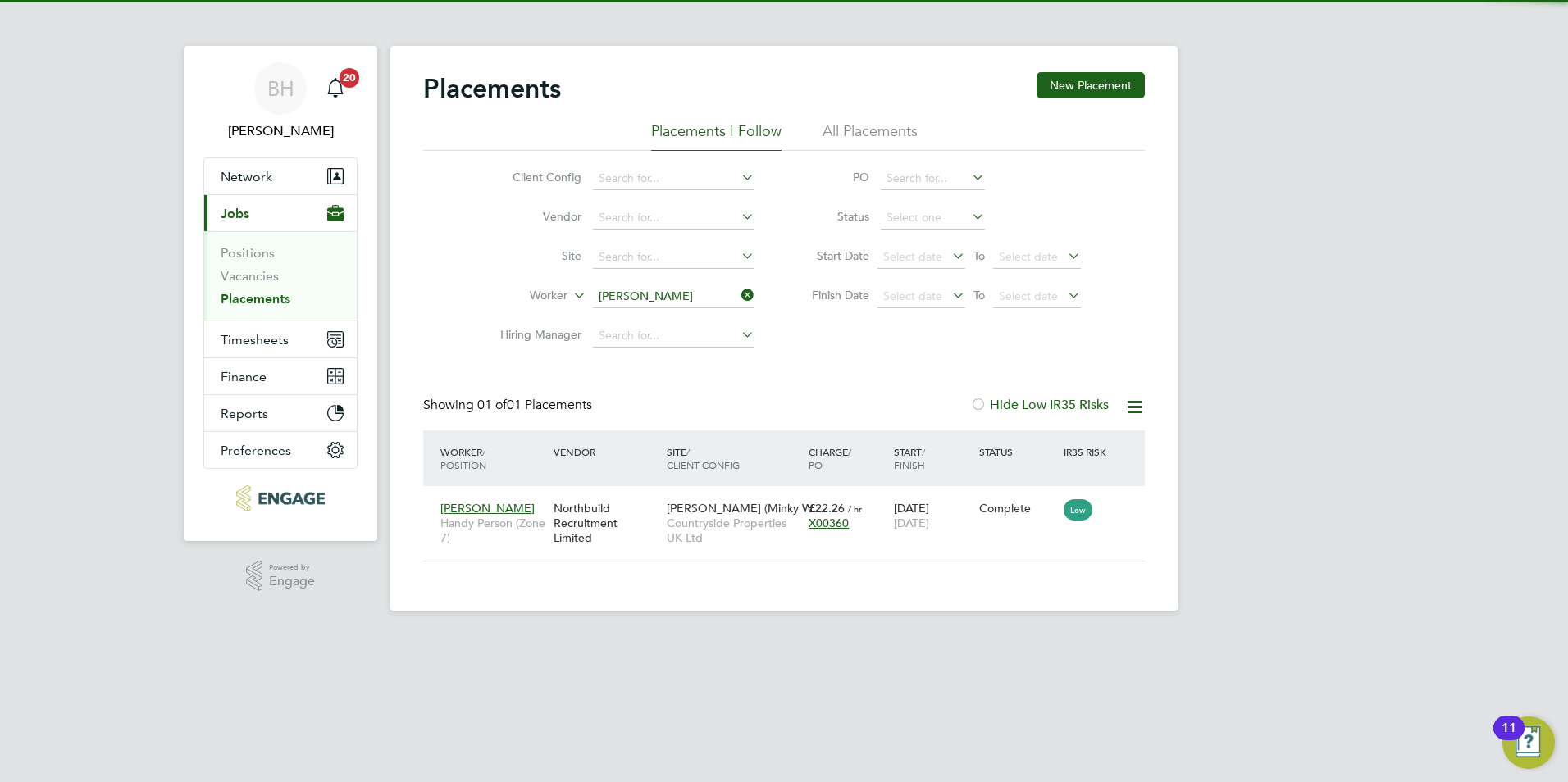
click at [1000, 473] on div "Worker / Position Vendor Site / Client Config Charge / PO Start / Finish Status…" at bounding box center [784, 459] width 721 height 56
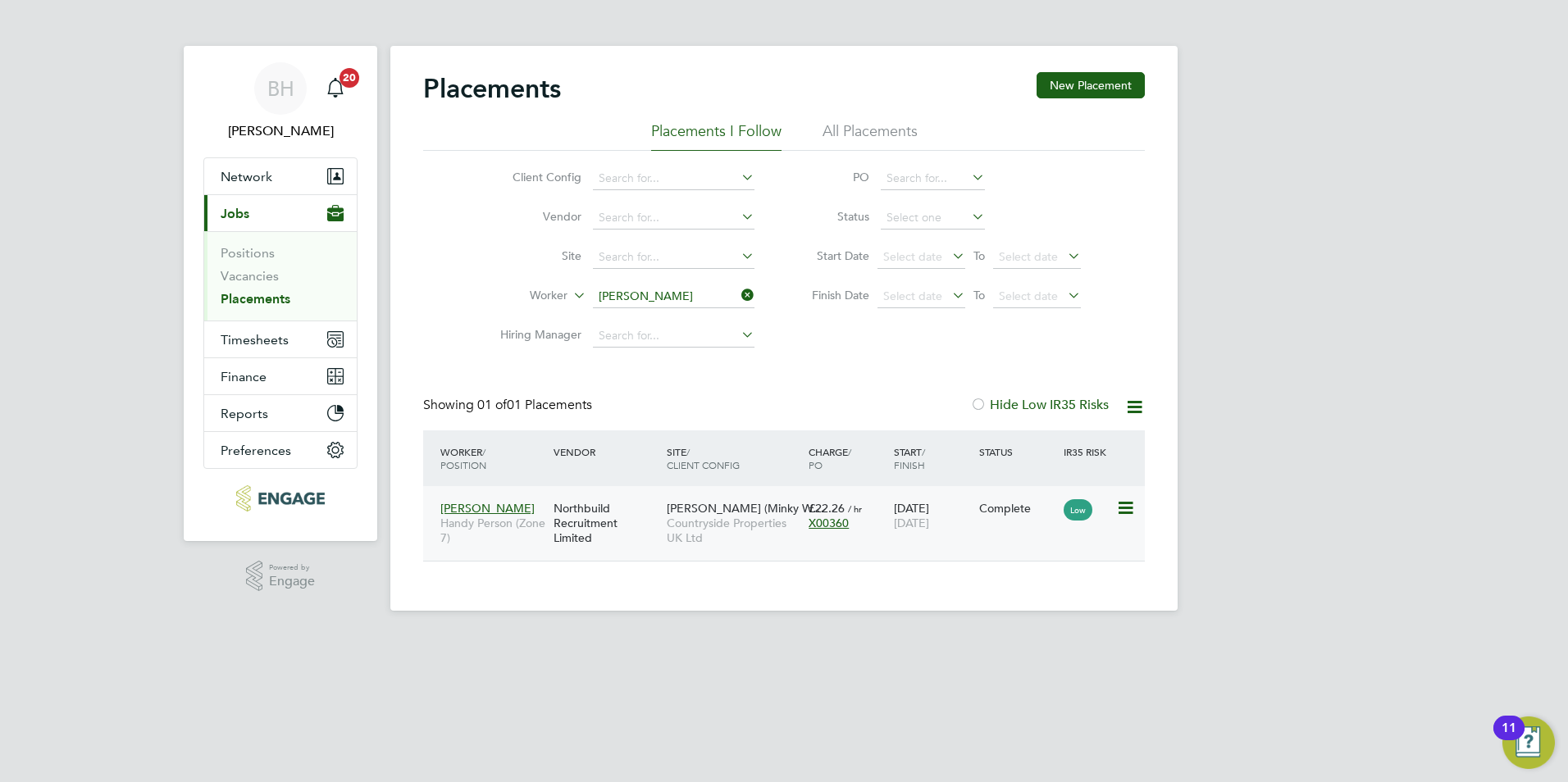
click at [999, 508] on div "Complete" at bounding box center [1017, 508] width 77 height 14
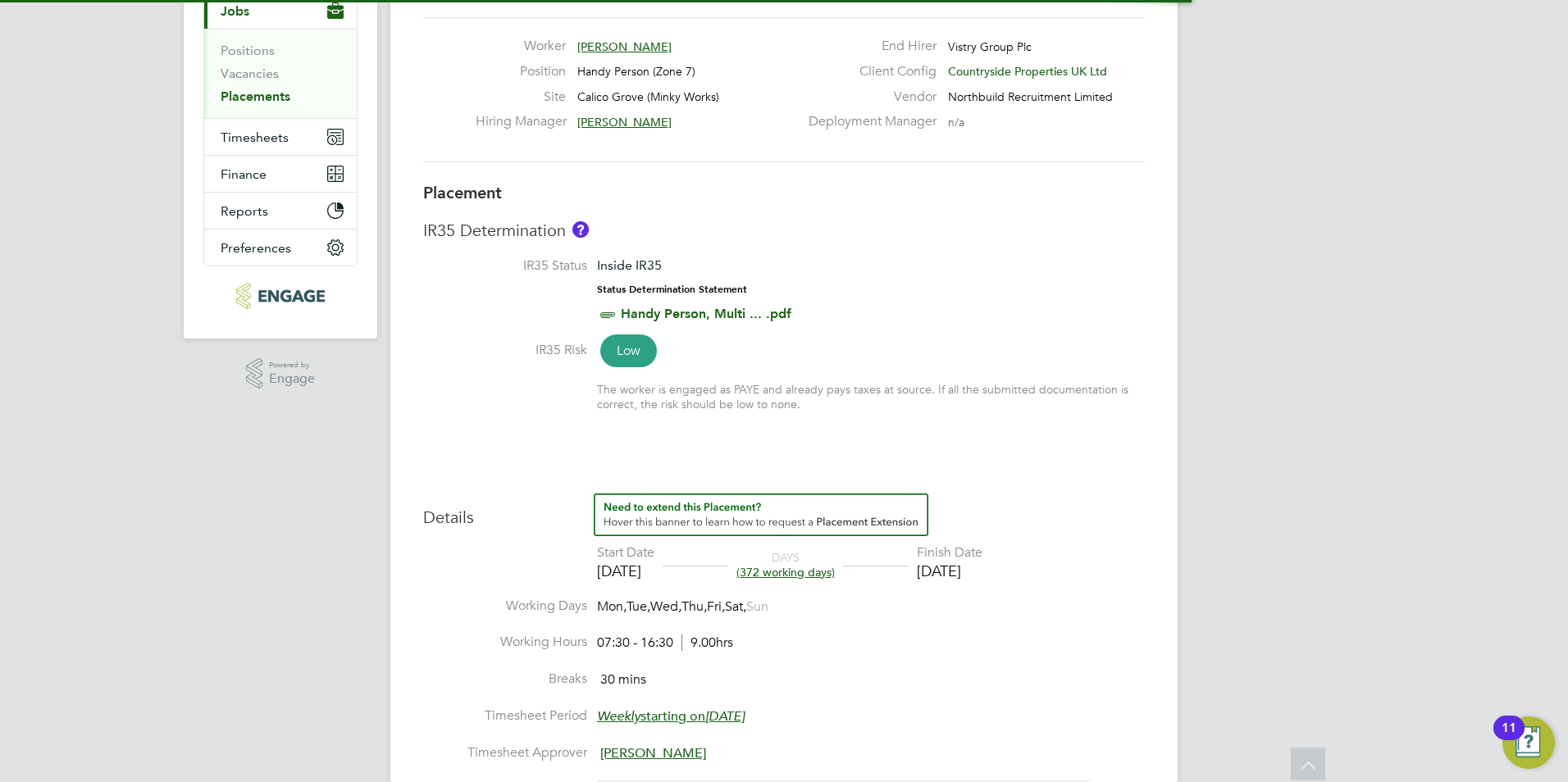
scroll to position [367, 0]
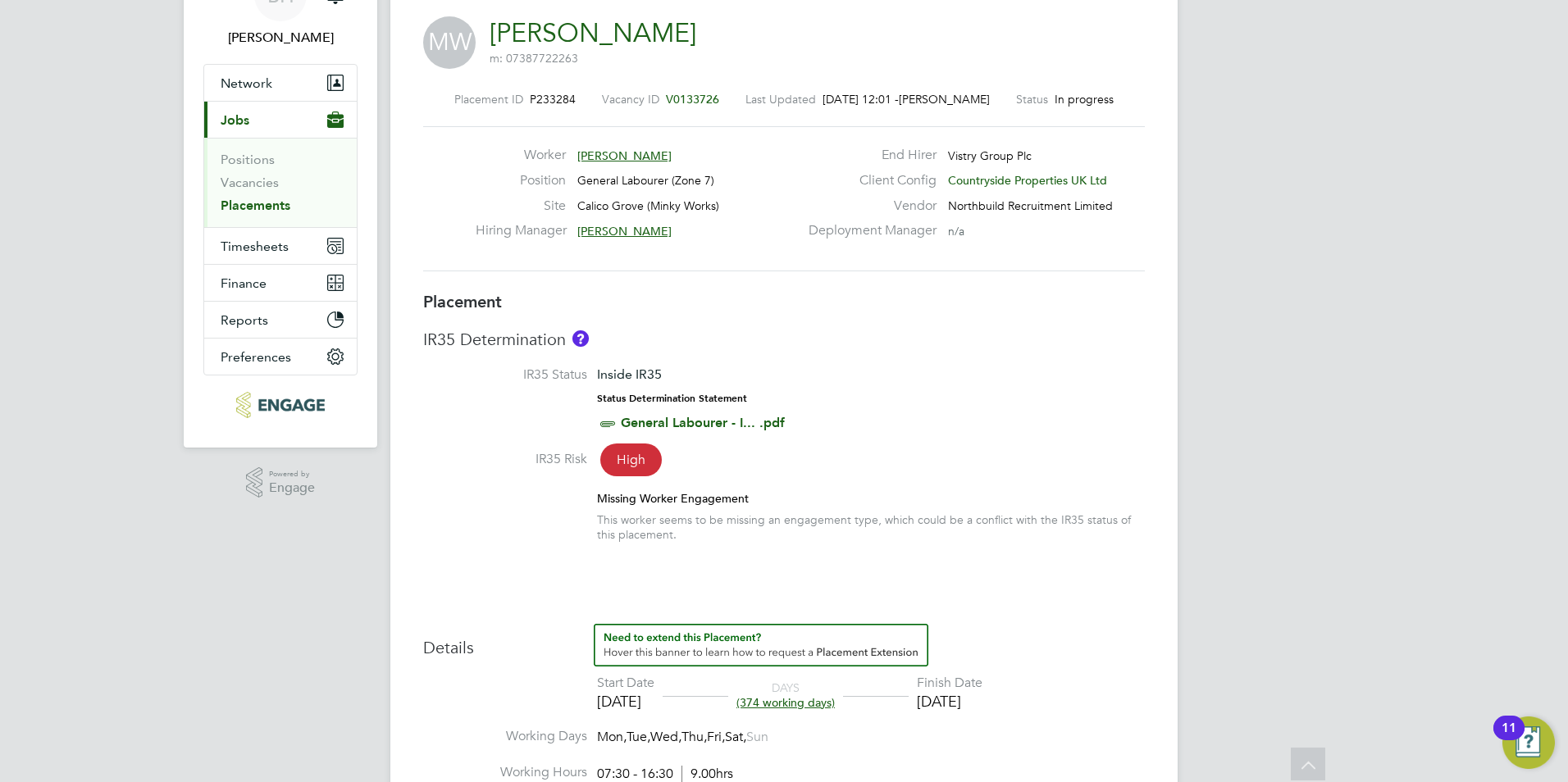
scroll to position [6, 0]
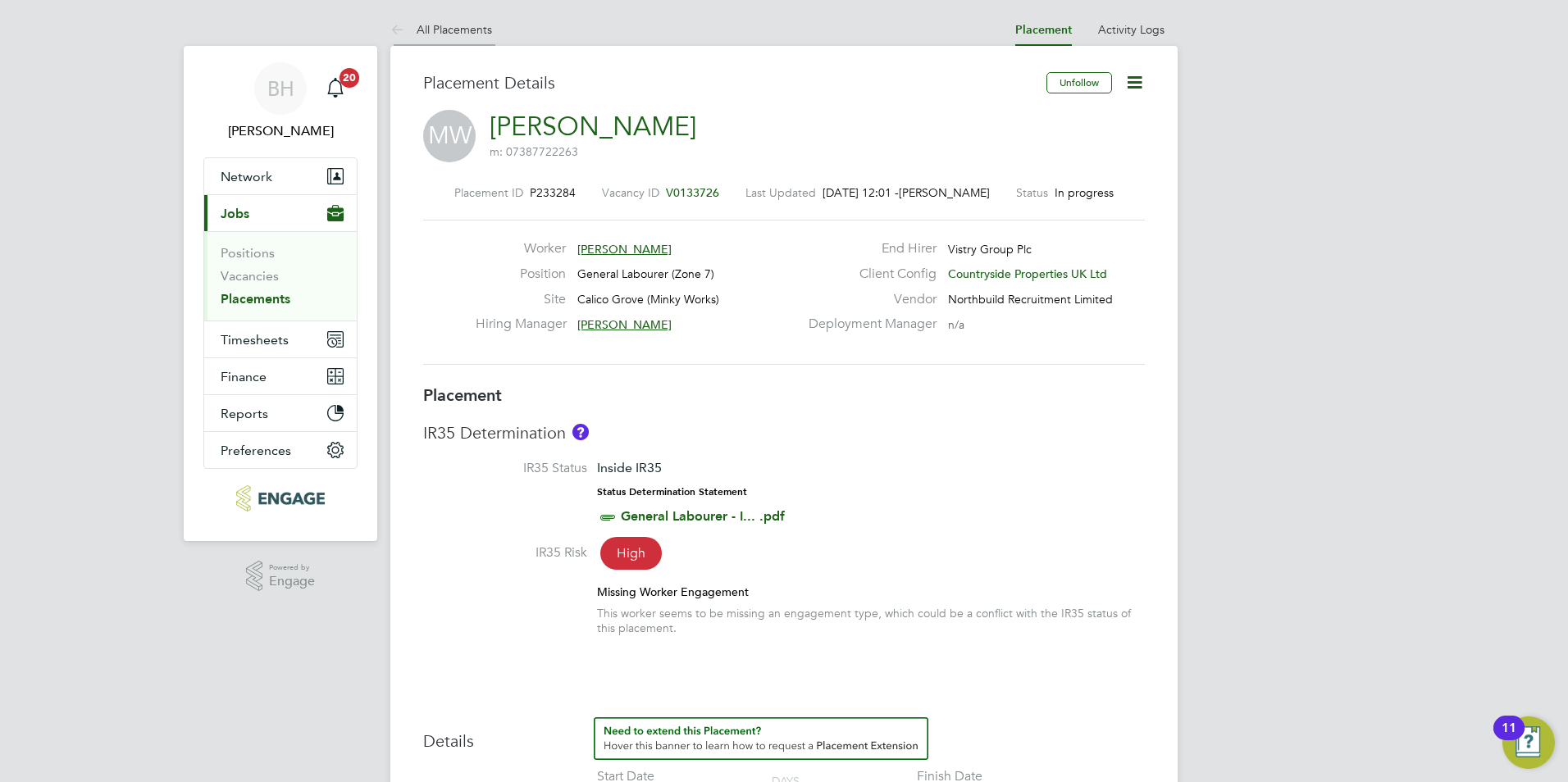
click at [476, 24] on link "All Placements" at bounding box center [441, 29] width 101 height 14
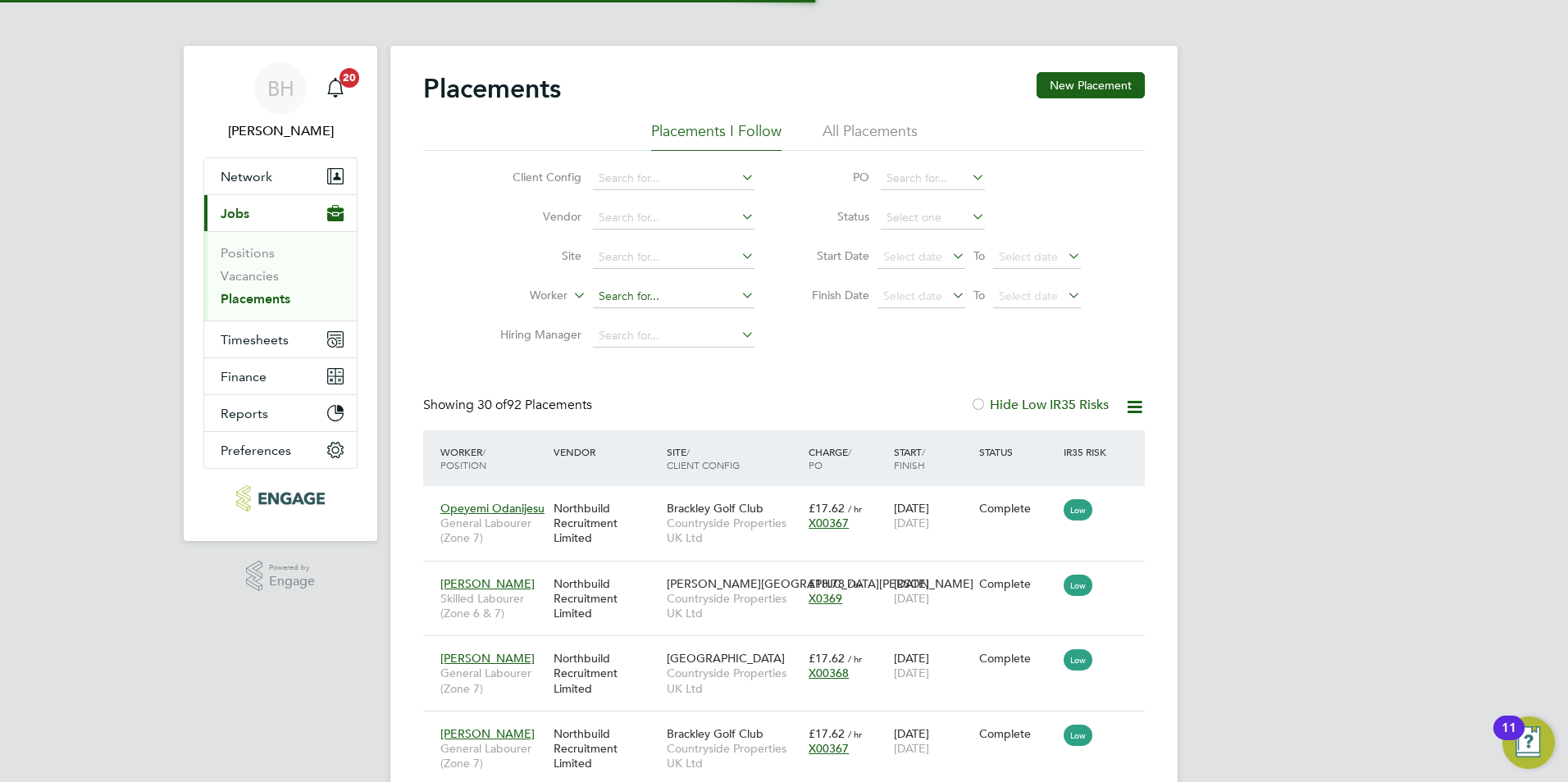
click at [667, 291] on input at bounding box center [673, 296] width 161 height 23
click at [658, 319] on li "Yemane Kibreab" at bounding box center [684, 318] width 184 height 22
type input "[PERSON_NAME]"
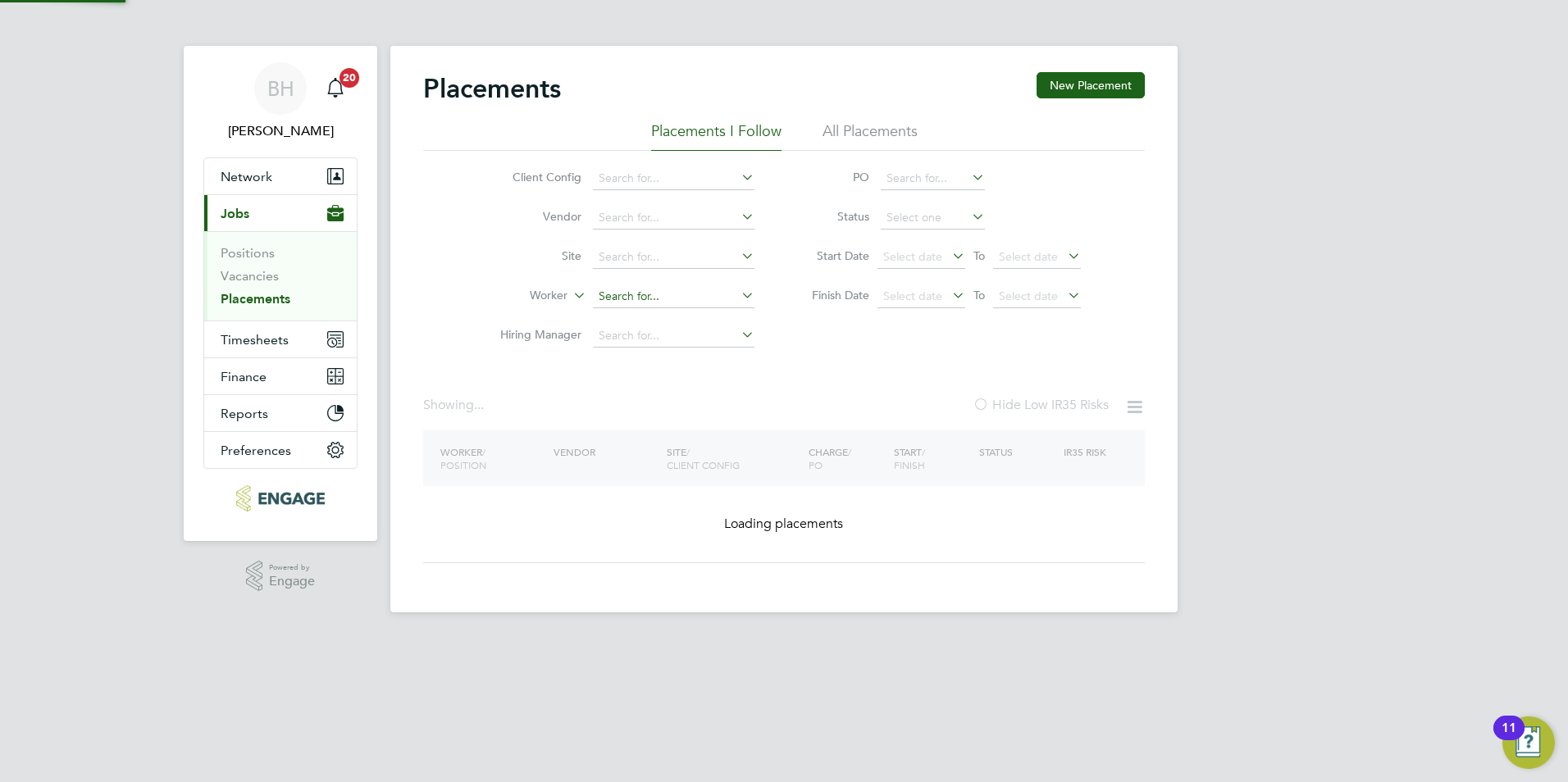
click at [662, 299] on input at bounding box center [673, 296] width 161 height 23
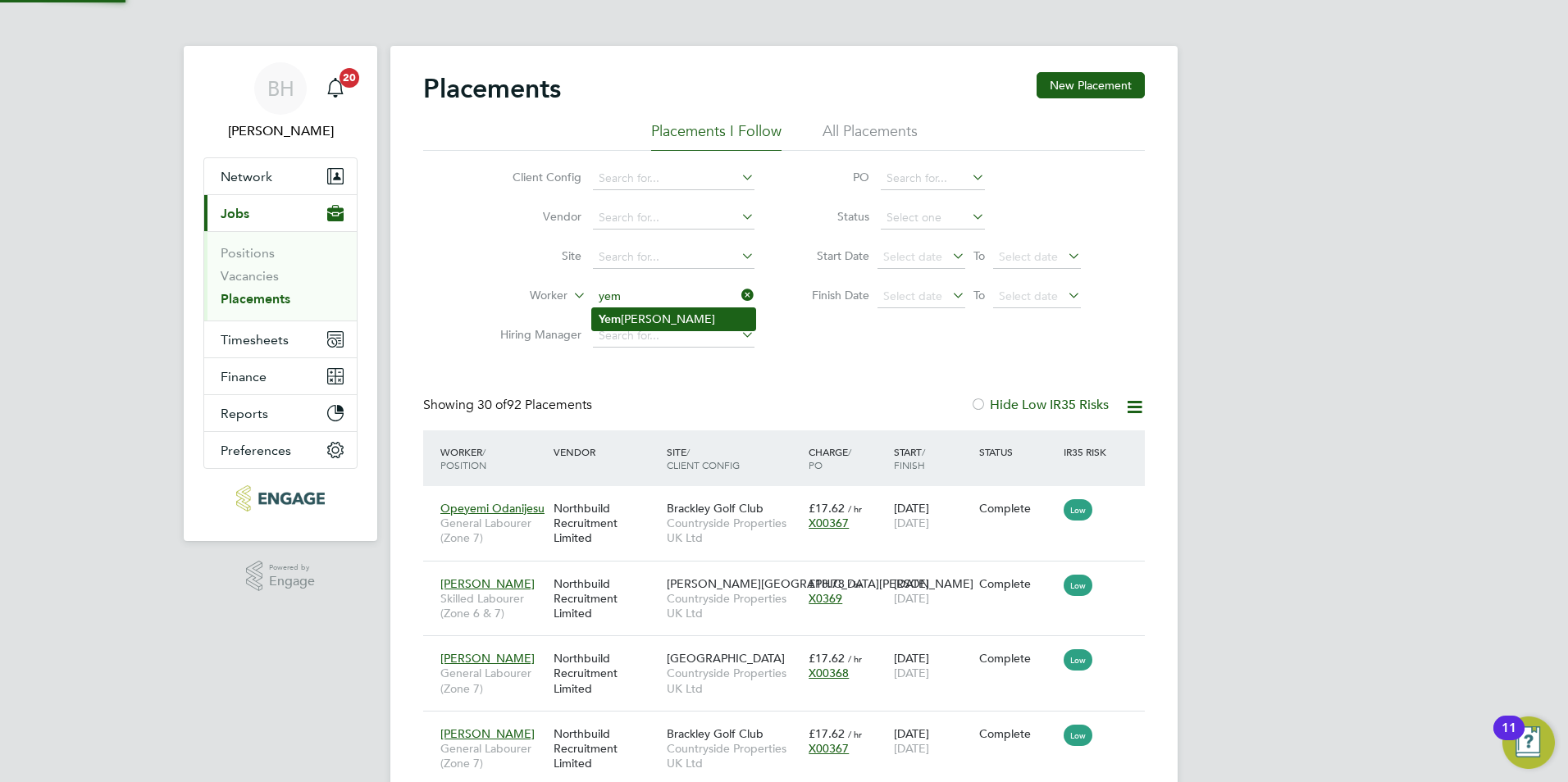
click at [662, 310] on li "Yem ane Kibreab" at bounding box center [673, 319] width 163 height 22
type input "[PERSON_NAME]"
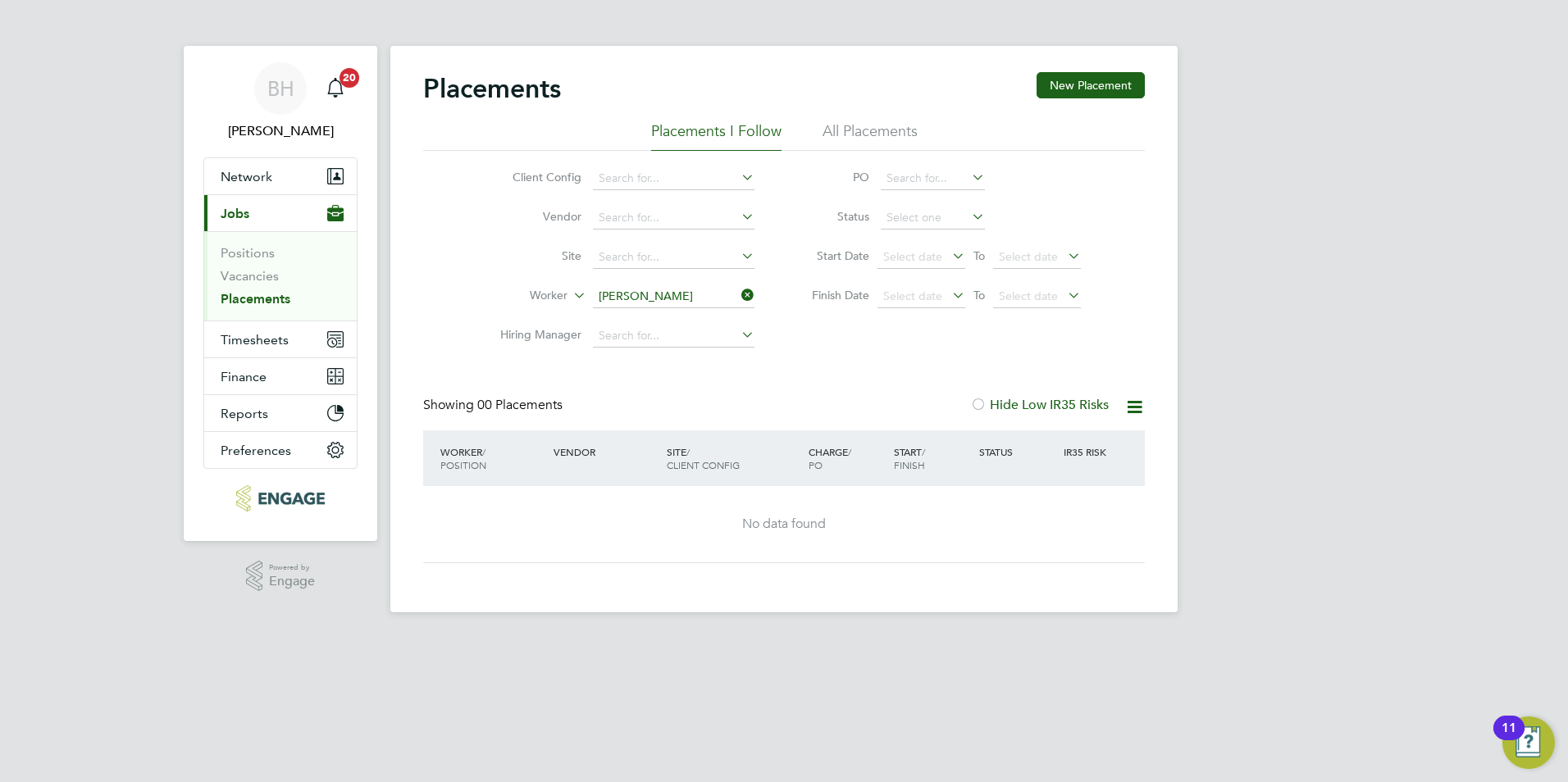
click at [1048, 392] on div "Placements New Placement Placements I Follow All Placements Client Config Vendo…" at bounding box center [784, 317] width 721 height 491
click at [1048, 400] on label "Hide Low IR35 Risks" at bounding box center [1039, 405] width 139 height 16
click at [925, 225] on input at bounding box center [933, 218] width 104 height 23
click at [923, 232] on li "Active" at bounding box center [933, 240] width 106 height 21
type input "Active"
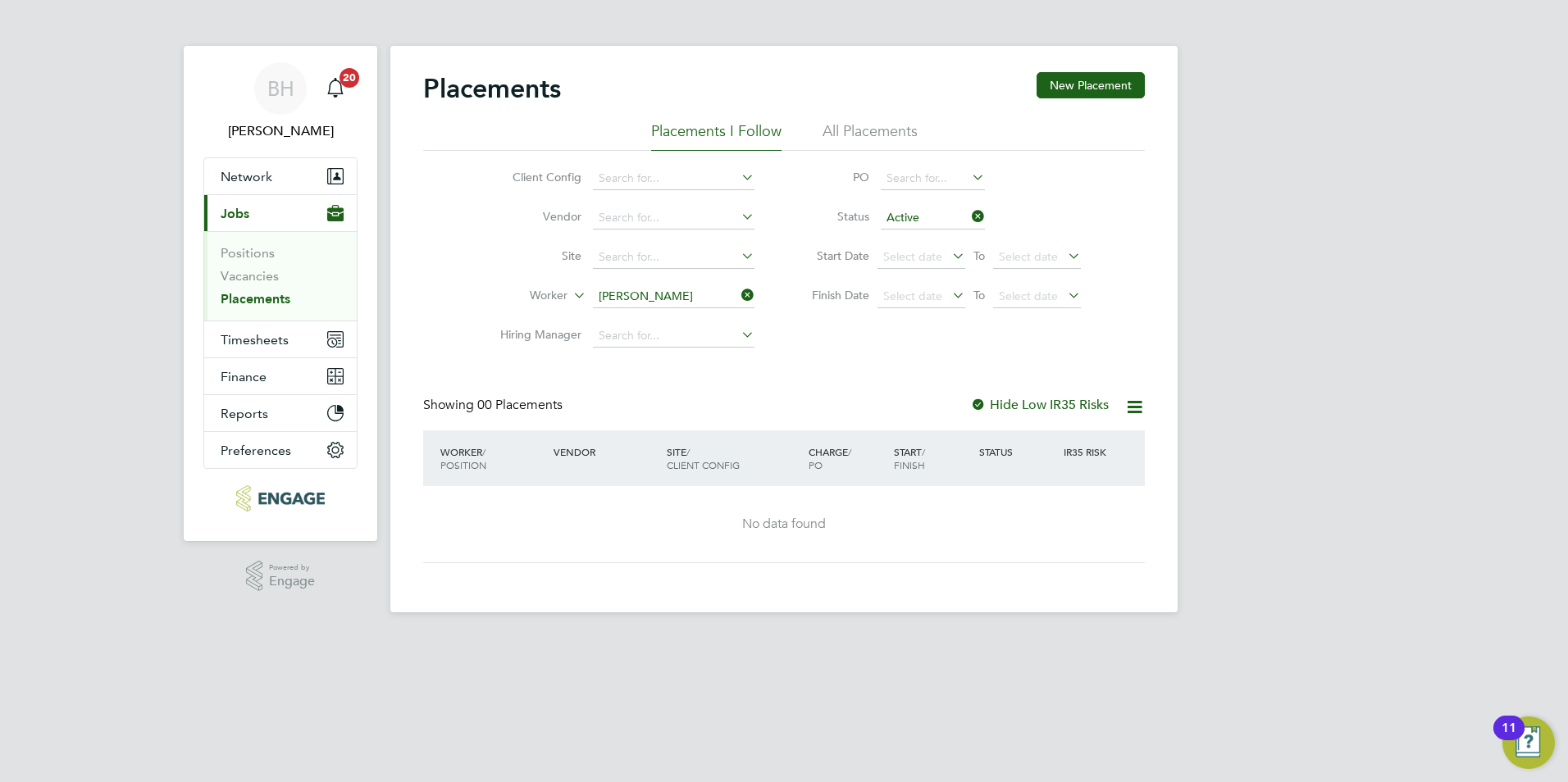
click at [873, 124] on li "All Placements" at bounding box center [870, 136] width 95 height 30
click at [935, 216] on input at bounding box center [933, 218] width 104 height 23
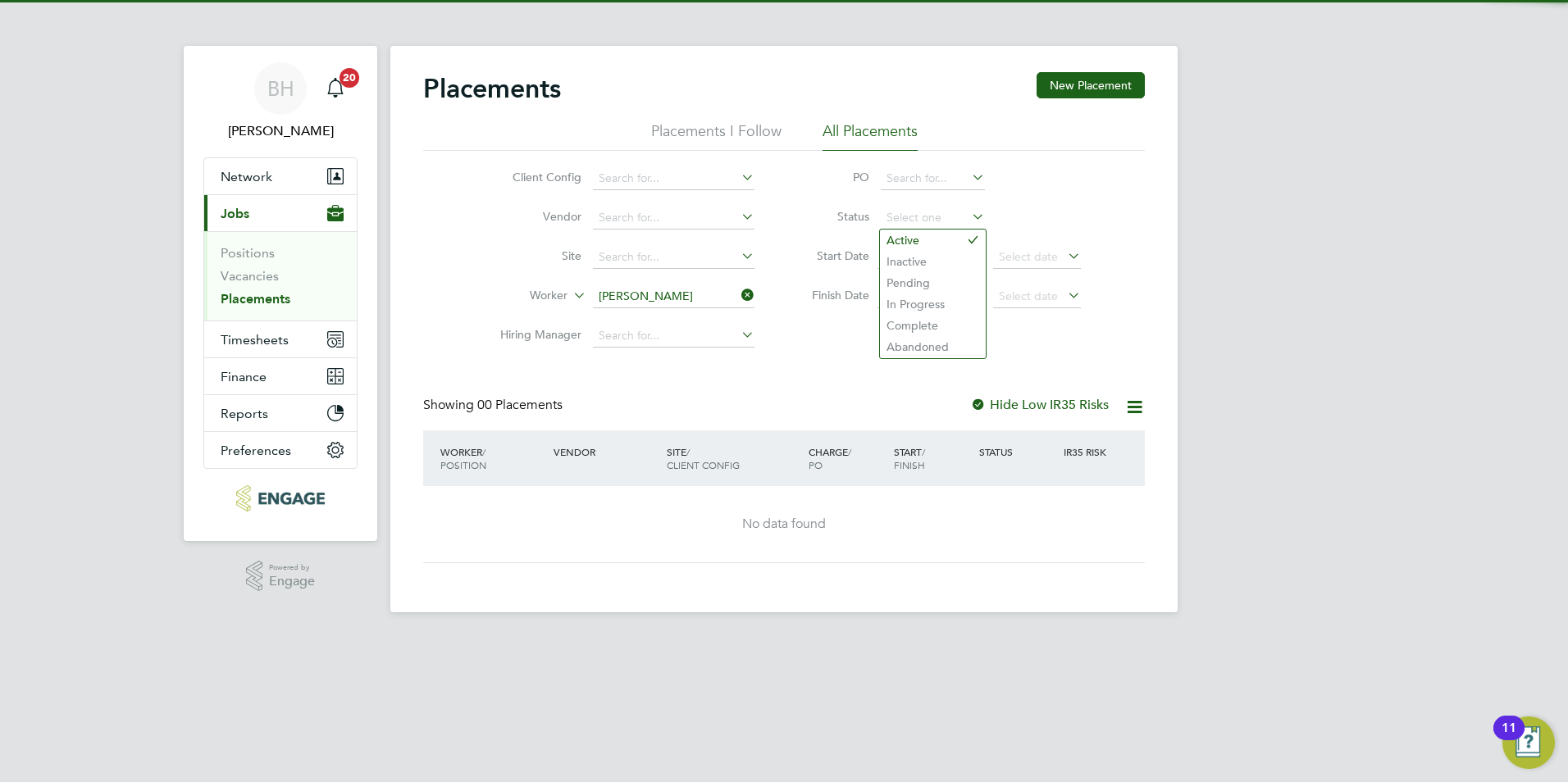
click at [968, 214] on icon at bounding box center [968, 216] width 0 height 23
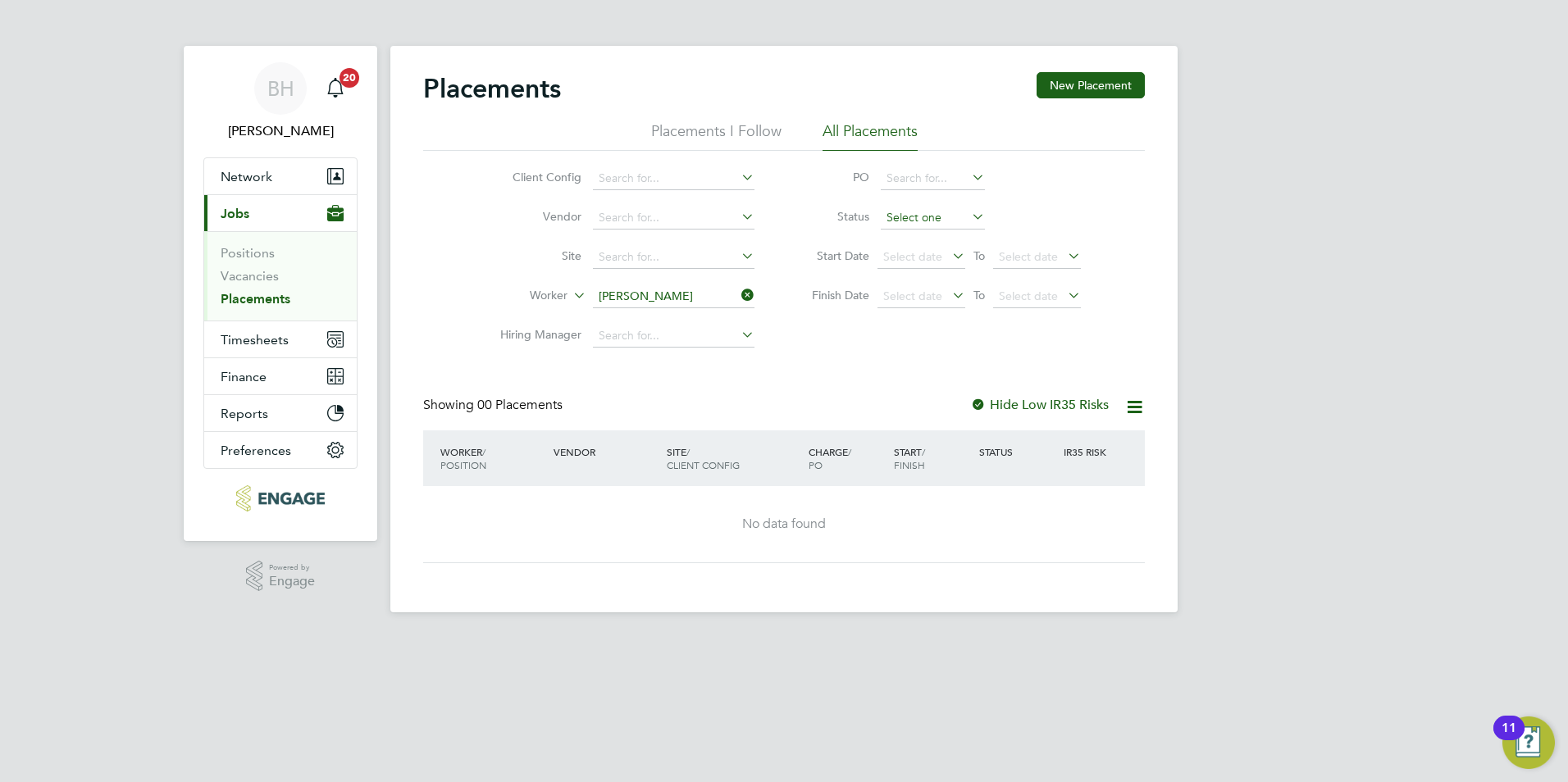
click at [939, 212] on input at bounding box center [933, 218] width 104 height 23
click at [911, 266] on li "Inactive" at bounding box center [933, 261] width 106 height 21
type input "Inactive"
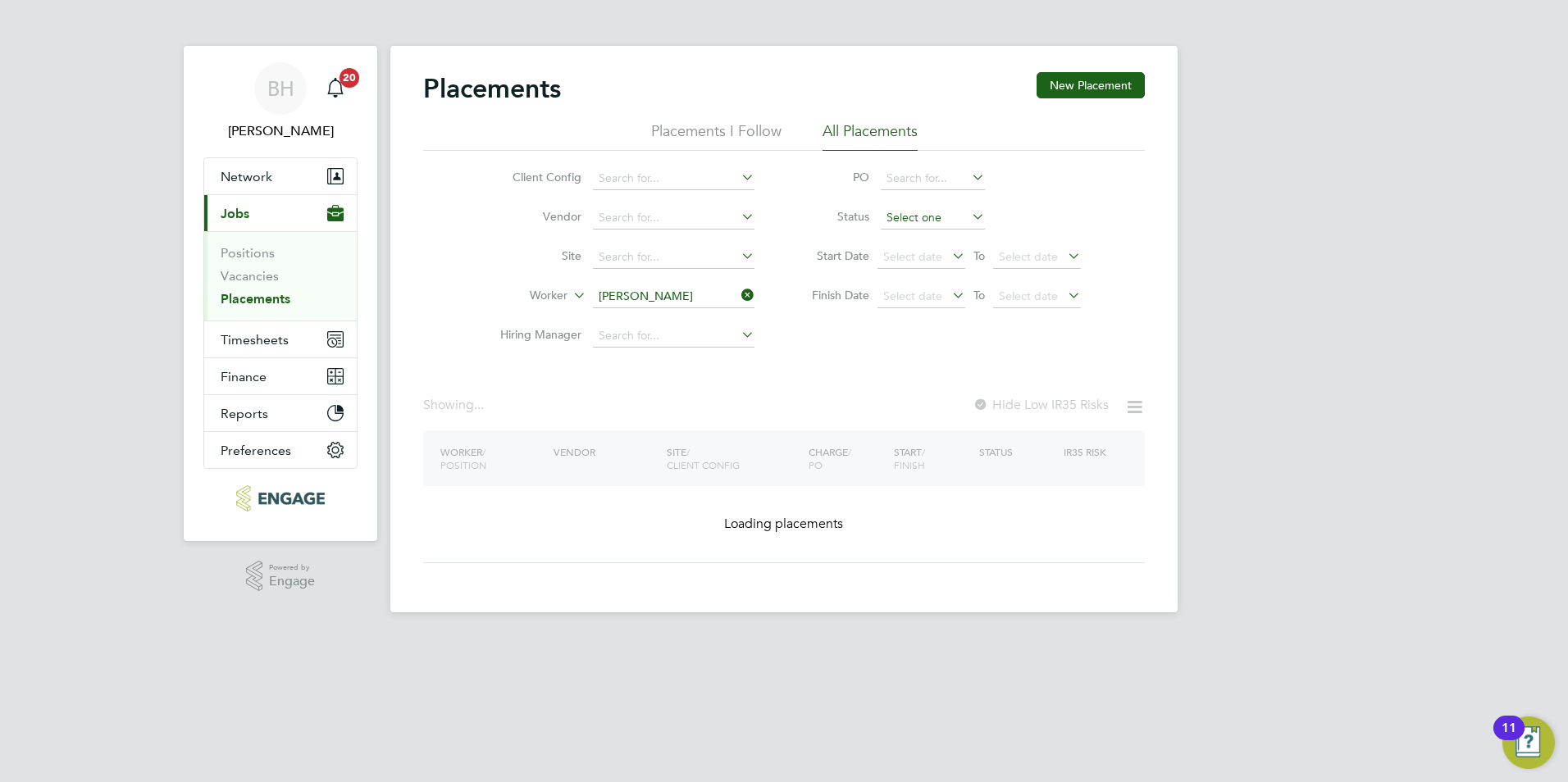
click at [939, 215] on input at bounding box center [933, 218] width 104 height 23
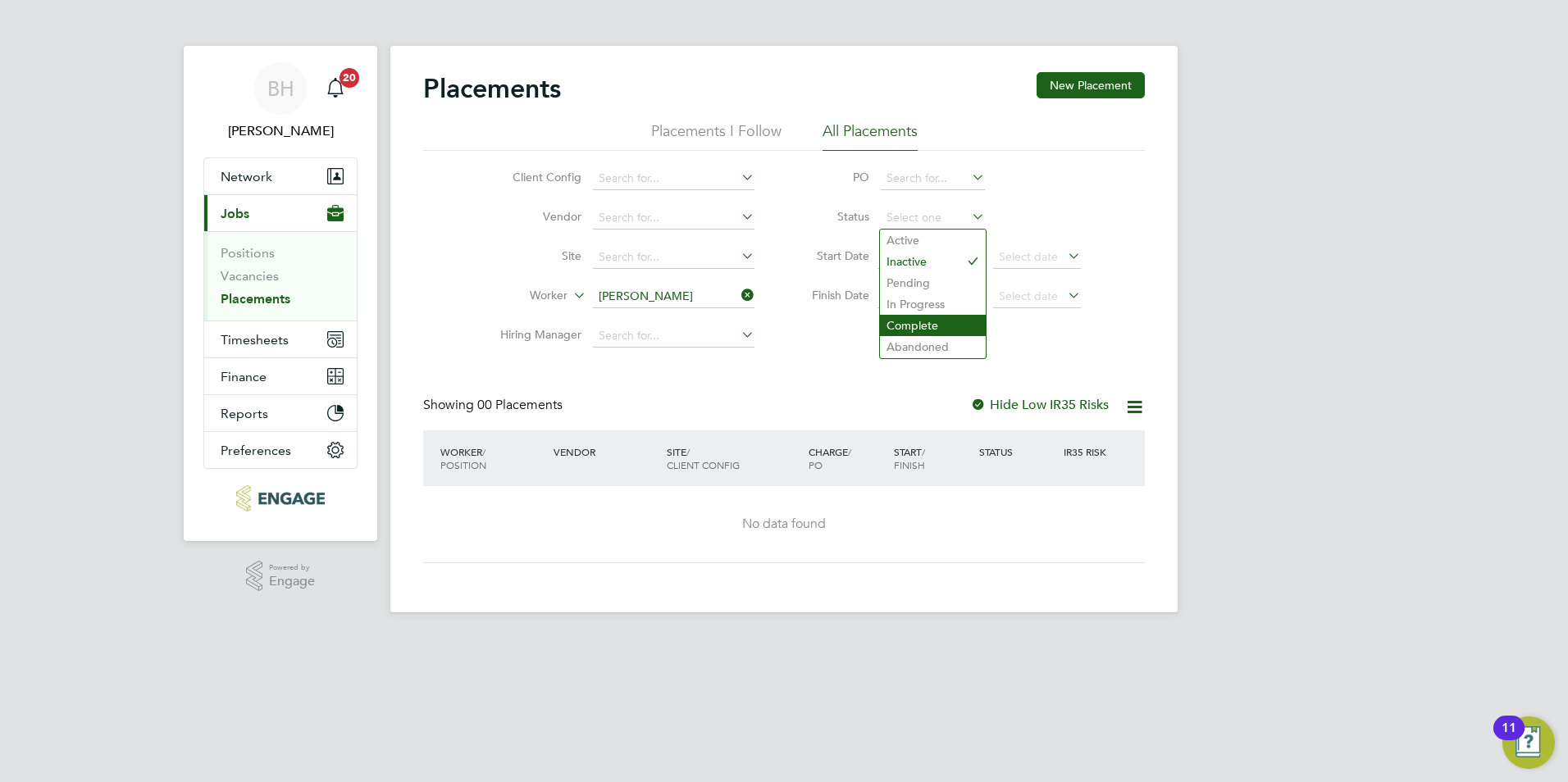
click at [931, 322] on li "Complete" at bounding box center [933, 325] width 106 height 21
type input "Complete"
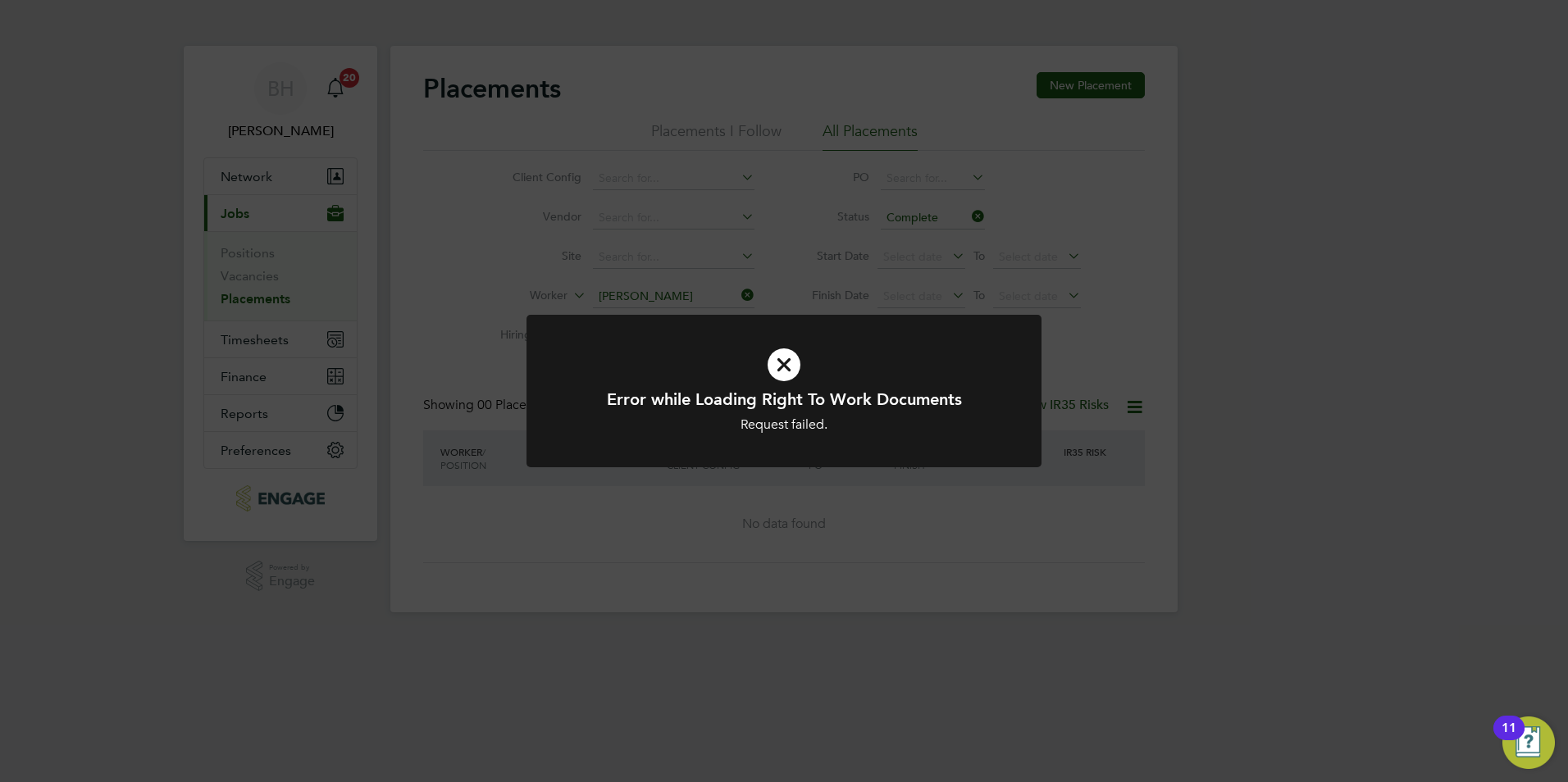
click at [999, 268] on div "Error while Loading Right To Work Documents Request failed. Cancel Okay" at bounding box center [784, 391] width 1568 height 782
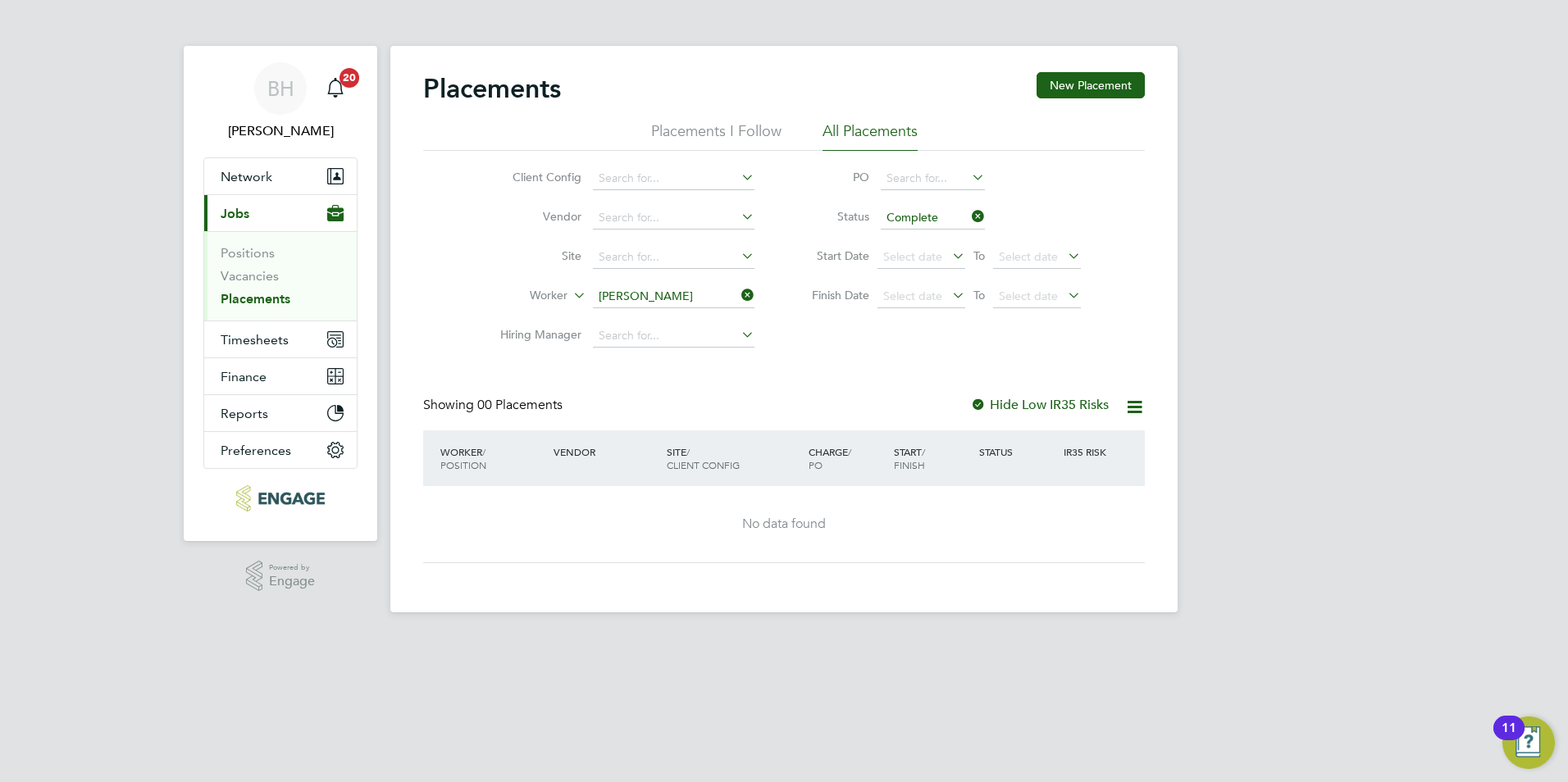
click at [968, 215] on icon at bounding box center [968, 216] width 0 height 23
click at [738, 288] on icon at bounding box center [738, 295] width 0 height 23
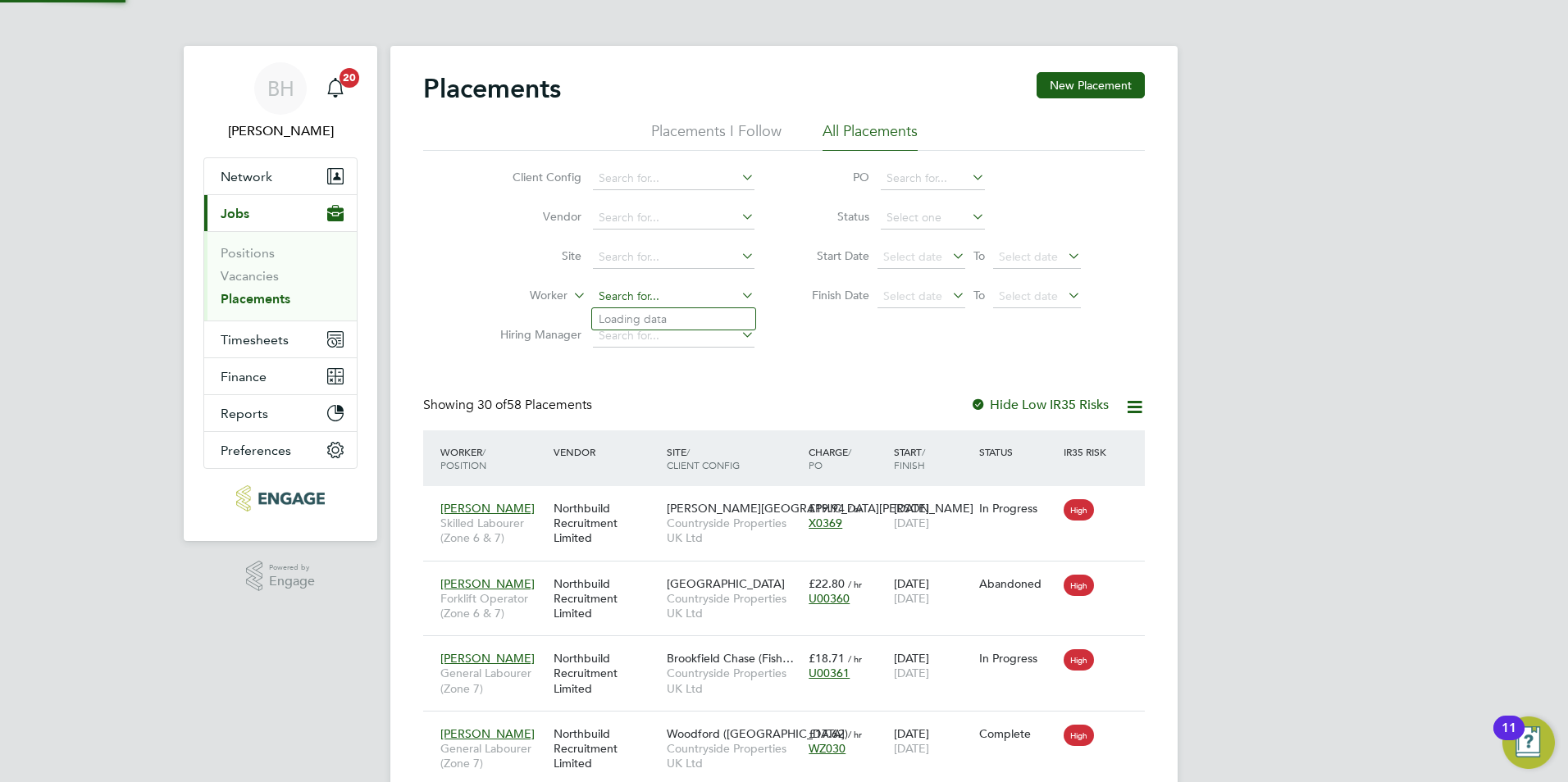
click at [661, 295] on input at bounding box center [673, 296] width 161 height 23
click at [674, 312] on li "Yem ane Kibreab" at bounding box center [673, 319] width 163 height 22
type input "[PERSON_NAME]"
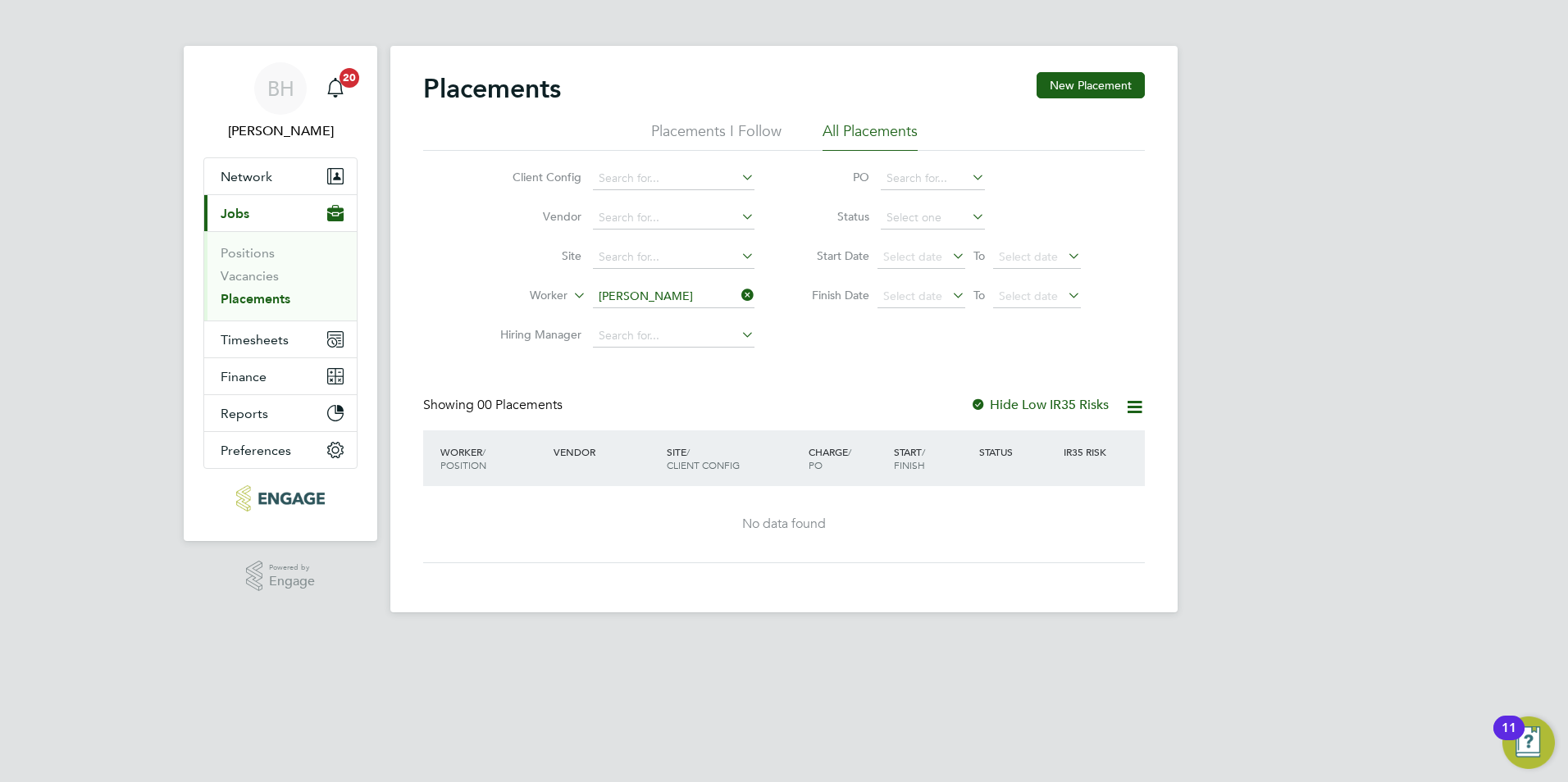
click at [1037, 409] on label "Hide Low IR35 Risks" at bounding box center [1039, 405] width 139 height 16
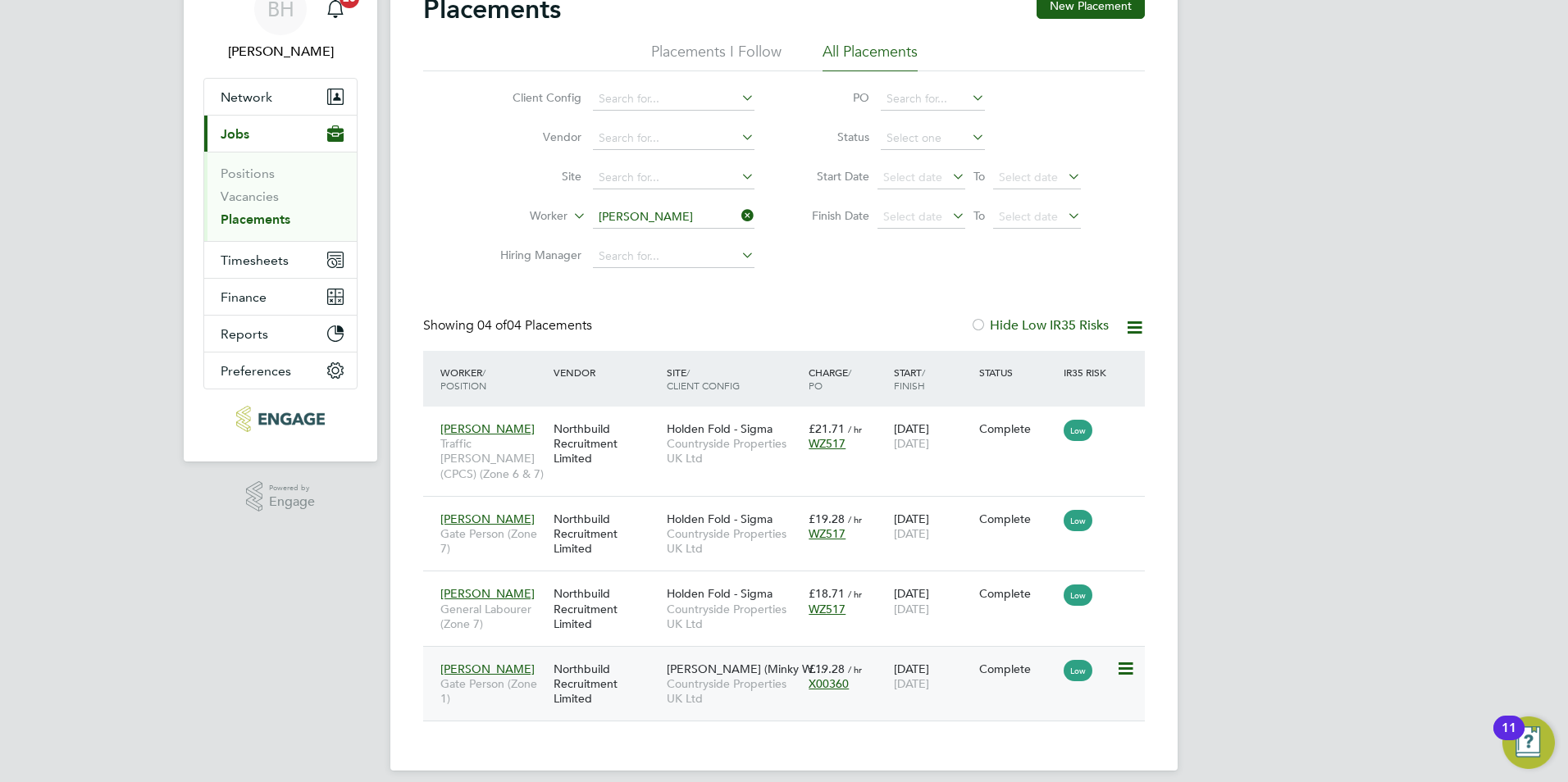
click at [670, 676] on span "Countryside Properties UK Ltd" at bounding box center [733, 691] width 133 height 30
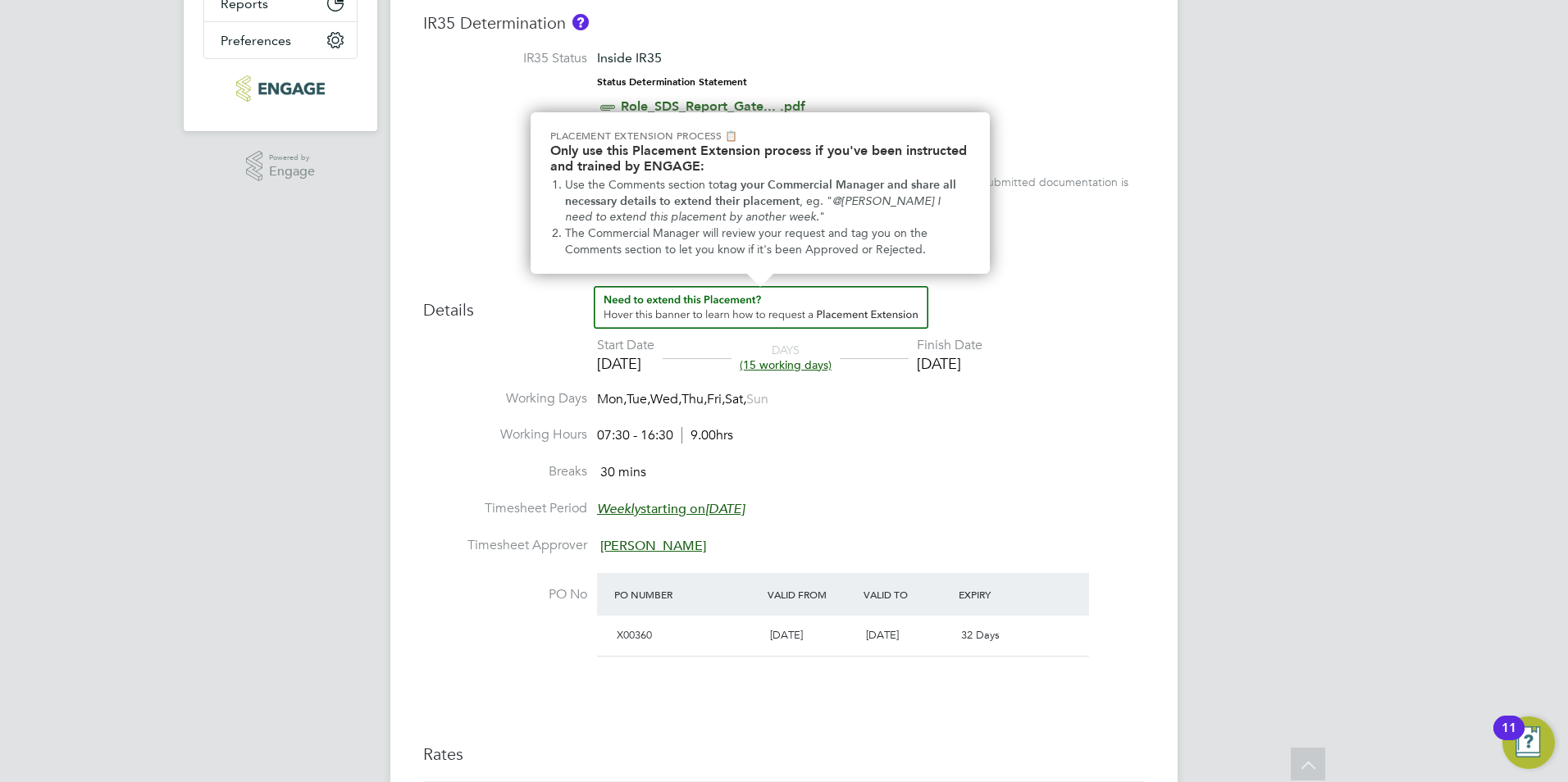
scroll to position [167, 0]
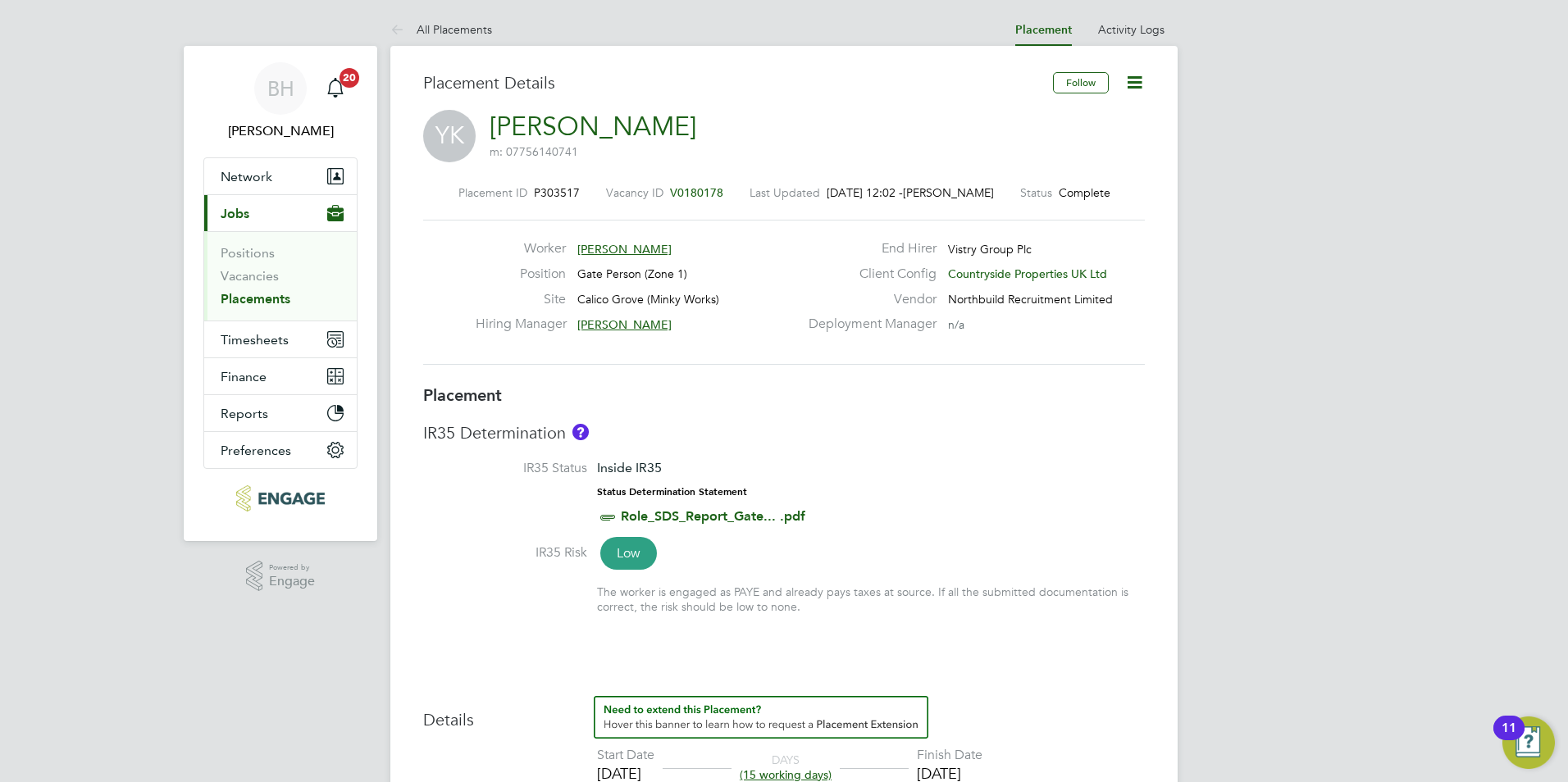
click at [1135, 85] on icon at bounding box center [1135, 82] width 20 height 20
click at [1070, 122] on li "Edit Placement e" at bounding box center [1081, 121] width 121 height 23
type input "Danny McNab"
type input "[DATE]"
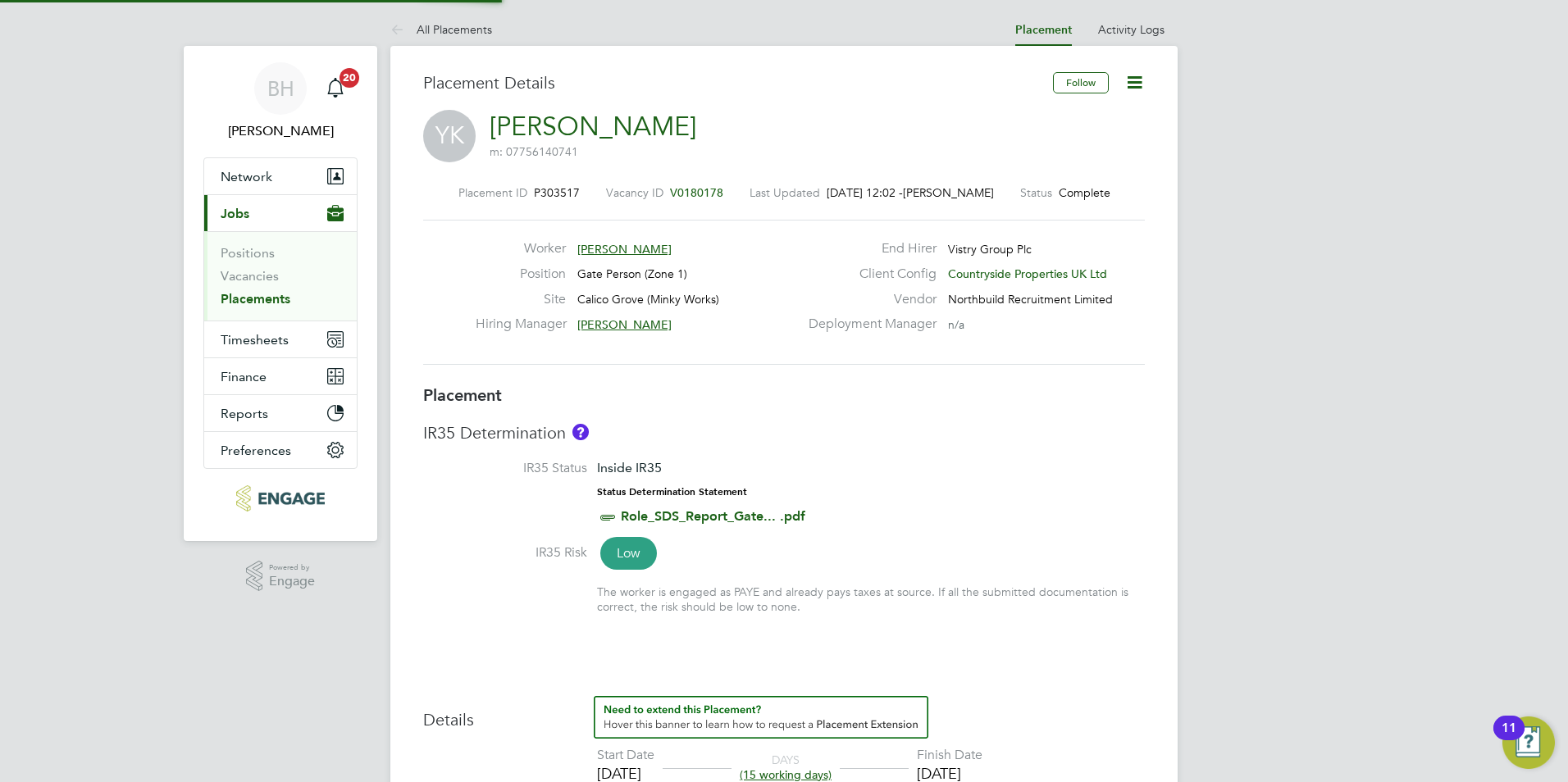
type input "[DATE]"
type input "07:30"
type input "16:30"
type input "CAN-45675"
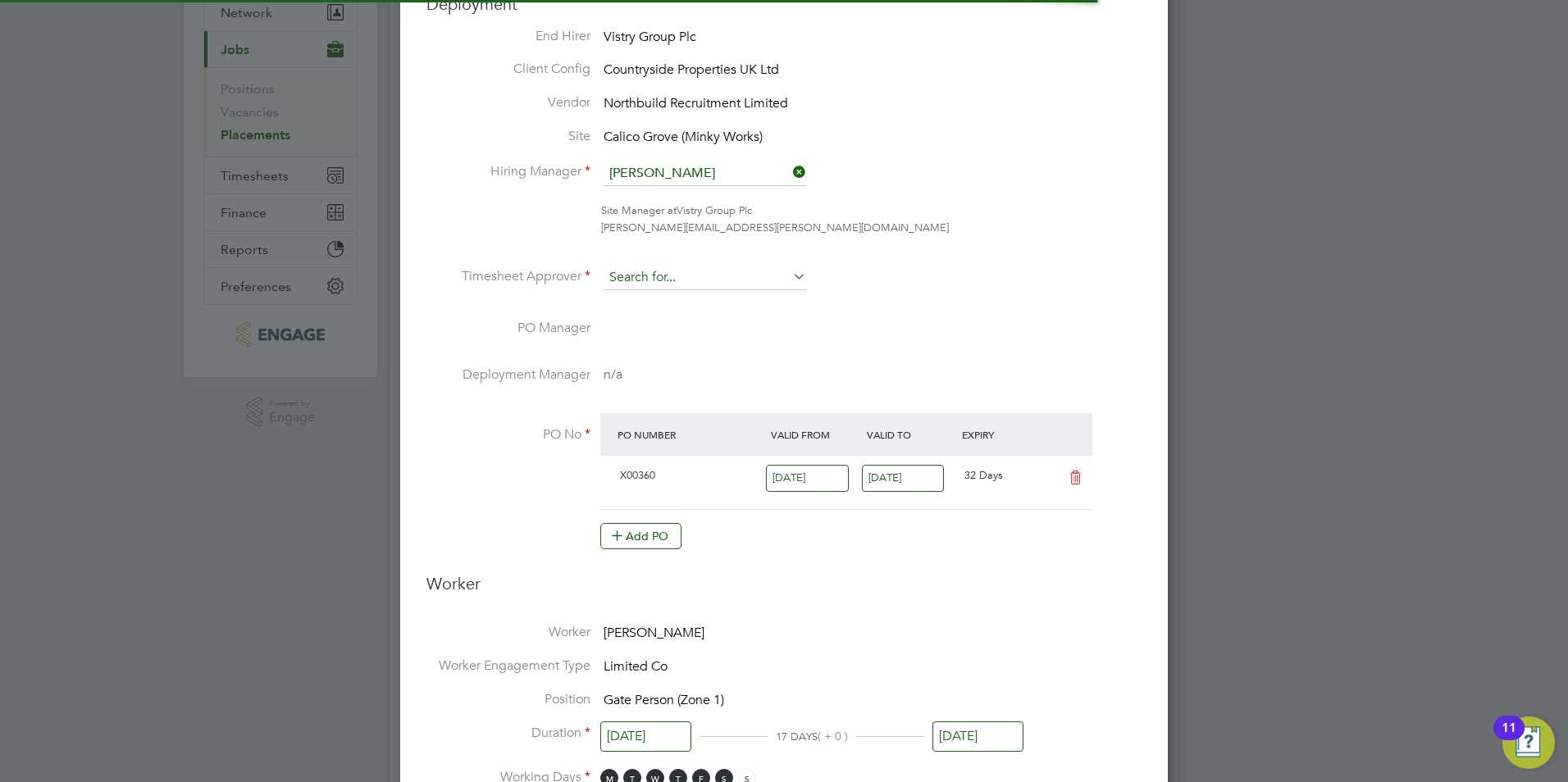
click at [651, 270] on input at bounding box center [705, 278] width 203 height 24
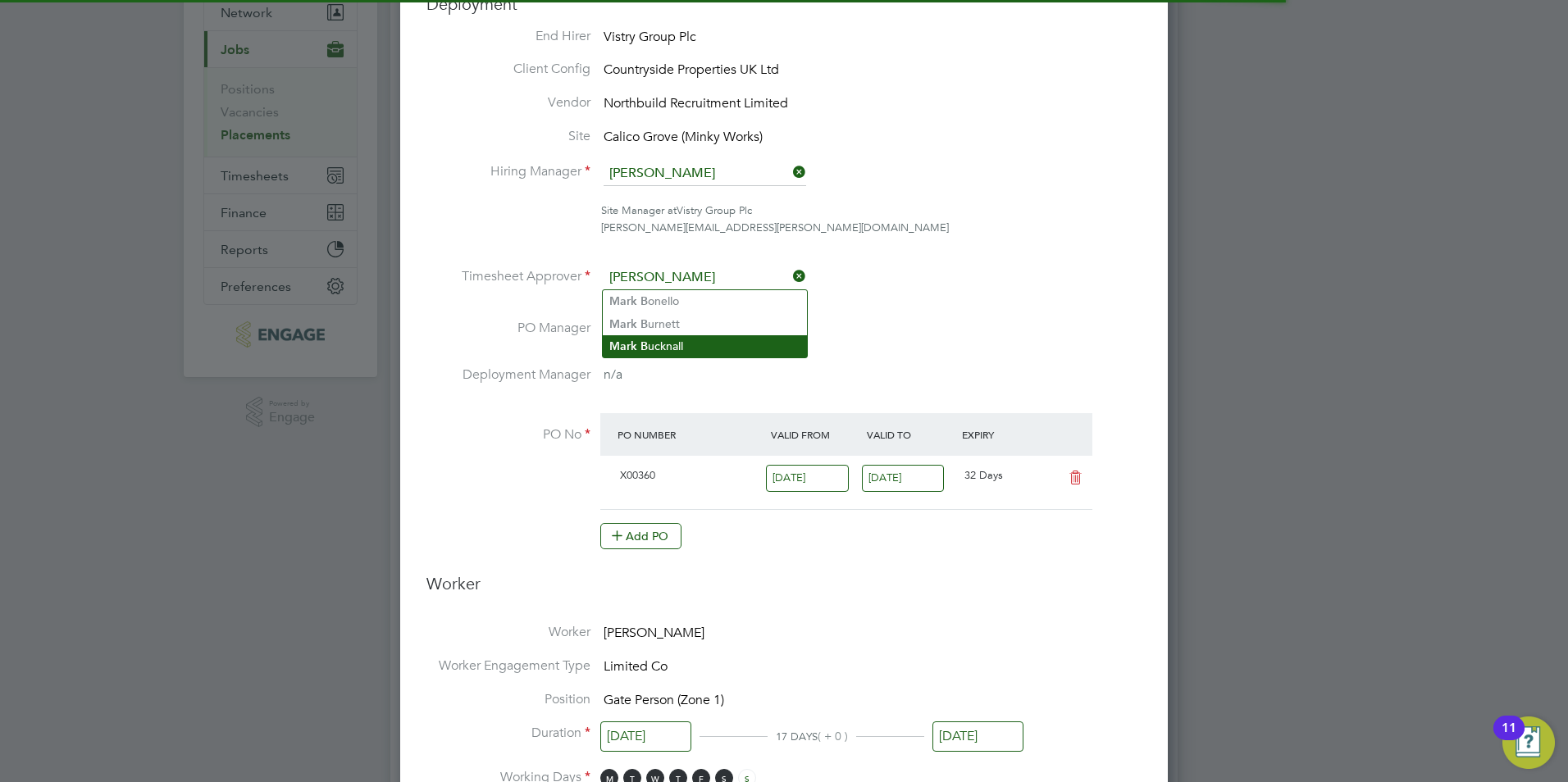
click at [667, 345] on li "Mark B ucknall" at bounding box center [705, 346] width 204 height 22
type input "[PERSON_NAME]"
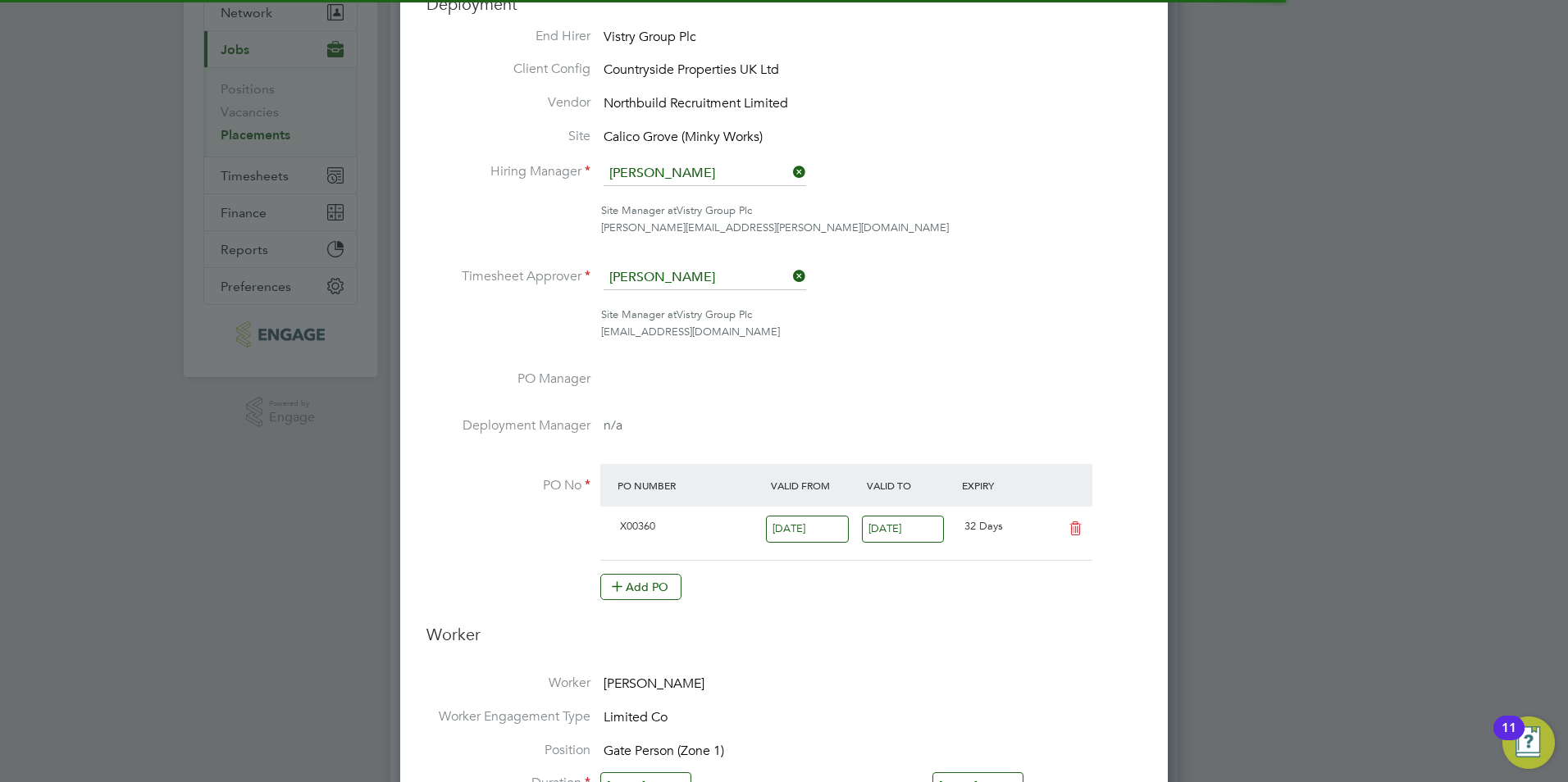
click at [984, 303] on li "Timesheet Approver Mark Bucknall" at bounding box center [784, 286] width 715 height 41
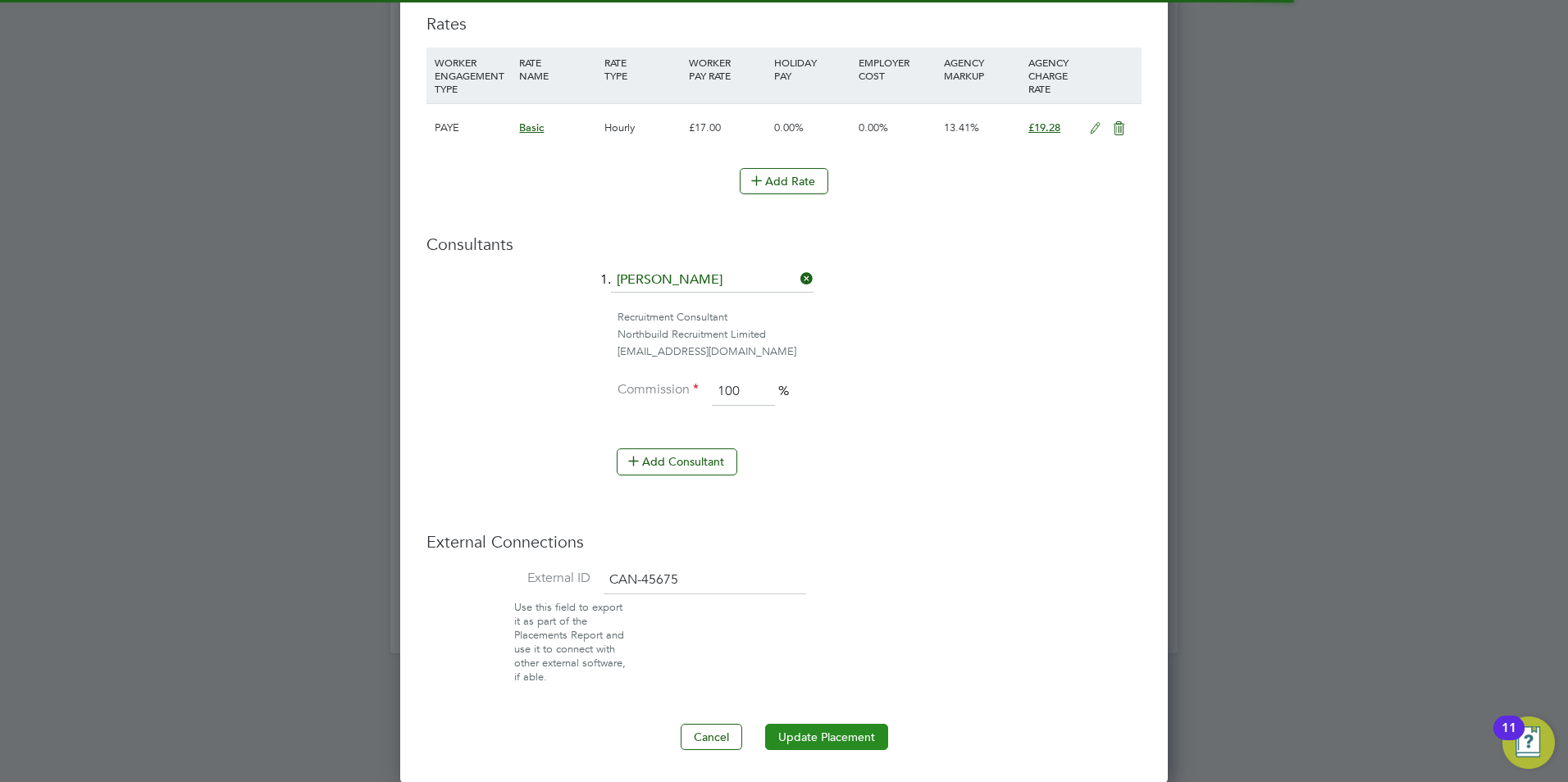
click at [820, 739] on button "Update Placement" at bounding box center [827, 736] width 123 height 26
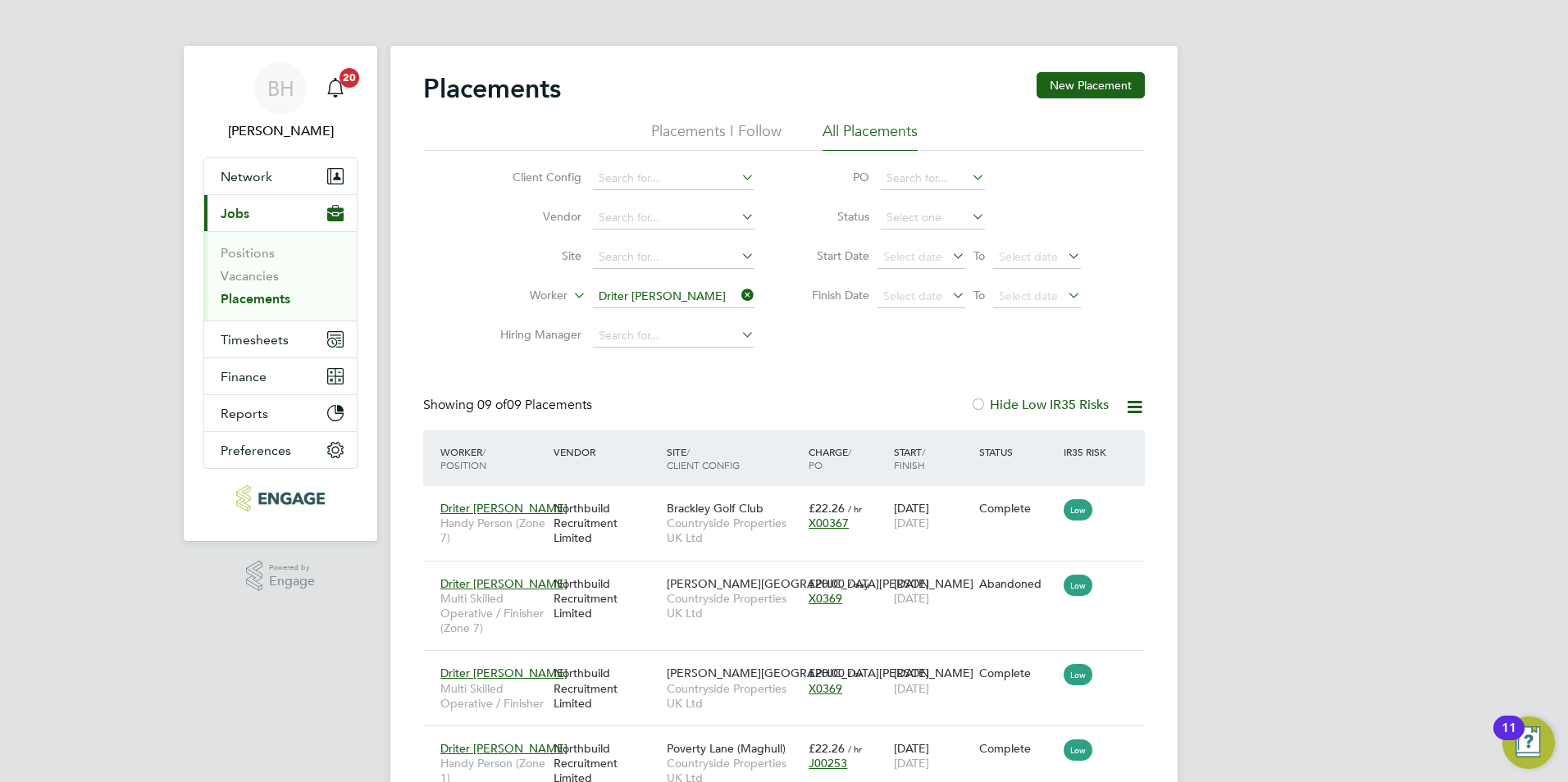
click at [738, 300] on icon at bounding box center [738, 295] width 0 height 23
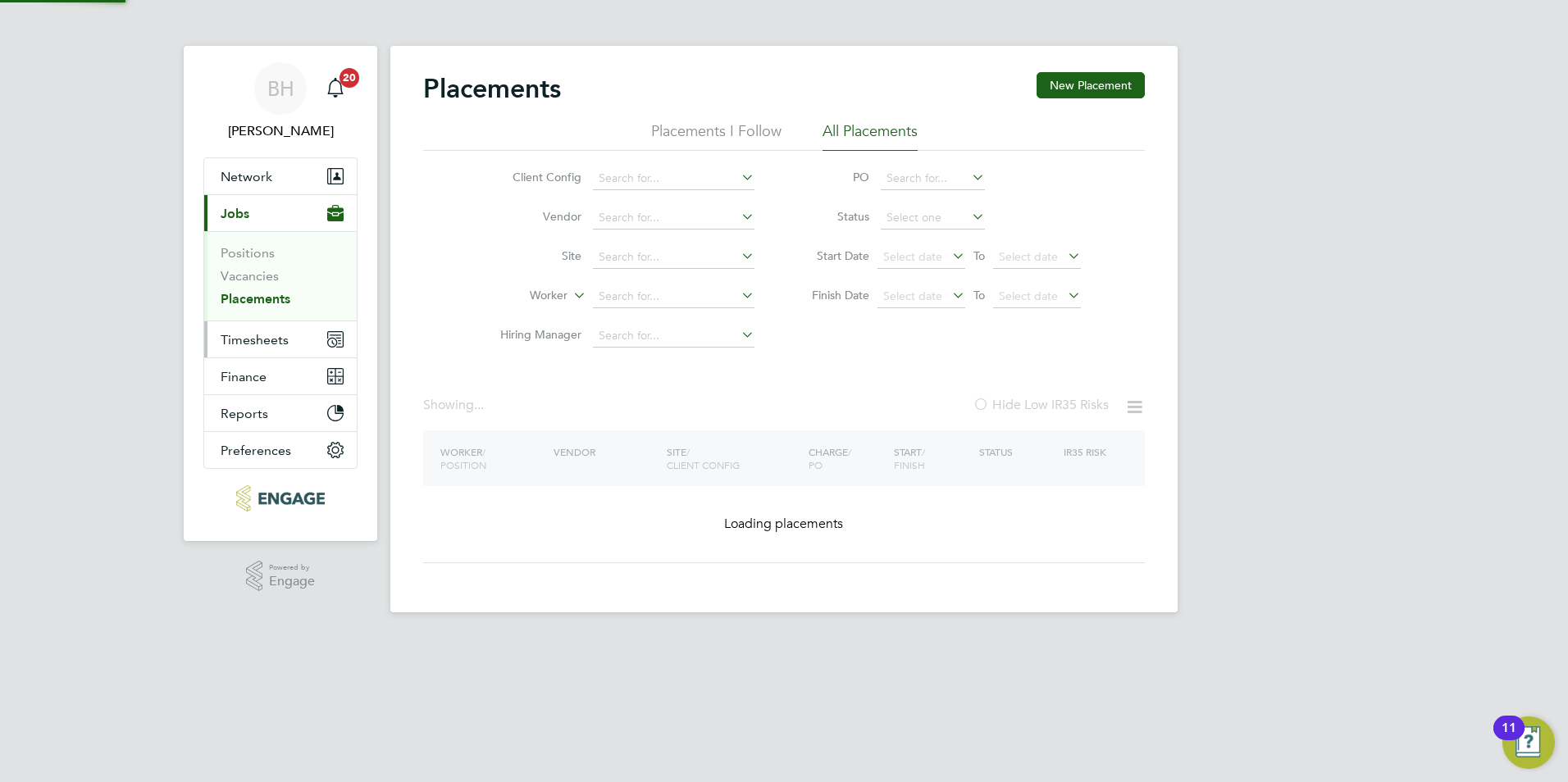
click at [302, 335] on button "Timesheets" at bounding box center [280, 339] width 153 height 36
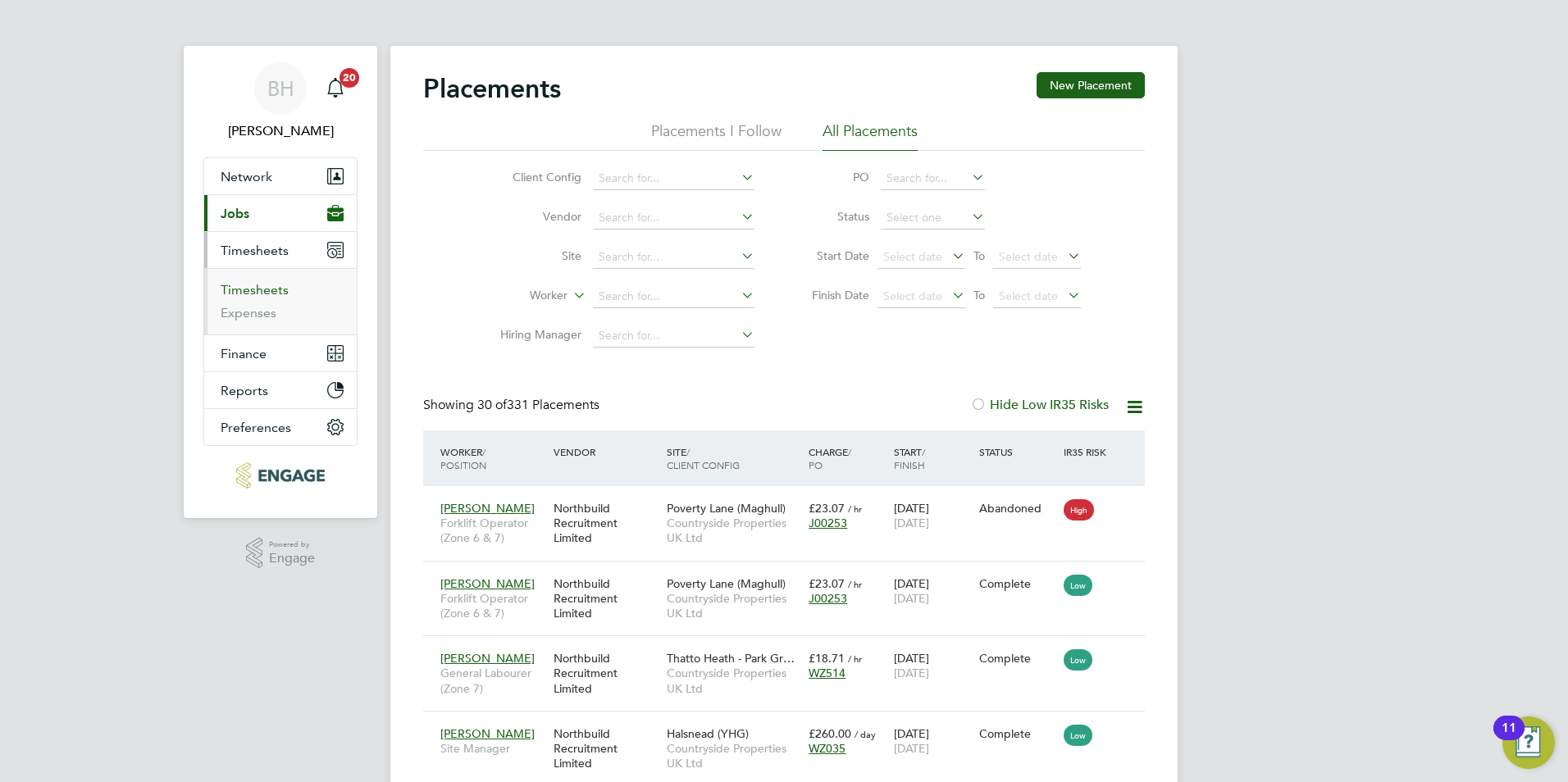
click at [270, 292] on link "Timesheets" at bounding box center [254, 290] width 68 height 15
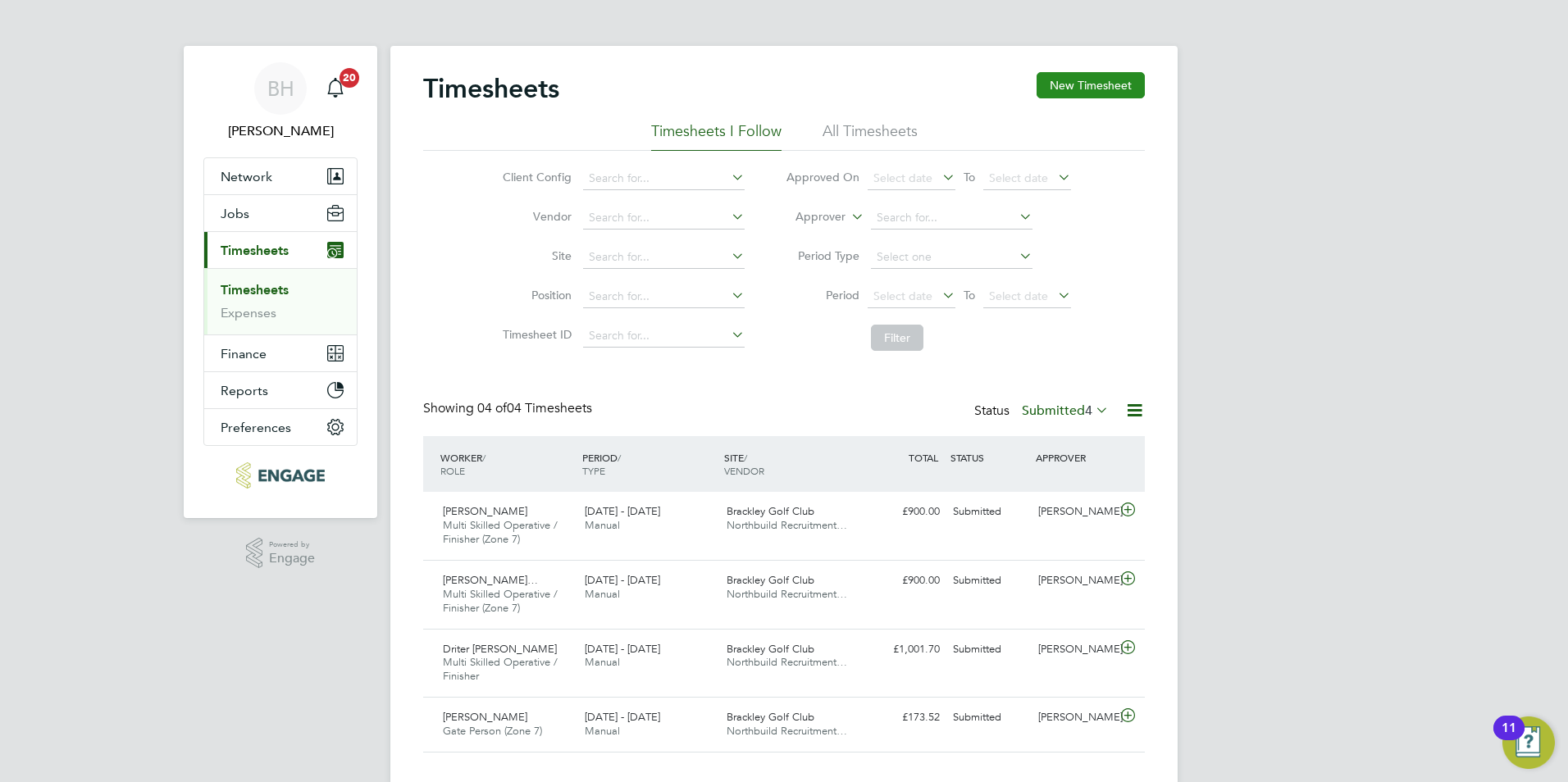
click at [1108, 89] on button "New Timesheet" at bounding box center [1091, 84] width 108 height 26
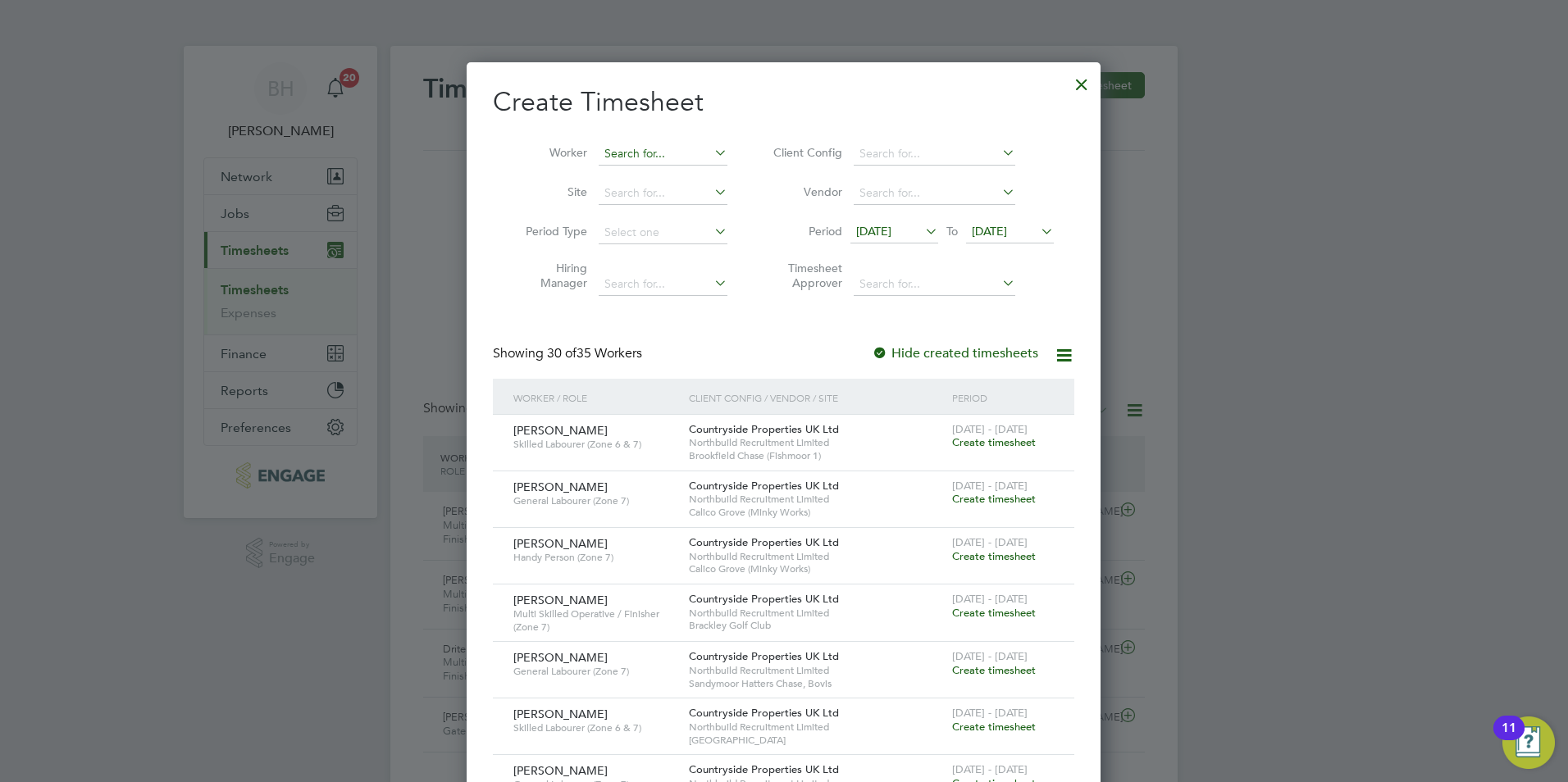
click at [658, 155] on input at bounding box center [663, 154] width 128 height 23
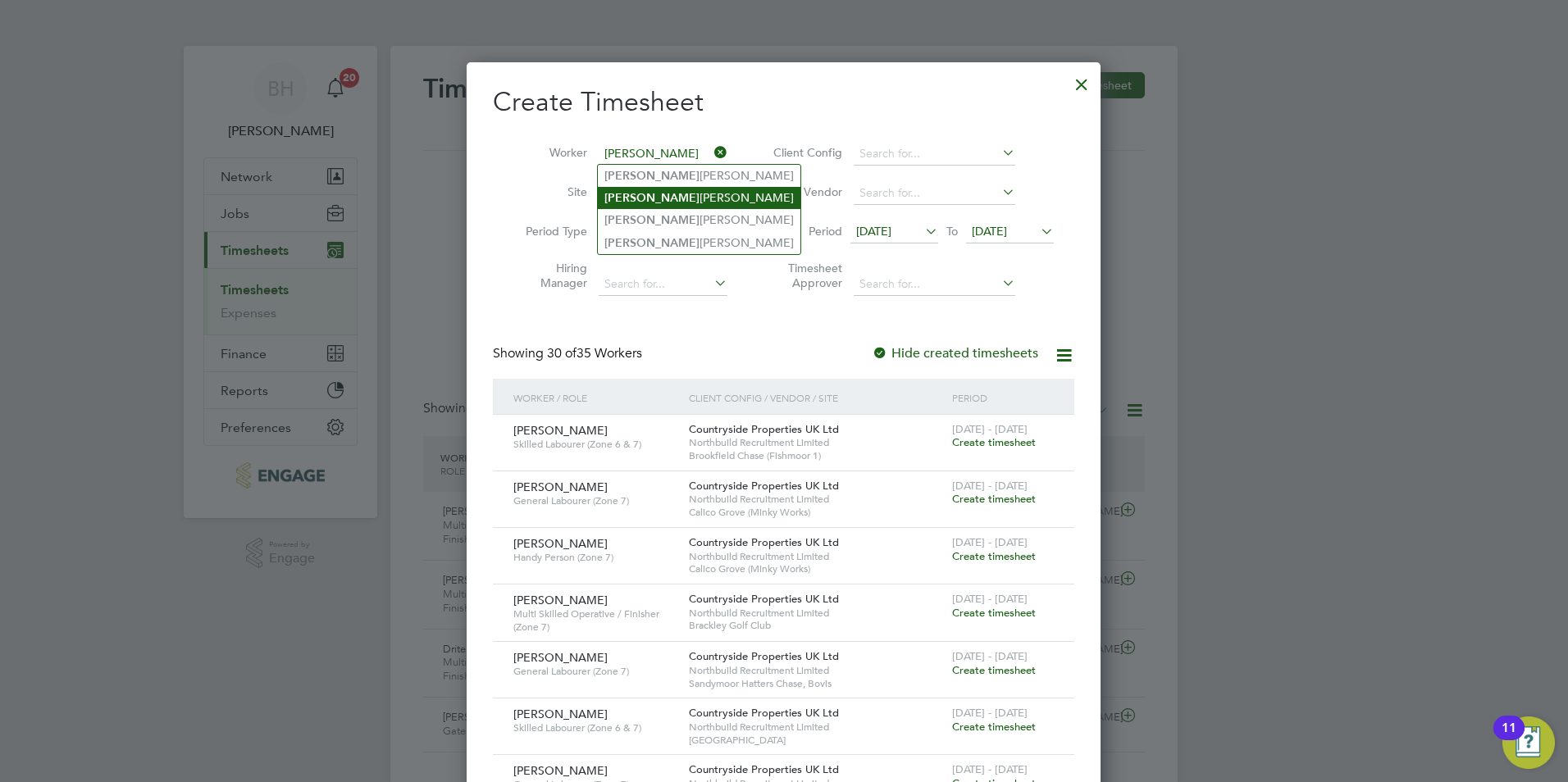
click at [659, 189] on li "[PERSON_NAME]" at bounding box center [700, 198] width 203 height 22
type input "[PERSON_NAME]"
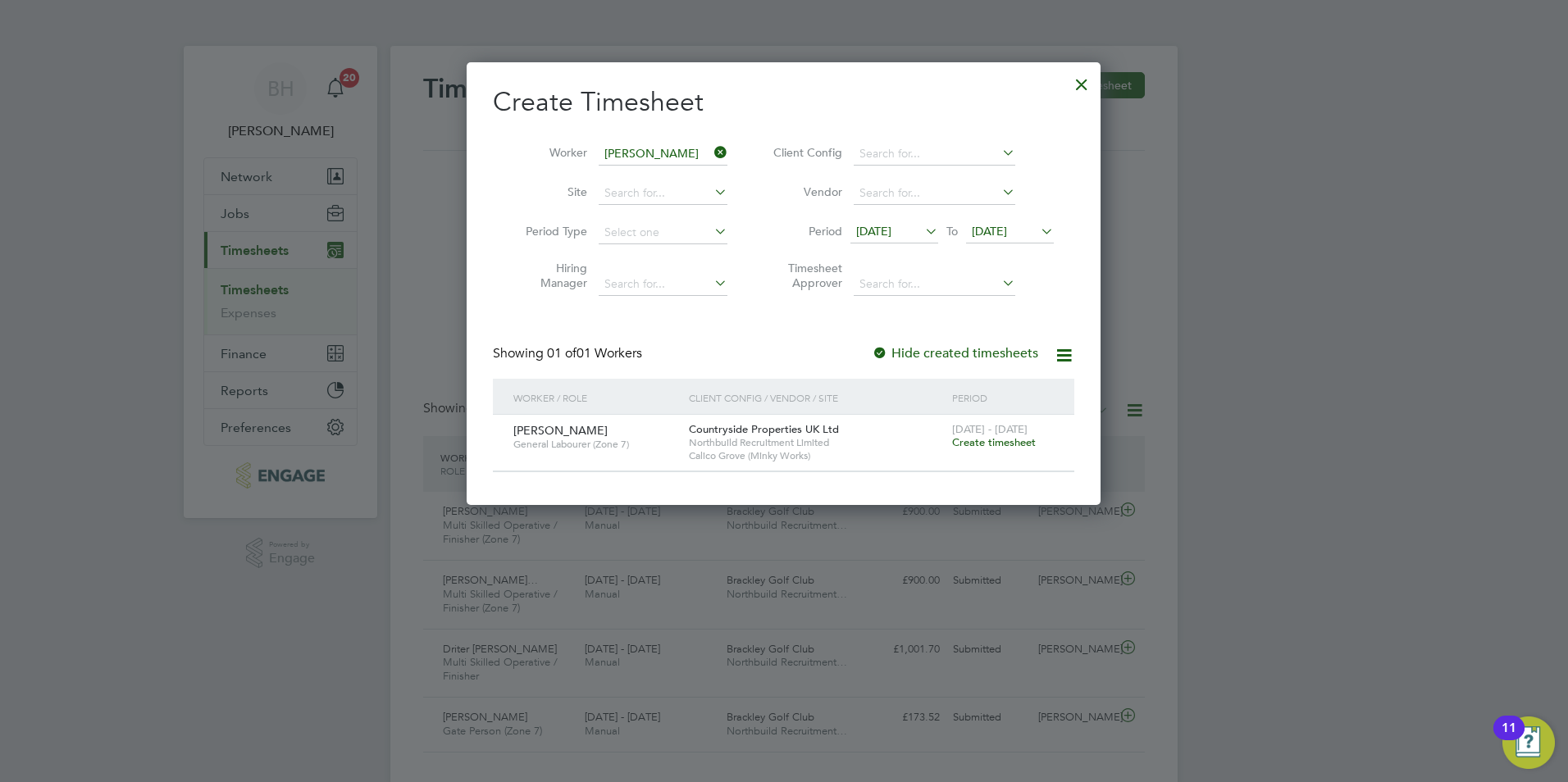
click at [994, 440] on span "Create timesheet" at bounding box center [994, 442] width 84 height 14
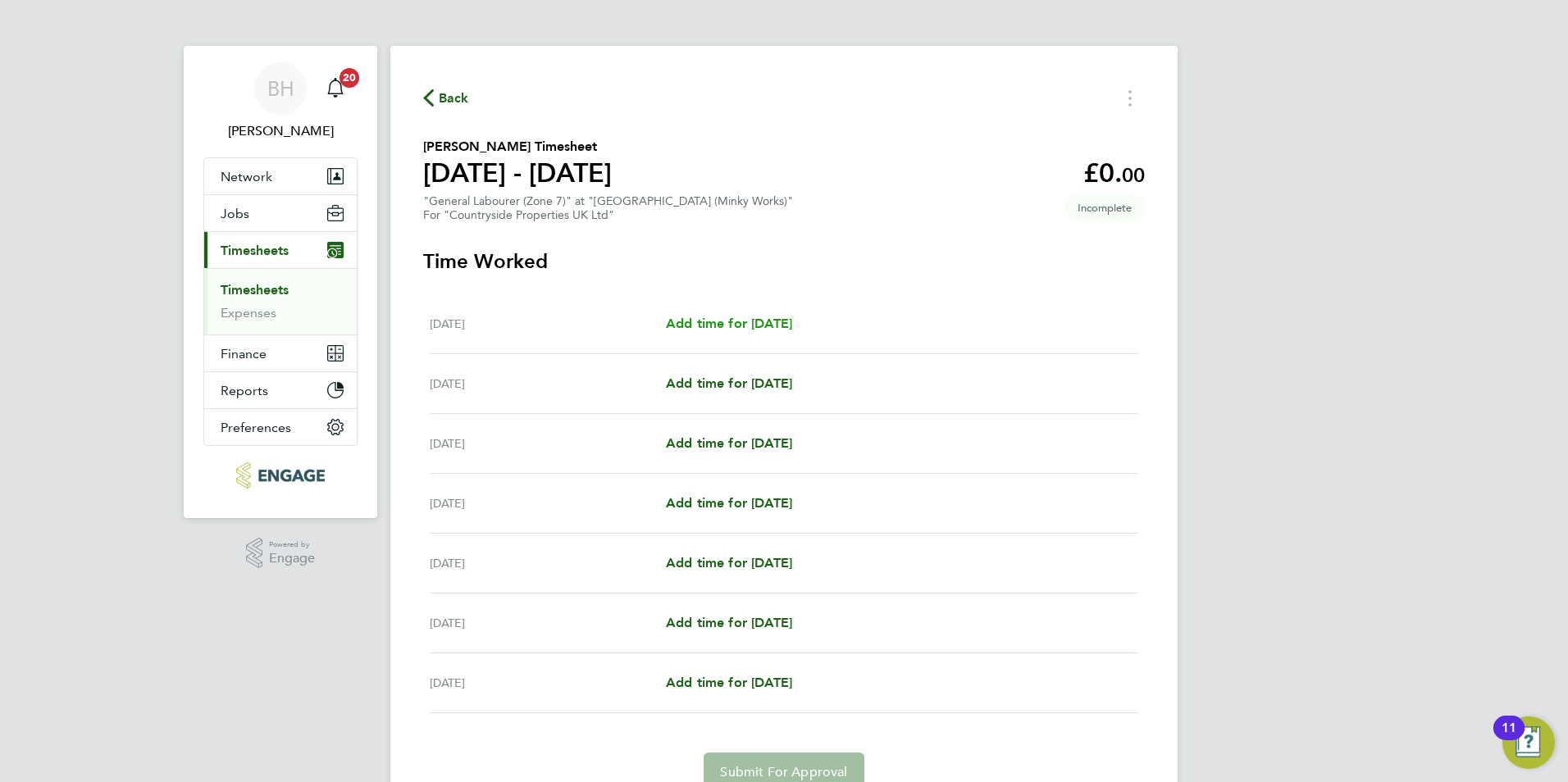
click at [730, 327] on span "Add time for [DATE]" at bounding box center [728, 323] width 126 height 15
select select "30"
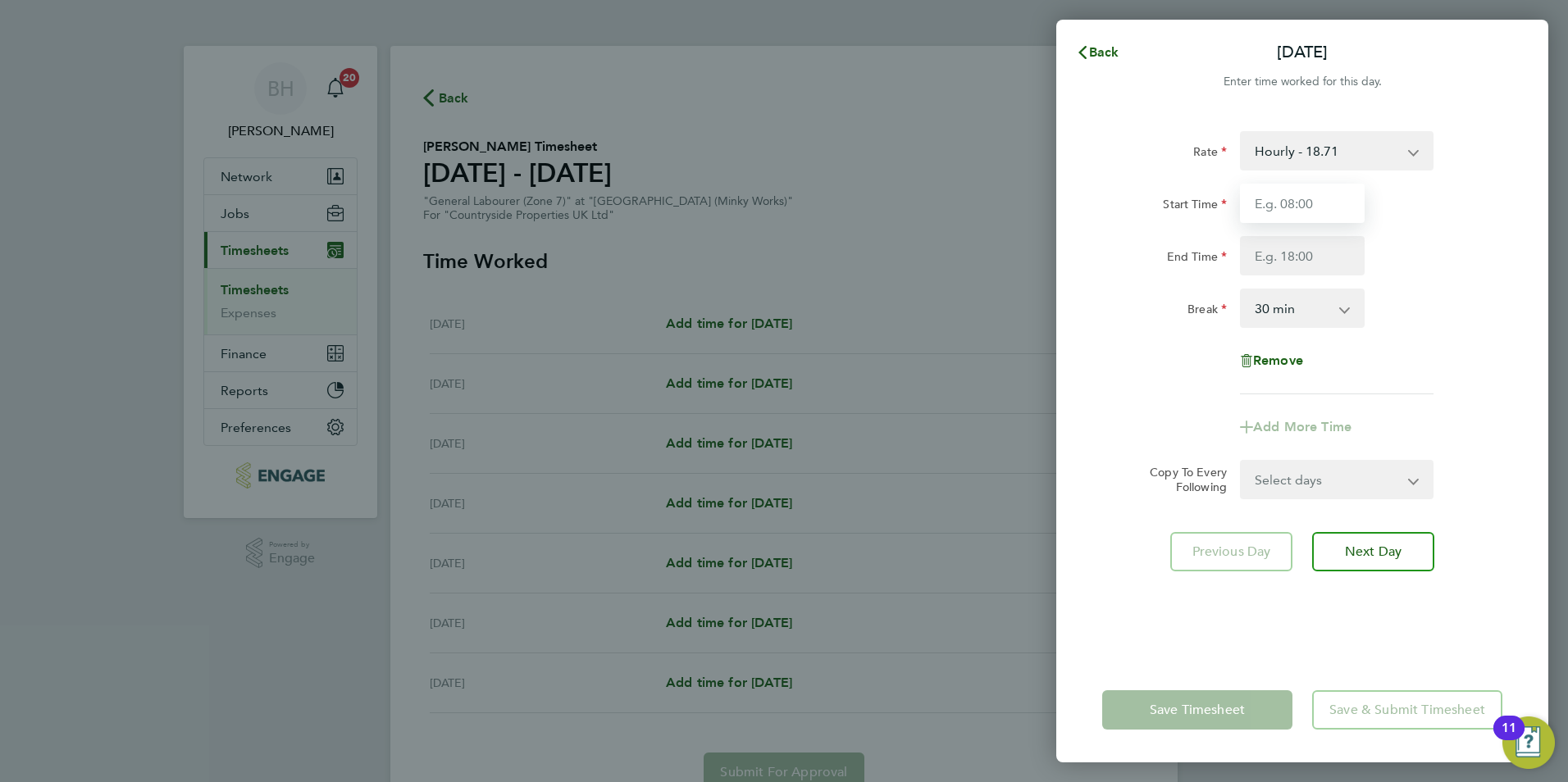
click at [1309, 203] on input "Start Time" at bounding box center [1303, 203] width 125 height 40
type input "07:30"
type input "17:00"
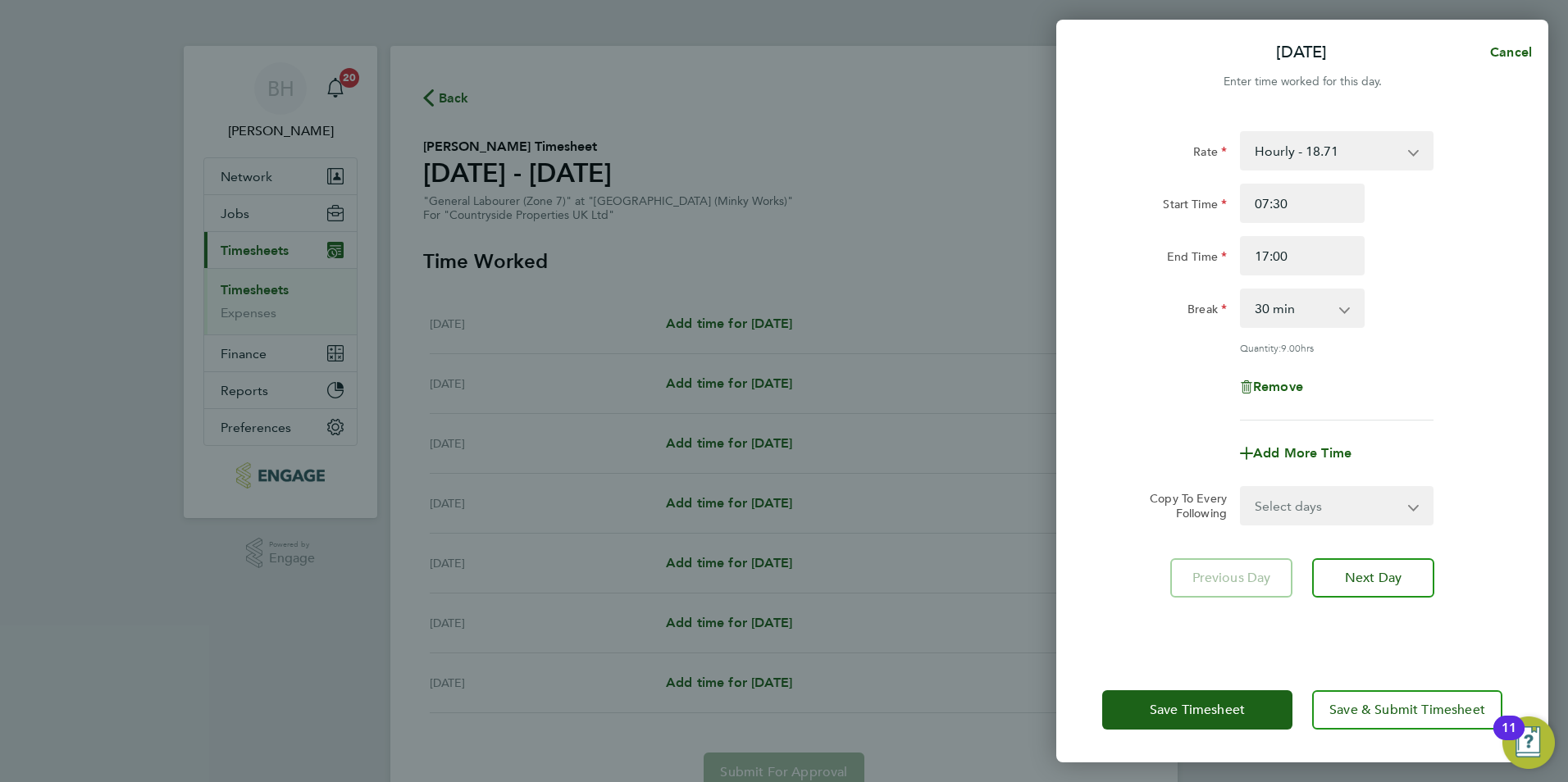
click at [1440, 368] on div "Remove" at bounding box center [1302, 387] width 413 height 40
click at [1358, 498] on select "Select days Day Weekday (Mon-Fri) Weekend (Sat-Sun) [DATE] [DATE] [DATE] [DATE]…" at bounding box center [1328, 506] width 172 height 36
select select "WEEKDAY"
click at [1242, 488] on select "Select days Day Weekday (Mon-Fri) Weekend (Sat-Sun) [DATE] [DATE] [DATE] [DATE]…" at bounding box center [1328, 506] width 172 height 36
select select "[DATE]"
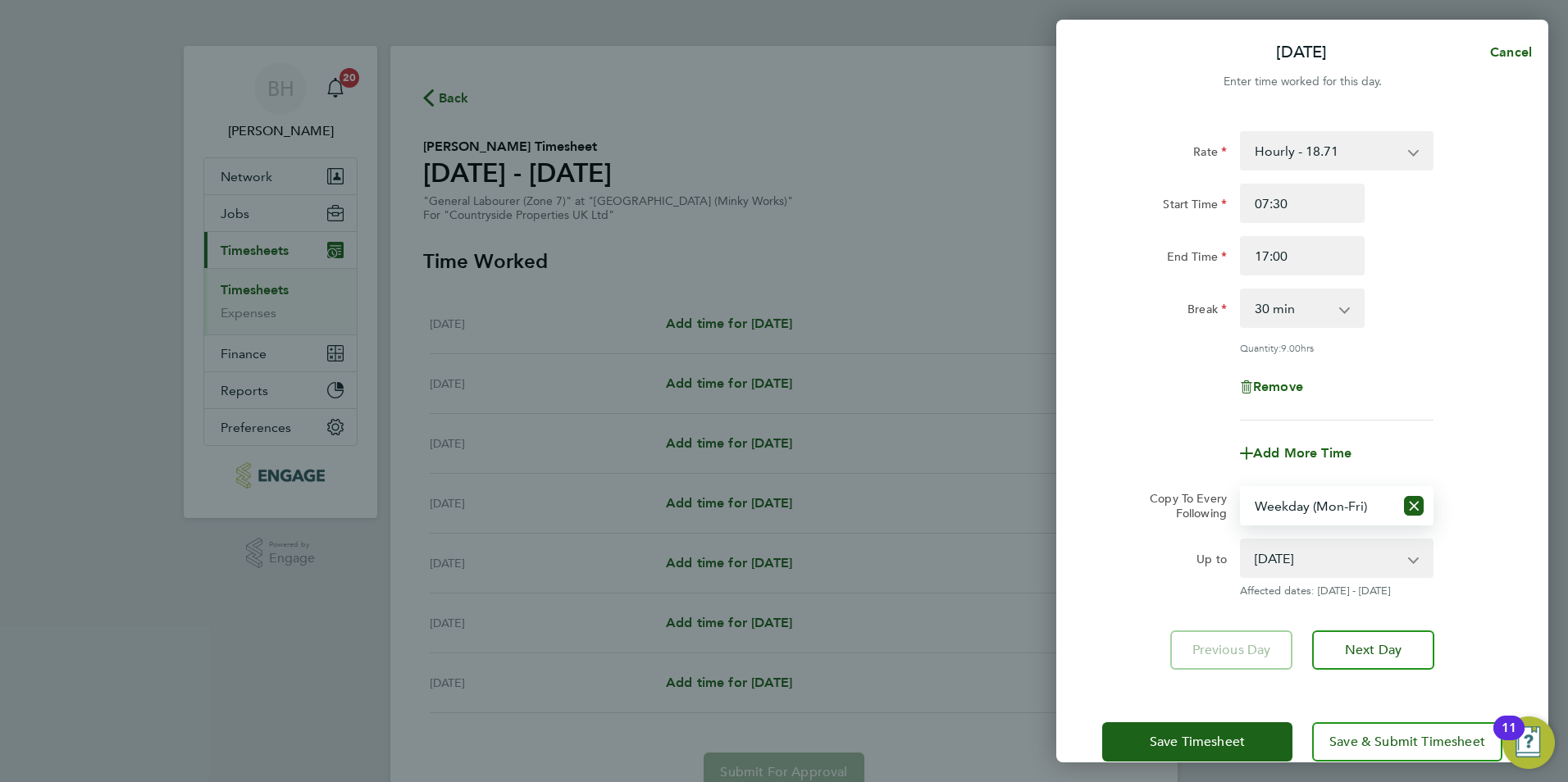
click at [1485, 356] on div "Rate Hourly - 18.71 Start Time 07:30 End Time 17:00 Break 0 min 15 min 30 min 4…" at bounding box center [1303, 275] width 400 height 290
click at [1430, 367] on div "Remove" at bounding box center [1302, 387] width 413 height 40
click at [1443, 445] on div "Add More Time" at bounding box center [1302, 453] width 413 height 40
click at [1399, 730] on button "Save & Submit Timesheet" at bounding box center [1407, 741] width 190 height 40
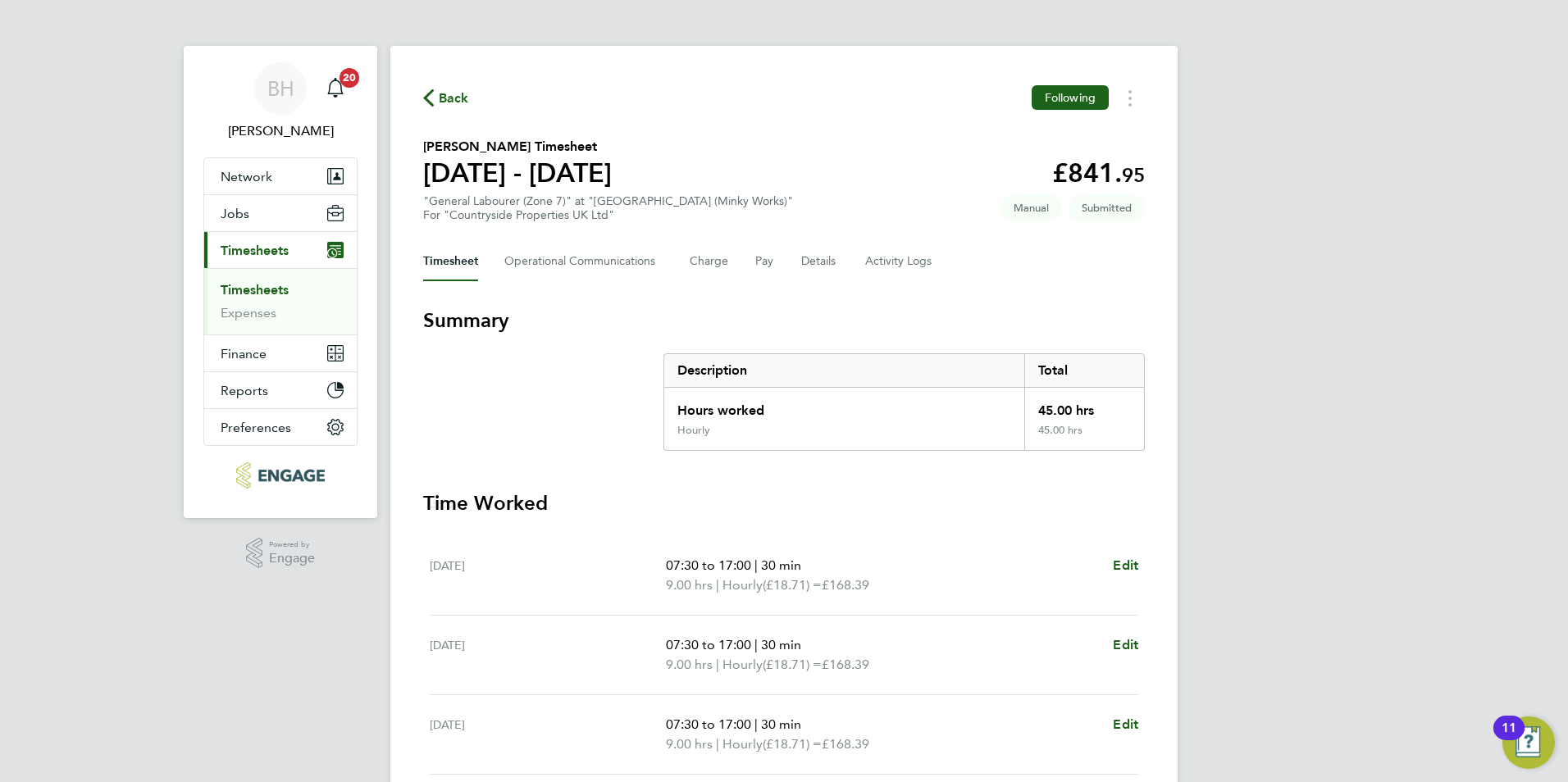
click at [455, 100] on span "Back" at bounding box center [454, 98] width 30 height 19
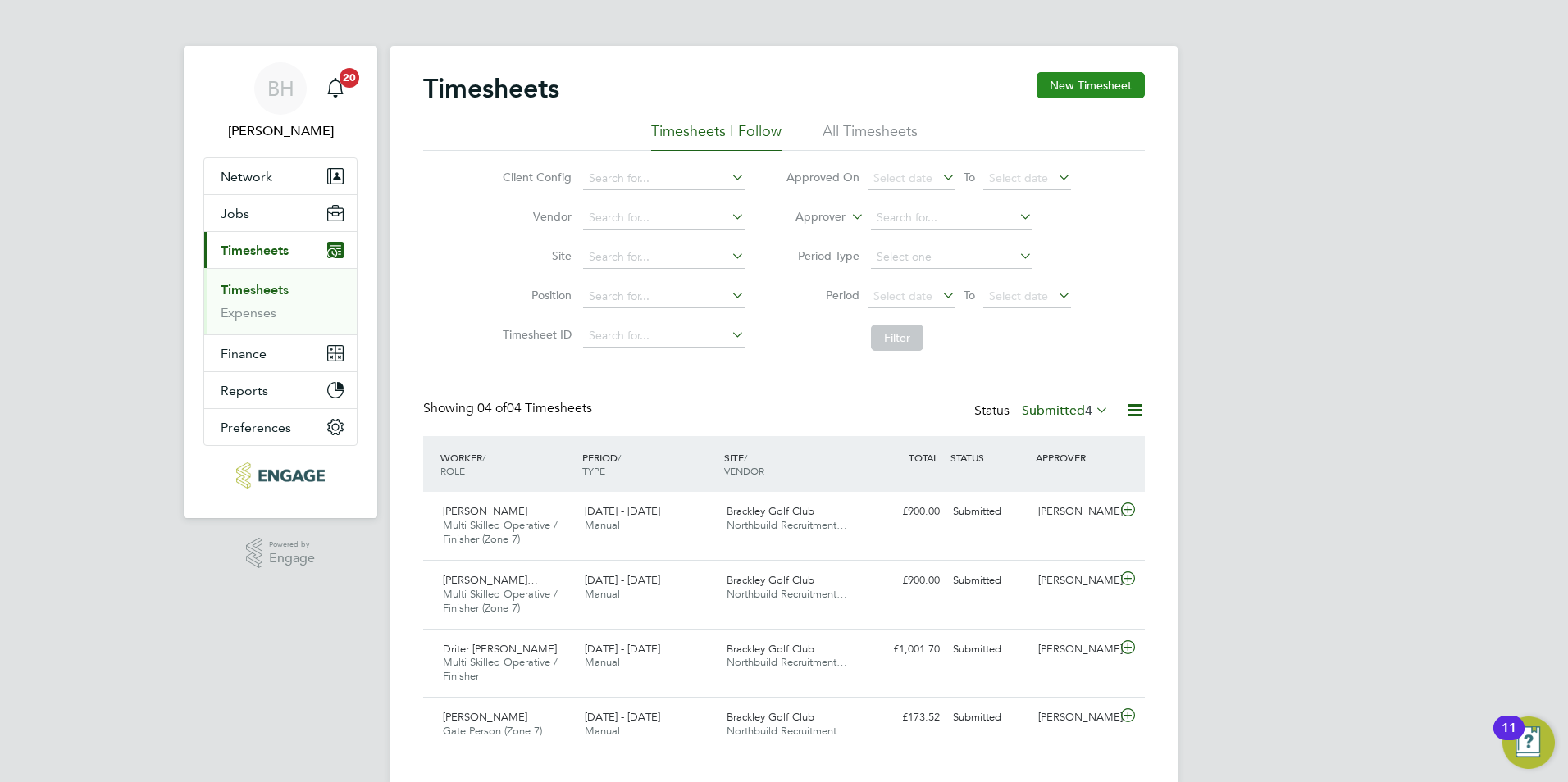
click at [1049, 85] on button "New Timesheet" at bounding box center [1091, 84] width 108 height 26
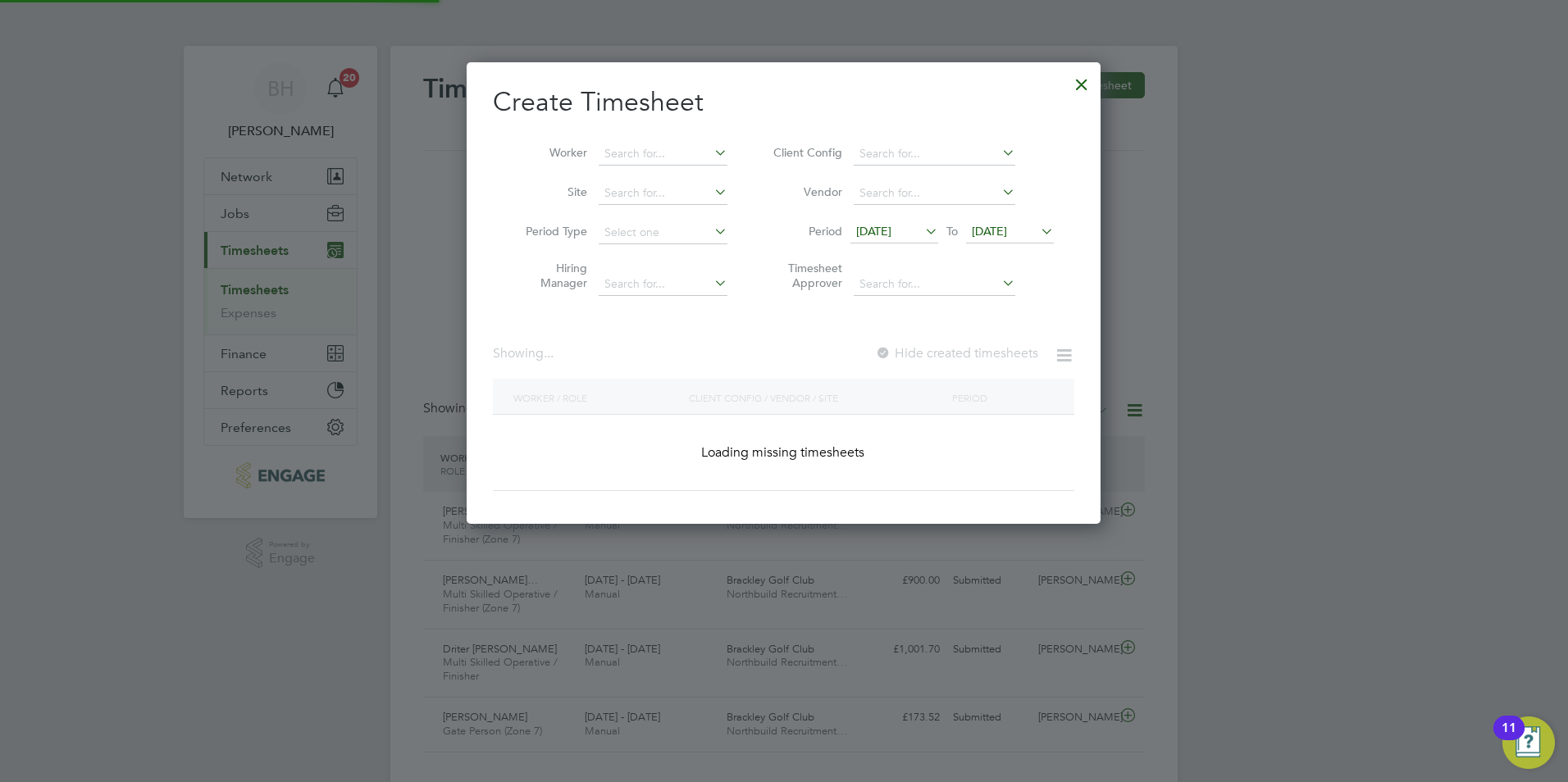
scroll to position [2190, 634]
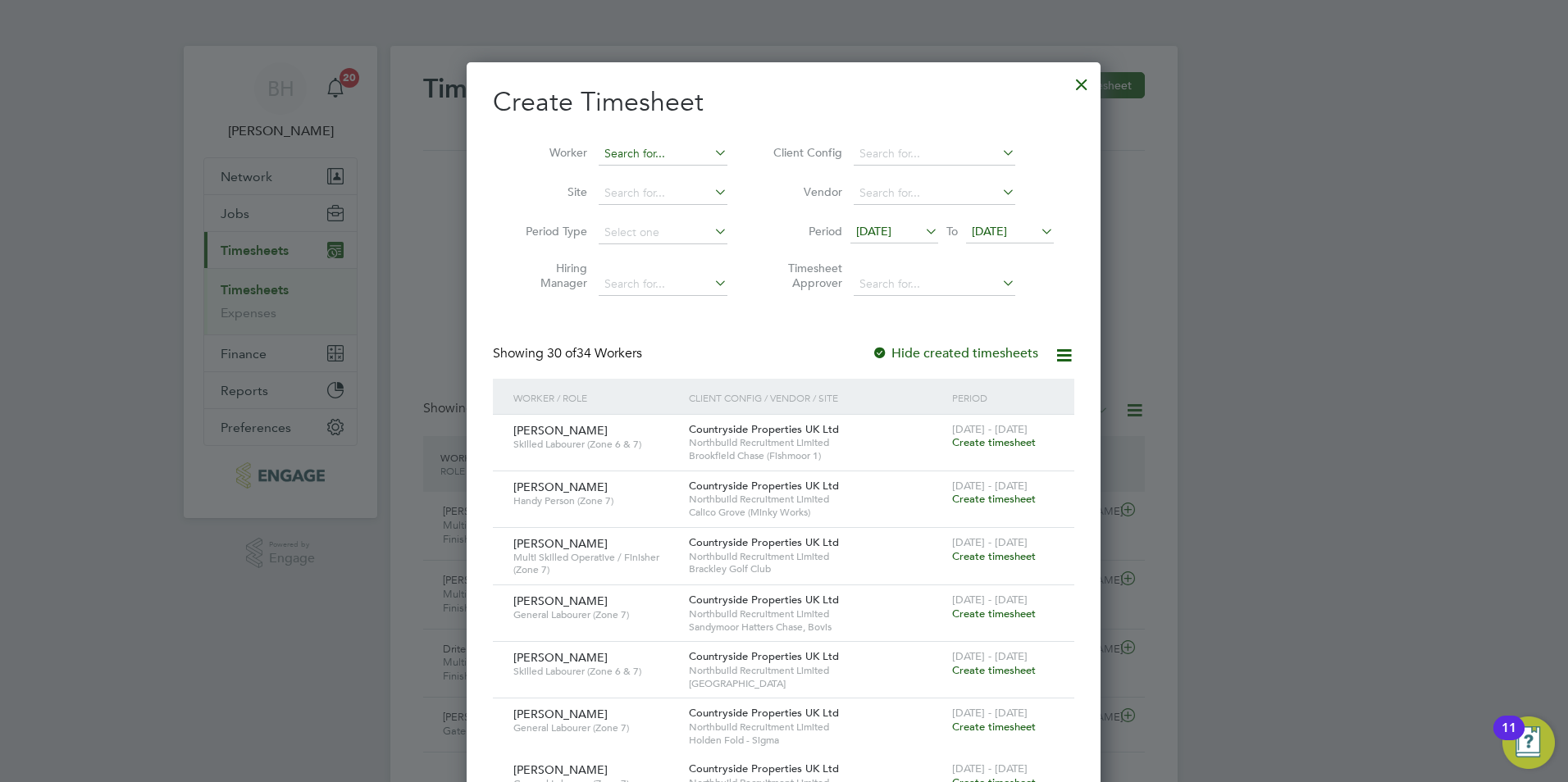
click at [633, 165] on div "Timesheets New Timesheet Timesheets I Follow All Timesheets Client Config Vendo…" at bounding box center [784, 415] width 787 height 740
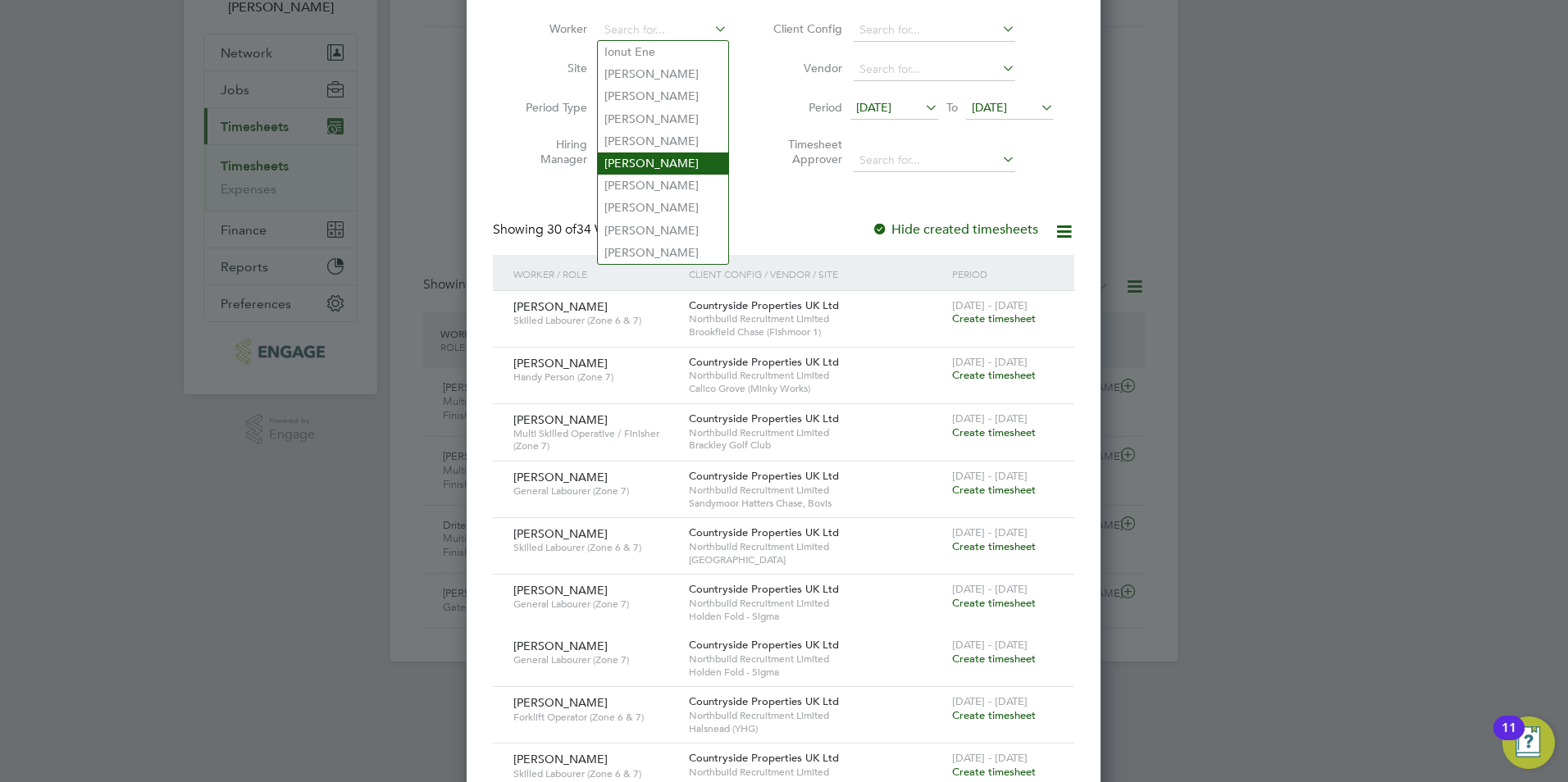
scroll to position [0, 0]
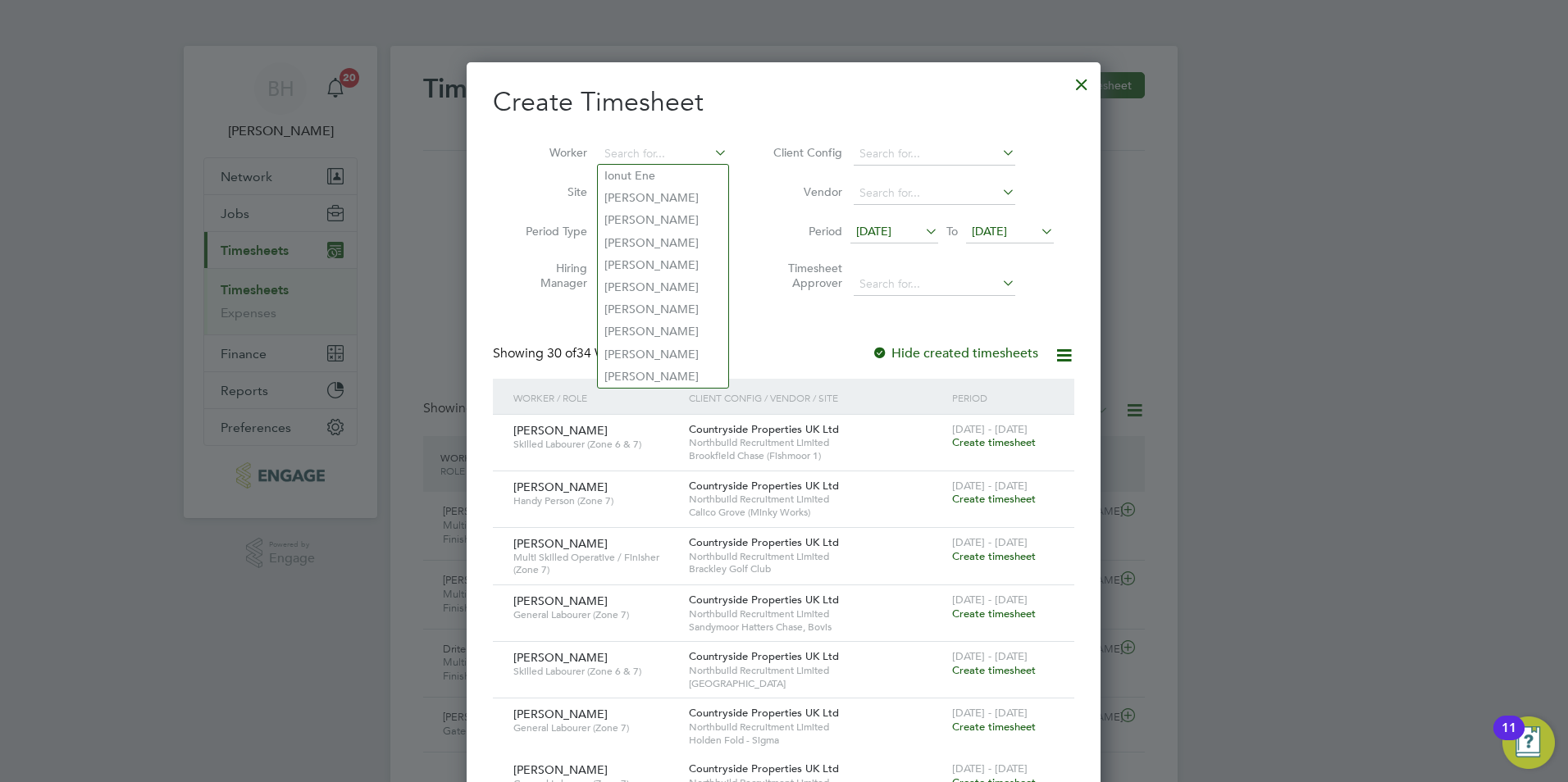
type input "b"
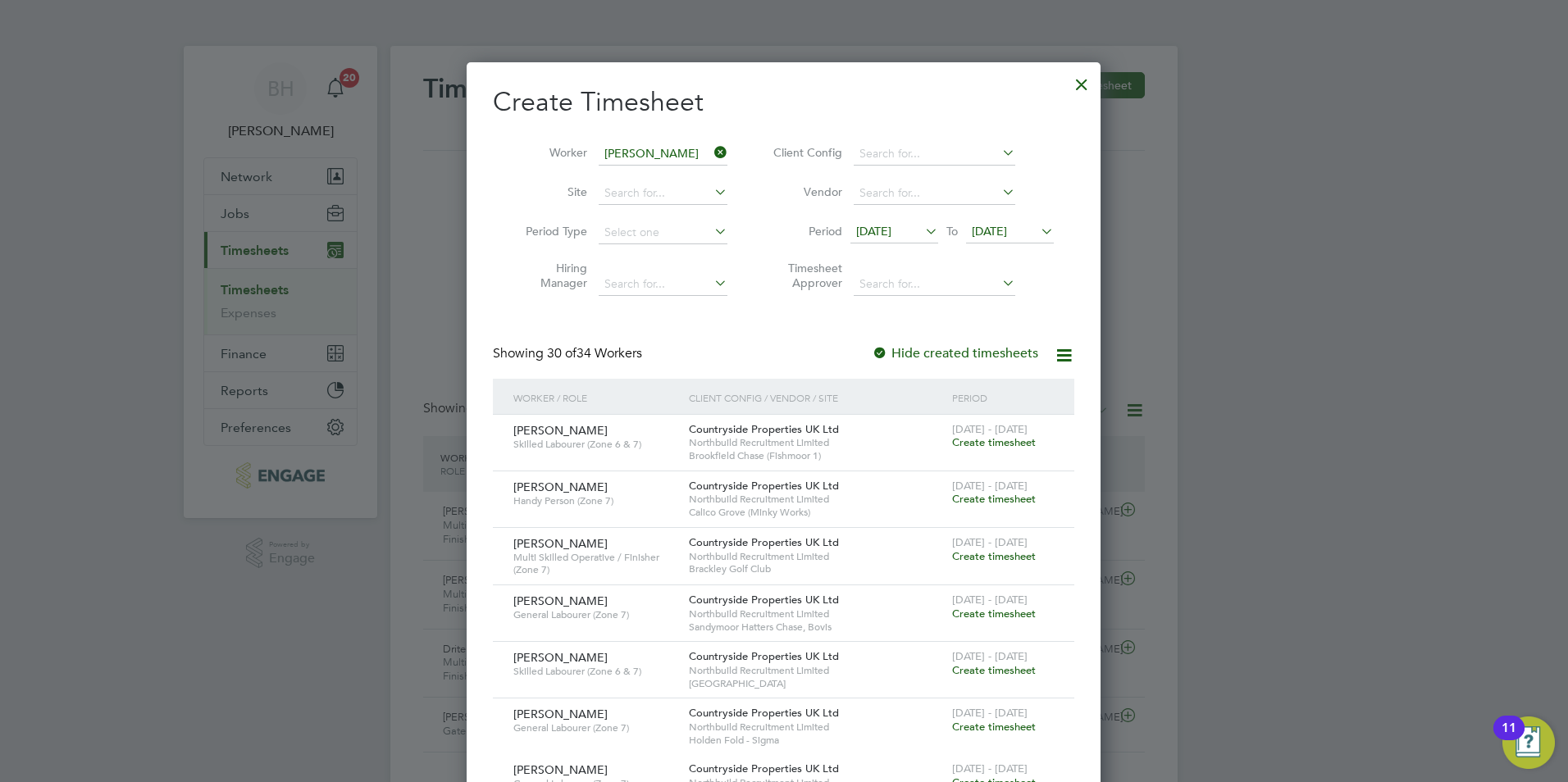
click at [683, 173] on li "[PERSON_NAME]" at bounding box center [671, 176] width 146 height 22
type input "[PERSON_NAME]"
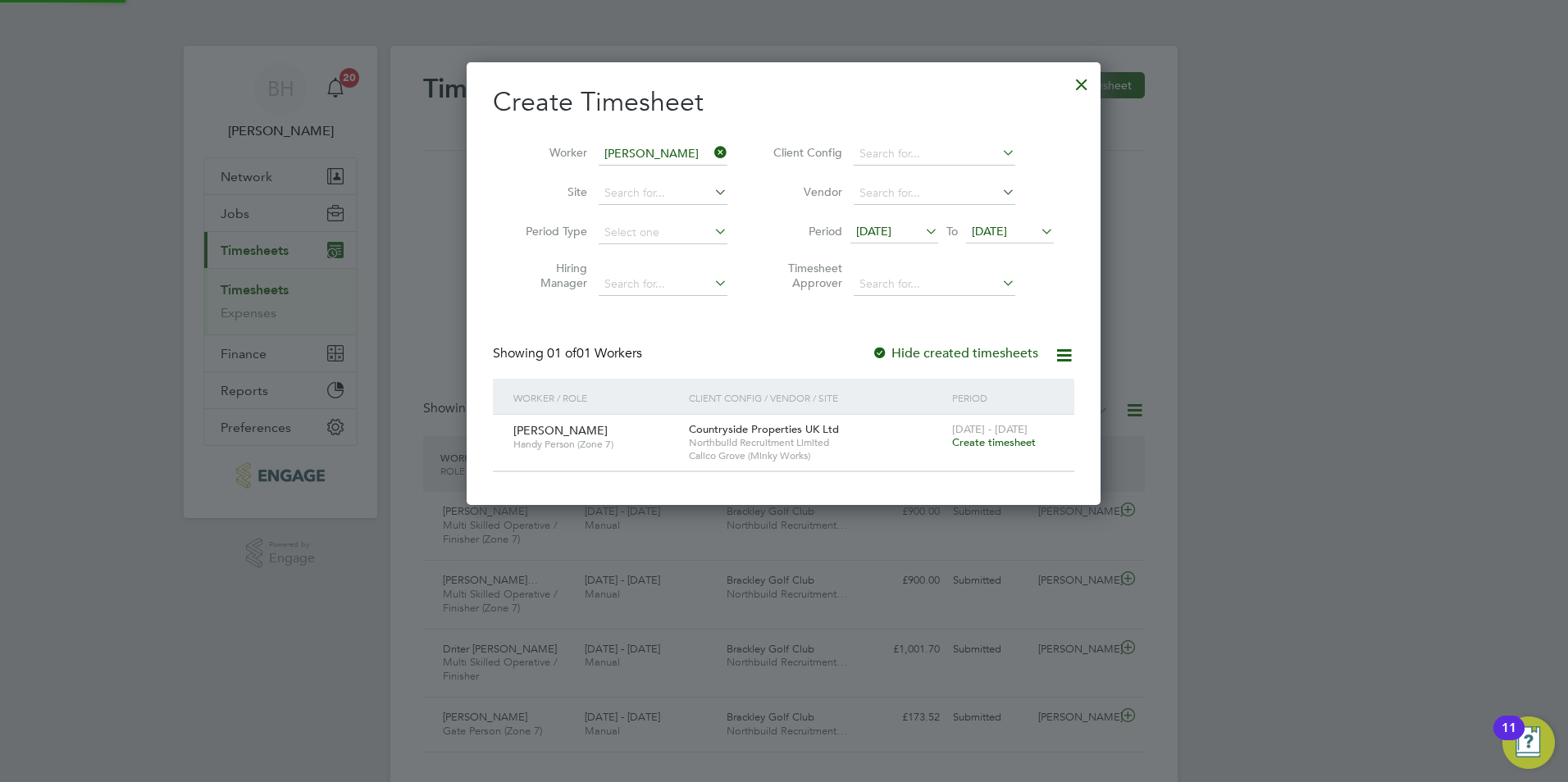
scroll to position [442, 634]
click at [992, 443] on span "Create timesheet" at bounding box center [994, 442] width 84 height 14
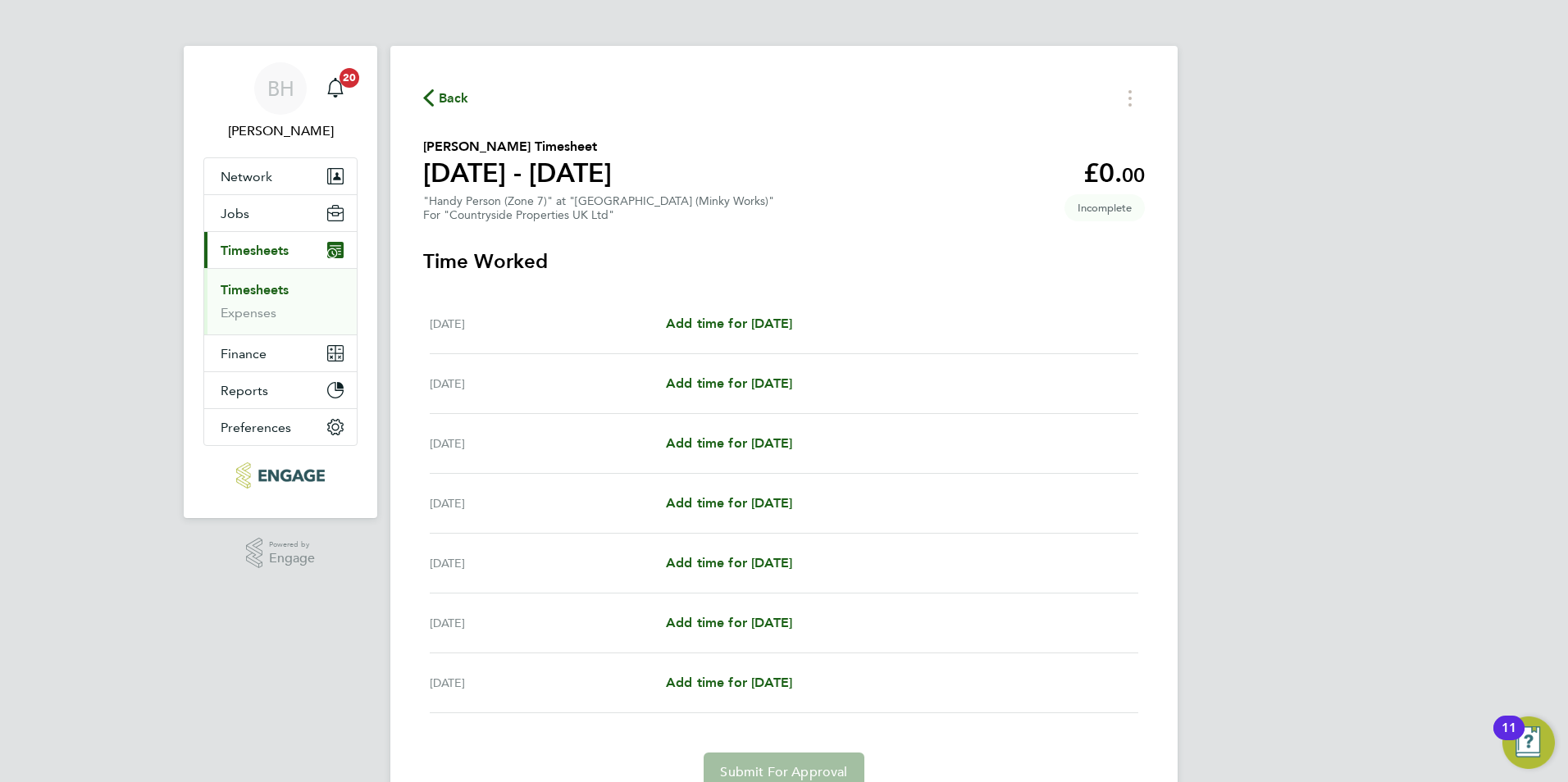
click at [802, 337] on div "[DATE] Add time for [DATE] Add time for [DATE]" at bounding box center [784, 323] width 709 height 60
click at [792, 327] on span "Add time for [DATE]" at bounding box center [728, 323] width 126 height 15
select select "30"
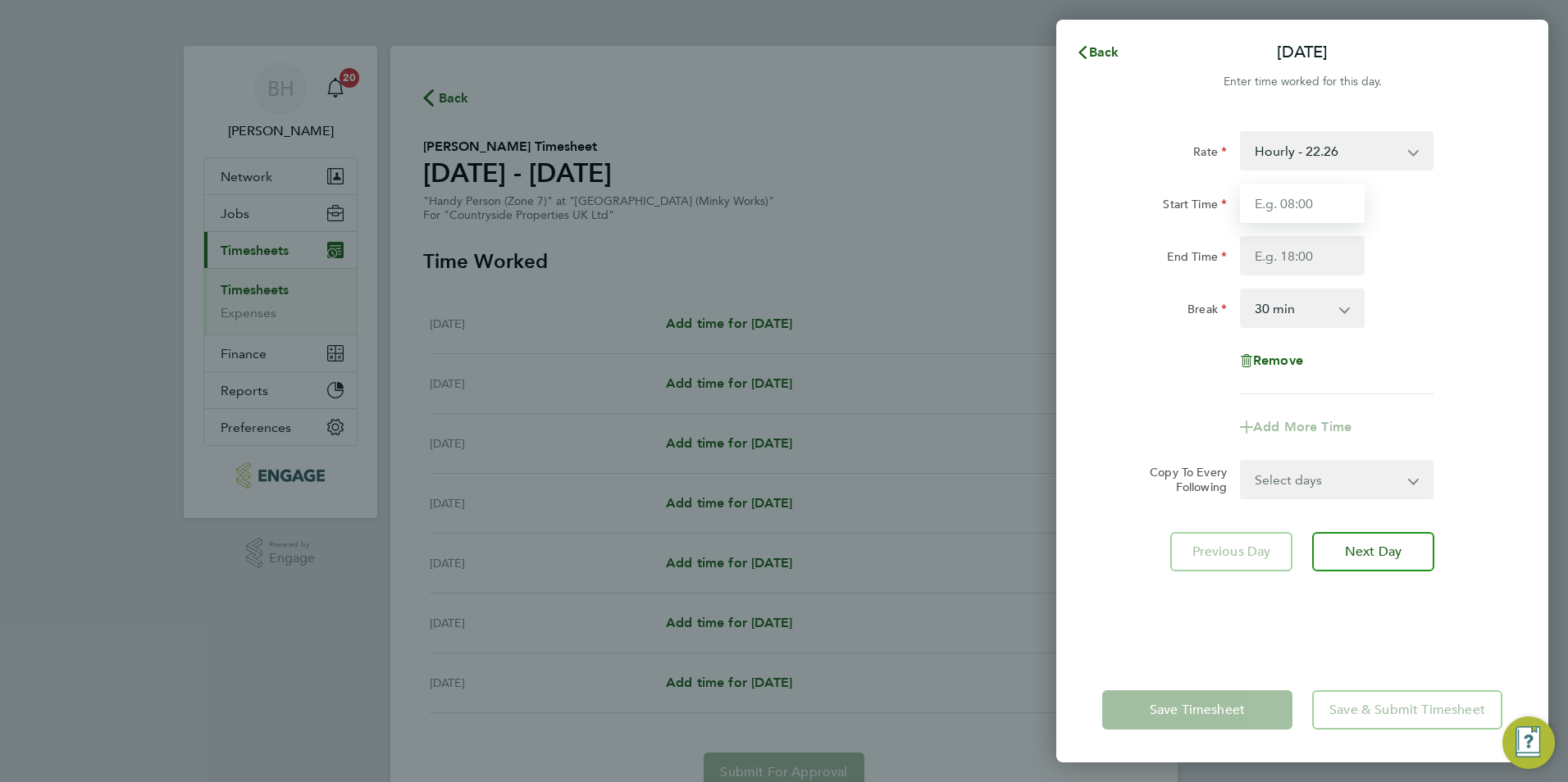
click at [1276, 195] on input "Start Time" at bounding box center [1303, 203] width 125 height 40
type input "07:30"
type input "17:00"
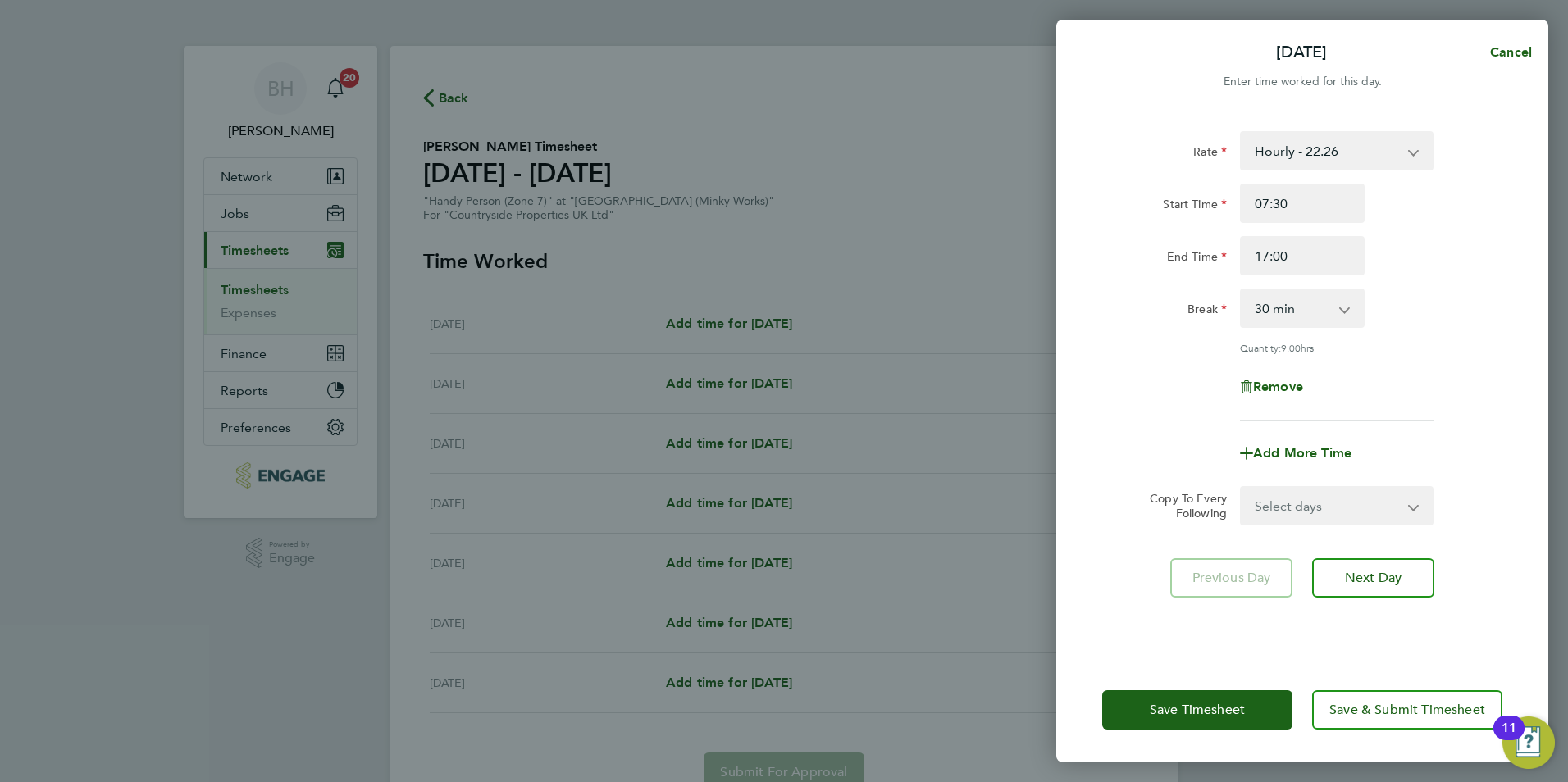
click at [1466, 266] on div "End Time 17:00" at bounding box center [1302, 256] width 413 height 40
click at [1348, 506] on select "Select days Day Weekday (Mon-Fri) Weekend (Sat-Sun) [DATE] [DATE] [DATE] [DATE]…" at bounding box center [1328, 506] width 172 height 36
select select "WEEKDAY"
click at [1242, 488] on select "Select days Day Weekday (Mon-Fri) Weekend (Sat-Sun) [DATE] [DATE] [DATE] [DATE]…" at bounding box center [1328, 506] width 172 height 36
select select "[DATE]"
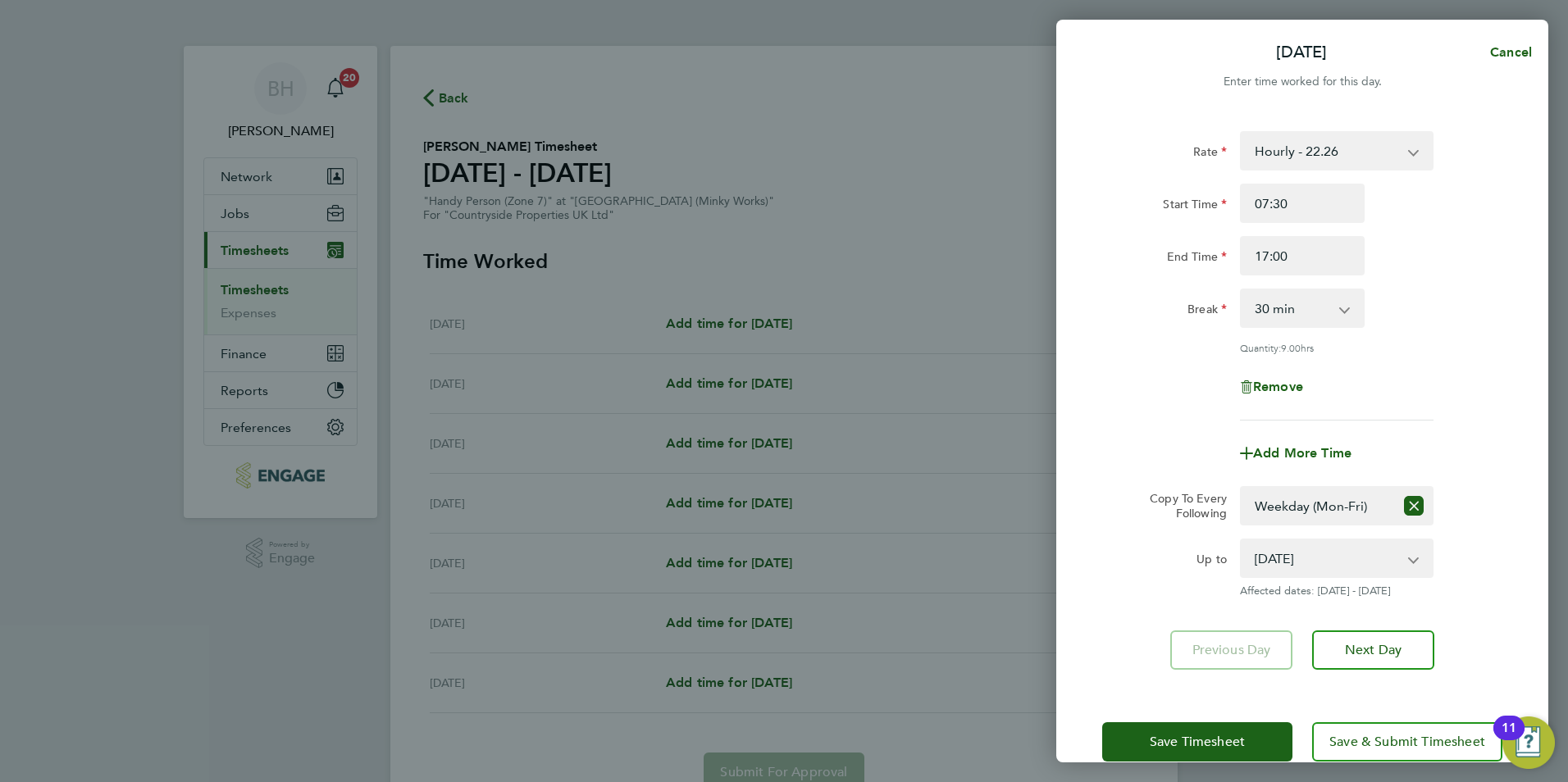
click at [1404, 411] on div "Rate Hourly - 22.26 Start Time 07:30 End Time 17:00 Break 0 min 15 min 30 min 4…" at bounding box center [1303, 275] width 400 height 290
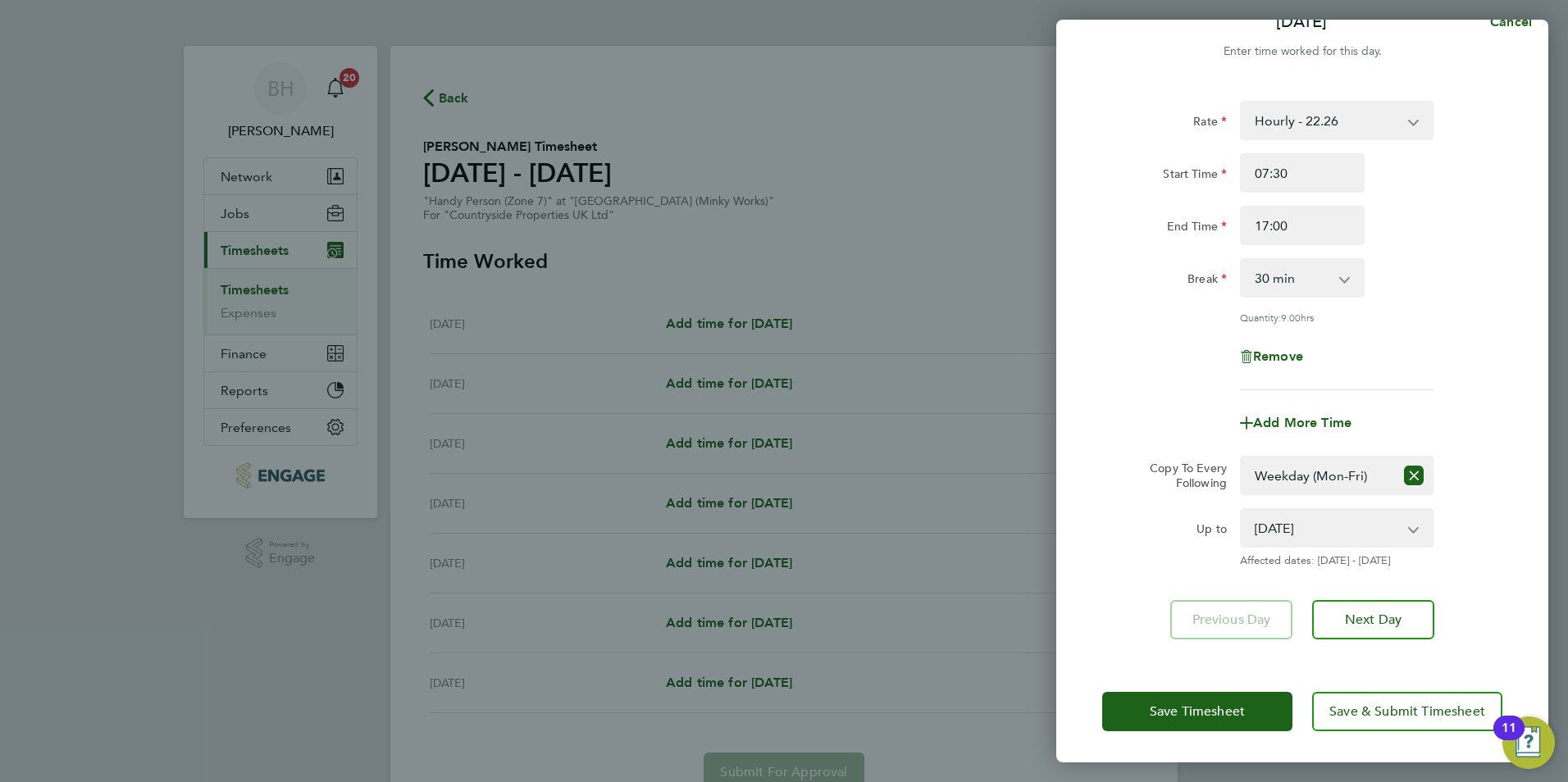
click at [1457, 343] on div "Remove" at bounding box center [1302, 356] width 413 height 40
click at [1413, 703] on span "Save & Submit Timesheet" at bounding box center [1407, 711] width 155 height 16
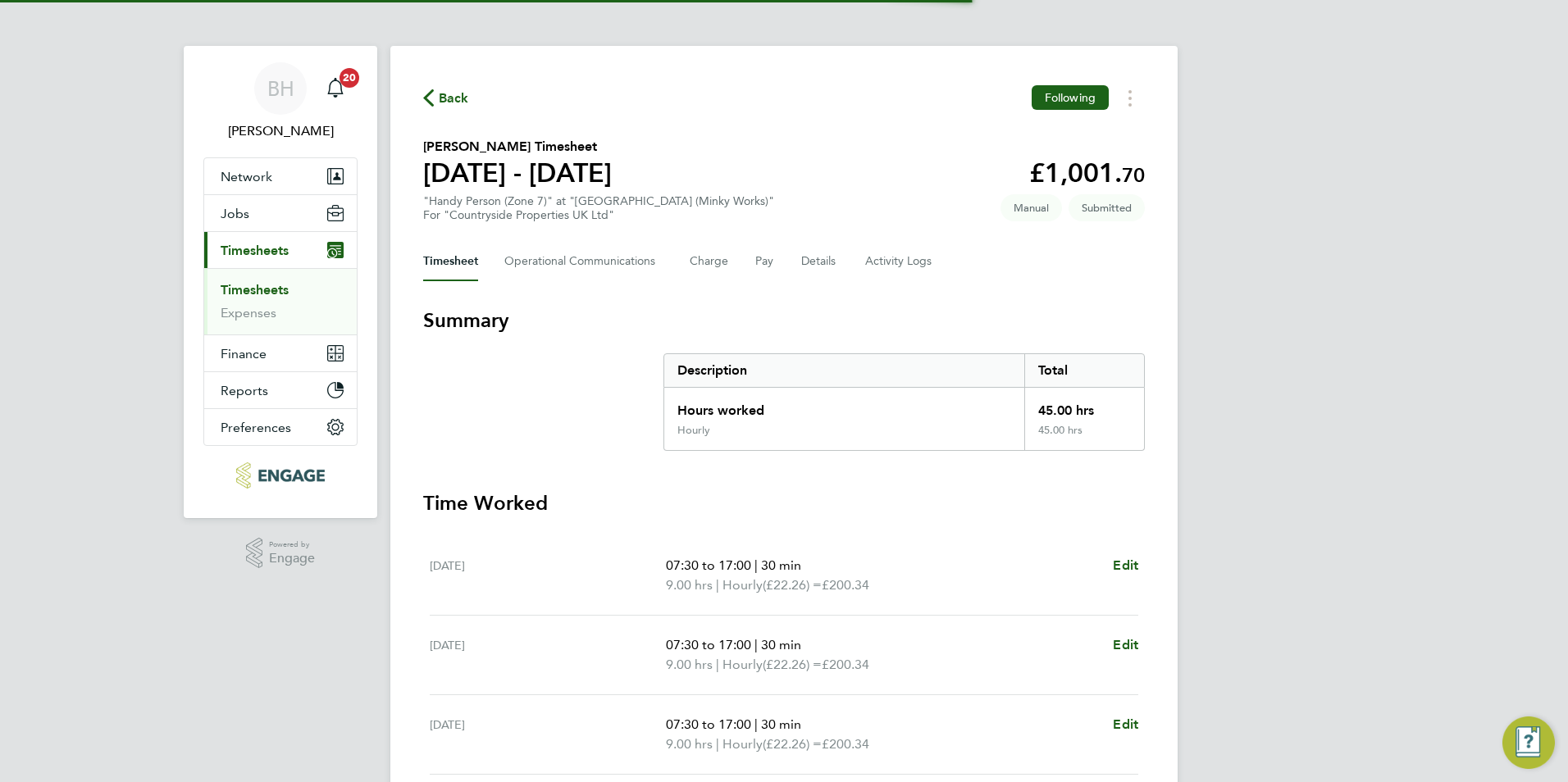
click at [1266, 361] on div "BH [PERSON_NAME] Notifications 20 Applications: Network Team Members Businesses…" at bounding box center [784, 599] width 1568 height 1197
click at [455, 95] on span "Back" at bounding box center [454, 98] width 30 height 19
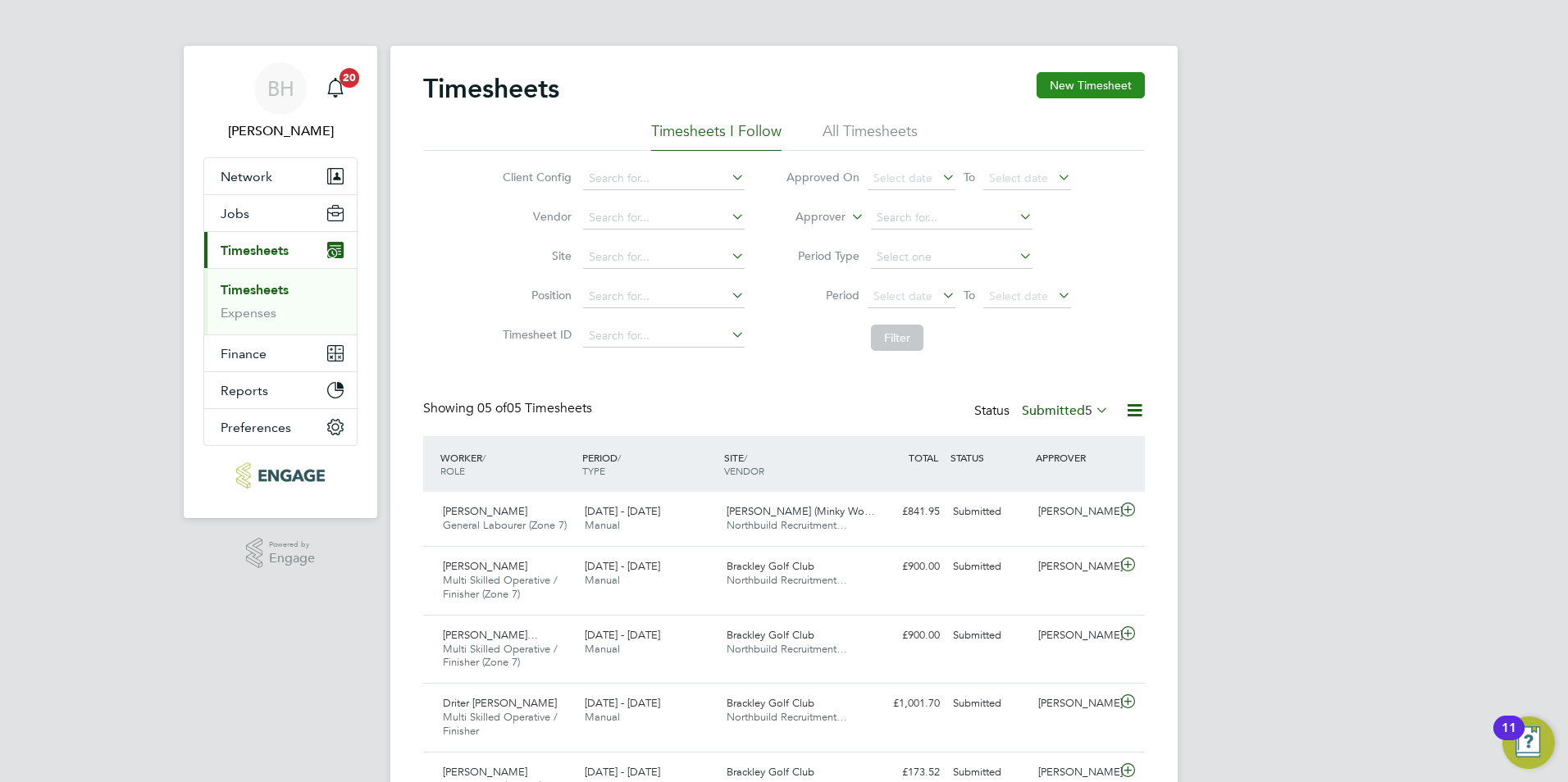
click at [1086, 78] on button "New Timesheet" at bounding box center [1091, 84] width 108 height 26
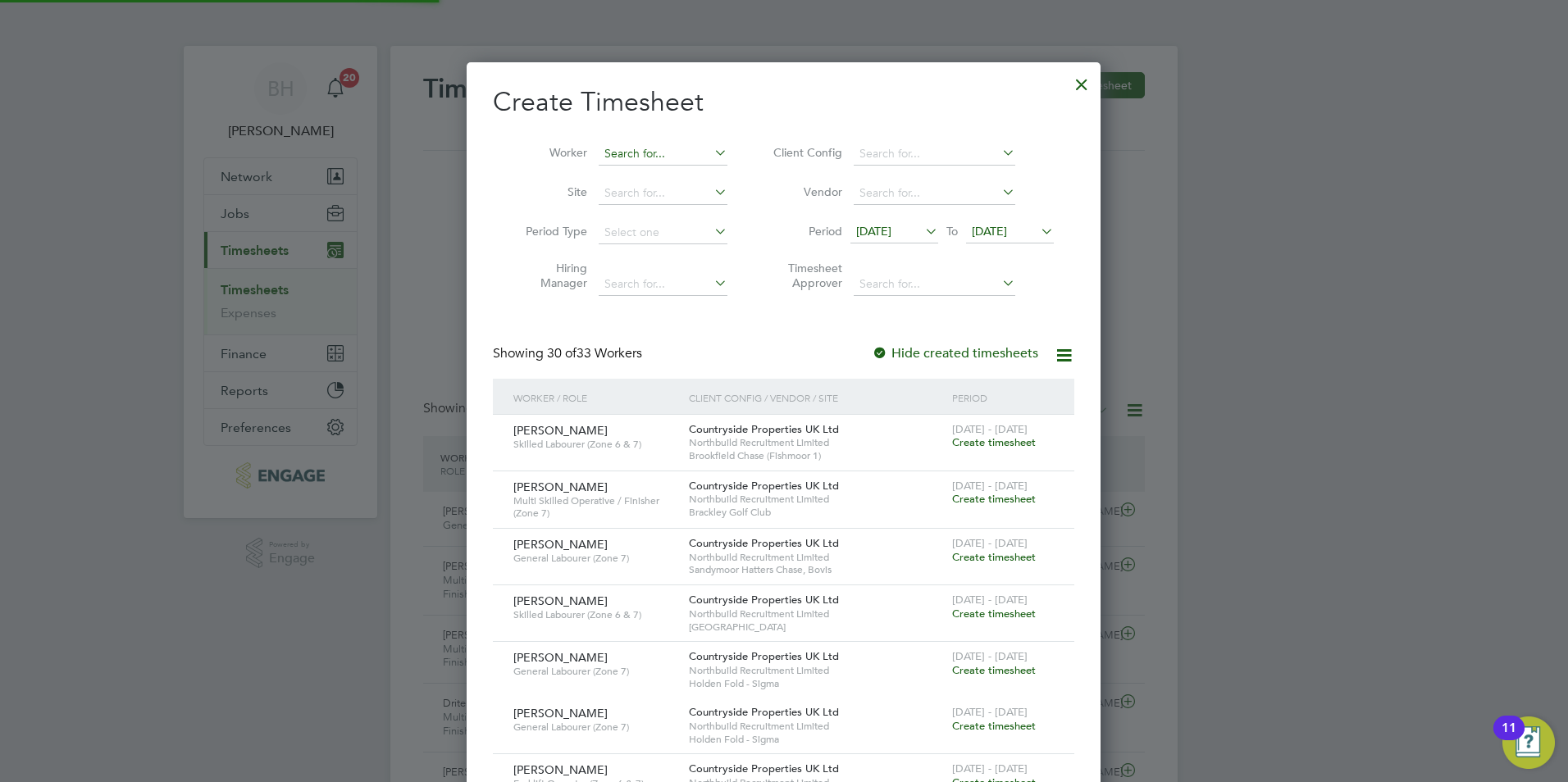
scroll to position [2190, 634]
click at [648, 147] on input at bounding box center [663, 154] width 128 height 23
click at [638, 176] on b "[DEMOGRAPHIC_DATA]" at bounding box center [669, 176] width 130 height 14
type input "[PERSON_NAME]"
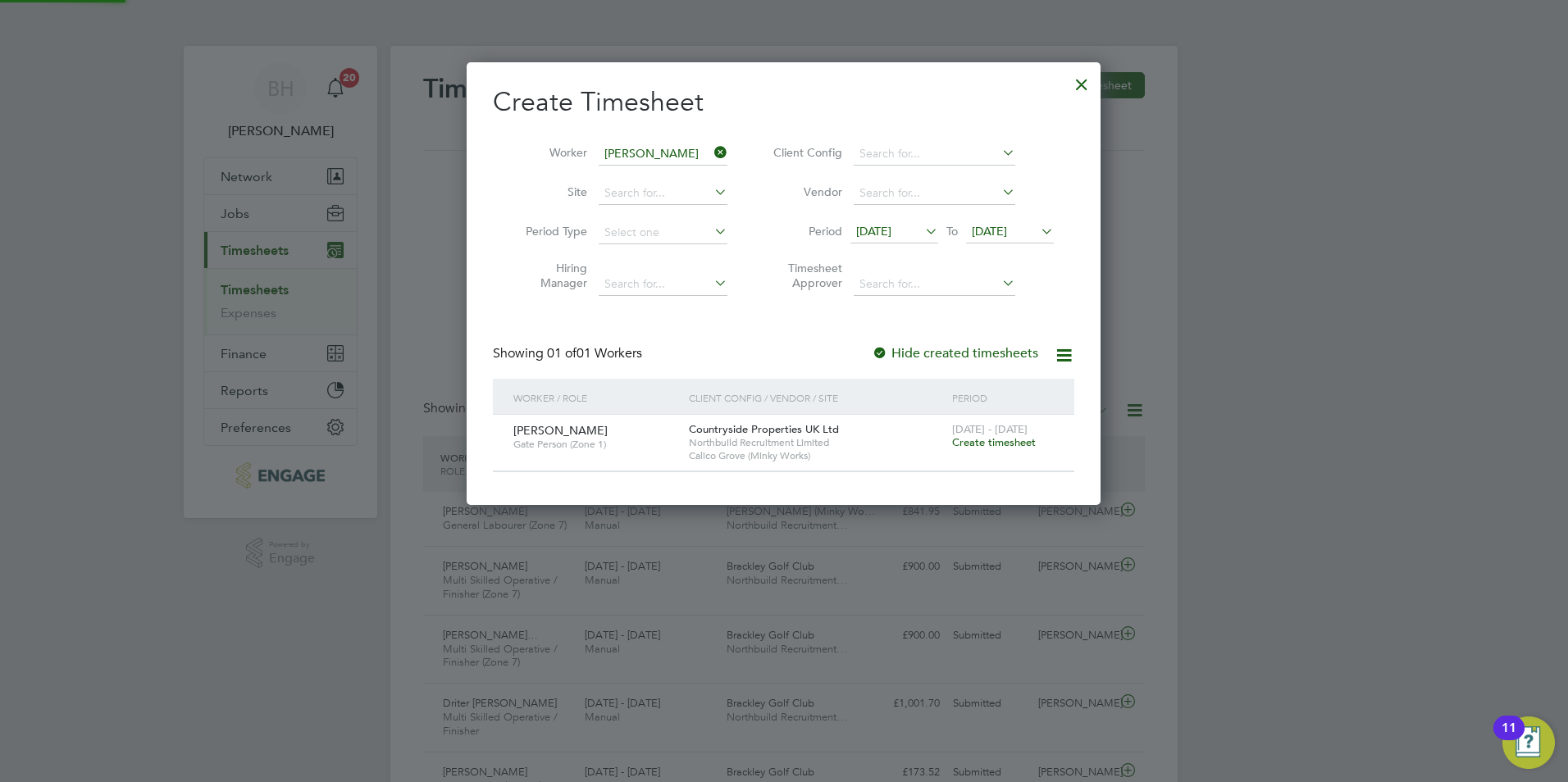
scroll to position [8, 8]
click at [975, 440] on span "Create timesheet" at bounding box center [994, 442] width 84 height 14
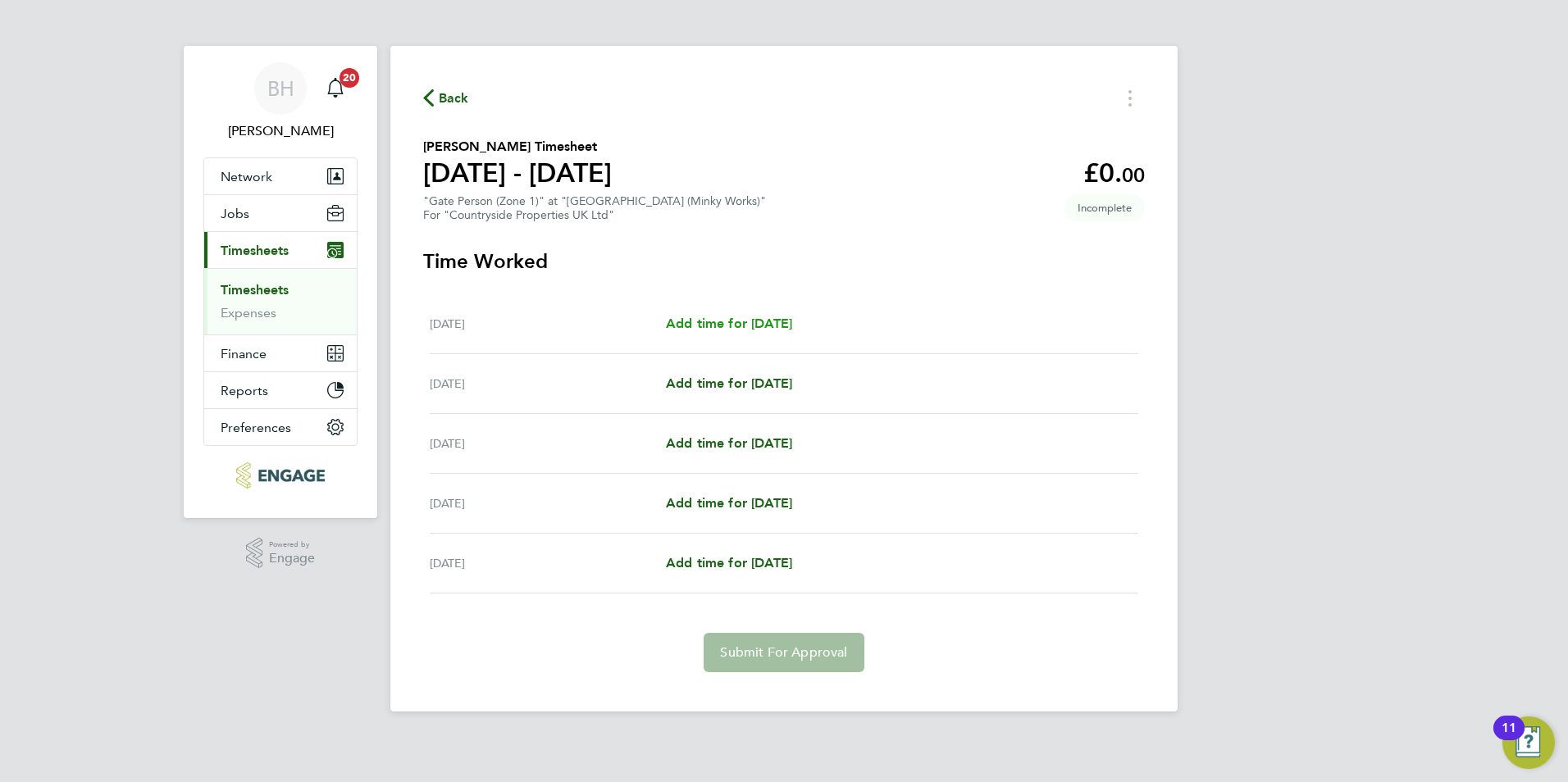
click at [718, 324] on span "Add time for [DATE]" at bounding box center [728, 323] width 126 height 15
select select "30"
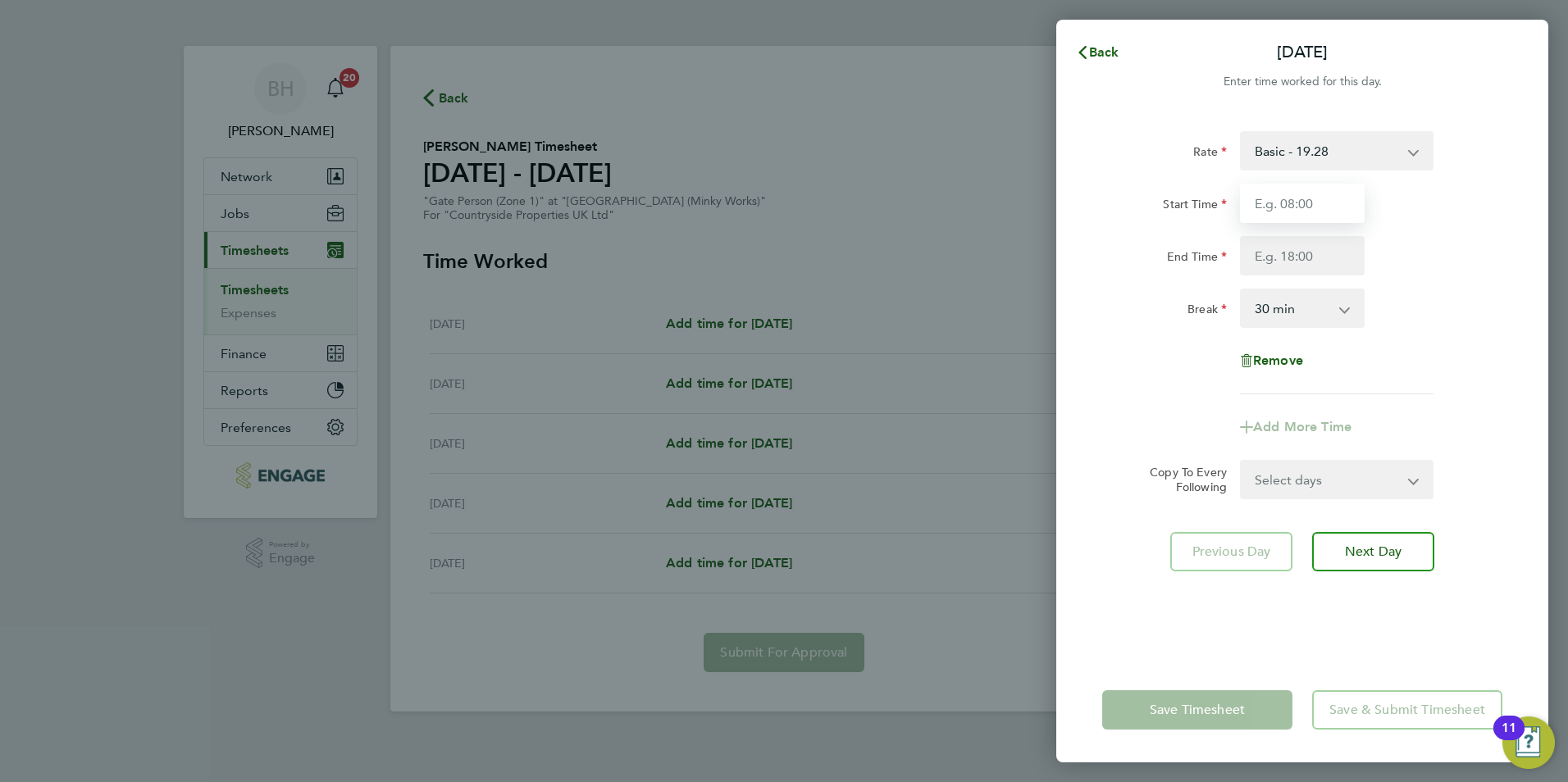
drag, startPoint x: 1321, startPoint y: 204, endPoint x: 1316, endPoint y: 216, distance: 13.0
click at [1321, 204] on input "Start Time" at bounding box center [1303, 203] width 125 height 40
type input "07:30"
type input "17:00"
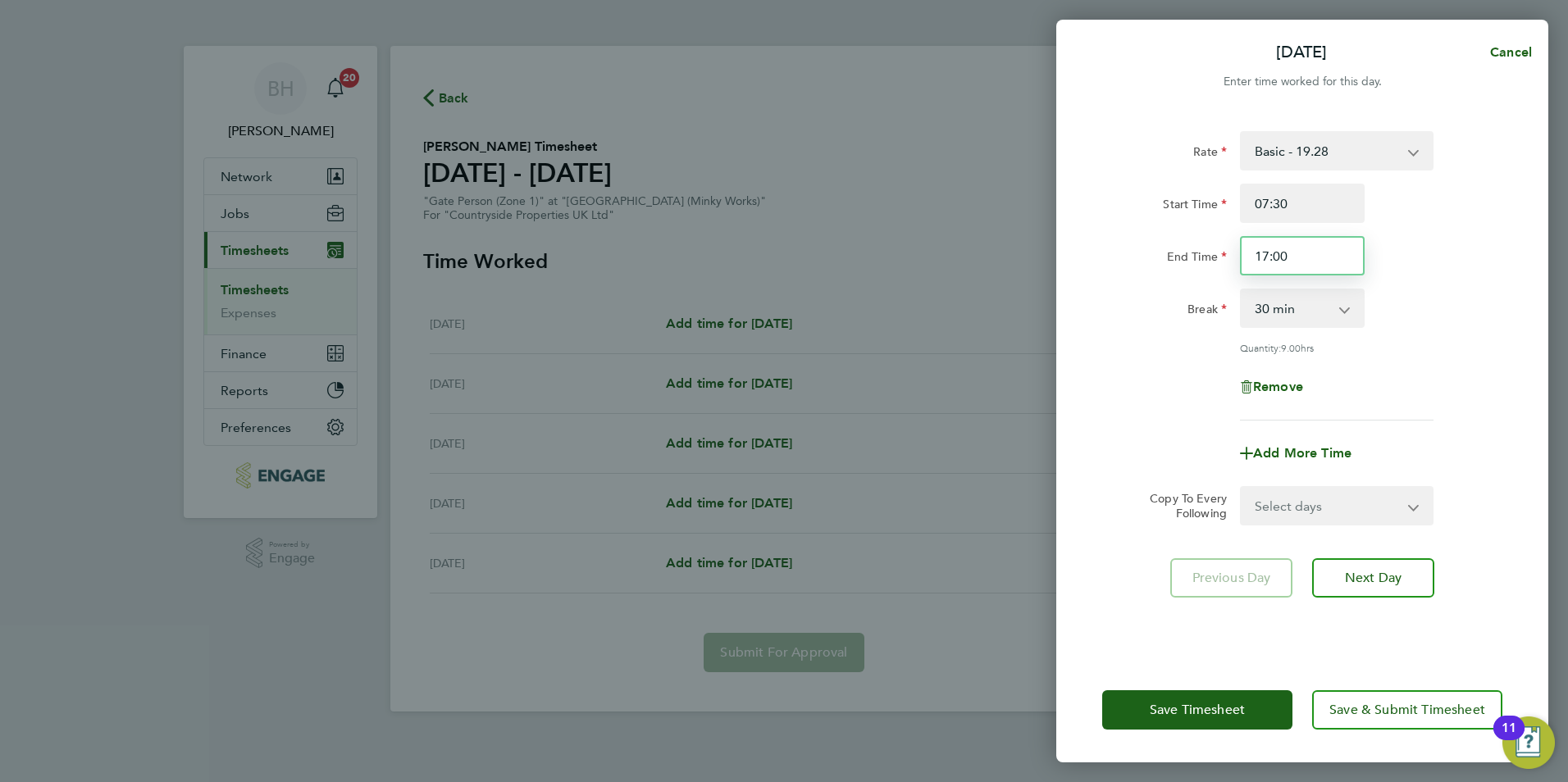
drag, startPoint x: 1260, startPoint y: 262, endPoint x: 1212, endPoint y: 268, distance: 48.4
click at [1212, 268] on div "End Time 17:00" at bounding box center [1302, 256] width 413 height 40
type input "8"
type input "18:00"
click at [1435, 312] on div "Break 0 min 15 min 30 min 45 min 60 min 75 min 90 min" at bounding box center [1302, 308] width 413 height 40
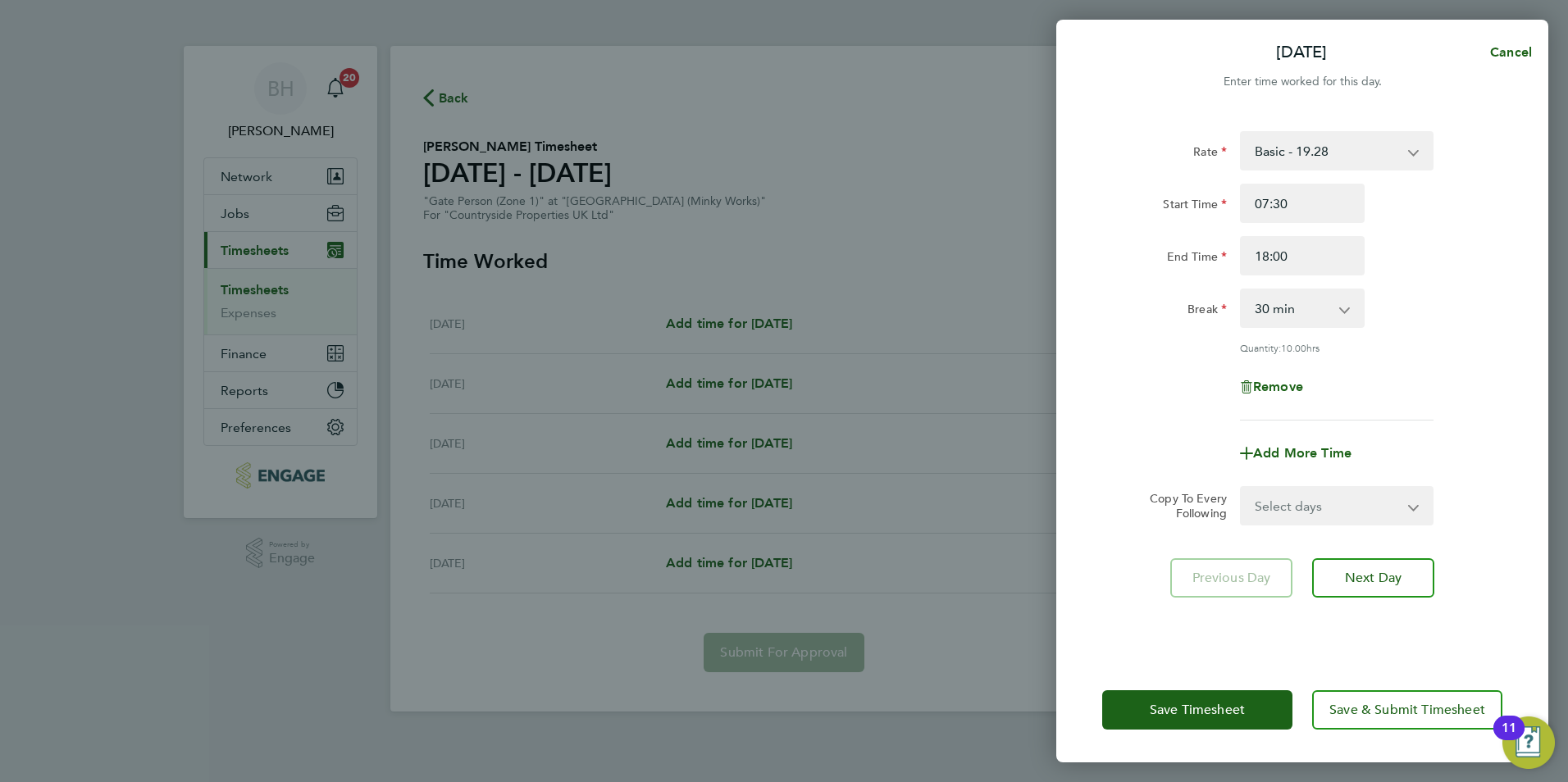
click at [1310, 515] on select "Select days Day [DATE] [DATE] [DATE] [DATE]" at bounding box center [1328, 506] width 172 height 36
click at [1445, 388] on div "Remove" at bounding box center [1302, 387] width 413 height 40
click at [1384, 574] on span "Next Day" at bounding box center [1373, 578] width 57 height 16
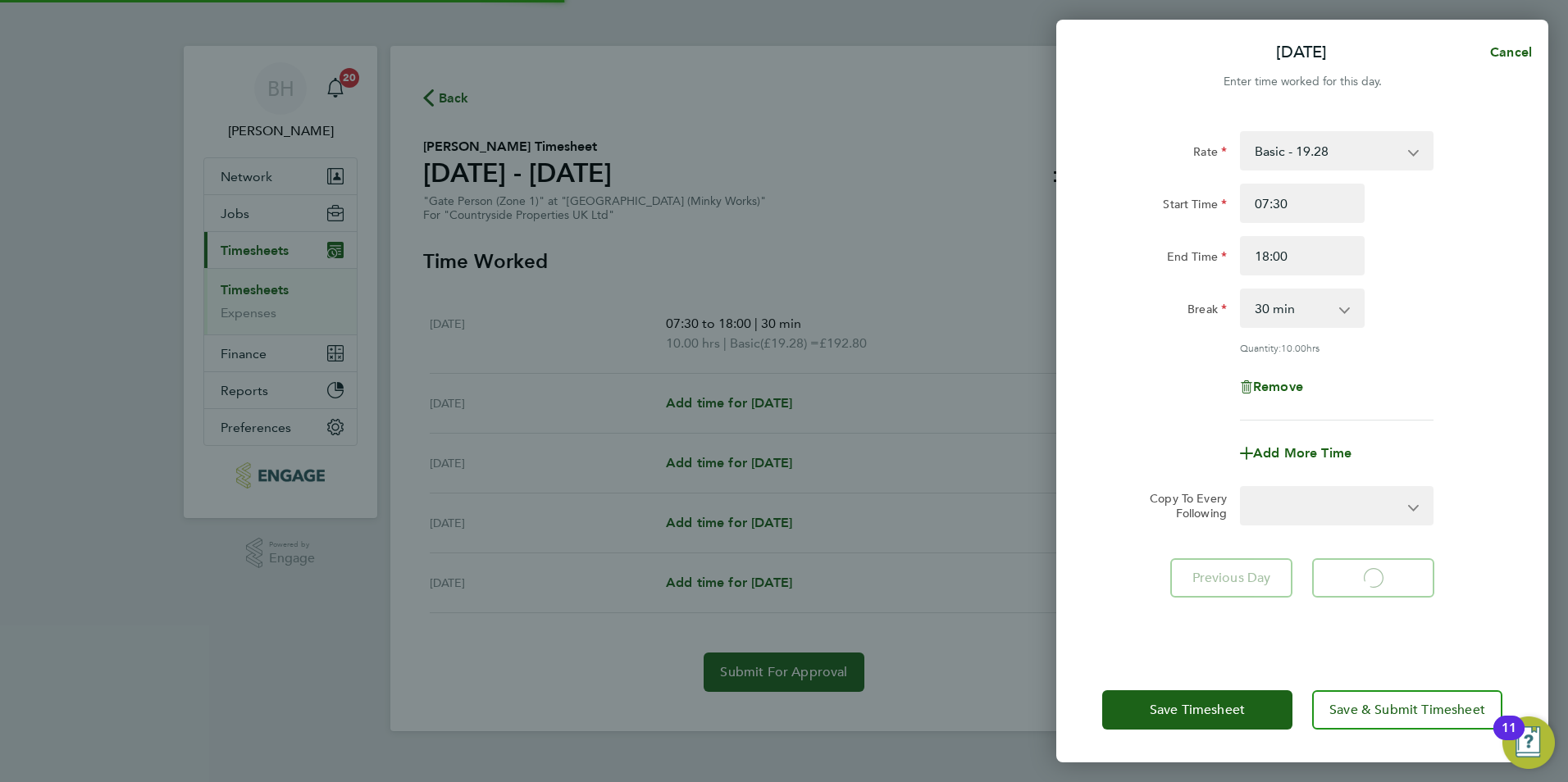
select select "30"
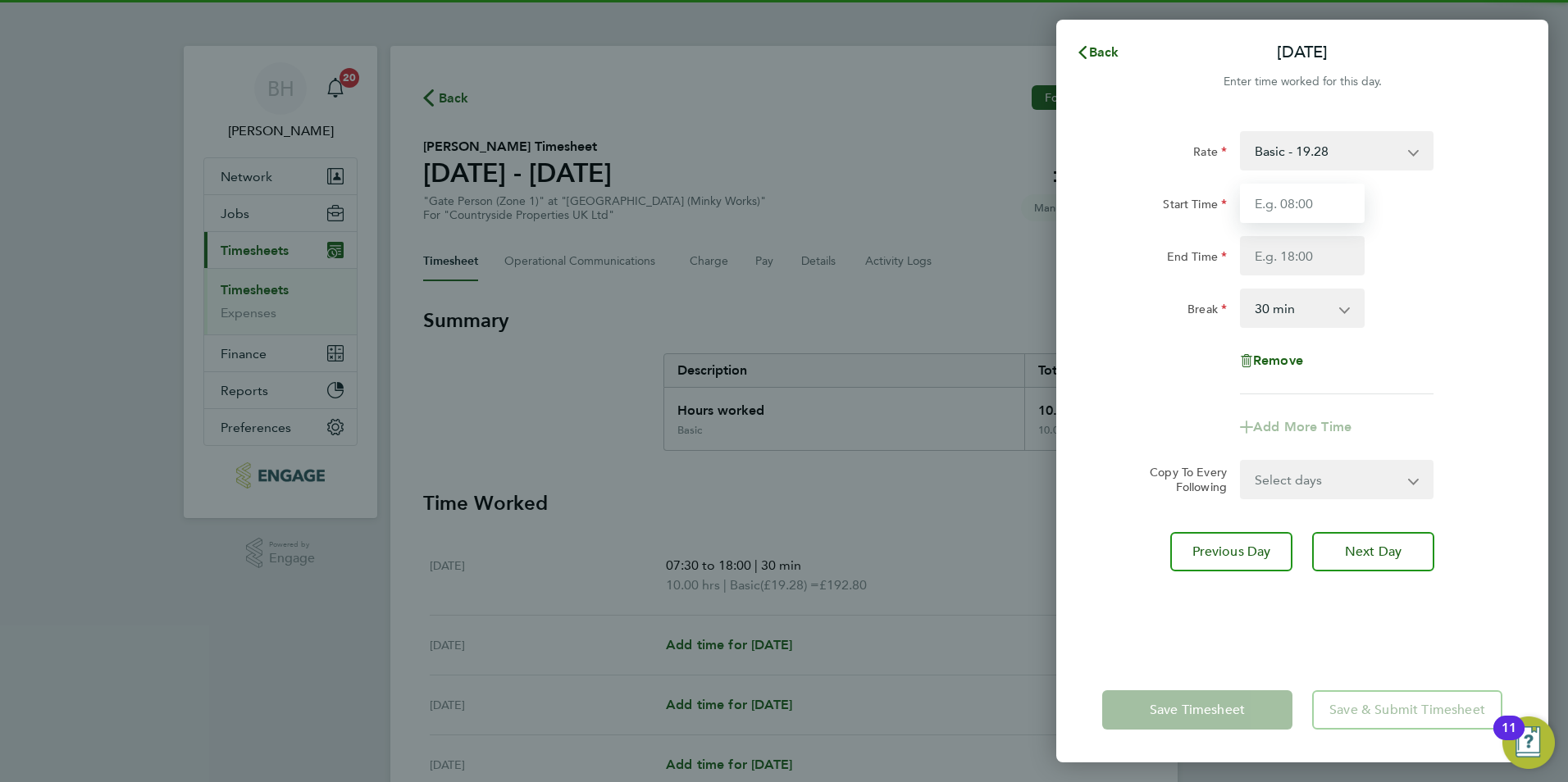
click at [1303, 205] on input "Start Time" at bounding box center [1303, 203] width 125 height 40
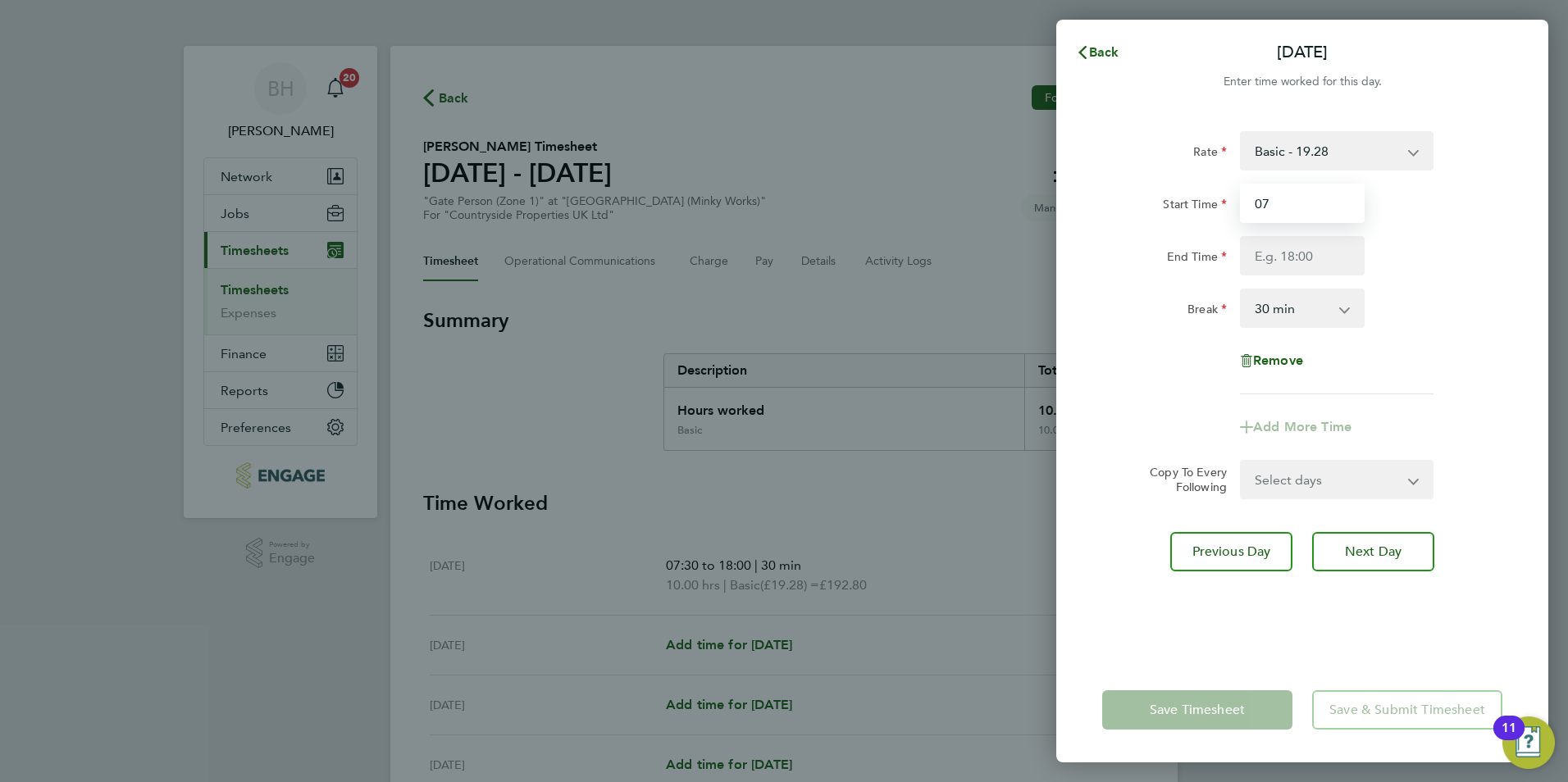
type input "07:30"
type input "18:00"
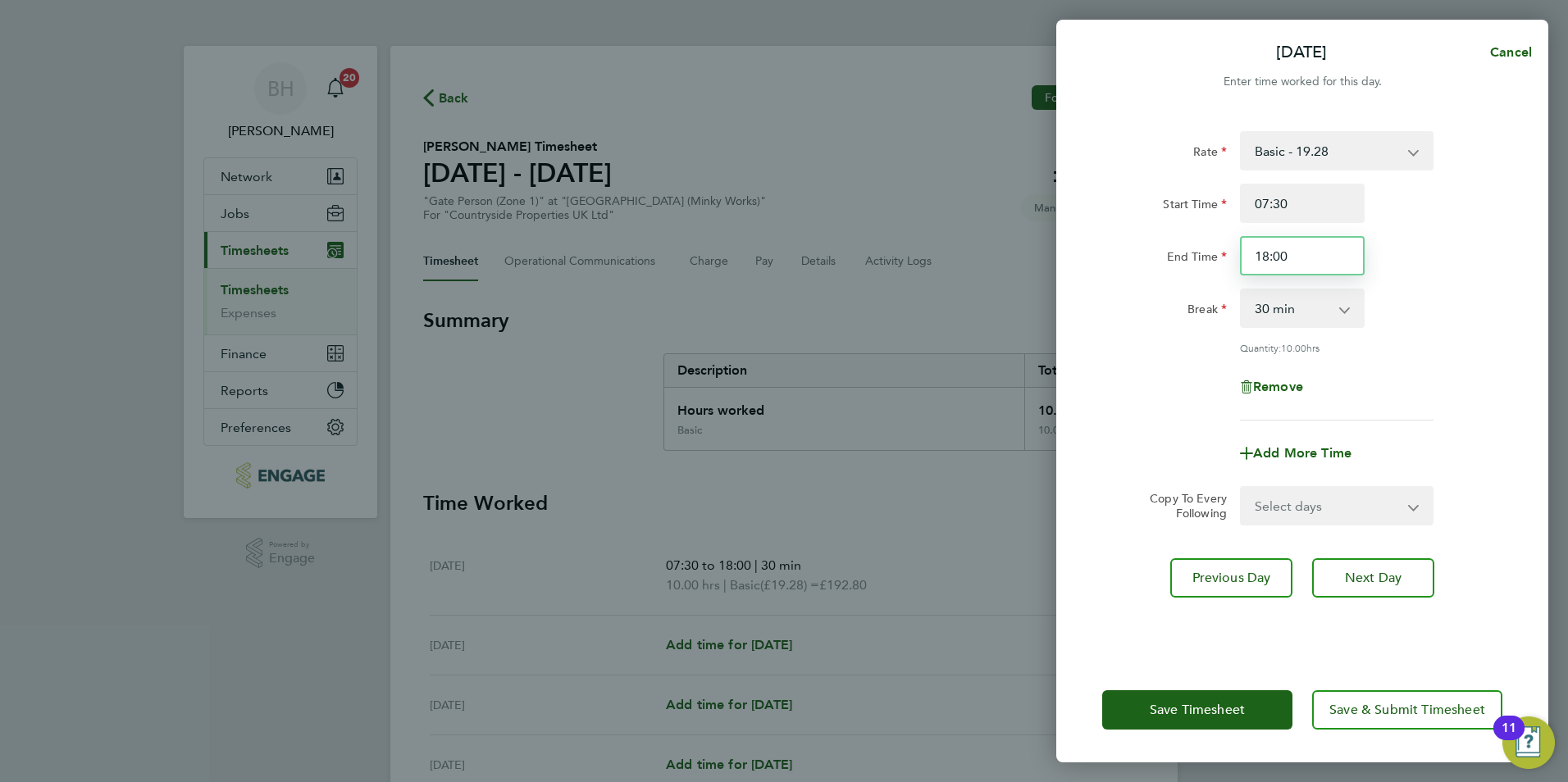
drag, startPoint x: 1312, startPoint y: 254, endPoint x: 1231, endPoint y: 257, distance: 81.1
click at [1231, 257] on div "End Time 18:00" at bounding box center [1302, 256] width 413 height 40
click at [1402, 269] on div "End Time 18:00" at bounding box center [1302, 256] width 413 height 40
click at [1349, 558] on button "Next Day" at bounding box center [1373, 578] width 122 height 40
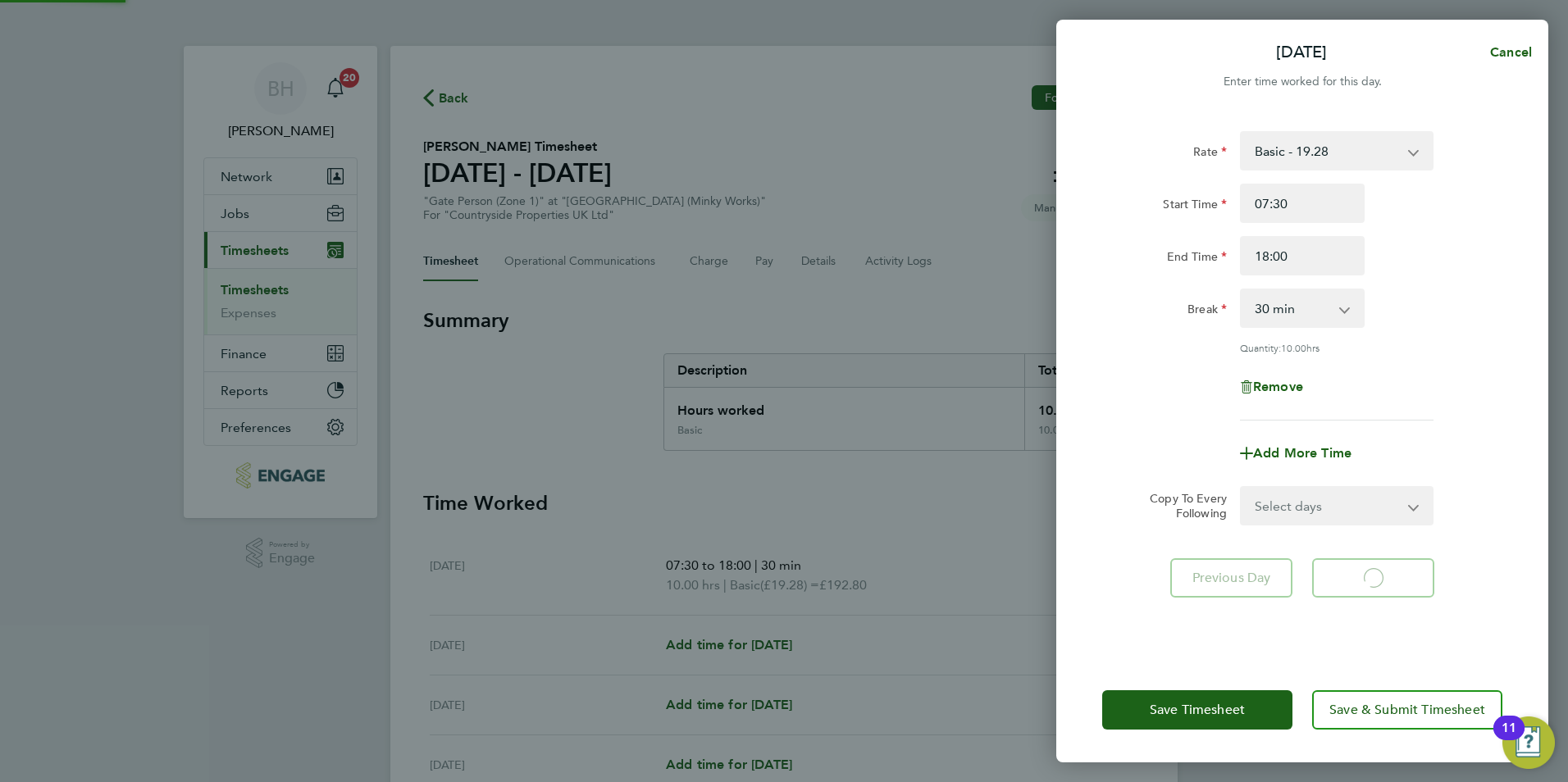
select select "30"
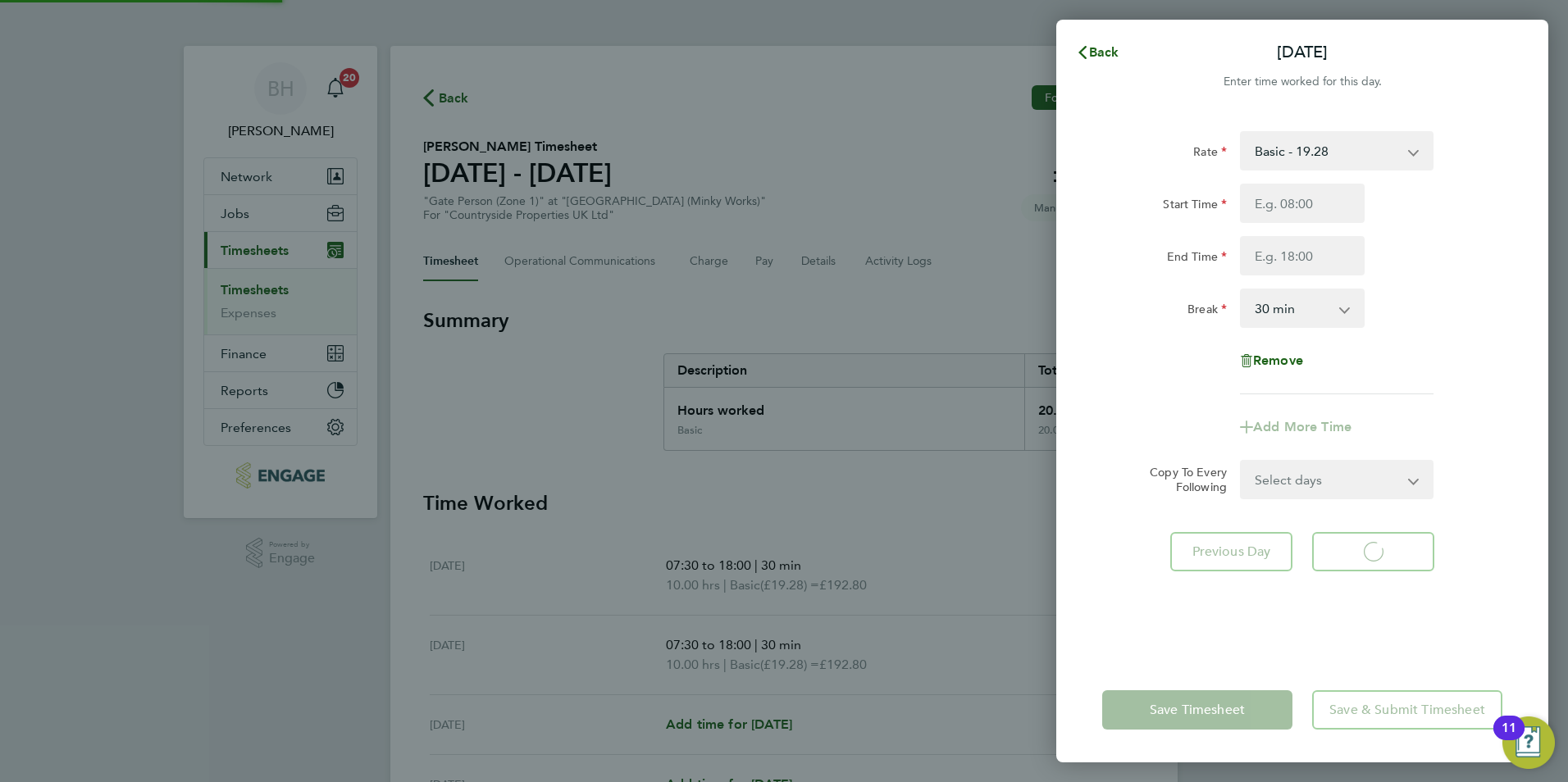
select select "30"
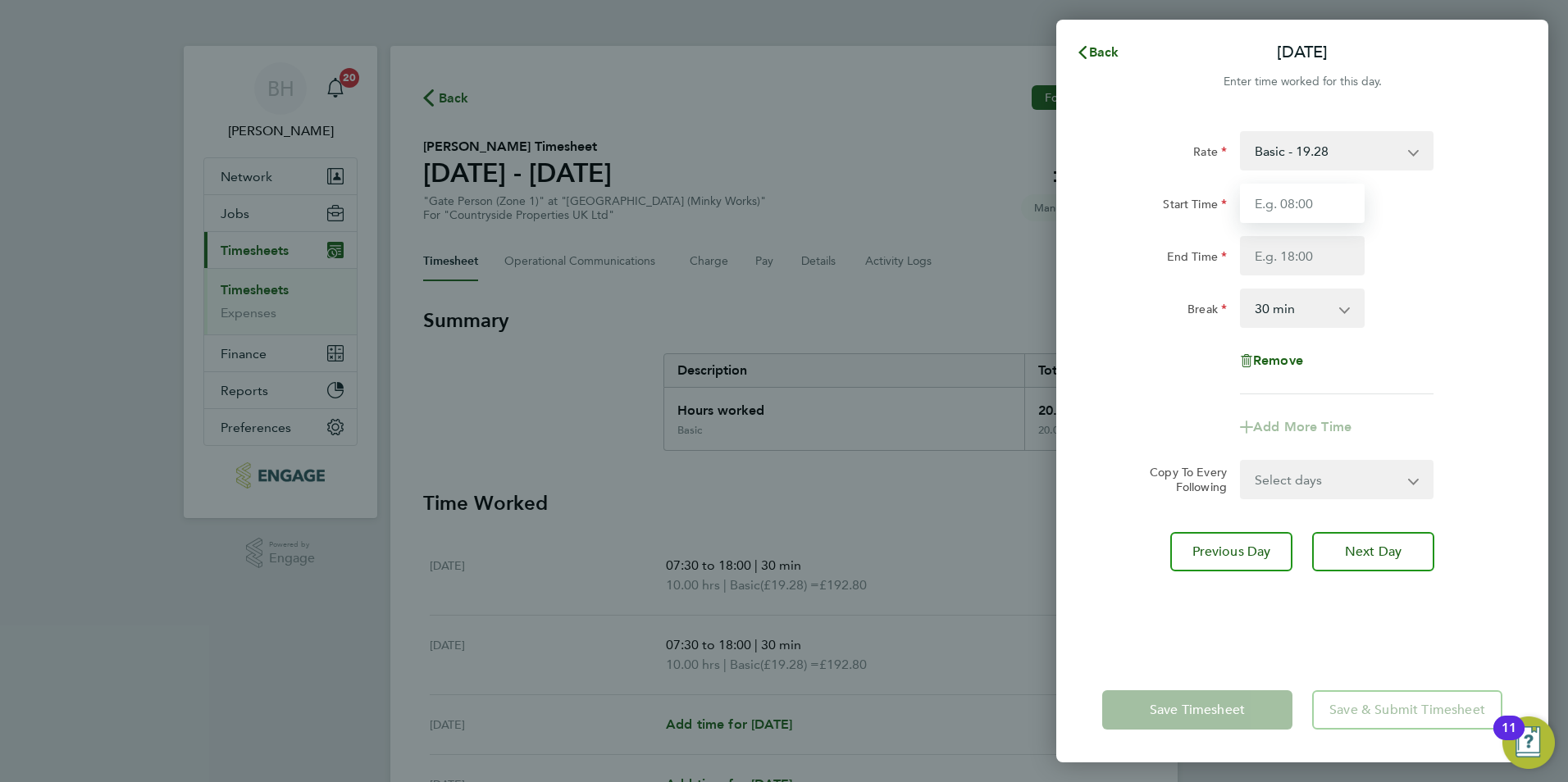
drag, startPoint x: 1298, startPoint y: 196, endPoint x: 1301, endPoint y: 206, distance: 10.4
click at [1298, 196] on input "Start Time" at bounding box center [1303, 203] width 125 height 40
type input "07:30"
type input "18:00"
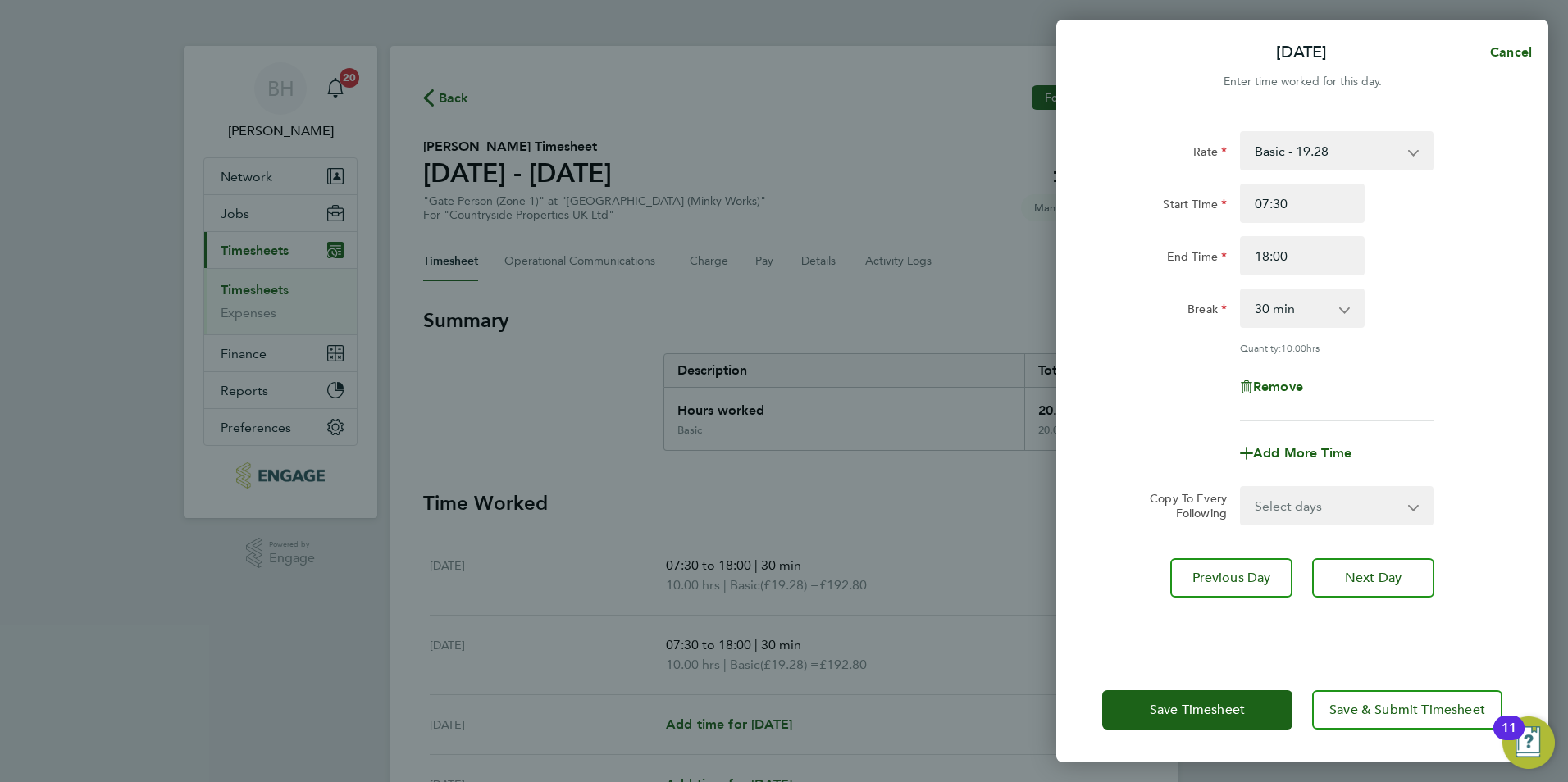
click at [1442, 392] on div "Remove" at bounding box center [1302, 387] width 413 height 40
click at [1386, 578] on span "Next Day" at bounding box center [1373, 578] width 57 height 16
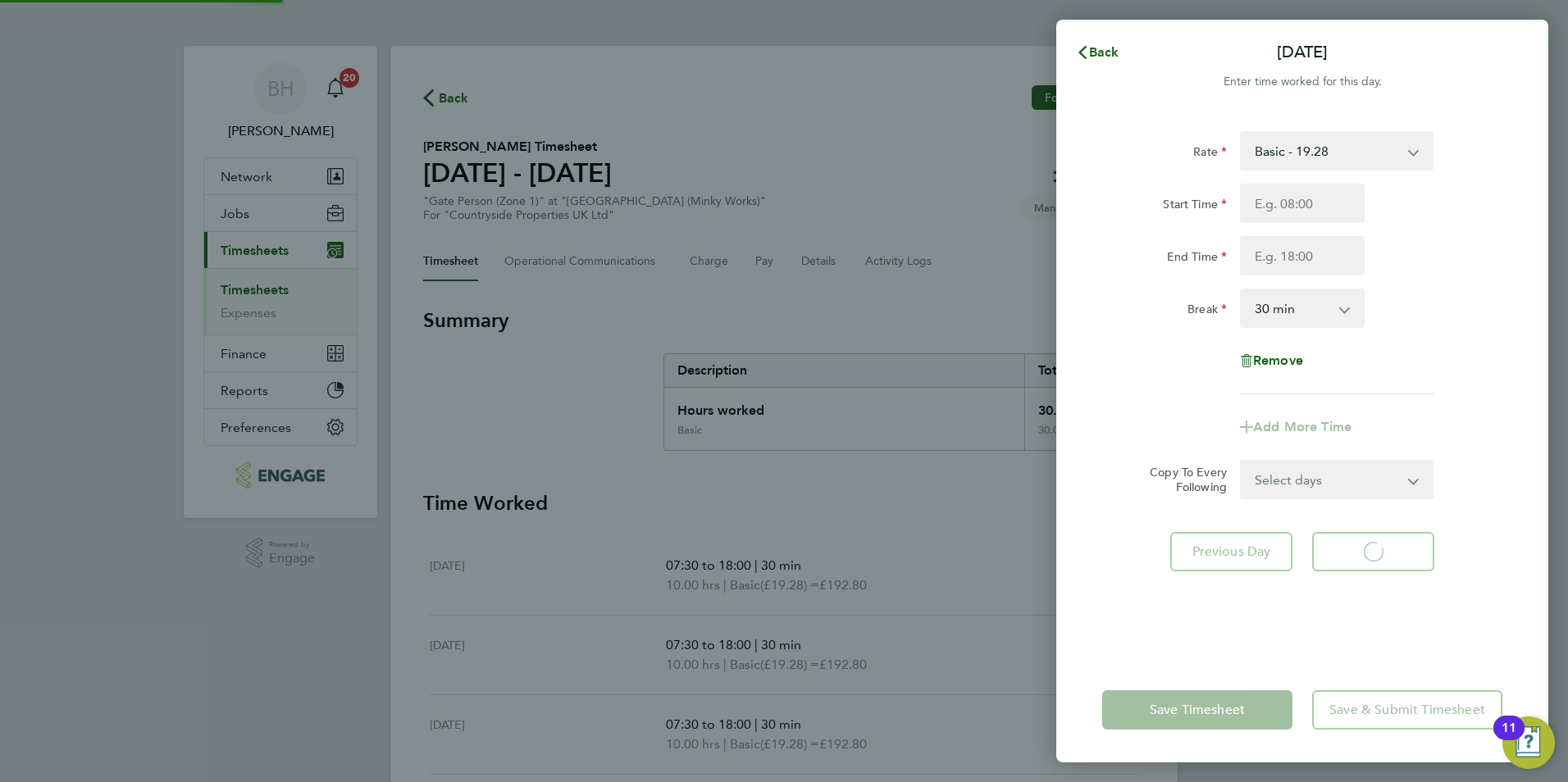
select select "30"
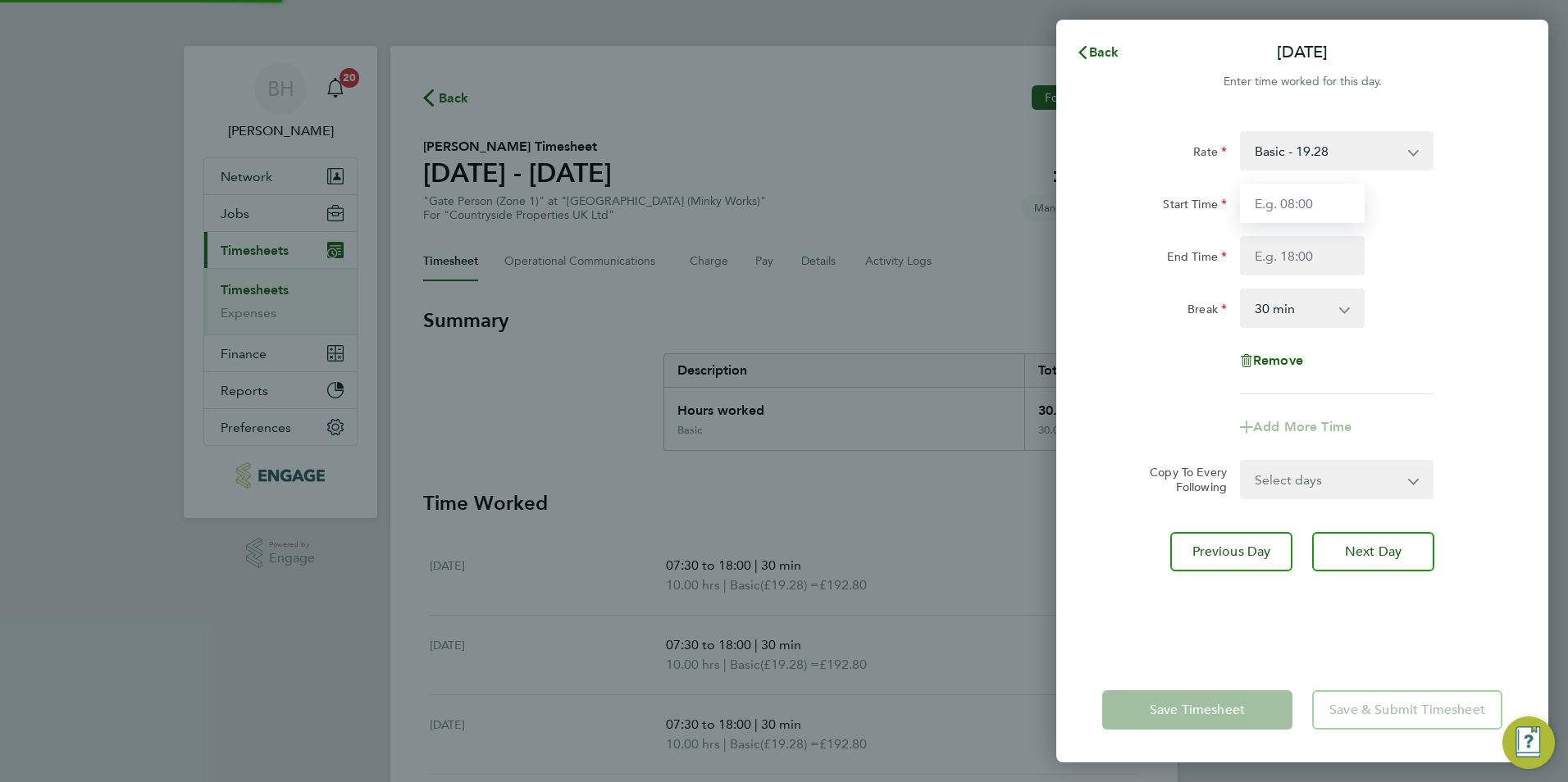
drag, startPoint x: 1281, startPoint y: 238, endPoint x: 1290, endPoint y: 198, distance: 41.0
click at [1290, 198] on input "Start Time" at bounding box center [1303, 203] width 125 height 40
type input "07:30"
type input "18:00"
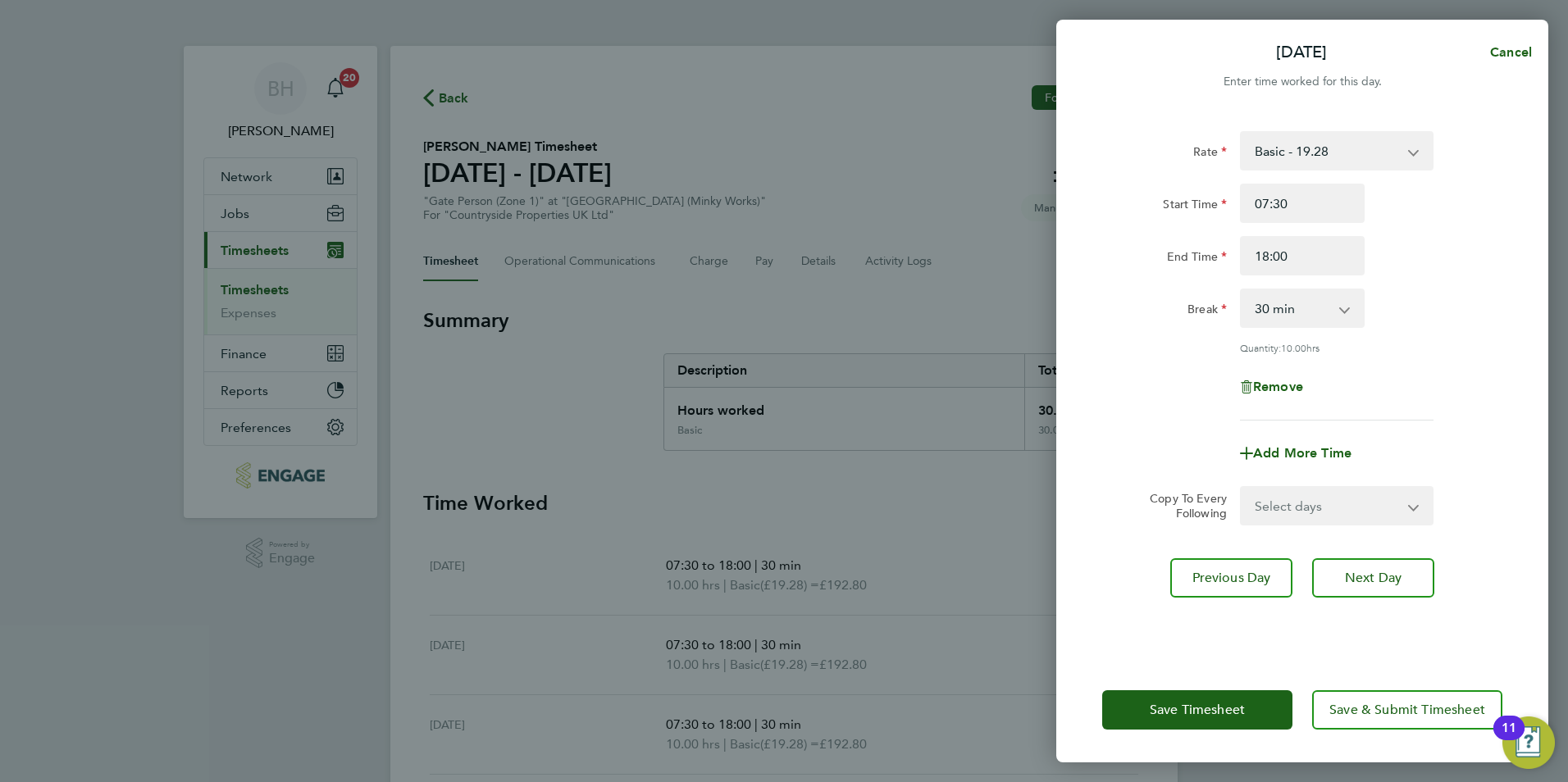
click at [1404, 278] on div "Rate Basic - 19.28 Start Time 07:30 End Time 18:00 Break 0 min 15 min 30 min 45…" at bounding box center [1303, 275] width 400 height 290
click at [1393, 588] on button "Next Day" at bounding box center [1373, 578] width 122 height 40
select select "30"
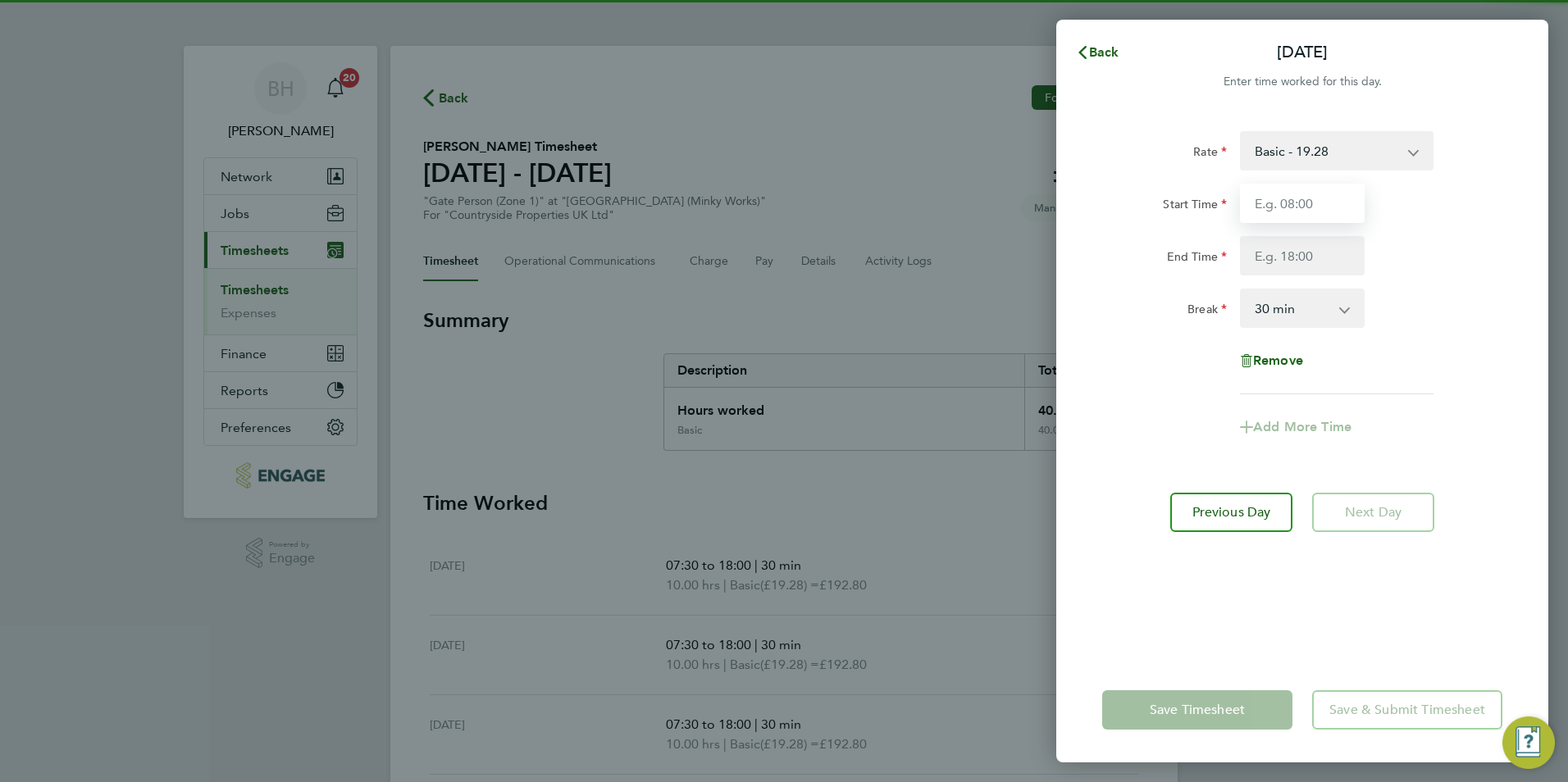
click at [1313, 211] on input "Start Time" at bounding box center [1303, 203] width 125 height 40
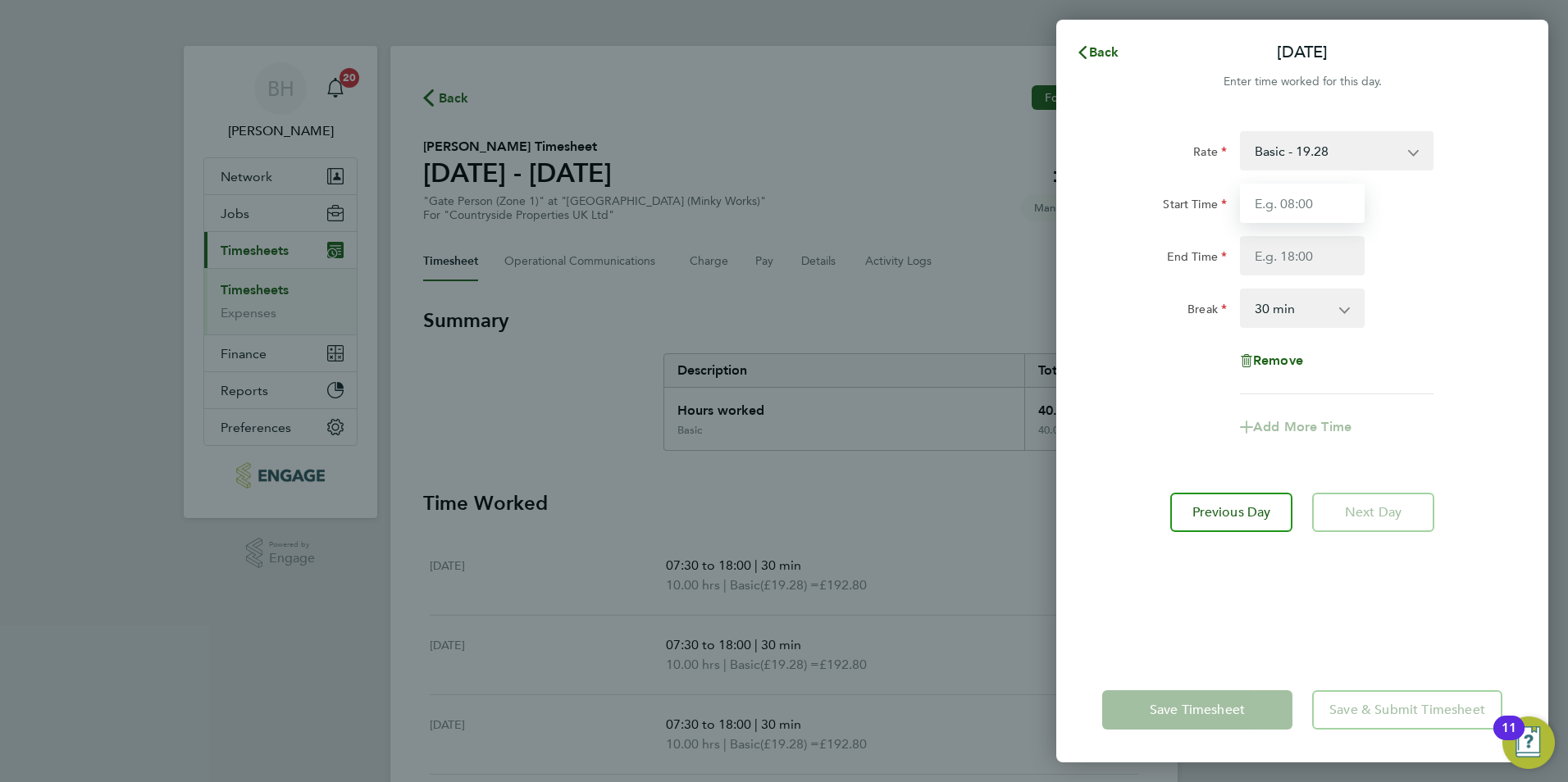
type input "07:30"
type input "17:00"
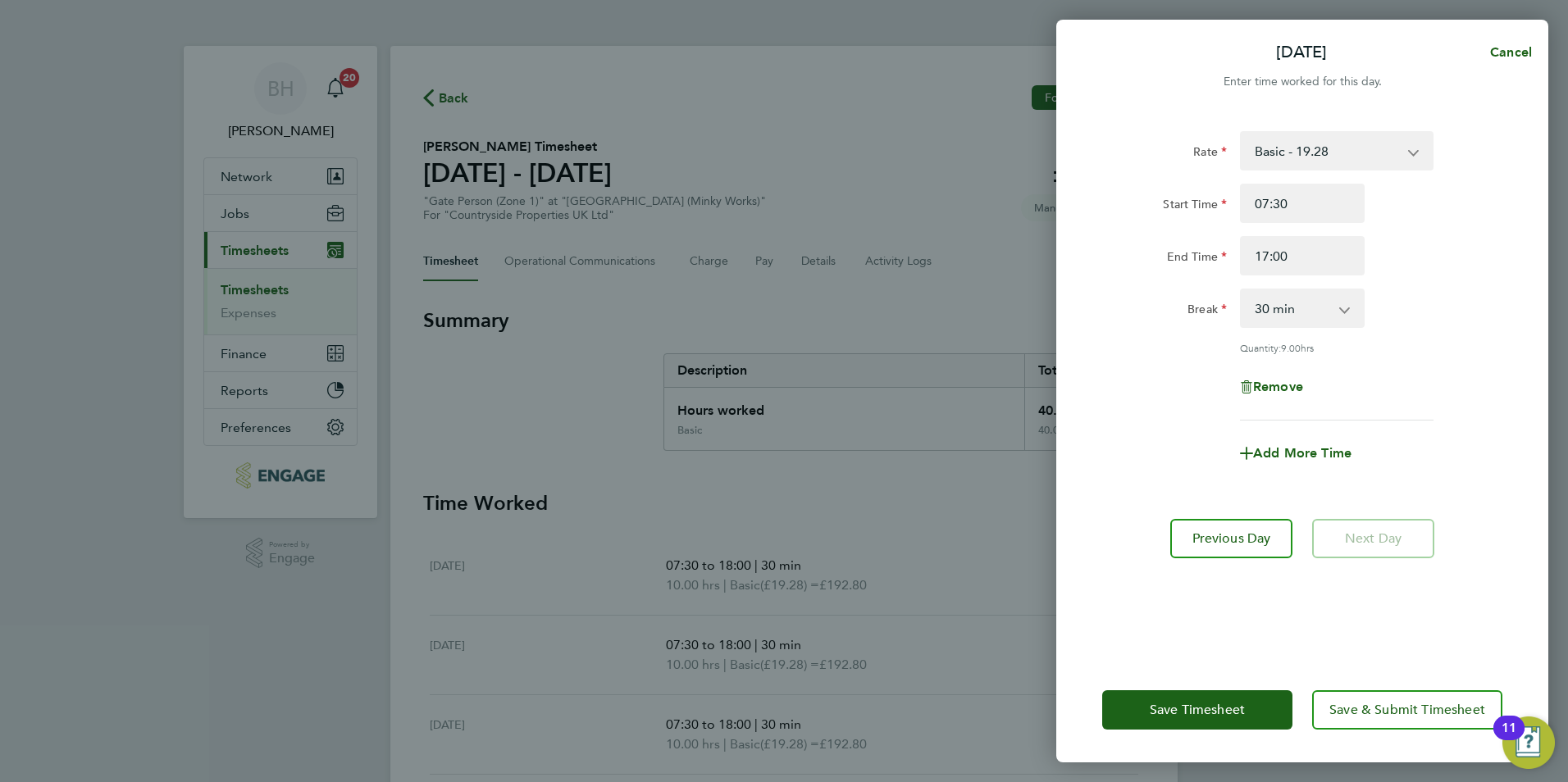
click at [1403, 369] on div "Remove" at bounding box center [1302, 387] width 413 height 40
drag, startPoint x: 1320, startPoint y: 247, endPoint x: 1210, endPoint y: 242, distance: 110.1
click at [1211, 247] on div "End Time 17:00" at bounding box center [1302, 256] width 413 height 40
type input "18:00"
click at [1443, 252] on div "End Time 18:00" at bounding box center [1302, 256] width 413 height 40
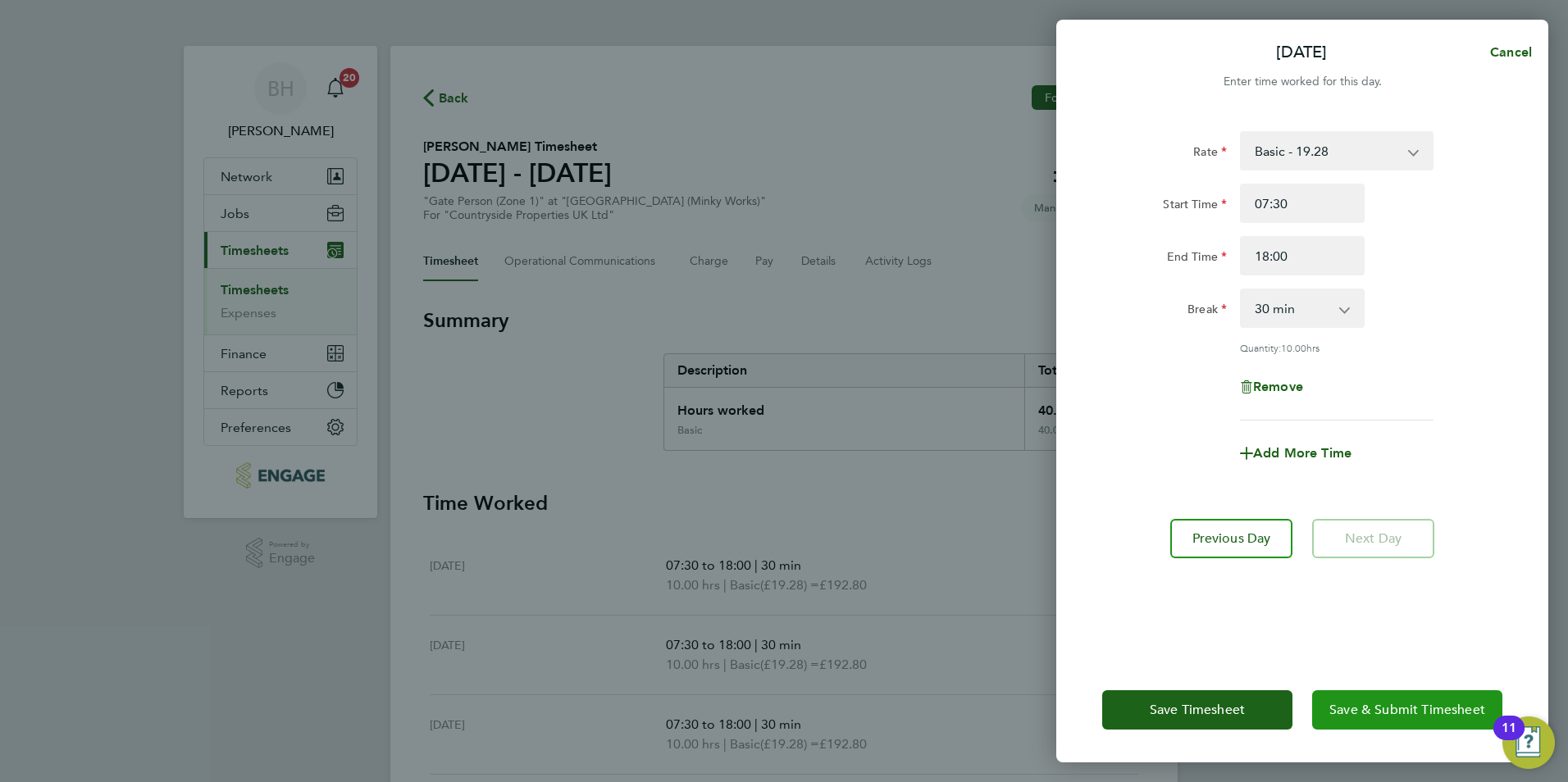
click at [1382, 714] on span "Save & Submit Timesheet" at bounding box center [1407, 709] width 155 height 16
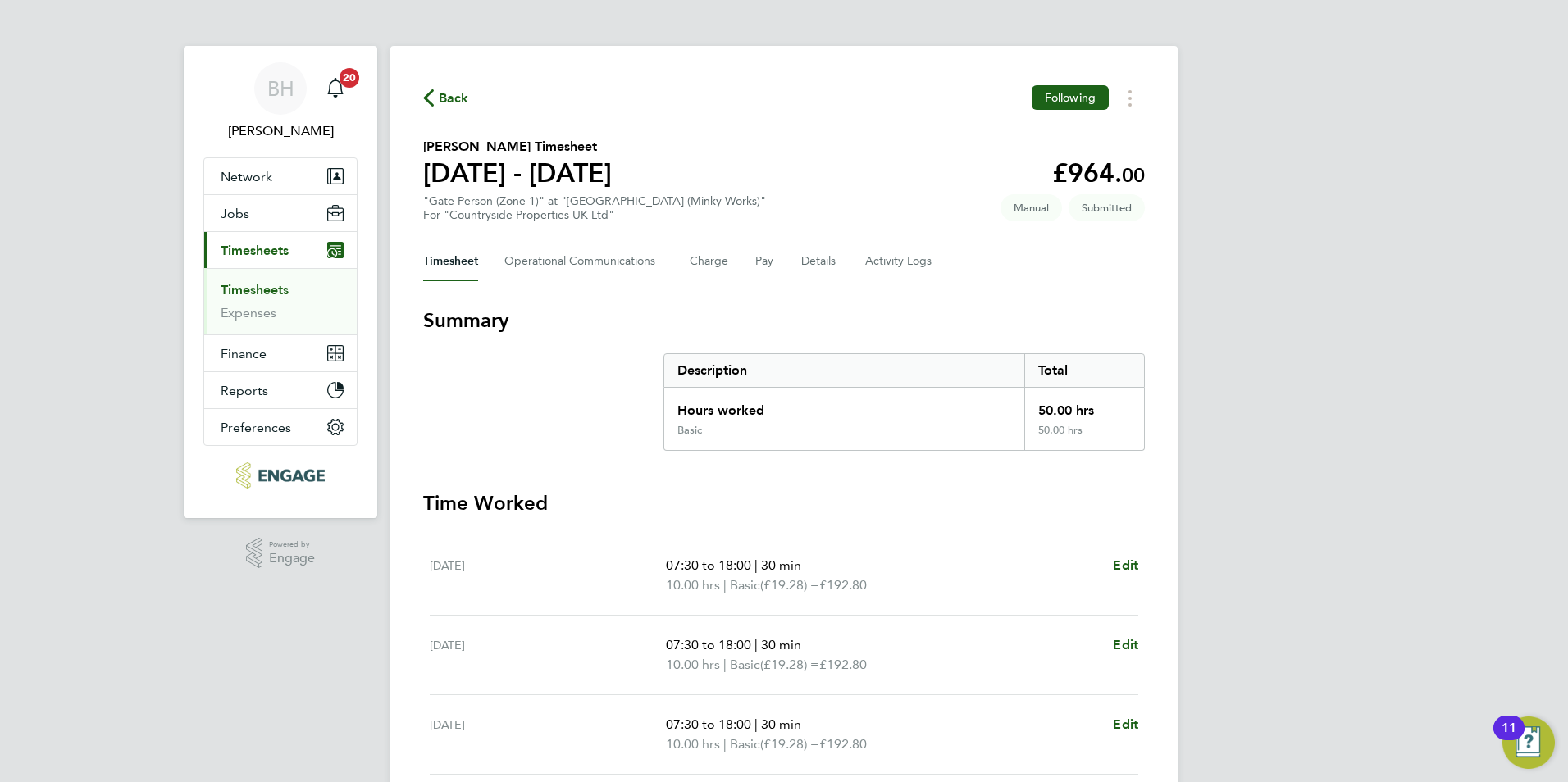
click at [463, 90] on span "Back" at bounding box center [454, 98] width 30 height 19
